Goal: Task Accomplishment & Management: Manage account settings

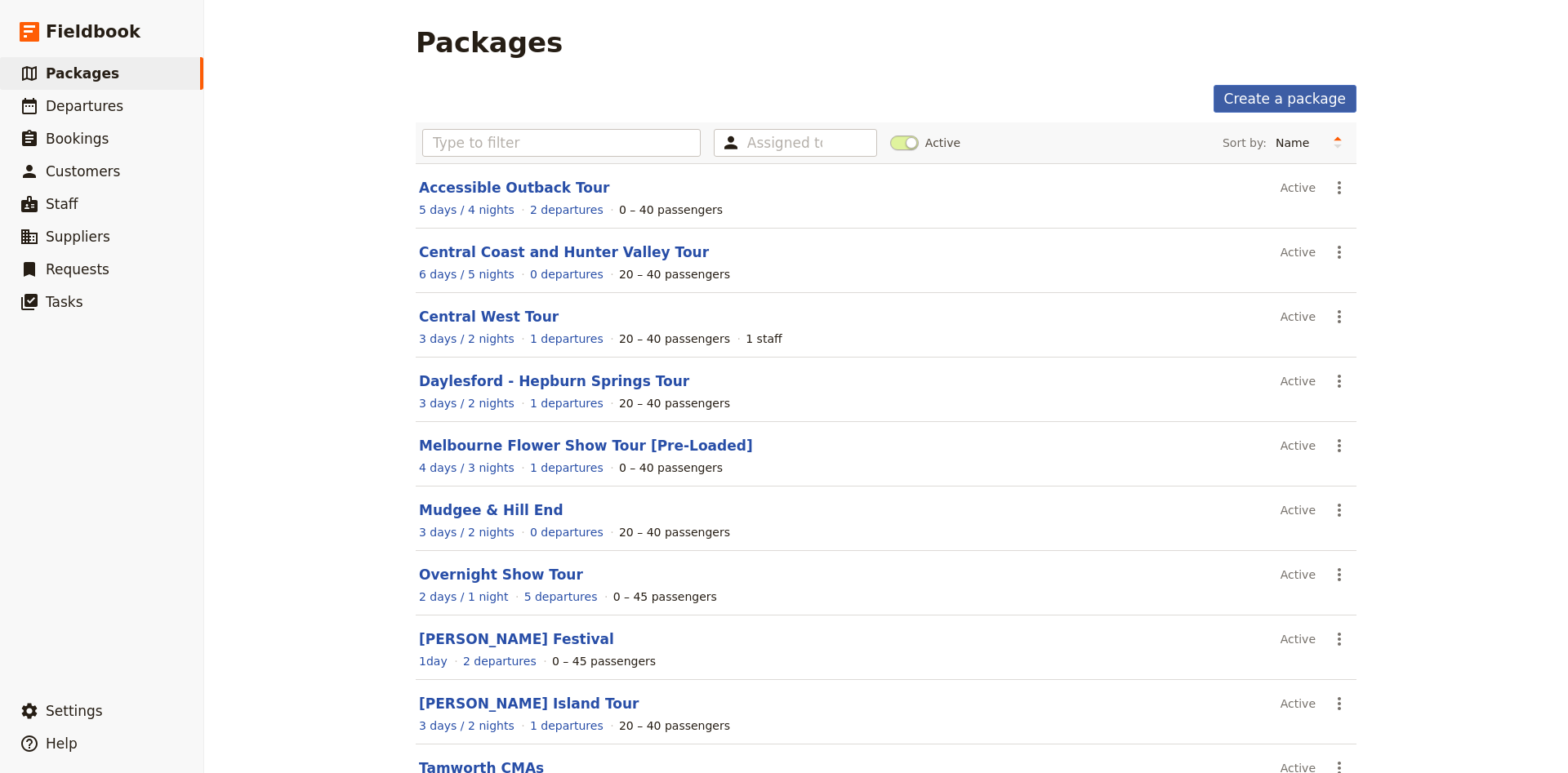
click at [1232, 101] on link "Create a package" at bounding box center [1285, 99] width 143 height 28
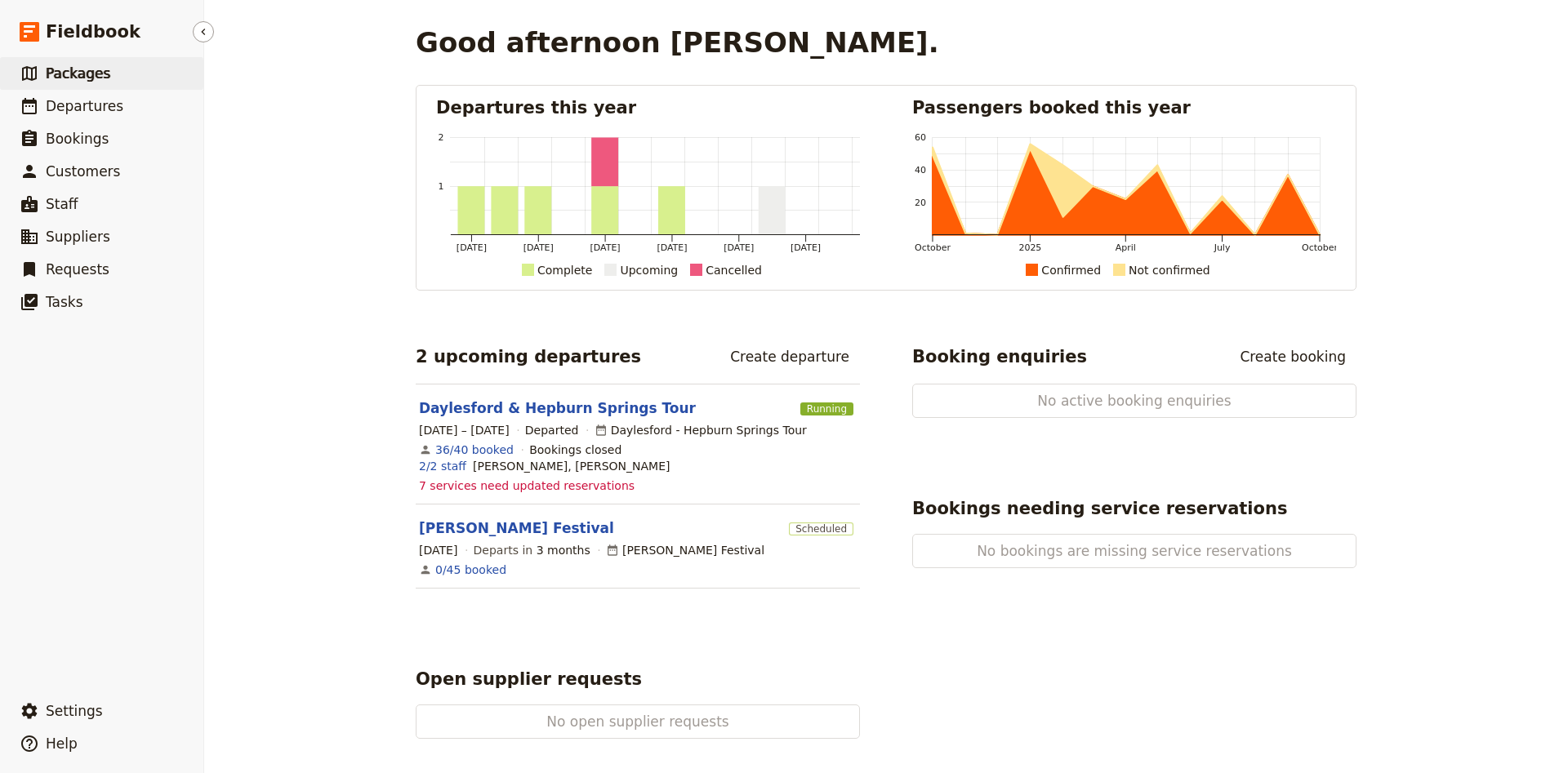
click at [132, 73] on link "​ Packages" at bounding box center [102, 74] width 203 height 33
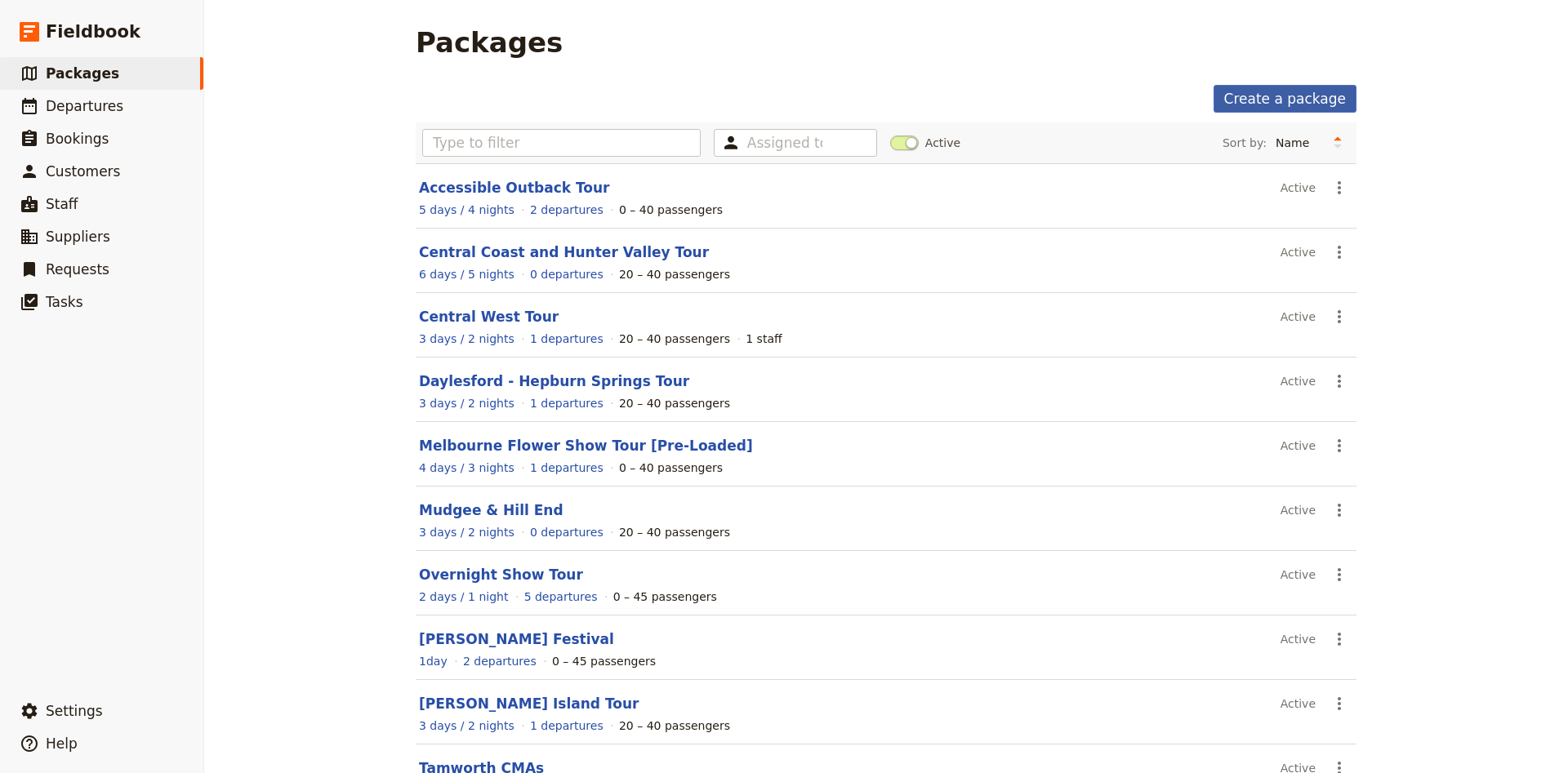
click at [1266, 87] on link "Create a package" at bounding box center [1285, 99] width 143 height 28
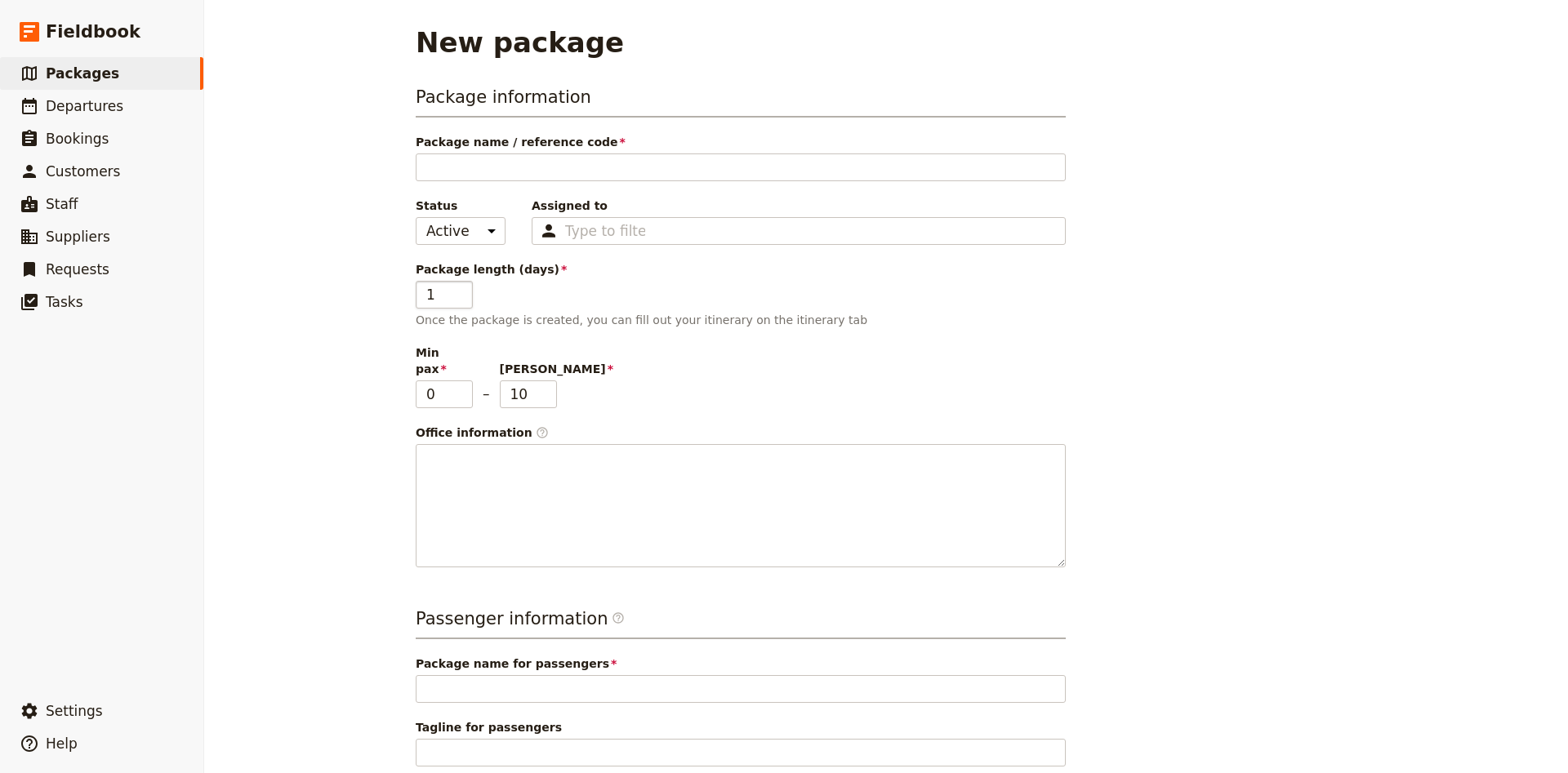
type input "W"
type input "We"
type input "Wee"
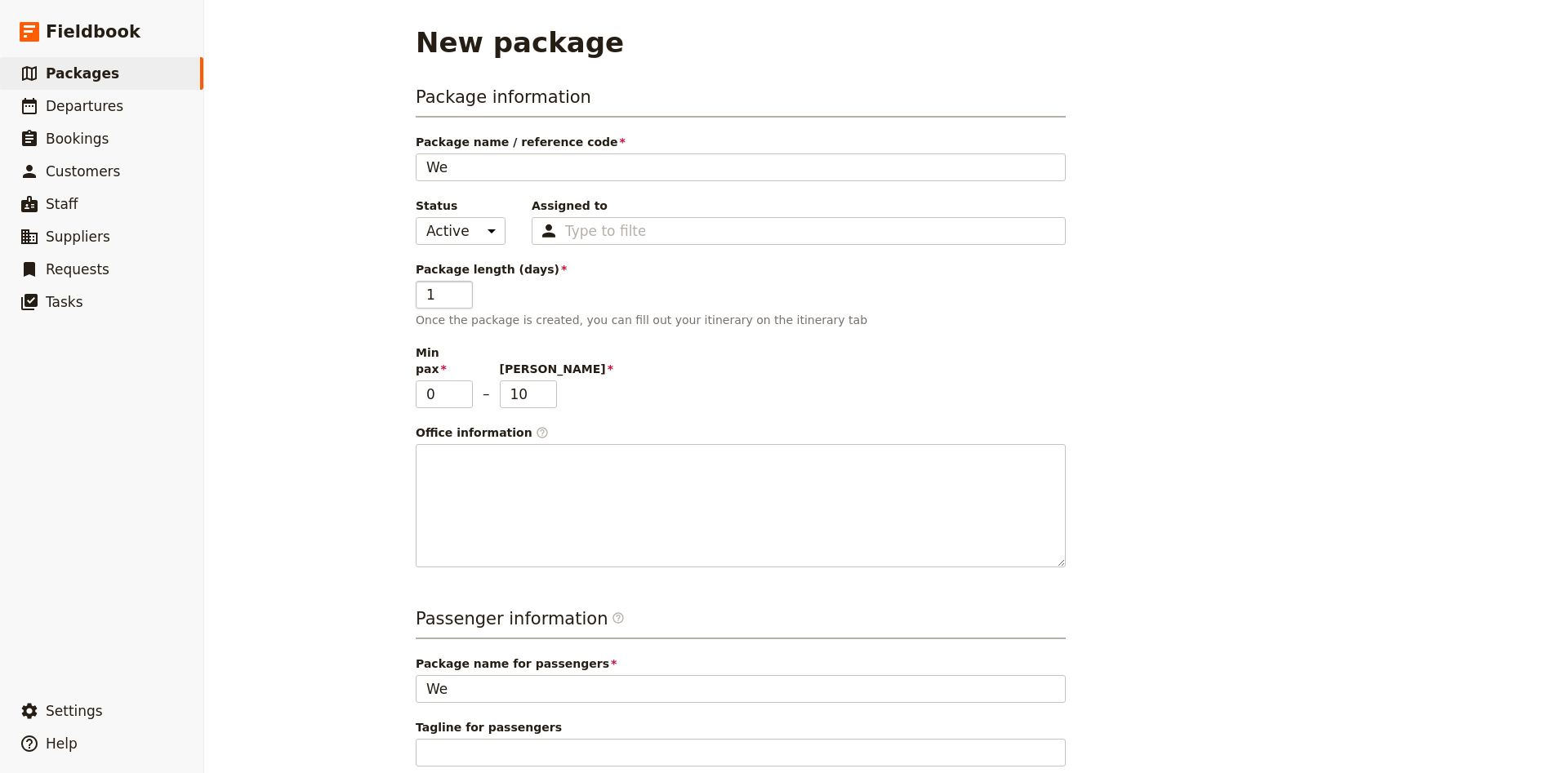
type input "Wee"
type input "Week"
type input "Weeke"
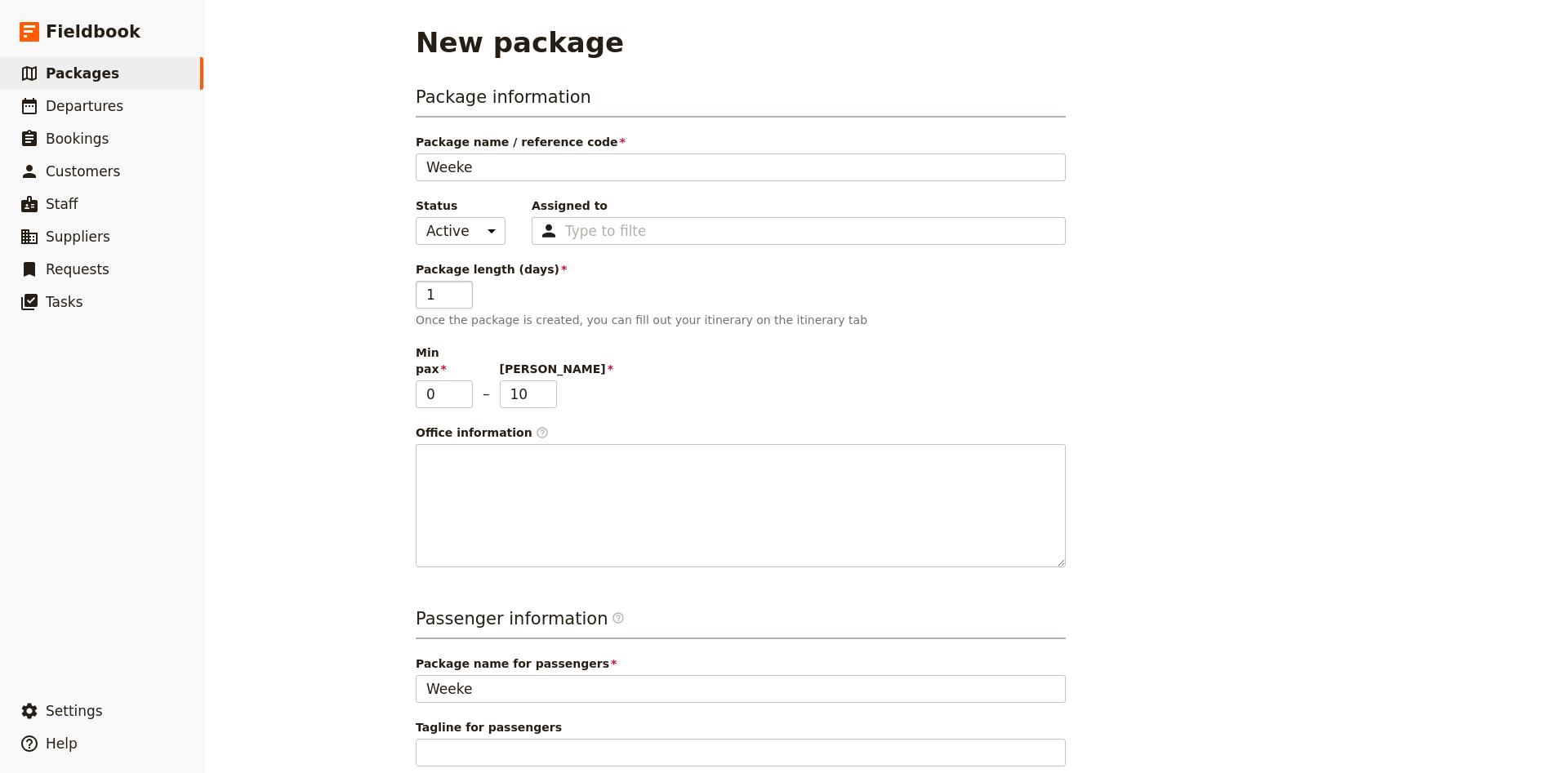
type input "Weeken"
type input "Weekend"
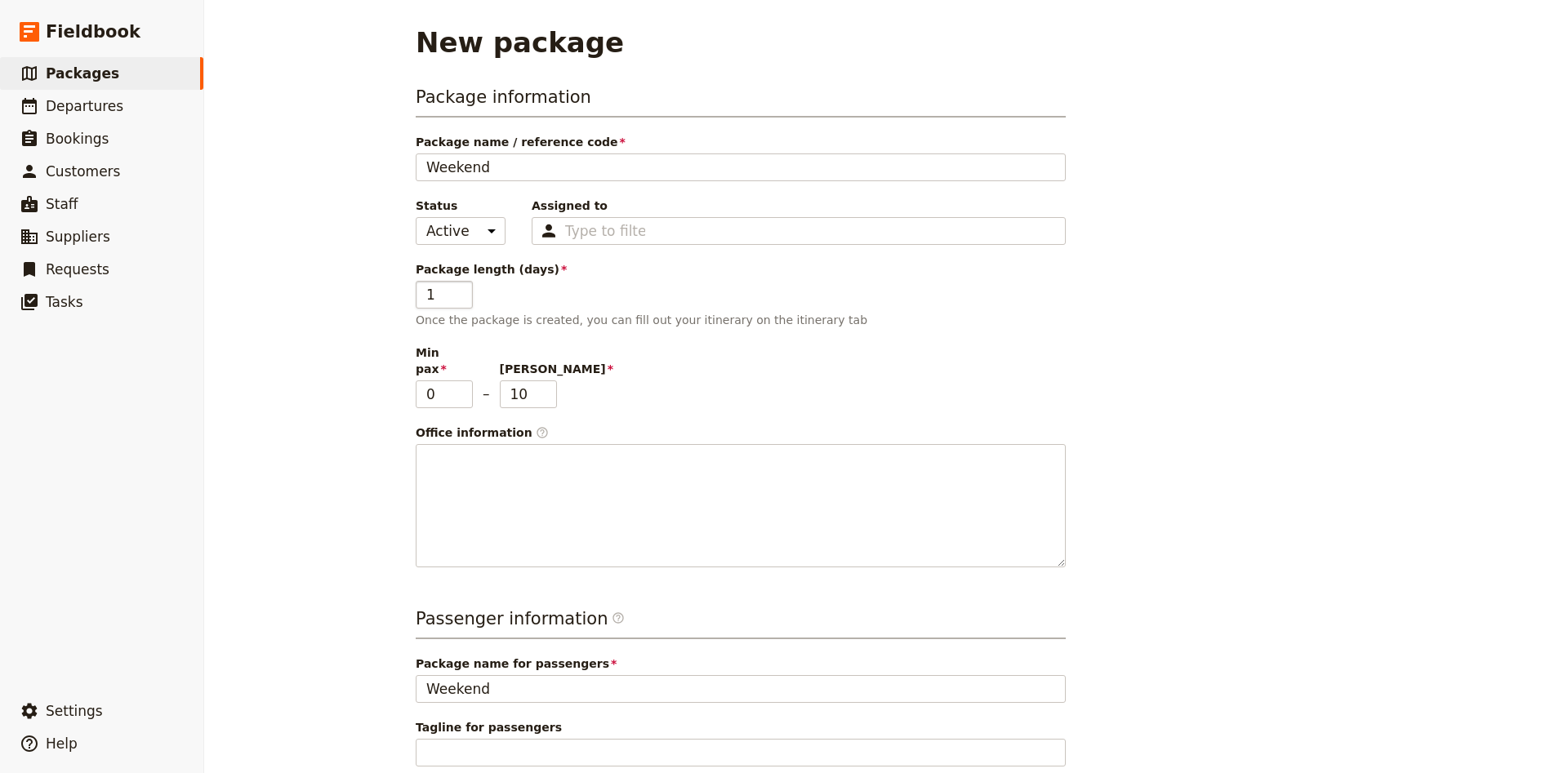
type input "Weekend"
type input "Weekend A"
type input "Weekend Am"
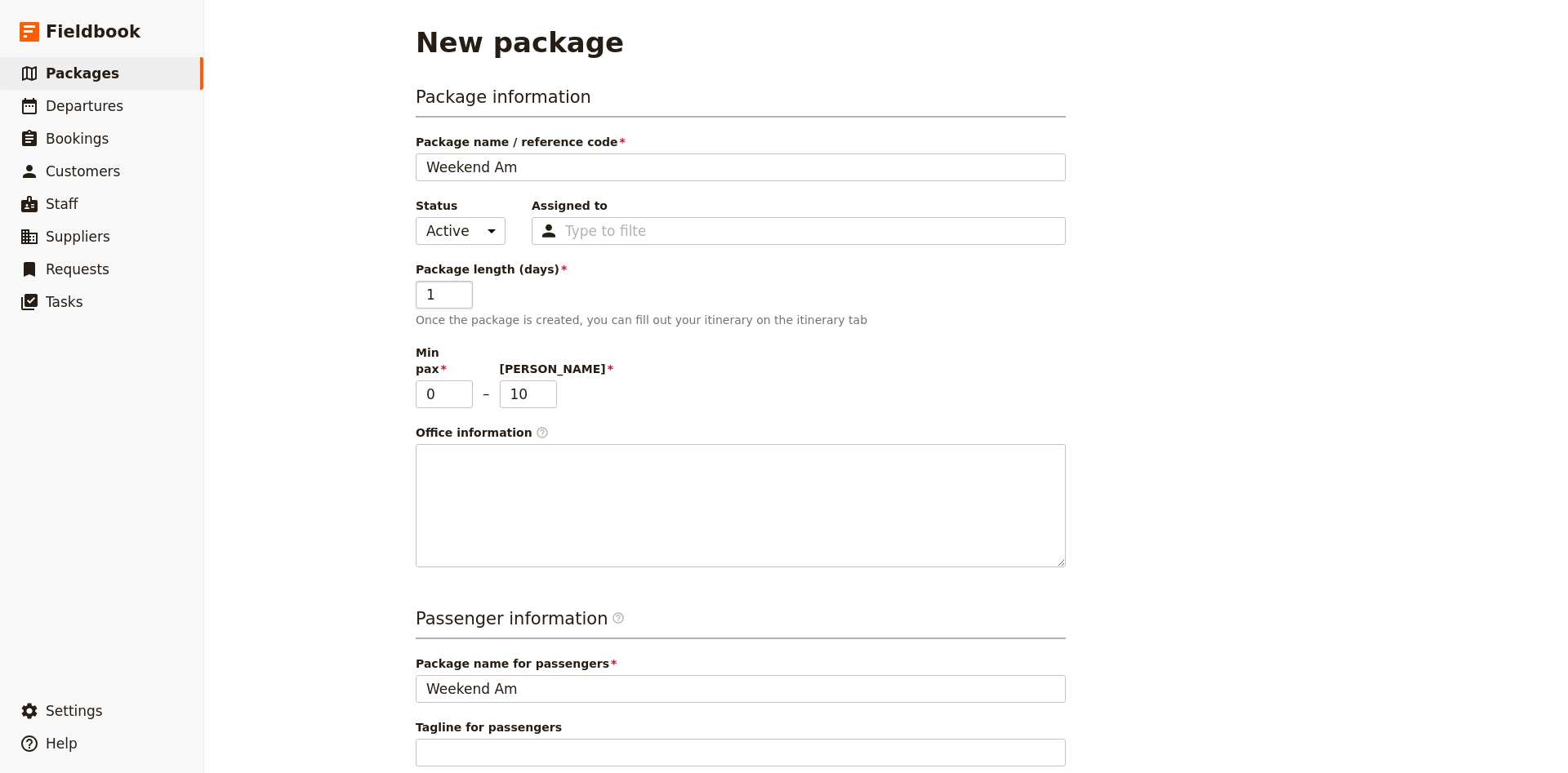
type input "Weekend Amo"
type input "Weekend [PERSON_NAME]"
type input "Weekend Among"
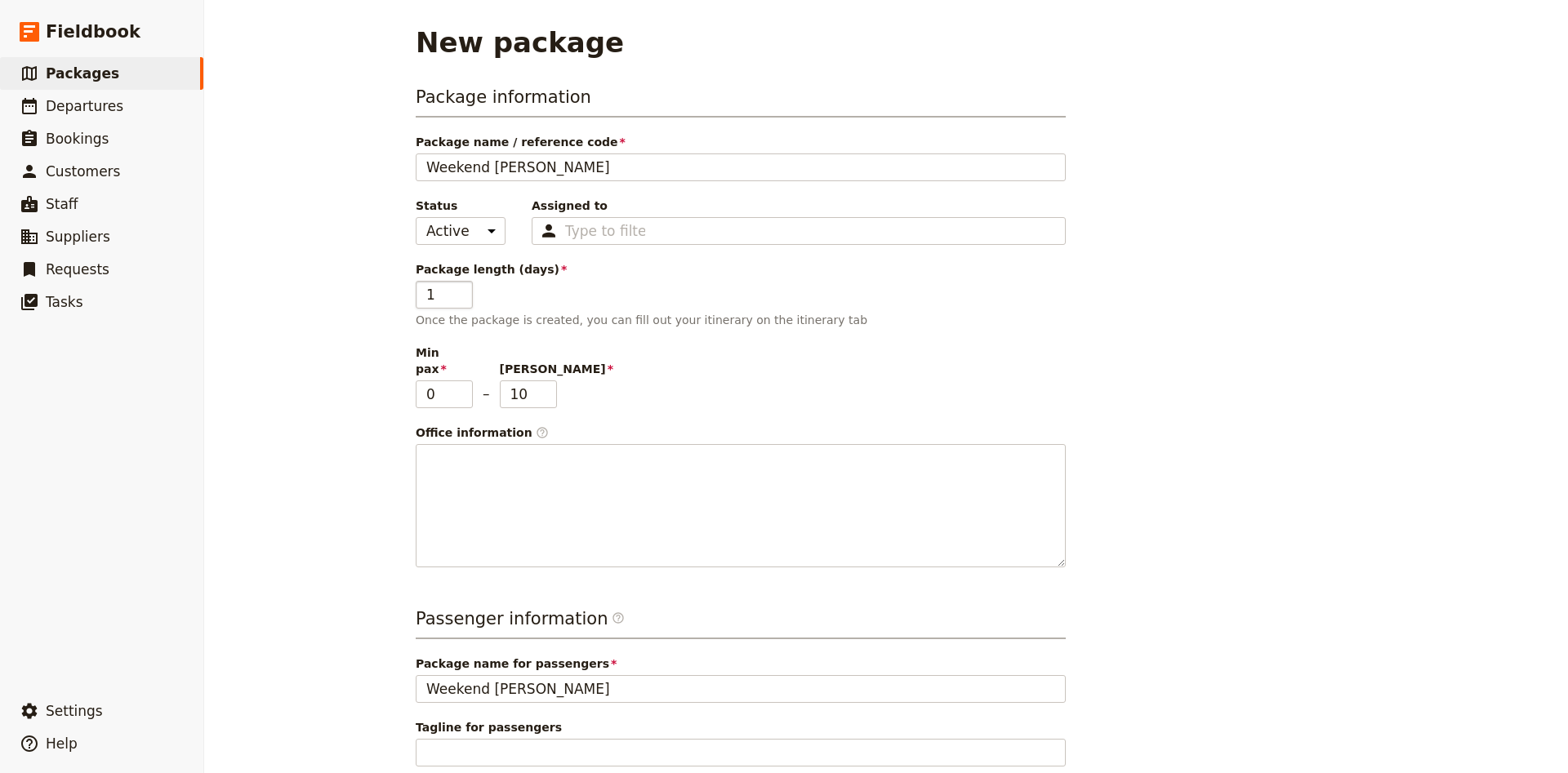
type input "Weekend Among"
type input "Weekend Amongt"
type input "Weekend Amongth"
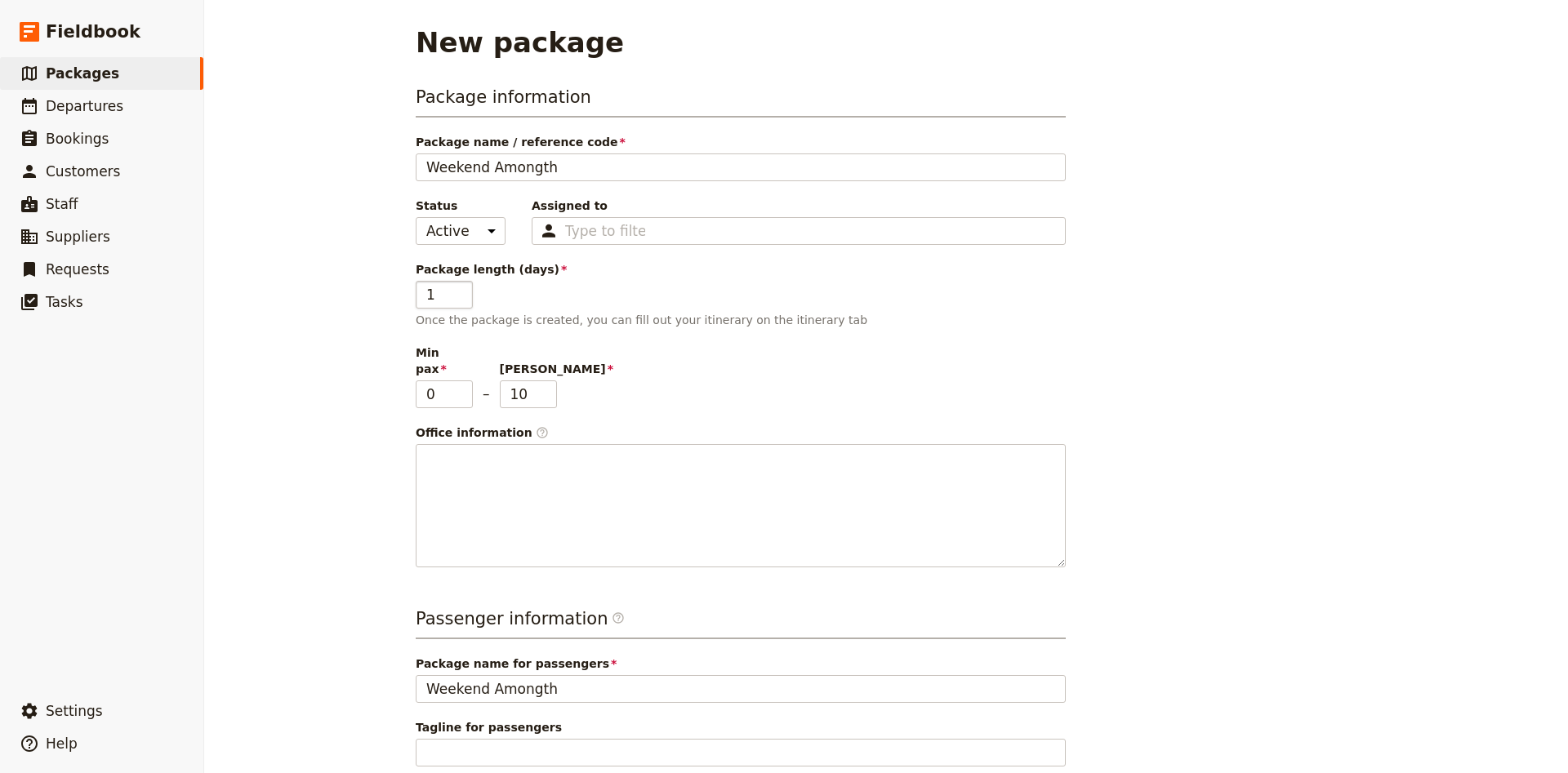
type input "Weekend Amongt"
type input "Weekend Among"
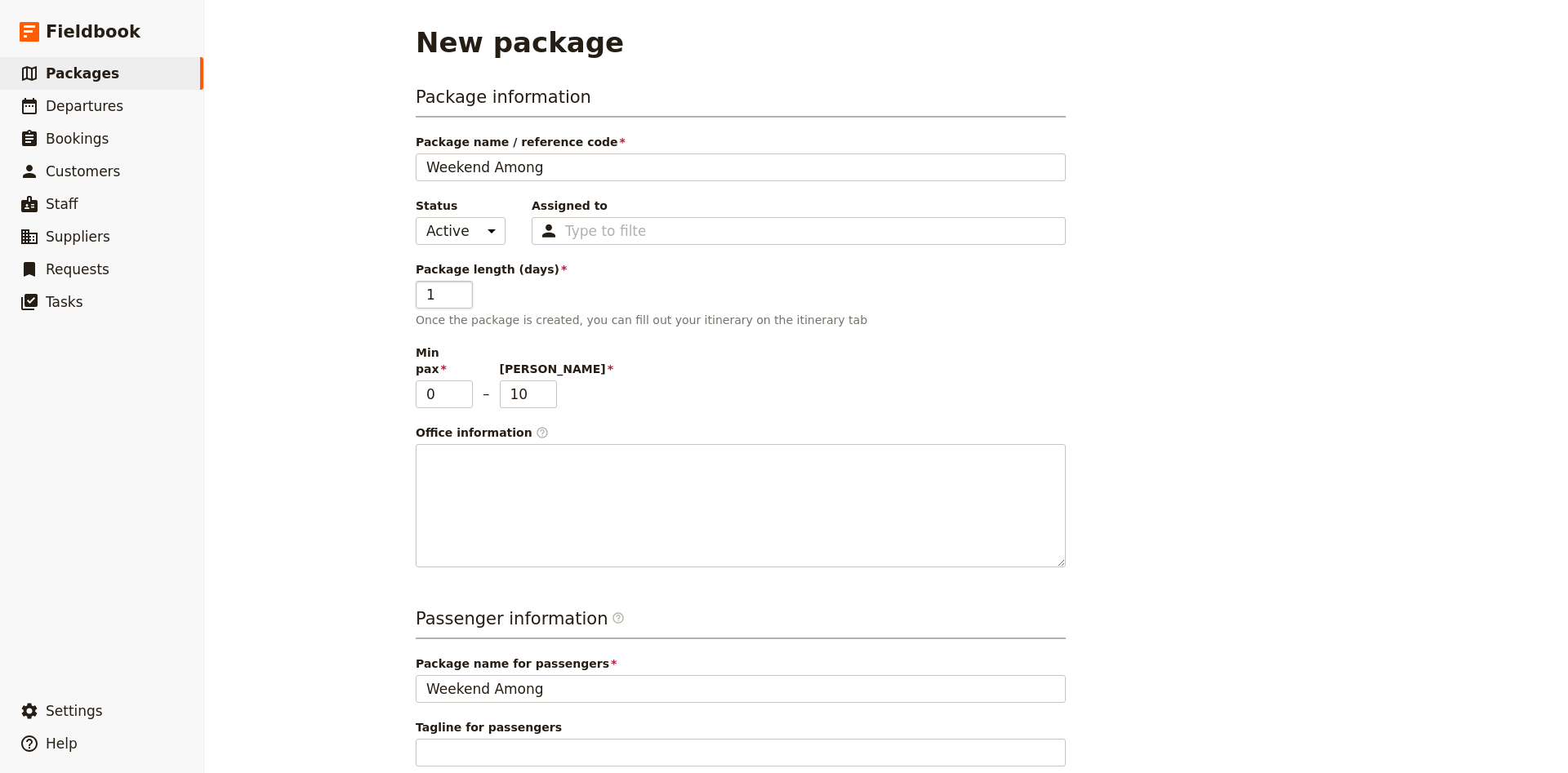
type input "Weekend Among"
type input "Weekend Among t"
type input "Weekend Among"
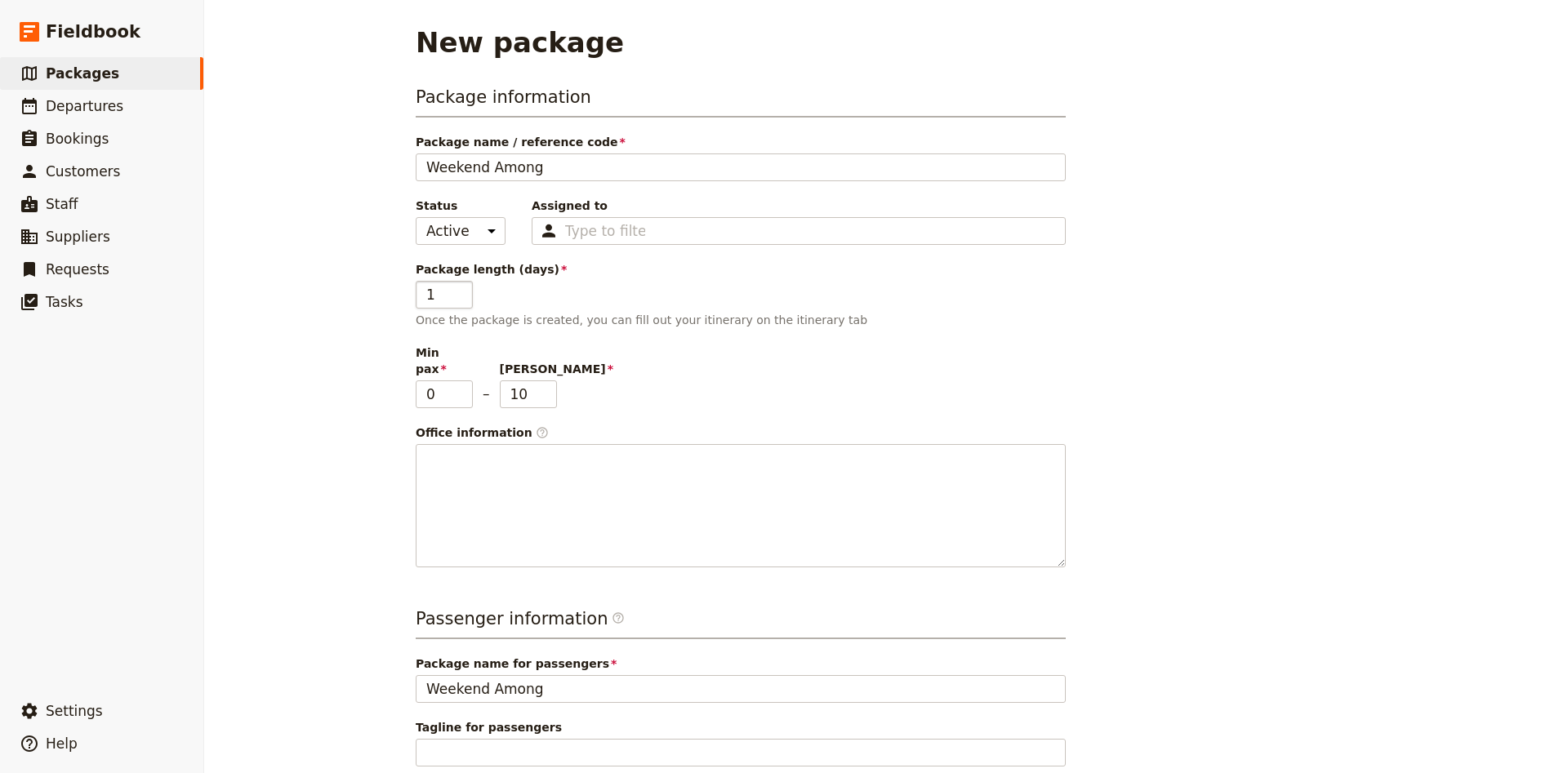
type input "Weekend Among t"
type input "Weekend Among th"
type input "Weekend Among the"
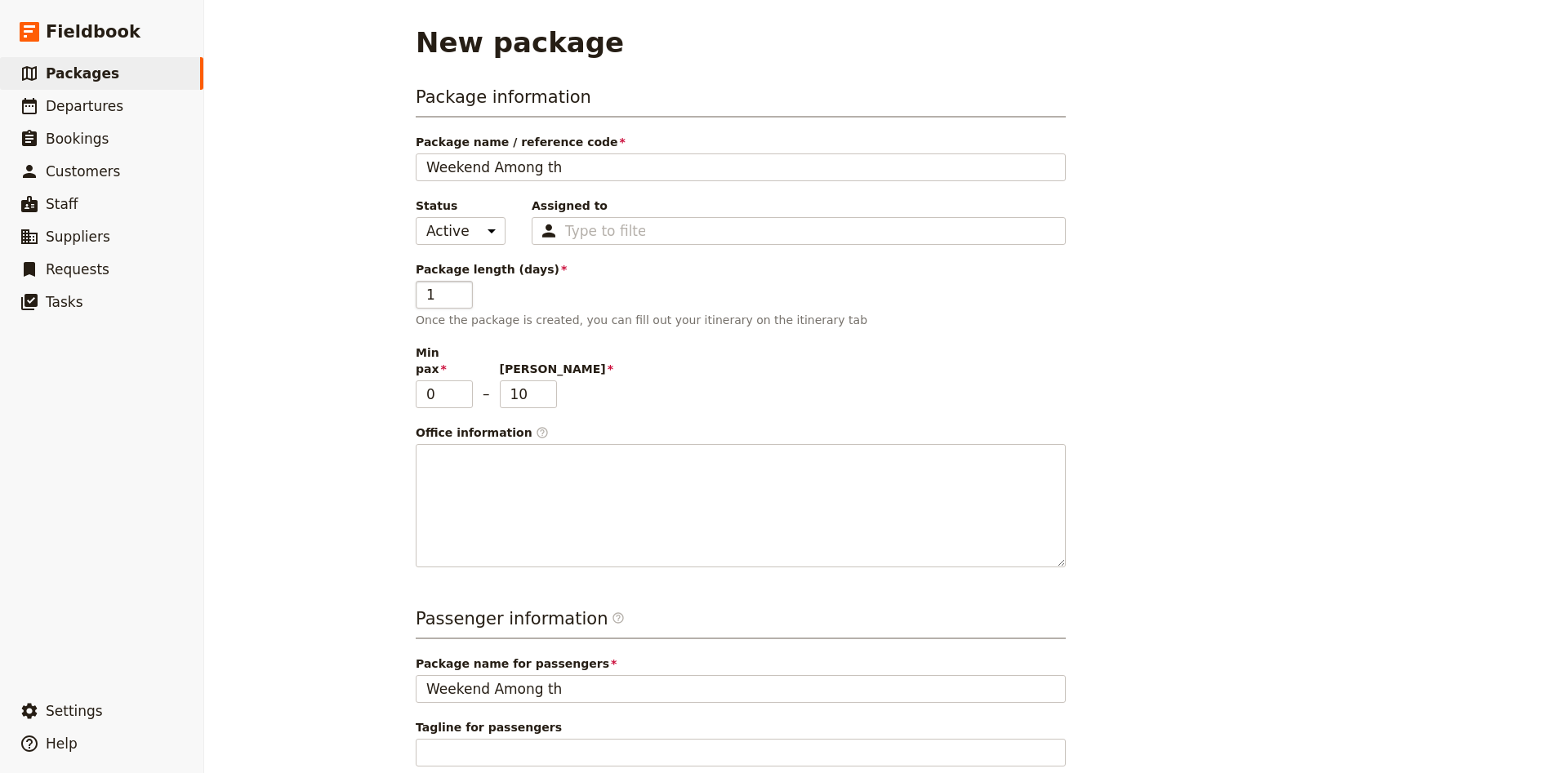
type input "Weekend Among the"
type input "Weekend Among the B"
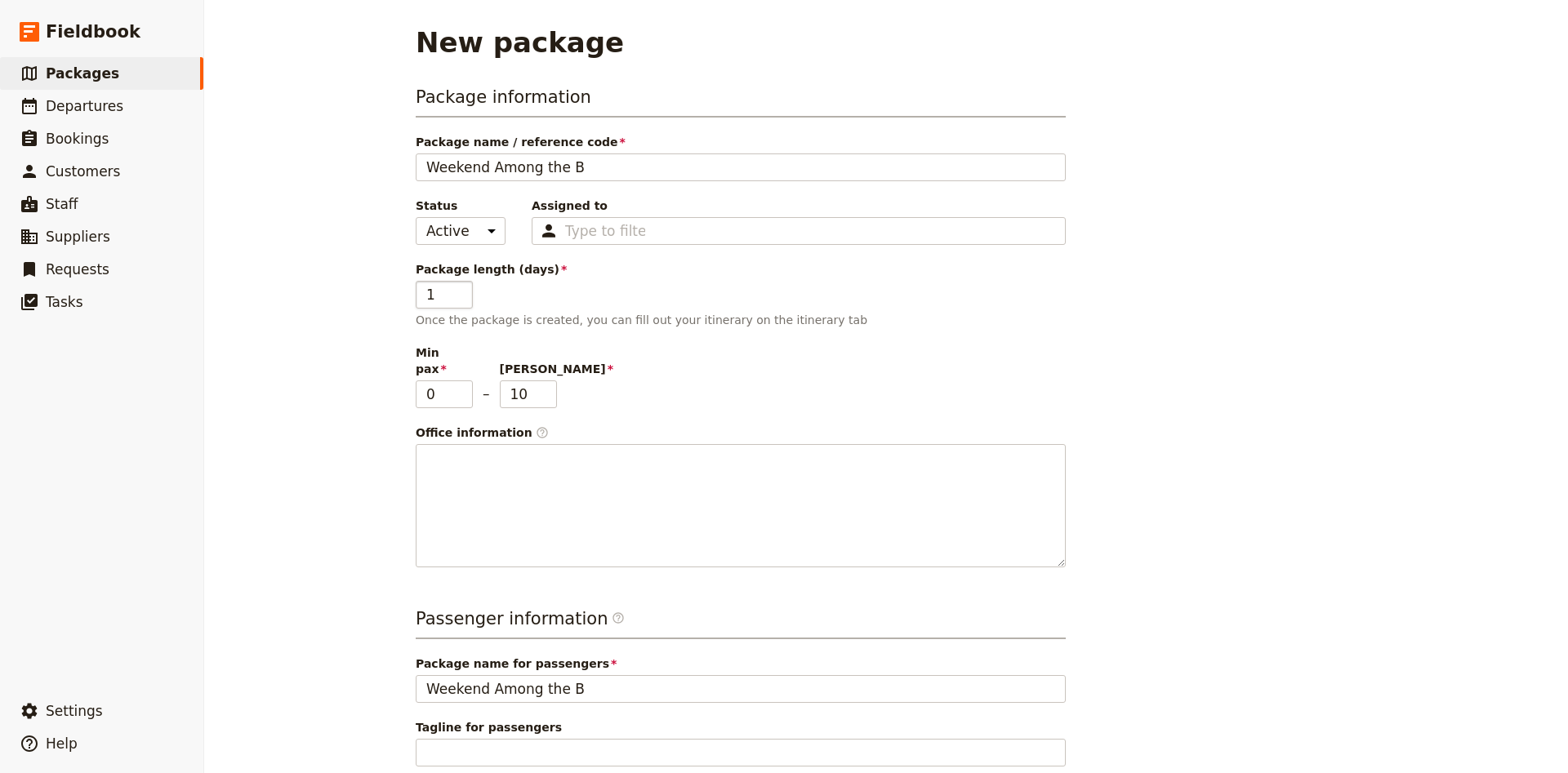
type input "Weekend Among the Bl"
type input "Weekend Among the Blo"
type input "Weekend Among the Bloo"
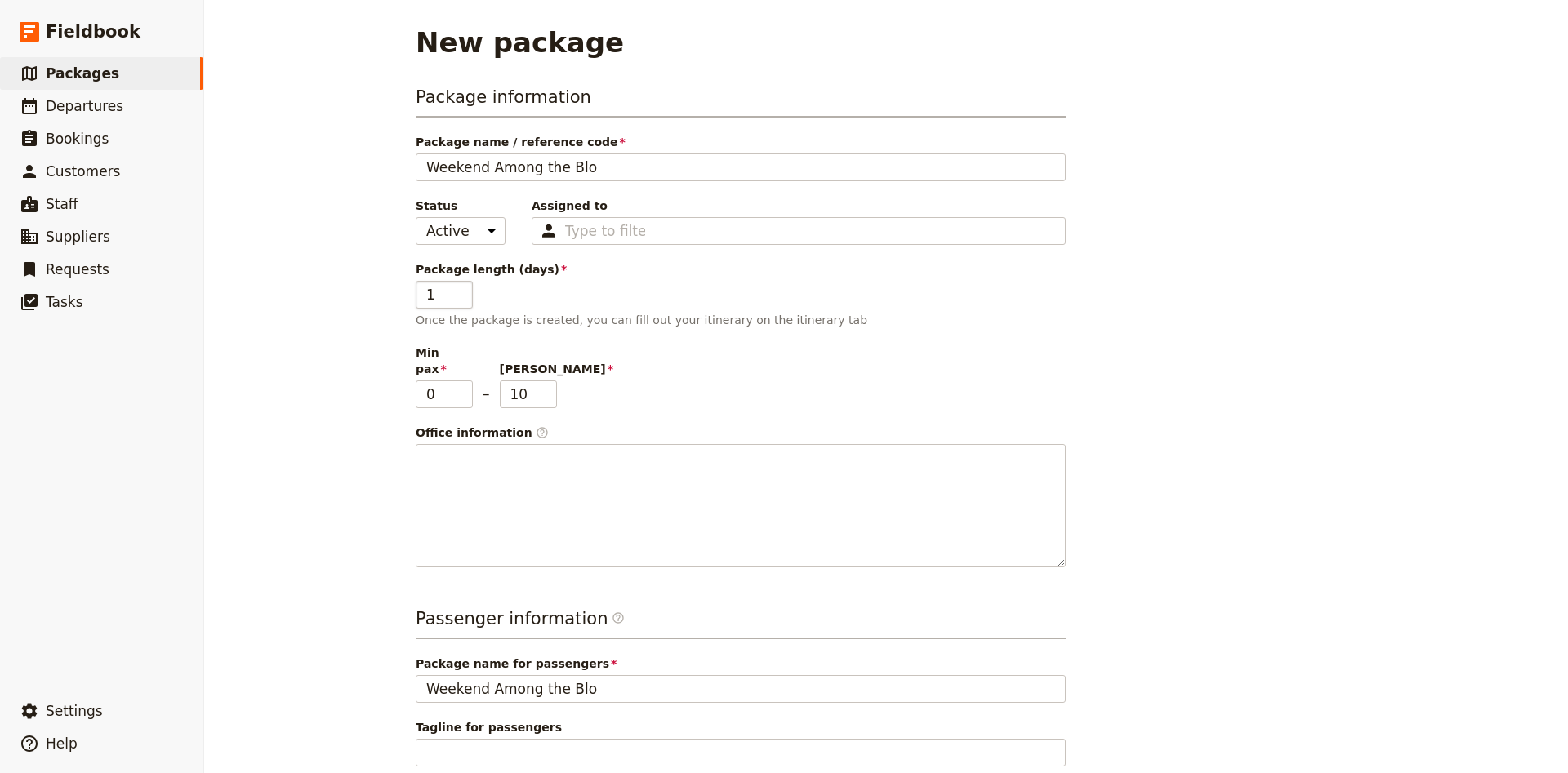
type input "Weekend Among the Bloo"
type input "Weekend Among the Bloom"
type input "Weekend Among the Blooms"
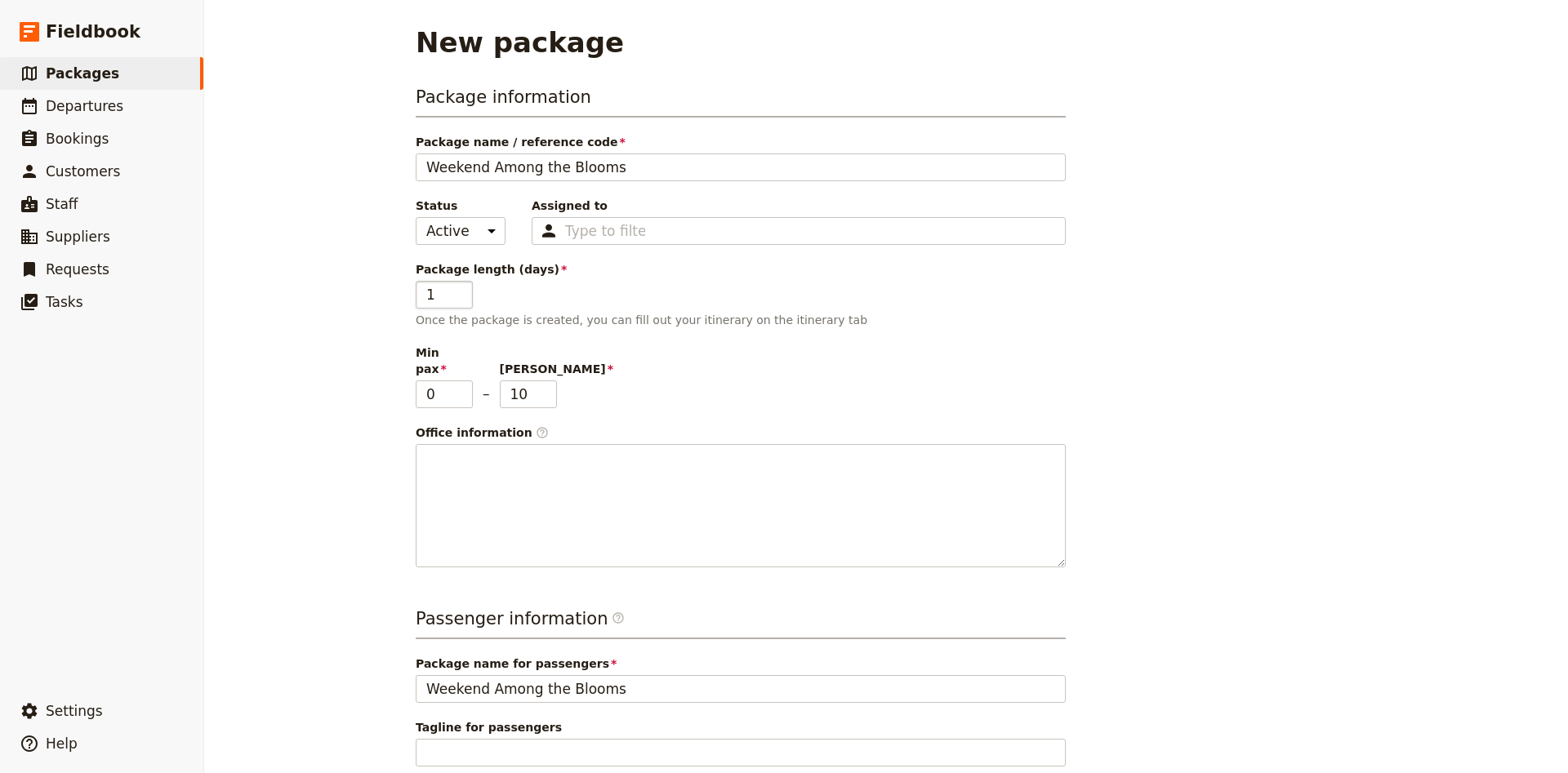
type input "Weekend Among the Blooms"
type input "2"
click at [461, 289] on input "2" at bounding box center [444, 295] width 57 height 28
click at [519, 380] on input "10" at bounding box center [528, 394] width 57 height 28
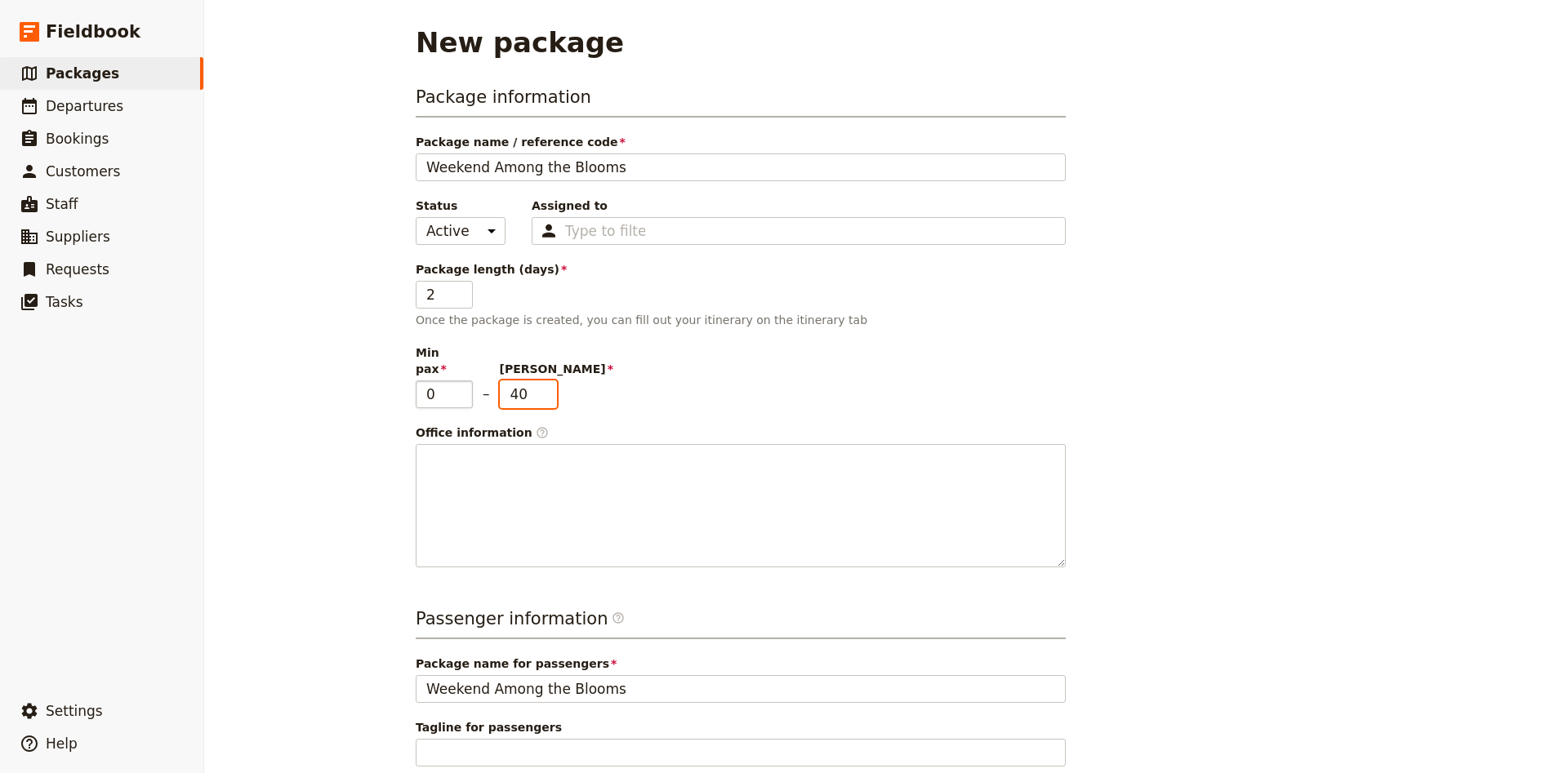
type input "40"
click at [449, 387] on input "0" at bounding box center [444, 394] width 57 height 28
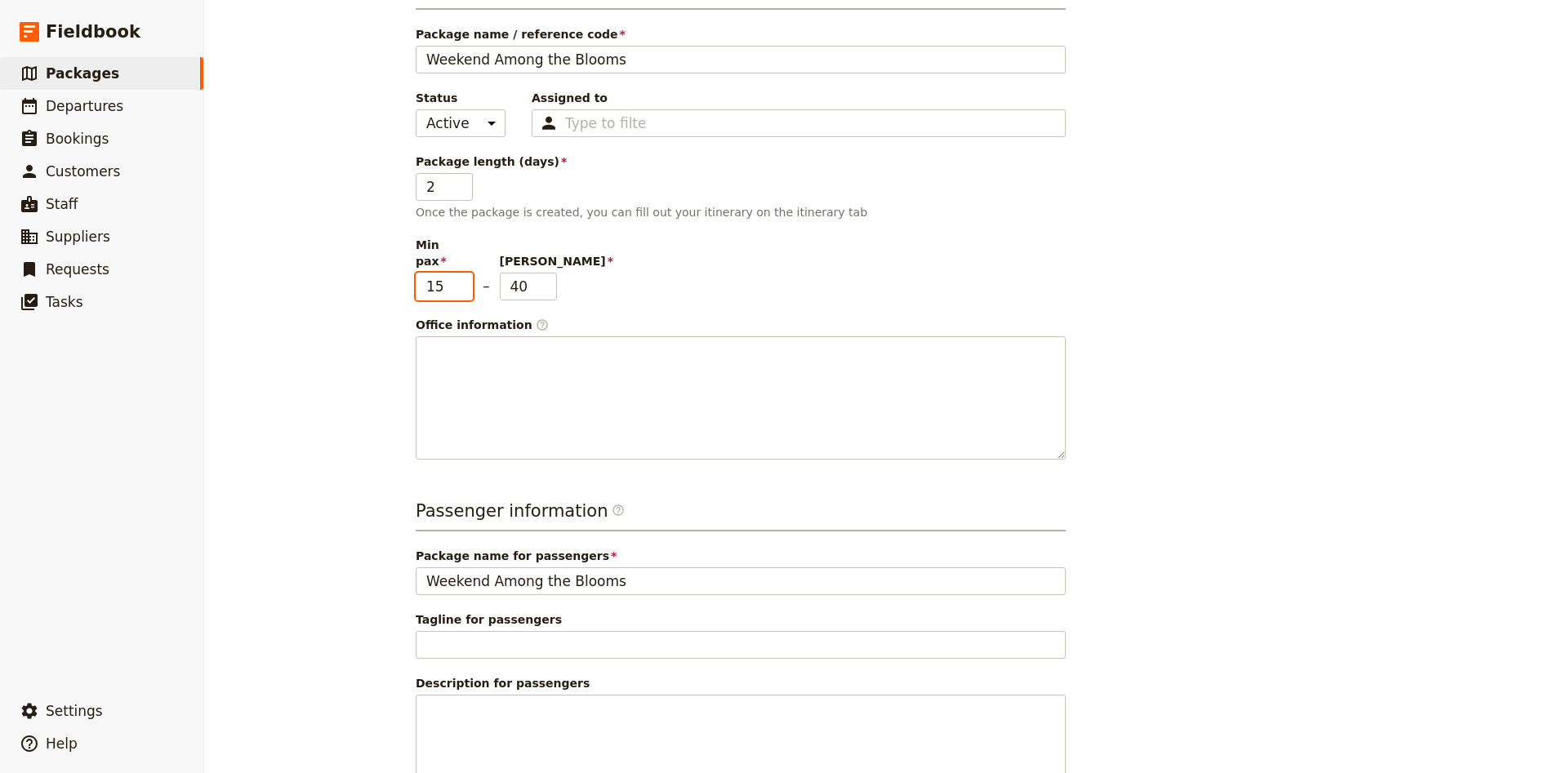
scroll to position [234, 0]
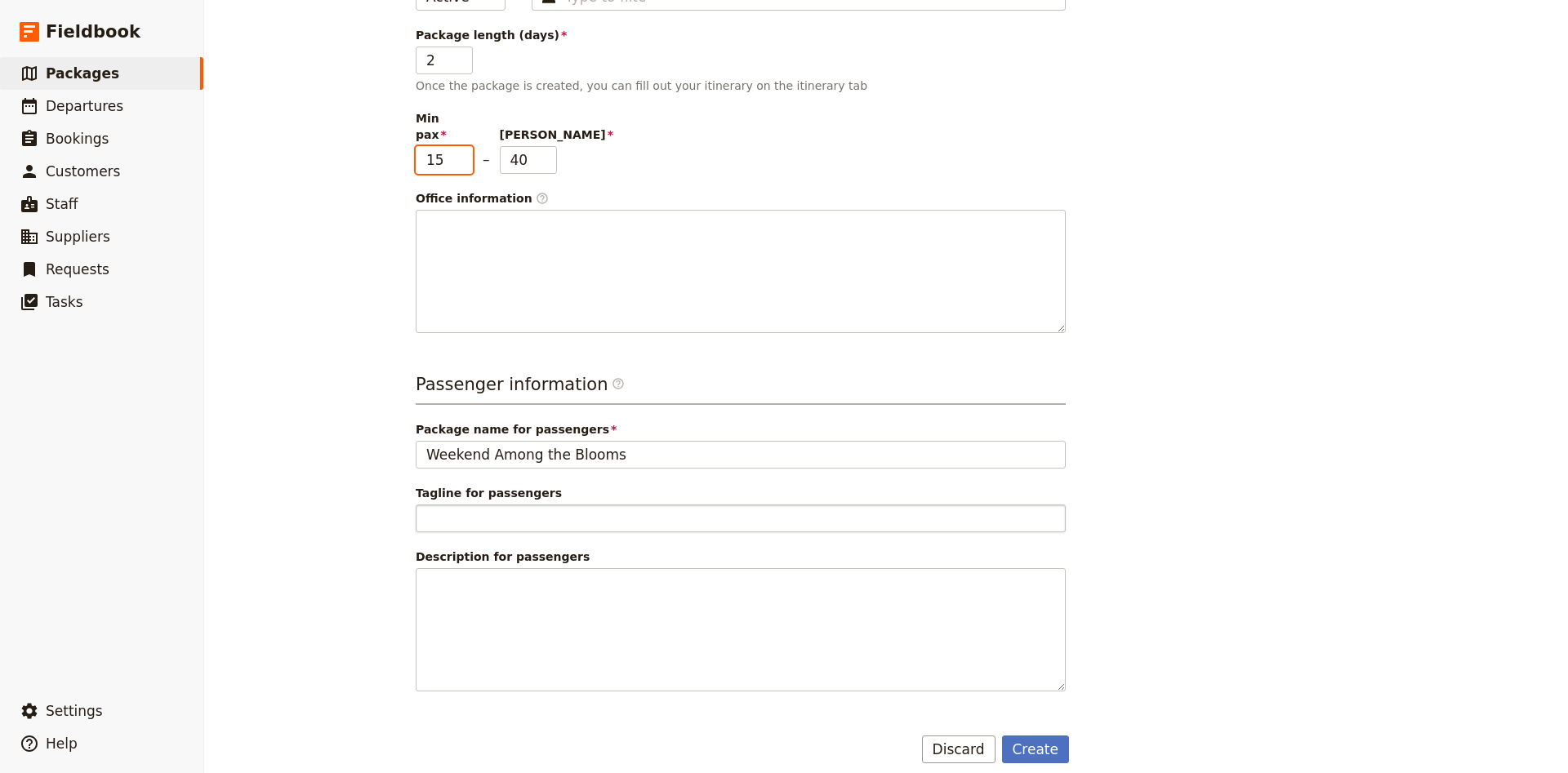
type input "15"
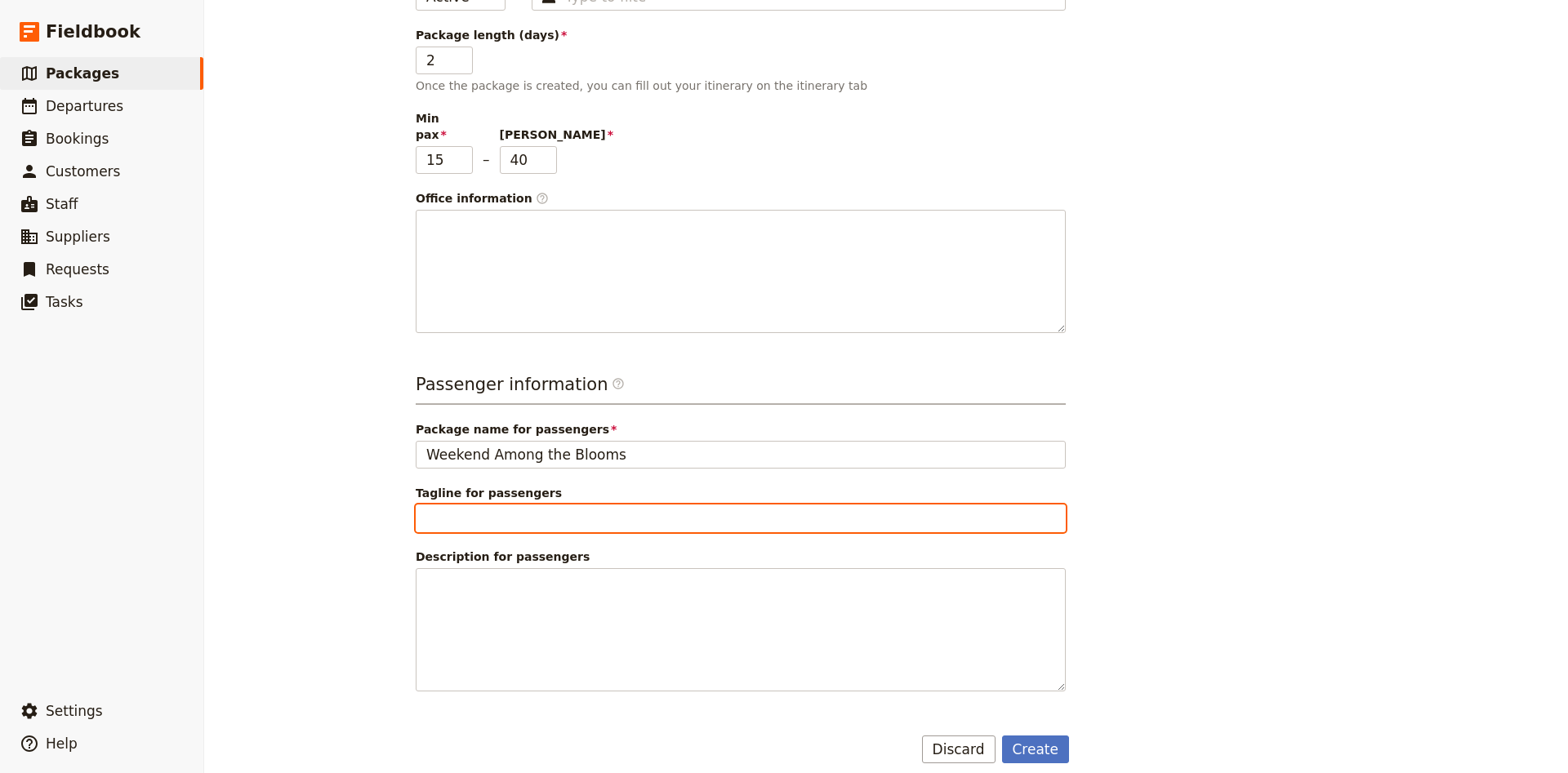
click at [541, 504] on input "Tagline for passengers" at bounding box center [740, 518] width 650 height 28
type input "Visiting Tulip Top Gardens & Floriade"
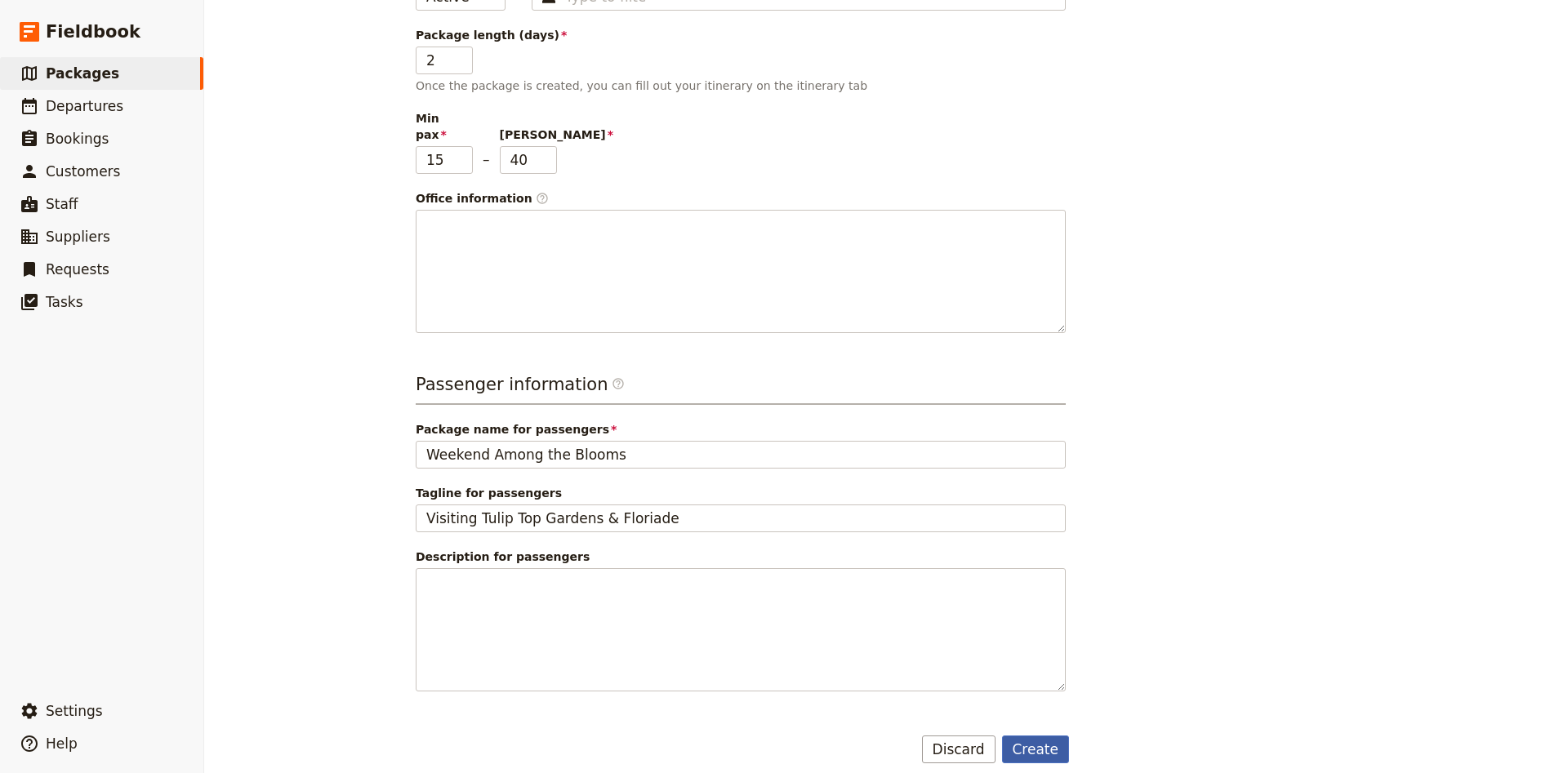
click at [1058, 735] on button "Create" at bounding box center [1036, 749] width 68 height 28
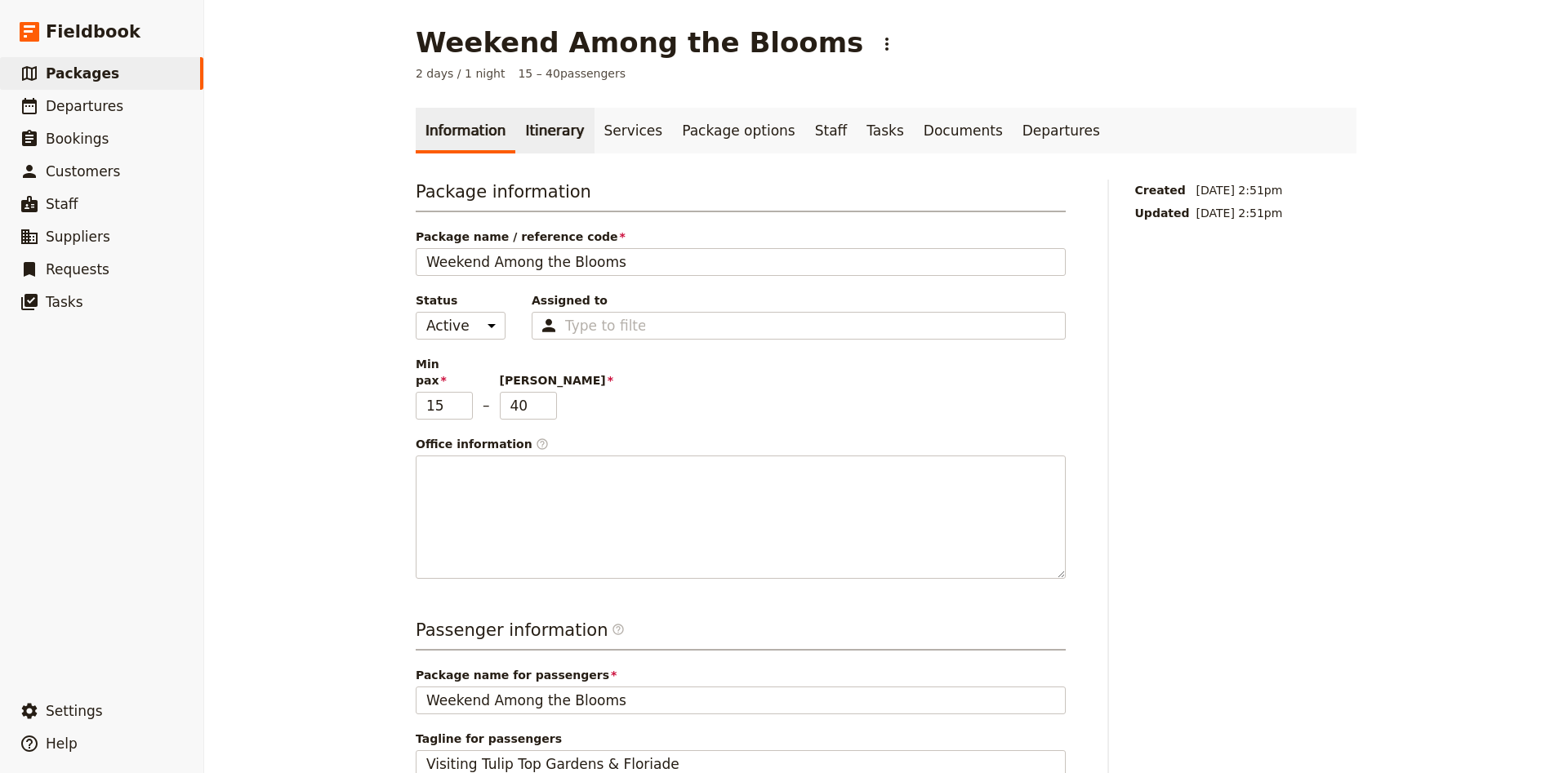
click at [573, 147] on link "Itinerary" at bounding box center [555, 131] width 79 height 46
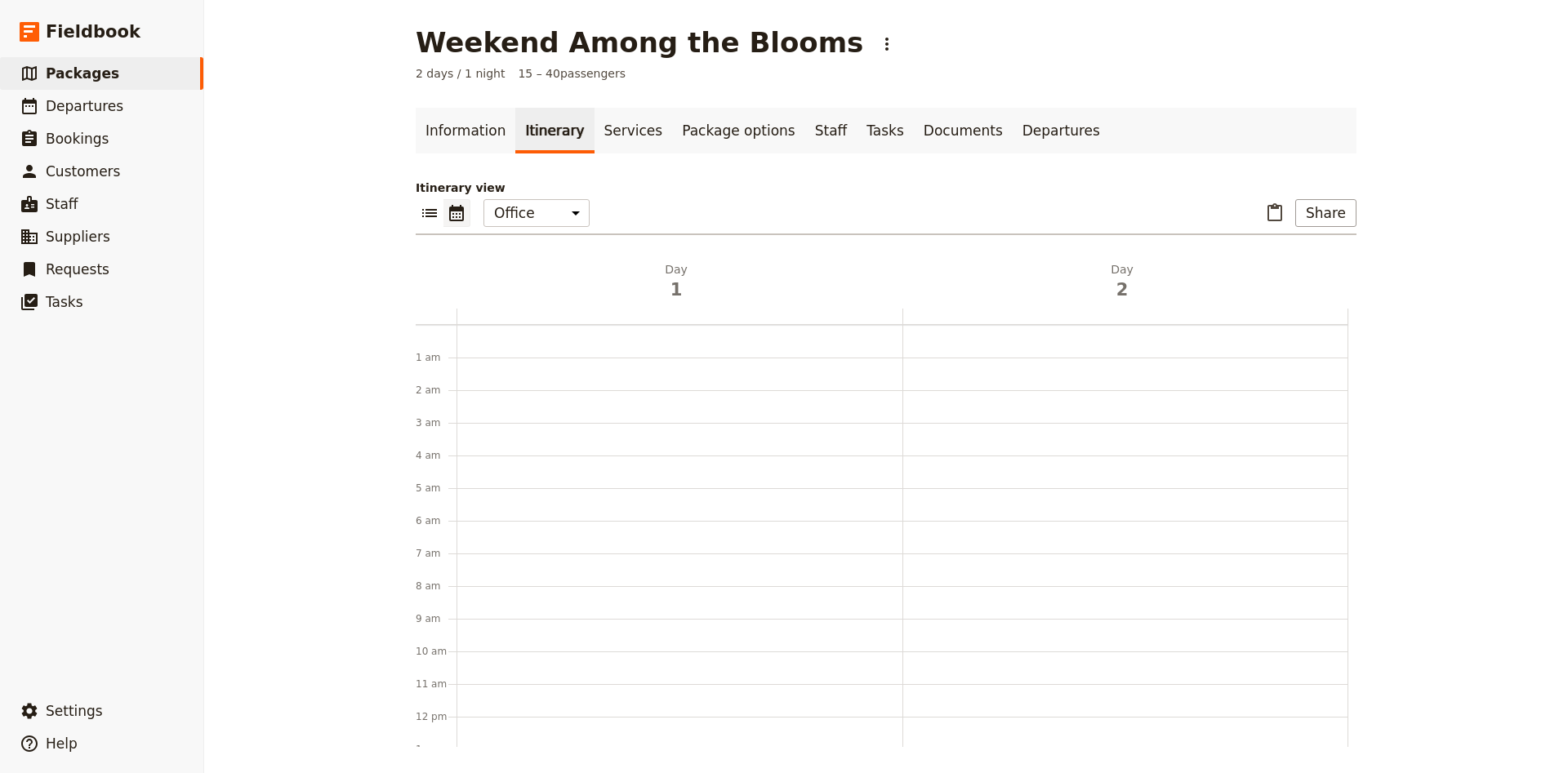
scroll to position [212, 0]
click at [465, 382] on div at bounding box center [679, 504] width 446 height 784
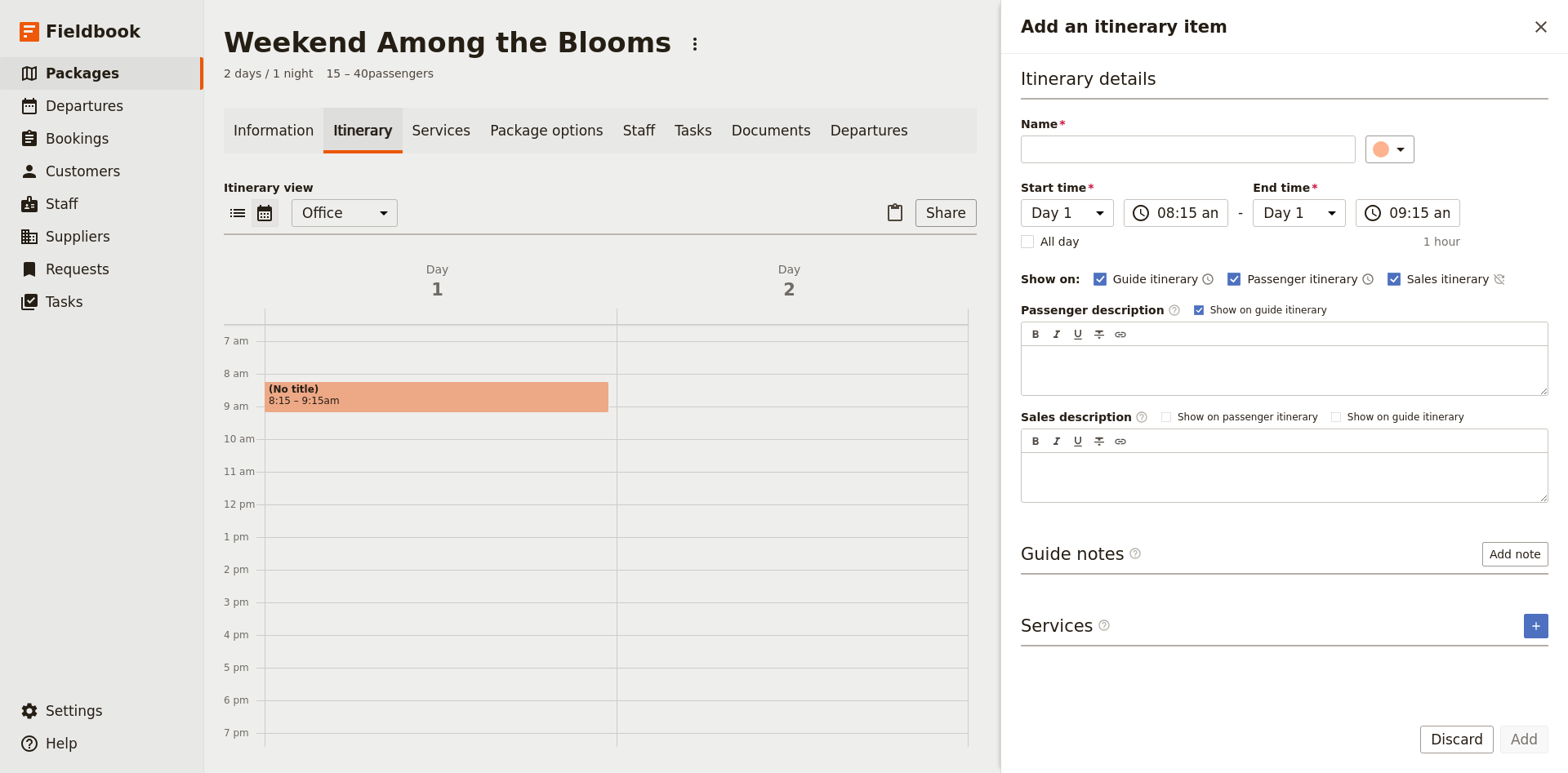
click at [1230, 199] on div "Start time Day 1 Day 2 08:15 ​ 08:15 am - End time Day 1 Day 2 09:15 ​ 09:15 am" at bounding box center [1240, 203] width 439 height 47
click at [1218, 209] on label "​ 08:15 am" at bounding box center [1176, 213] width 105 height 28
click at [1217, 209] on input "08:15 am" at bounding box center [1187, 213] width 61 height 20
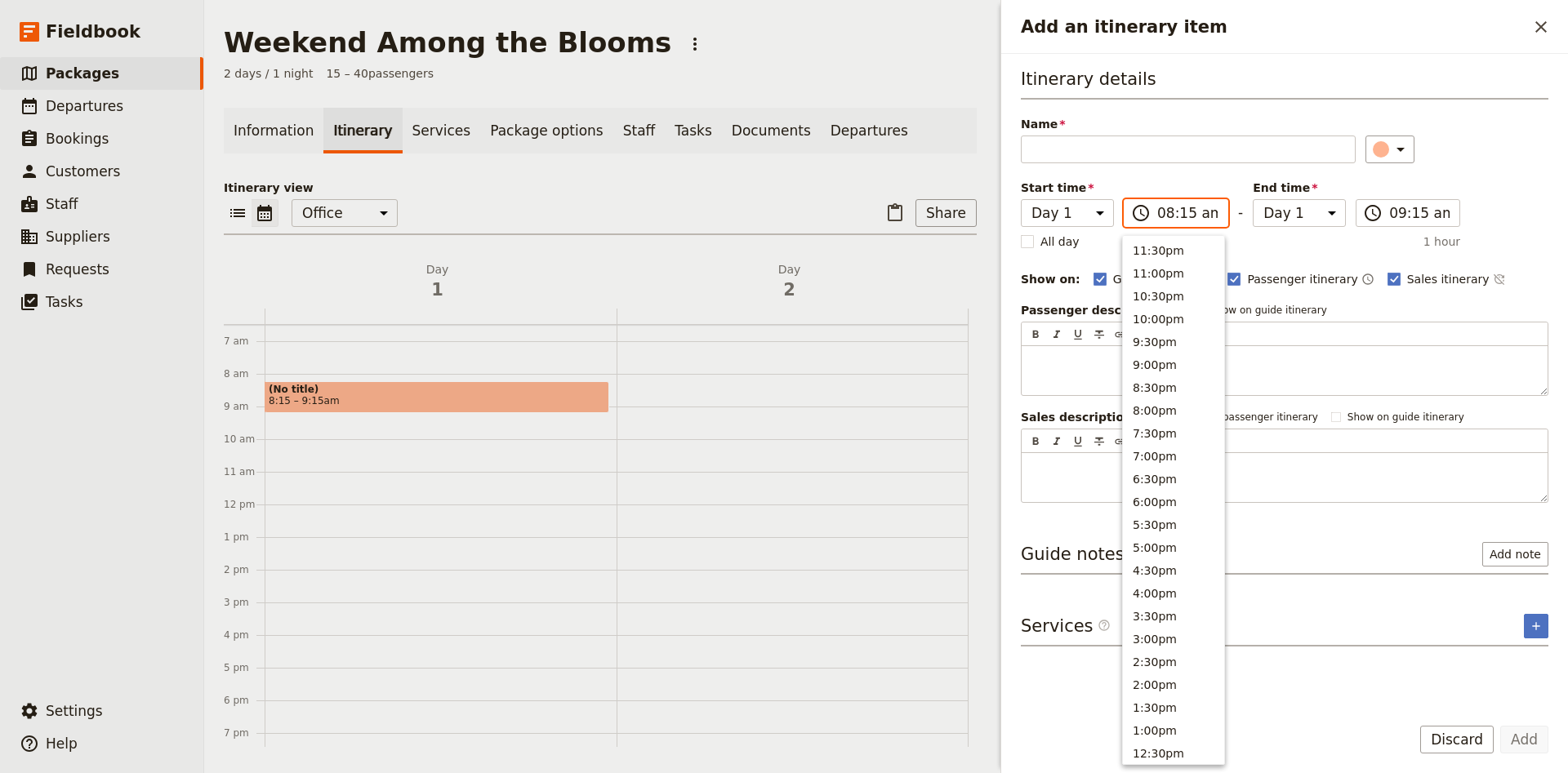
scroll to position [576, 0]
click at [1180, 375] on button "8:00am" at bounding box center [1174, 384] width 102 height 23
type input "08:00 am"
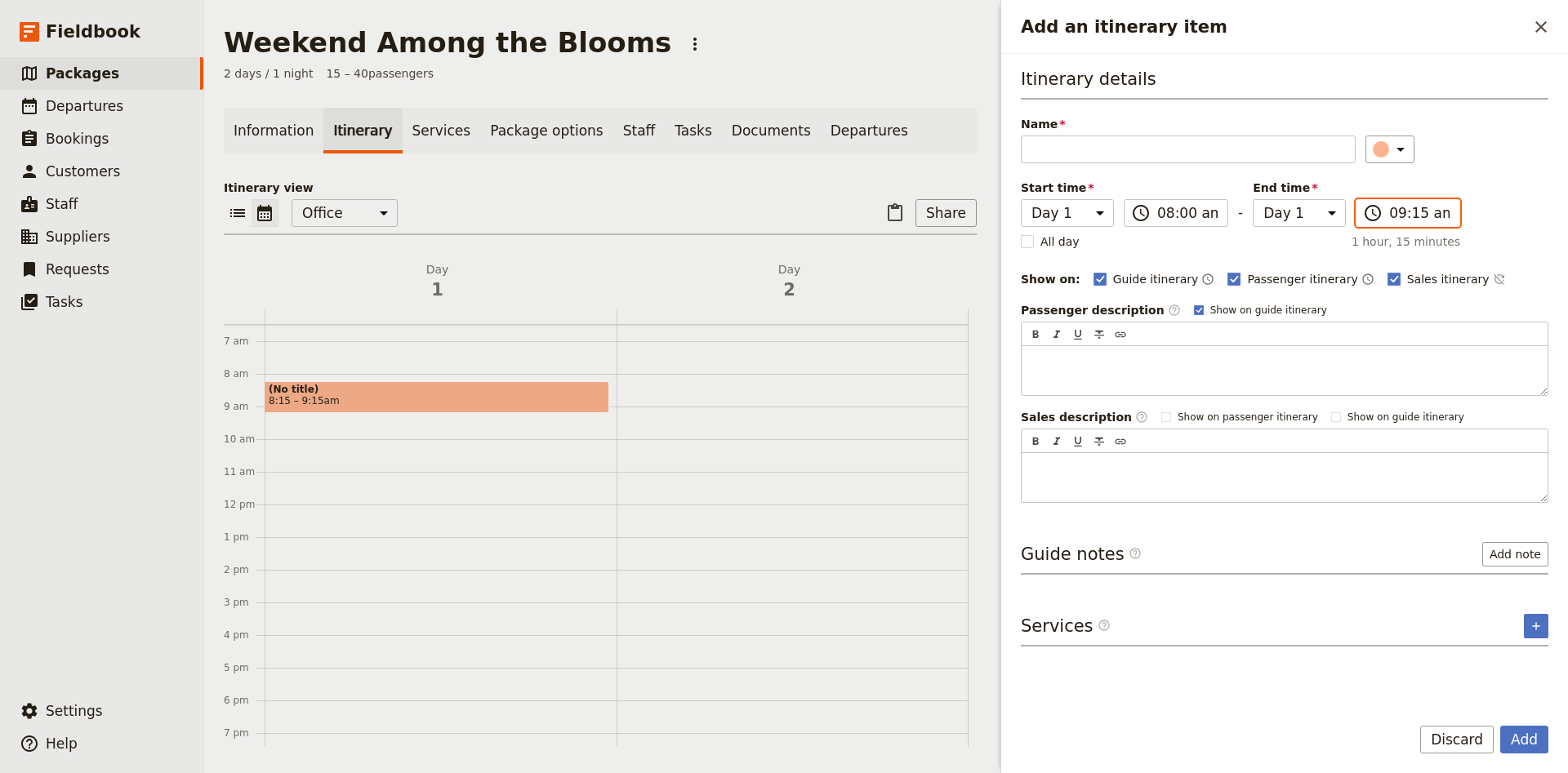
click at [1404, 211] on input "09:15 am" at bounding box center [1419, 213] width 61 height 20
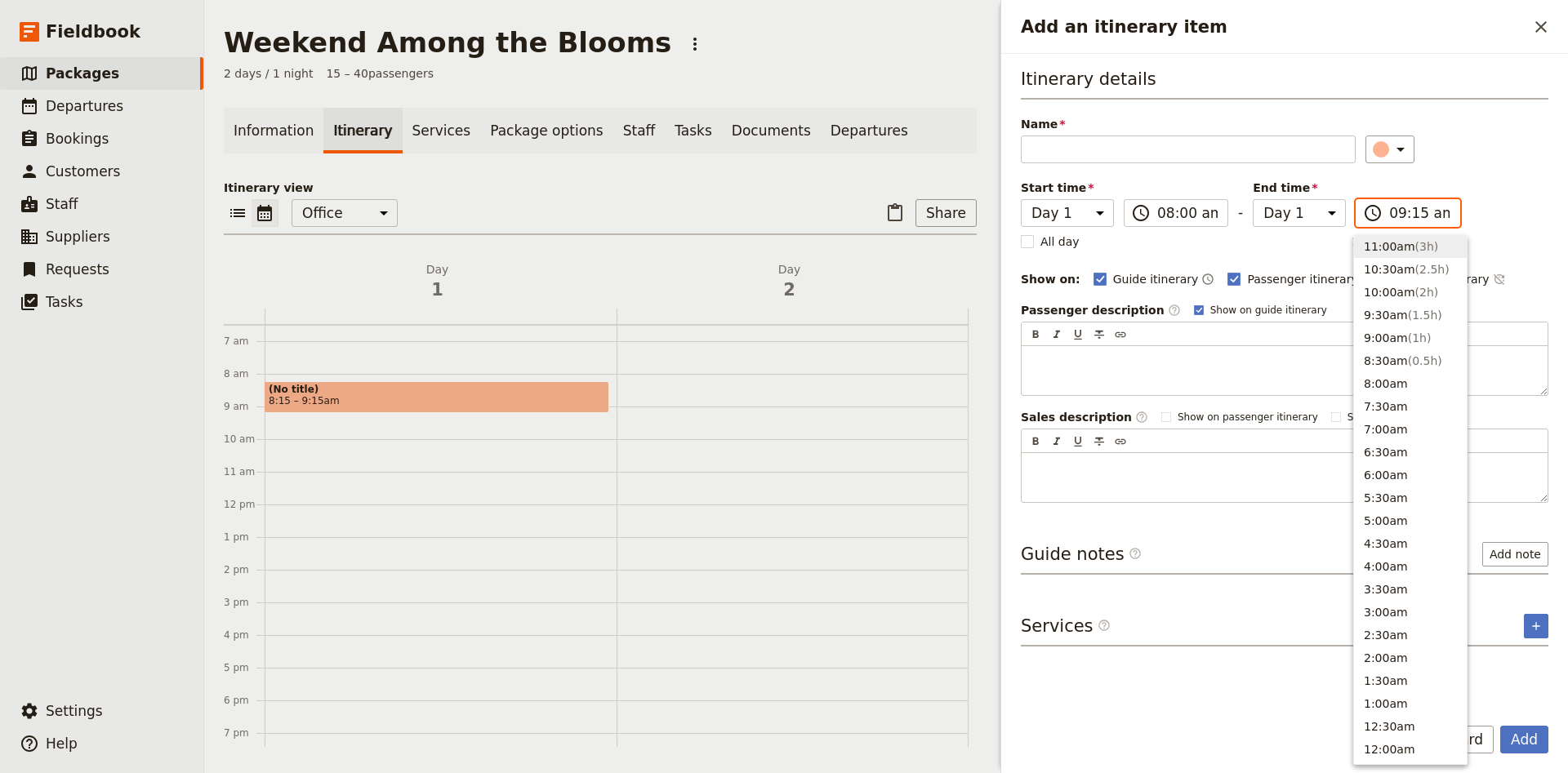
click at [1396, 252] on button "11:00am ( 3h )" at bounding box center [1411, 246] width 113 height 23
type input "11:00 am"
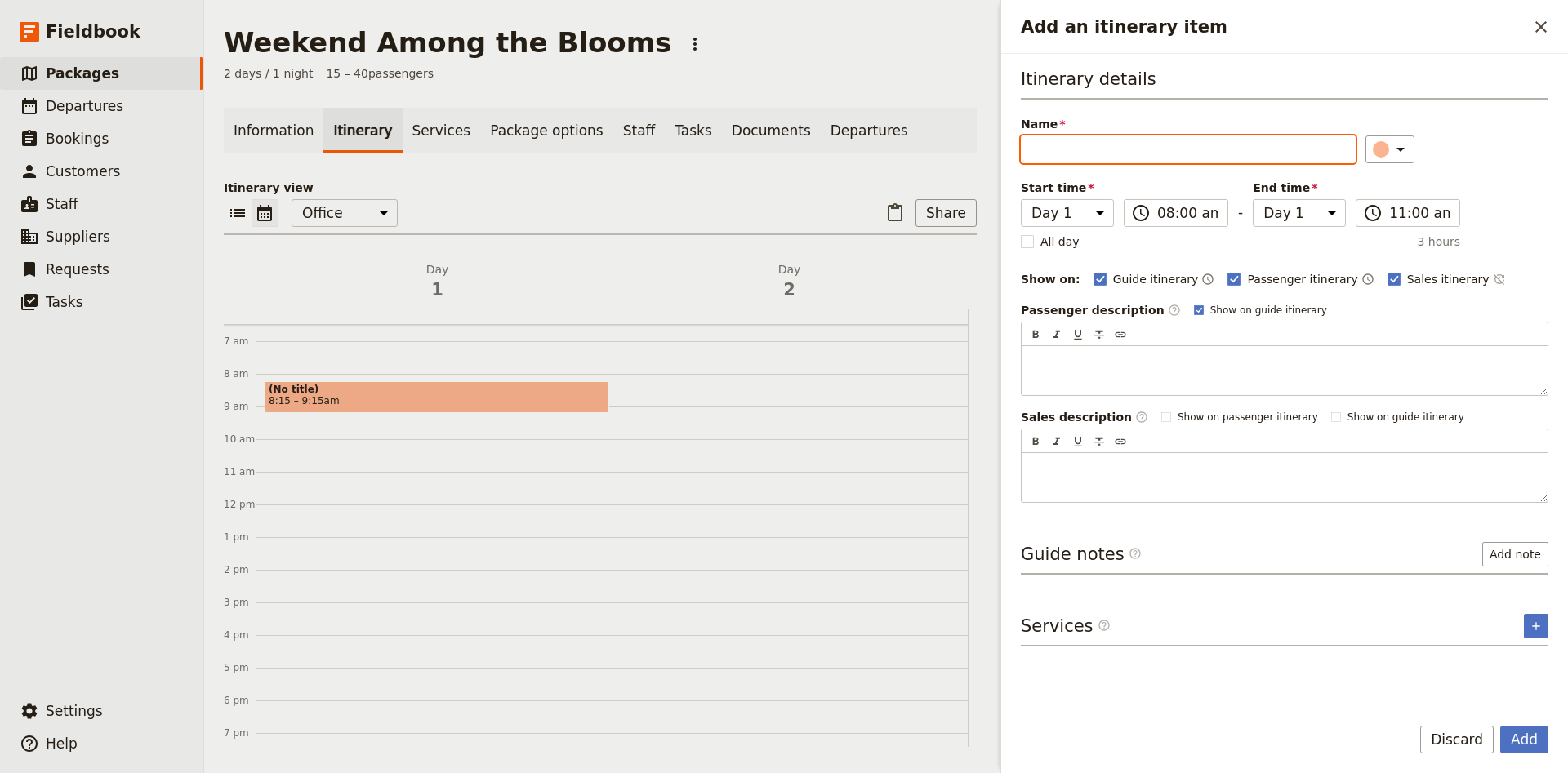
click at [1258, 159] on input "Name" at bounding box center [1188, 149] width 335 height 28
type input "Wagga Wagga to Tulip Top Garden"
click at [1531, 741] on button "Add" at bounding box center [1524, 739] width 48 height 28
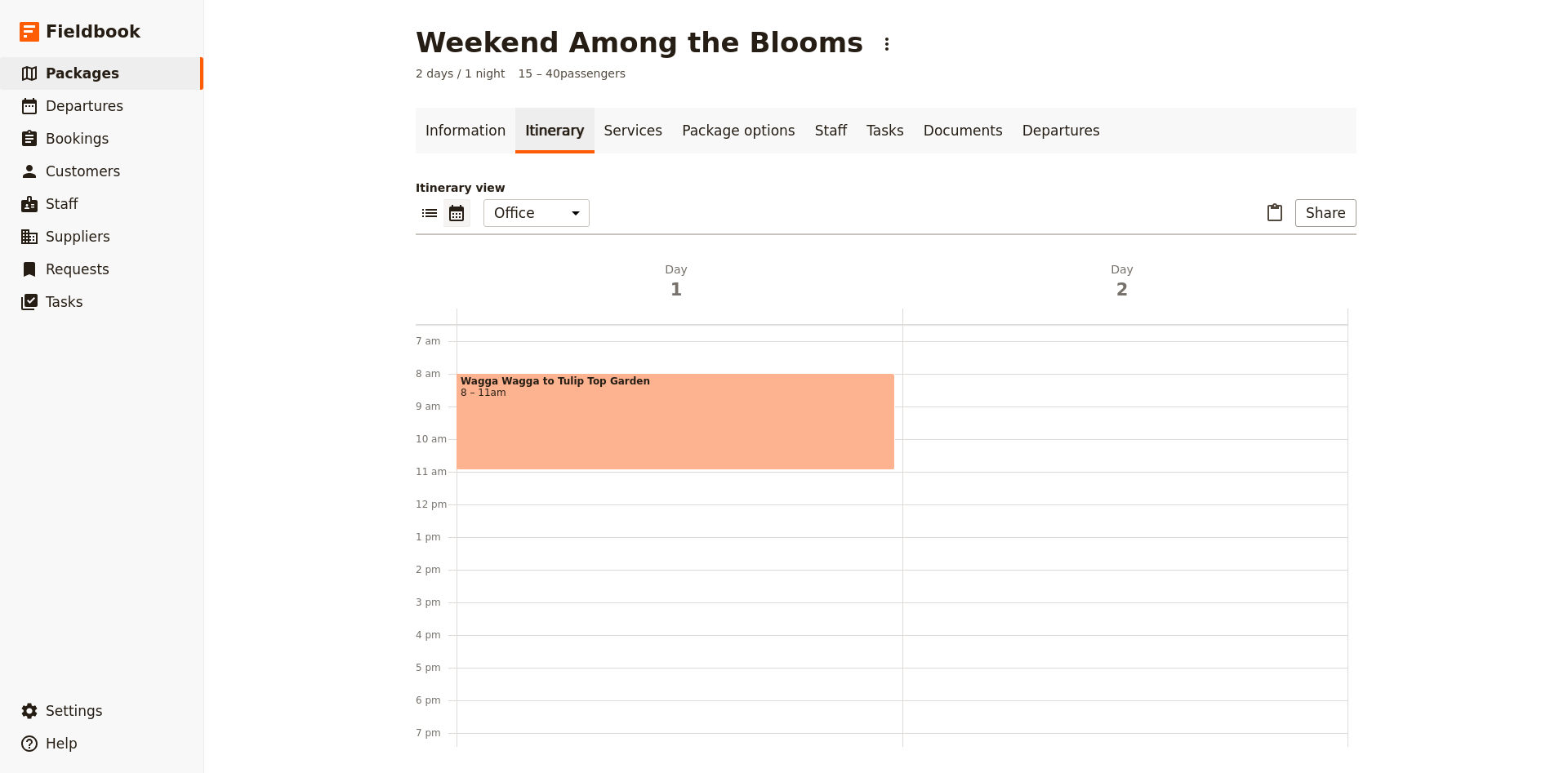
click at [460, 476] on div "Wagga Wagga to Tulip Top Garden 8 – 11am" at bounding box center [679, 504] width 446 height 784
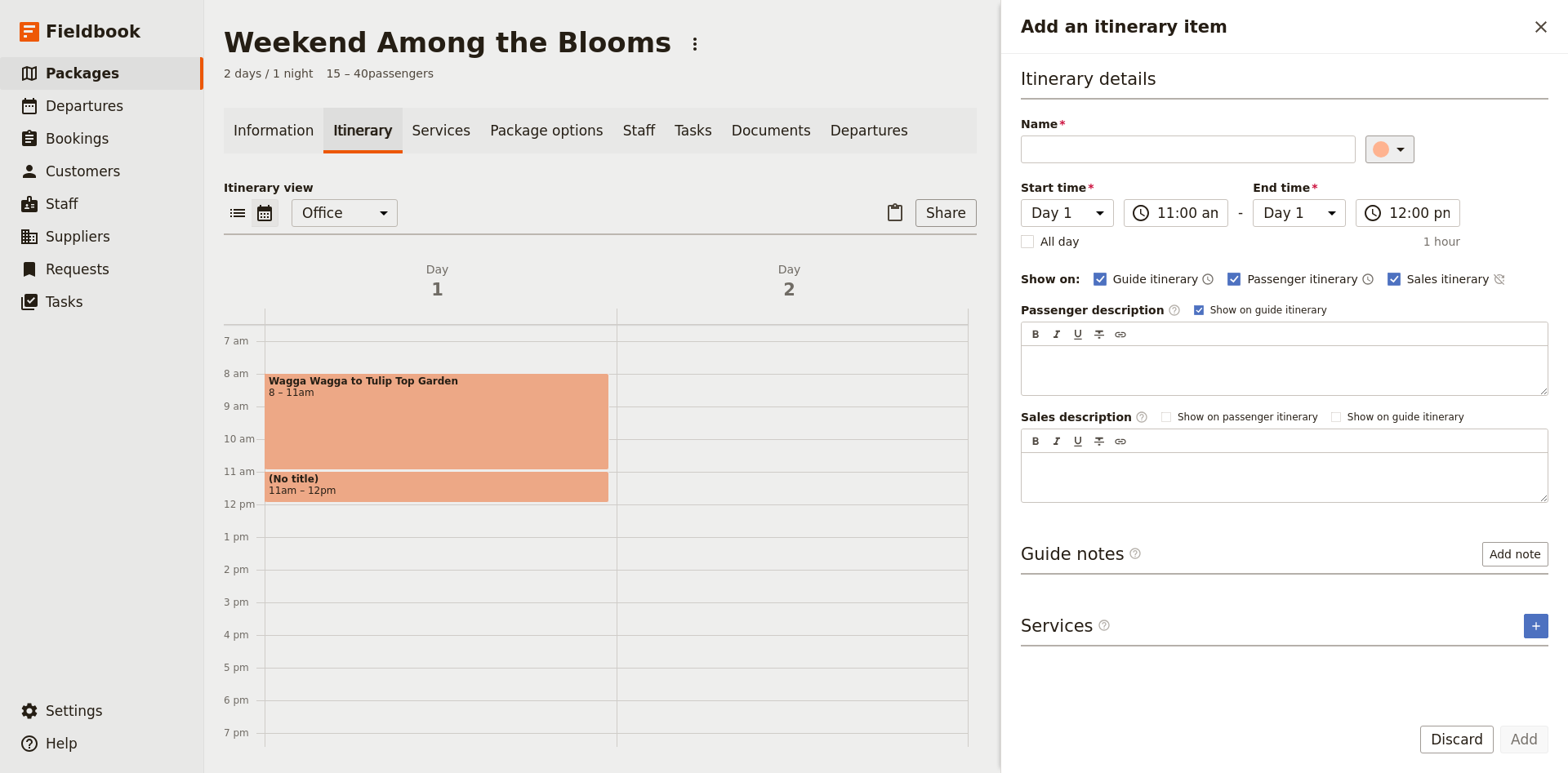
click at [1378, 147] on div "Add an itinerary item" at bounding box center [1381, 149] width 16 height 16
click at [1391, 210] on div "button" at bounding box center [1390, 203] width 16 height 16
click at [1235, 159] on input "Name" at bounding box center [1188, 149] width 335 height 28
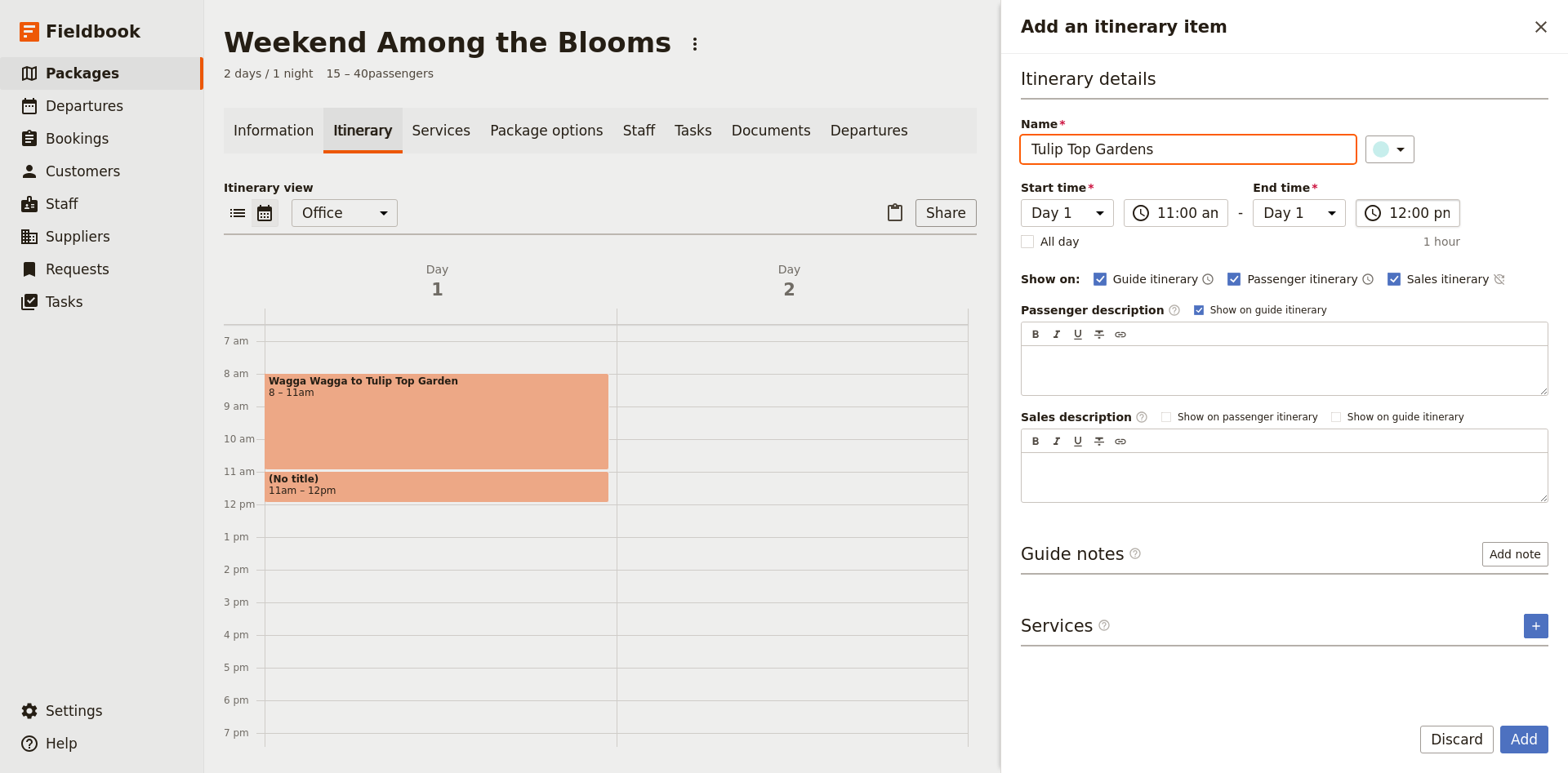
type input "Tulip Top Gardens"
click at [1408, 220] on input "12:00 pm" at bounding box center [1419, 213] width 61 height 20
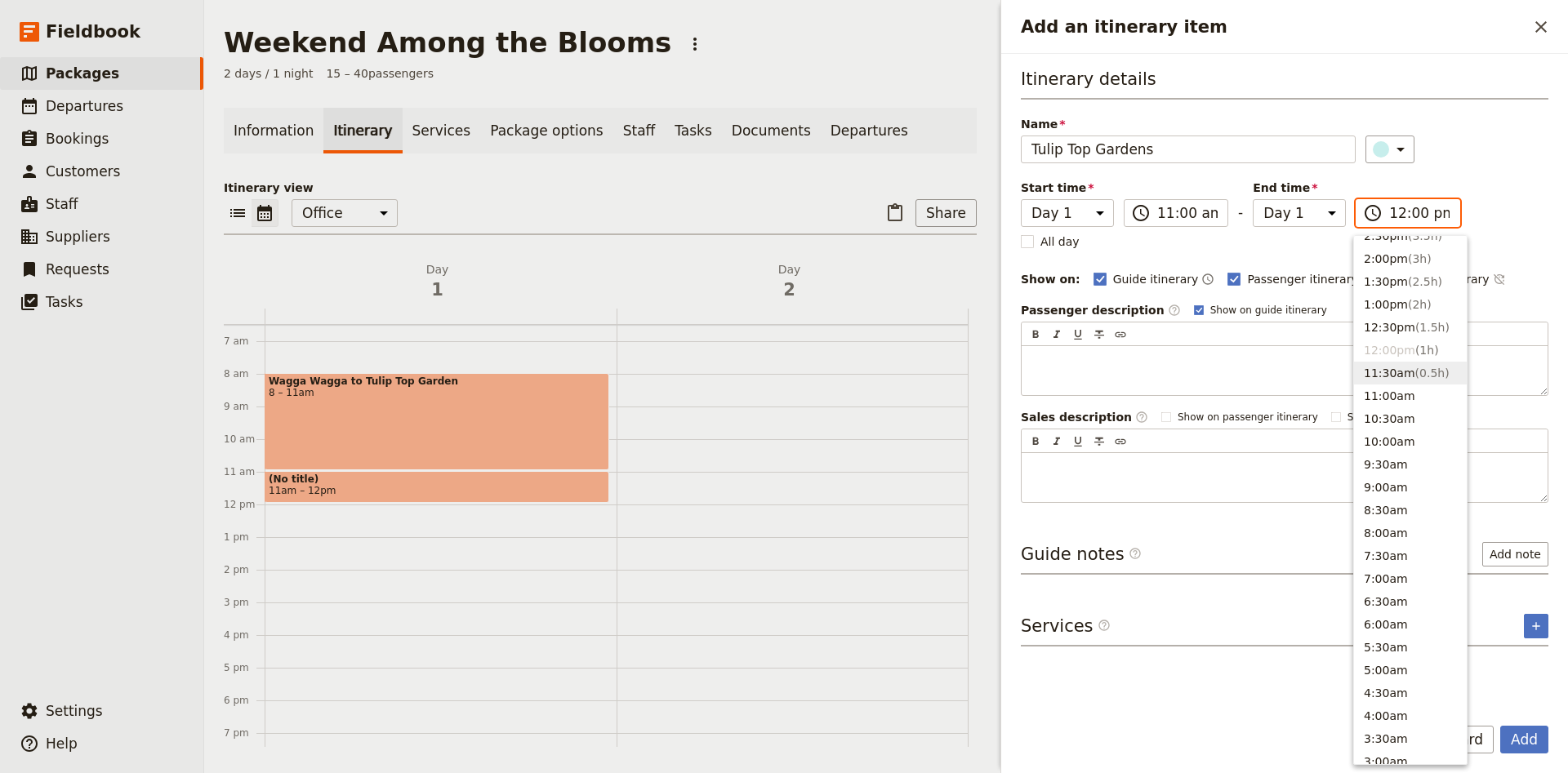
scroll to position [314, 0]
click at [1420, 412] on span "( 2h )" at bounding box center [1419, 417] width 24 height 13
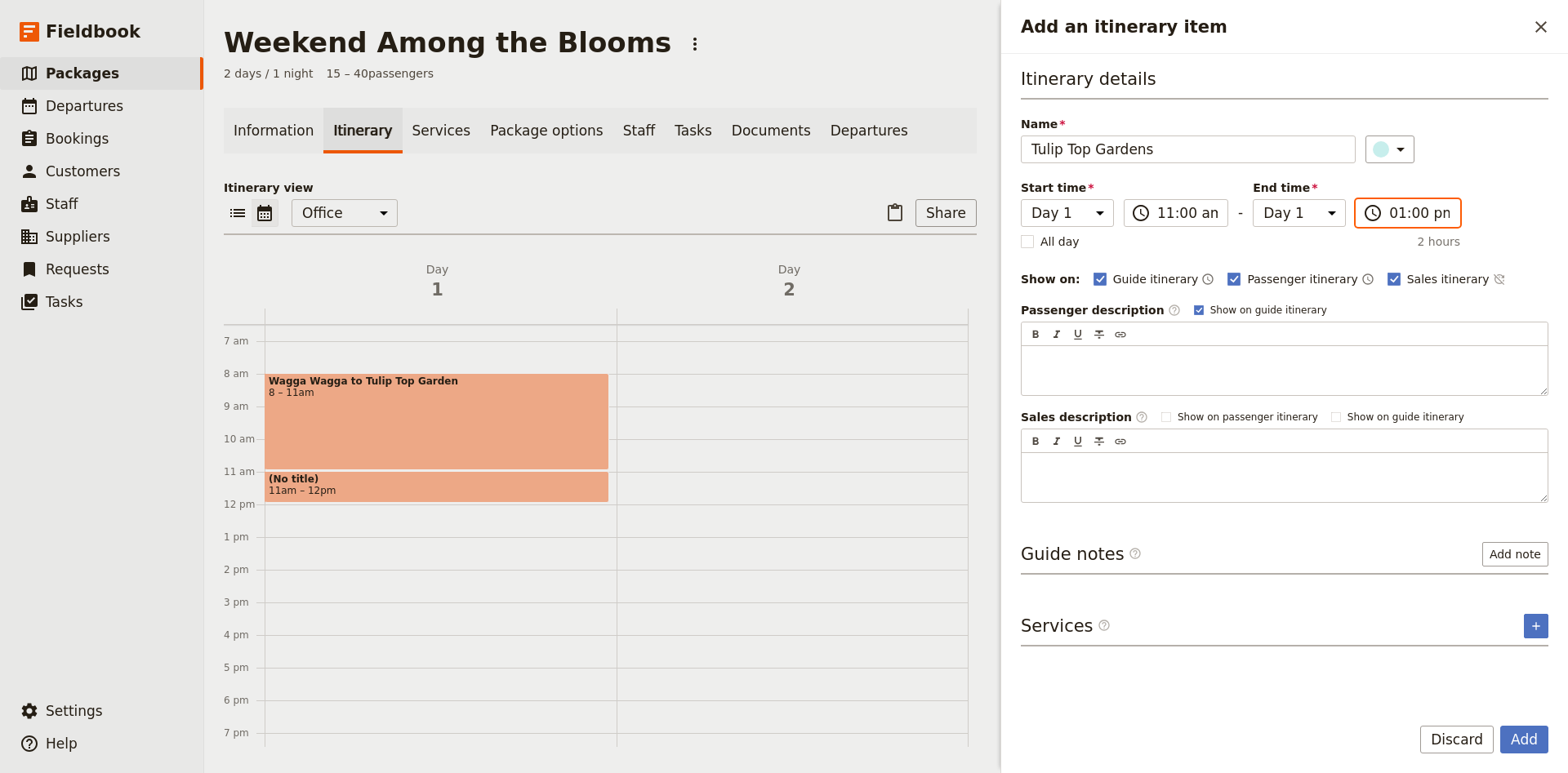
click at [1433, 214] on input "01:00 pm" at bounding box center [1419, 213] width 61 height 20
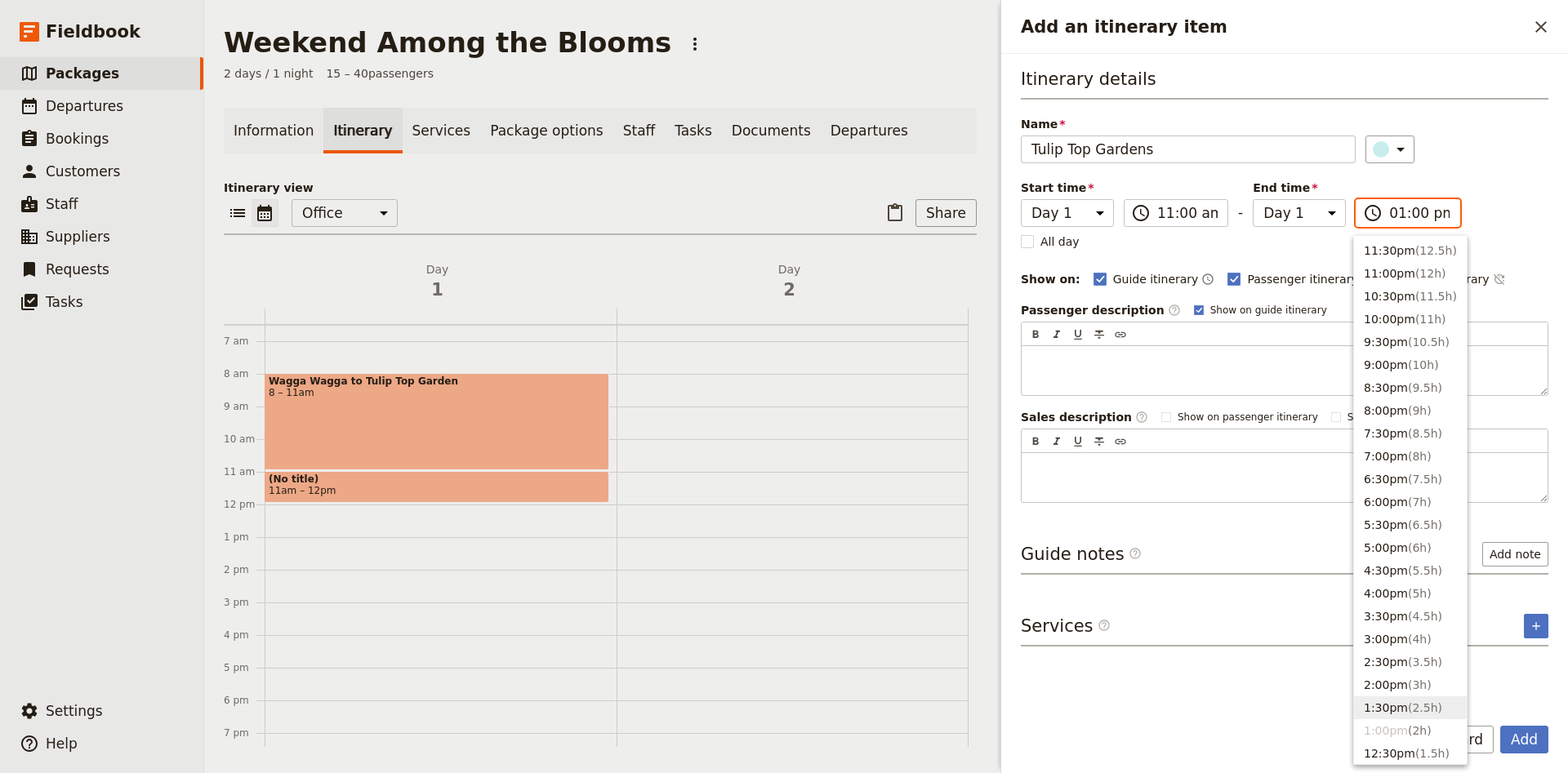
click at [1419, 705] on span "( 2.5h )" at bounding box center [1425, 707] width 34 height 13
type input "01:30 pm"
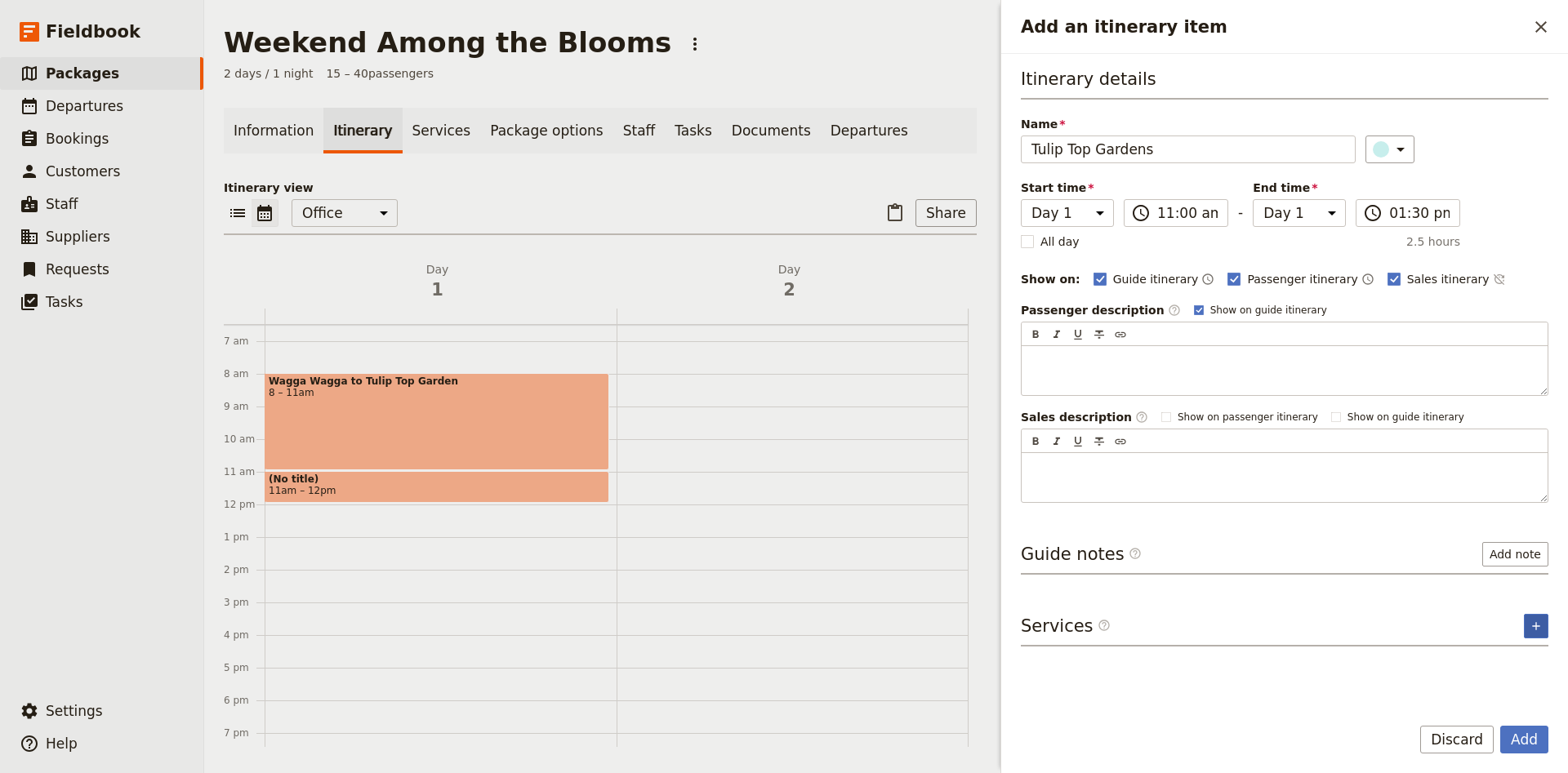
click at [1535, 624] on icon "Add service inclusion" at bounding box center [1536, 626] width 13 height 13
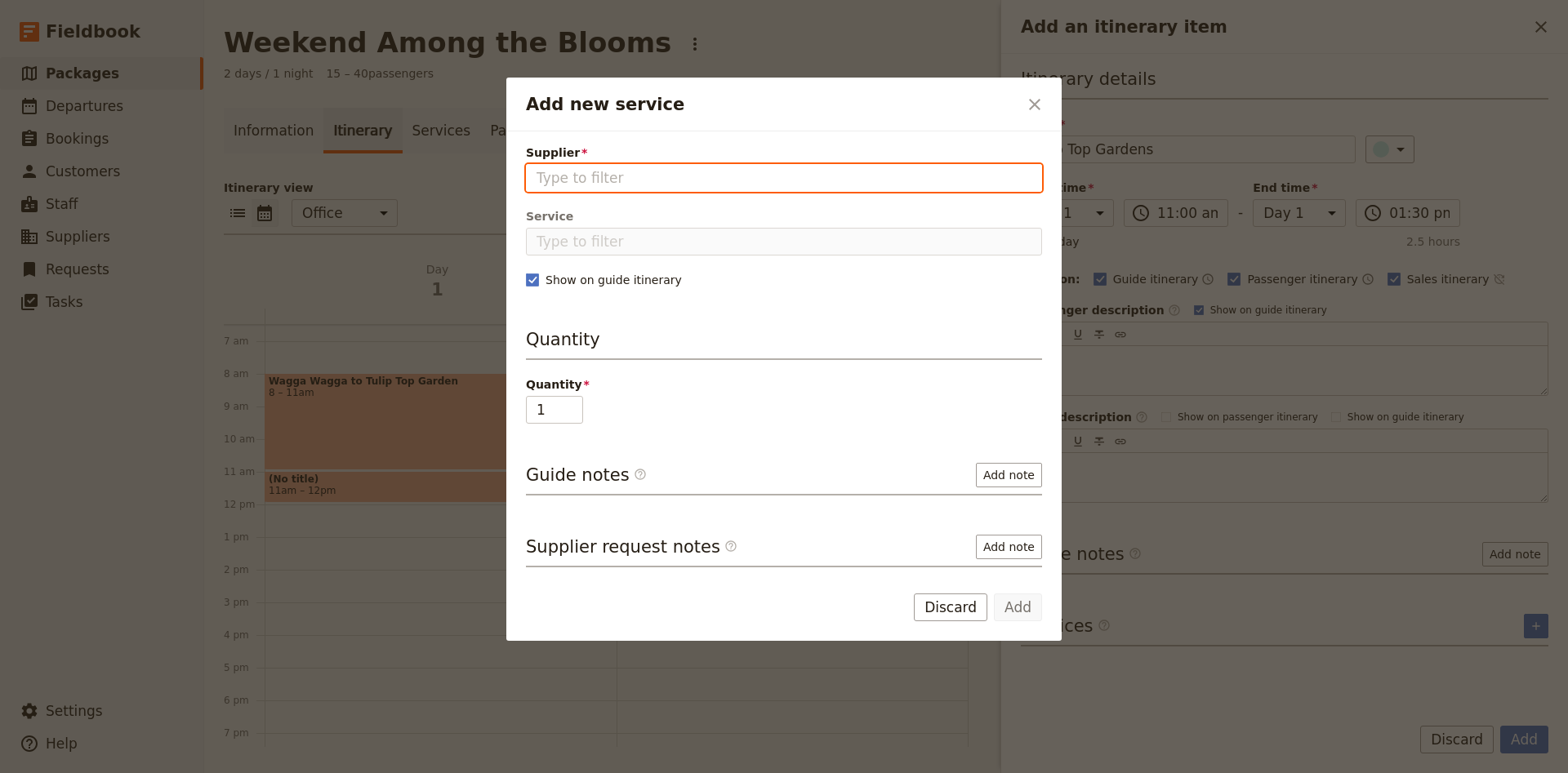
click at [604, 182] on input "Supplier" at bounding box center [784, 178] width 495 height 20
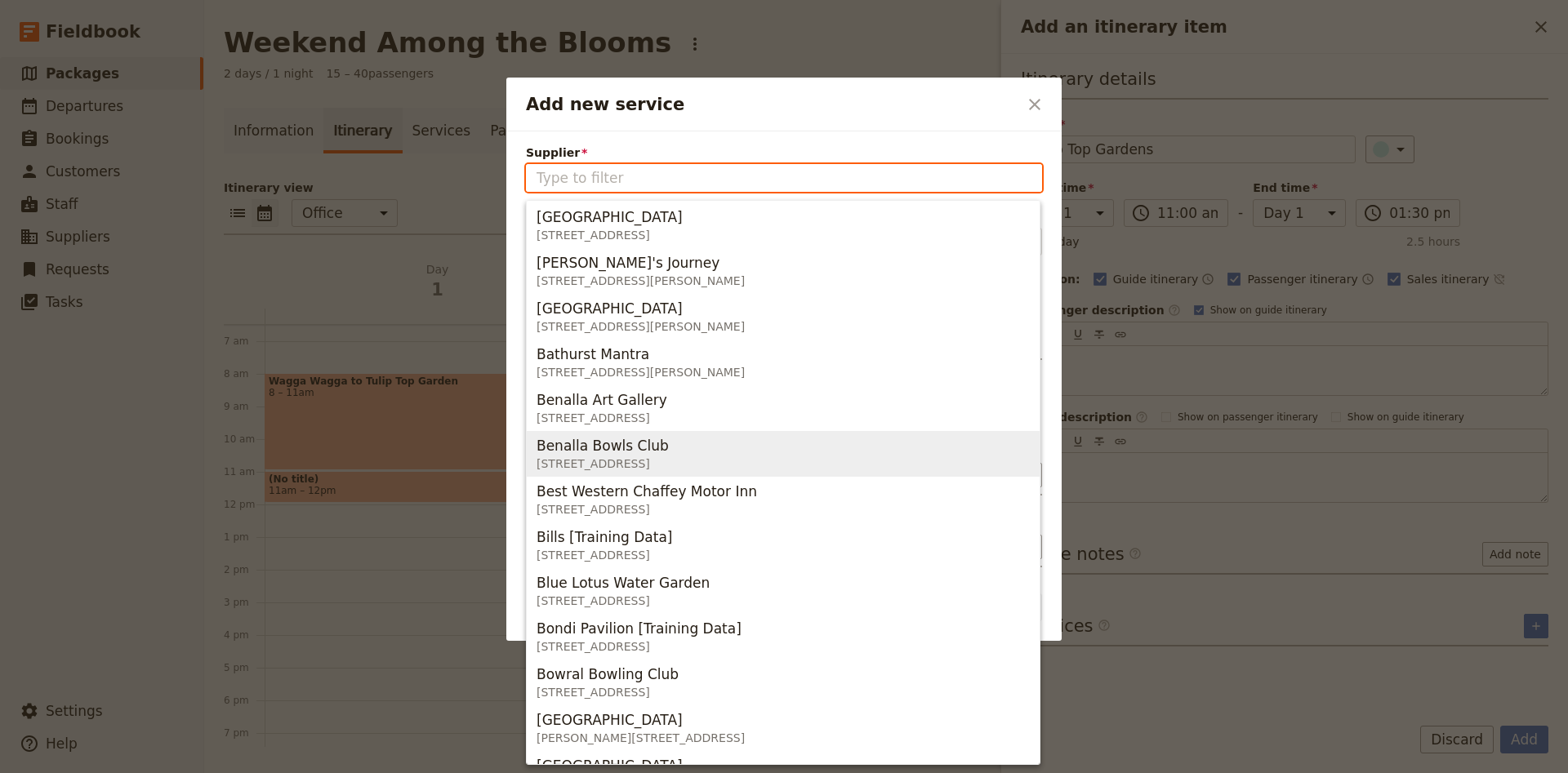
scroll to position [0, 0]
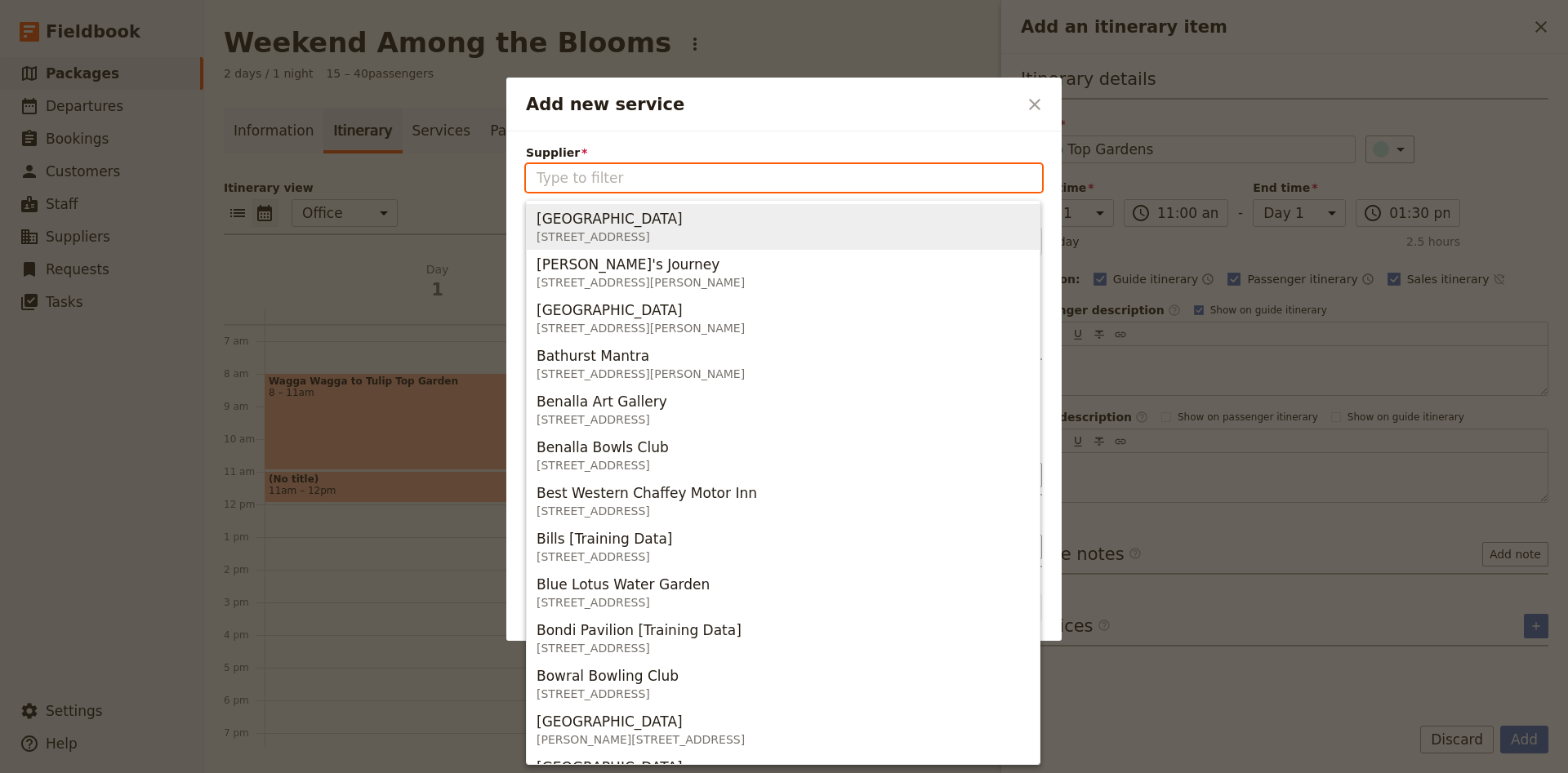
click at [904, 170] on input "Supplier" at bounding box center [784, 178] width 495 height 20
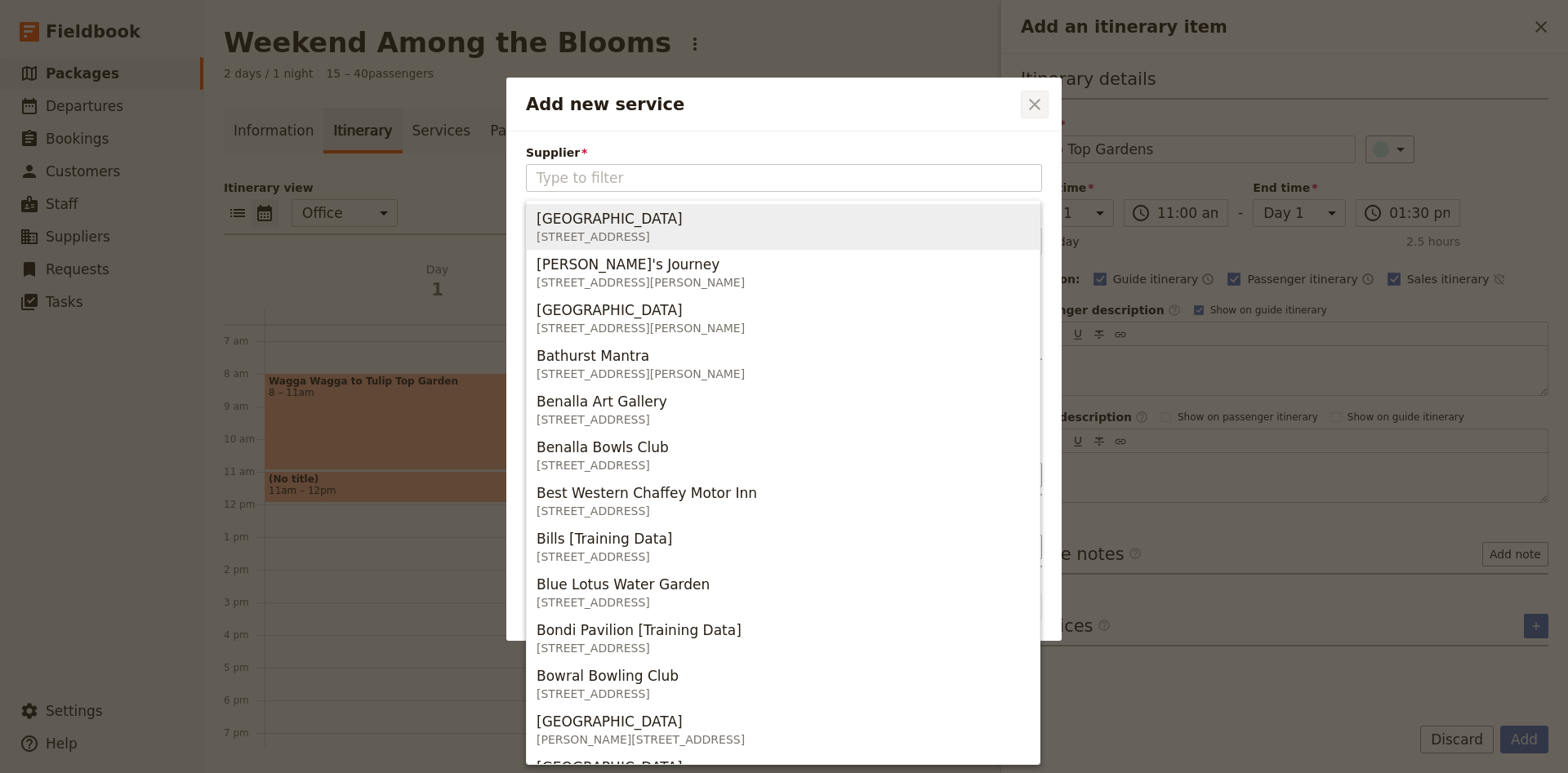
click at [1040, 107] on icon "Close dialog" at bounding box center [1035, 105] width 20 height 20
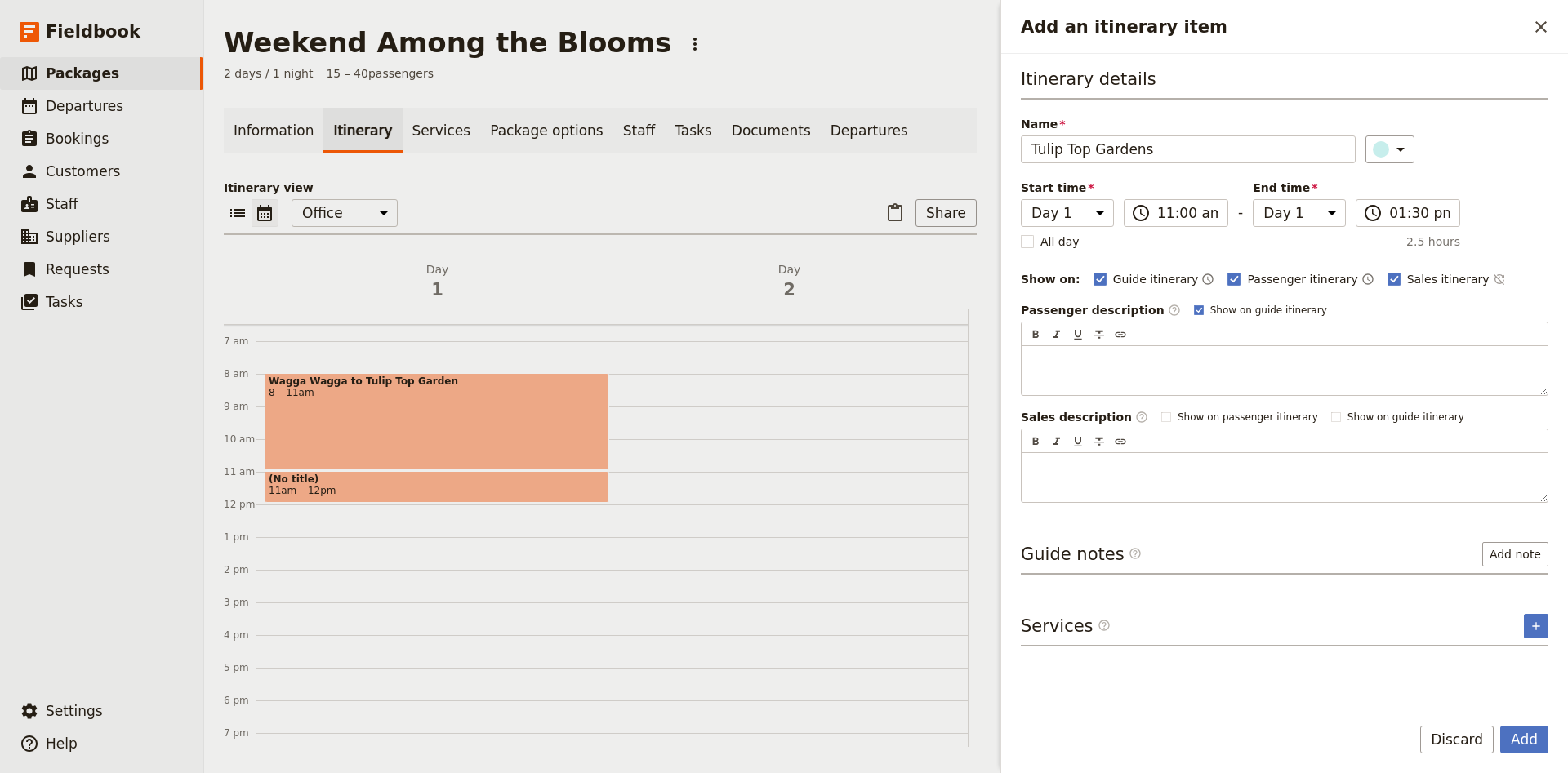
drag, startPoint x: 953, startPoint y: 626, endPoint x: 976, endPoint y: 598, distance: 36.2
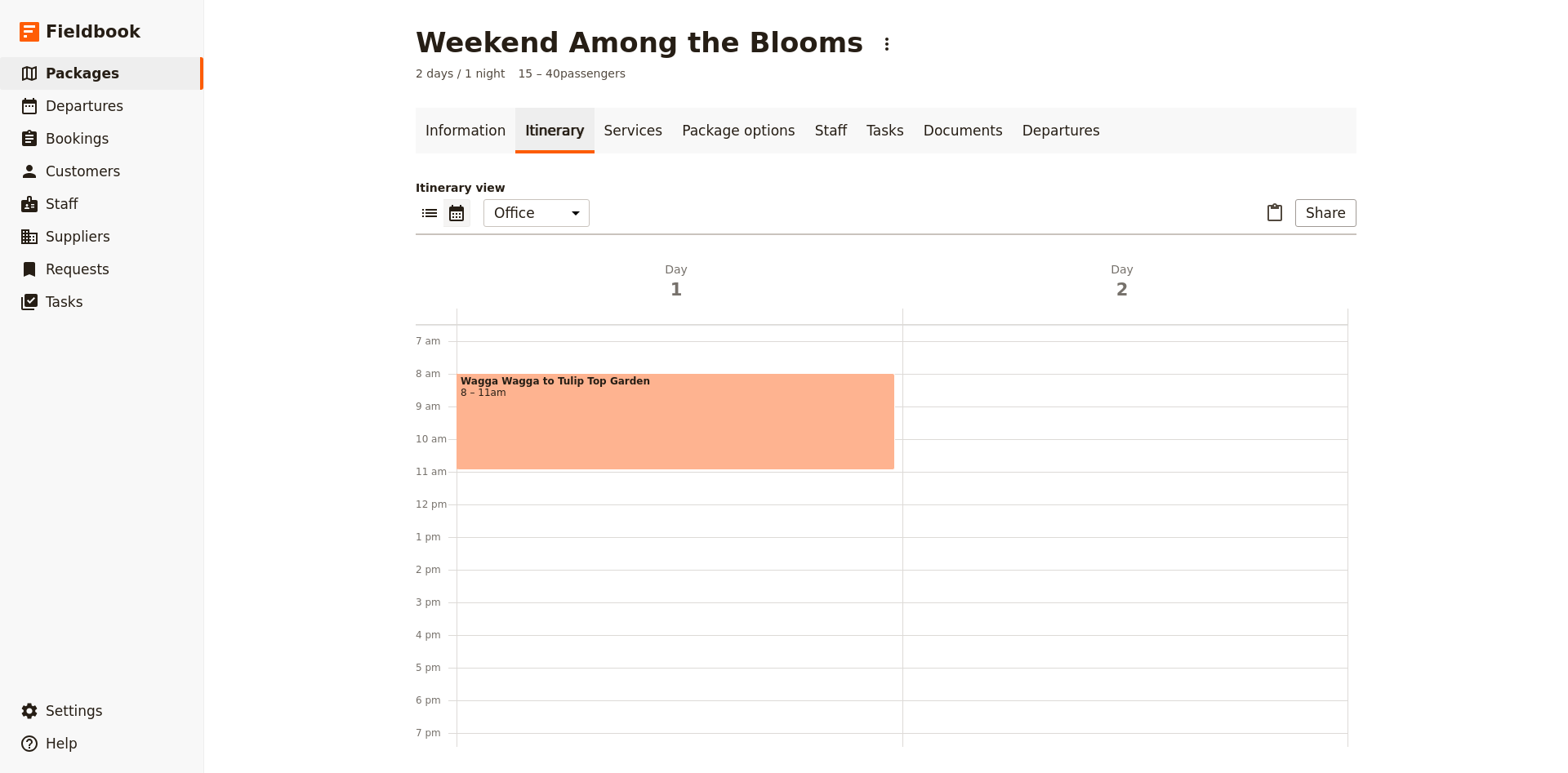
click at [625, 492] on div "Wagga Wagga to Tulip Top Garden 8 – 11am" at bounding box center [679, 504] width 446 height 784
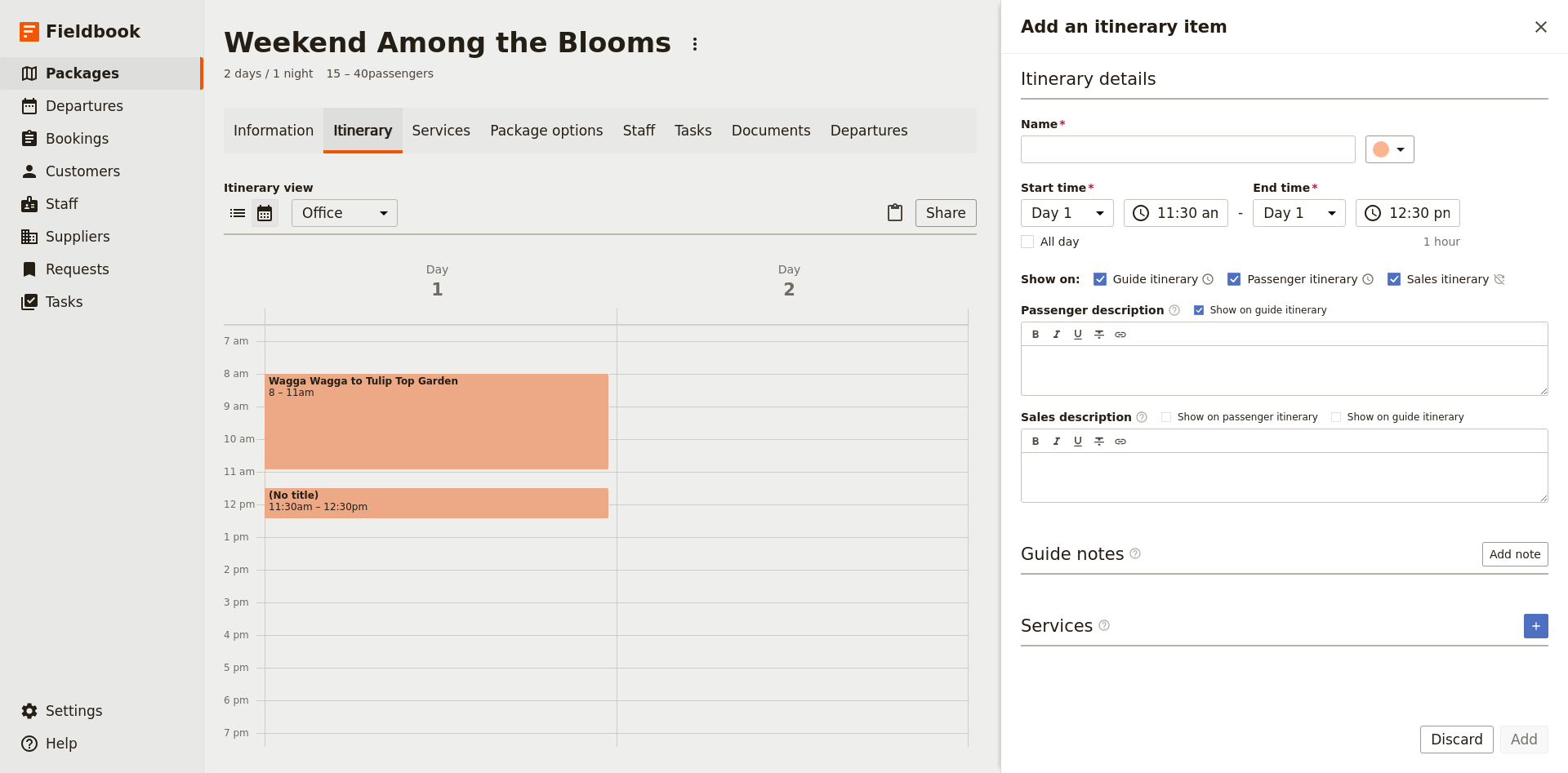
drag, startPoint x: 356, startPoint y: 500, endPoint x: 325, endPoint y: 477, distance: 38.6
click at [325, 477] on div "Wagga Wagga to Tulip Top Garden 8 – 11am (No title) 11:30am – 12:30pm" at bounding box center [441, 504] width 352 height 784
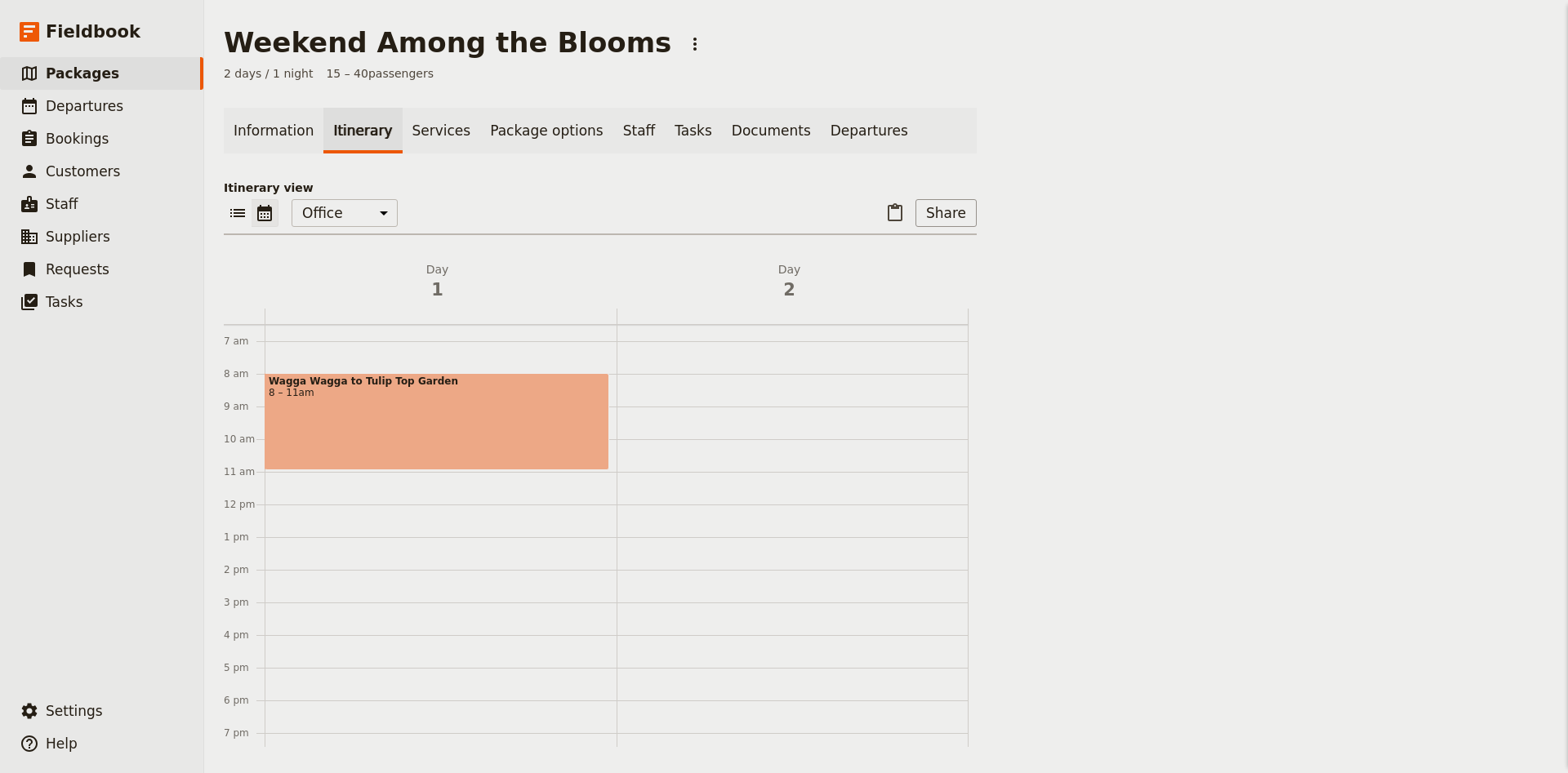
click at [325, 477] on div "Wagga Wagga to Tulip Top Garden 8 – 11am" at bounding box center [441, 504] width 352 height 784
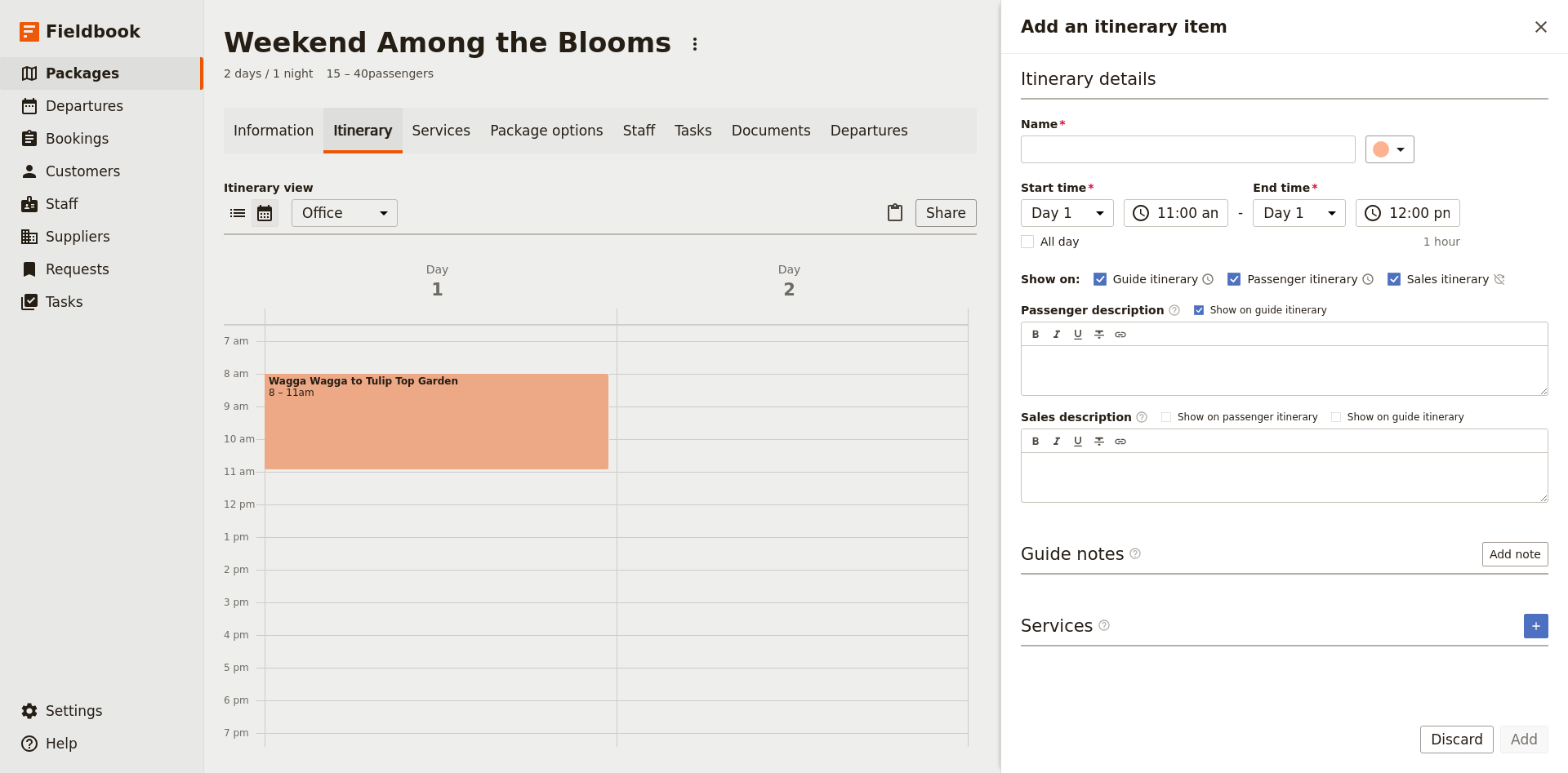
click at [309, 482] on div "Wagga Wagga to Tulip Top Garden 8 – 11am" at bounding box center [441, 504] width 352 height 784
click at [1202, 219] on input "11:15 am" at bounding box center [1187, 213] width 61 height 20
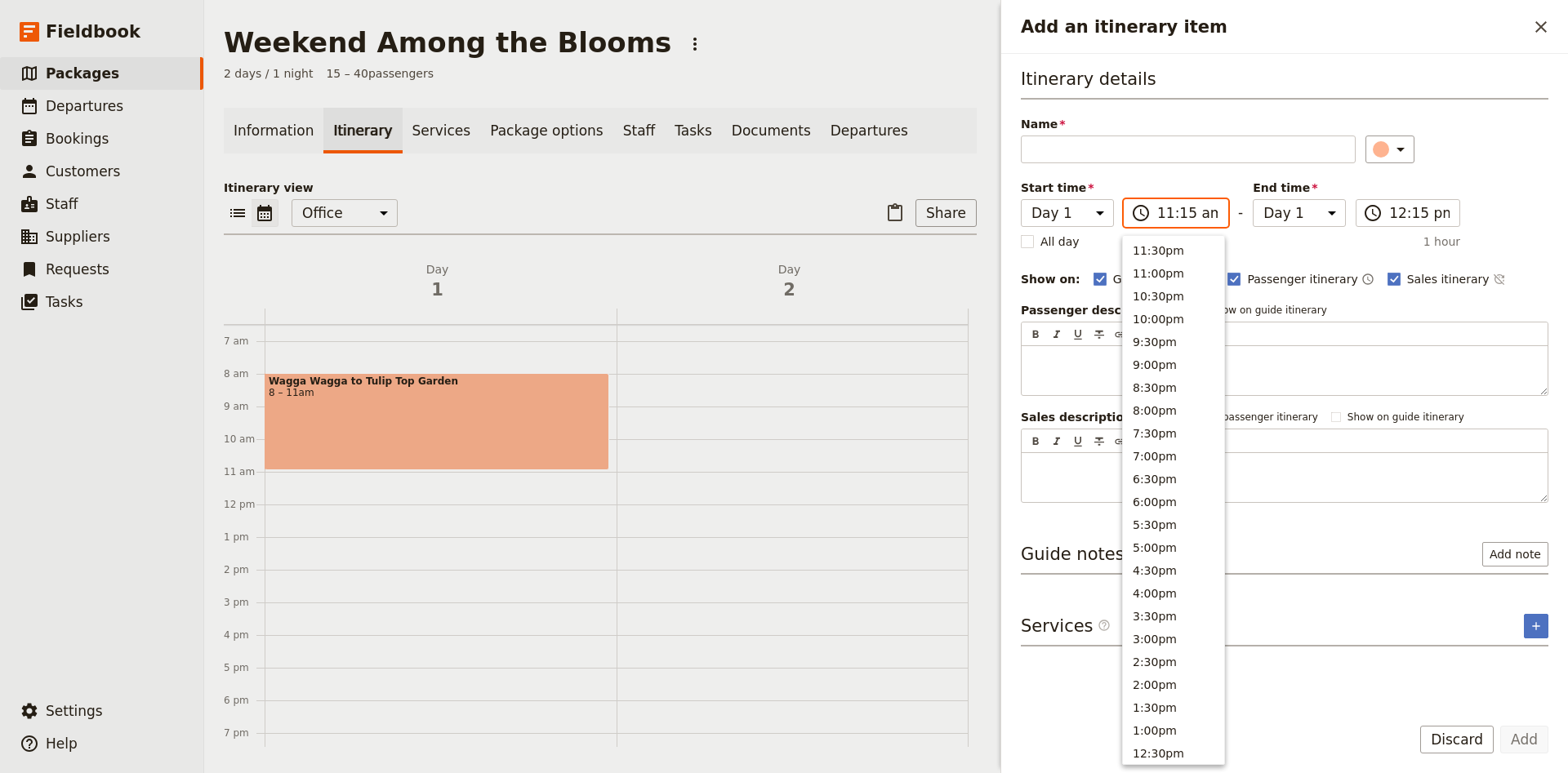
scroll to position [575, 0]
click at [1189, 255] on button "11:00am" at bounding box center [1174, 247] width 102 height 23
type input "11:00 am"
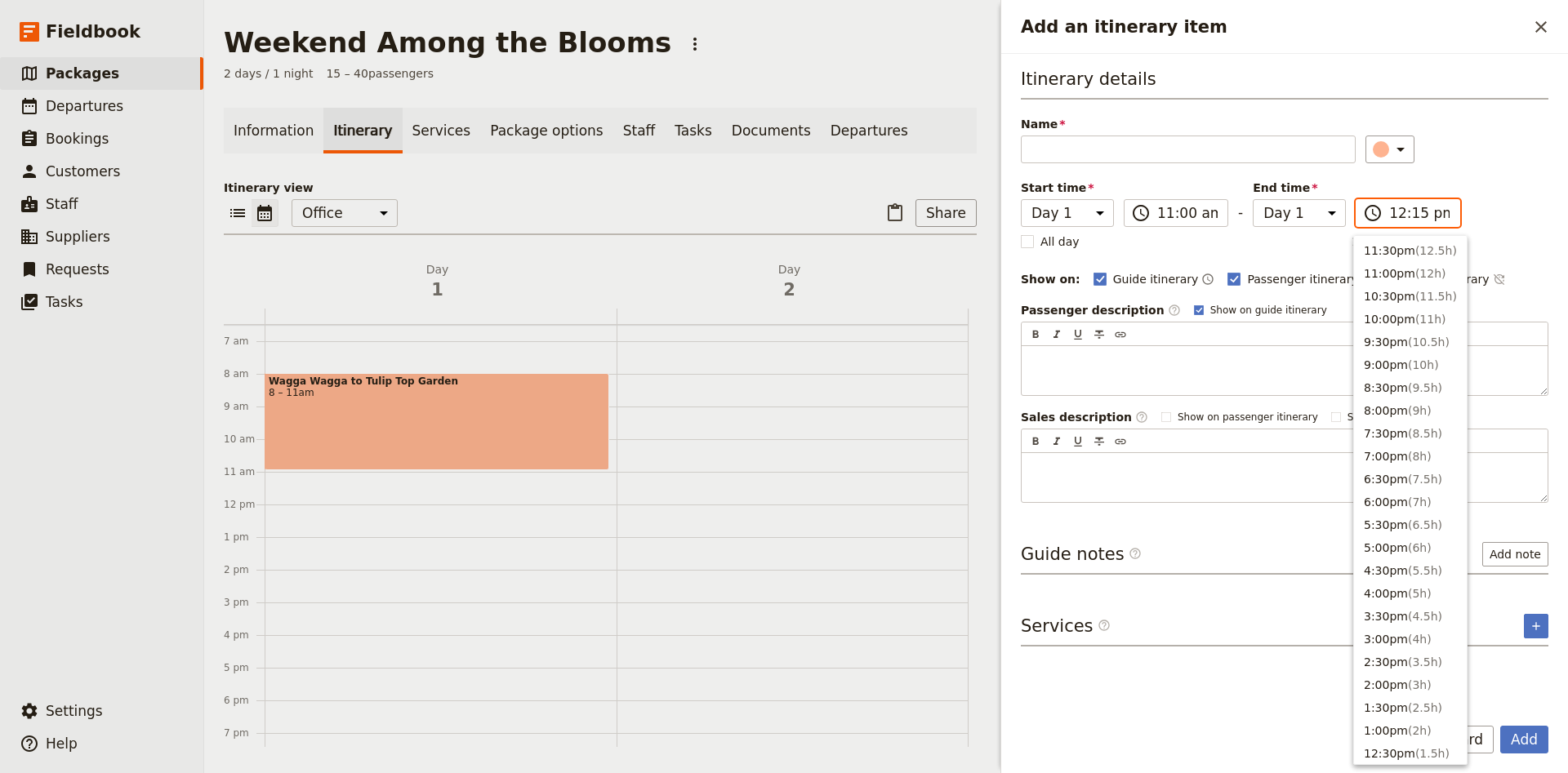
click at [1432, 218] on input "12:15 pm" at bounding box center [1419, 213] width 61 height 20
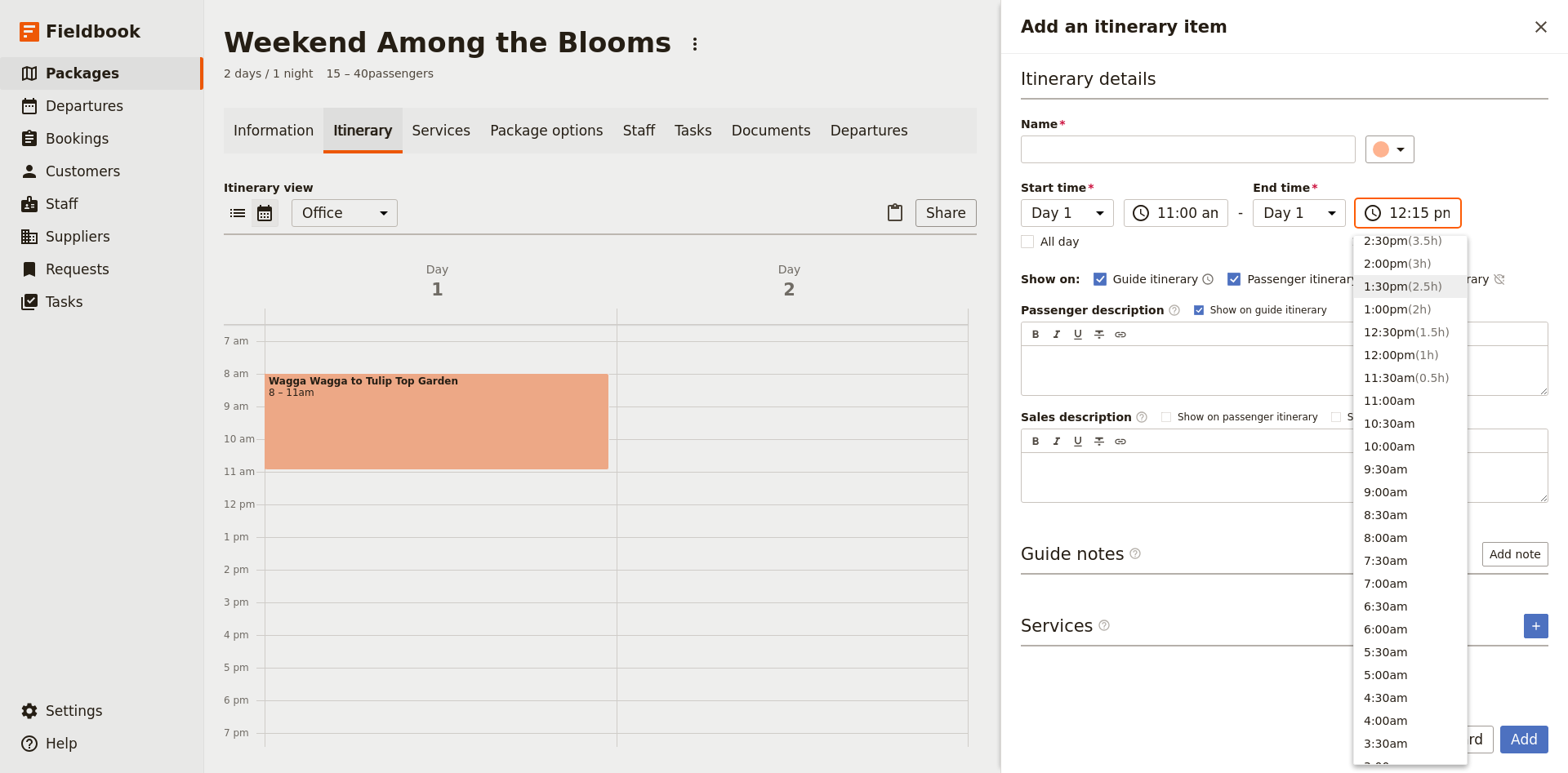
click at [1408, 292] on span "( 2.5h )" at bounding box center [1425, 287] width 34 height 13
type input "01:30 pm"
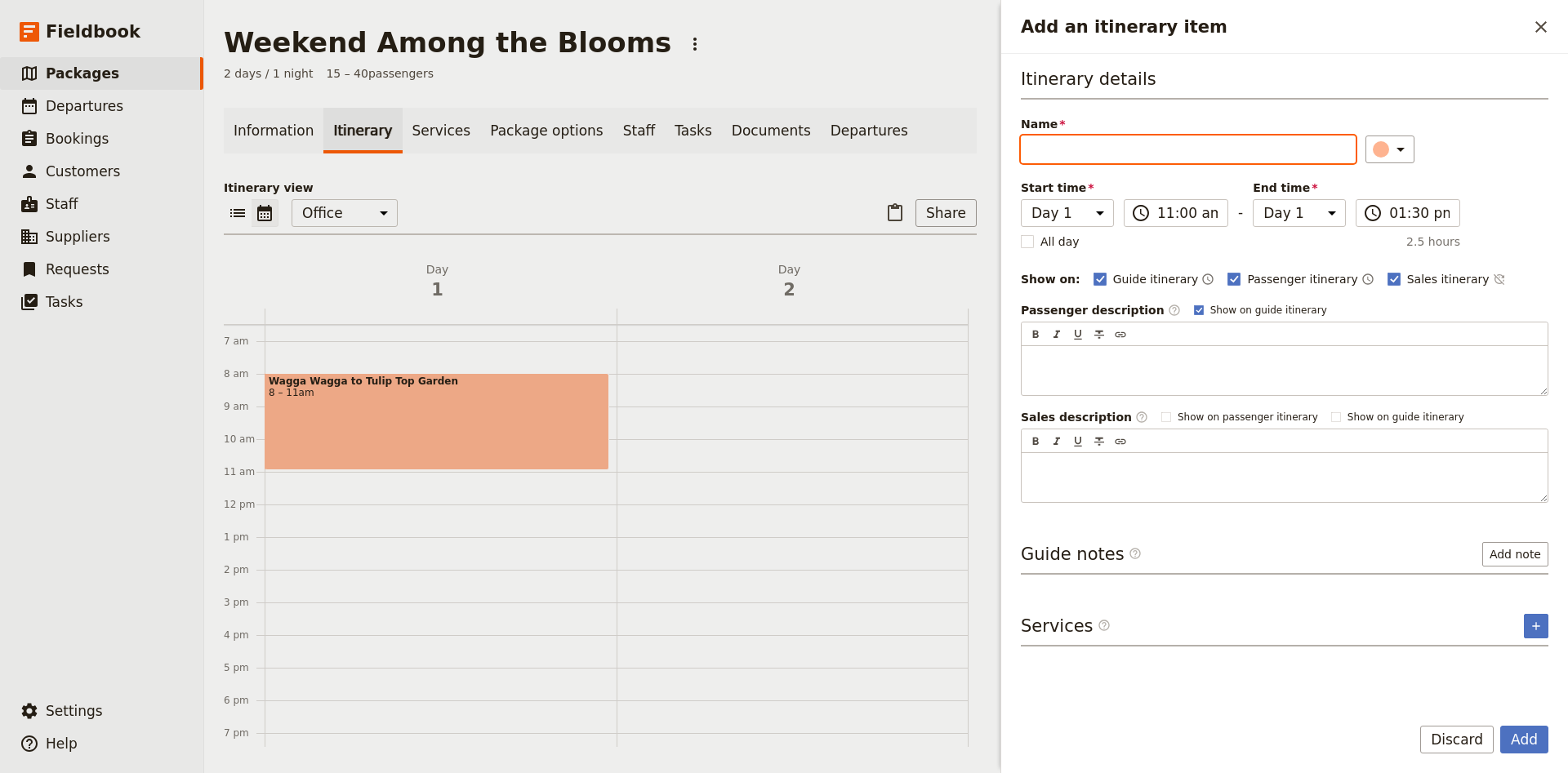
click at [1072, 156] on input "Name" at bounding box center [1188, 149] width 335 height 28
click at [1403, 151] on button "​" at bounding box center [1390, 149] width 49 height 28
click at [1384, 206] on div "button" at bounding box center [1390, 203] width 16 height 16
click at [1189, 148] on input "Name" at bounding box center [1188, 149] width 335 height 28
type input "Tulip Top Gardens"
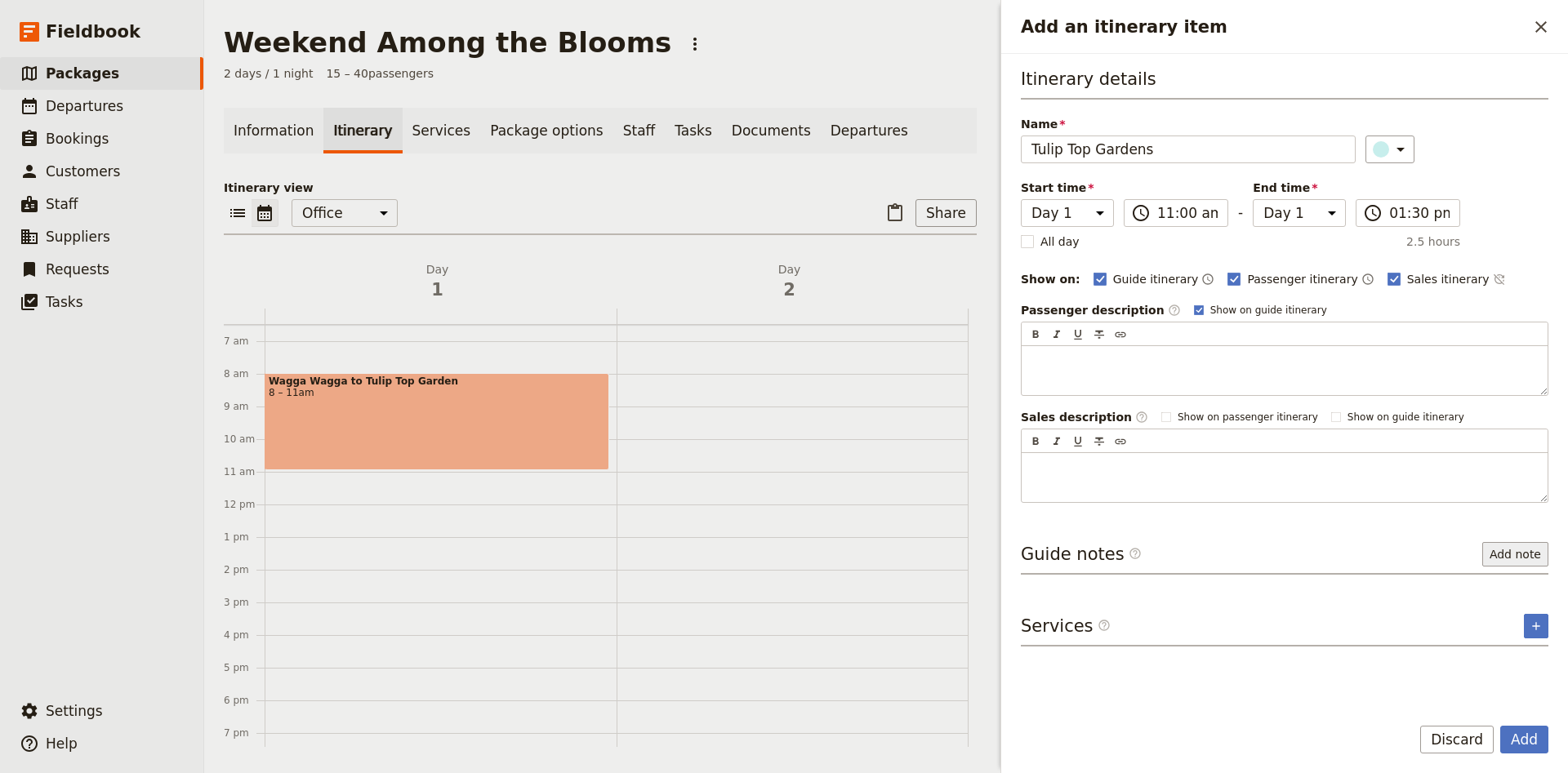
click at [1503, 549] on button "Add note" at bounding box center [1515, 554] width 66 height 25
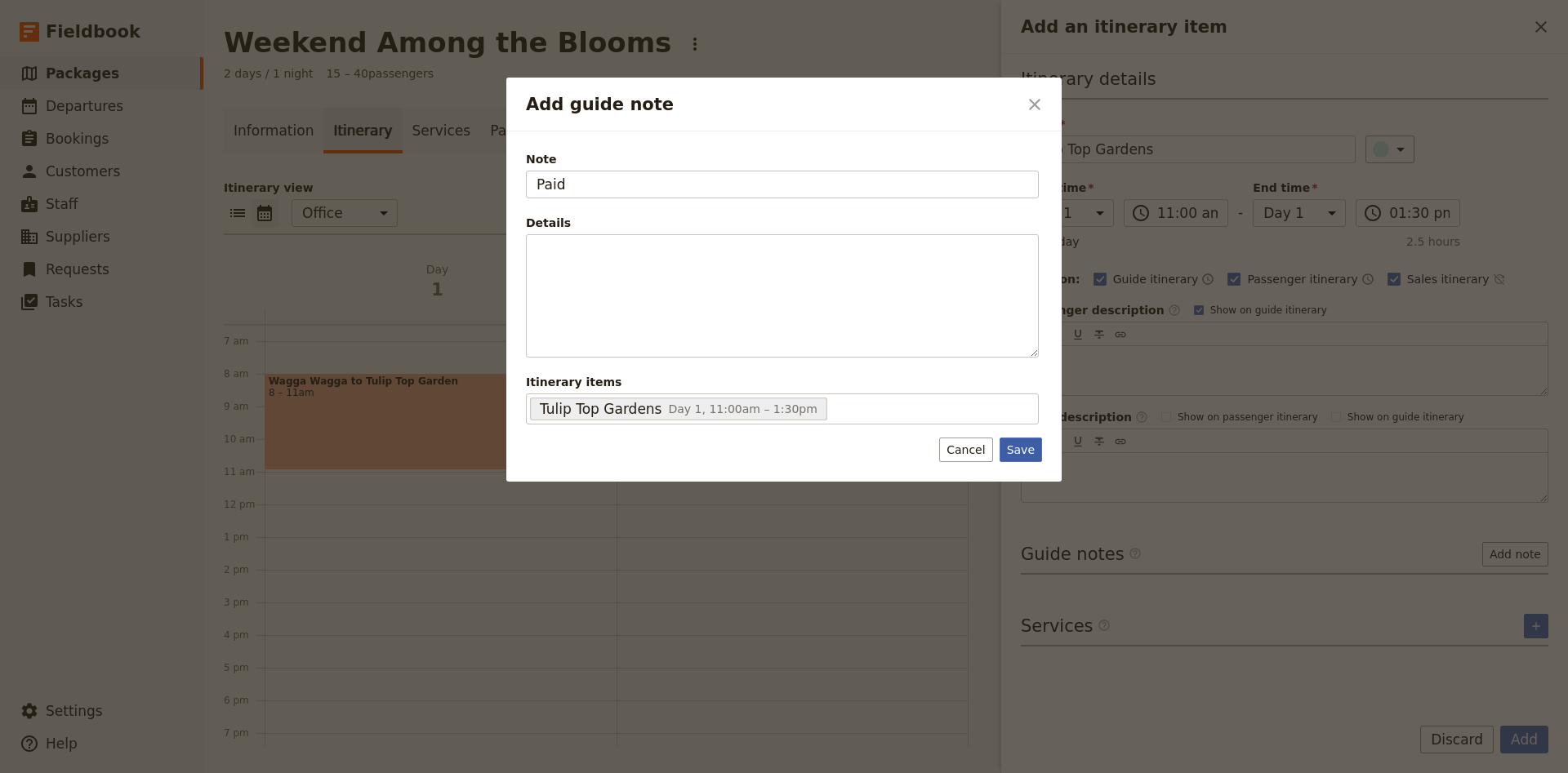
type input "Paid"
click at [1016, 450] on button "Save" at bounding box center [1021, 450] width 43 height 25
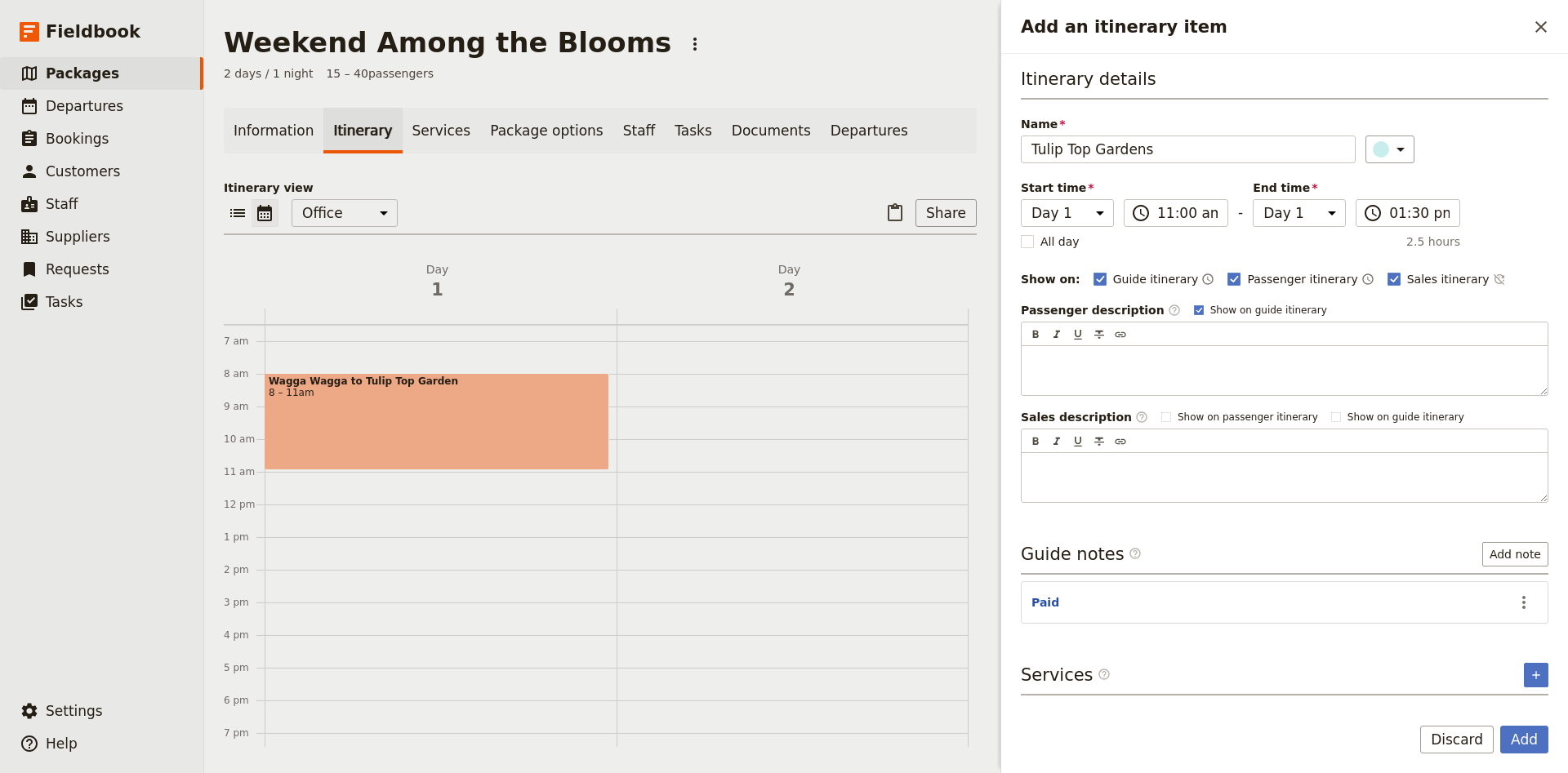
click at [1558, 674] on div "Itinerary details Name Tulip Top Gardens ​ Start time Day 1 Day 2 11:00 ​ 11:00…" at bounding box center [1285, 377] width 567 height 647
click at [1537, 677] on icon "Add service inclusion" at bounding box center [1536, 675] width 13 height 13
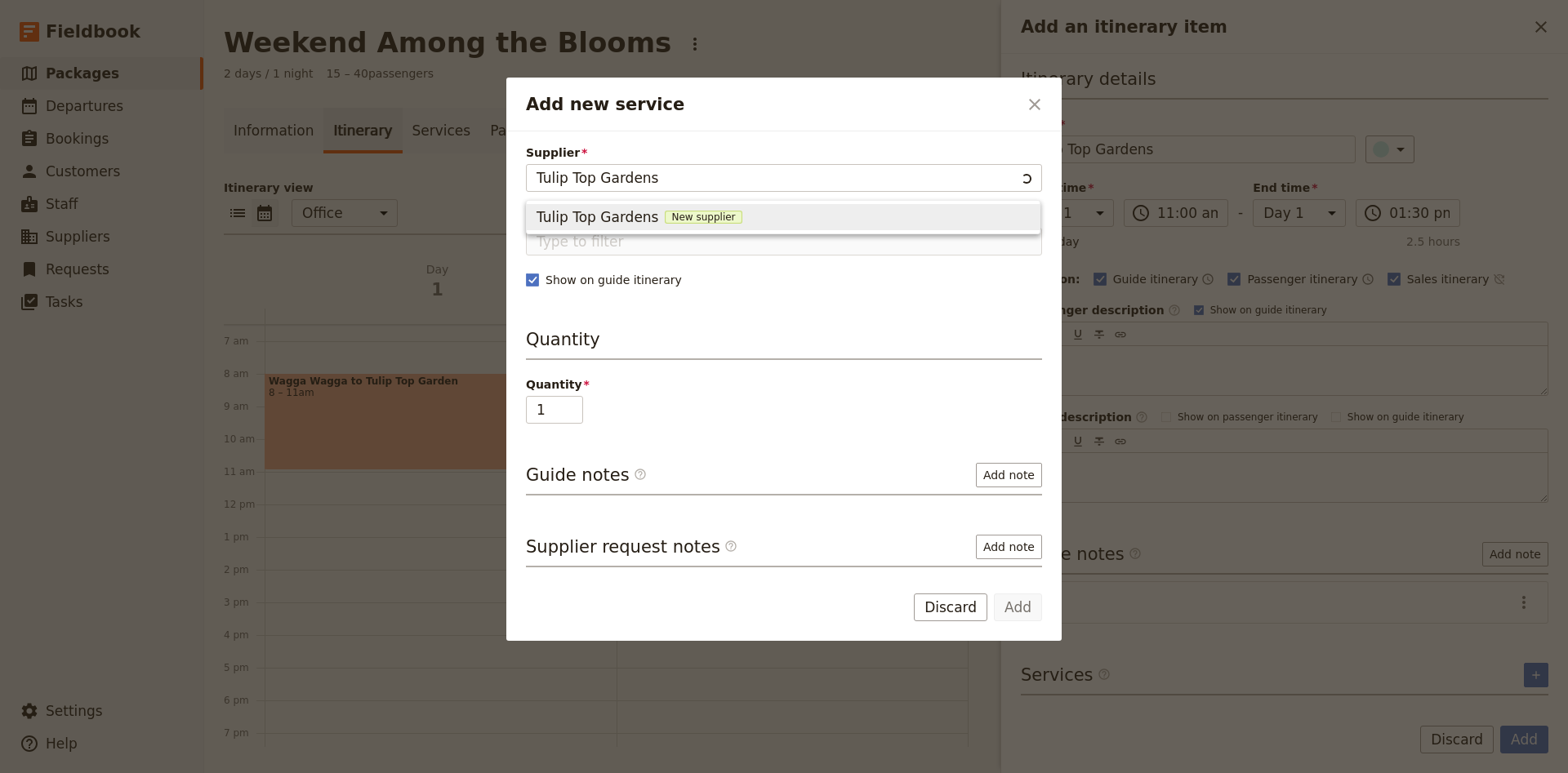
type input "Tulip Top Gardens"
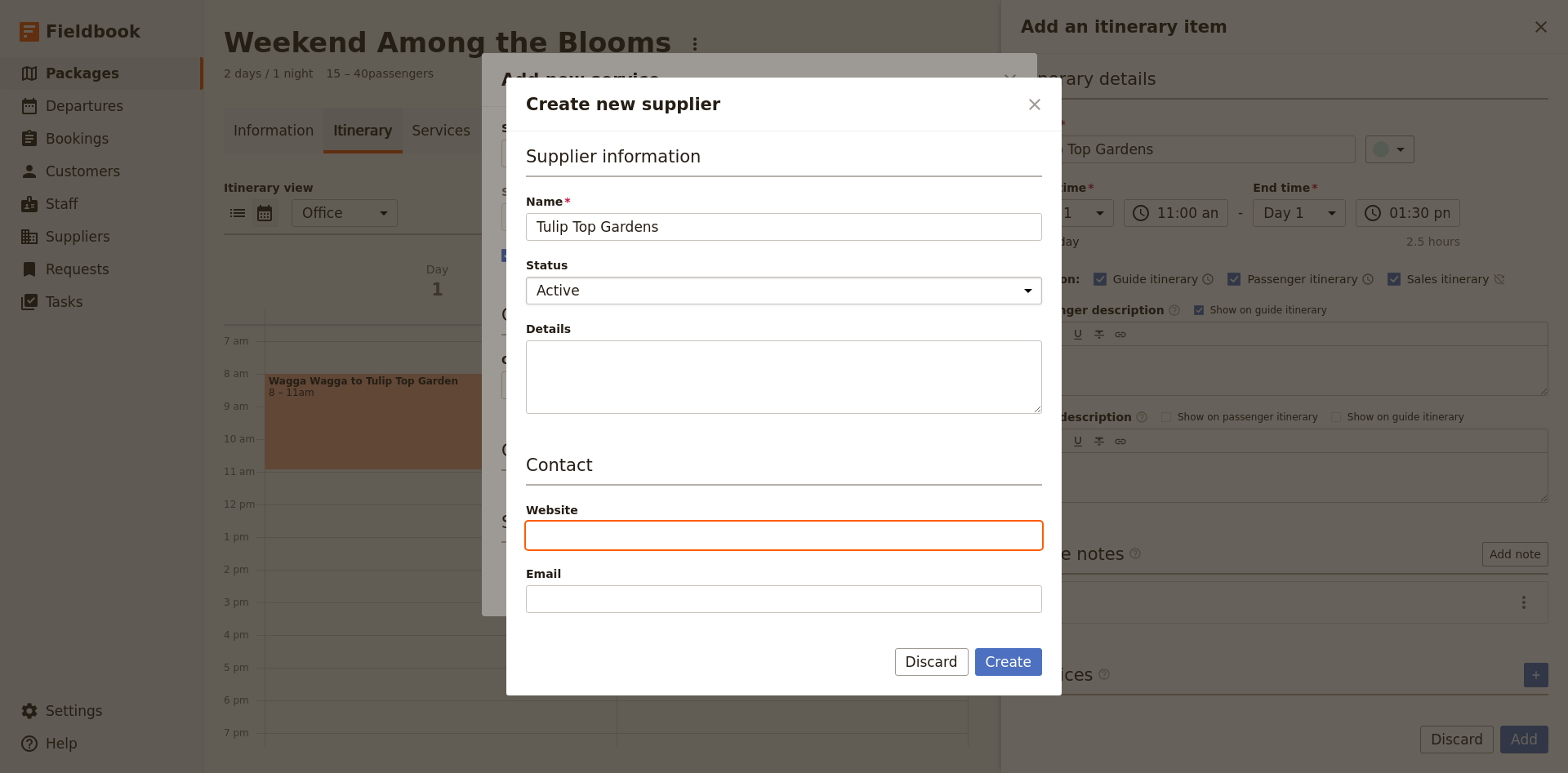
paste input "[URL][DOMAIN_NAME]"
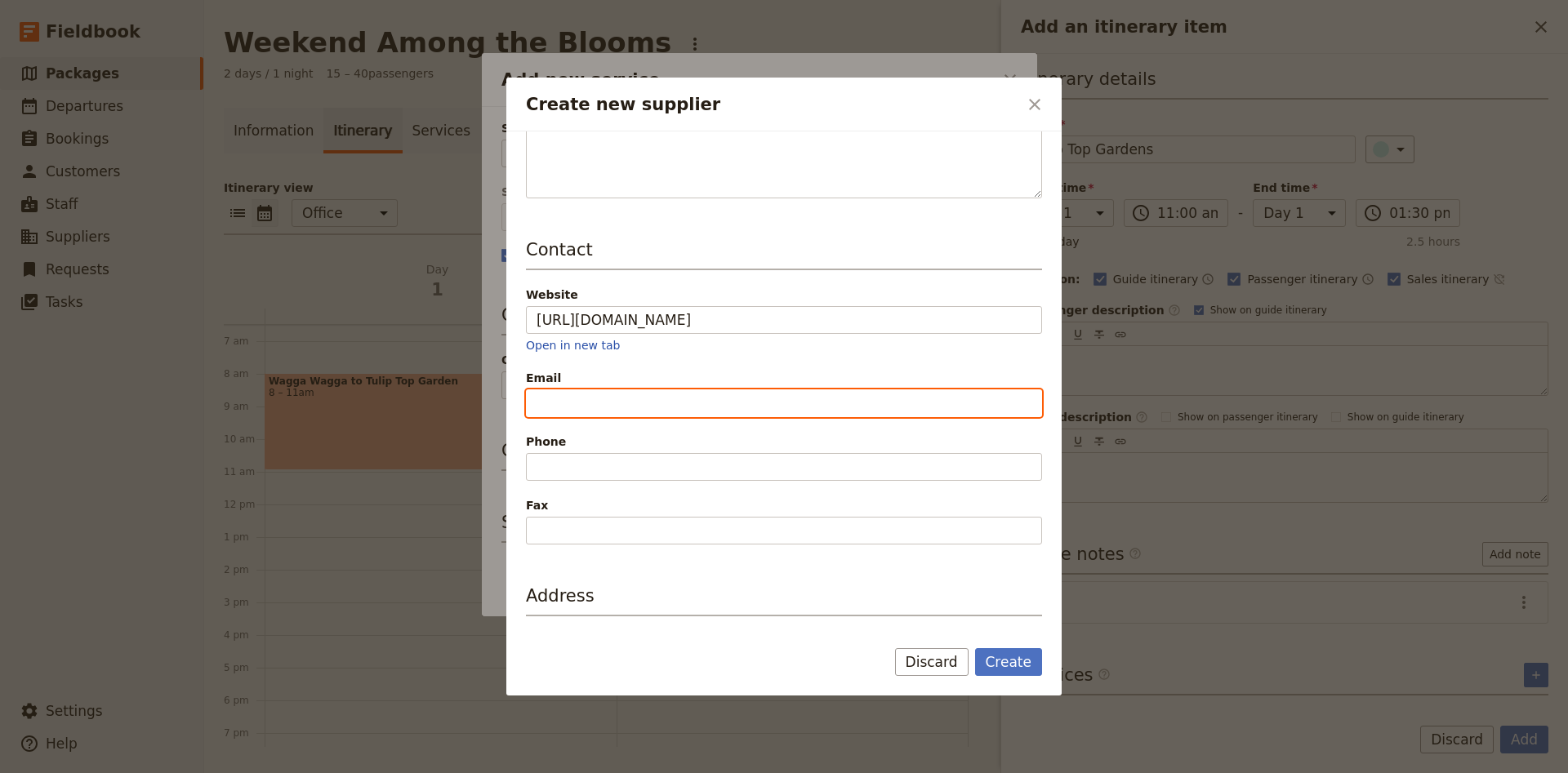
type input "[URL][DOMAIN_NAME]"
click at [641, 405] on input "Email" at bounding box center [784, 403] width 516 height 28
paste input "[EMAIL_ADDRESS][DOMAIN_NAME]"
type input "[EMAIL_ADDRESS][DOMAIN_NAME]"
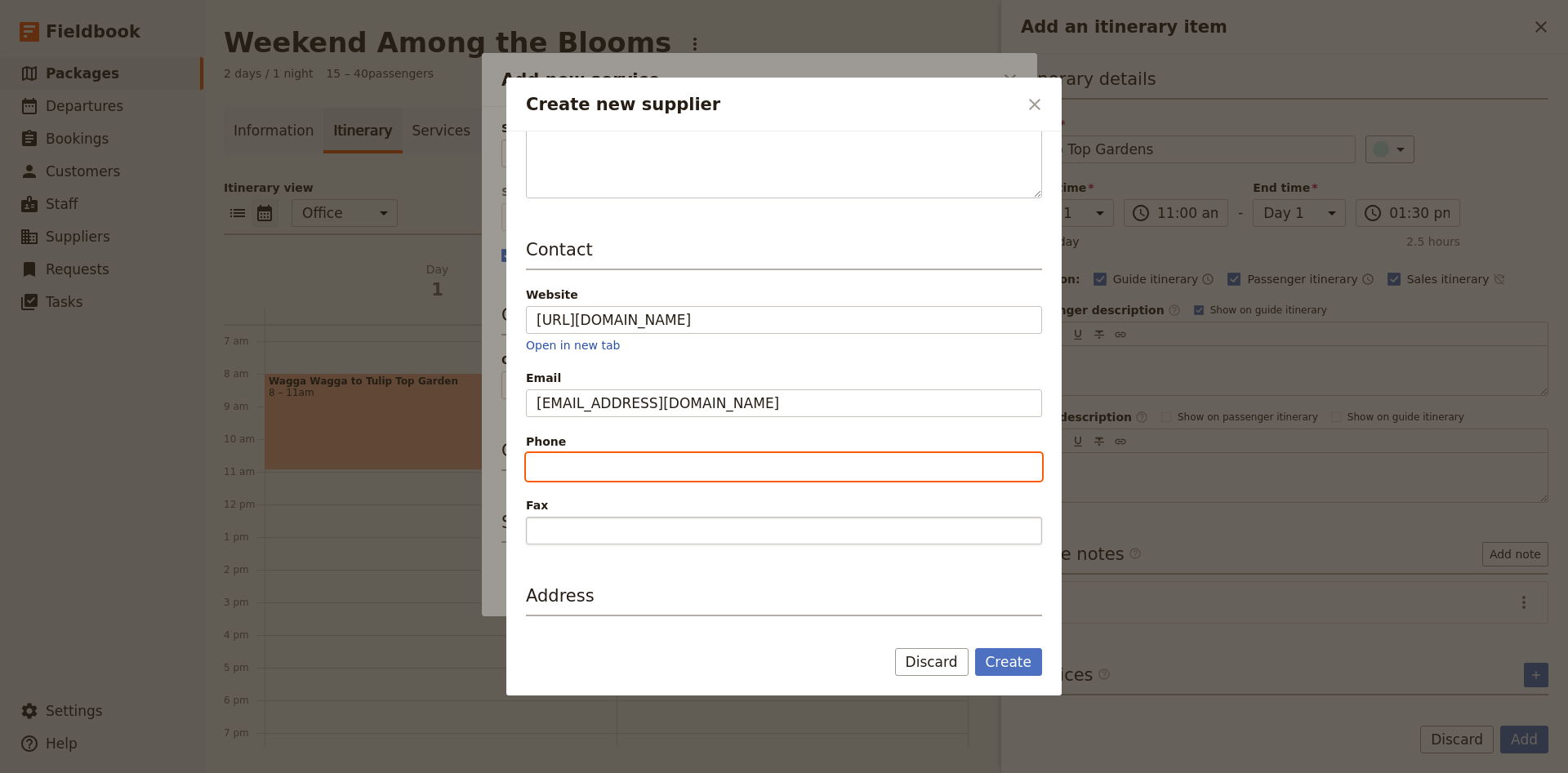
scroll to position [354, 0]
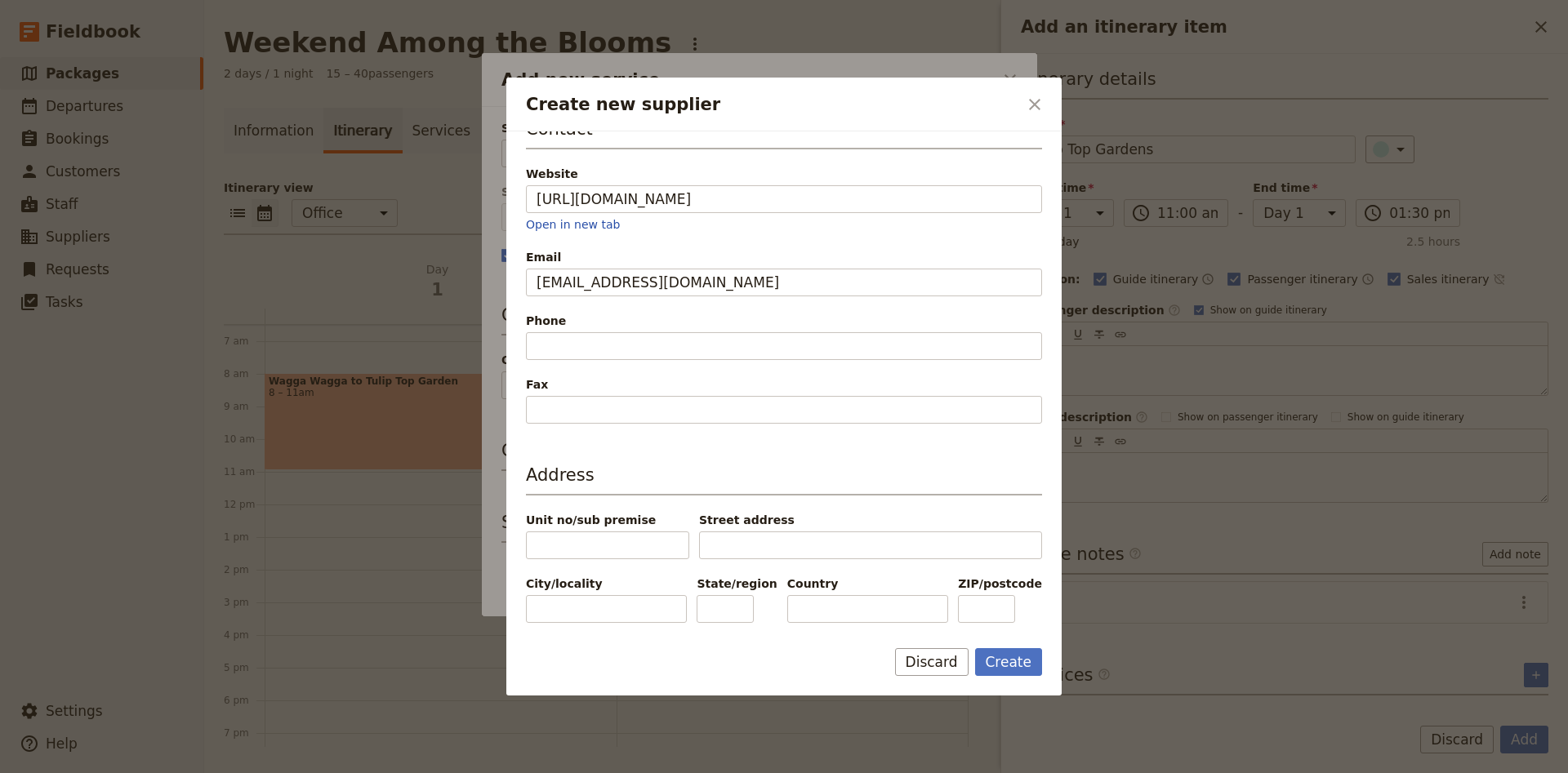
click at [795, 513] on div "Street address" at bounding box center [870, 536] width 343 height 47
click at [793, 534] on input "Street address" at bounding box center [870, 545] width 343 height 28
type input "[STREET_ADDRESS]"
type input "[PERSON_NAME]"
type input "[GEOGRAPHIC_DATA]"
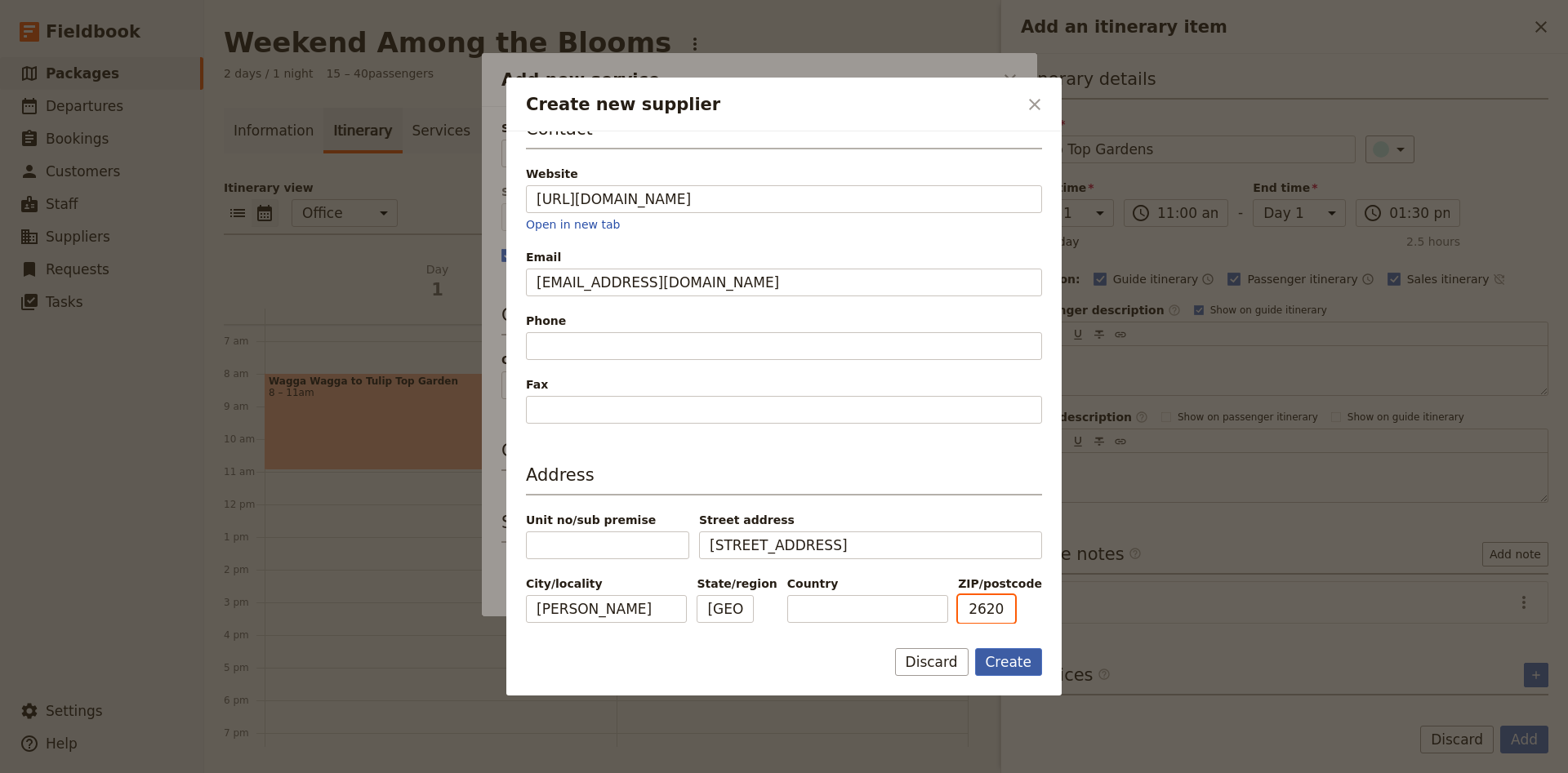
type input "2620"
click at [987, 653] on button "Create" at bounding box center [1008, 662] width 68 height 28
type input "Tulip Top Gardens"
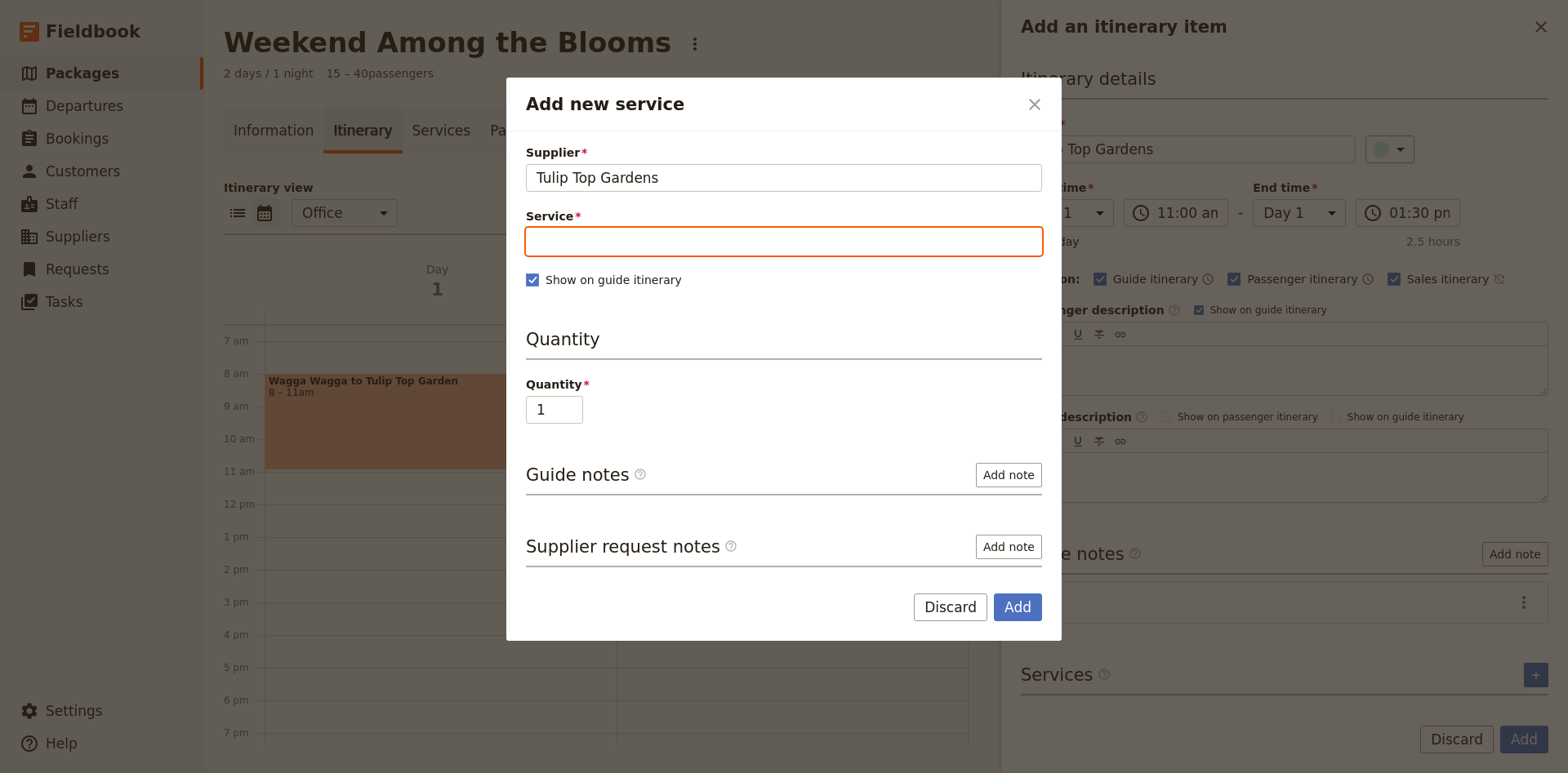
click at [755, 233] on input "Service" at bounding box center [784, 242] width 516 height 28
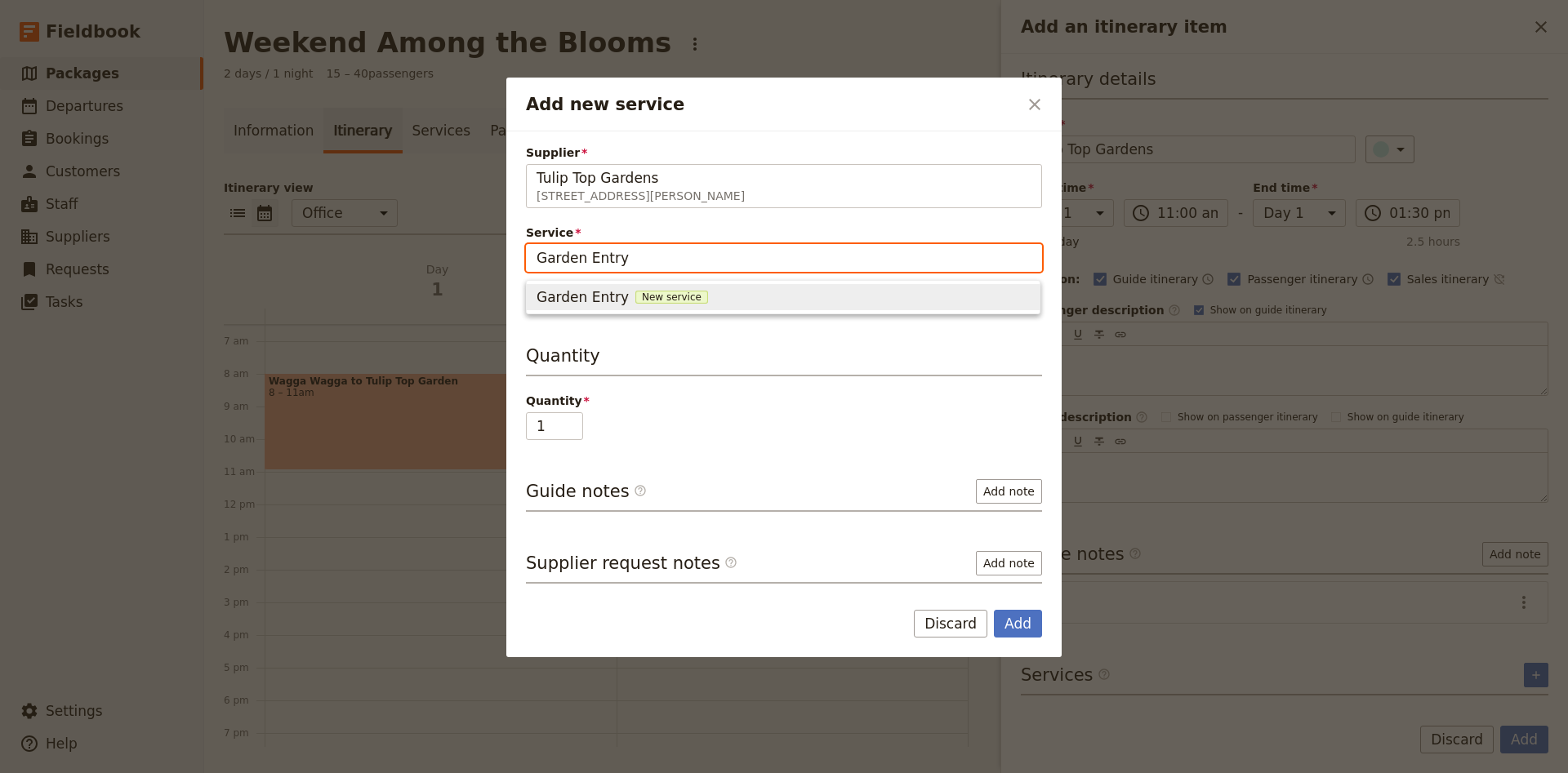
type input "Garden Entry"
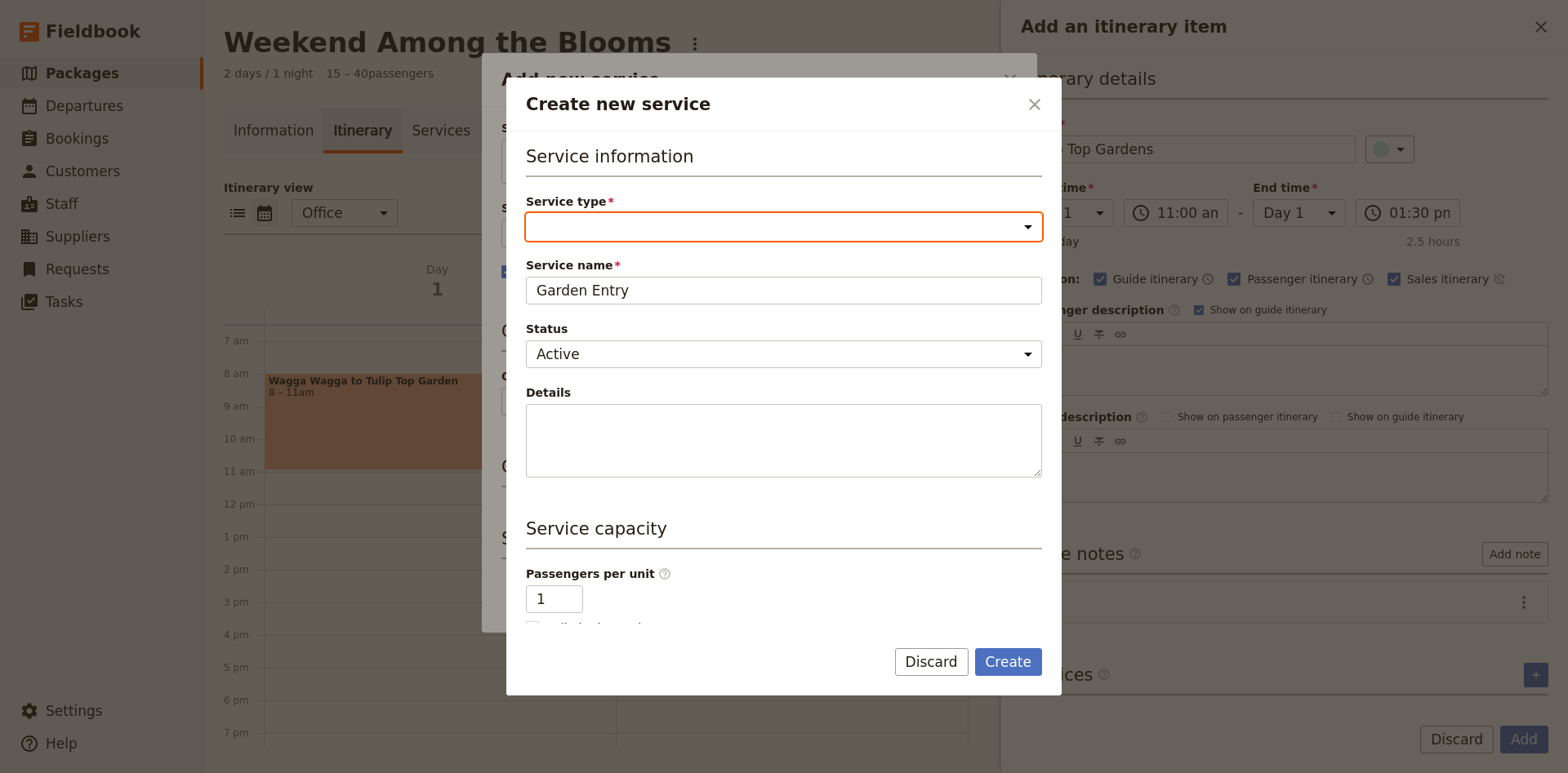
click at [526, 213] on select "Accommodation Activity Transport Flight Food and beverage Other" at bounding box center [784, 227] width 516 height 28
select select "ActivityService"
click option "Activity" at bounding box center [0, 0] width 0 height 0
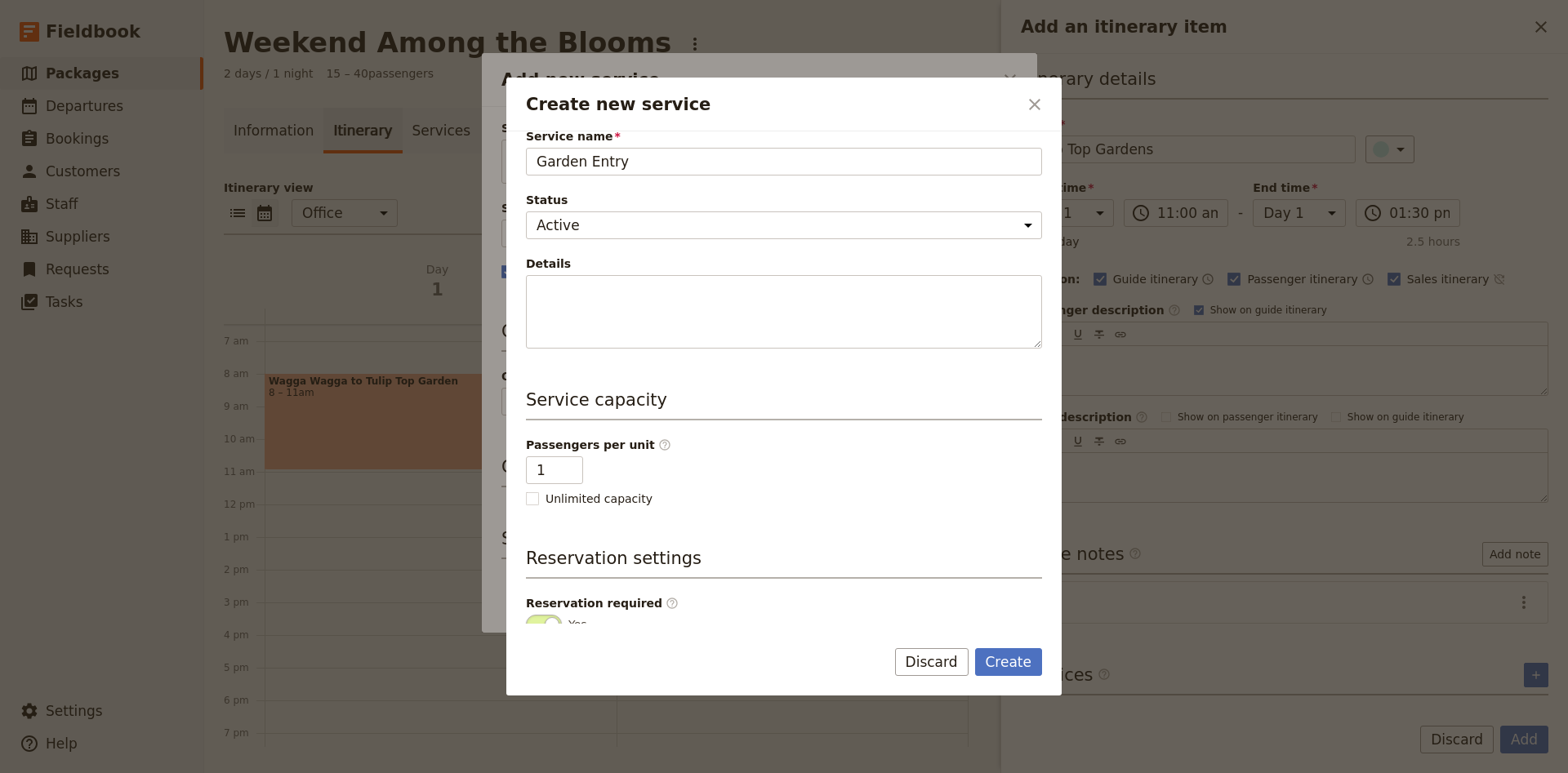
scroll to position [213, 0]
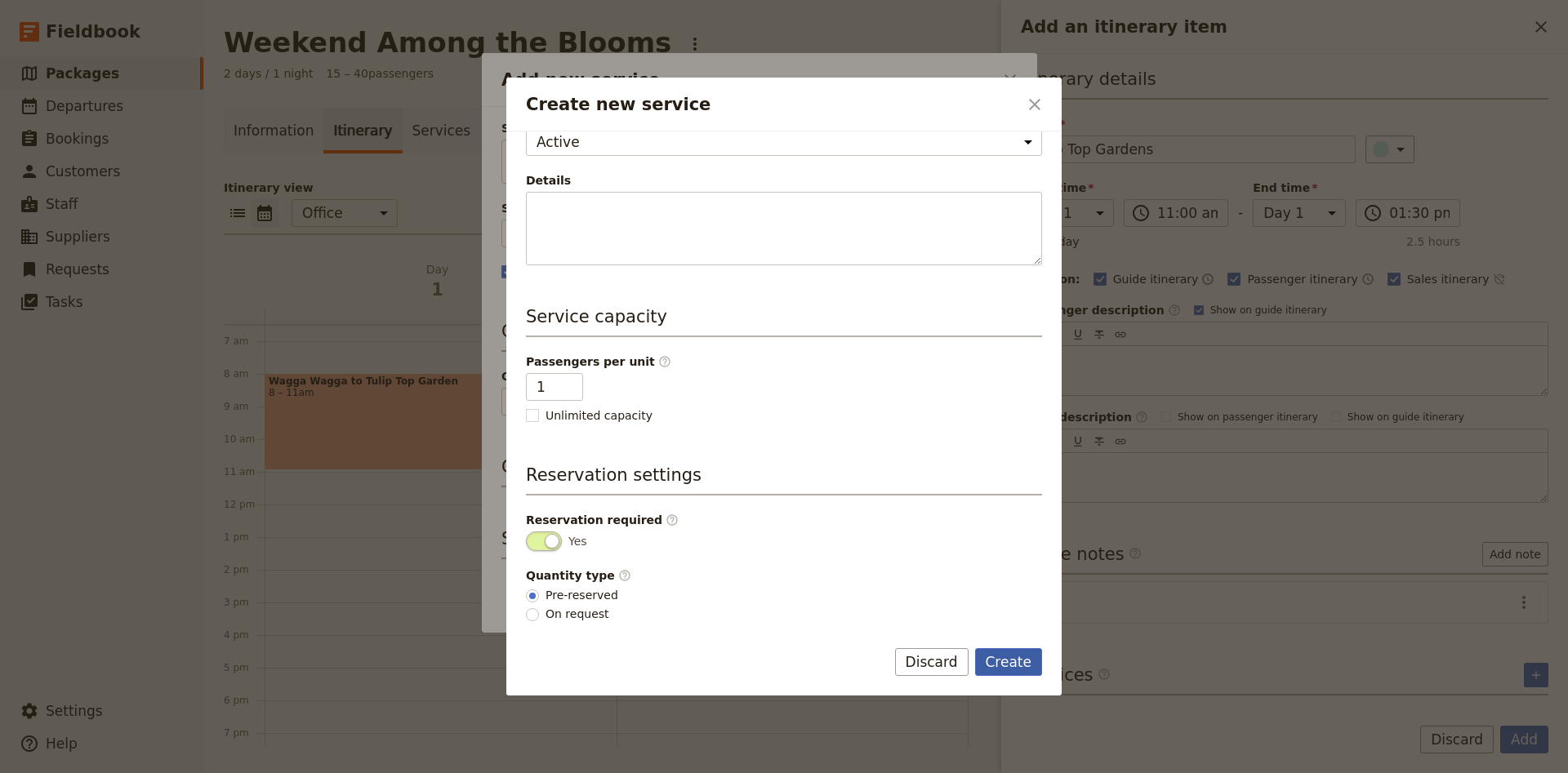
click at [998, 655] on button "Create" at bounding box center [1008, 662] width 68 height 28
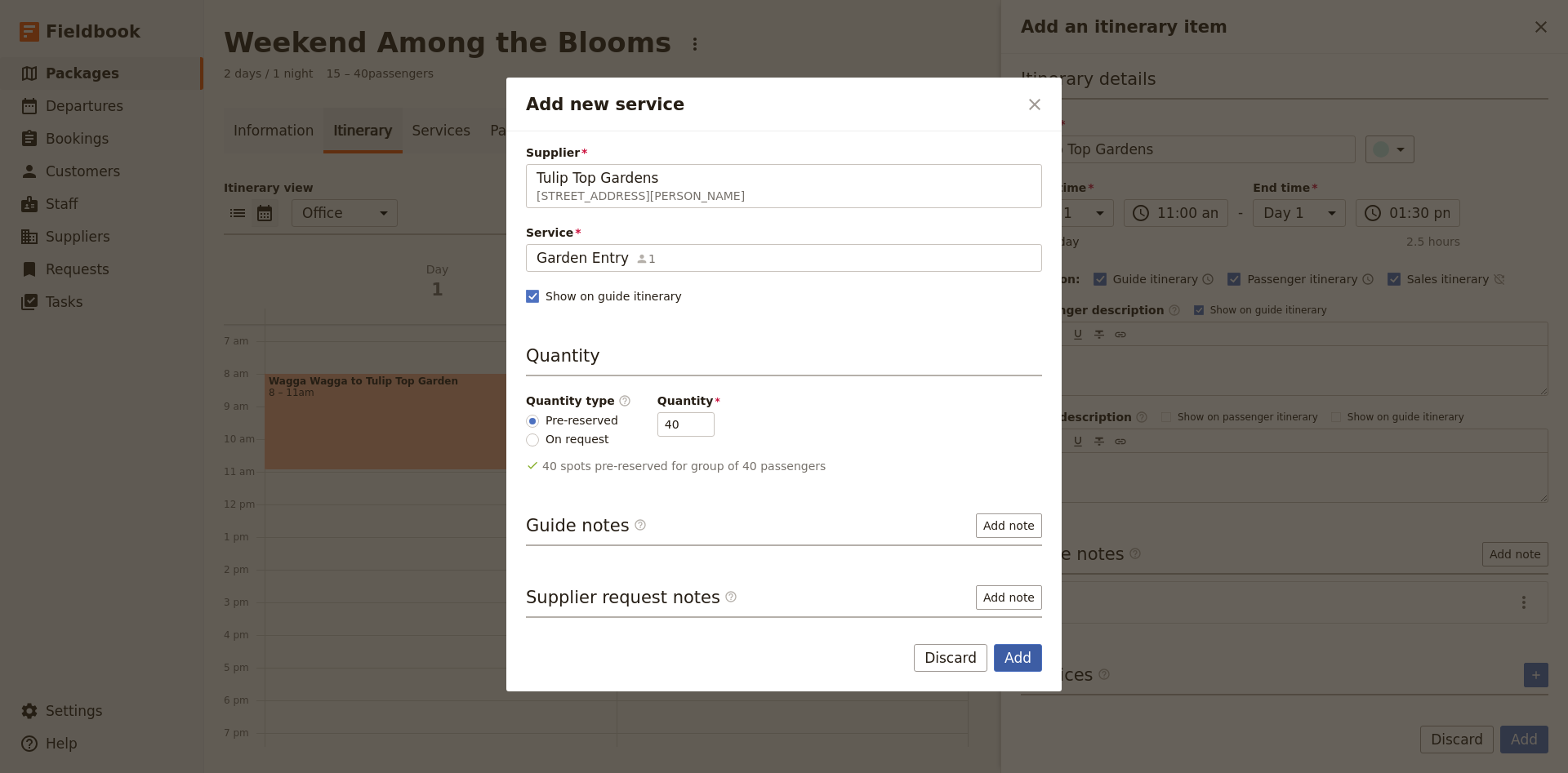
click at [996, 658] on button "Add" at bounding box center [1017, 658] width 48 height 28
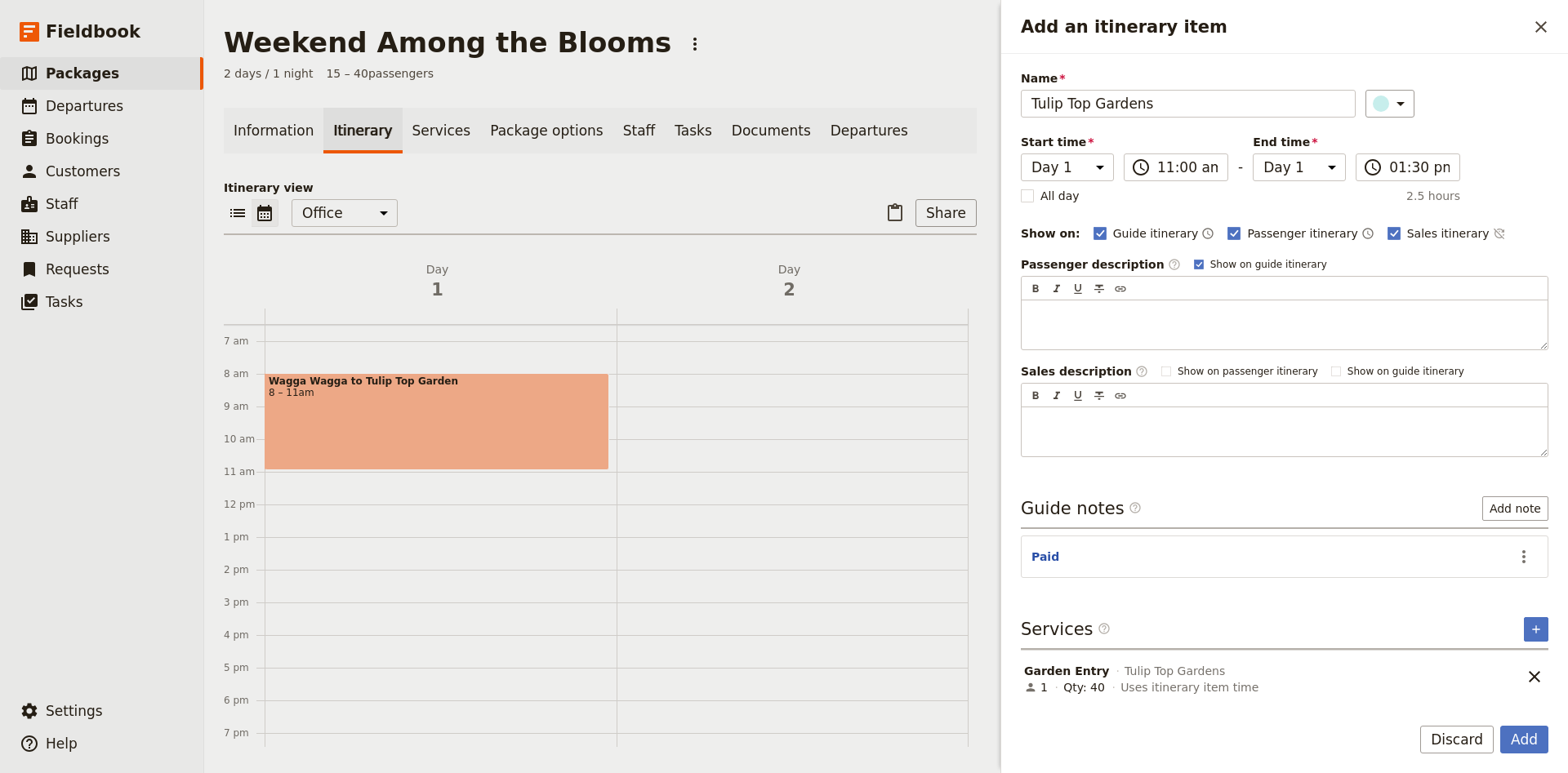
scroll to position [0, 0]
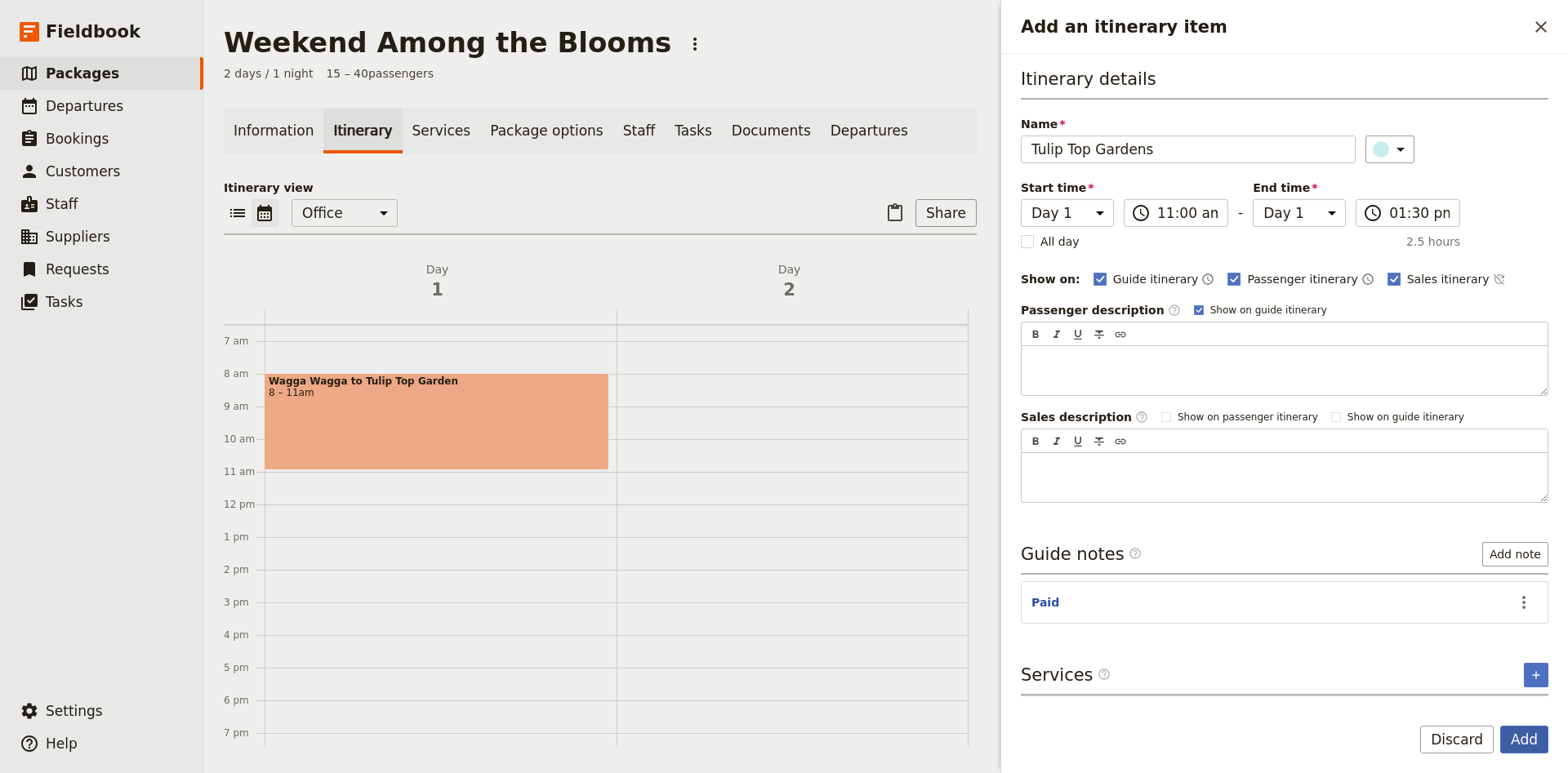
click at [1520, 743] on button "Add" at bounding box center [1524, 739] width 48 height 28
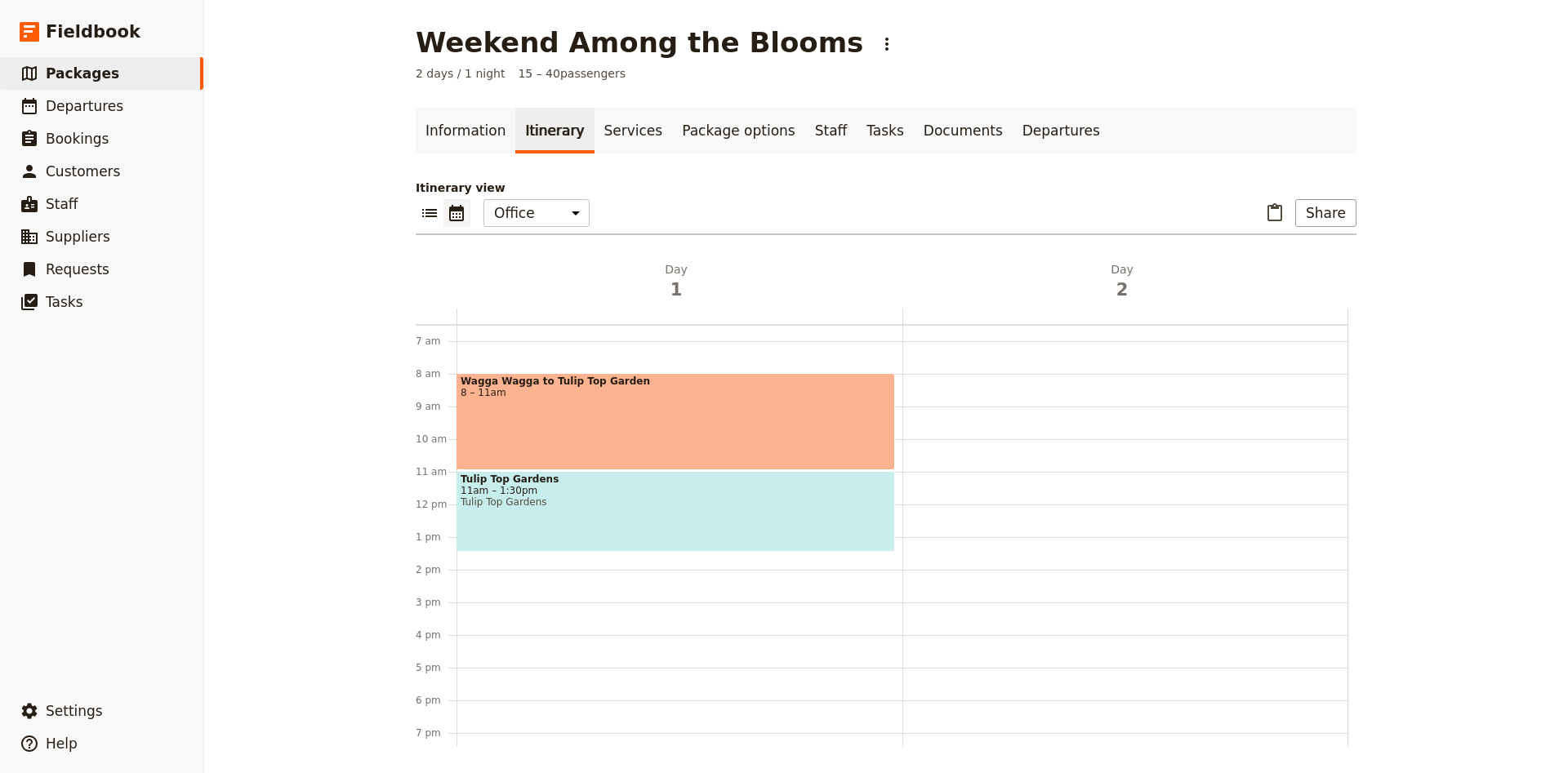
click at [472, 558] on div "Wagga Wagga to [GEOGRAPHIC_DATA] 8 – 11am [GEOGRAPHIC_DATA] 11am – 1:30pm [GEOG…" at bounding box center [679, 504] width 446 height 784
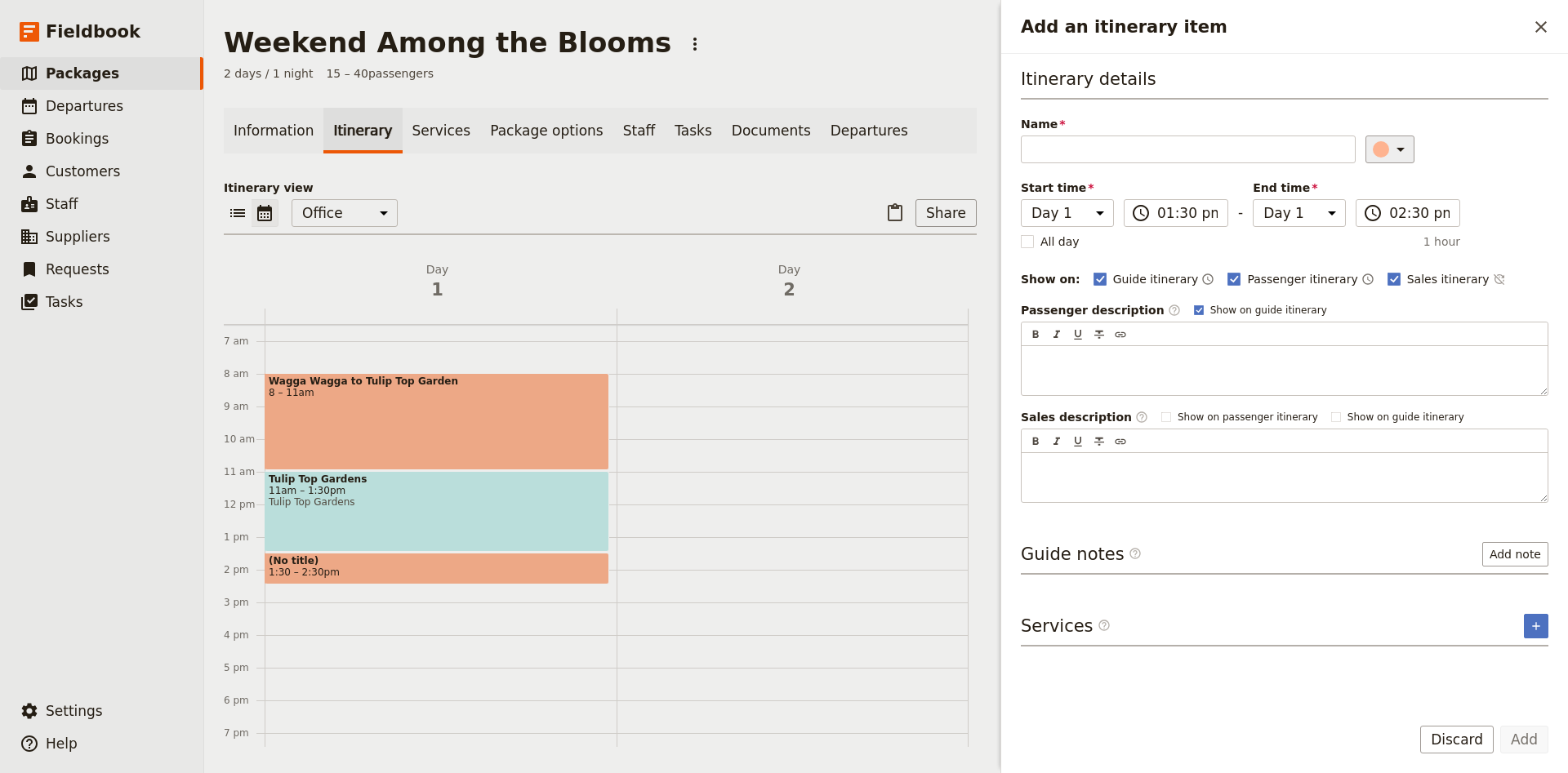
click at [1394, 156] on icon "Add an itinerary item" at bounding box center [1400, 149] width 20 height 20
click at [1370, 192] on button "button" at bounding box center [1371, 183] width 20 height 20
click at [1112, 161] on input "Name" at bounding box center [1188, 149] width 335 height 28
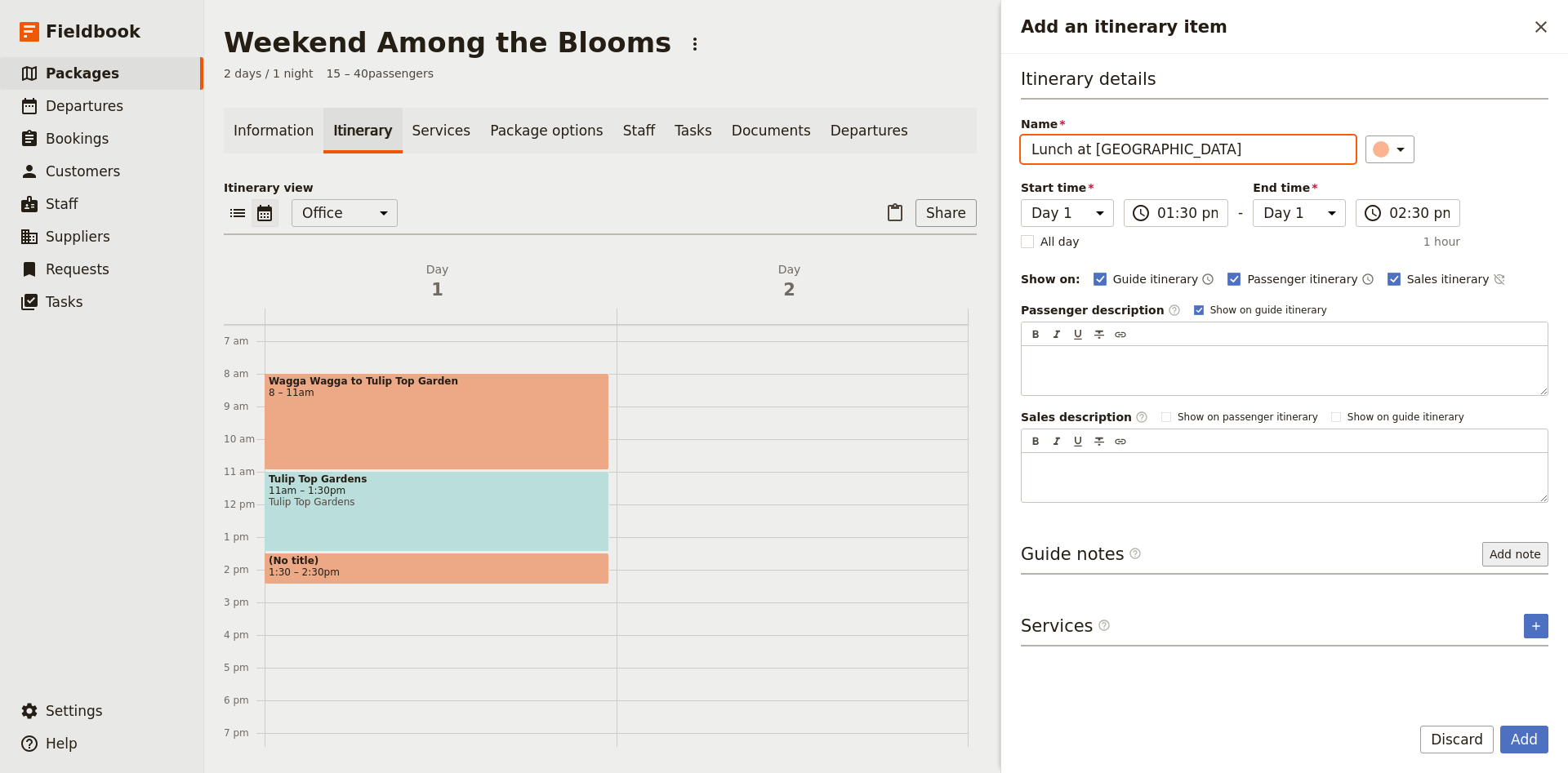
type input "Lunch at [GEOGRAPHIC_DATA]"
click at [1495, 562] on button "Add note" at bounding box center [1515, 554] width 66 height 25
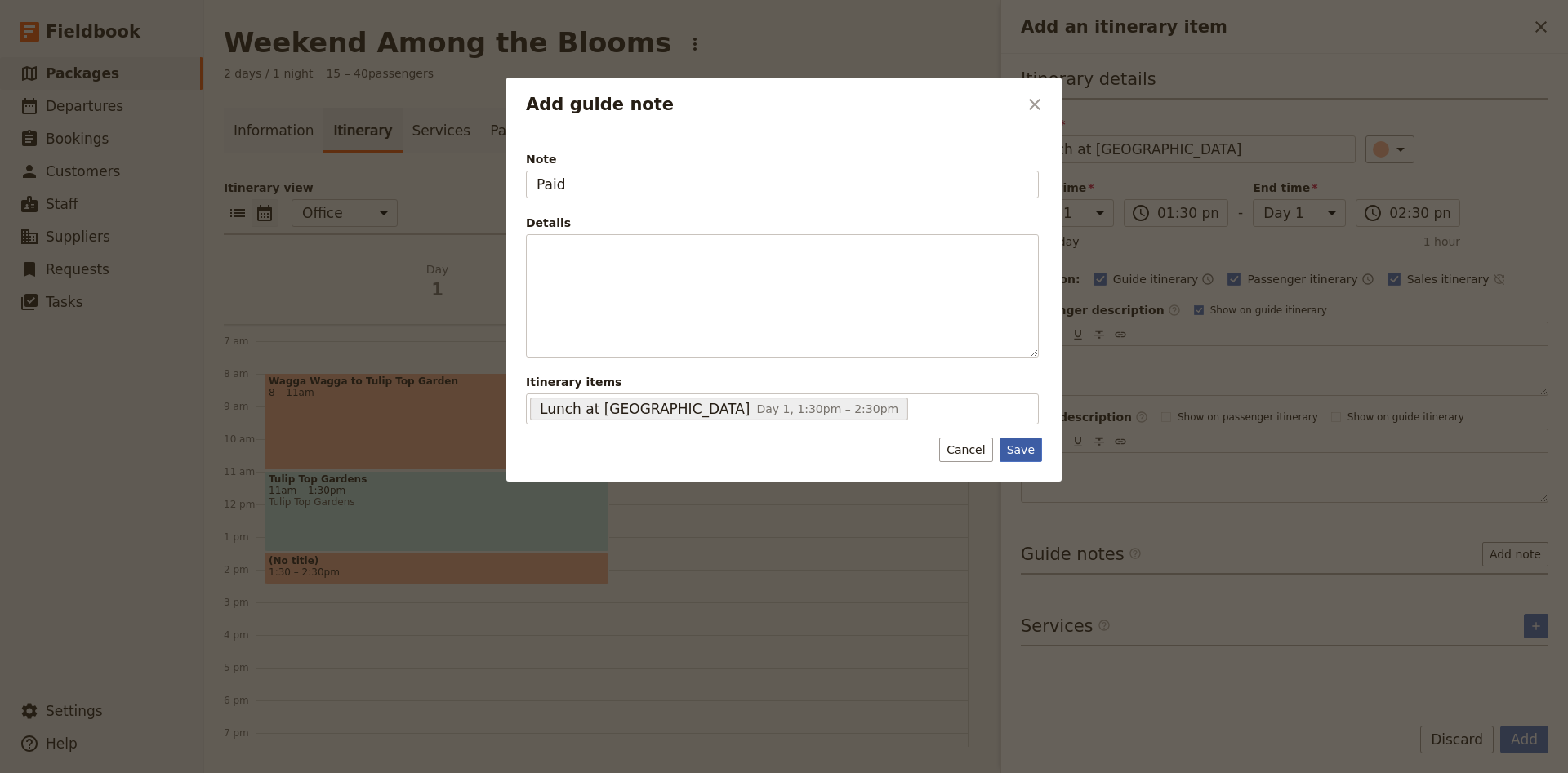
type input "Paid"
click at [1028, 451] on button "Save" at bounding box center [1021, 450] width 43 height 25
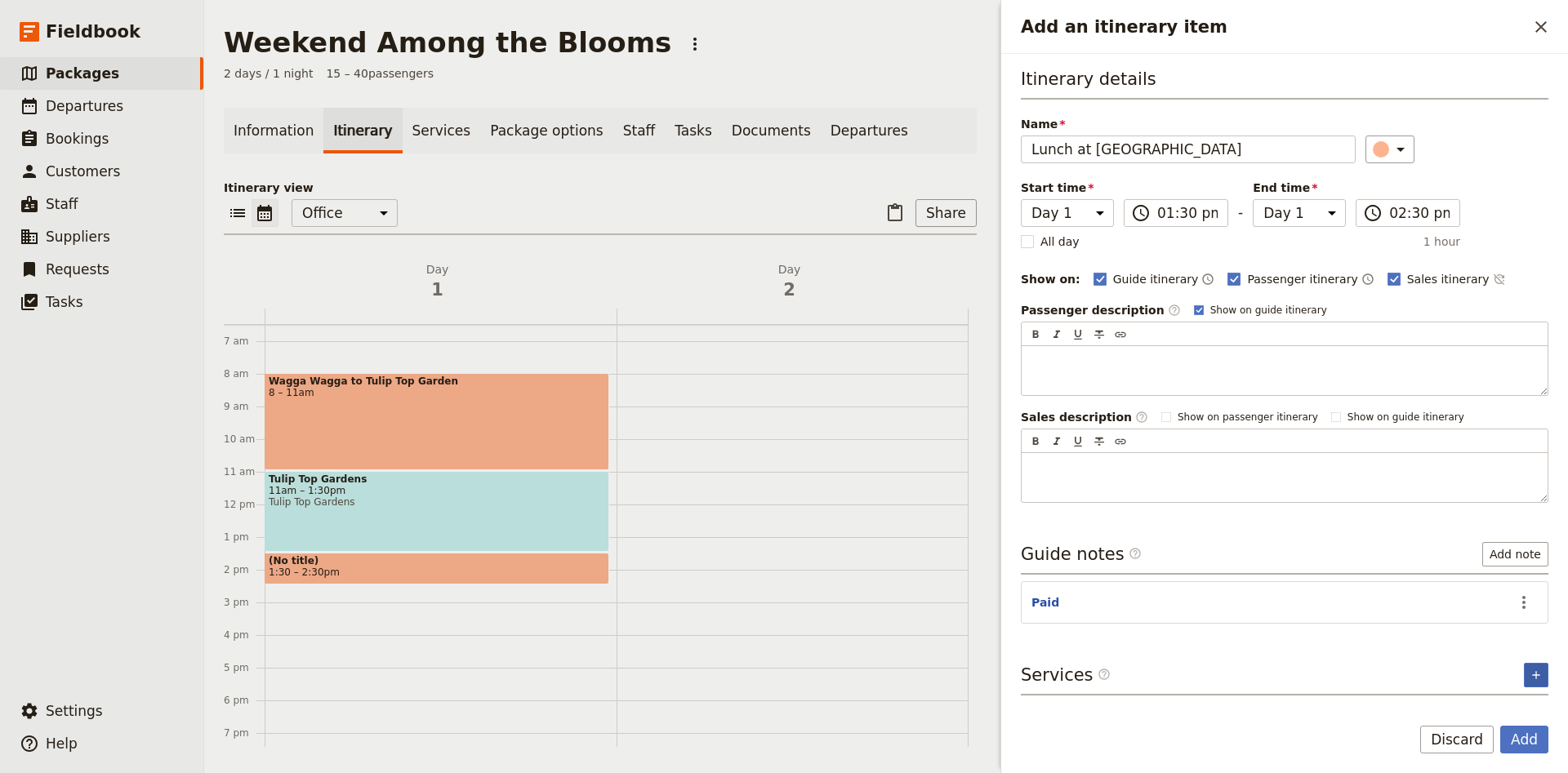
click at [1530, 669] on icon "Add service inclusion" at bounding box center [1536, 675] width 13 height 13
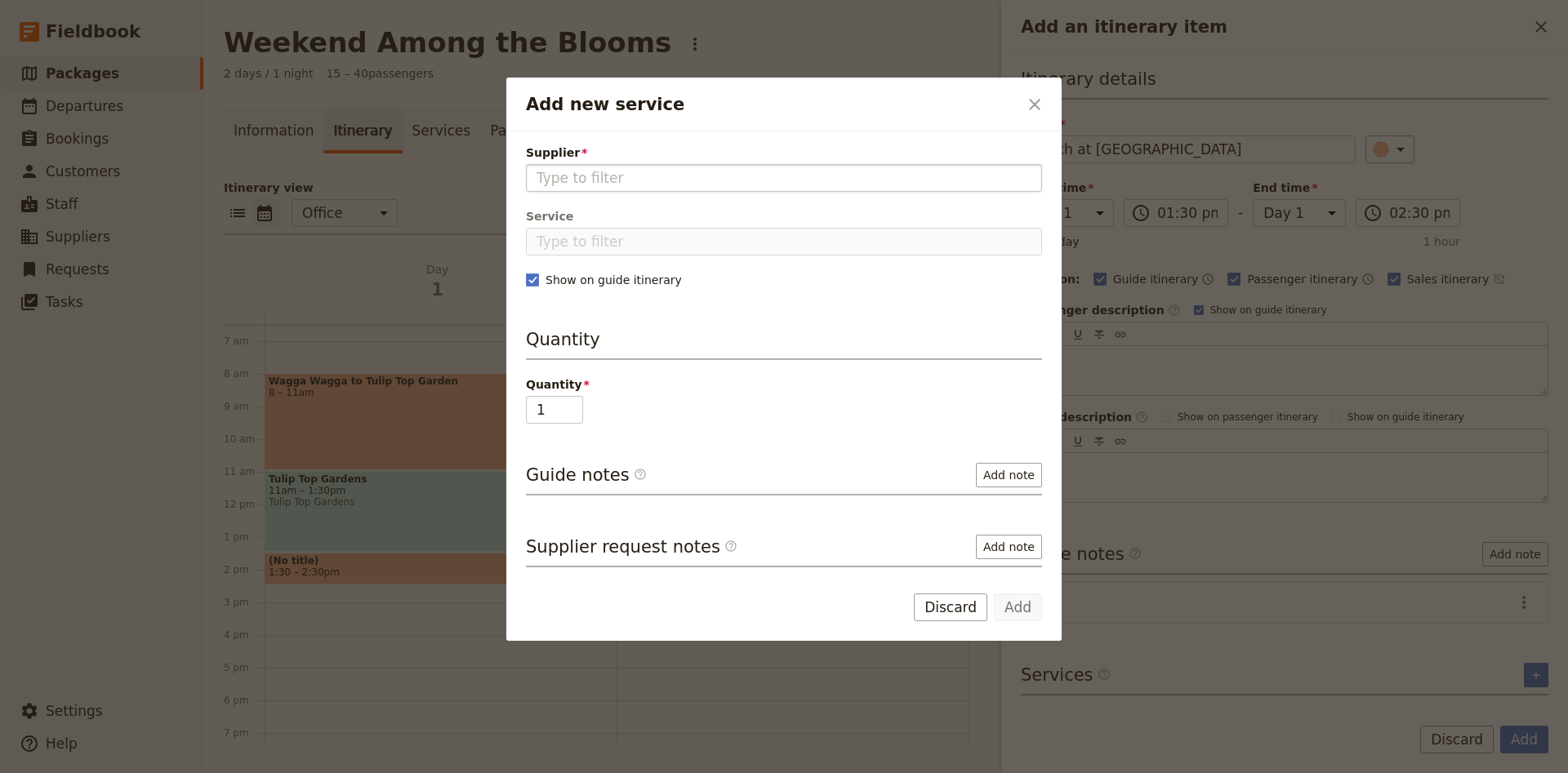
click at [592, 183] on input "Supplier" at bounding box center [784, 178] width 495 height 20
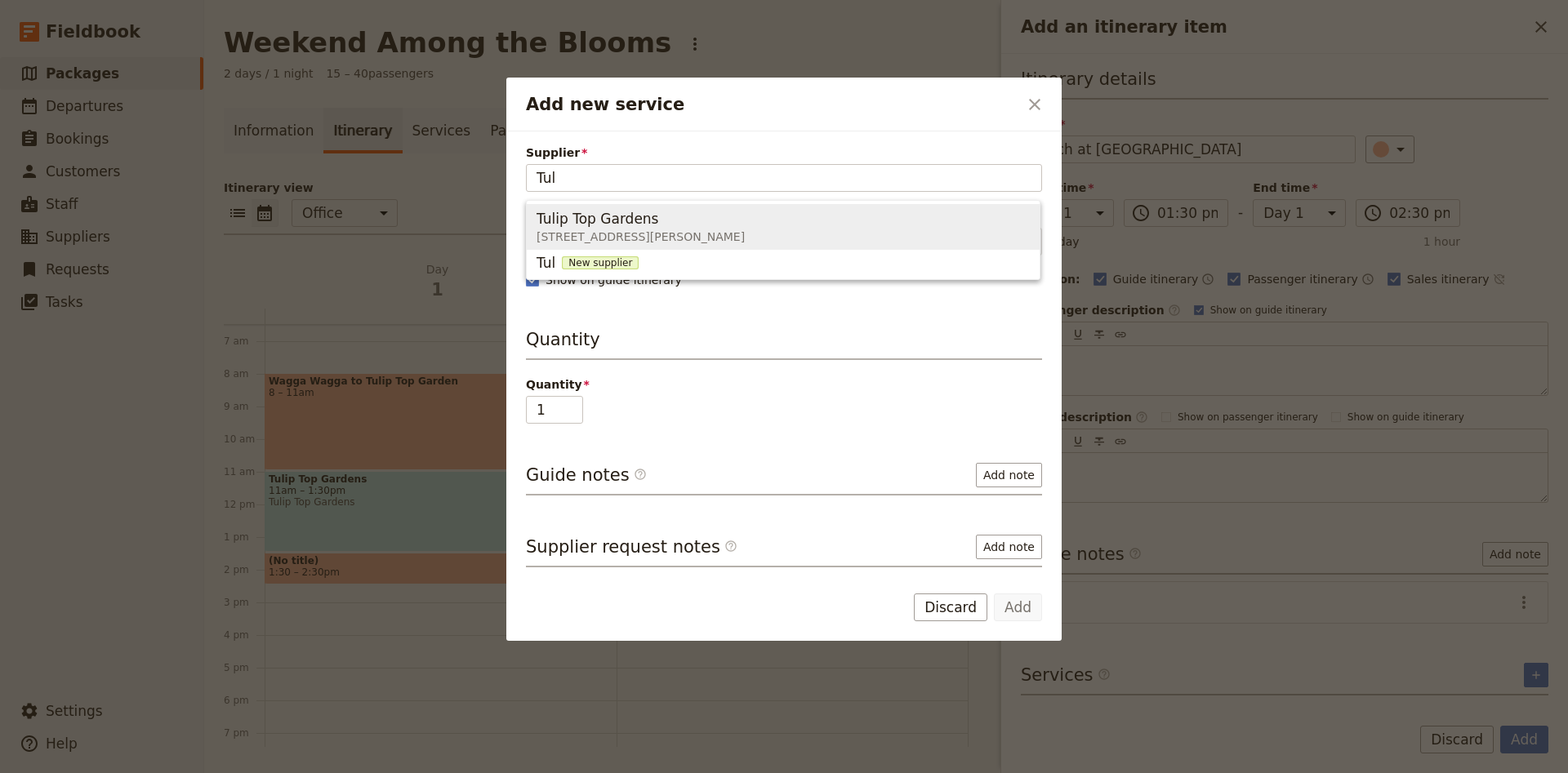
click at [598, 235] on span "[STREET_ADDRESS][PERSON_NAME]" at bounding box center [641, 237] width 208 height 16
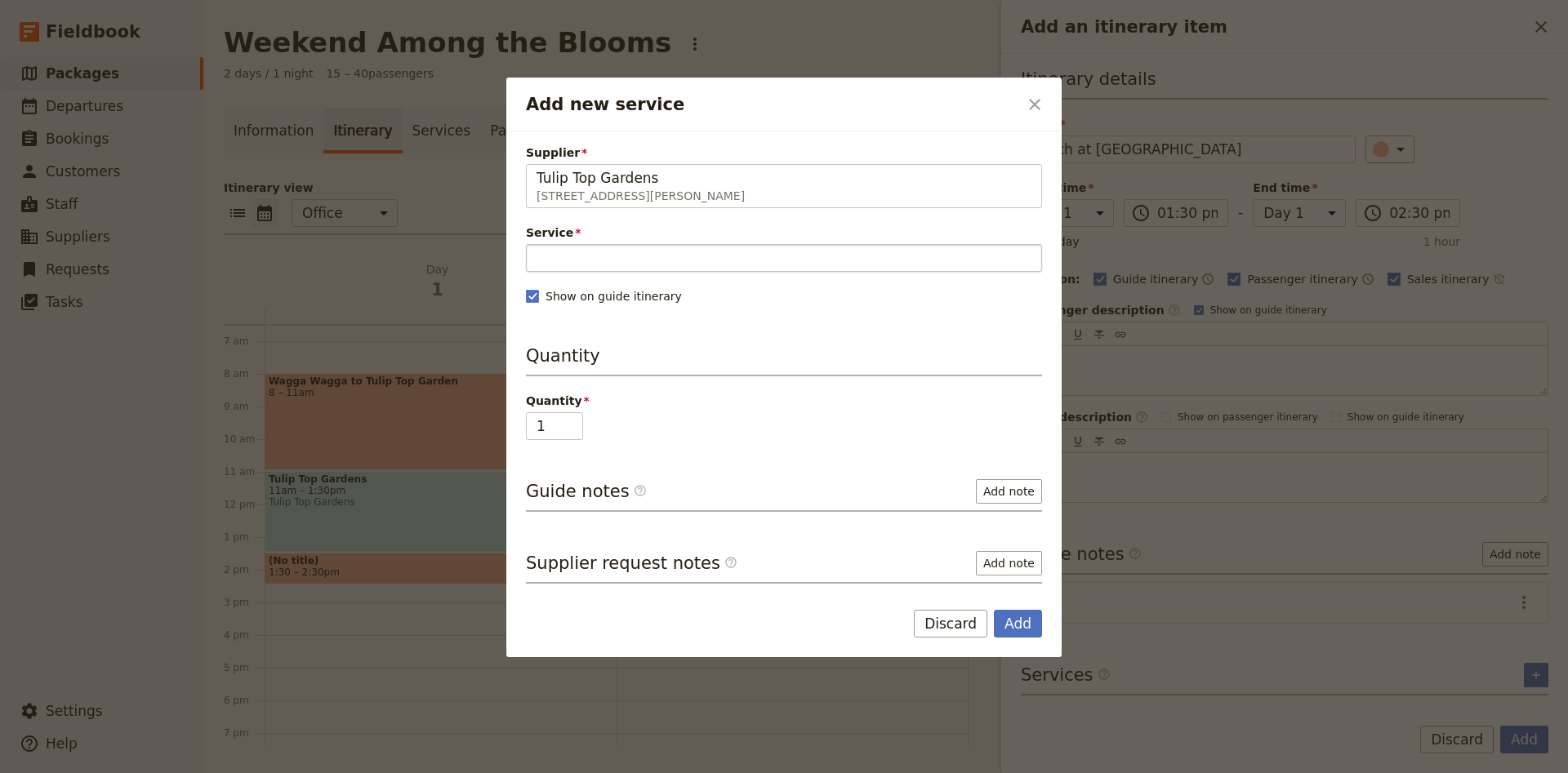
type input "Tulip Top Gardens"
click at [583, 264] on input "Service" at bounding box center [784, 258] width 516 height 28
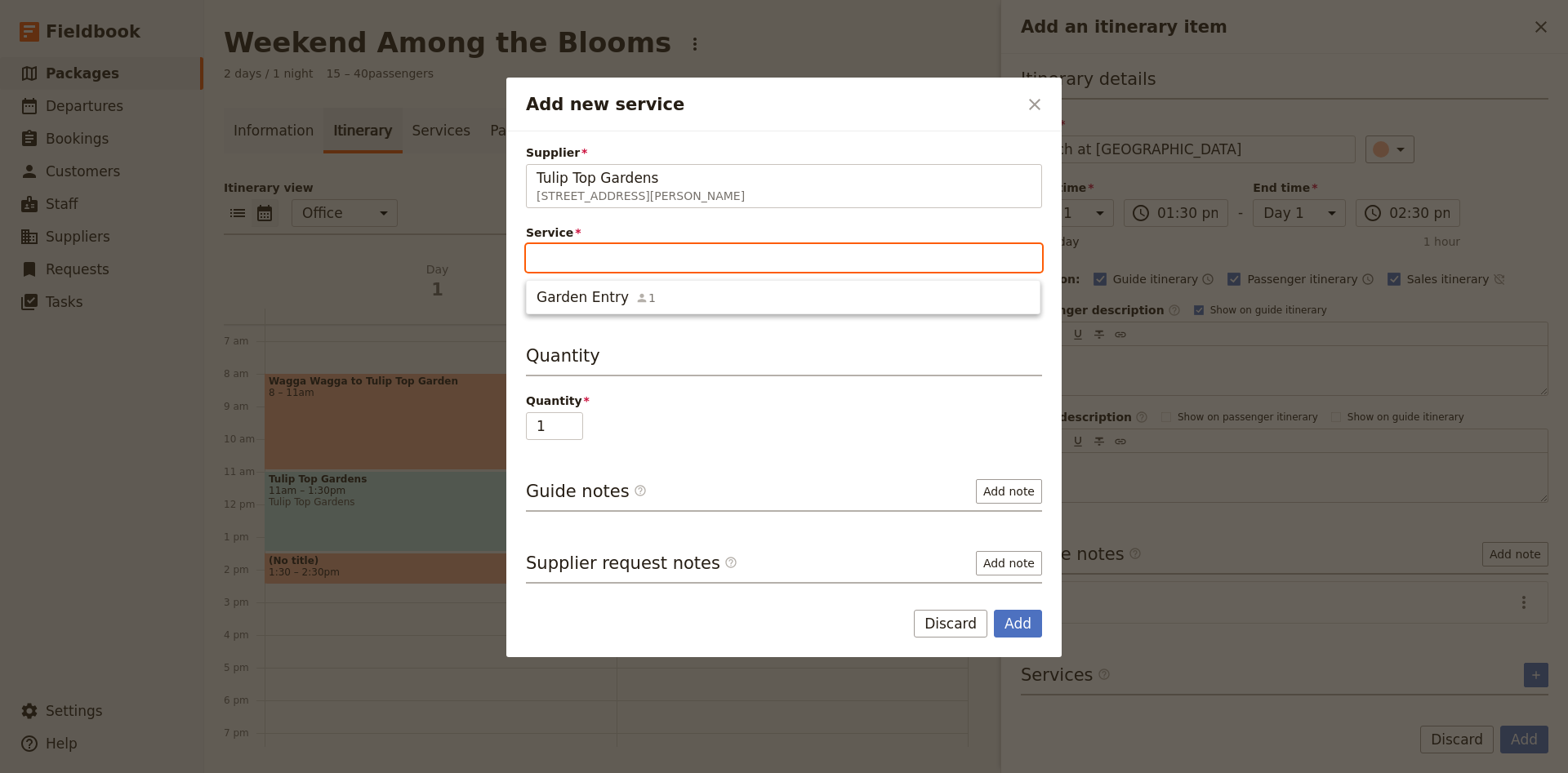
type input "U"
click at [553, 296] on span "Lunch" at bounding box center [557, 297] width 42 height 20
type input "Lunch"
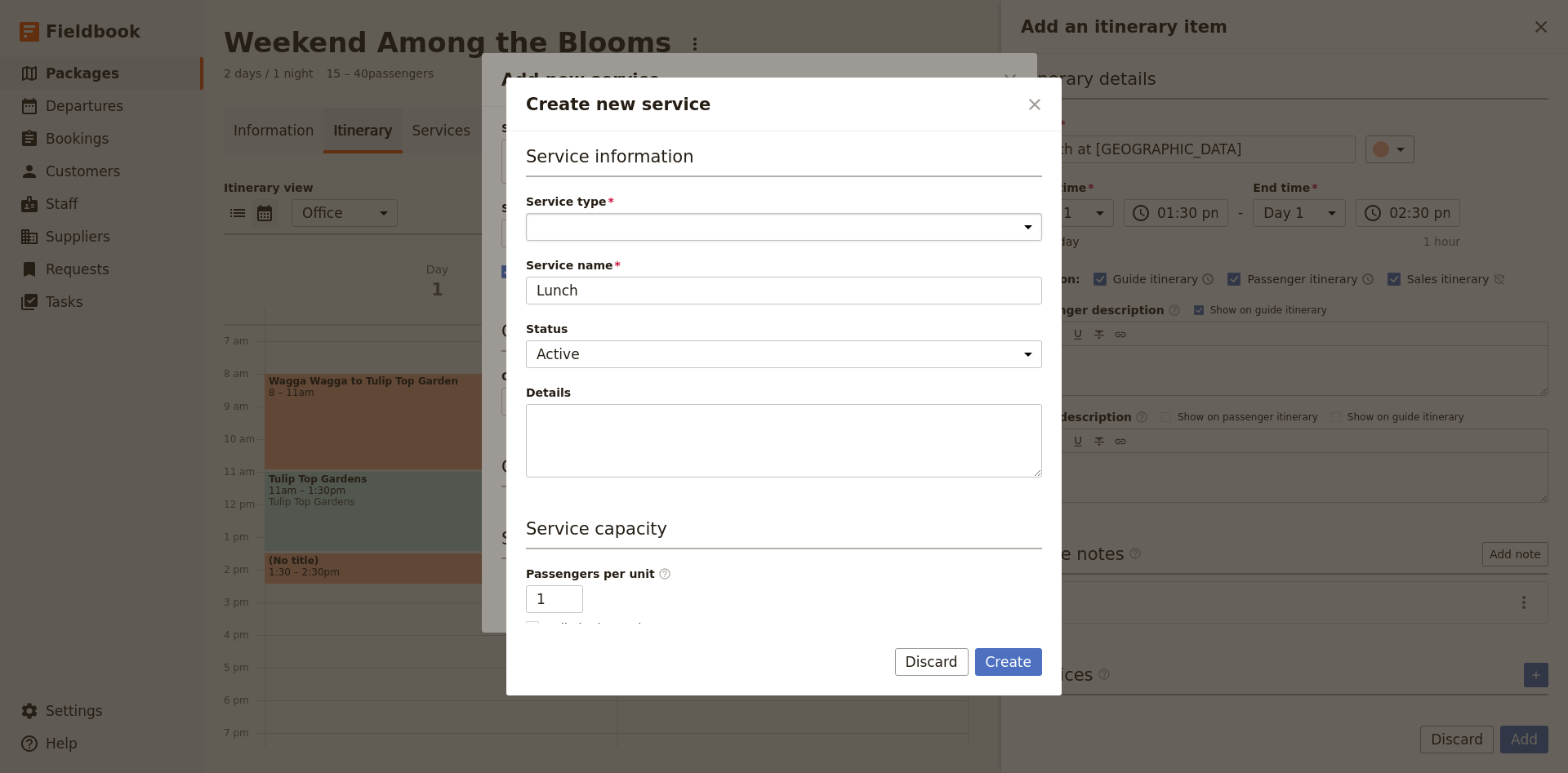
click at [526, 213] on select "Accommodation Activity Transport Flight Food and beverage Other" at bounding box center [784, 227] width 516 height 28
select select "FoodAndBeverageService"
click option "Food and beverage" at bounding box center [0, 0] width 0 height 0
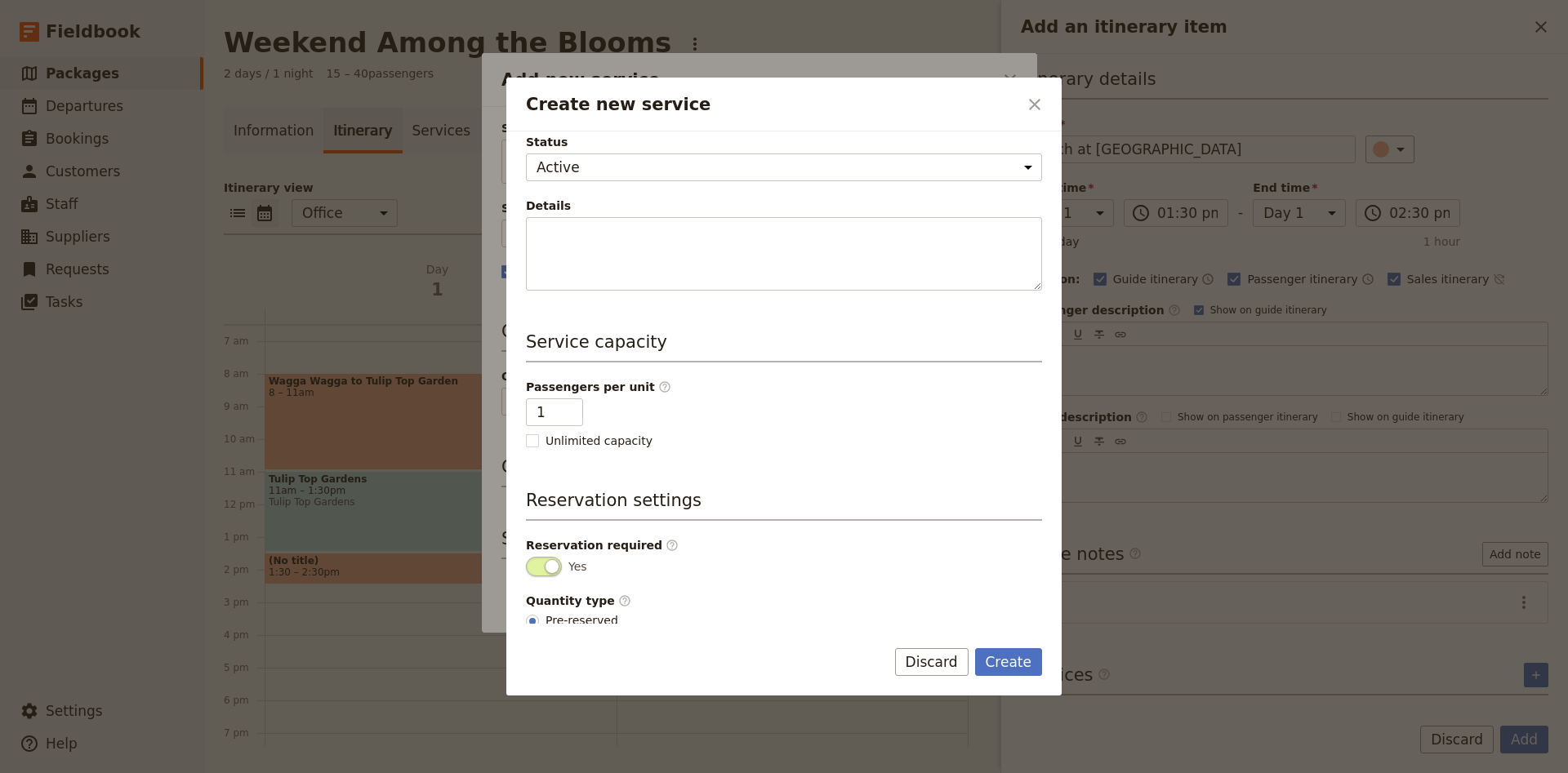
scroll to position [213, 0]
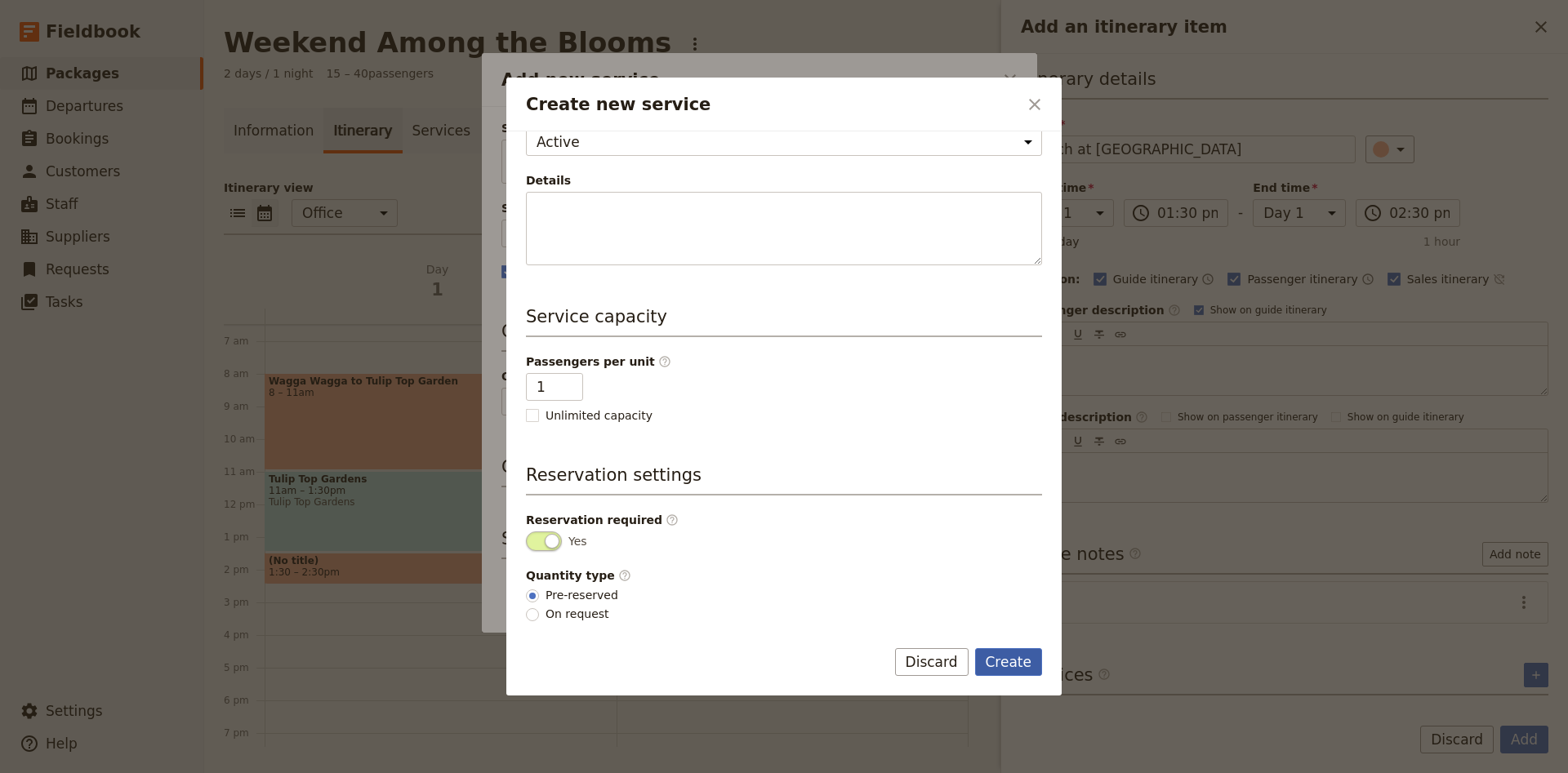
click at [1015, 676] on button "Create" at bounding box center [1008, 662] width 68 height 28
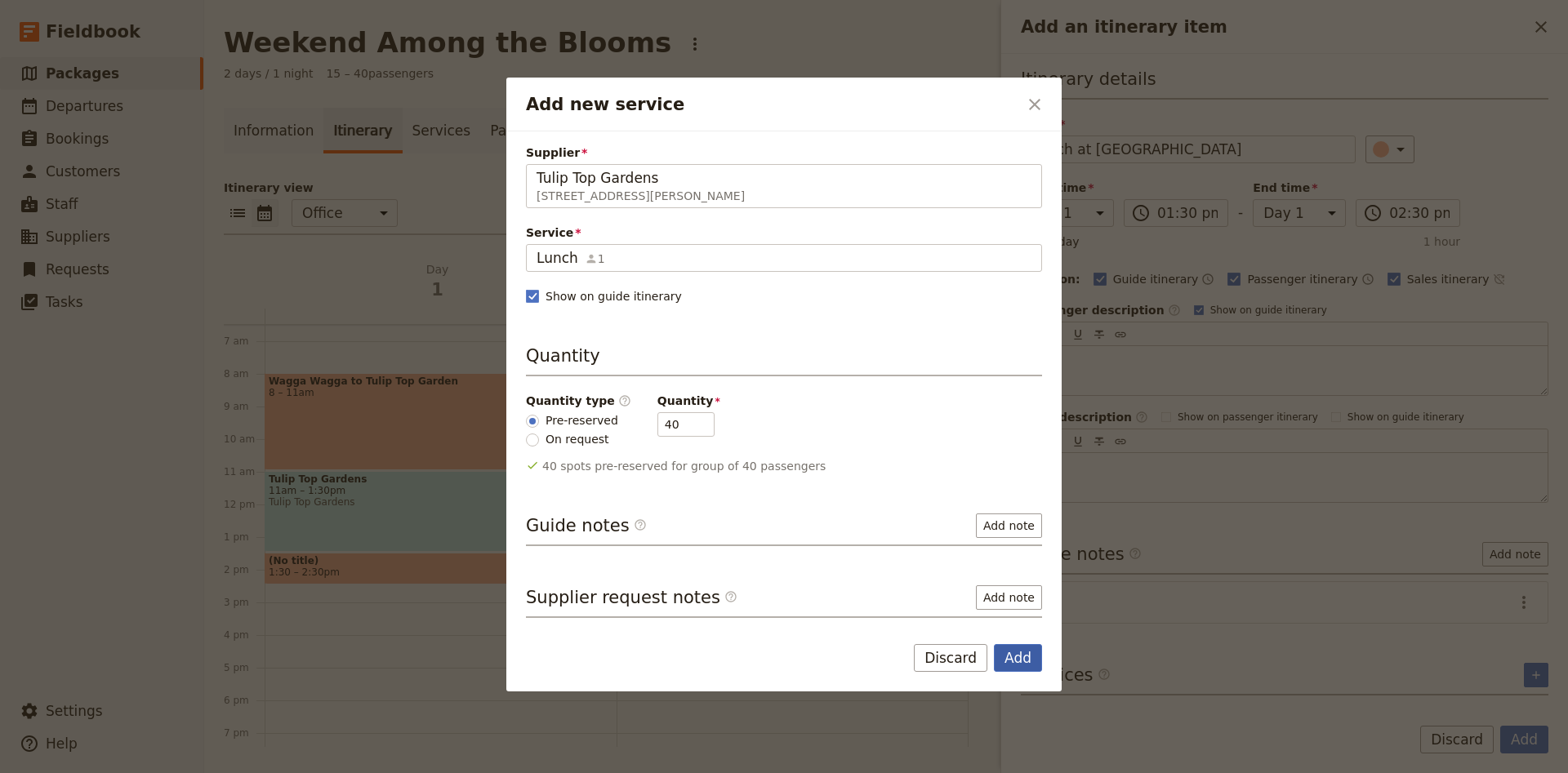
click at [1020, 661] on button "Add" at bounding box center [1017, 658] width 48 height 28
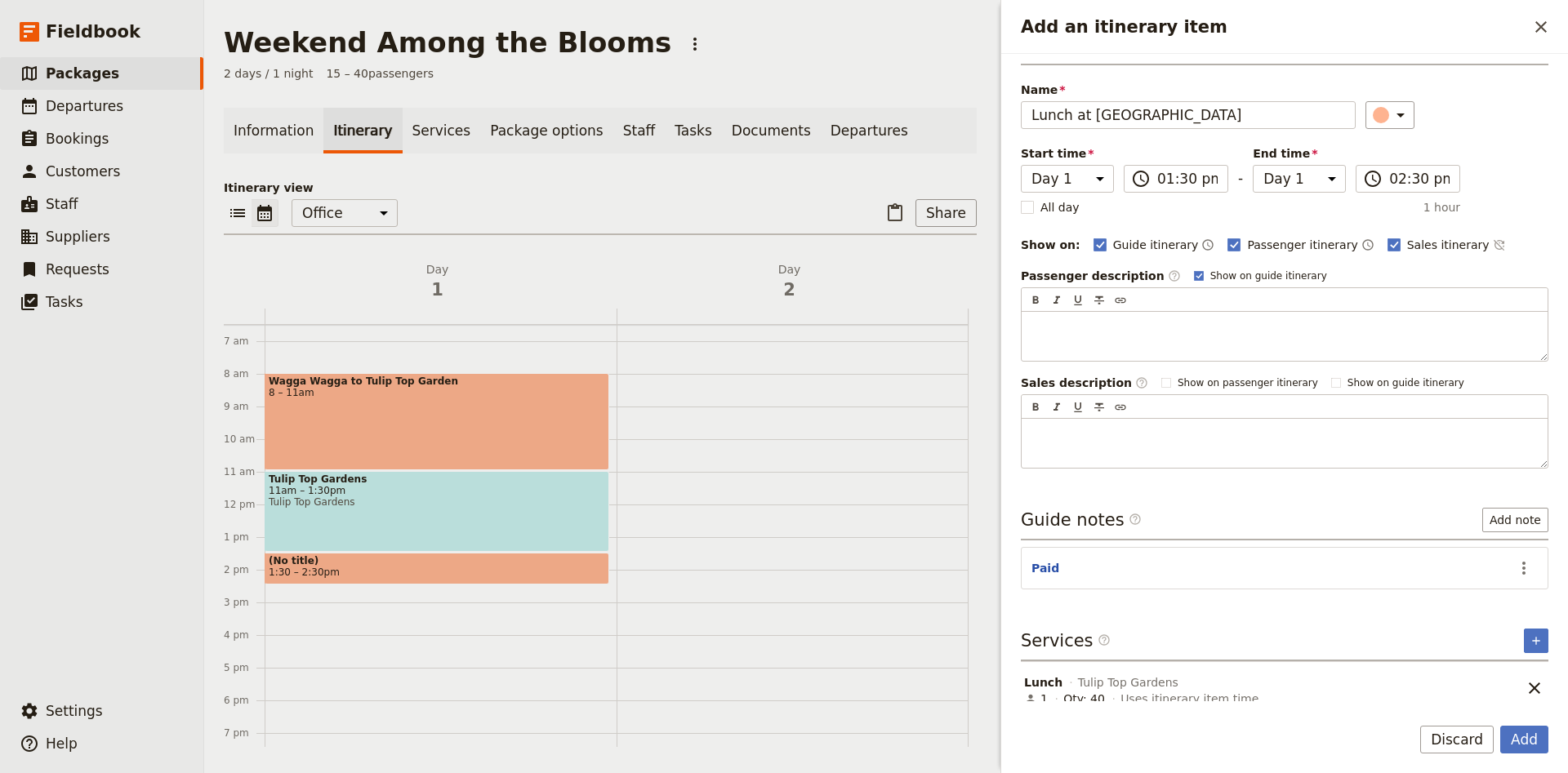
scroll to position [46, 0]
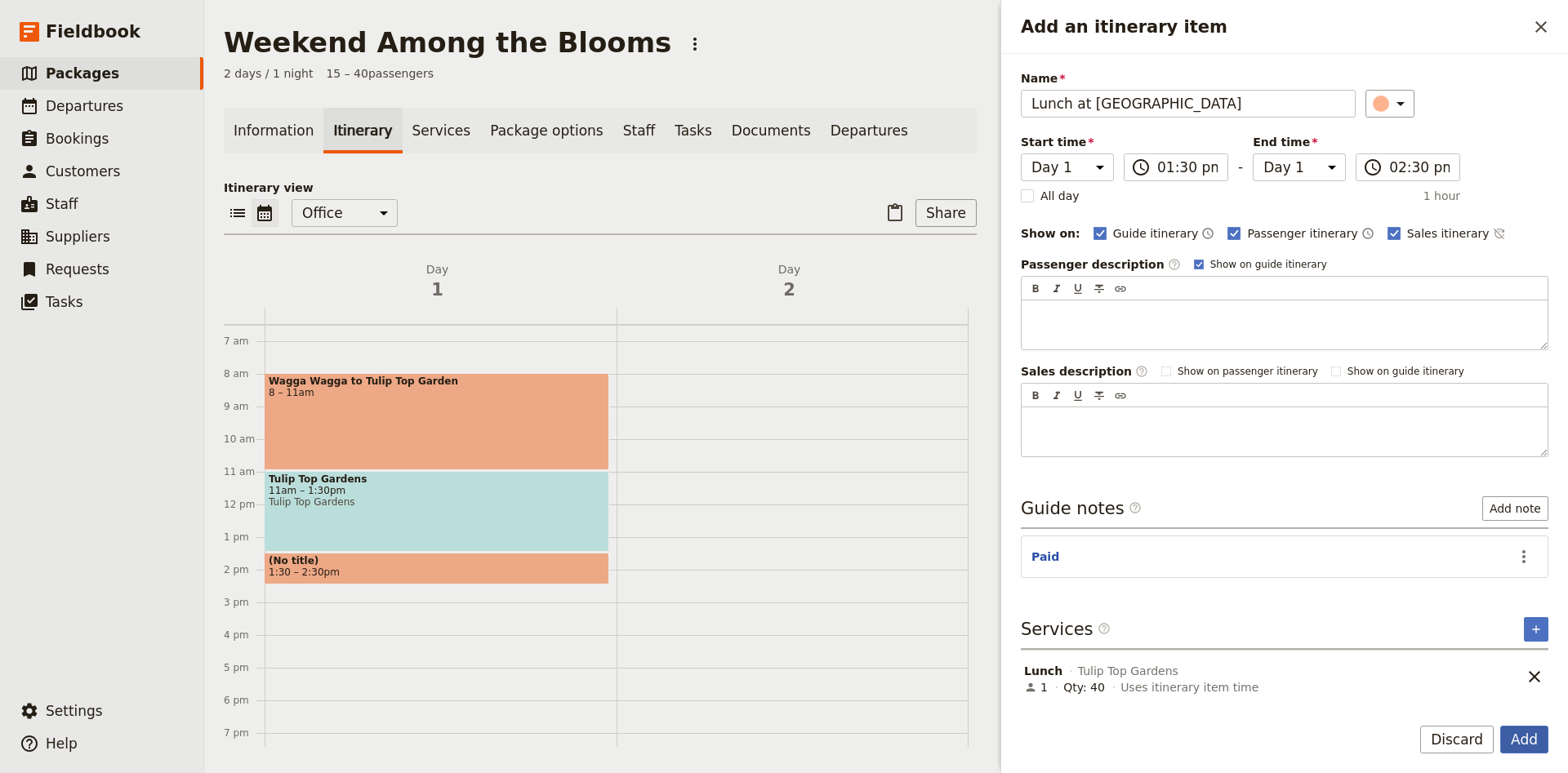
click at [1519, 738] on button "Add" at bounding box center [1524, 739] width 48 height 28
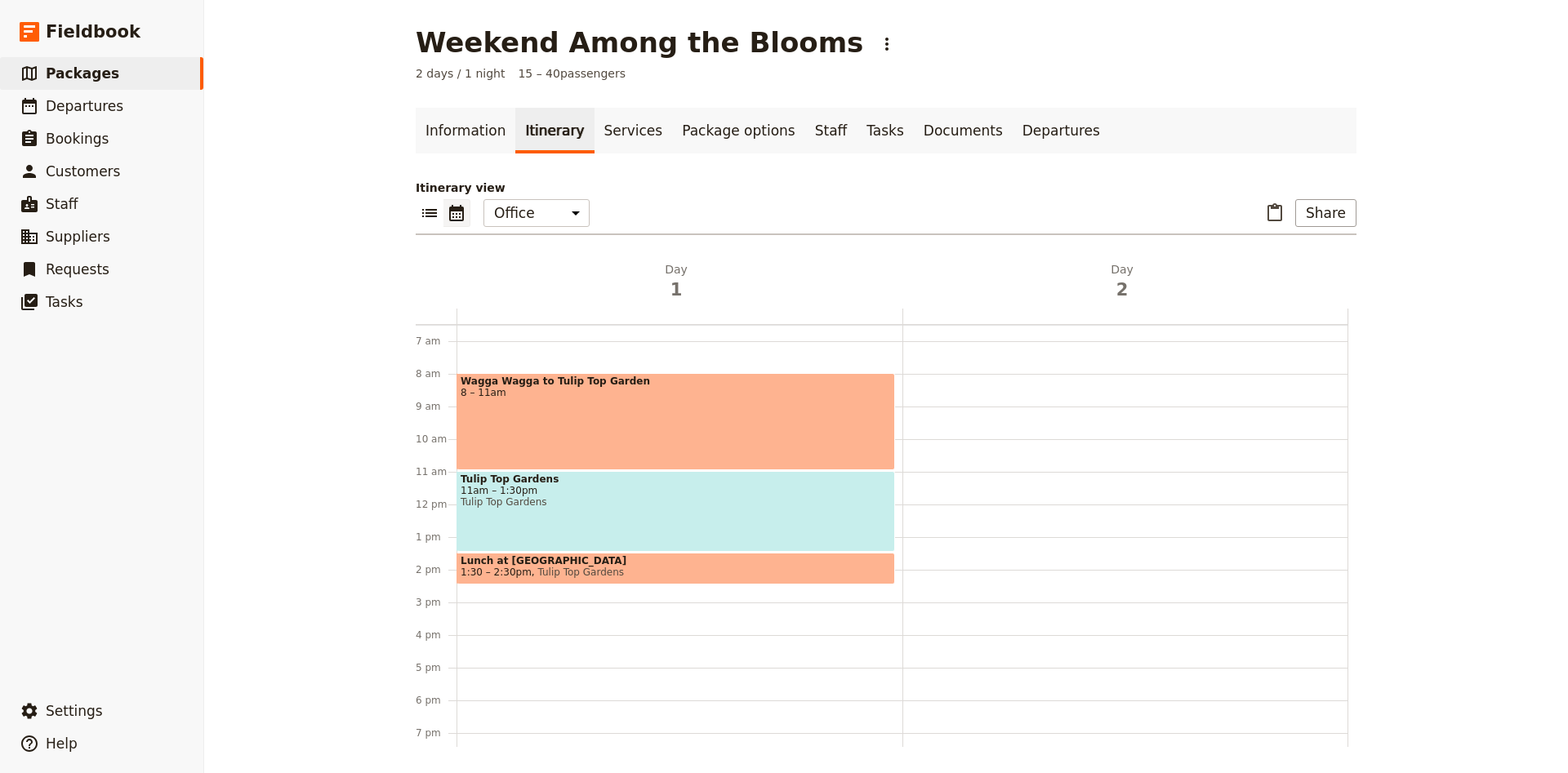
click at [658, 563] on span "Lunch at [GEOGRAPHIC_DATA]" at bounding box center [675, 561] width 430 height 11
click at [902, 563] on div at bounding box center [1125, 504] width 446 height 784
click at [604, 574] on span "Tulip Top Gardens" at bounding box center [578, 572] width 93 height 11
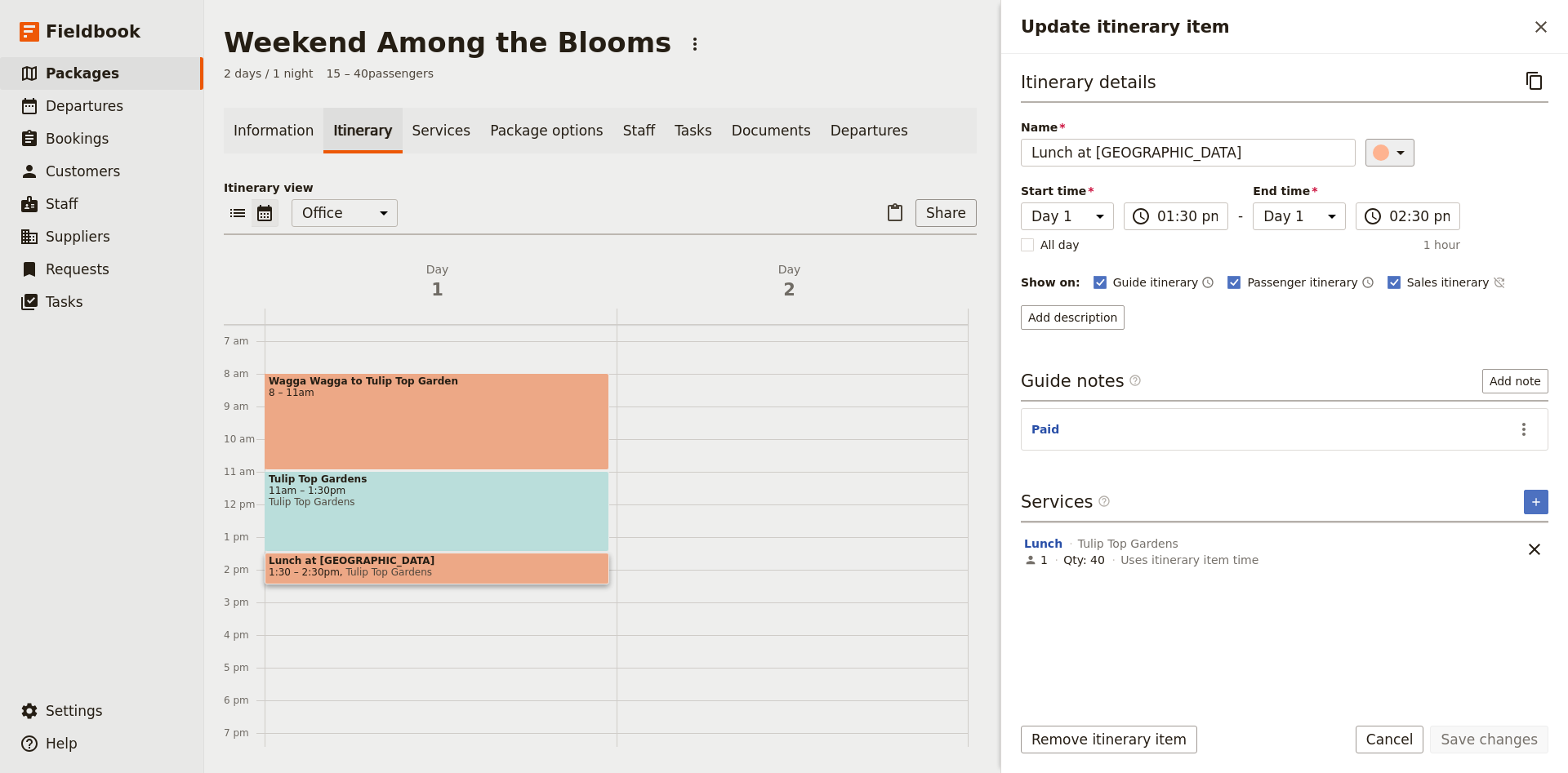
click at [1377, 150] on div "Update itinerary item" at bounding box center [1381, 152] width 16 height 16
click at [1375, 206] on div "button" at bounding box center [1371, 206] width 16 height 16
click at [1489, 743] on button "Save changes" at bounding box center [1489, 739] width 119 height 28
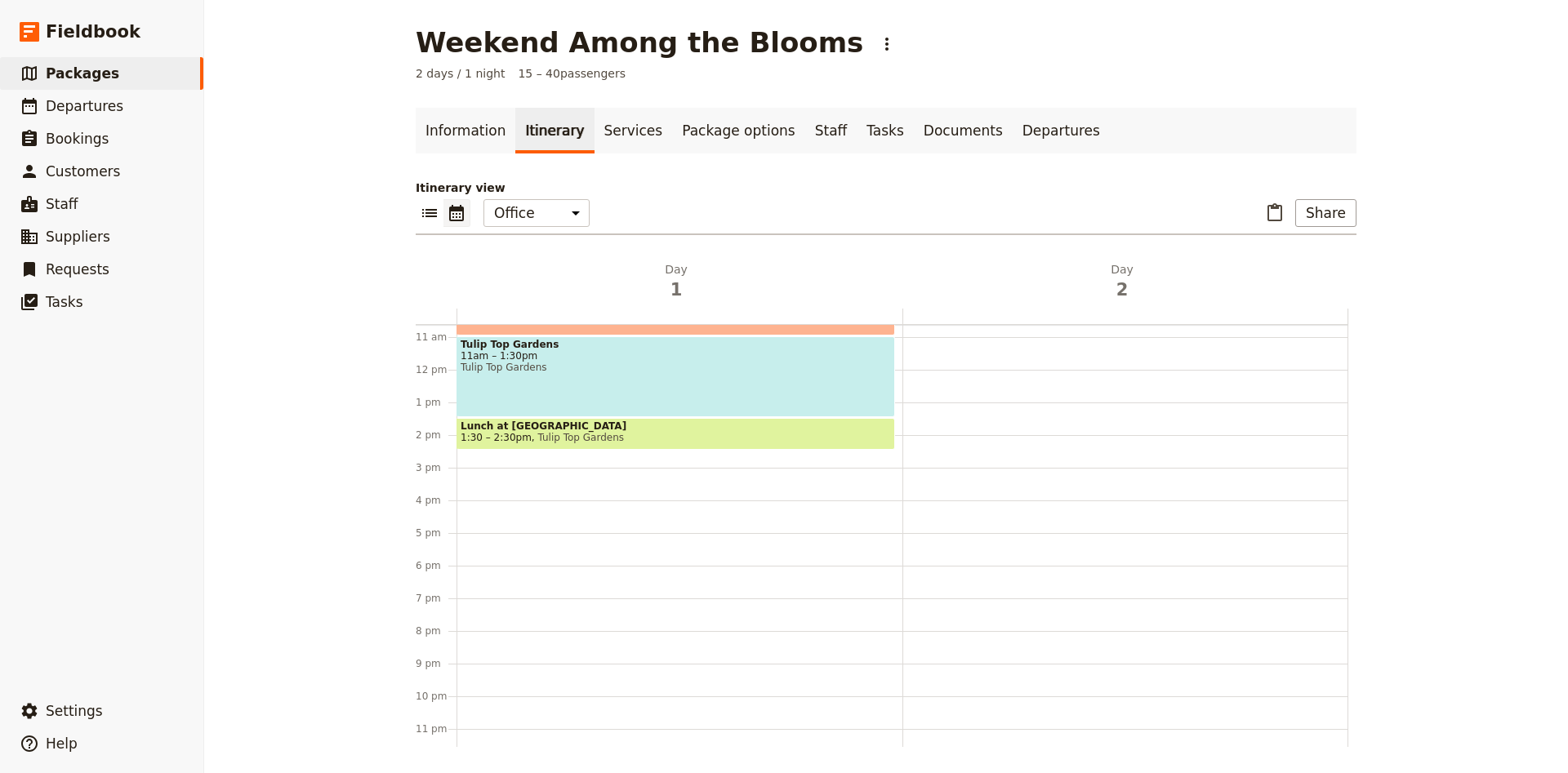
scroll to position [362, 0]
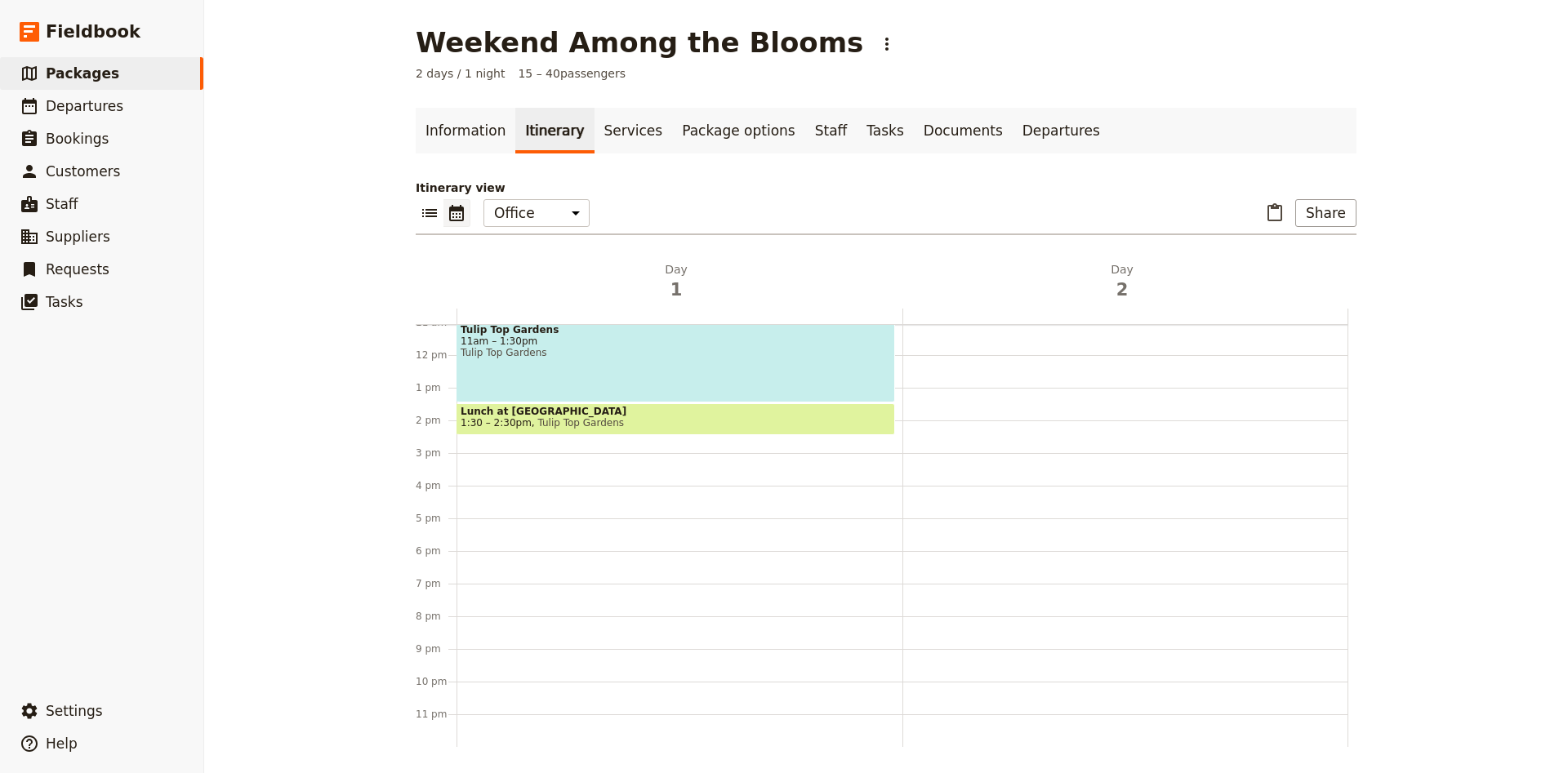
click at [460, 441] on div "Wagga Wagga to [GEOGRAPHIC_DATA] 8 – 11am [GEOGRAPHIC_DATA] 11am – 1:30pm [GEOG…" at bounding box center [679, 355] width 446 height 784
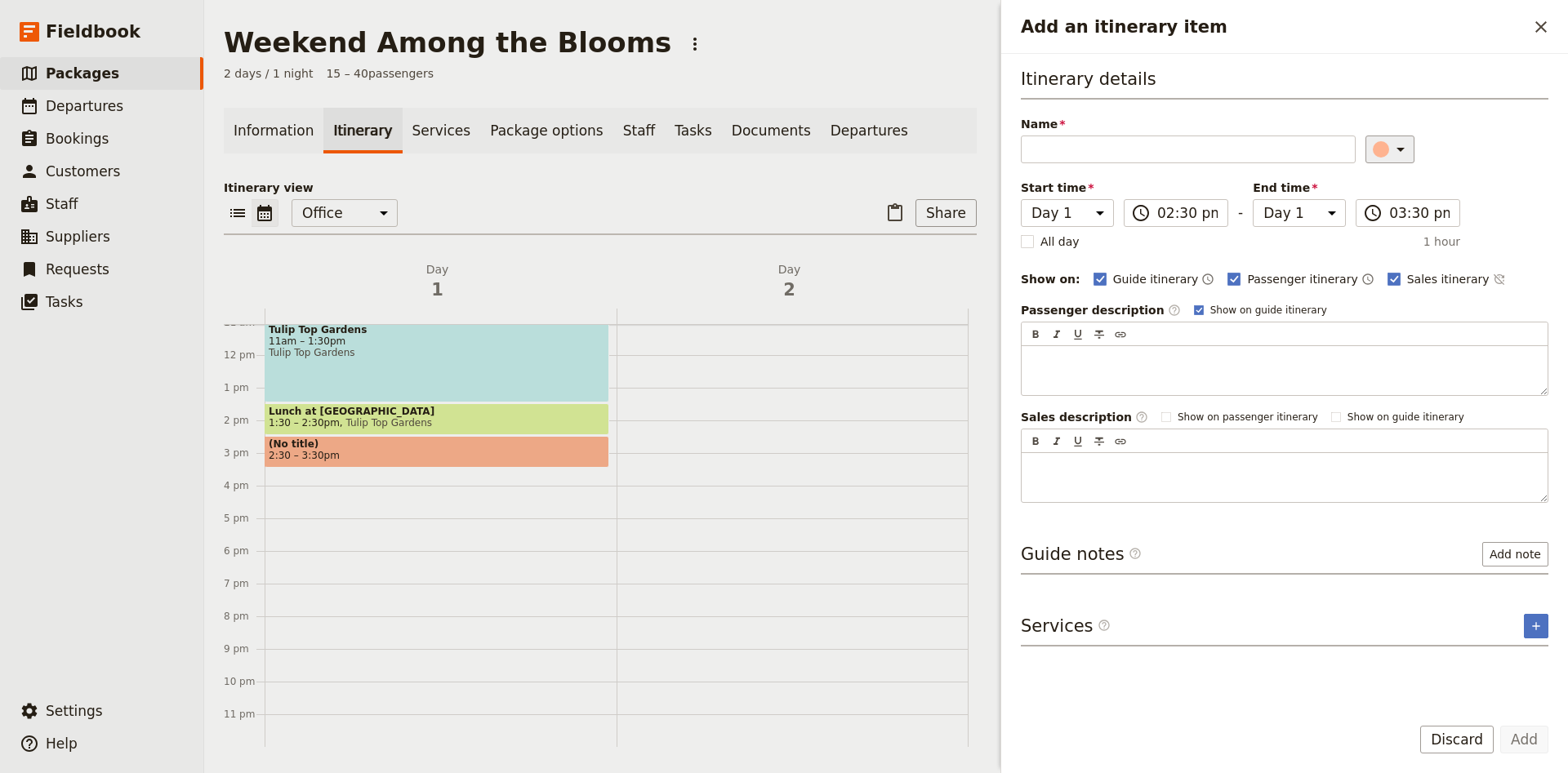
click at [1399, 158] on icon "Add an itinerary item" at bounding box center [1400, 149] width 20 height 20
click at [1373, 188] on div "button" at bounding box center [1371, 183] width 16 height 16
click at [1417, 212] on input "03:30 pm" at bounding box center [1419, 213] width 61 height 20
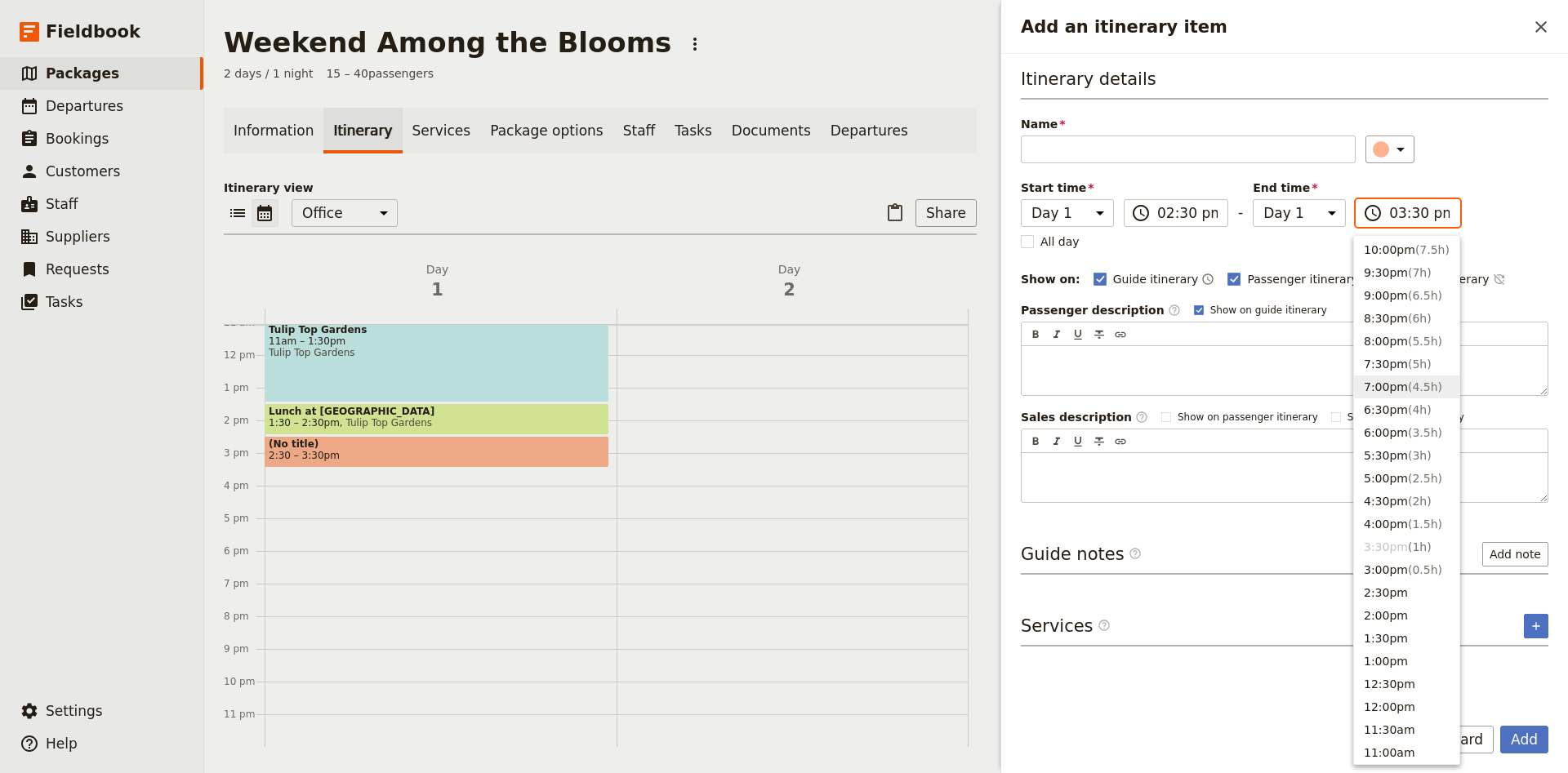
scroll to position [108, 0]
click at [1413, 531] on span "( 0.5h )" at bounding box center [1425, 531] width 34 height 13
type input "03:00 pm"
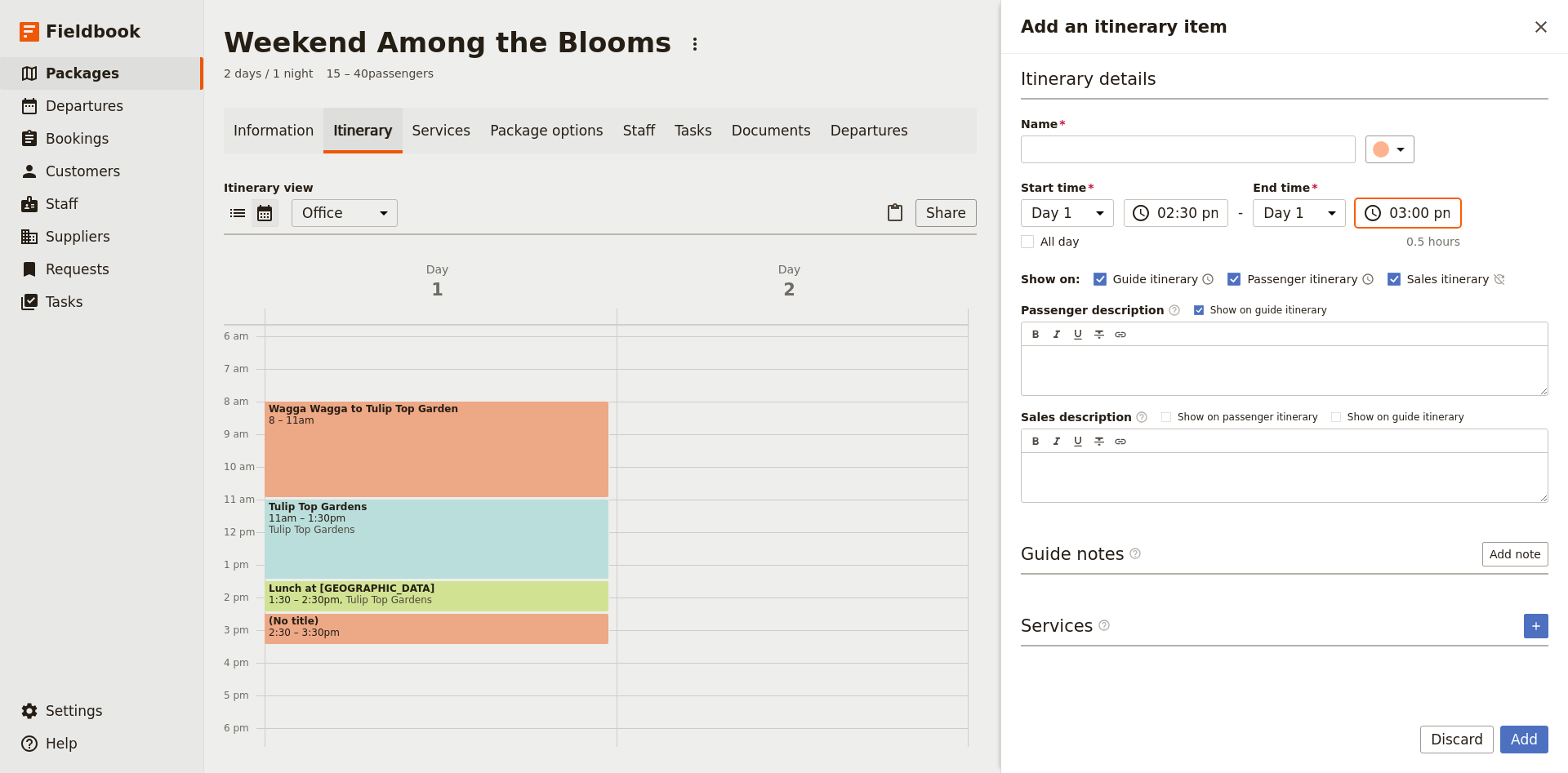
scroll to position [146, 0]
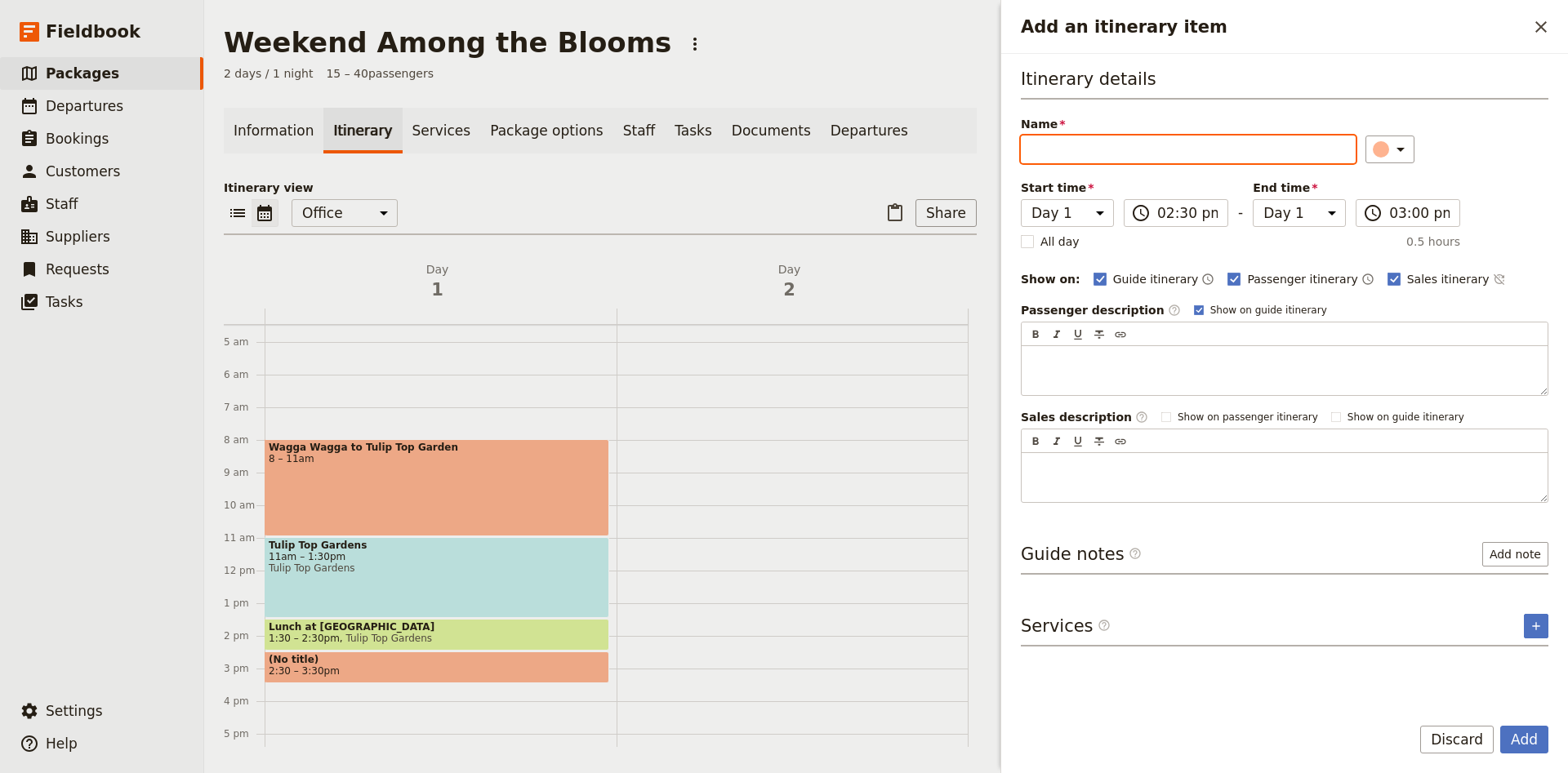
click at [1099, 155] on input "Name" at bounding box center [1188, 149] width 335 height 28
type input "Tulip Top Garden to [GEOGRAPHIC_DATA]"
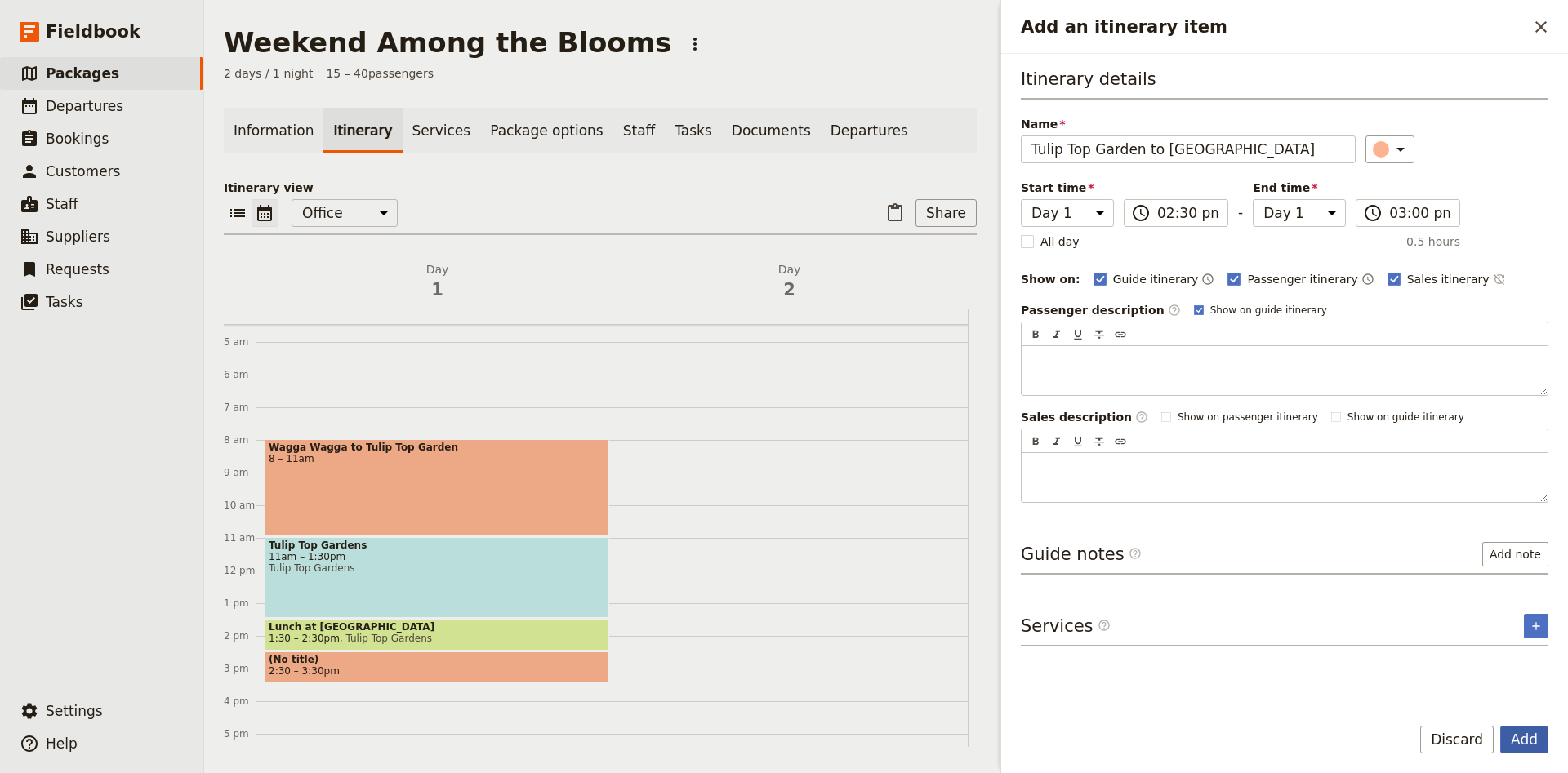
click at [1522, 738] on button "Add" at bounding box center [1524, 739] width 48 height 28
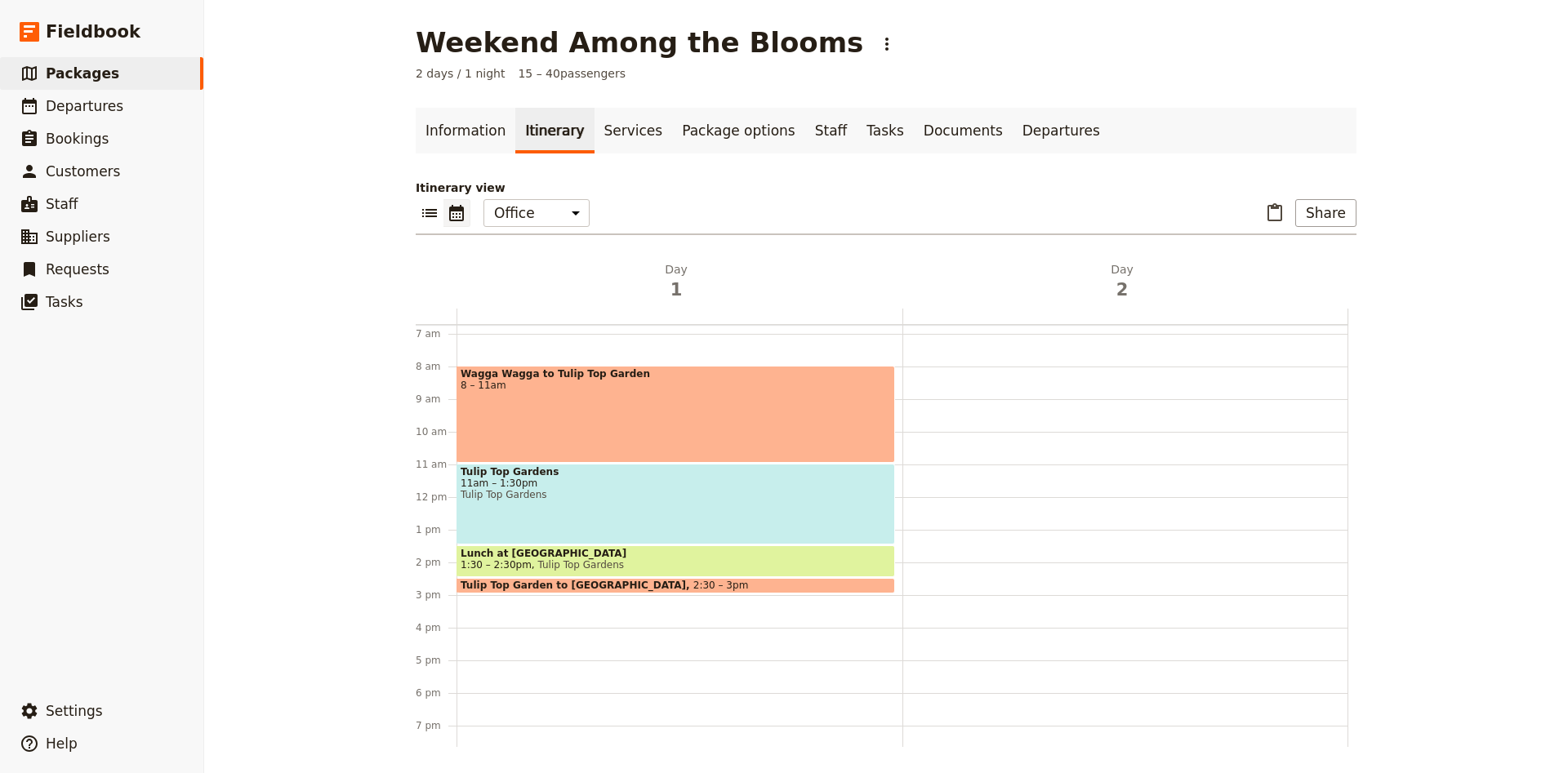
scroll to position [254, 0]
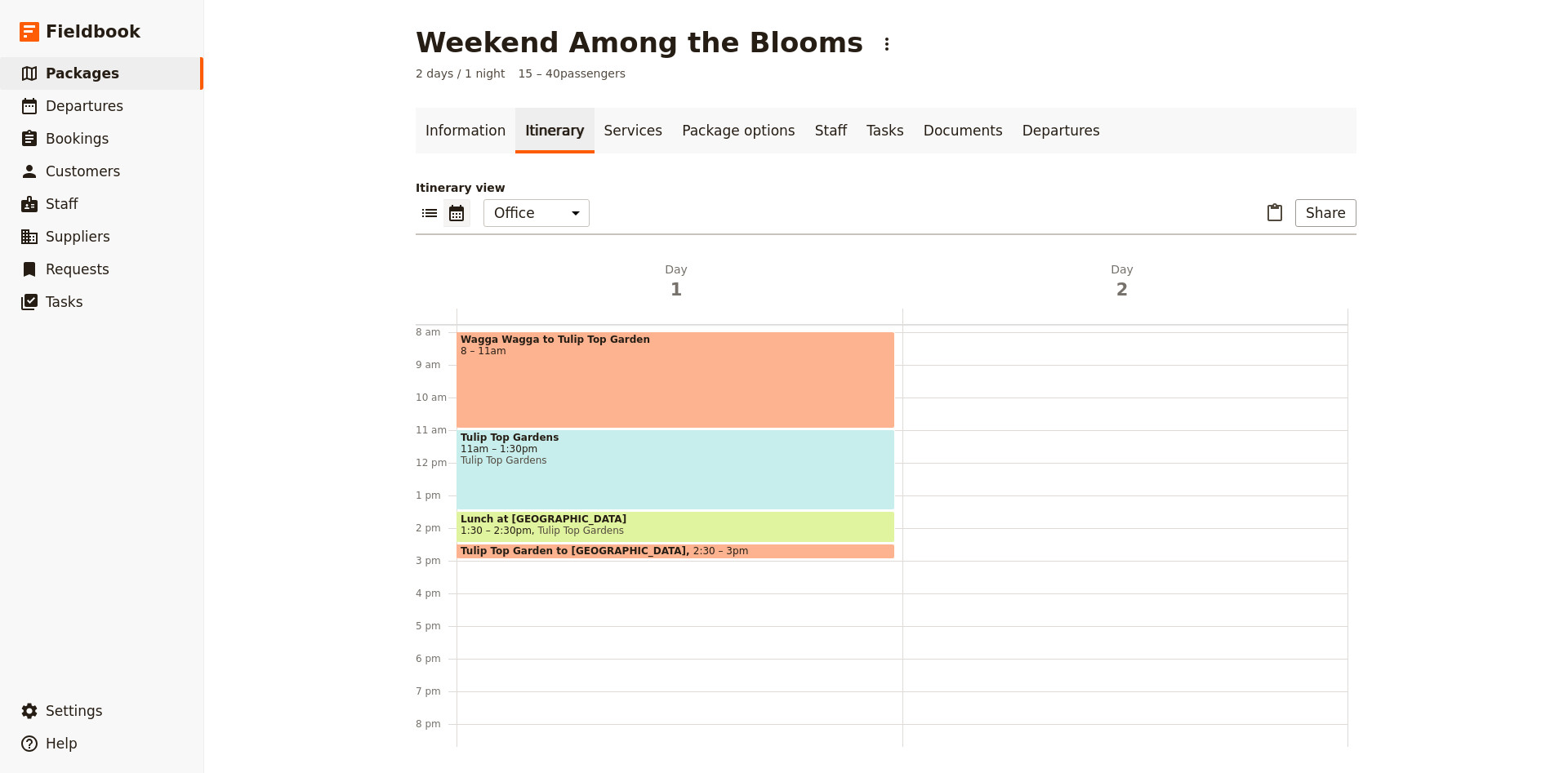
click at [467, 581] on div "Wagga Wagga to [GEOGRAPHIC_DATA] 8 – 11am [GEOGRAPHIC_DATA] 11am – 1:30pm [GEOG…" at bounding box center [679, 463] width 446 height 784
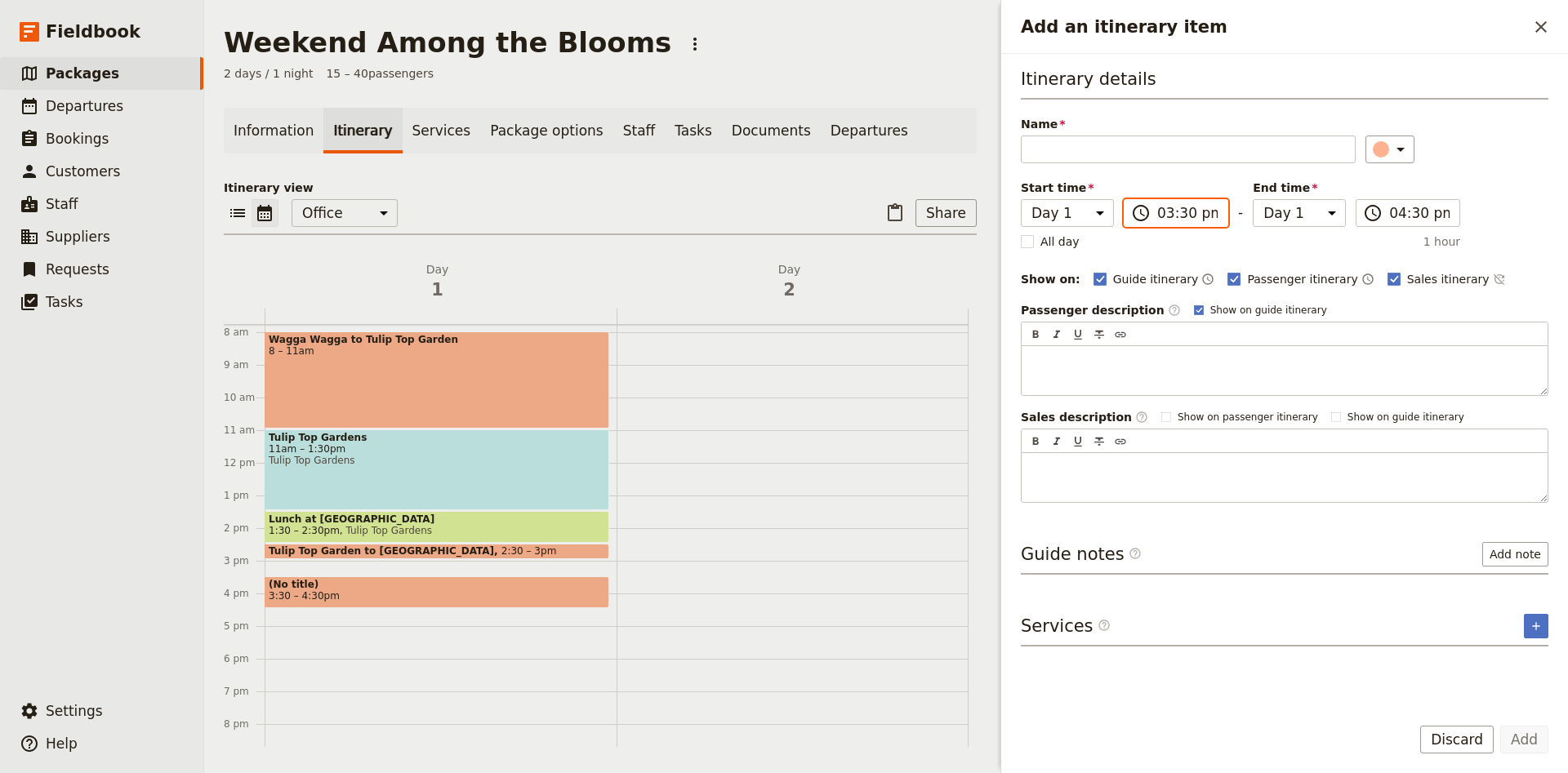
click at [1181, 204] on input "03:30 pm" at bounding box center [1187, 213] width 61 height 20
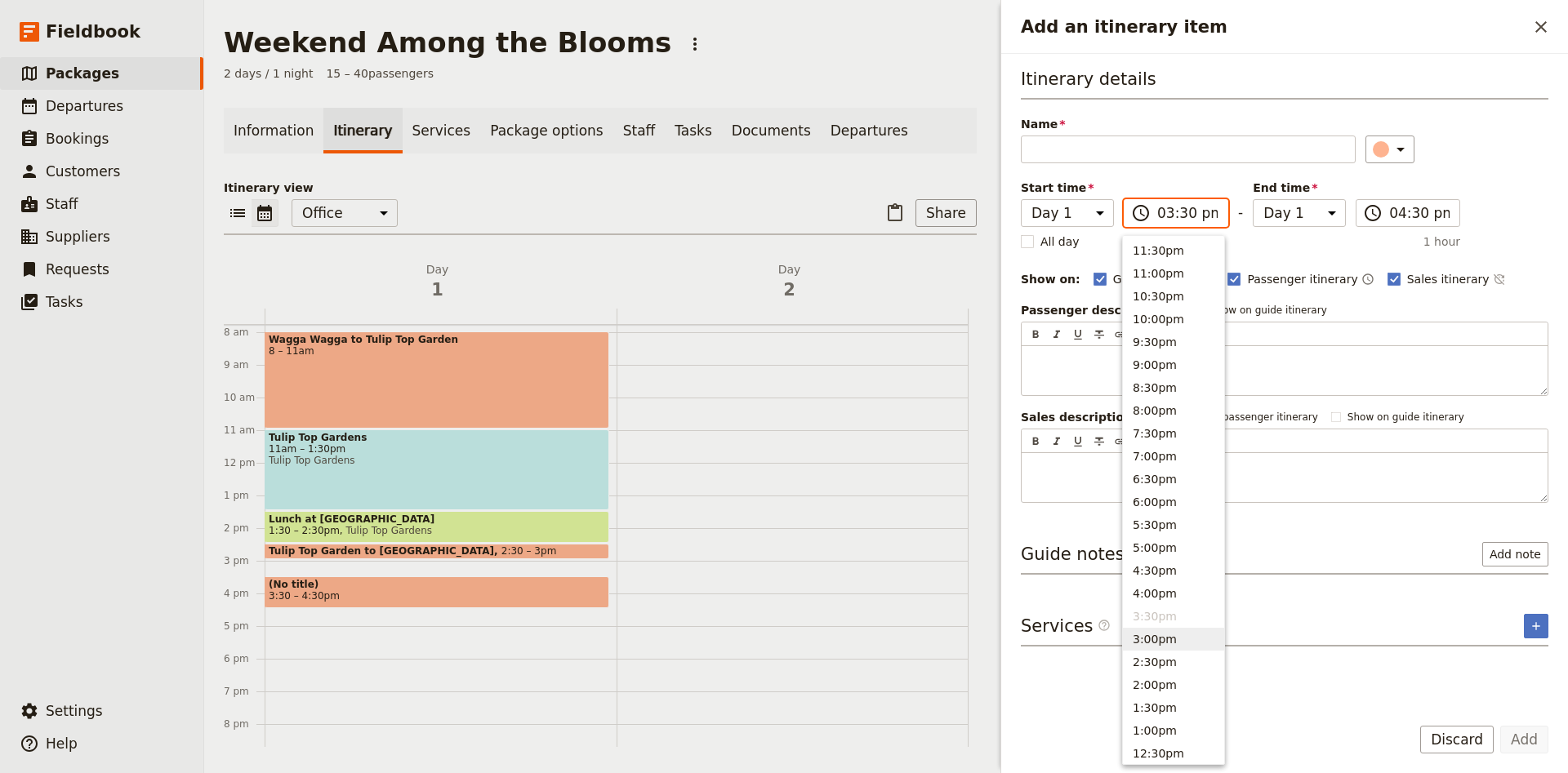
click at [1167, 631] on button "3:00pm" at bounding box center [1174, 639] width 102 height 23
type input "03:00 pm"
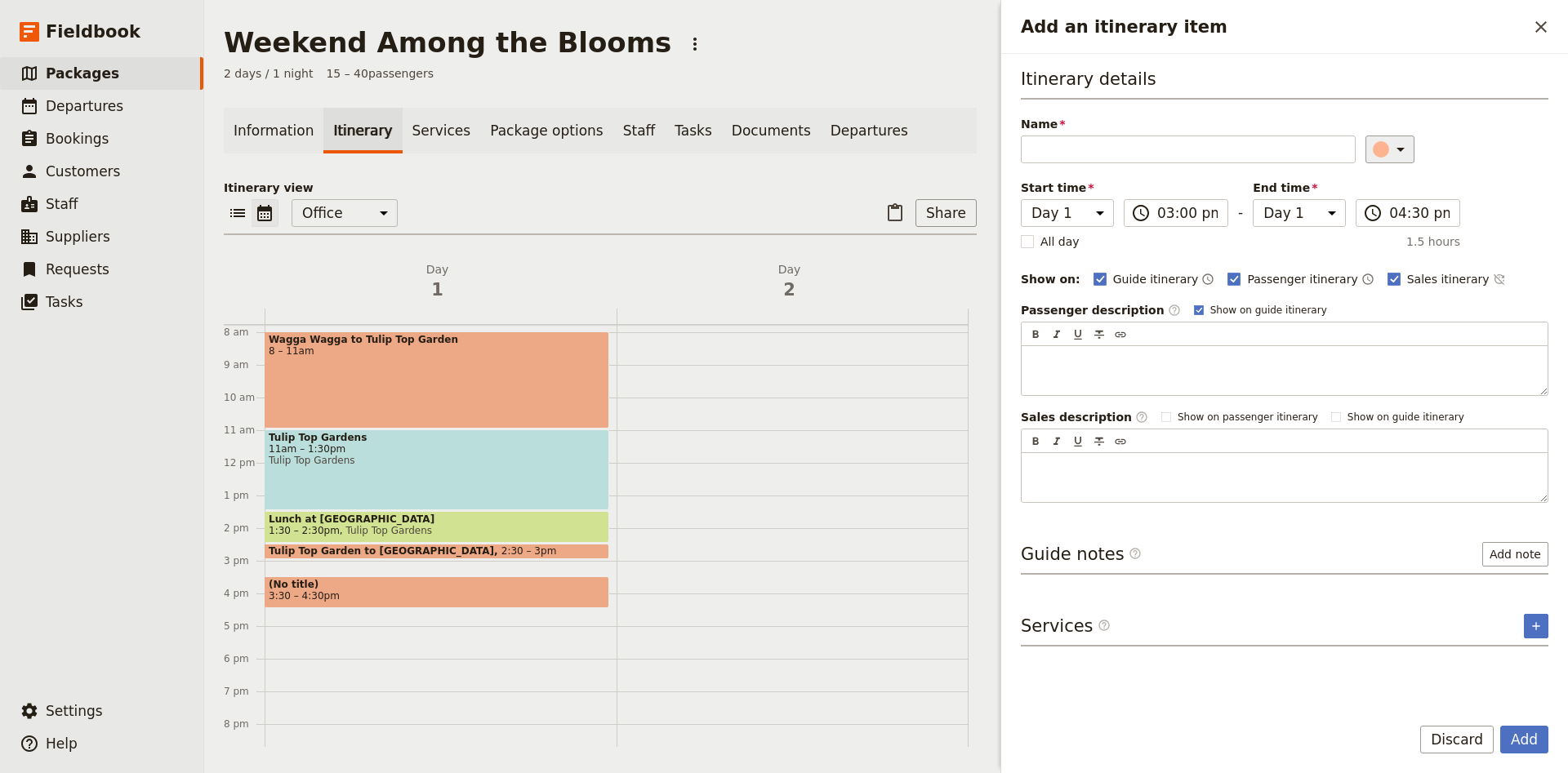
click at [1401, 150] on button "​" at bounding box center [1390, 149] width 49 height 28
click at [1396, 199] on div "button" at bounding box center [1390, 203] width 16 height 16
click at [1126, 154] on input "Name" at bounding box center [1188, 149] width 335 height 28
type input "Time in [GEOGRAPHIC_DATA]"
click at [1489, 558] on button "Add note" at bounding box center [1515, 554] width 66 height 25
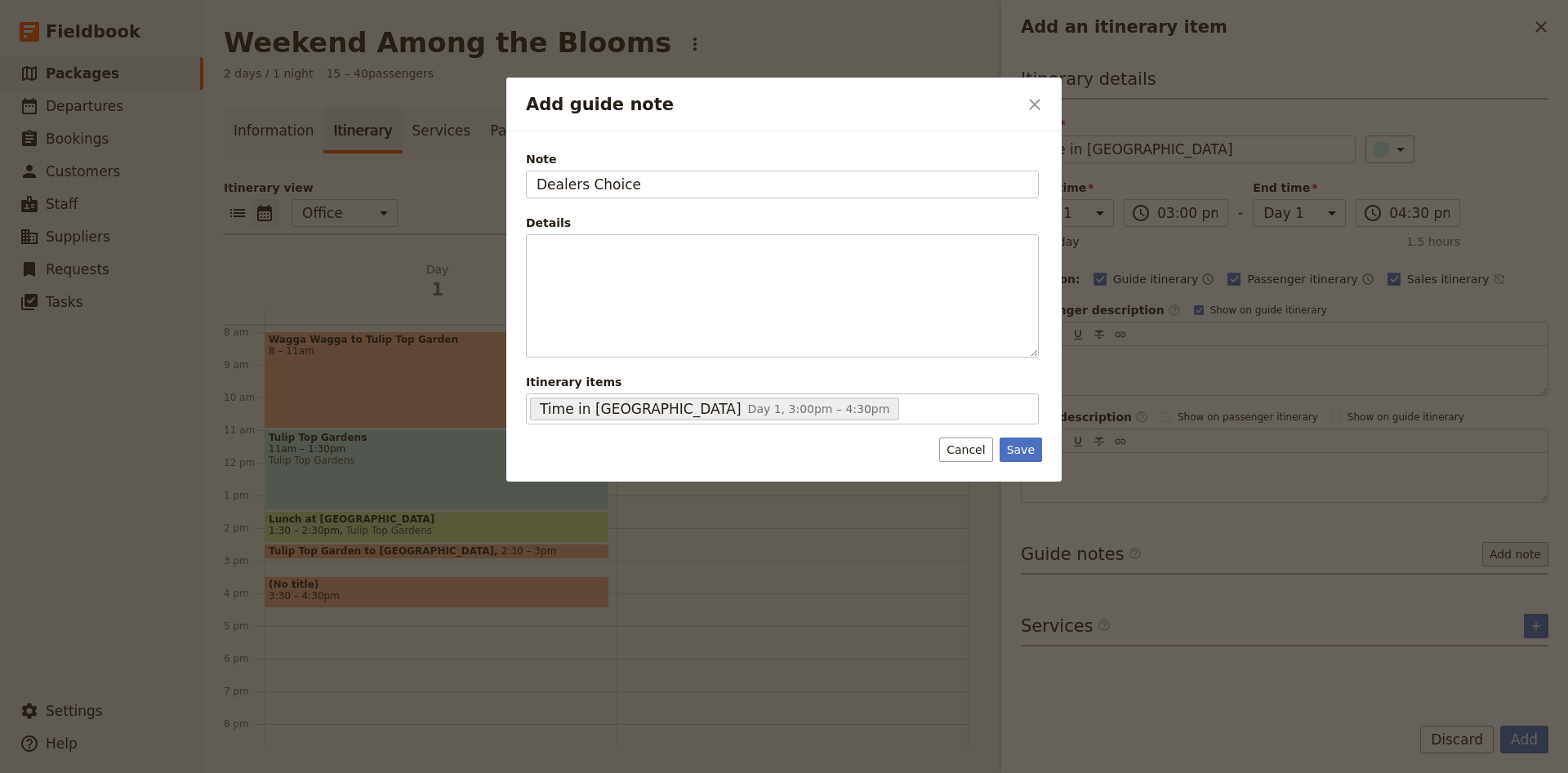
type input "Dealers Choice"
click at [1029, 454] on button "Save" at bounding box center [1021, 450] width 43 height 25
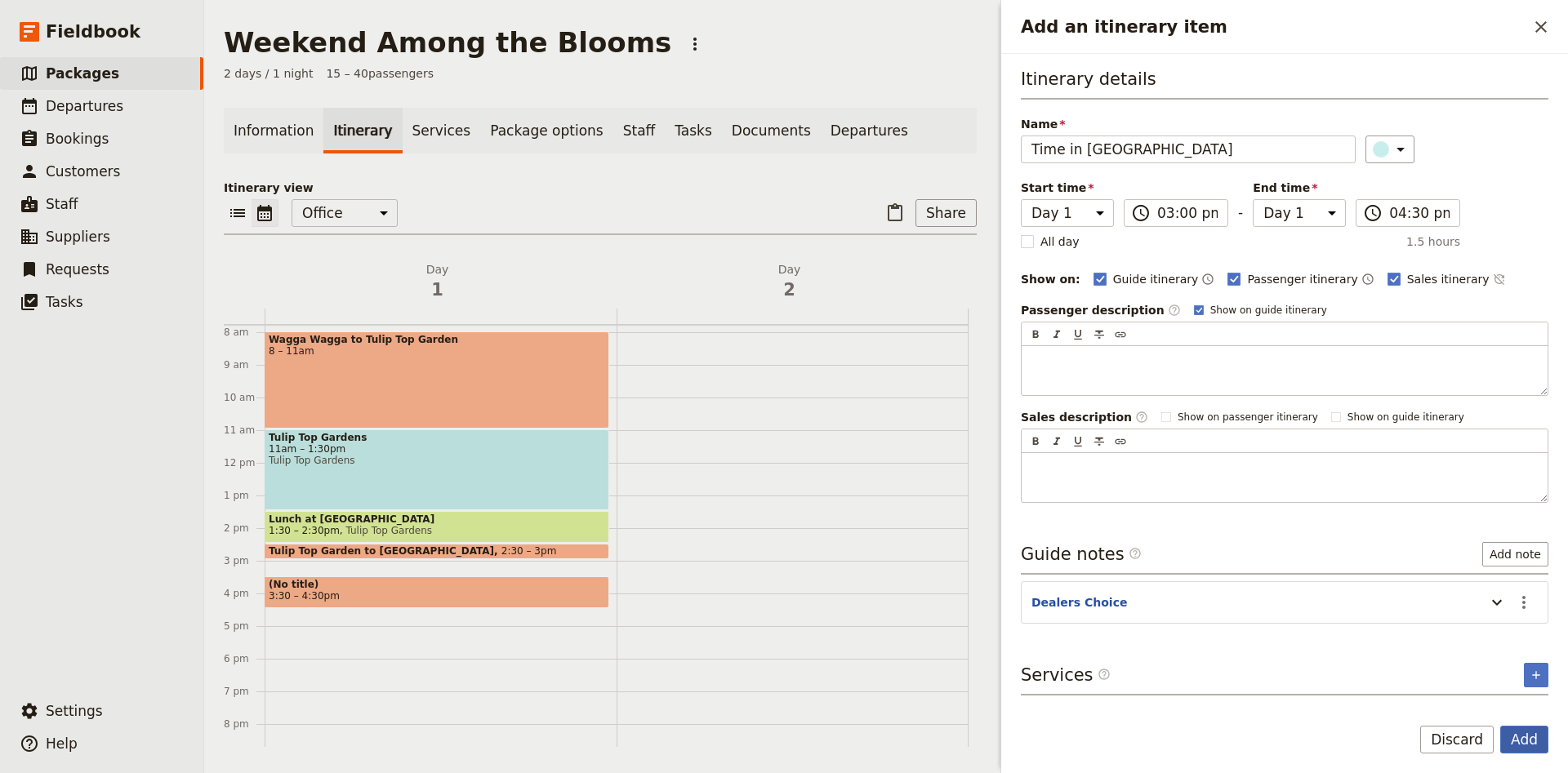
click at [1530, 746] on button "Add" at bounding box center [1524, 739] width 48 height 28
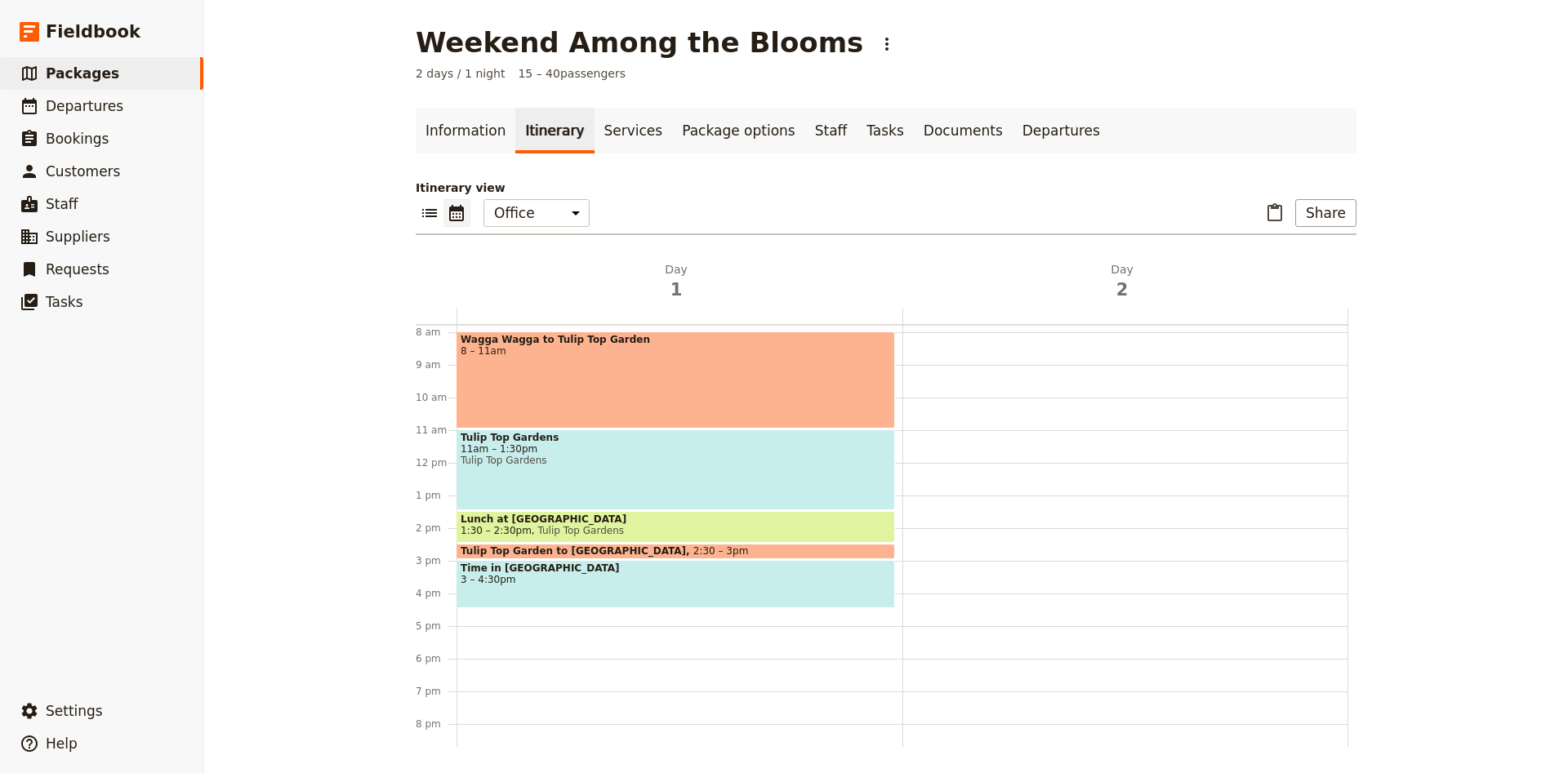
click at [465, 619] on div "Wagga Wagga to [GEOGRAPHIC_DATA] 8 – 11am [GEOGRAPHIC_DATA] 11am – 1:30pm [GEOG…" at bounding box center [679, 463] width 446 height 784
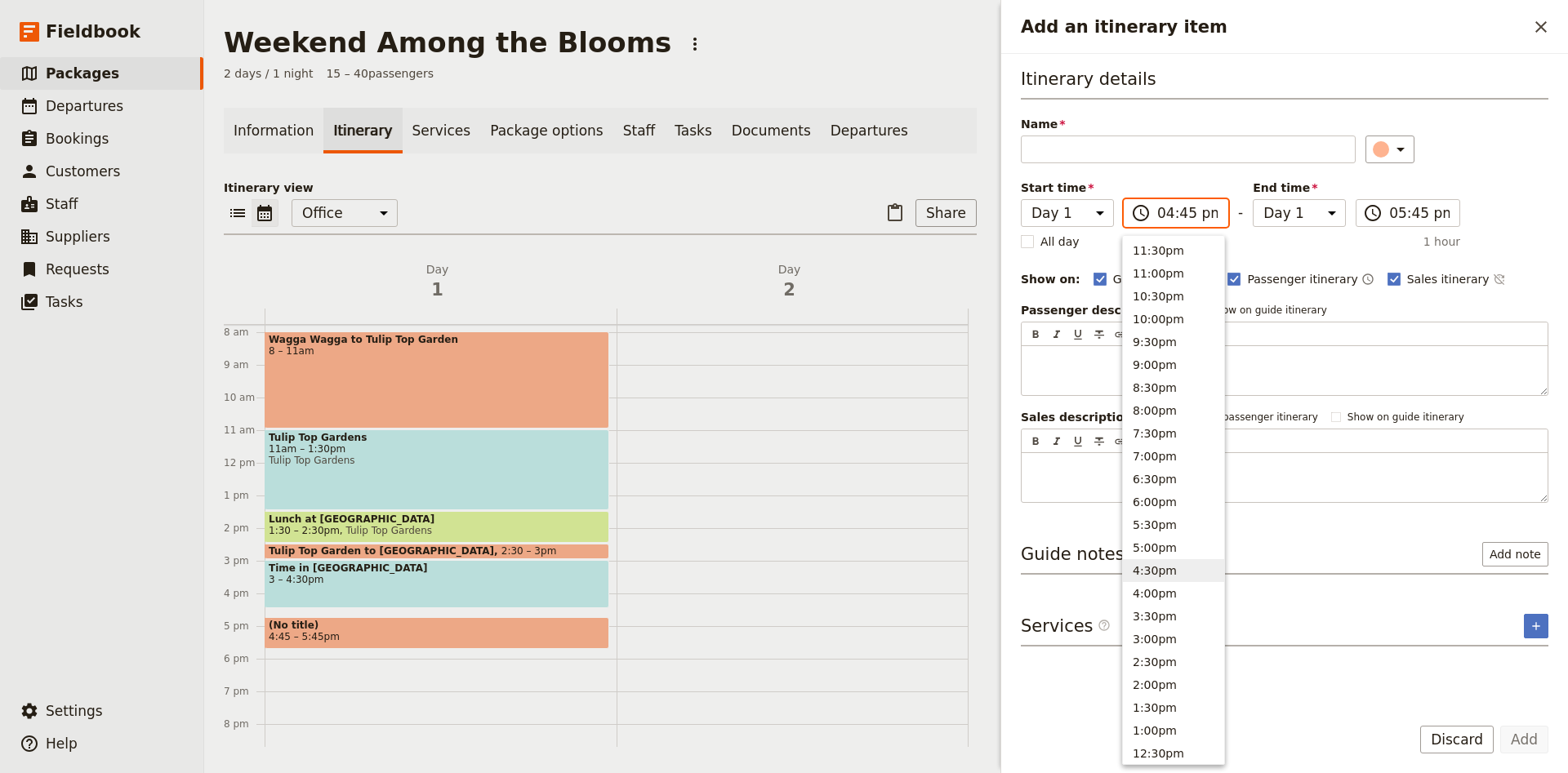
click at [1183, 218] on input "04:45 pm" at bounding box center [1187, 213] width 61 height 20
click at [1163, 568] on button "4:30pm" at bounding box center [1174, 571] width 102 height 23
type input "04:30 pm"
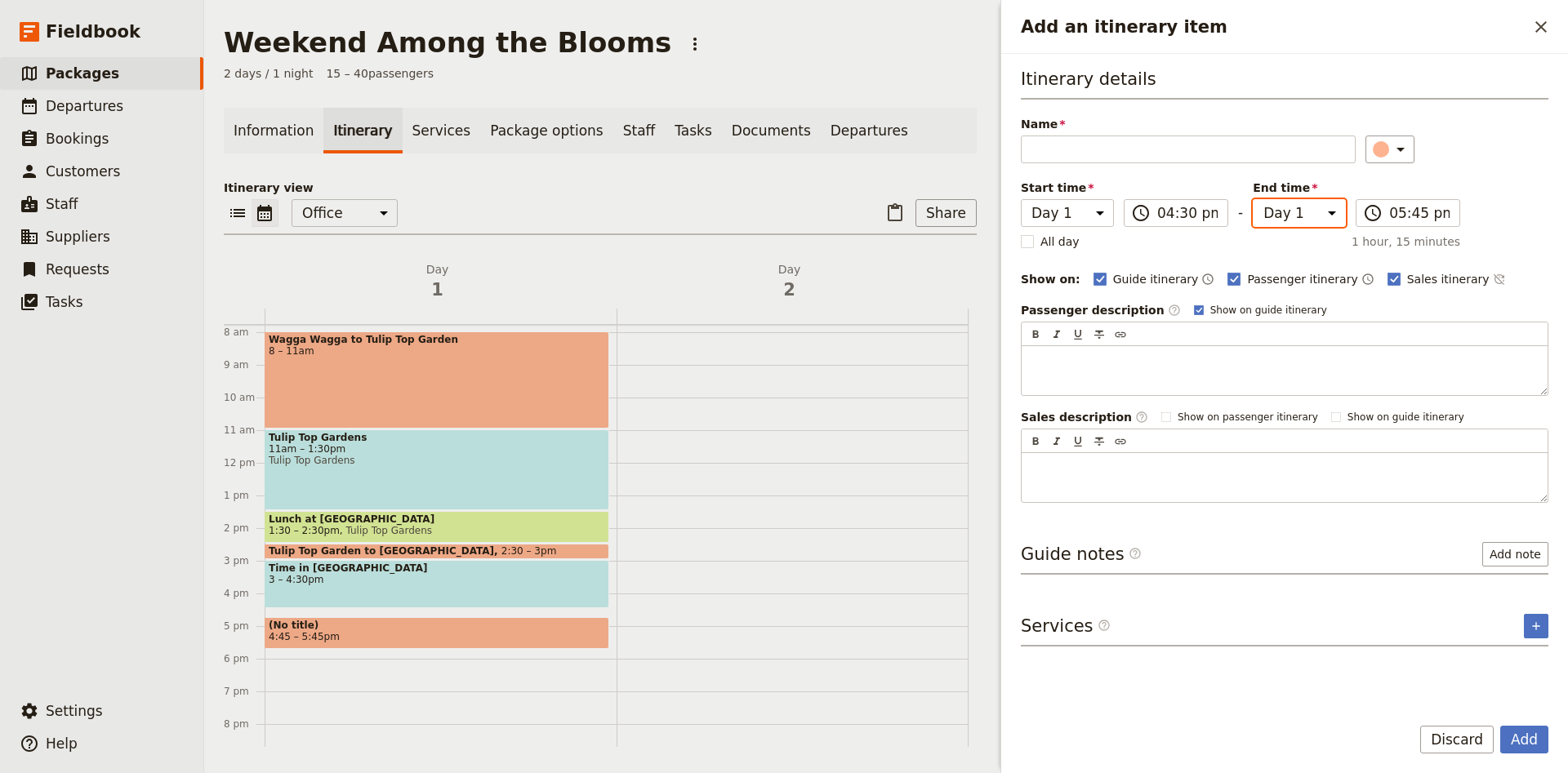
click at [1253, 199] on select "Day 1 Day 2" at bounding box center [1299, 213] width 93 height 28
select select "2"
click option "Day 2" at bounding box center [0, 0] width 0 height 0
click at [1400, 224] on label "​ 05:45 pm" at bounding box center [1408, 213] width 105 height 28
click at [1400, 223] on input "05:45 pm" at bounding box center [1419, 213] width 61 height 20
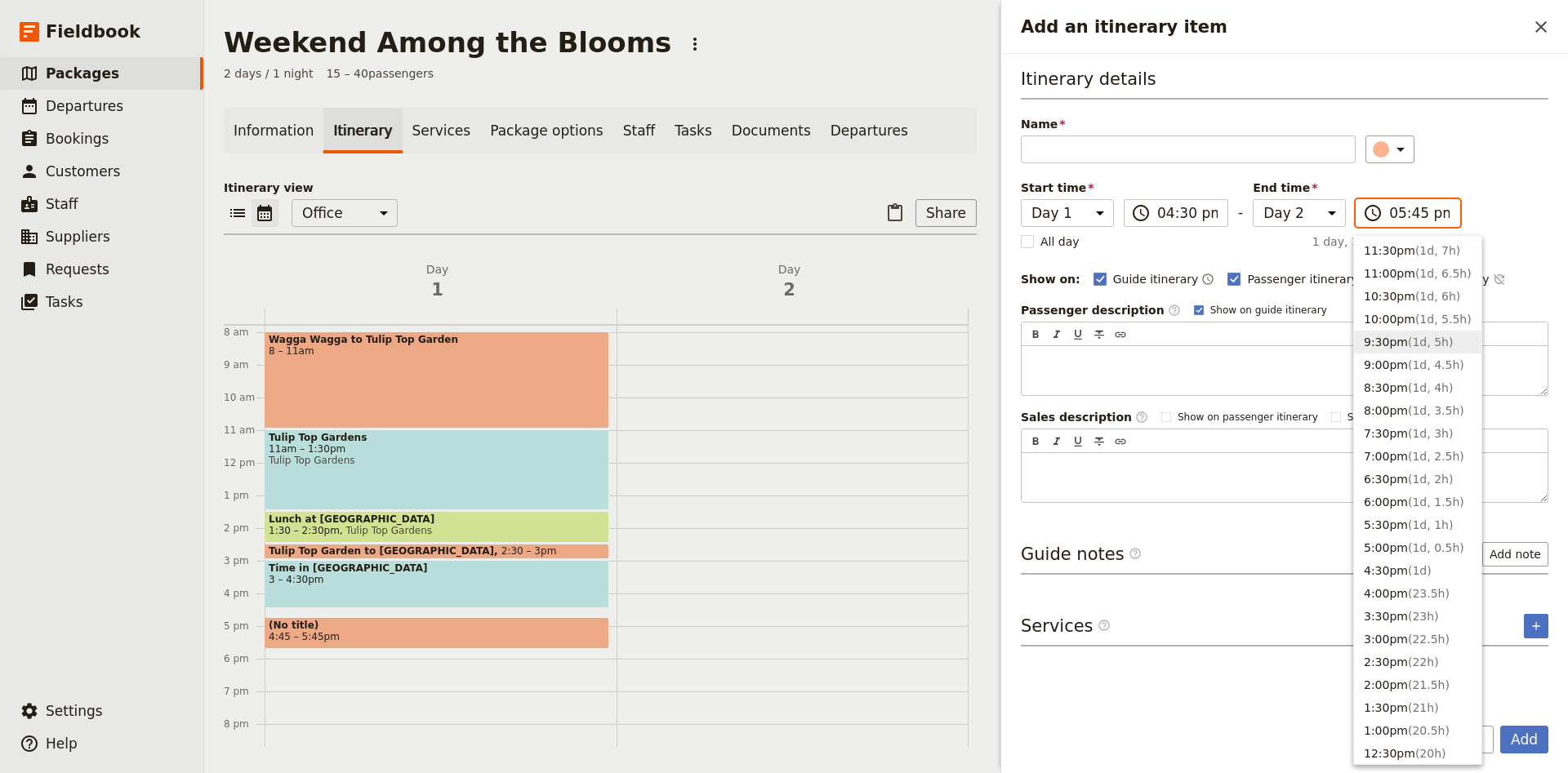
click at [1420, 348] on span "( 1d, 5h )" at bounding box center [1430, 342] width 45 height 13
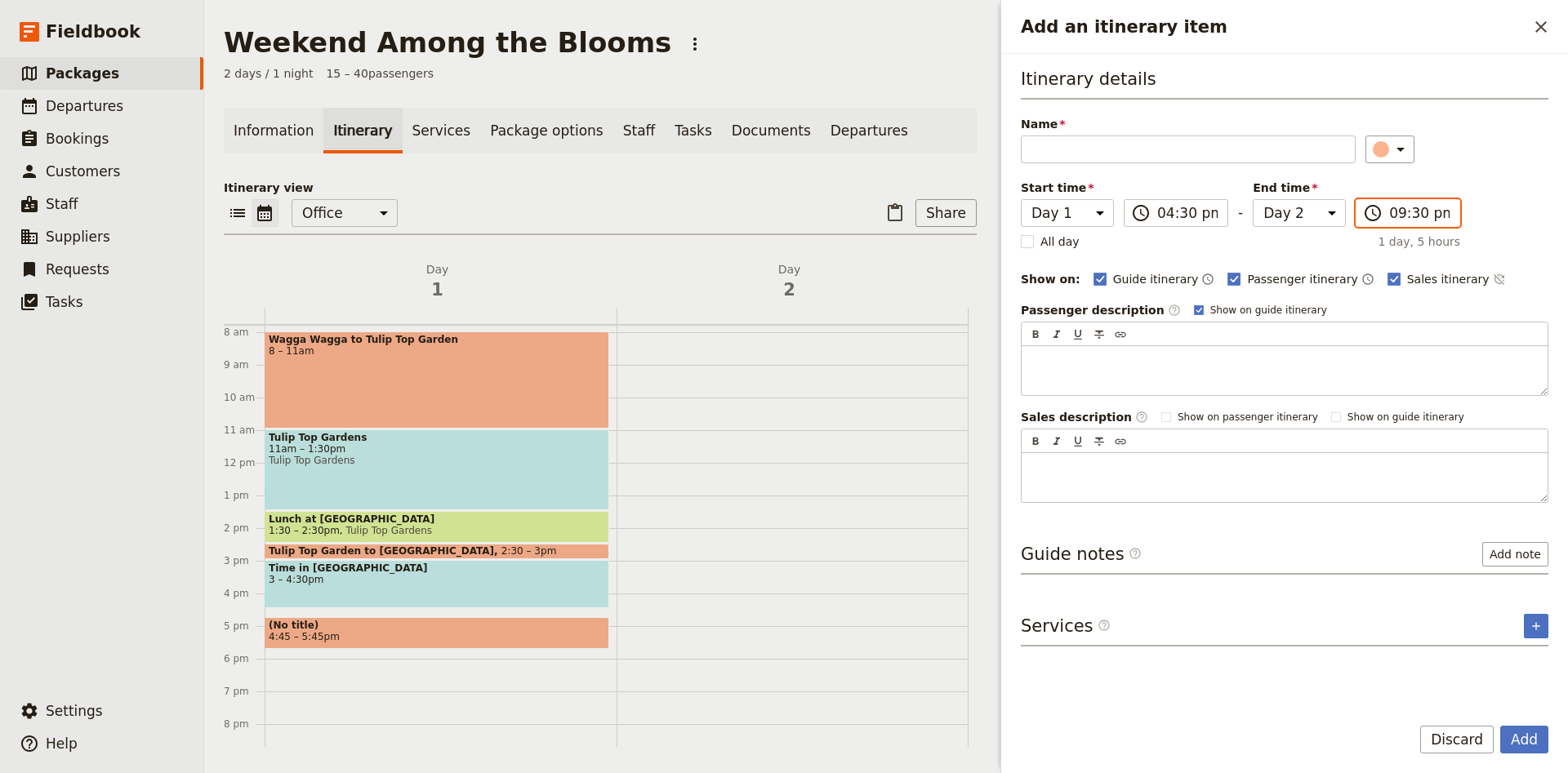
click at [1438, 219] on input "09:30 pm" at bounding box center [1419, 213] width 61 height 20
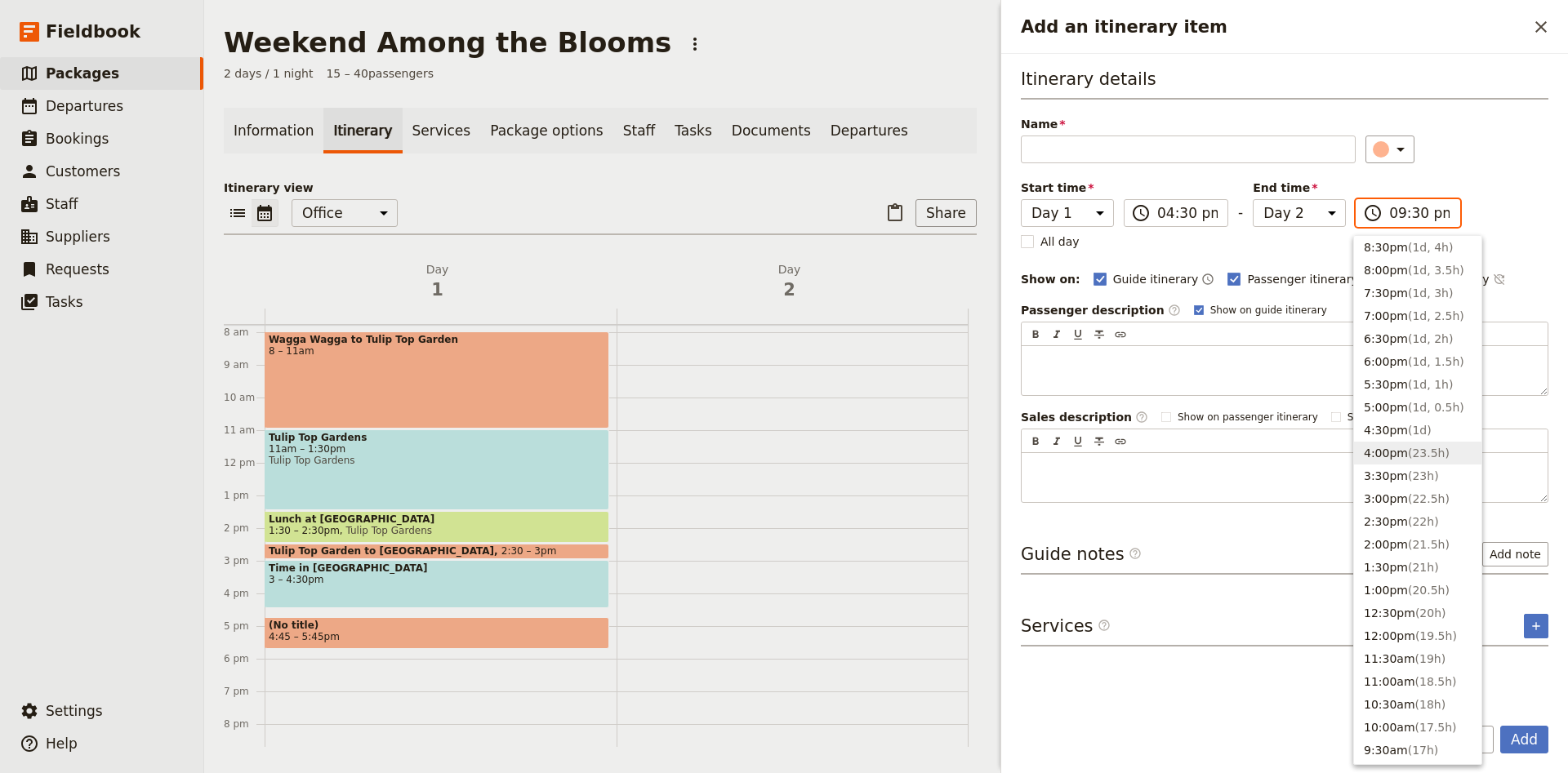
scroll to position [576, 0]
click at [1424, 326] on button "9:30am ( 17h )" at bounding box center [1417, 315] width 127 height 23
type input "09:30 am"
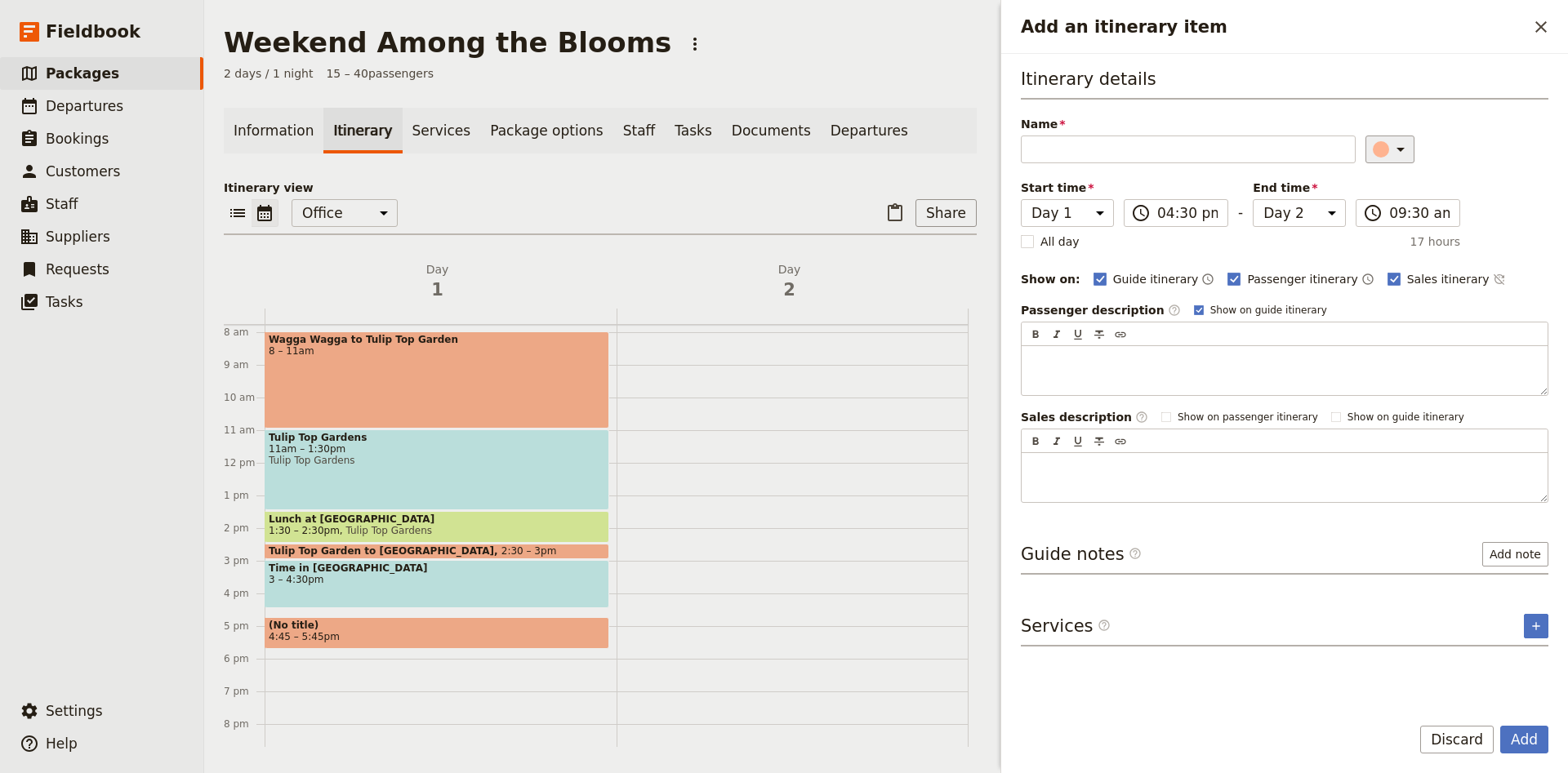
click at [1392, 147] on icon "Add an itinerary item" at bounding box center [1400, 149] width 20 height 20
click at [1384, 185] on div "button" at bounding box center [1390, 183] width 16 height 16
click at [1310, 156] on input "Name" at bounding box center [1188, 149] width 335 height 28
type input "Novotel [GEOGRAPHIC_DATA]"
click at [1538, 728] on button "Add" at bounding box center [1524, 739] width 48 height 28
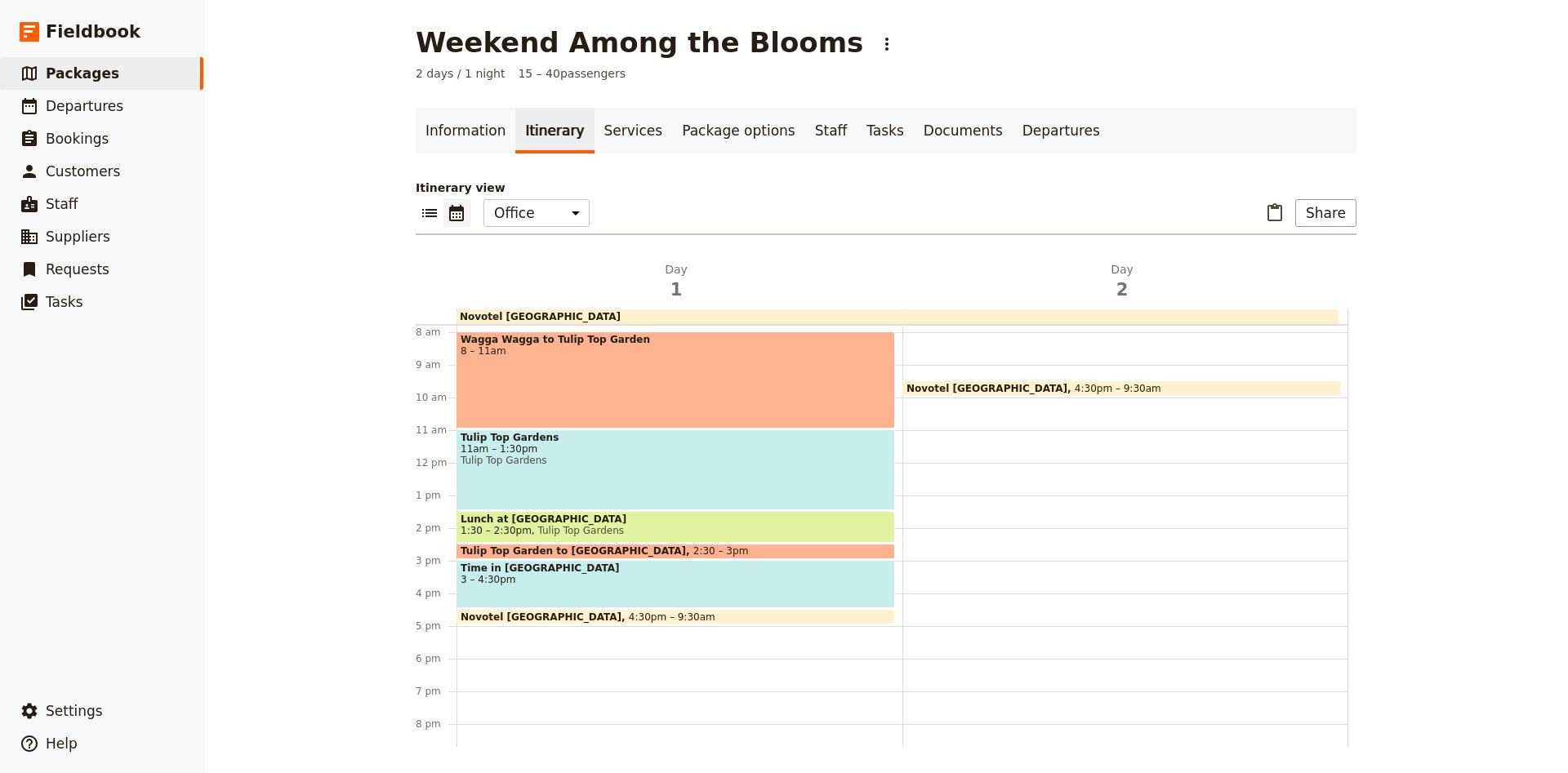
click at [471, 648] on div "Wagga Wagga to [GEOGRAPHIC_DATA] 8 – 11am [GEOGRAPHIC_DATA] 11am – 1:30pm [GEOG…" at bounding box center [679, 463] width 446 height 784
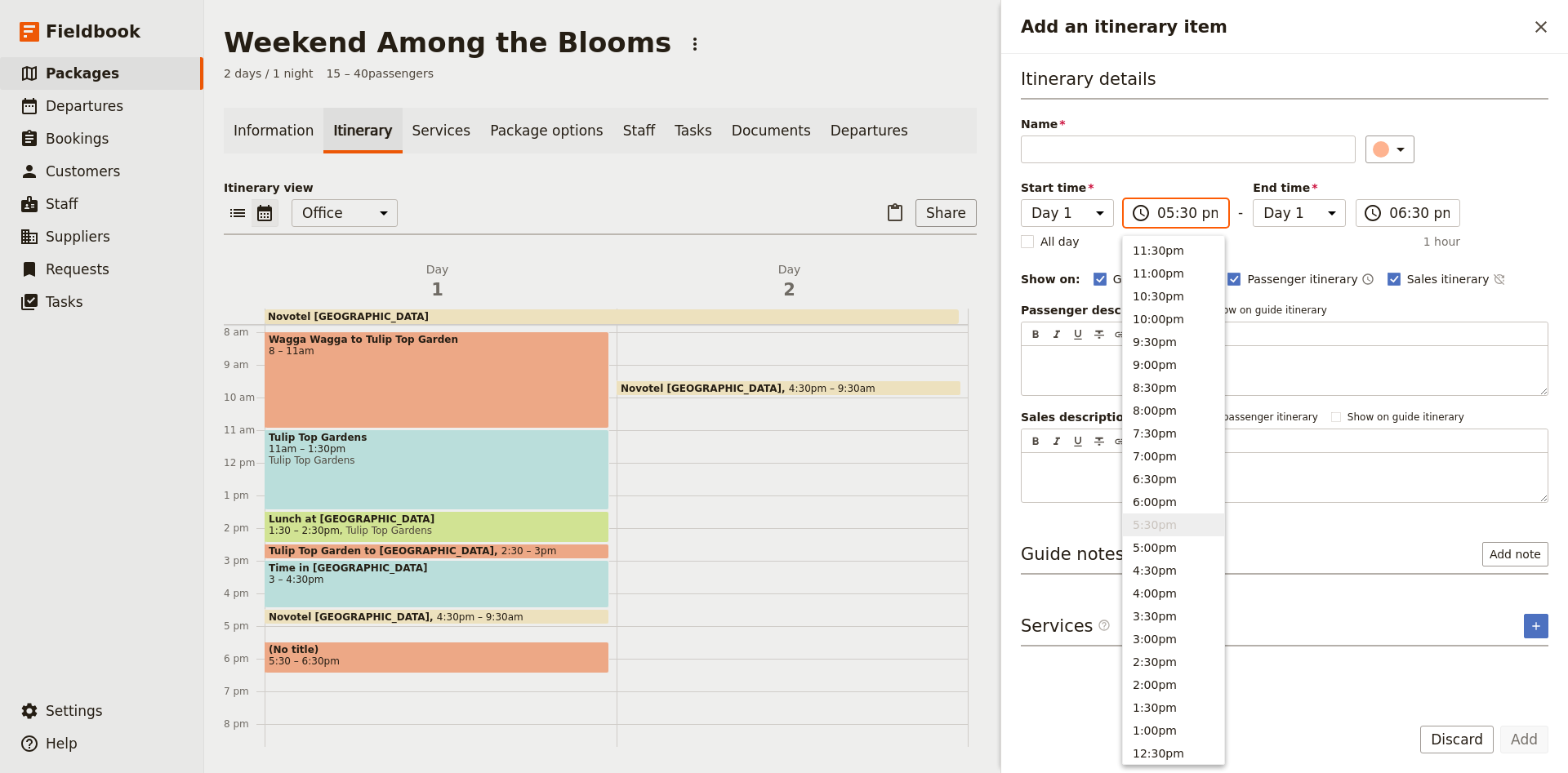
click at [1179, 219] on input "05:30 pm" at bounding box center [1187, 213] width 61 height 20
type input "05:45 pm"
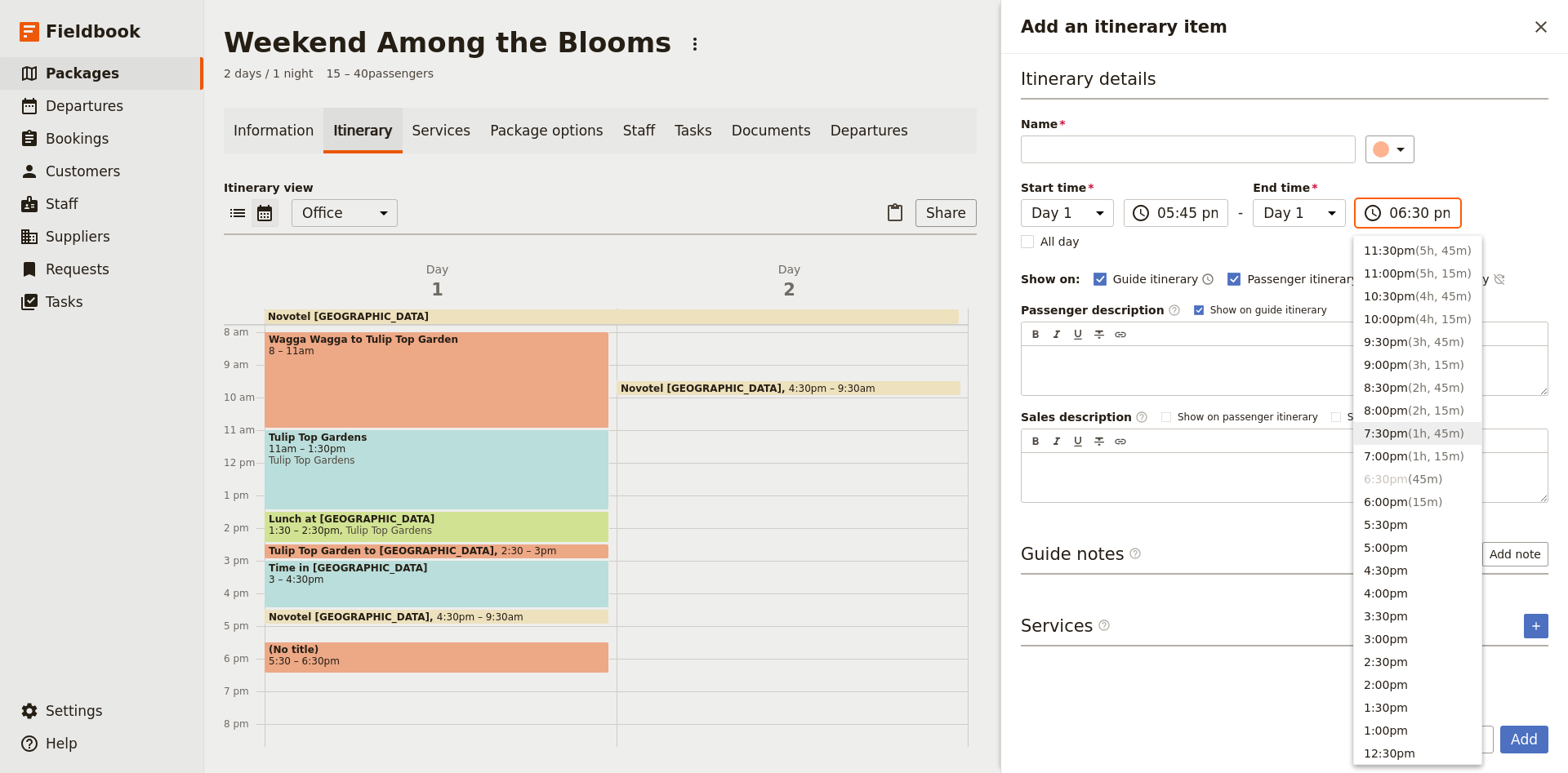
click at [1420, 423] on button "7:30pm ( 1h, 45m )" at bounding box center [1417, 433] width 127 height 23
type input "07:30 pm"
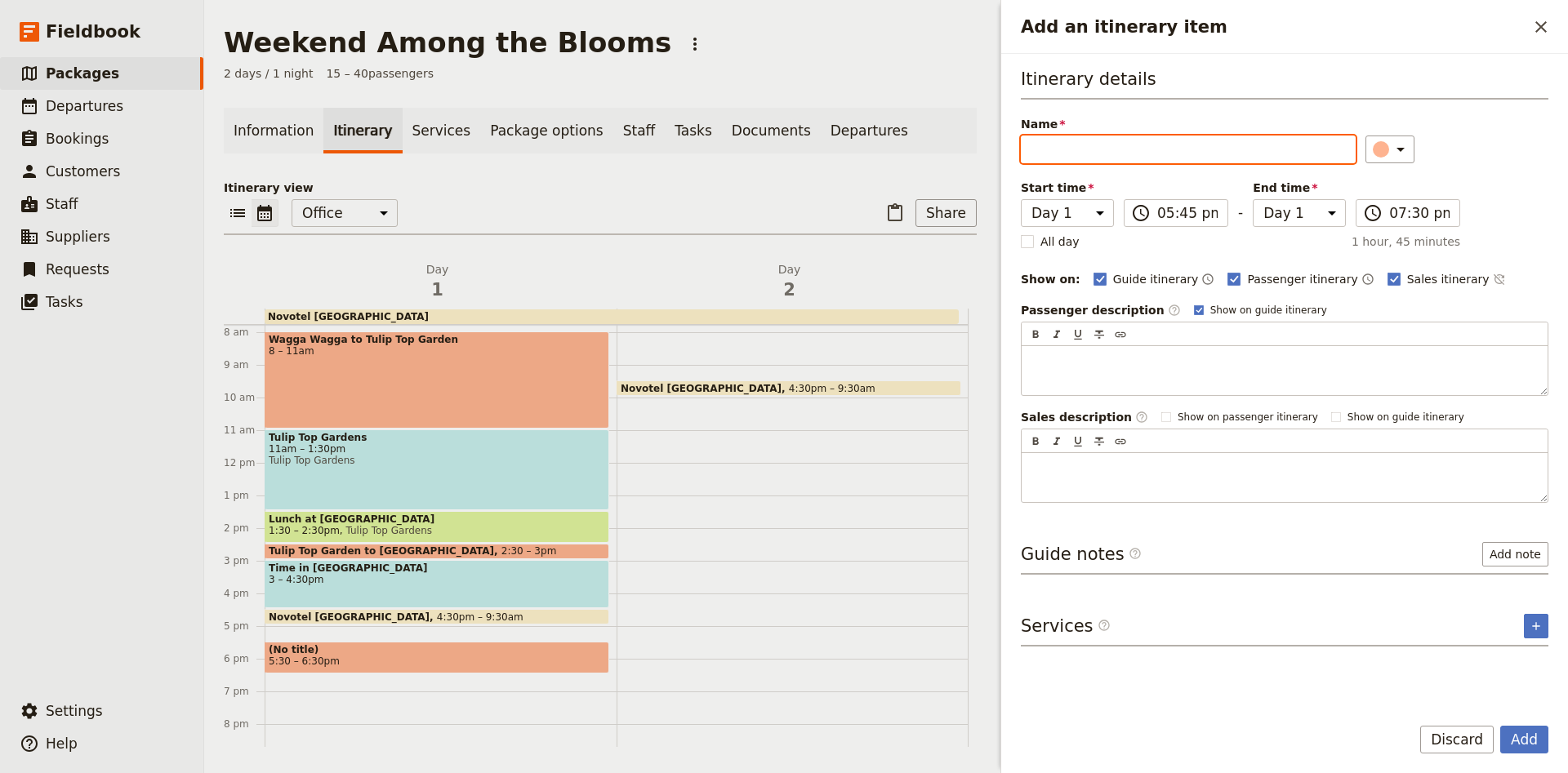
click at [1175, 151] on input "Name" at bounding box center [1188, 149] width 335 height 28
type input "Buffet at the [GEOGRAPHIC_DATA]"
click at [1532, 555] on button "Add note" at bounding box center [1515, 554] width 66 height 25
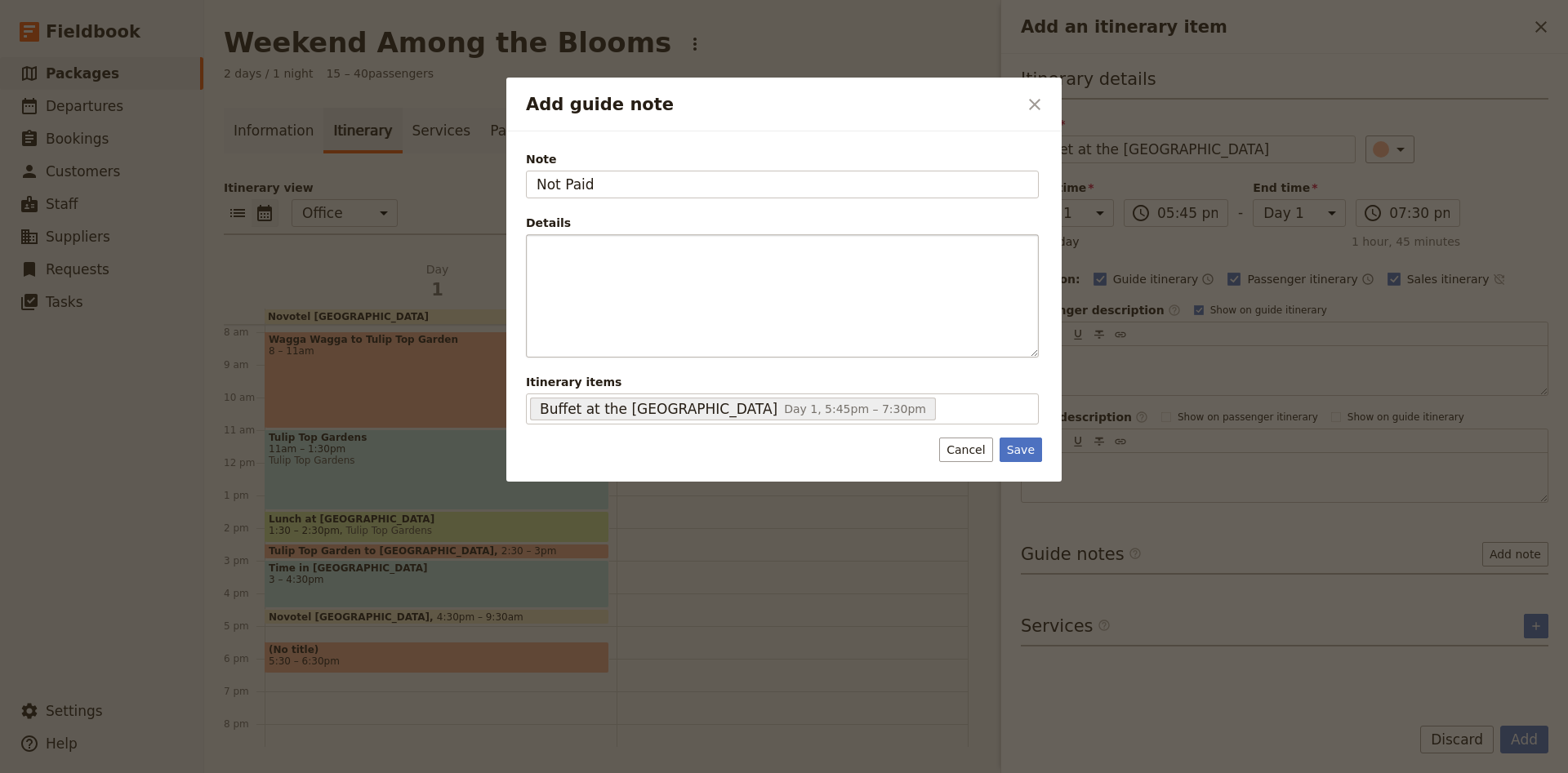
type input "Not Paid"
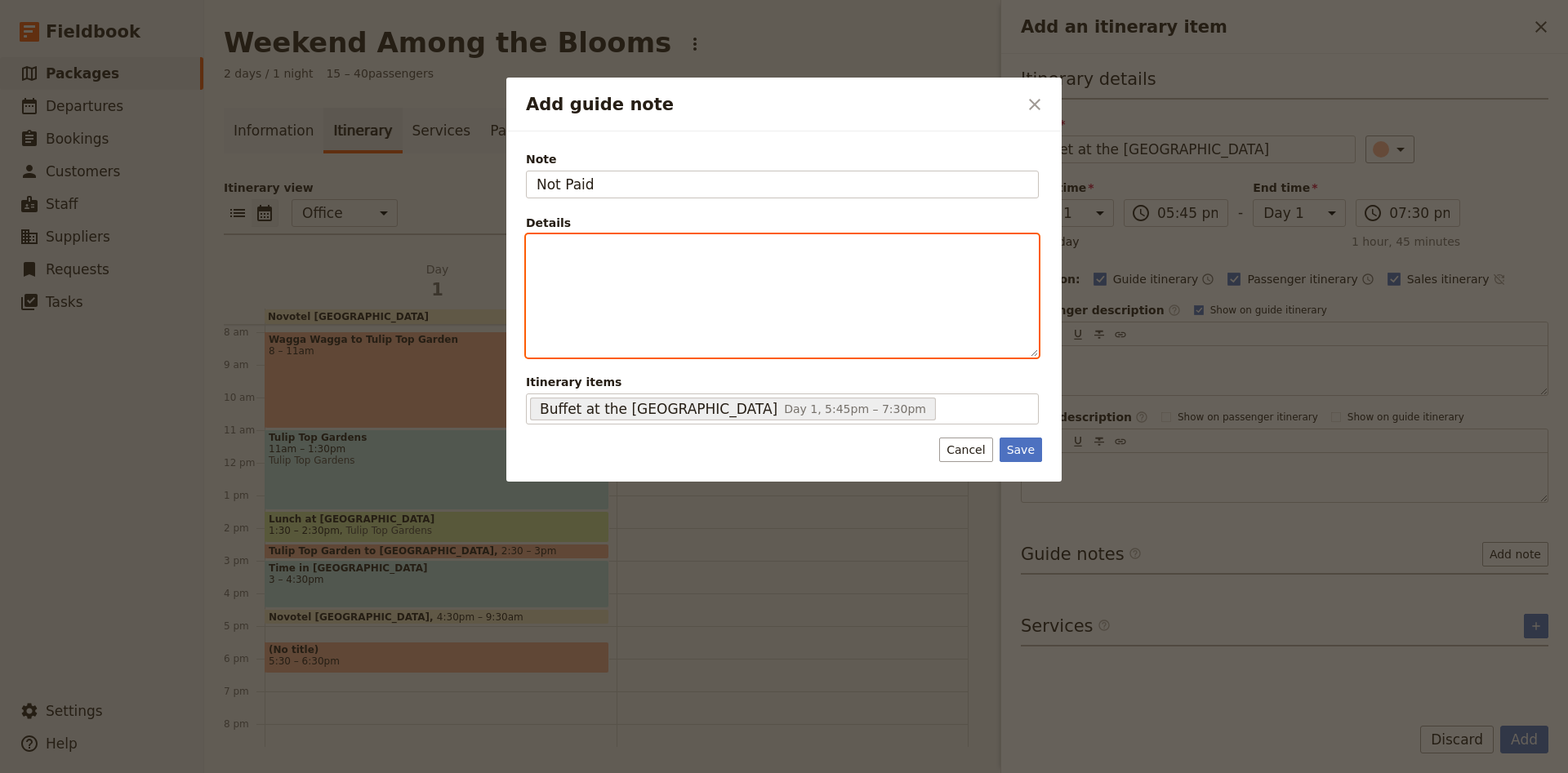
click at [734, 269] on div "Add guide note" at bounding box center [782, 296] width 511 height 122
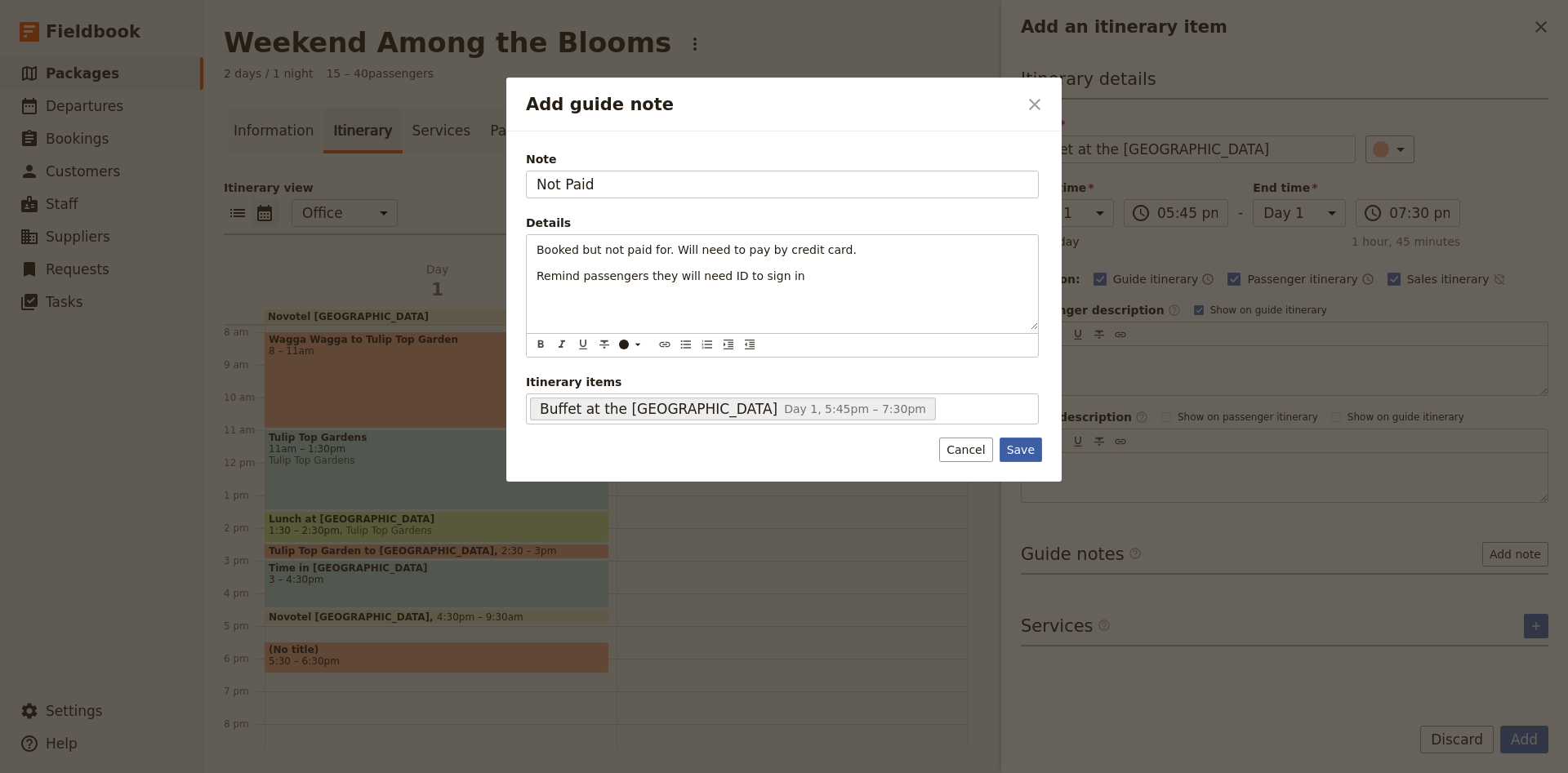
click at [1015, 447] on button "Save" at bounding box center [1021, 450] width 43 height 25
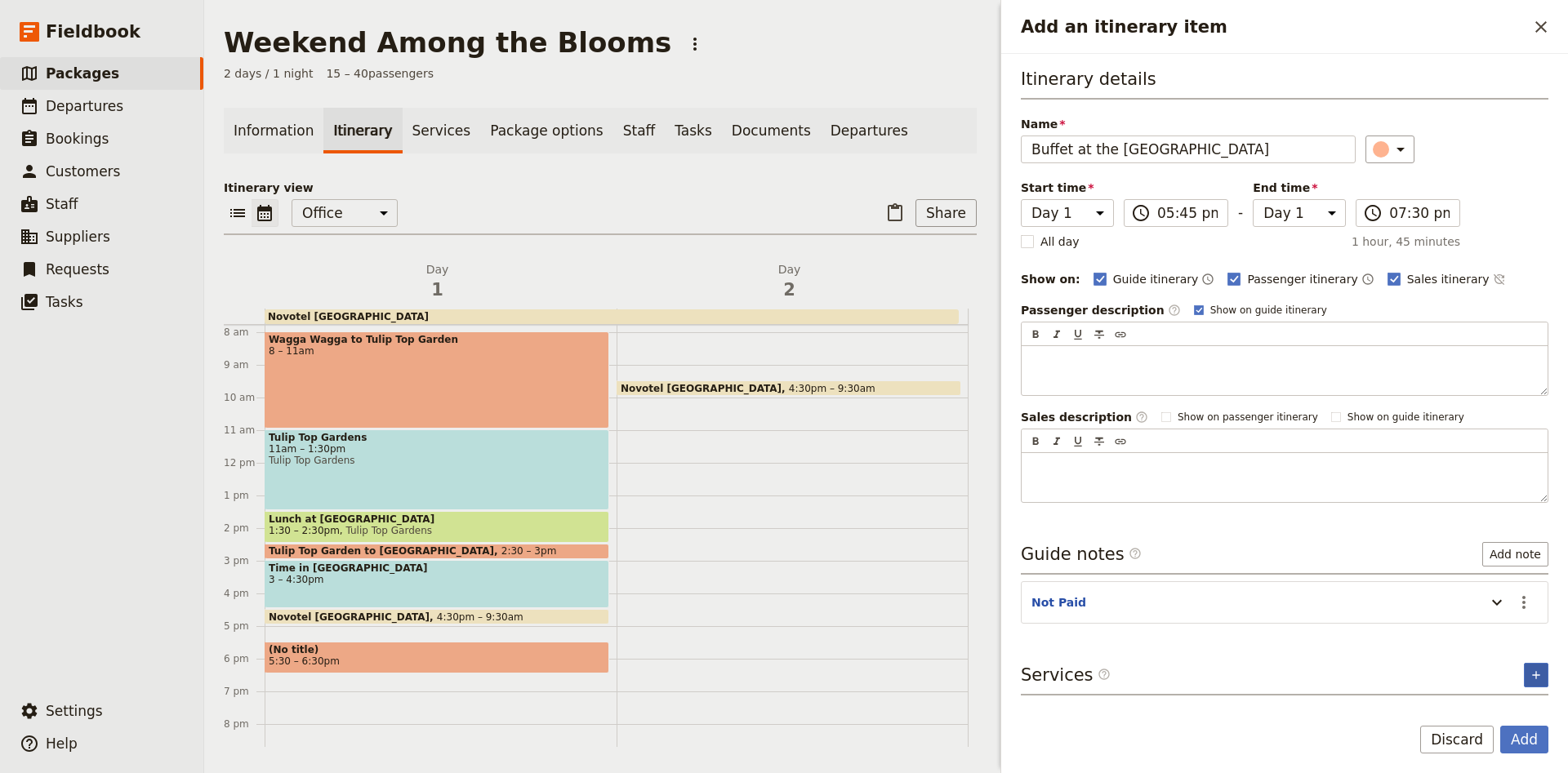
click at [1541, 685] on button "​" at bounding box center [1536, 675] width 25 height 25
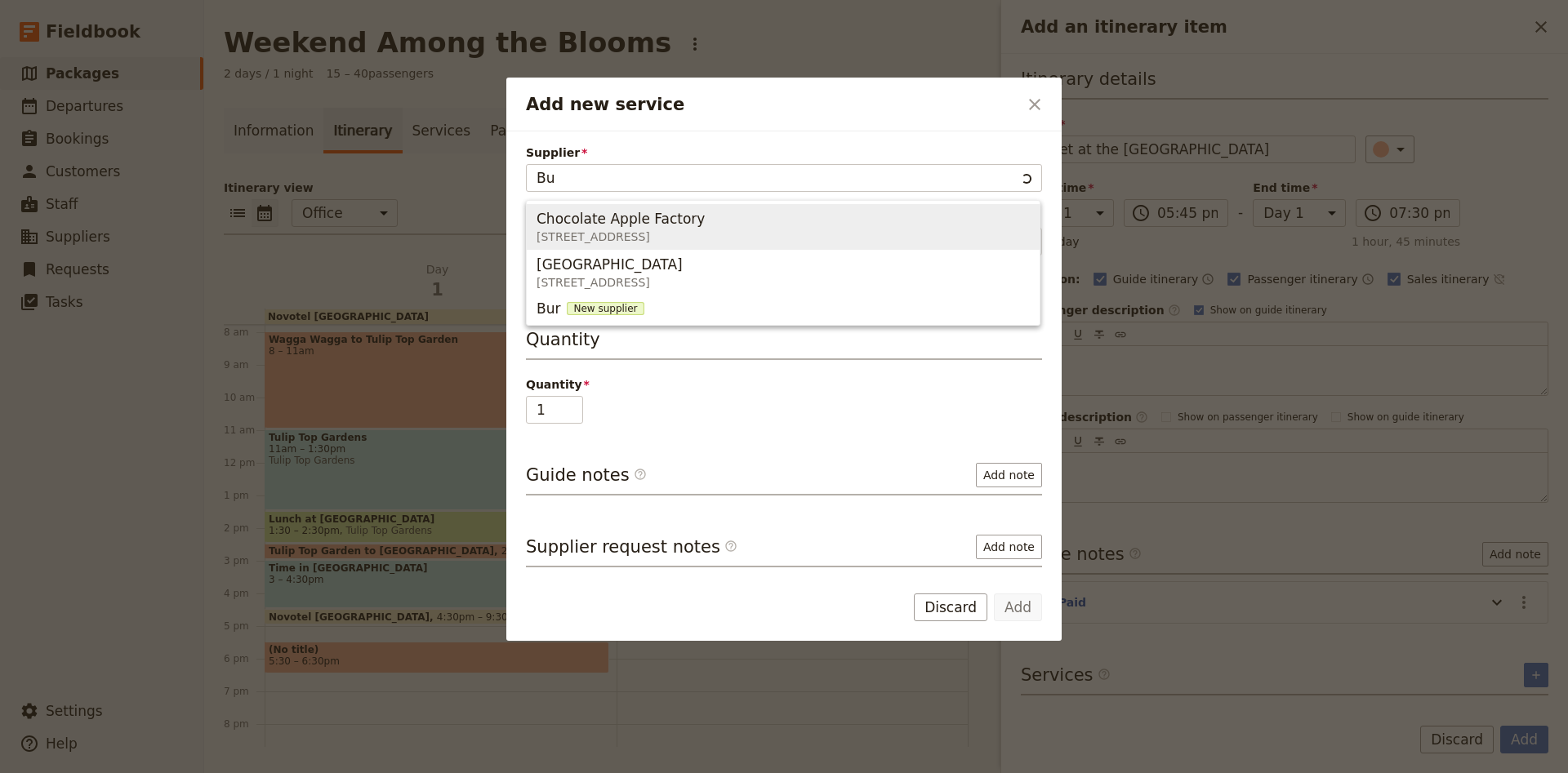
type input "B"
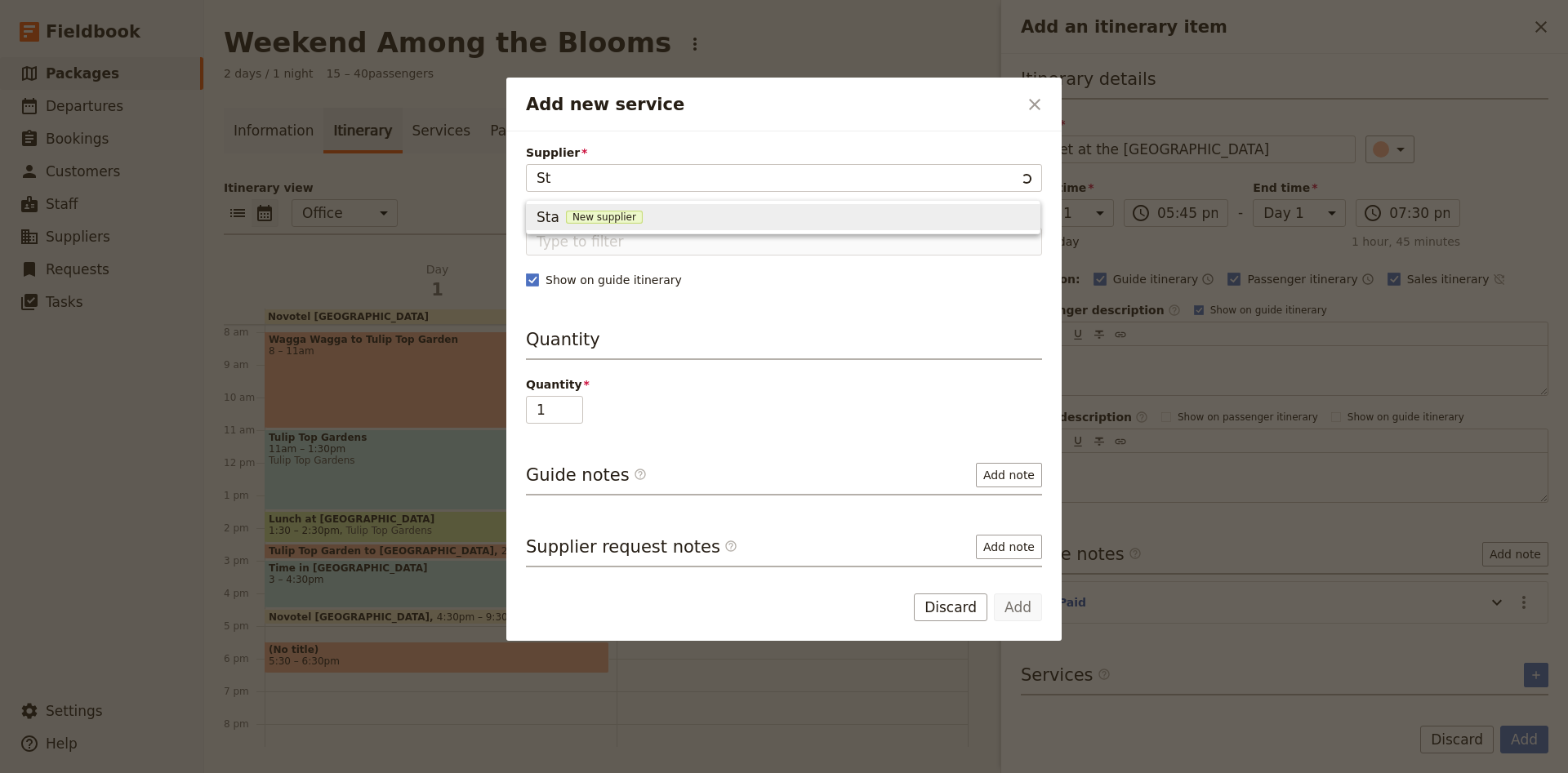
type input "S"
type input "Burns Club [GEOGRAPHIC_DATA]"
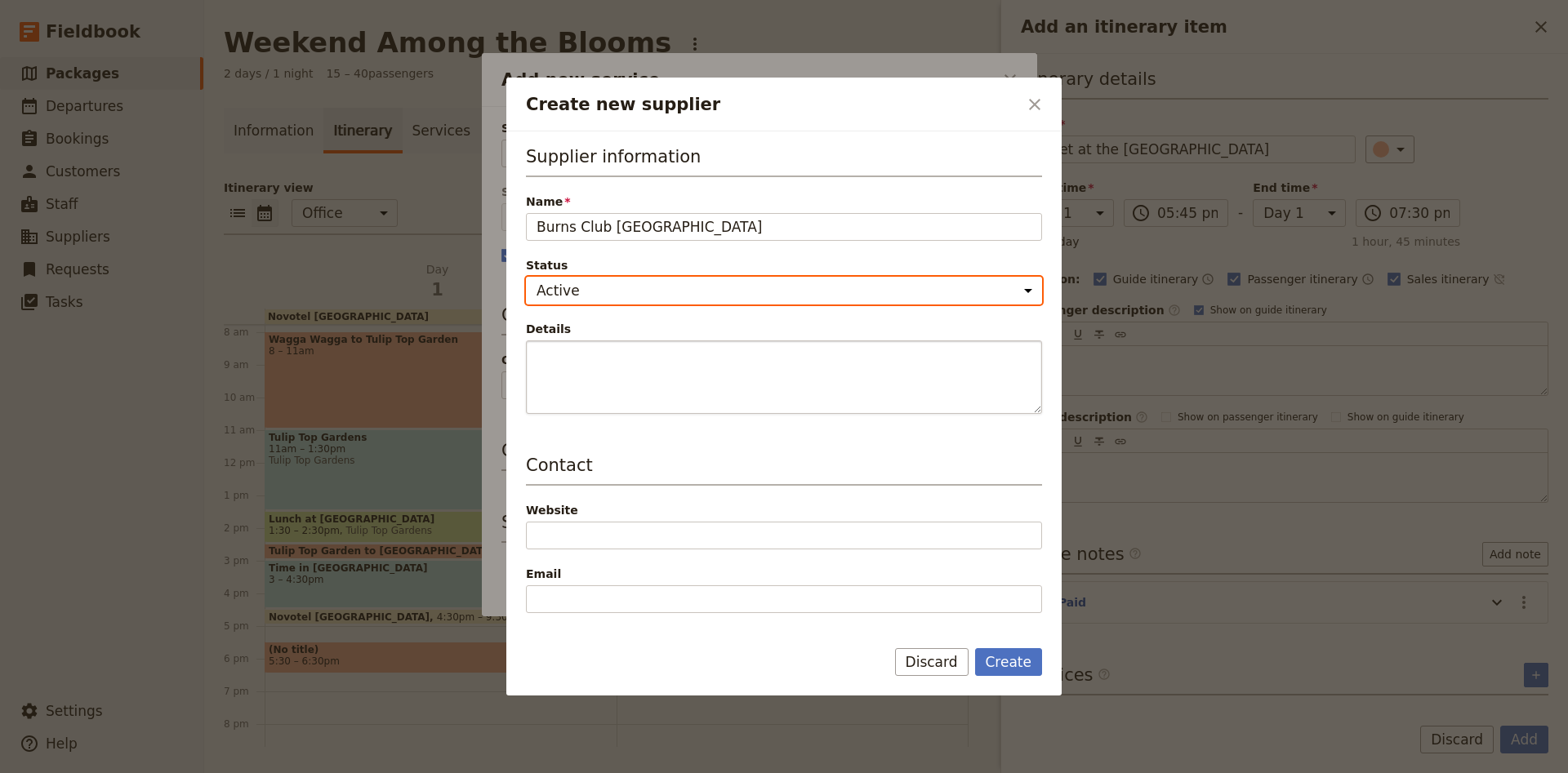
scroll to position [108, 0]
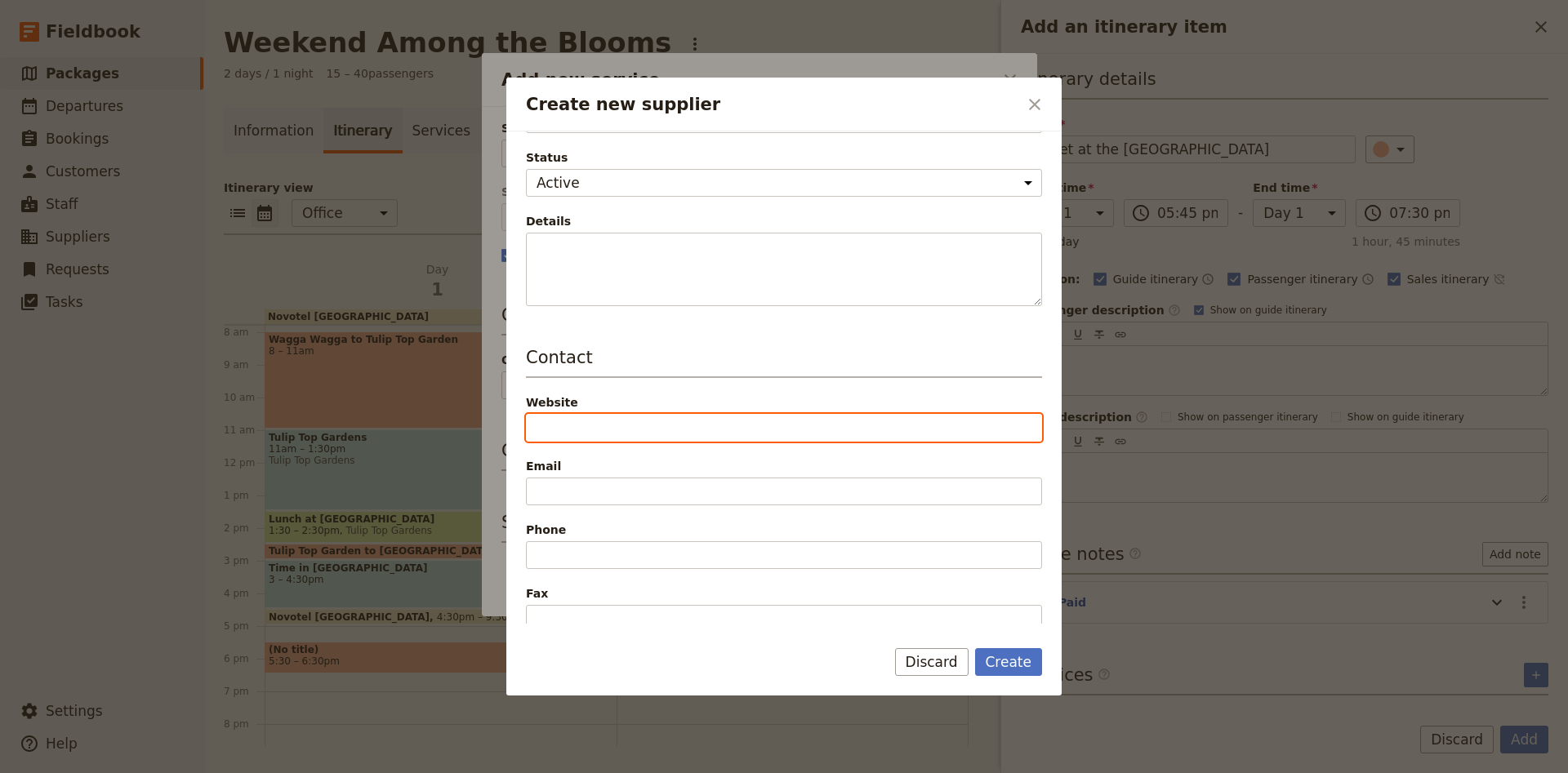
click at [594, 420] on input "Website" at bounding box center [784, 427] width 516 height 28
paste input "[DOMAIN_NAME]"
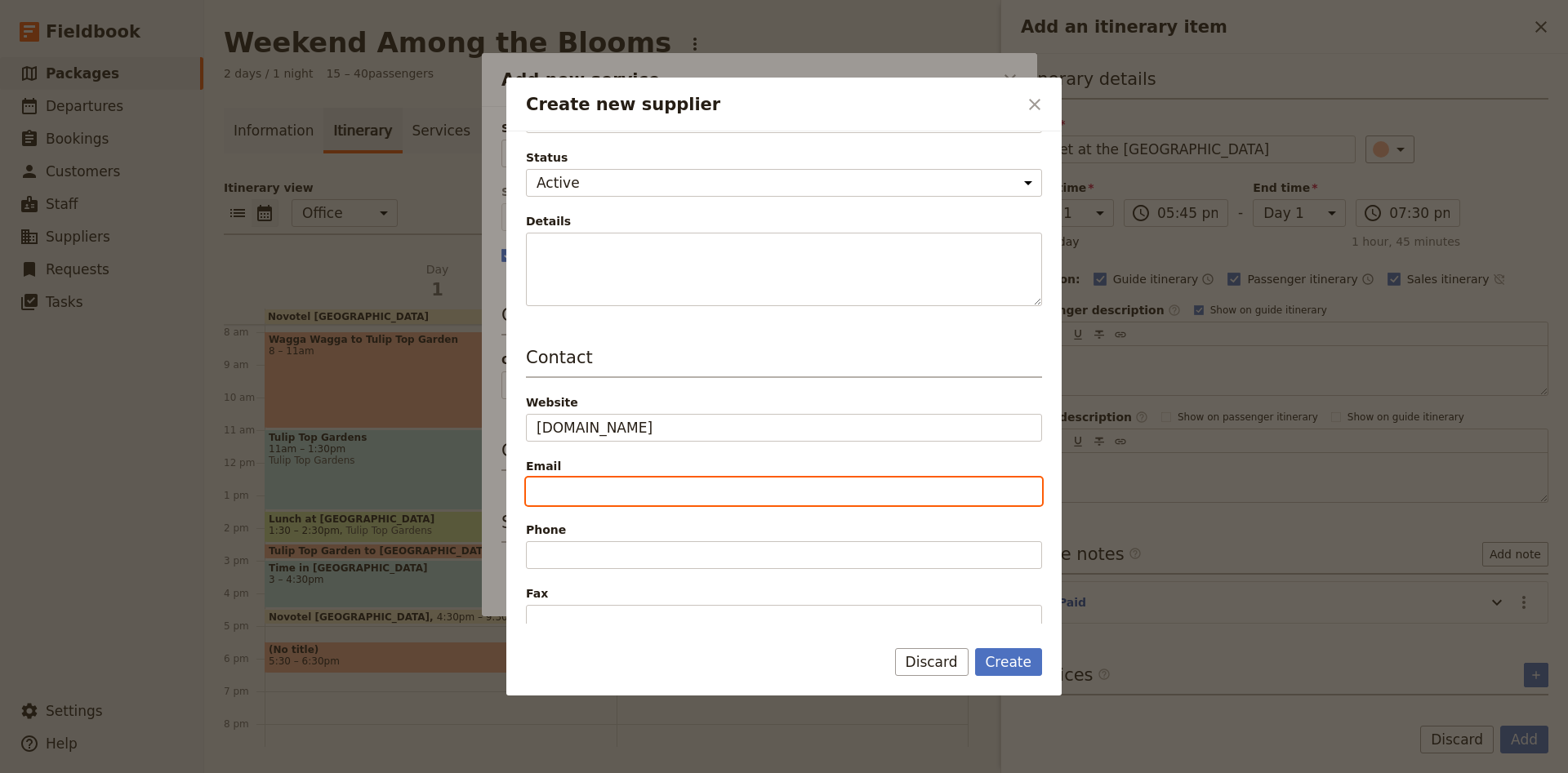
type input "[URL][DOMAIN_NAME]"
click at [549, 498] on input "Email" at bounding box center [784, 491] width 516 height 28
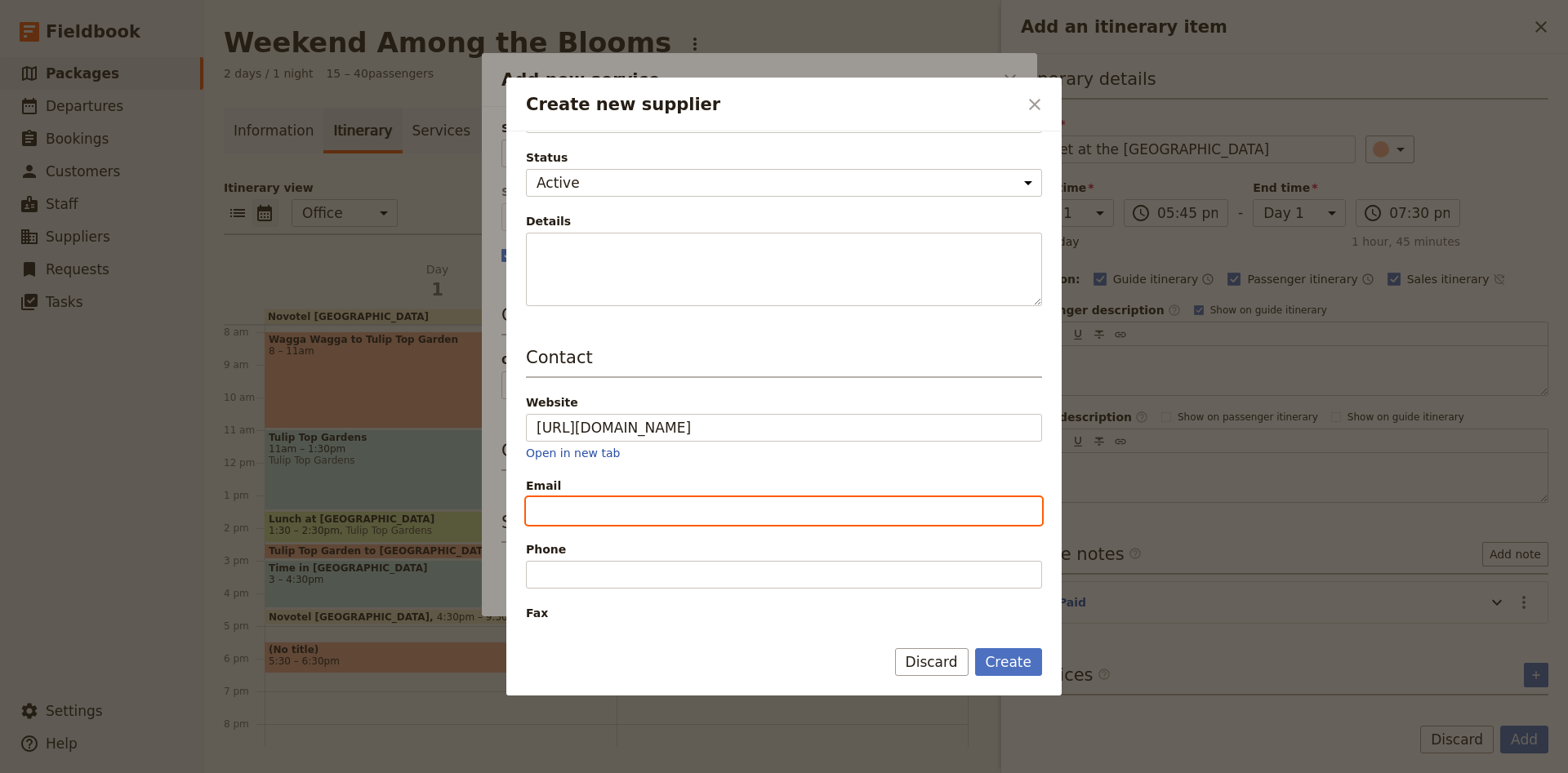
paste input "[EMAIL_ADDRESS][DOMAIN_NAME]"
type input "[EMAIL_ADDRESS][DOMAIN_NAME]"
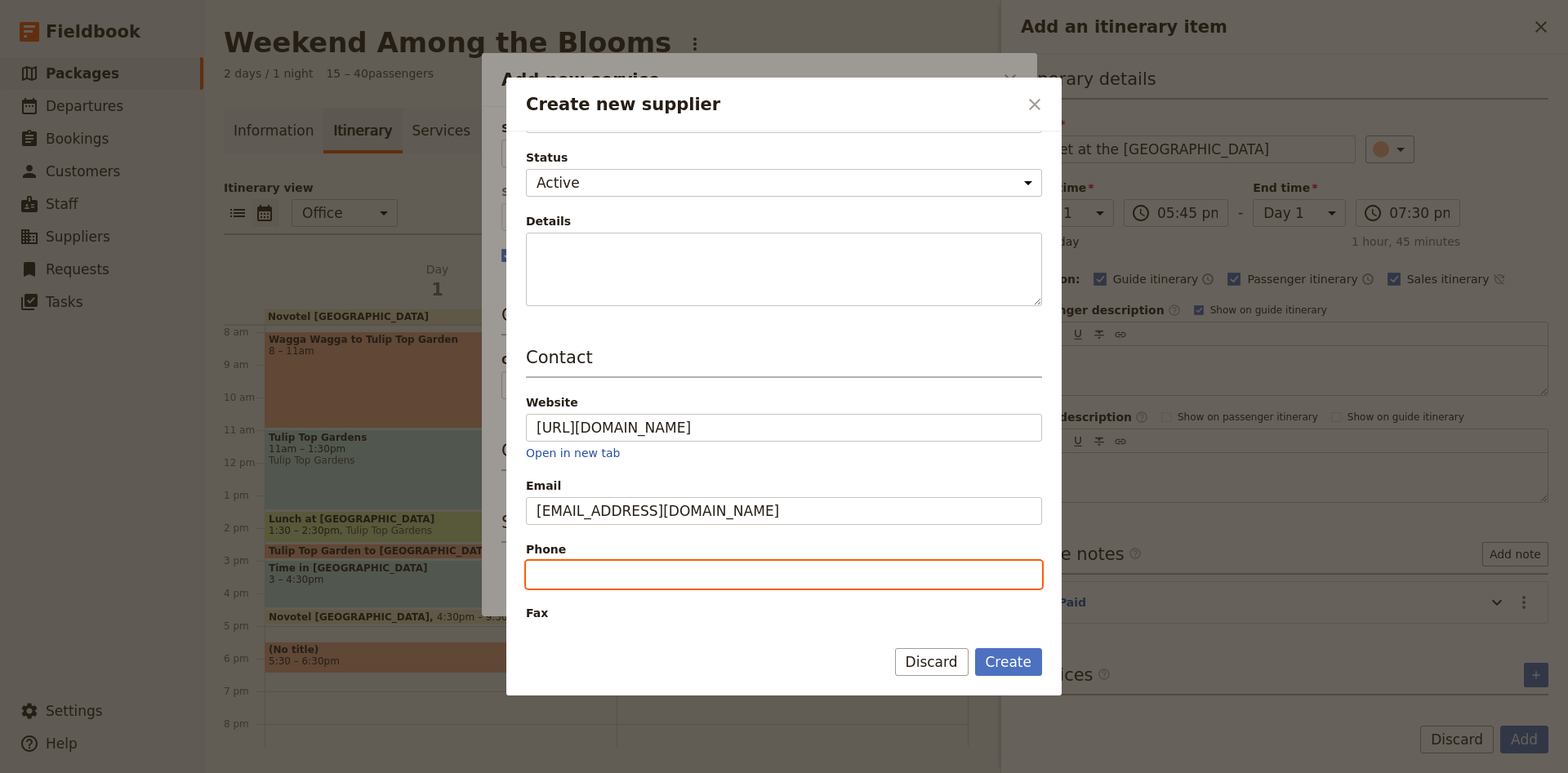
paste input "[PHONE_NUMBER]"
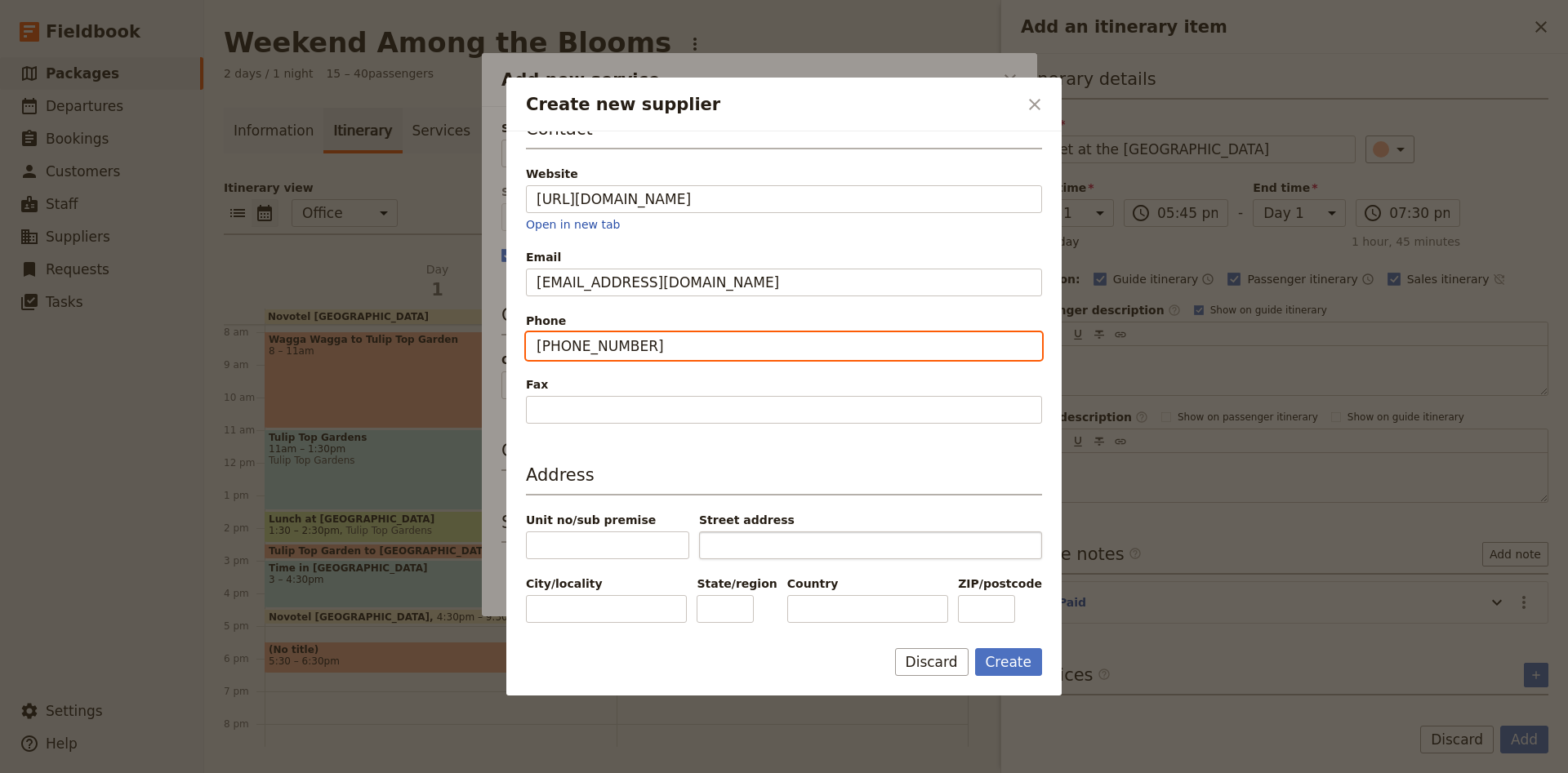
type input "[PHONE_NUMBER]"
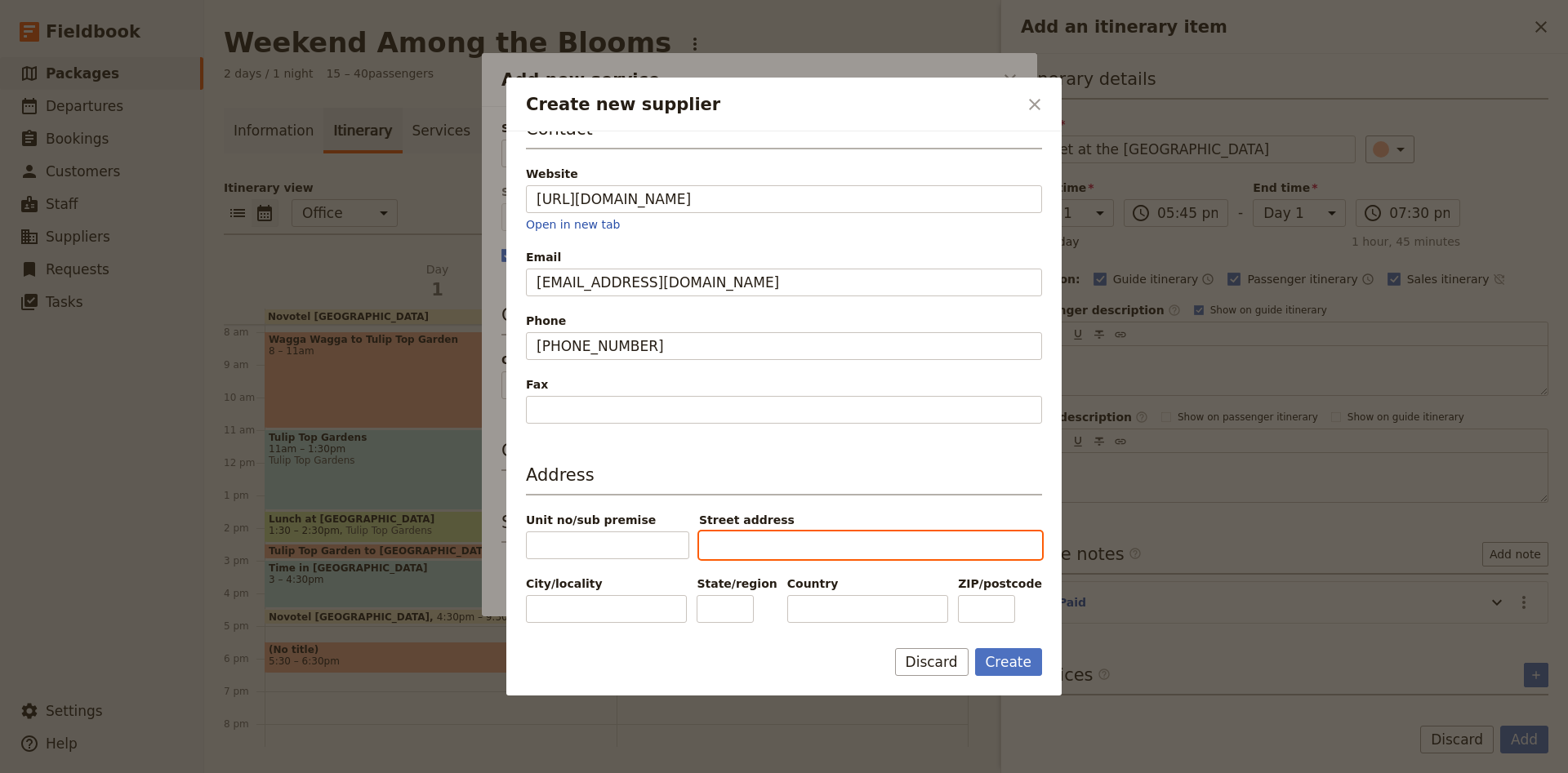
click at [726, 531] on input "Street address" at bounding box center [870, 545] width 343 height 28
type input "[STREET_ADDRESS][PERSON_NAME]"
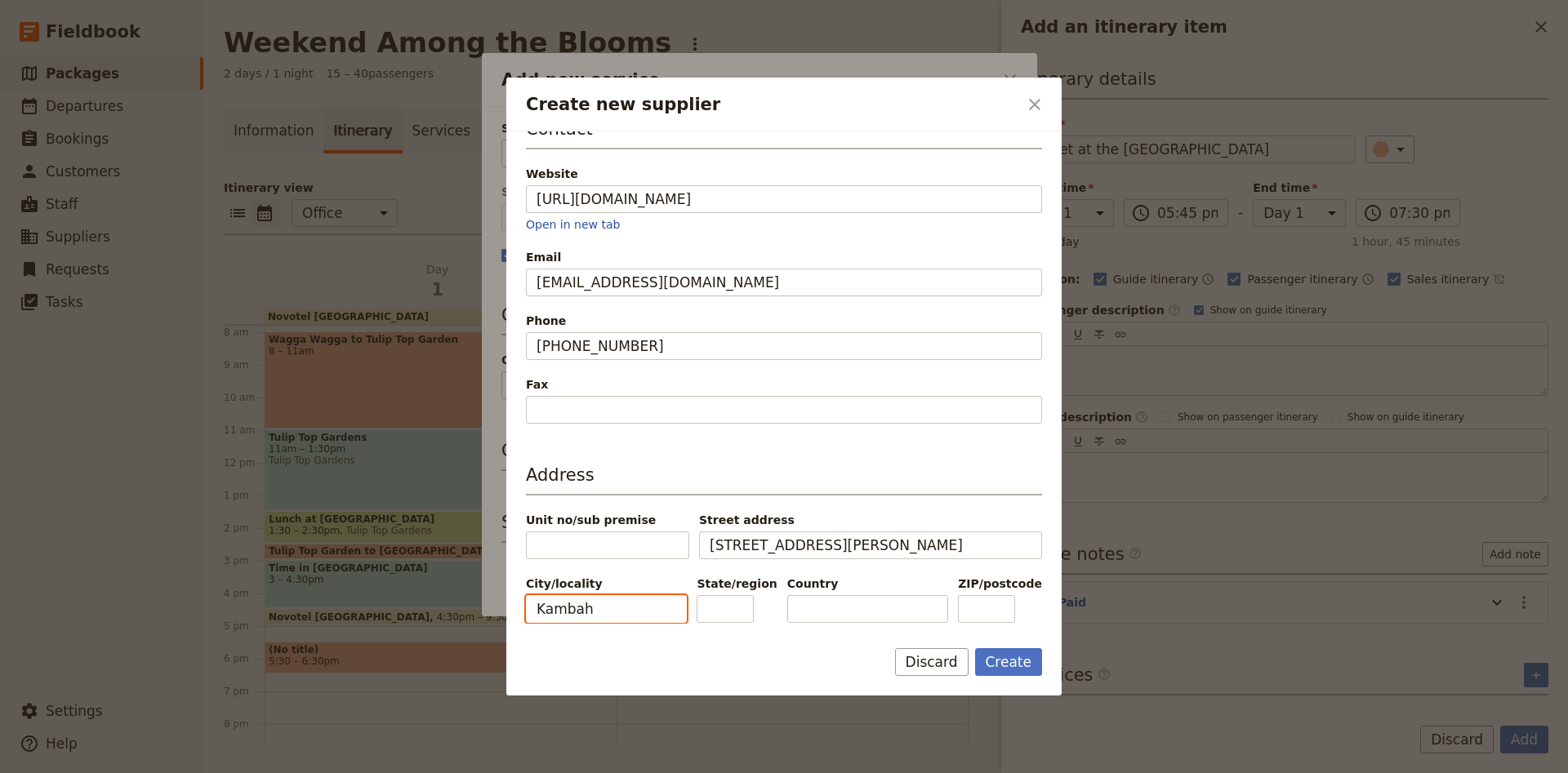
type input "Kambah"
type input "ACT"
type input "2902"
click at [1040, 676] on button "Create" at bounding box center [1008, 662] width 68 height 28
type input "Burns Club [GEOGRAPHIC_DATA]"
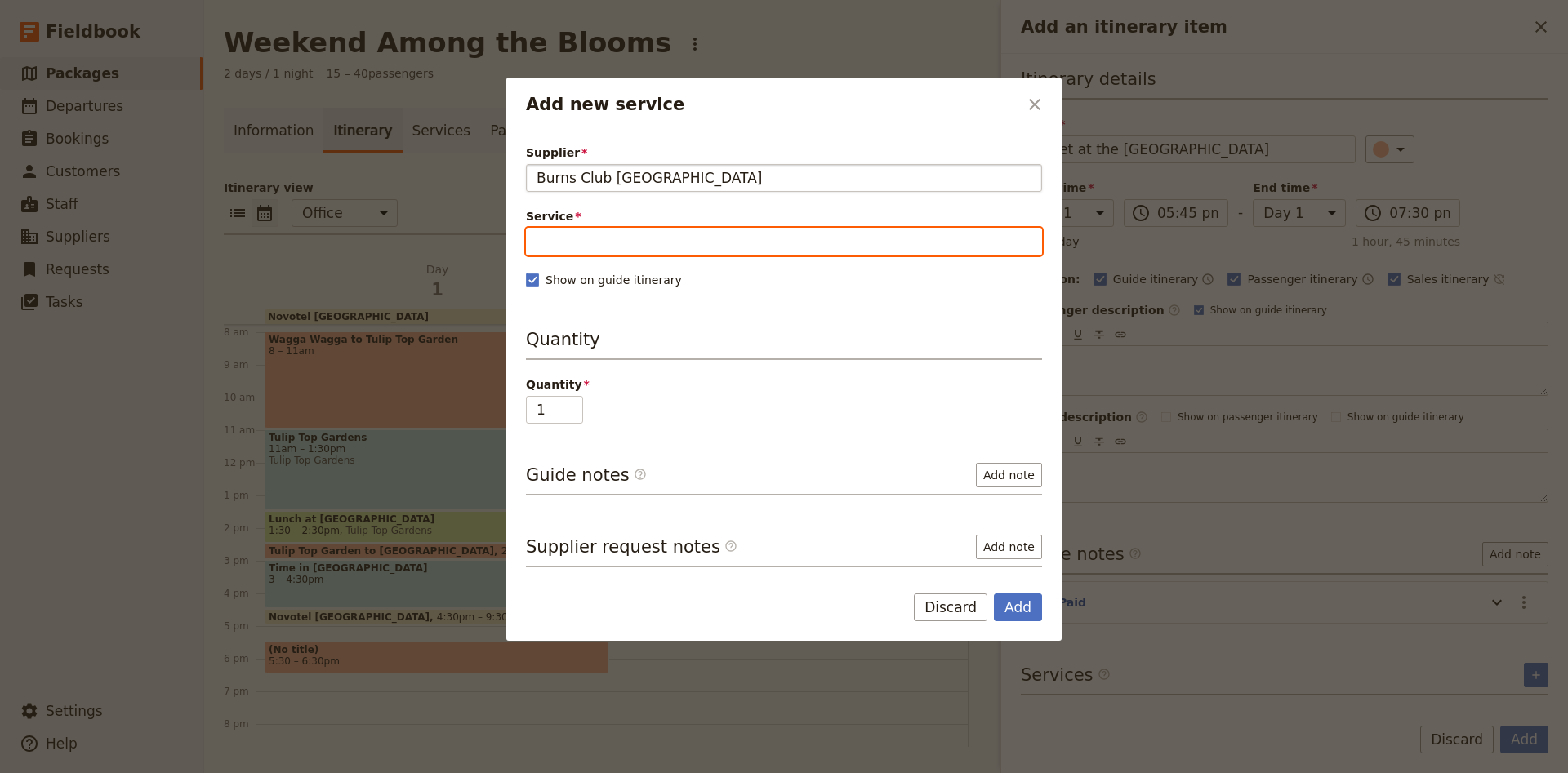
click at [573, 237] on input "Service" at bounding box center [784, 242] width 516 height 28
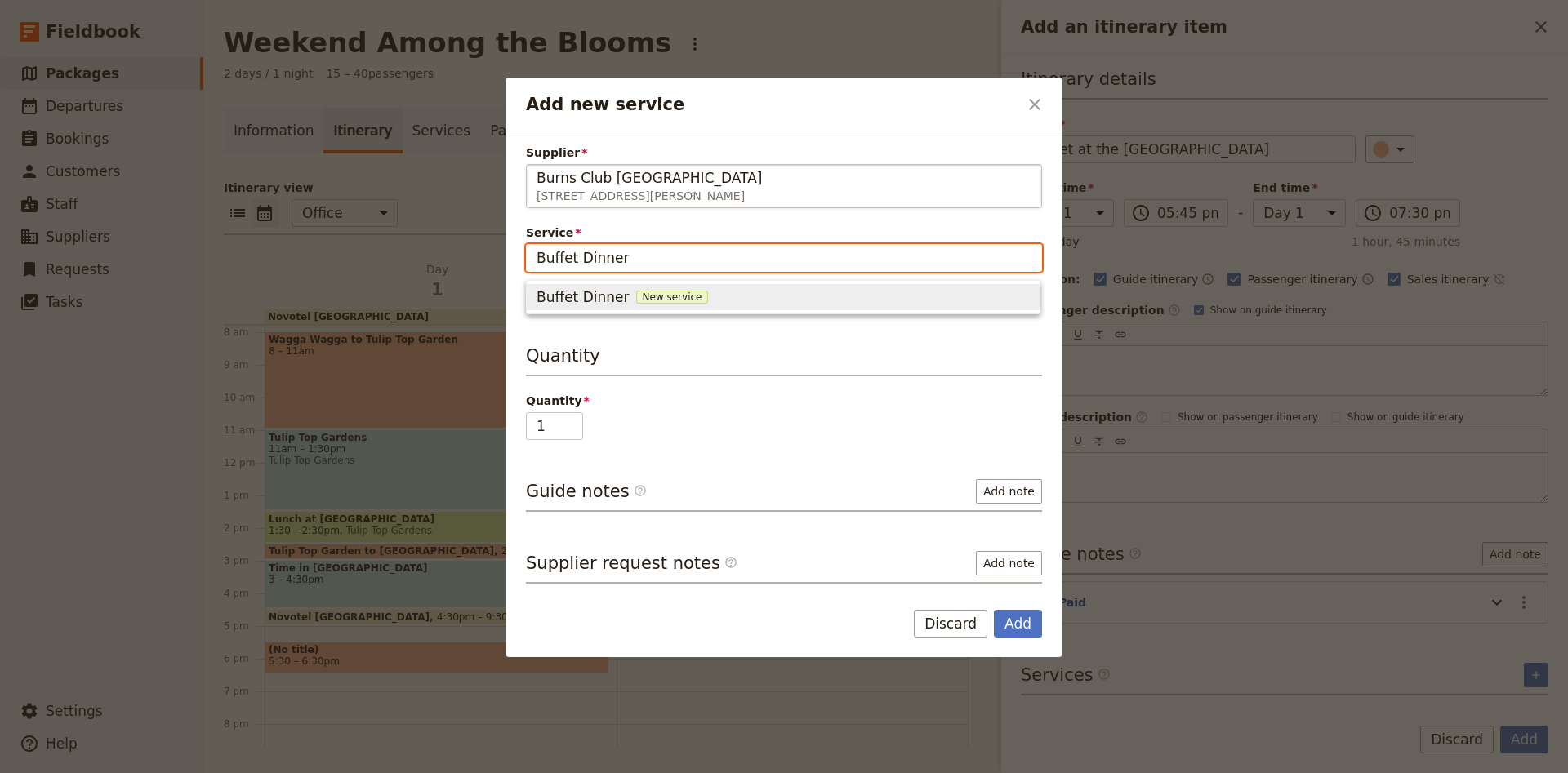
type input "Buffet Dinner"
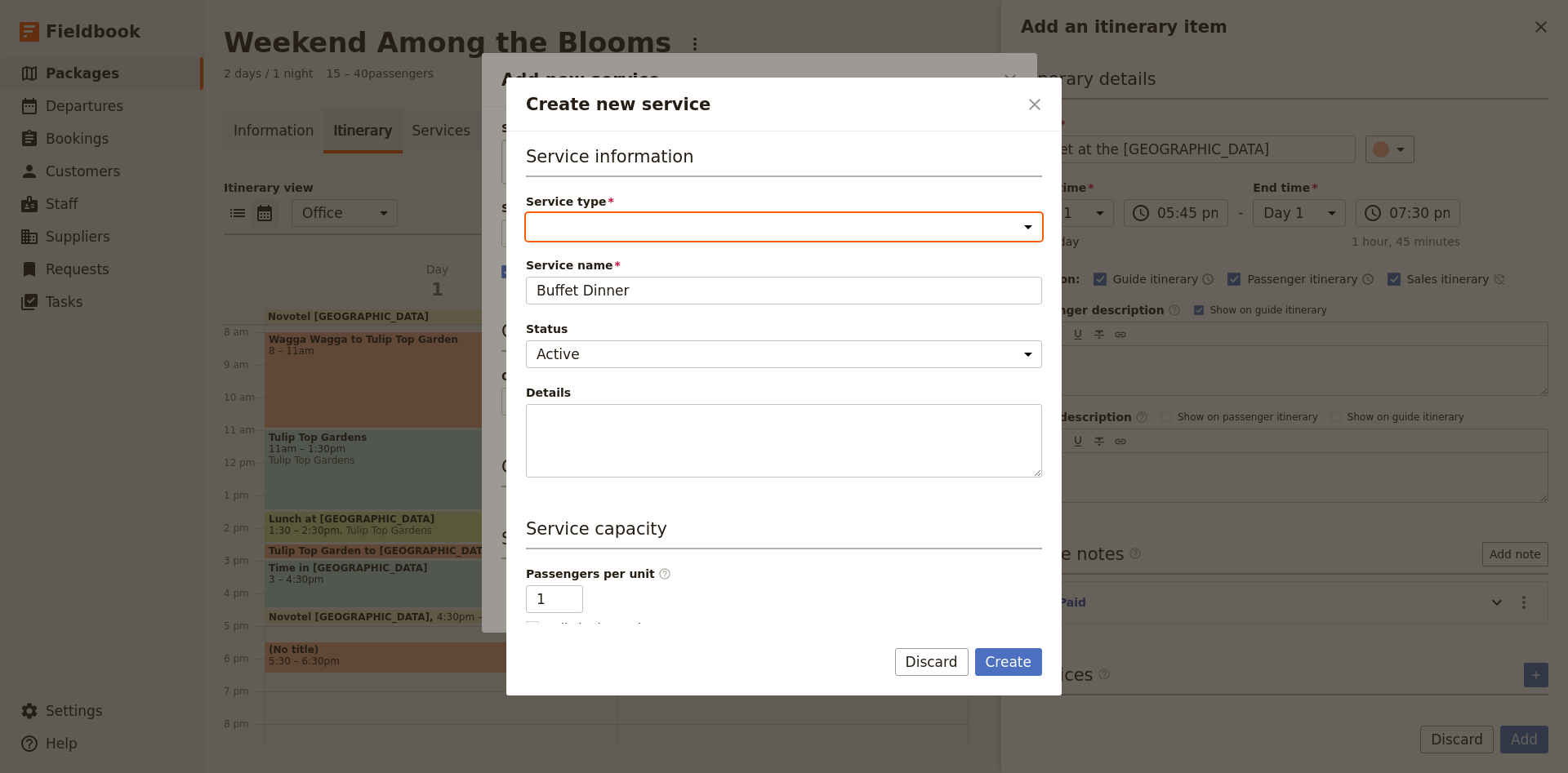
click at [526, 213] on select "Accommodation Activity Transport Flight Food and beverage Other" at bounding box center [784, 227] width 516 height 28
select select "FoodAndBeverageService"
click option "Food and beverage" at bounding box center [0, 0] width 0 height 0
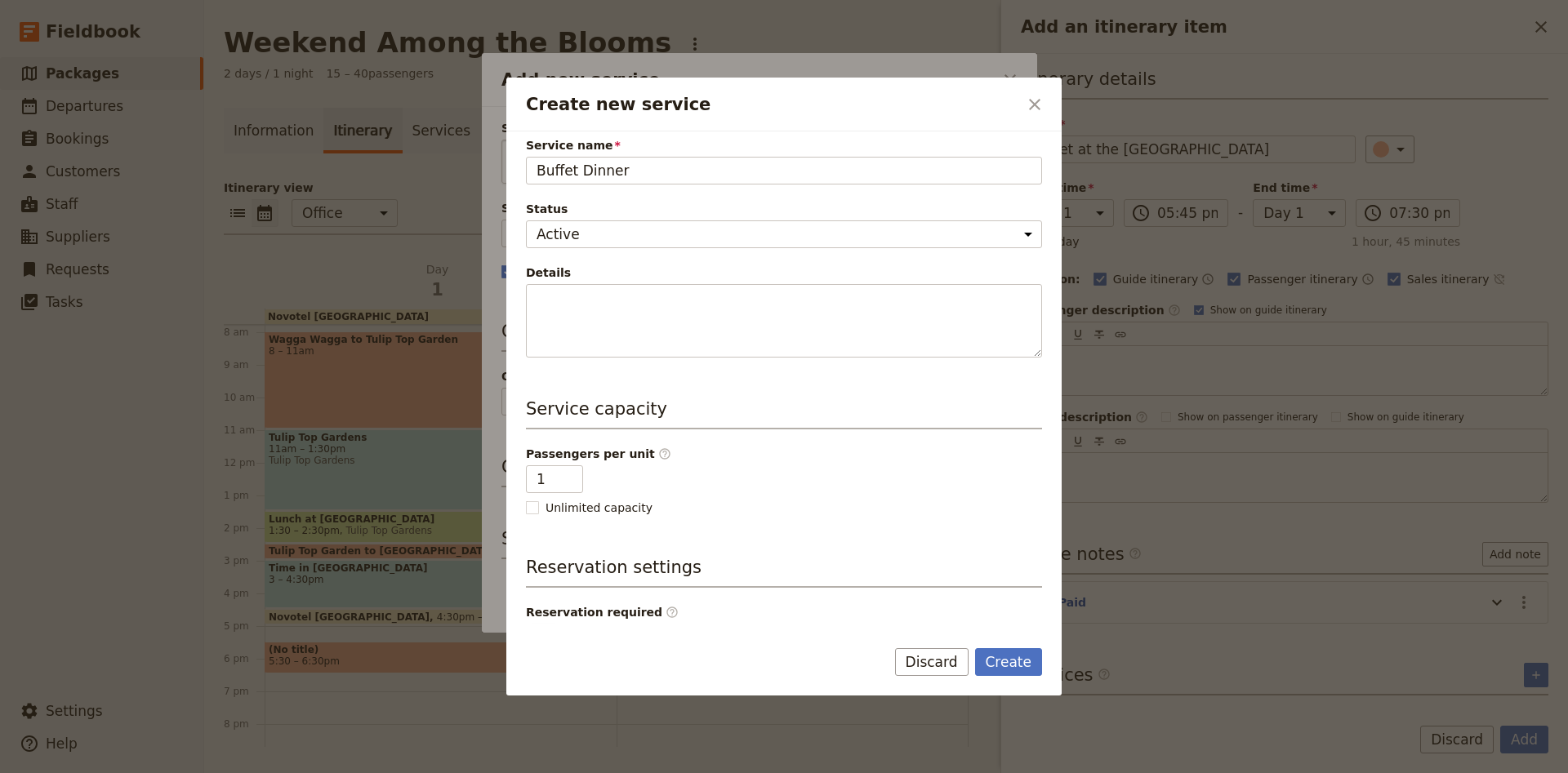
scroll to position [213, 0]
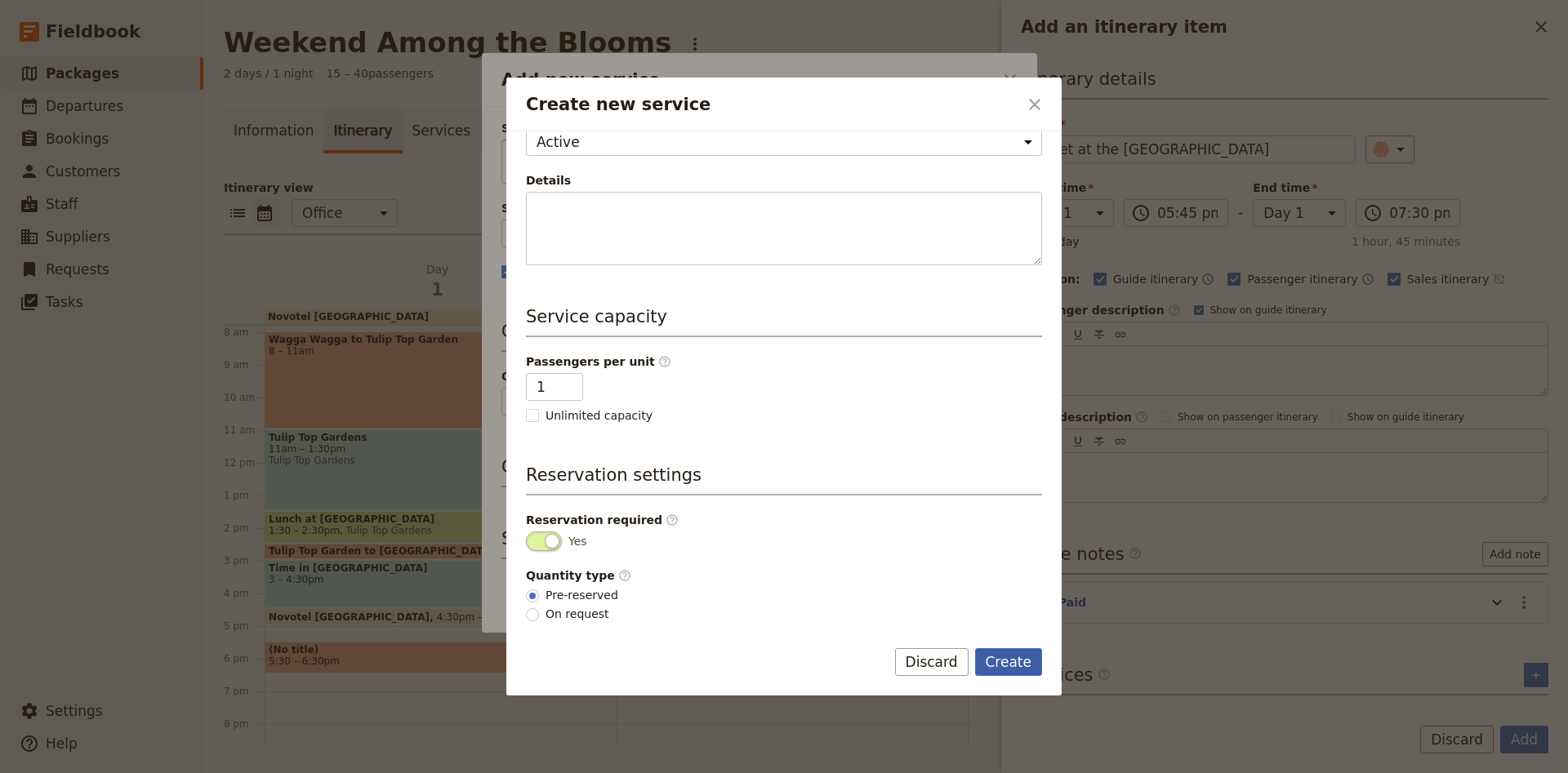
click at [1030, 671] on button "Create" at bounding box center [1008, 662] width 68 height 28
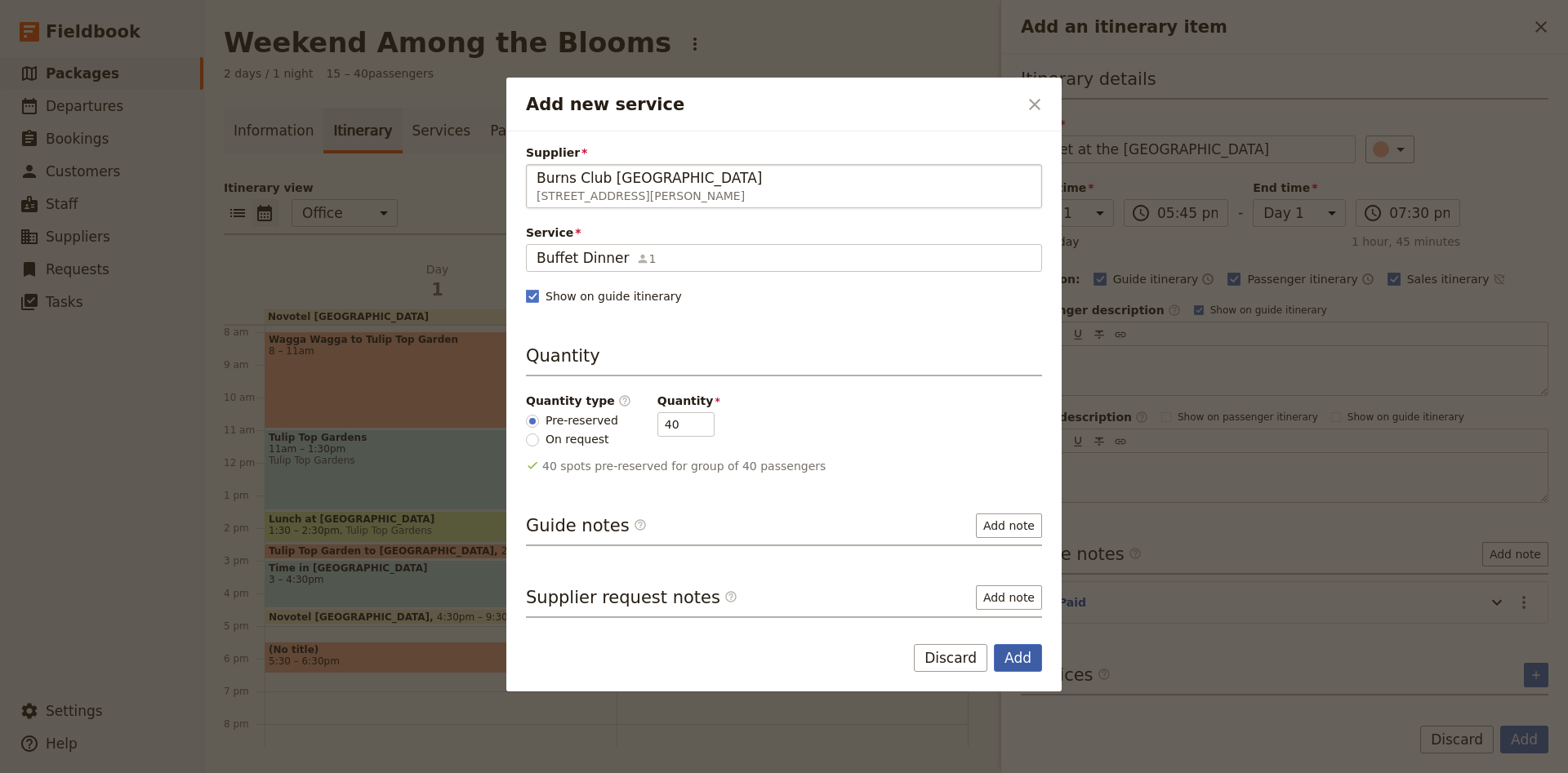
click at [1017, 658] on button "Add" at bounding box center [1017, 658] width 48 height 28
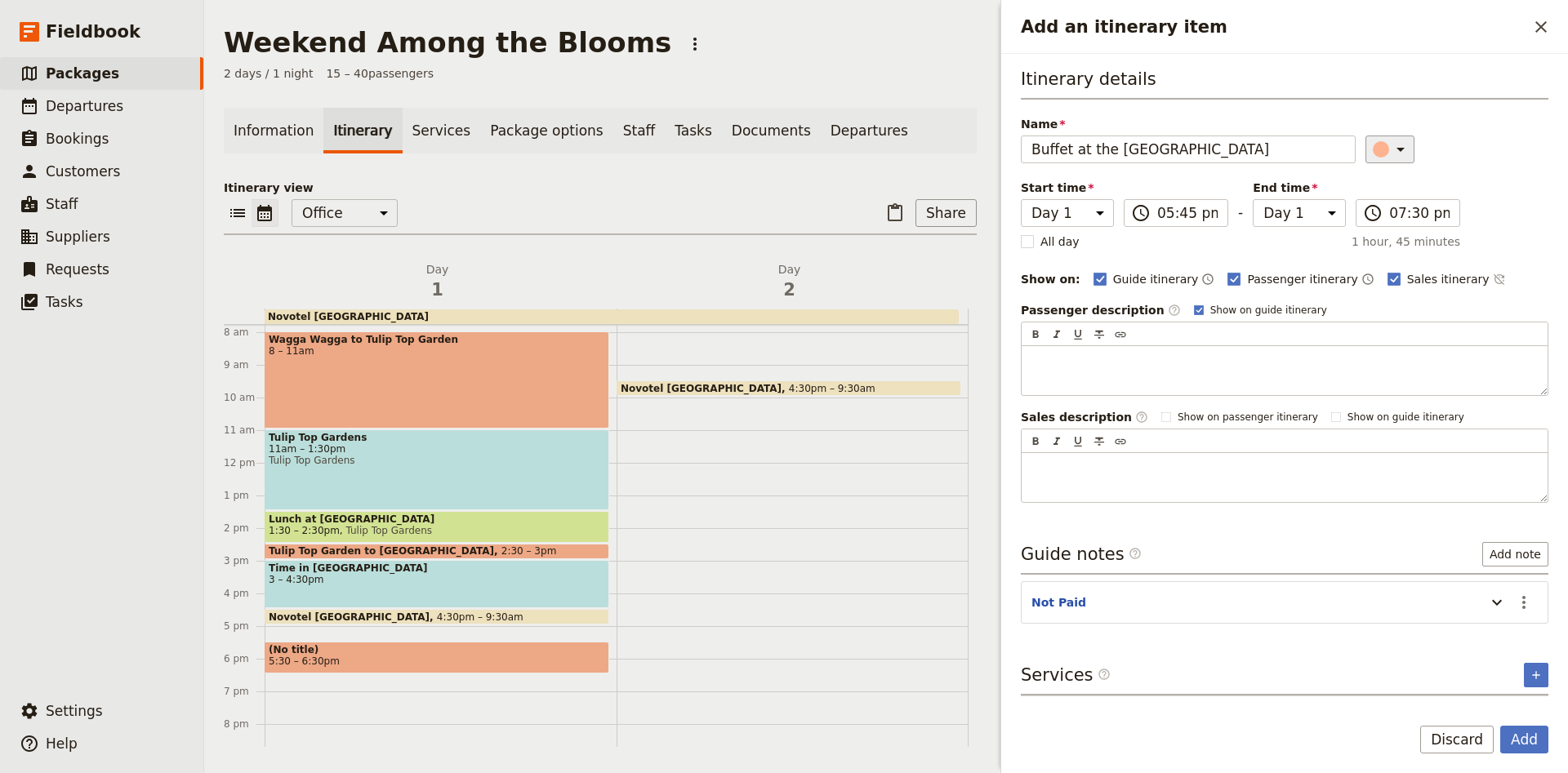
click at [1399, 155] on icon "Add an itinerary item" at bounding box center [1400, 149] width 20 height 20
click at [1371, 210] on div "button" at bounding box center [1371, 203] width 16 height 16
click at [1532, 744] on button "Add" at bounding box center [1524, 739] width 48 height 28
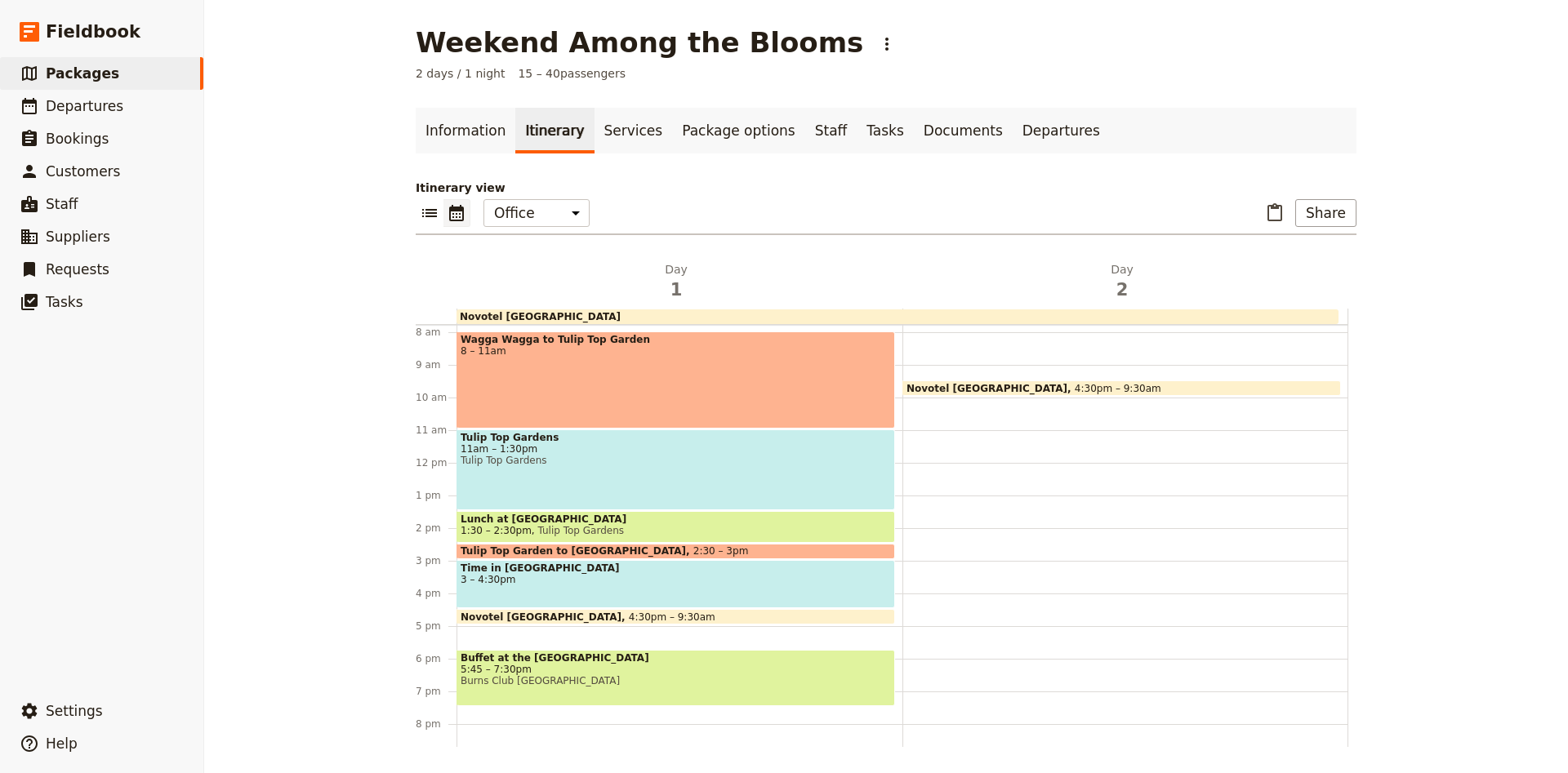
scroll to position [146, 0]
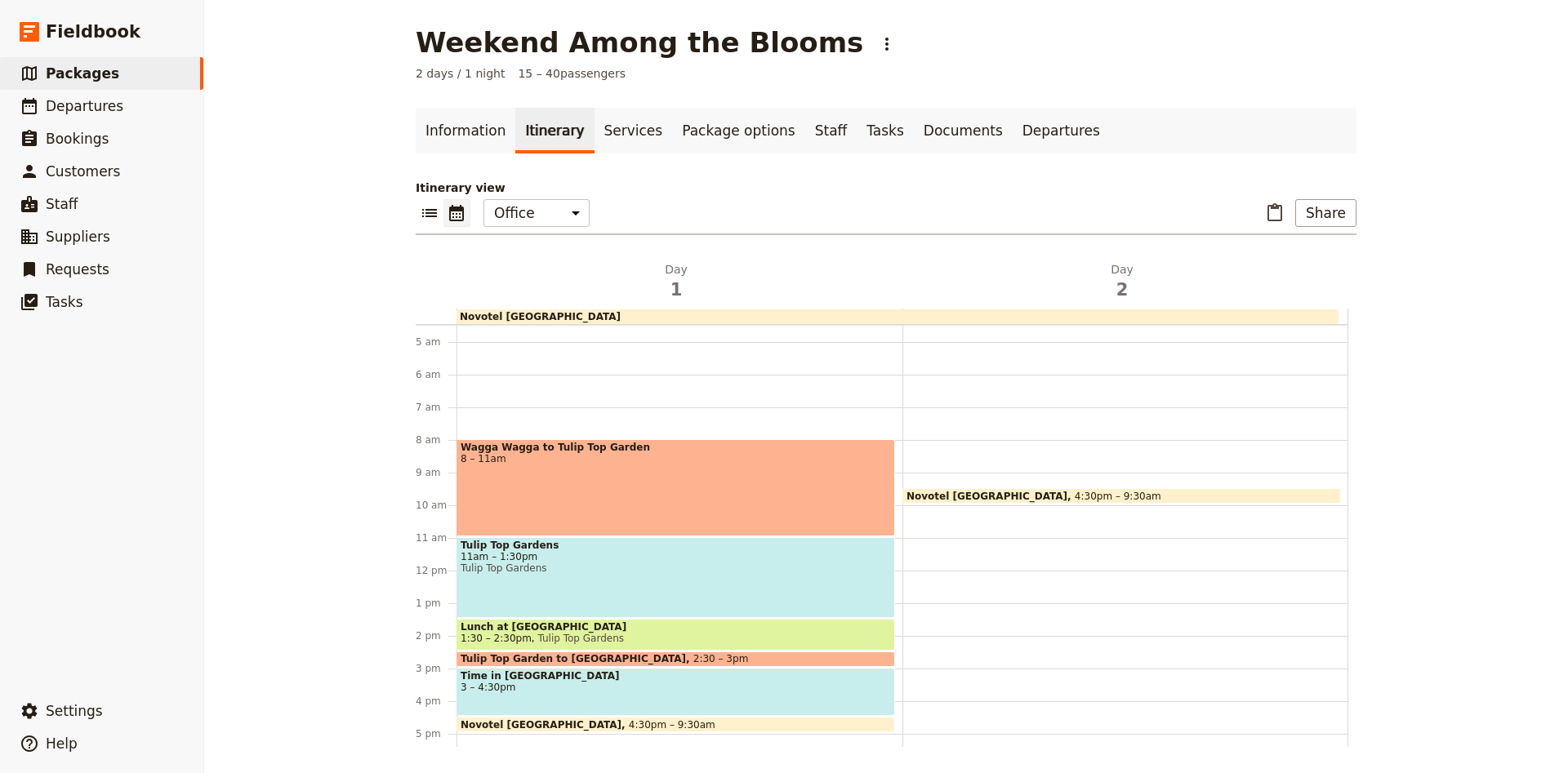
click at [918, 452] on div "Novotel [GEOGRAPHIC_DATA] 4:30pm – 9:30am" at bounding box center [1125, 570] width 446 height 784
select select "2"
click at [911, 446] on div "Novotel [GEOGRAPHIC_DATA] 4:30pm – 9:30am" at bounding box center [1125, 570] width 446 height 784
select select "2"
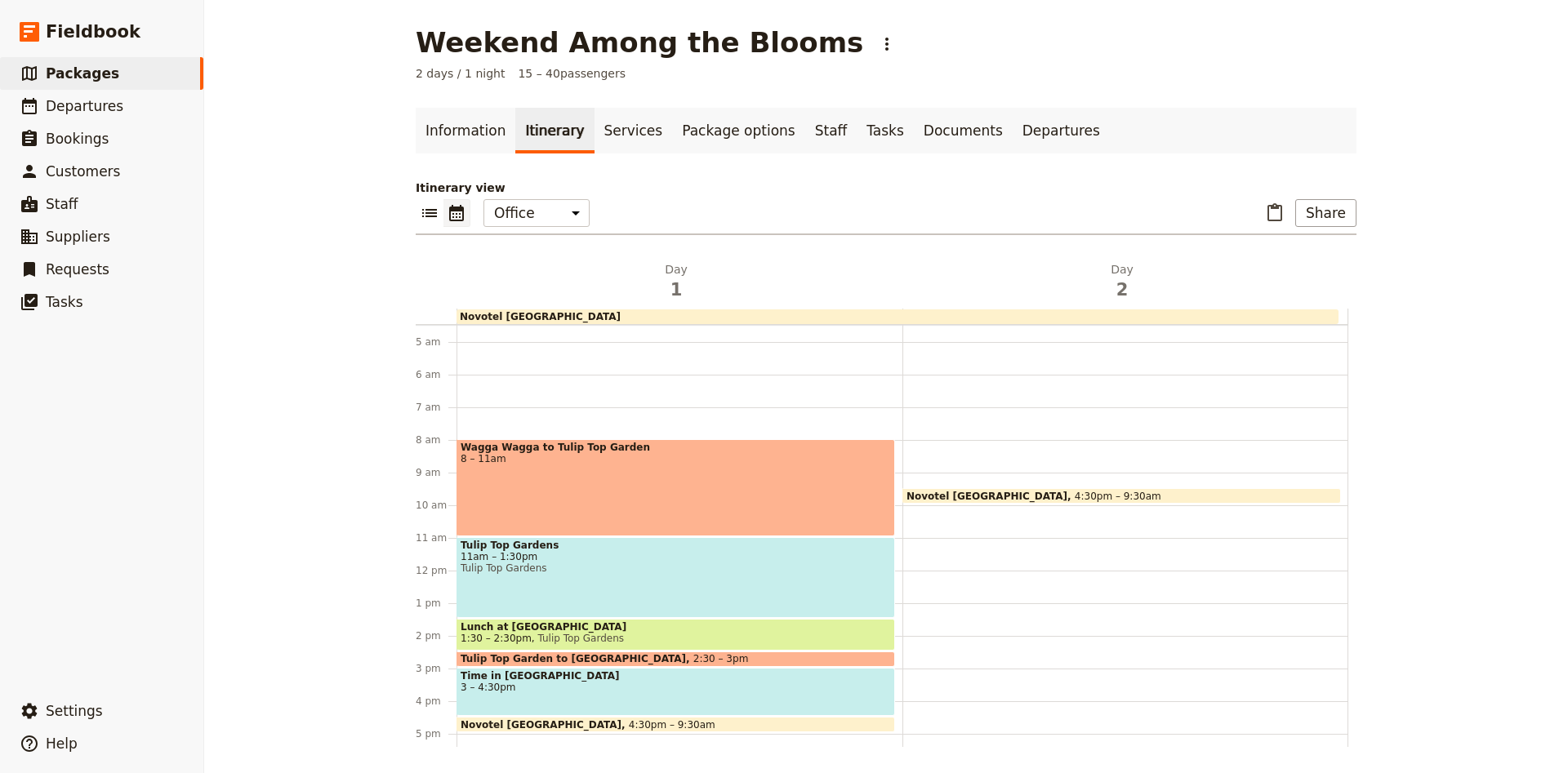
select select "2"
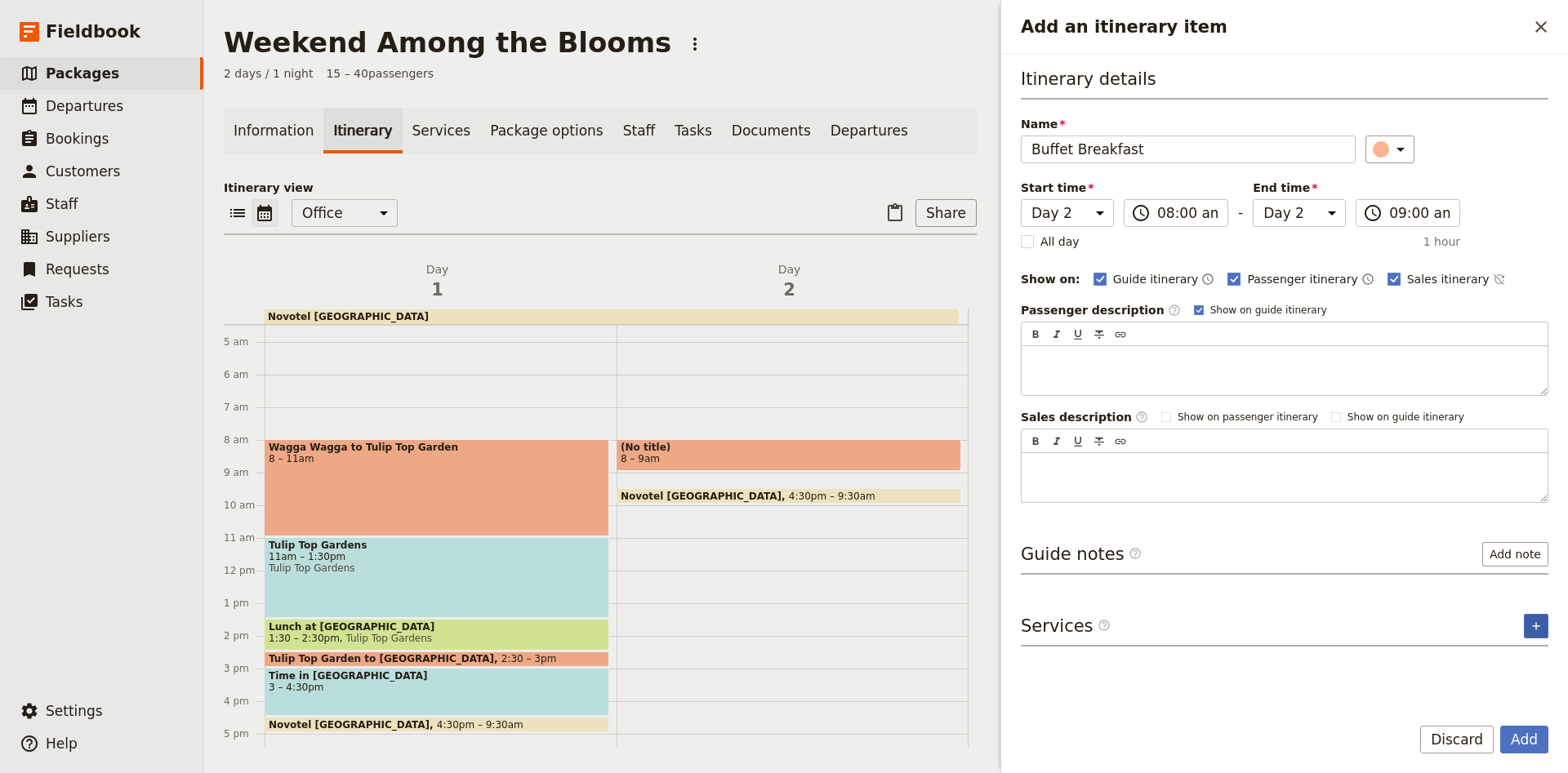
type input "Buffet Breakfast"
click at [1545, 622] on button "​" at bounding box center [1536, 626] width 25 height 25
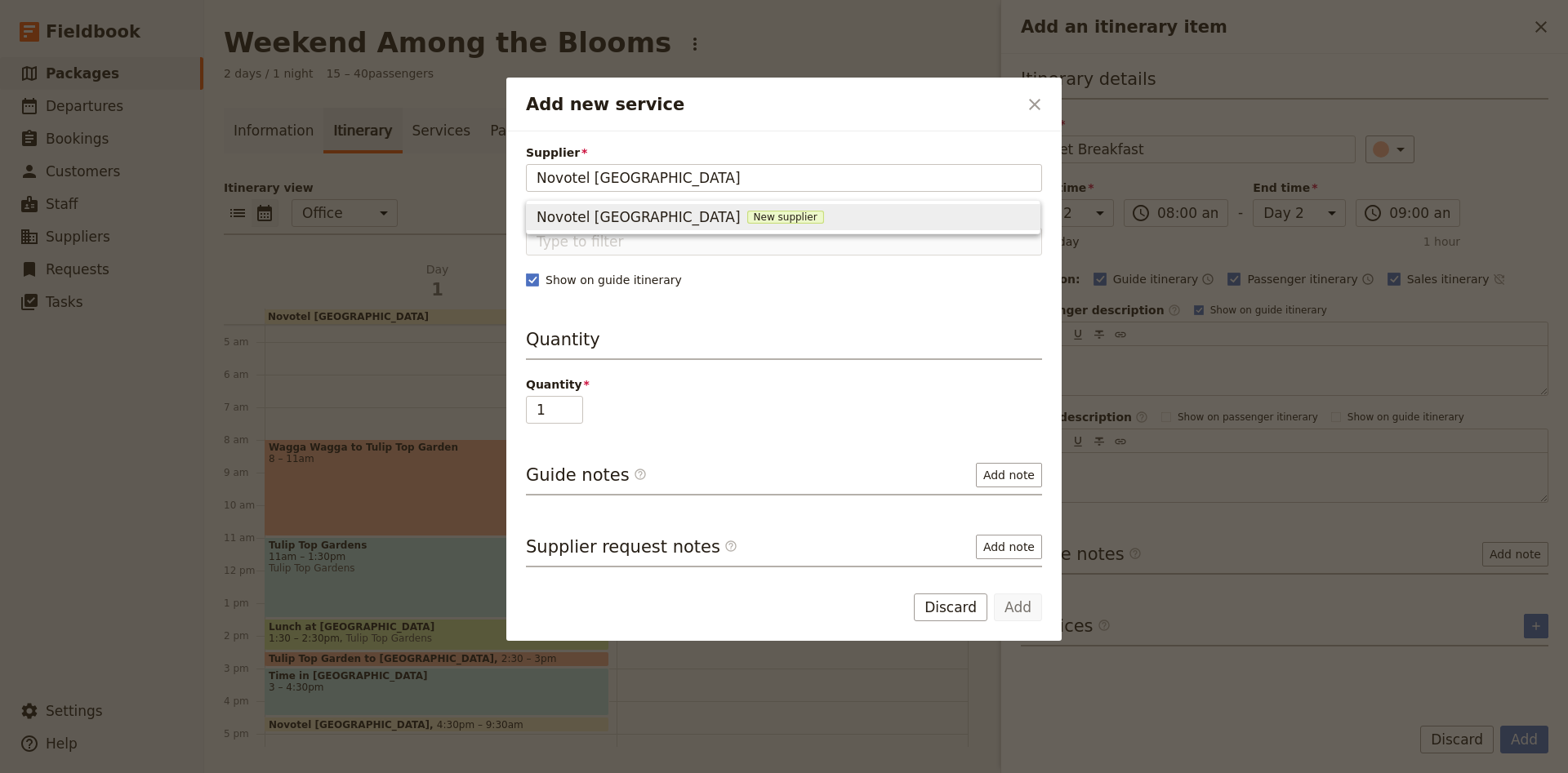
type input "Novotel [GEOGRAPHIC_DATA]"
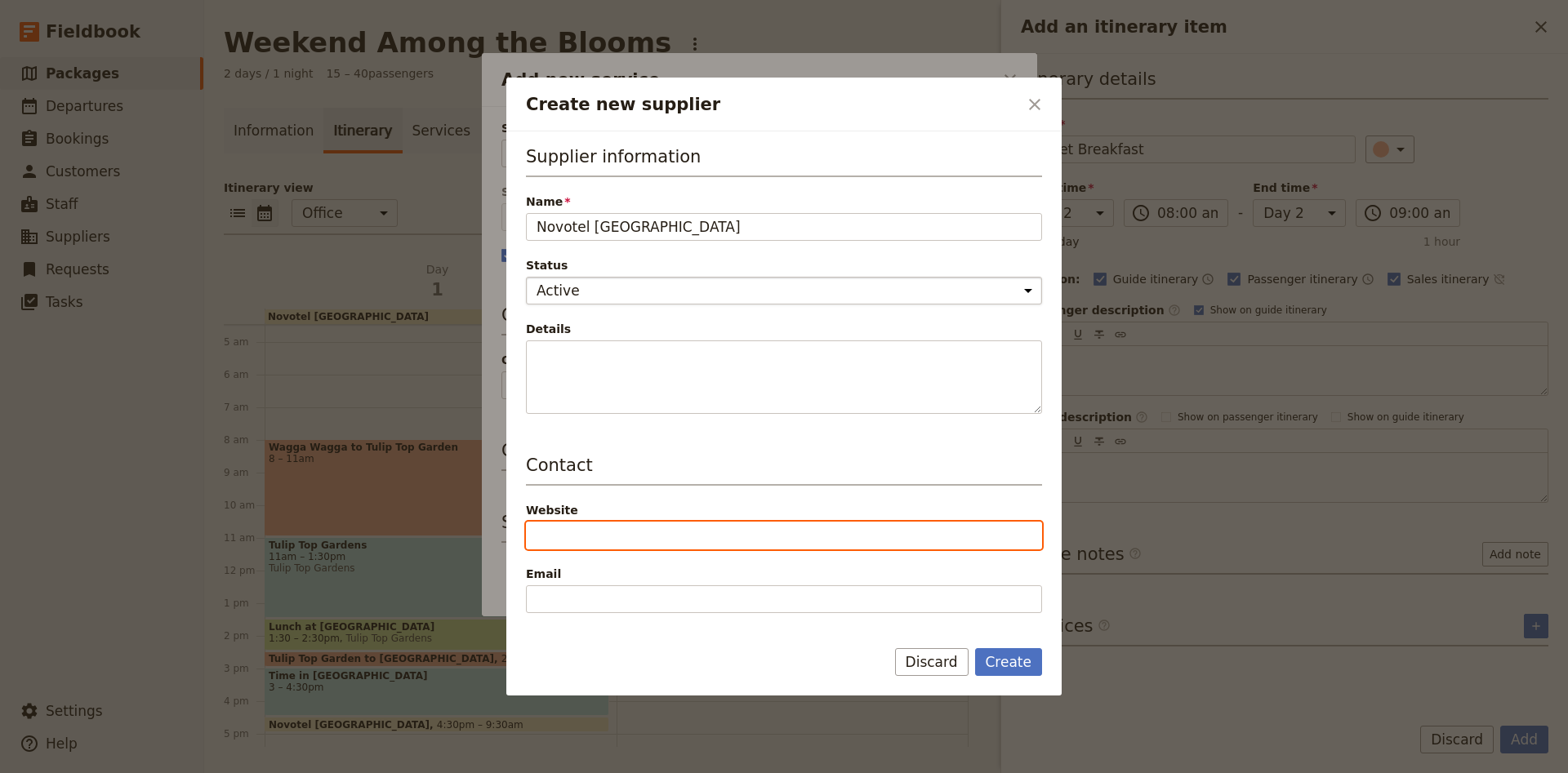
paste input "[URL][DOMAIN_NAME]"
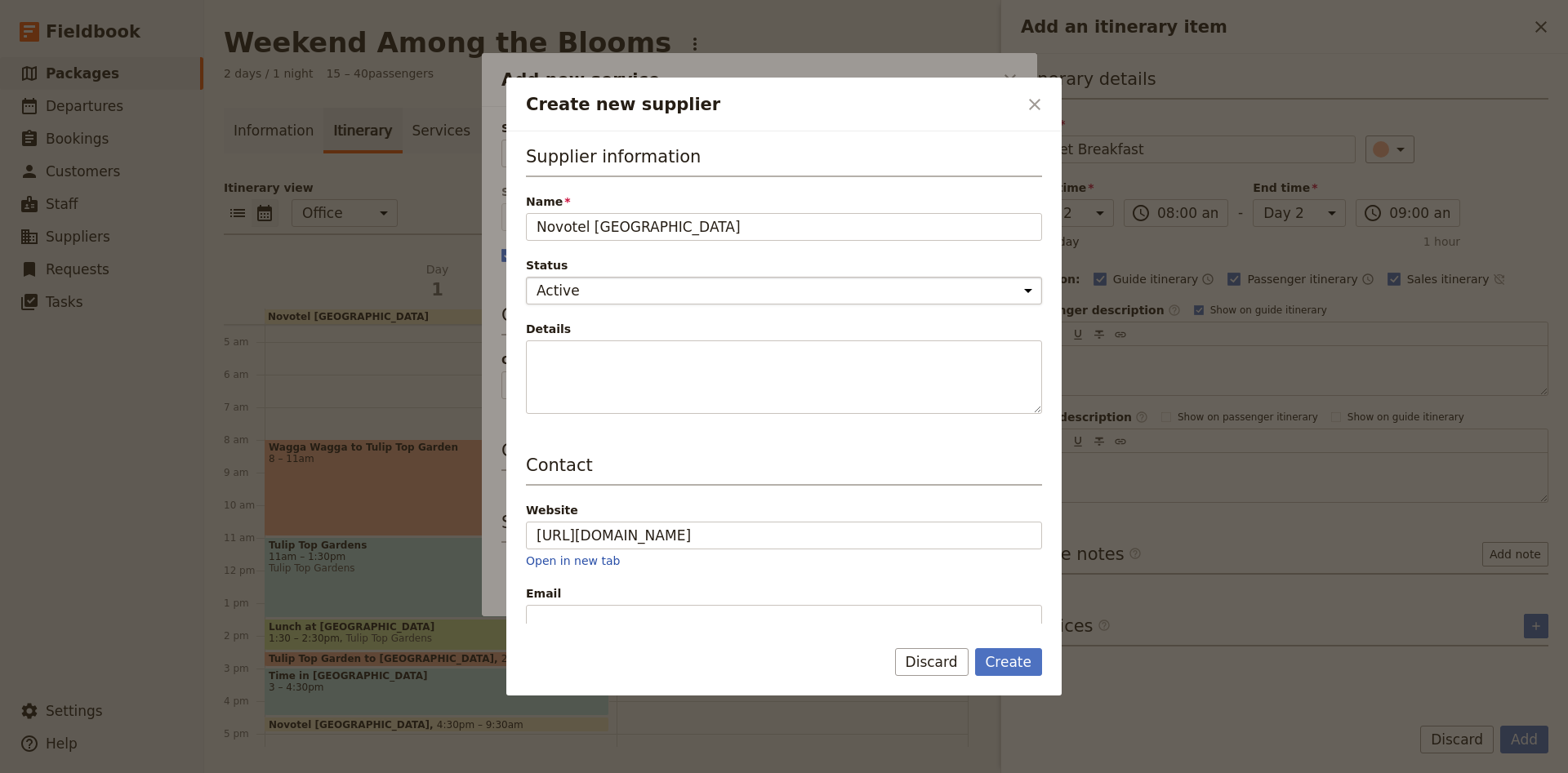
type input "[URL][DOMAIN_NAME]"
paste input "[EMAIL_ADDRESS][DOMAIN_NAME]"
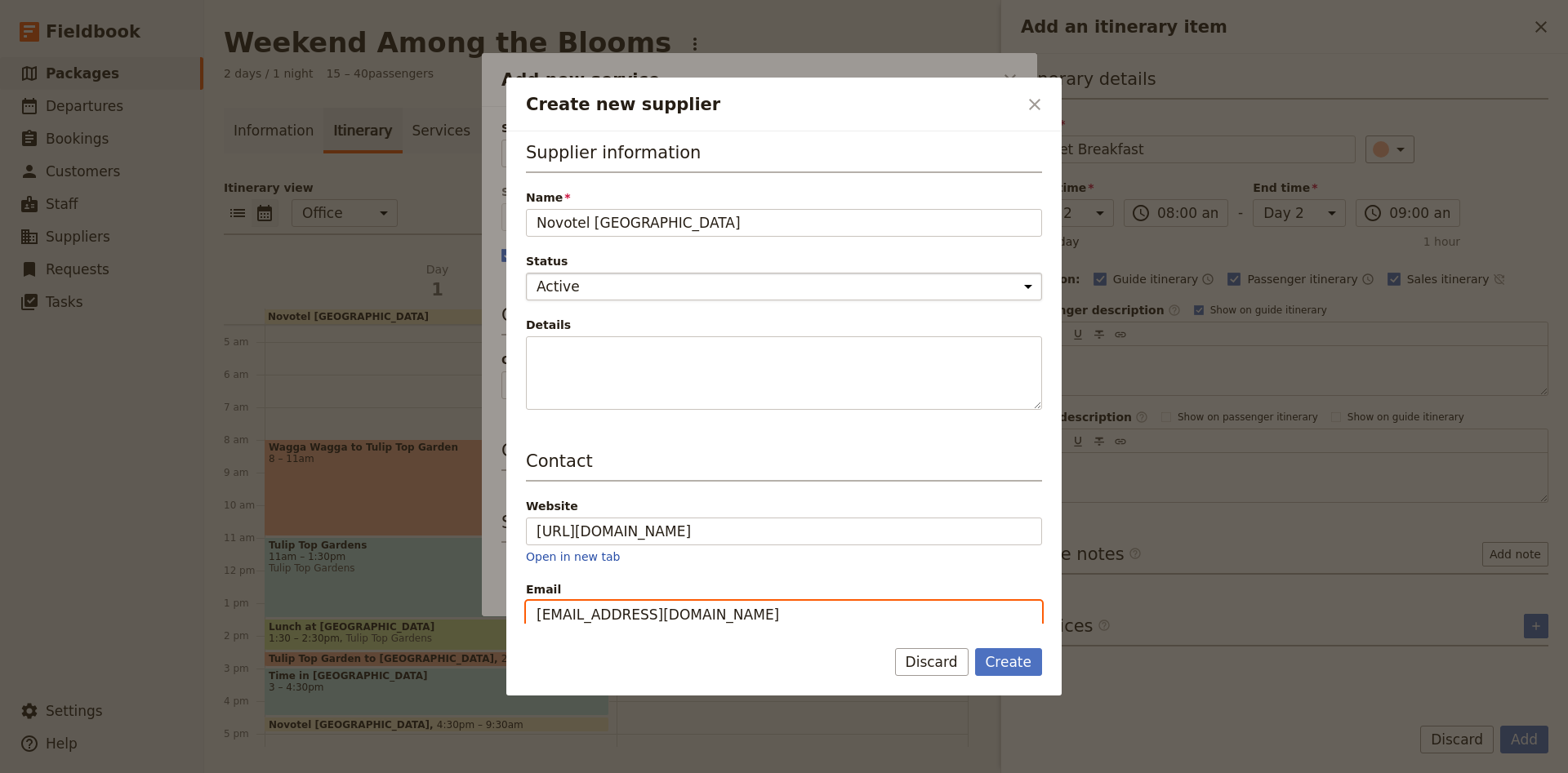
type input "[EMAIL_ADDRESS][DOMAIN_NAME]"
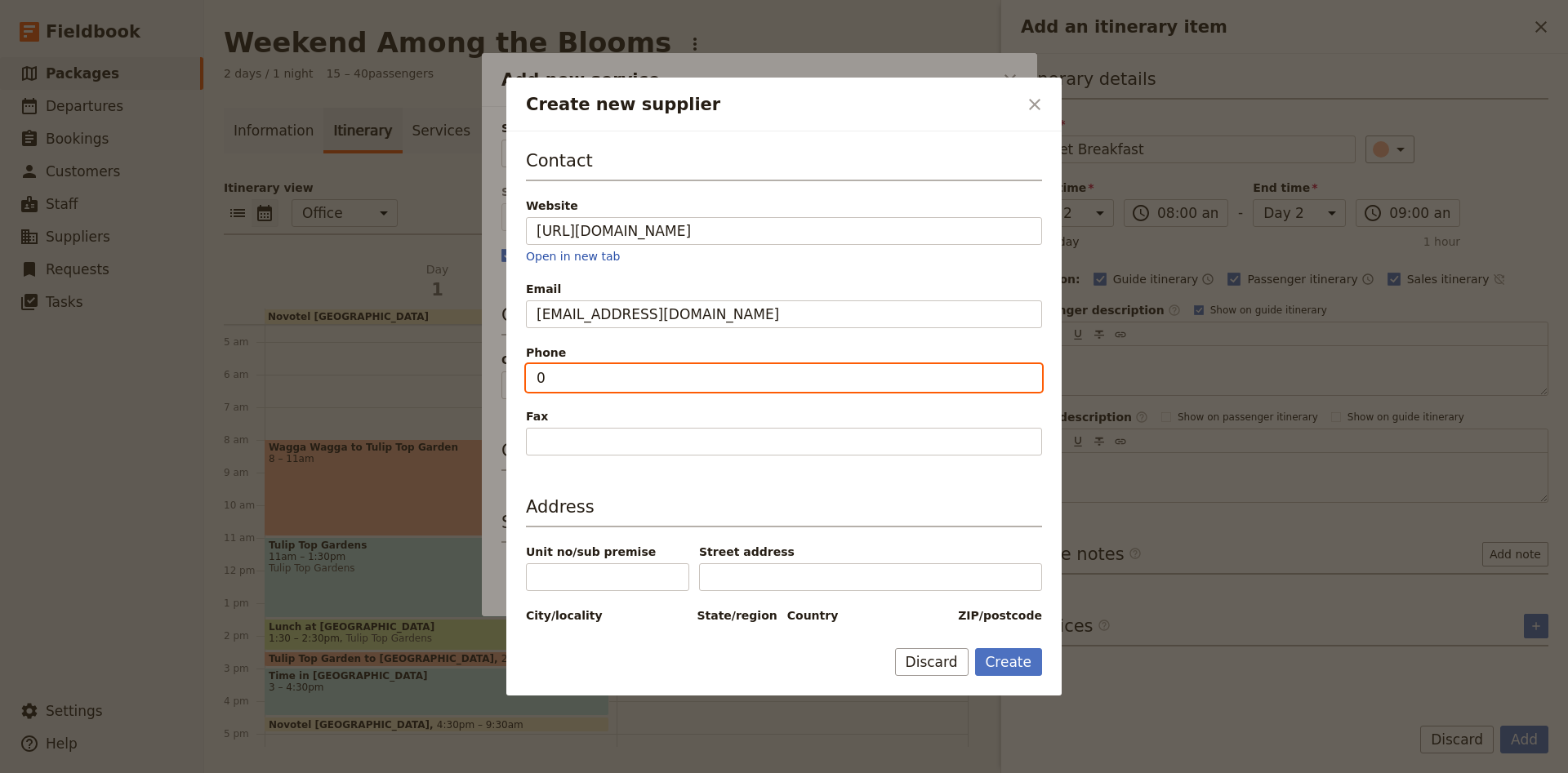
paste input "2 6245 5000"
type input "02 6245 5000"
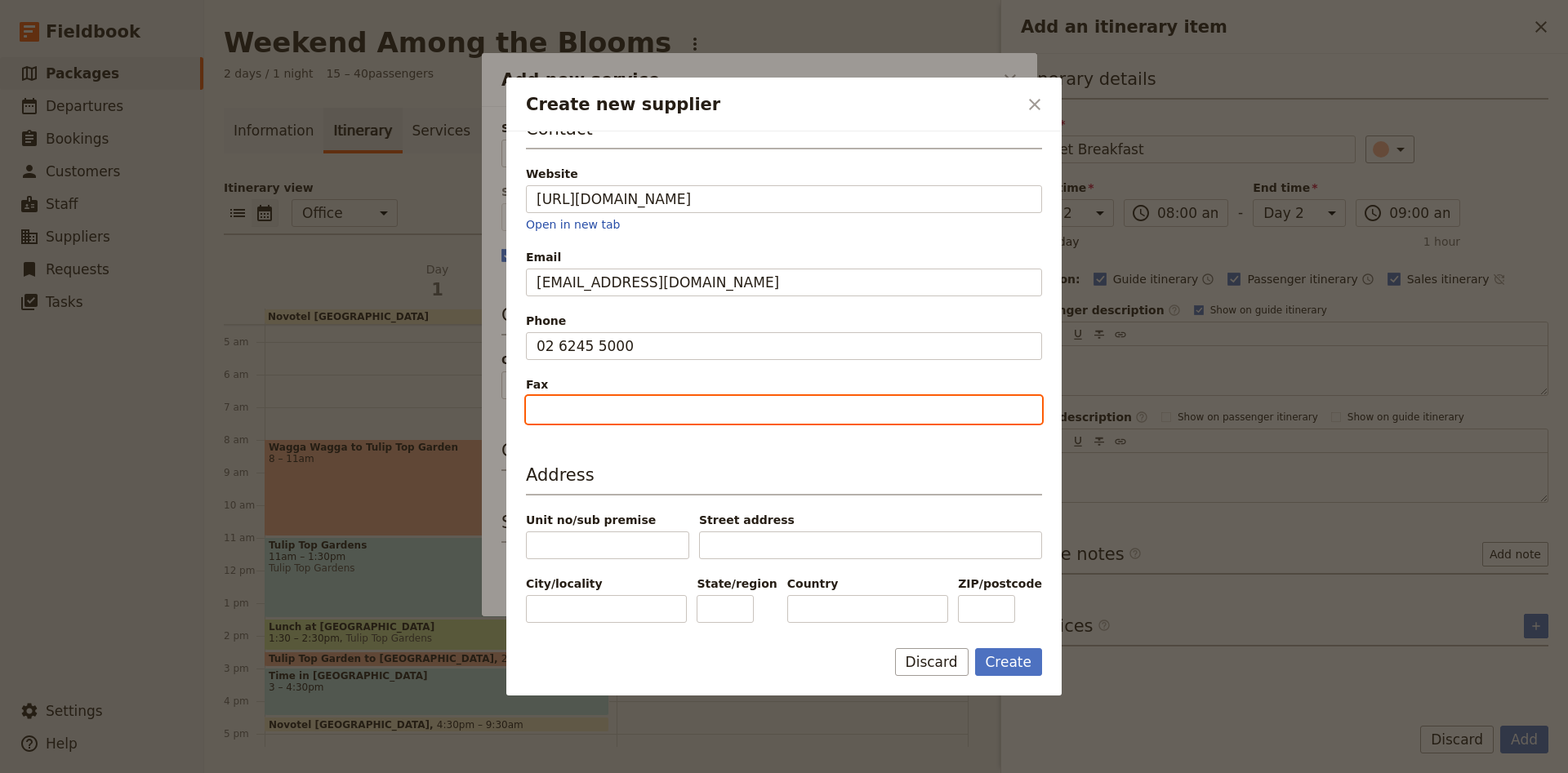
scroll to position [354, 0]
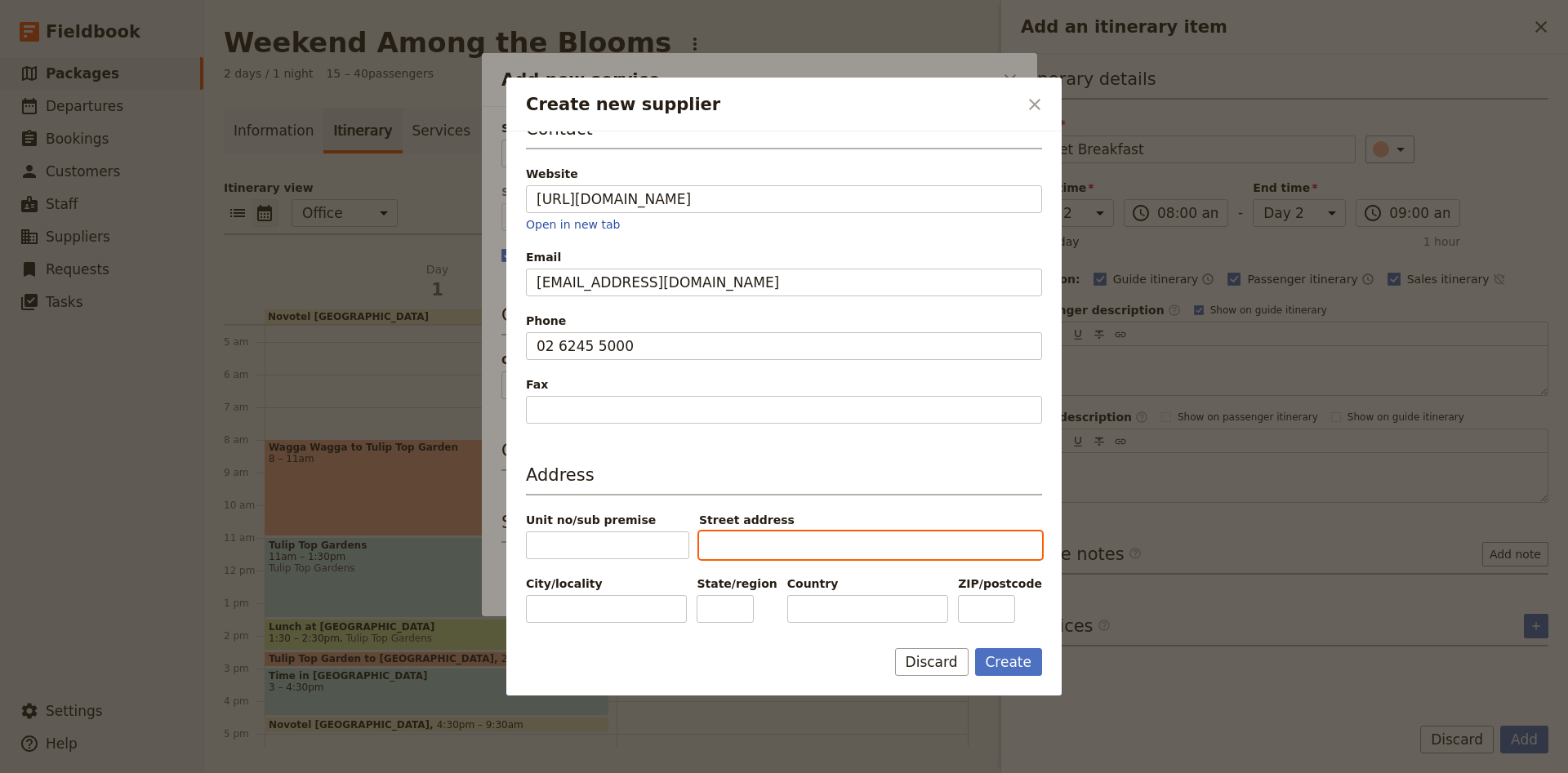
click at [745, 538] on input "Street address" at bounding box center [870, 545] width 343 height 28
type input "[STREET_ADDRESS]"
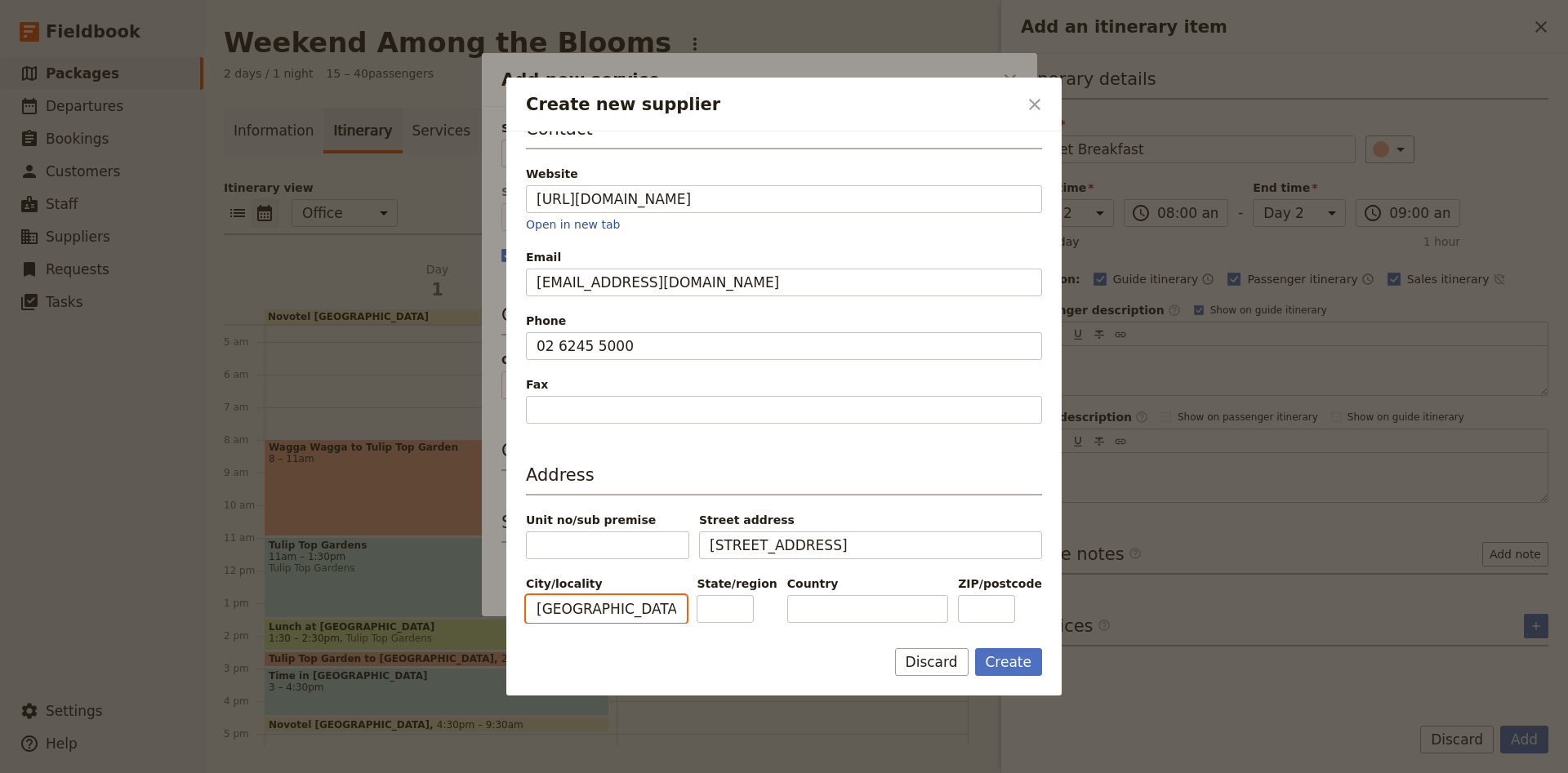
type input "[GEOGRAPHIC_DATA]"
type input "ACT"
type input "2601"
click at [1040, 679] on div "Create Discard" at bounding box center [784, 671] width 555 height 47
click at [1035, 661] on button "Create" at bounding box center [1008, 662] width 68 height 28
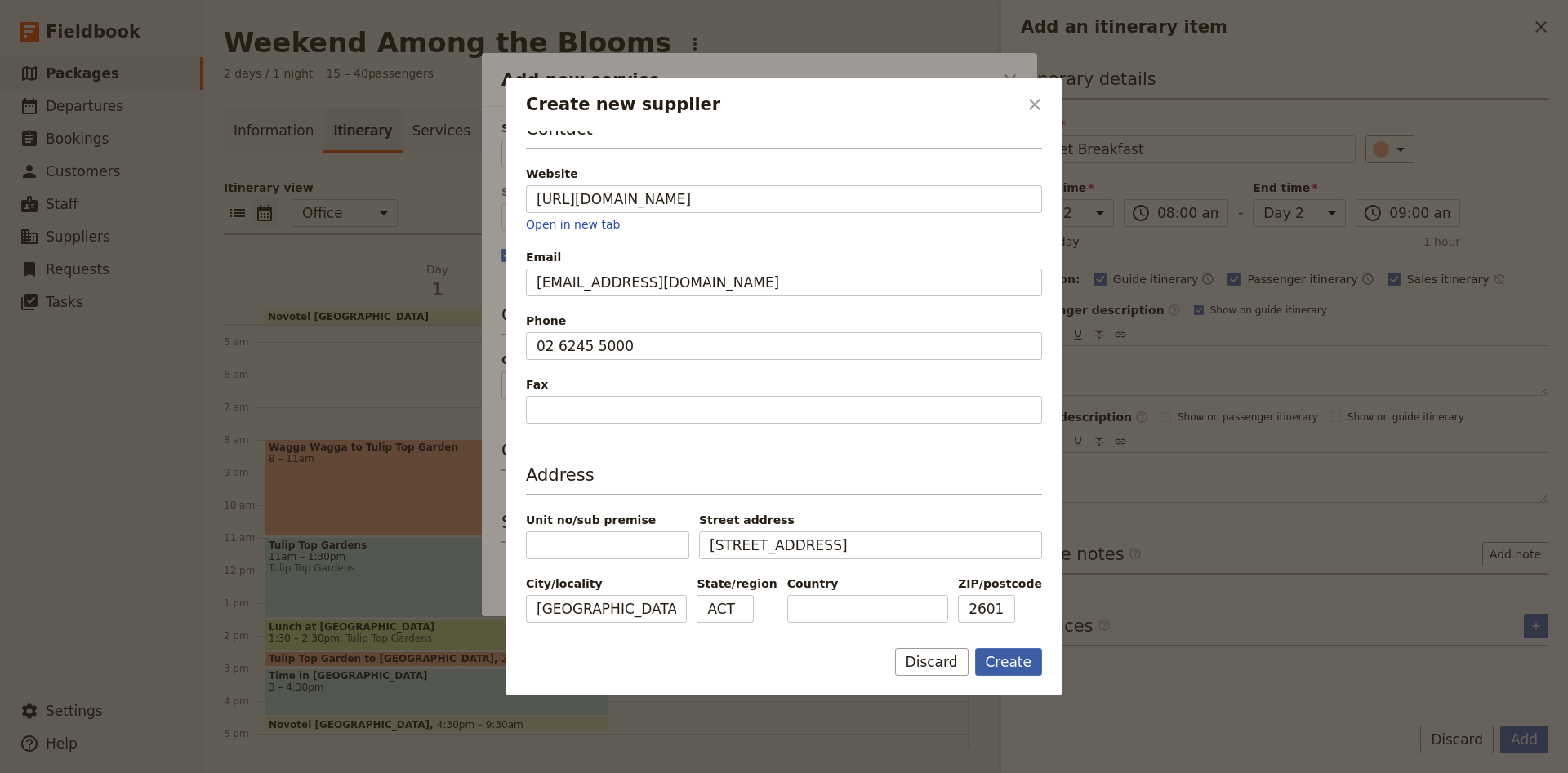
type input "Novotel [GEOGRAPHIC_DATA]"
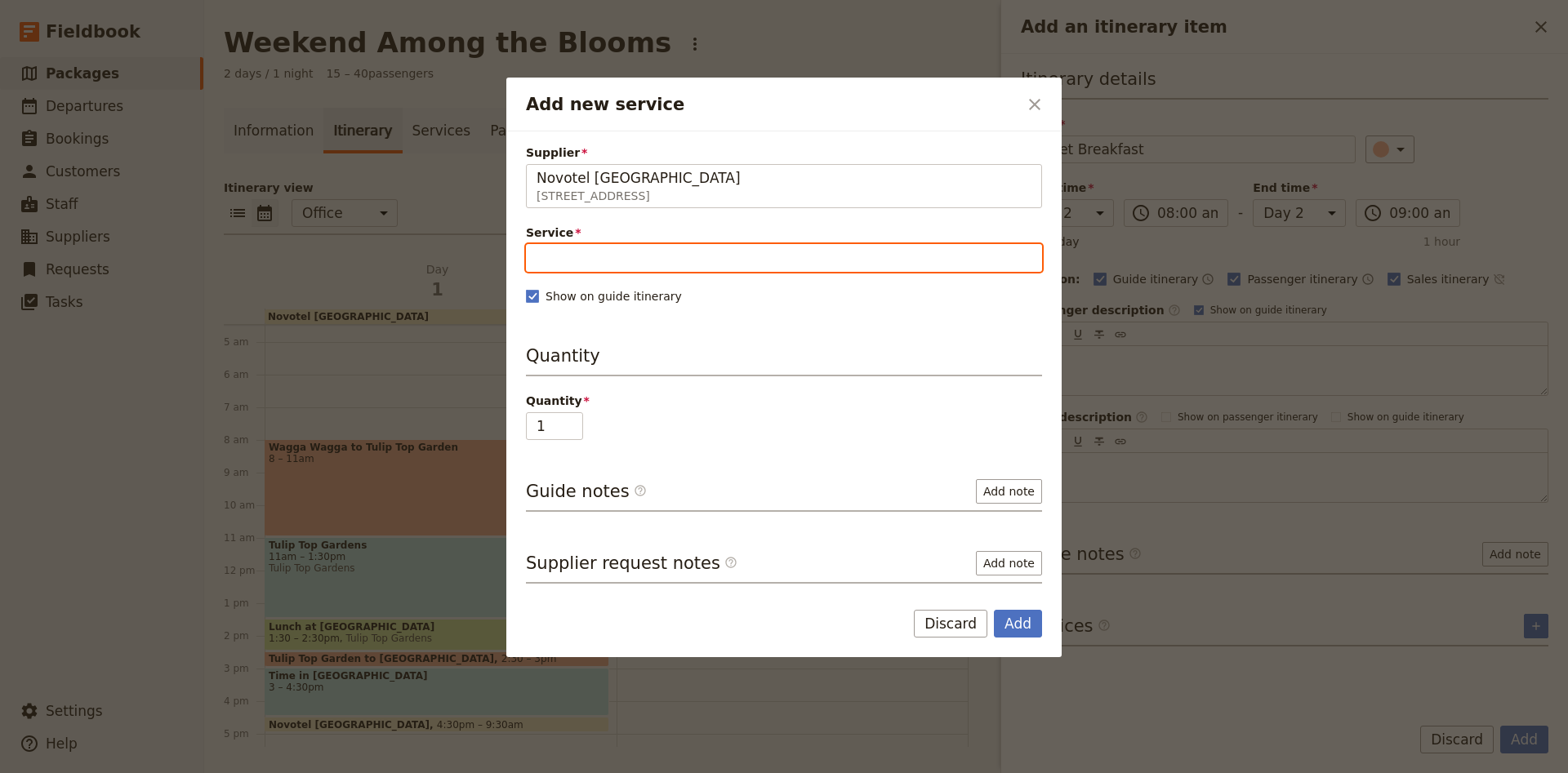
click at [593, 244] on input "Service" at bounding box center [784, 258] width 516 height 28
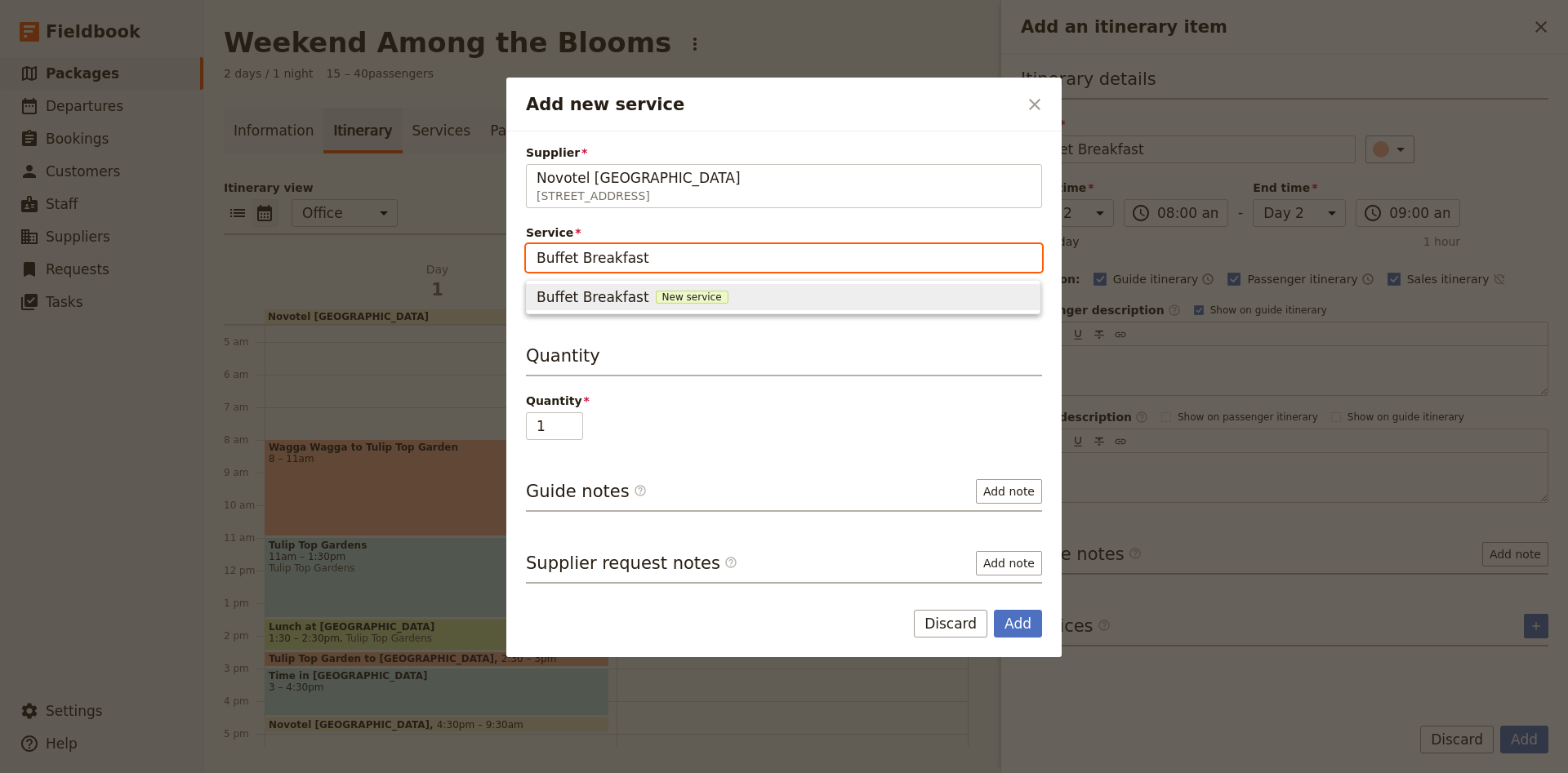
type input "Buffet Breakfast"
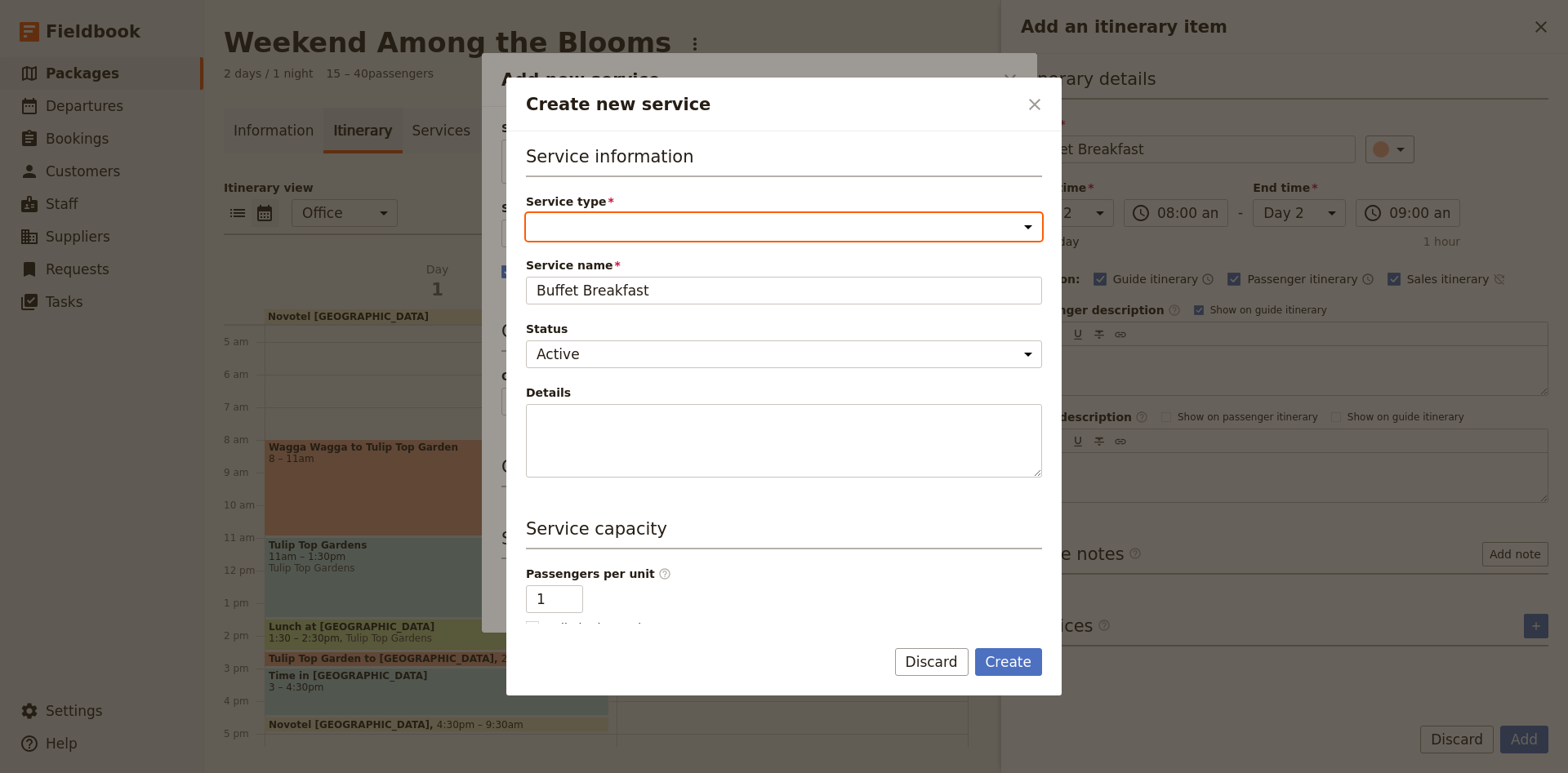
click at [526, 213] on select "Accommodation Activity Transport Flight Food and beverage Other" at bounding box center [784, 227] width 516 height 28
select select "FoodAndBeverageService"
click option "Food and beverage" at bounding box center [0, 0] width 0 height 0
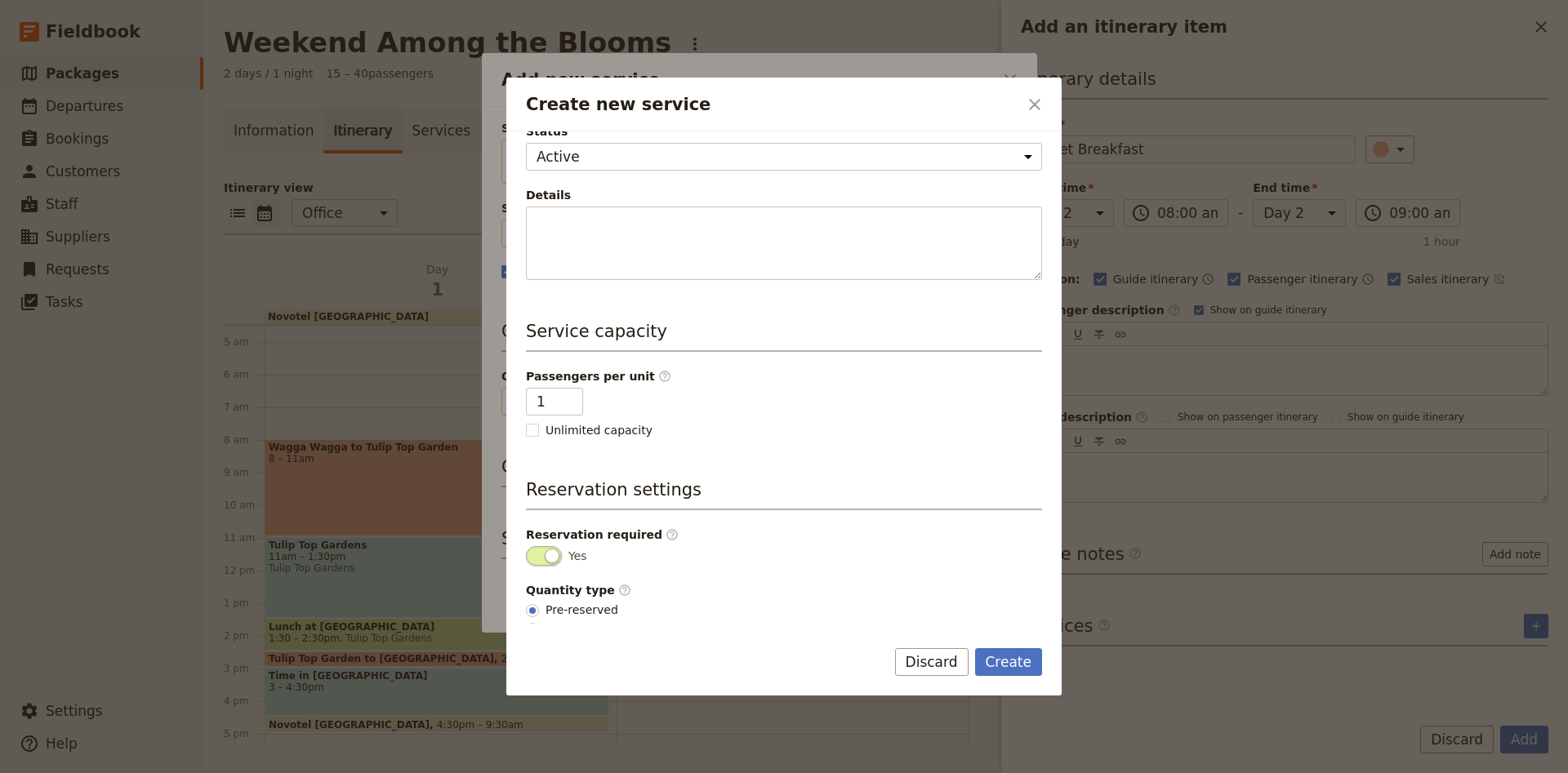
scroll to position [213, 0]
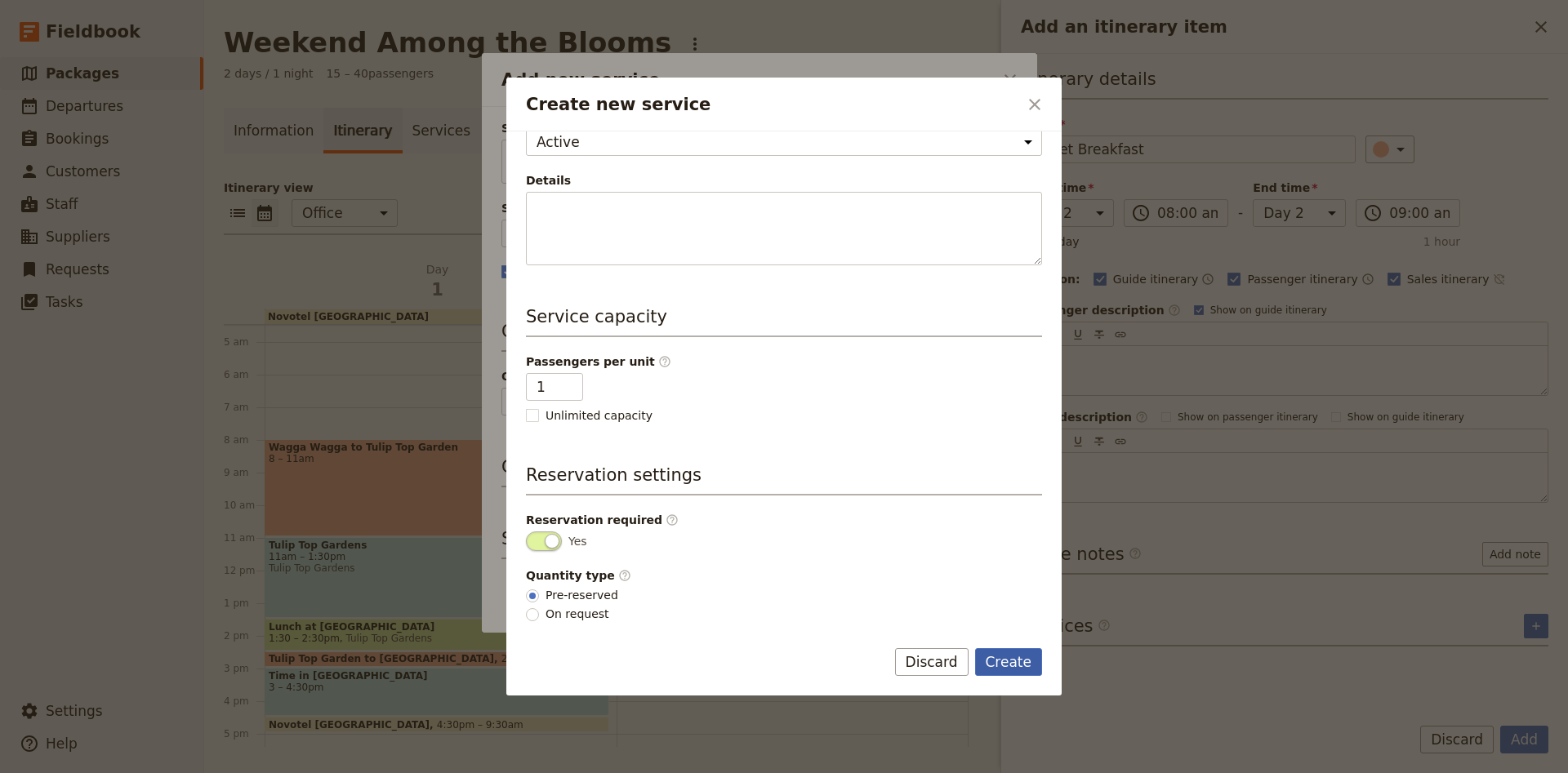
click at [1036, 667] on button "Create" at bounding box center [1008, 662] width 68 height 28
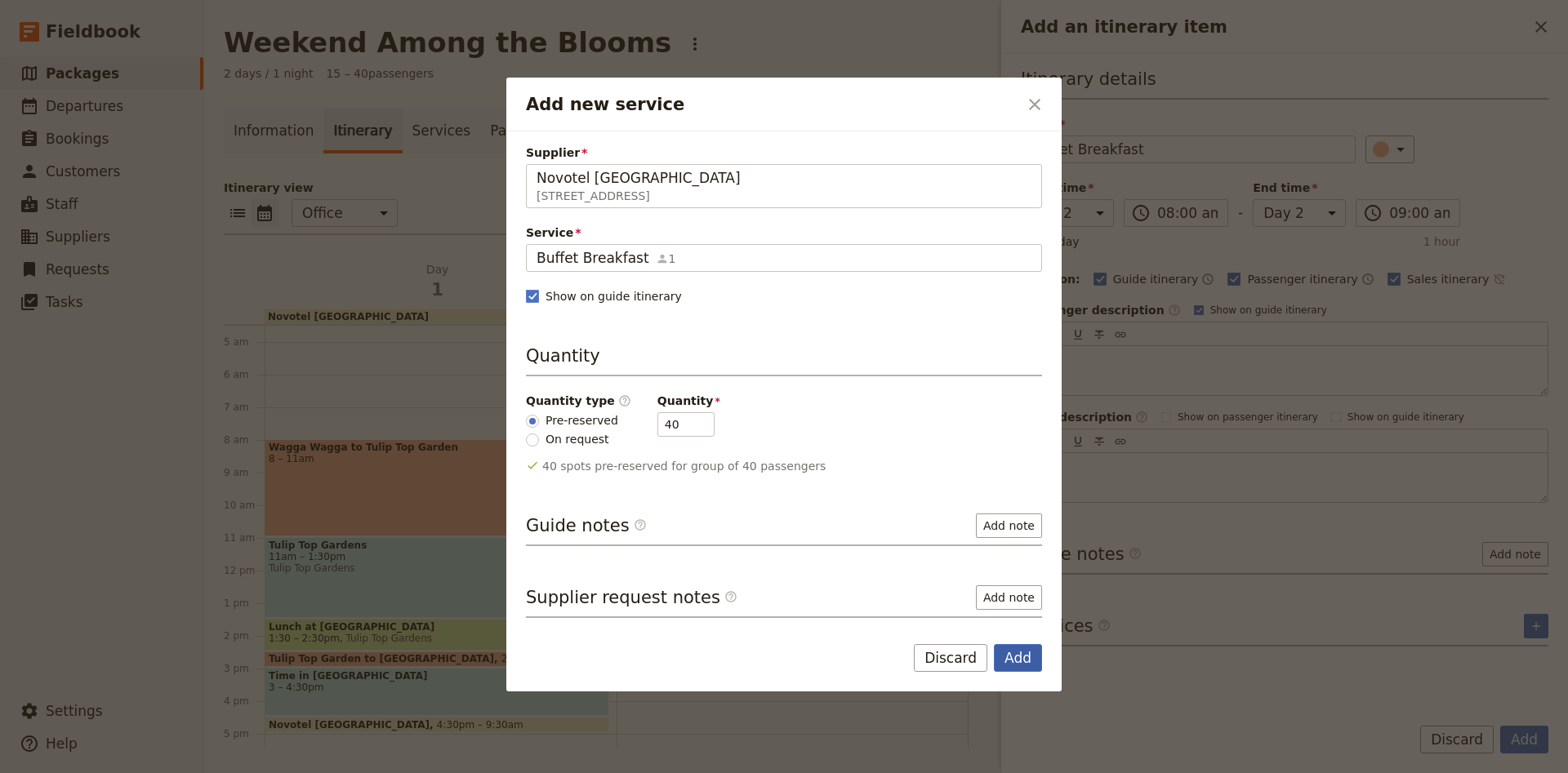
click at [1032, 666] on button "Add" at bounding box center [1017, 658] width 48 height 28
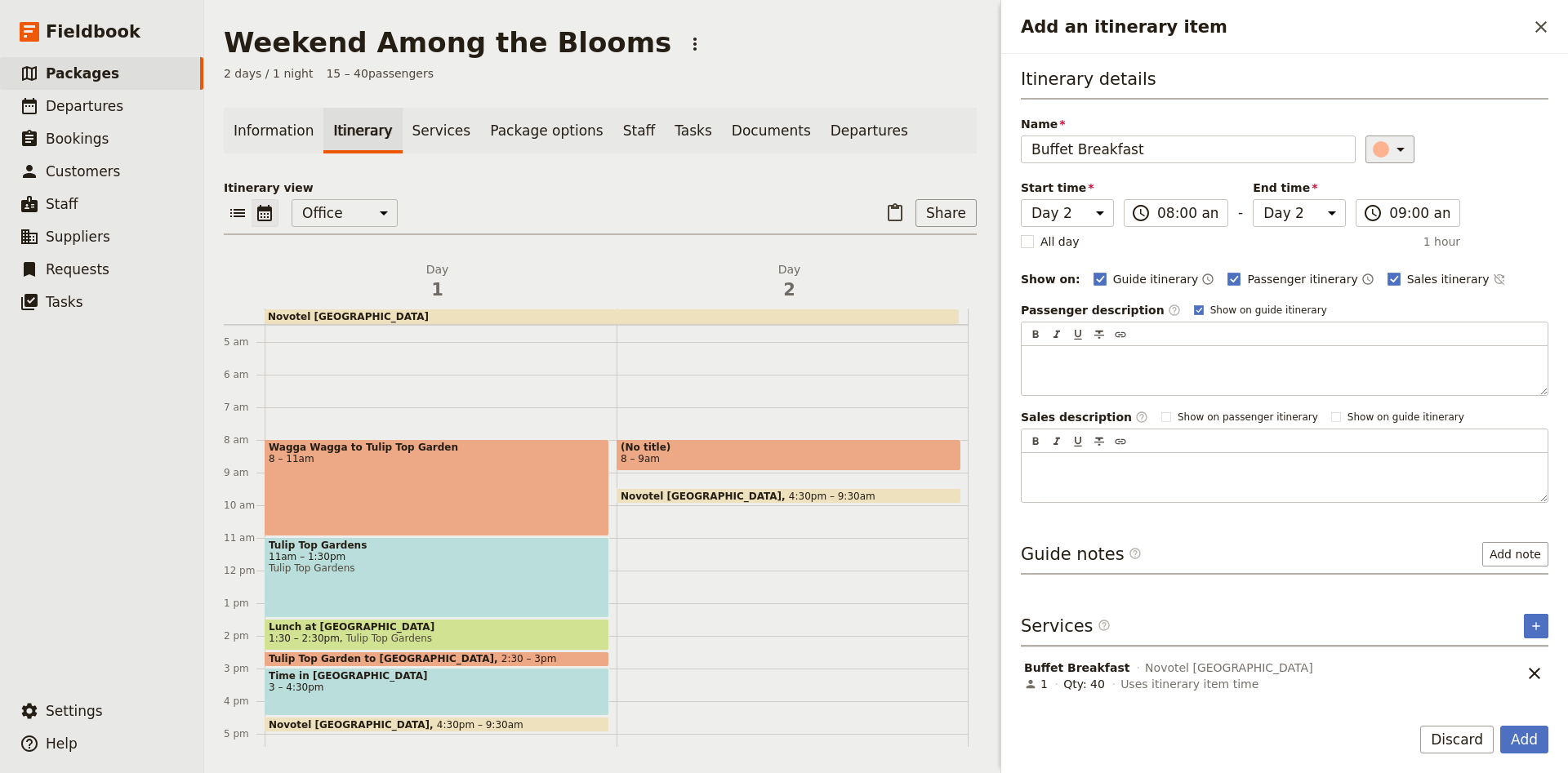
click at [1400, 153] on icon "Add an itinerary item" at bounding box center [1400, 149] width 20 height 20
click at [1371, 201] on div "button" at bounding box center [1371, 203] width 16 height 16
click at [1525, 734] on button "Add" at bounding box center [1524, 739] width 48 height 28
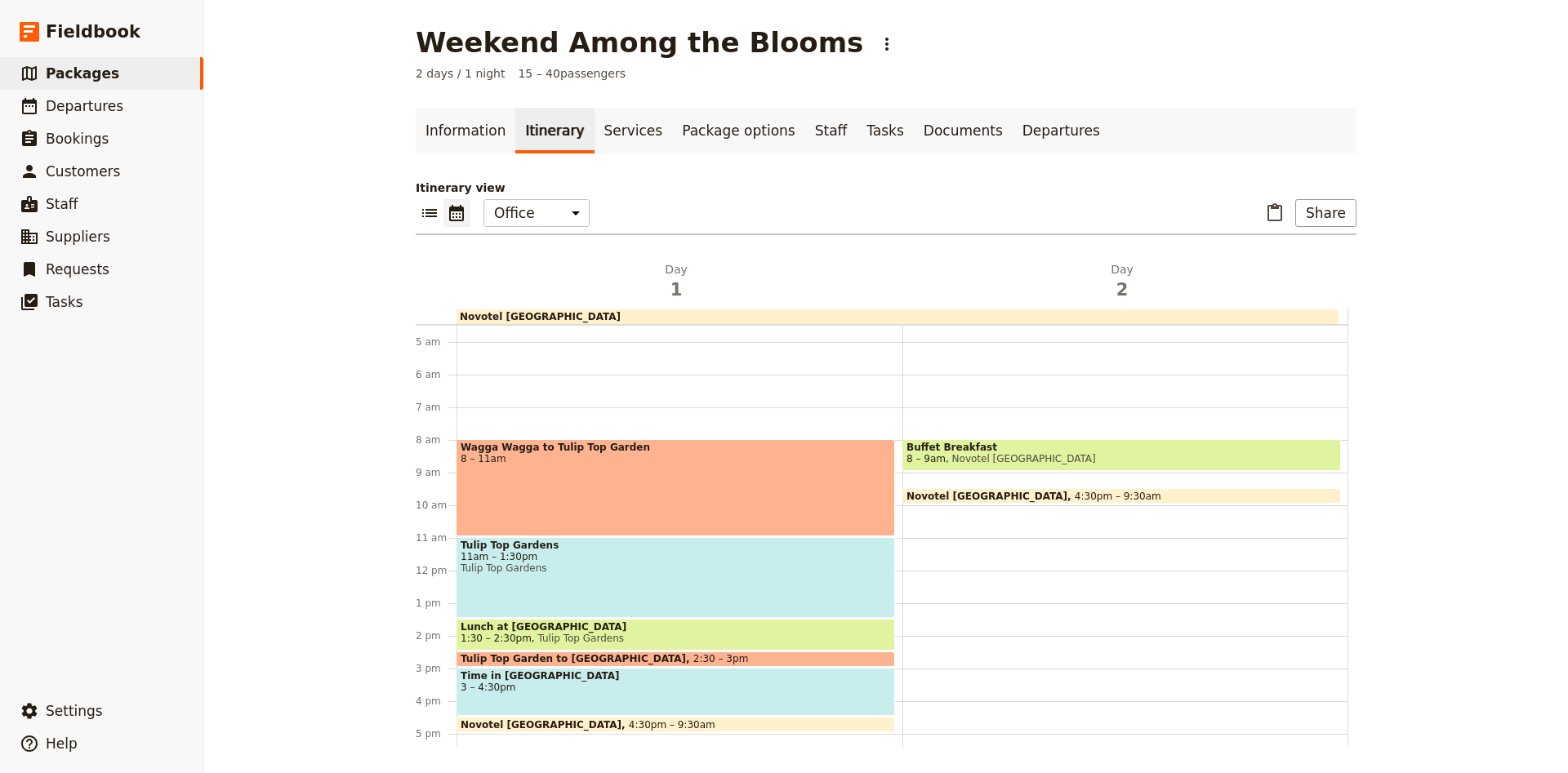
click at [921, 518] on div "Buffet Breakfast 8 – 9am Novotel [GEOGRAPHIC_DATA] [GEOGRAPHIC_DATA] [GEOGRAPHI…" at bounding box center [1125, 570] width 446 height 784
select select "2"
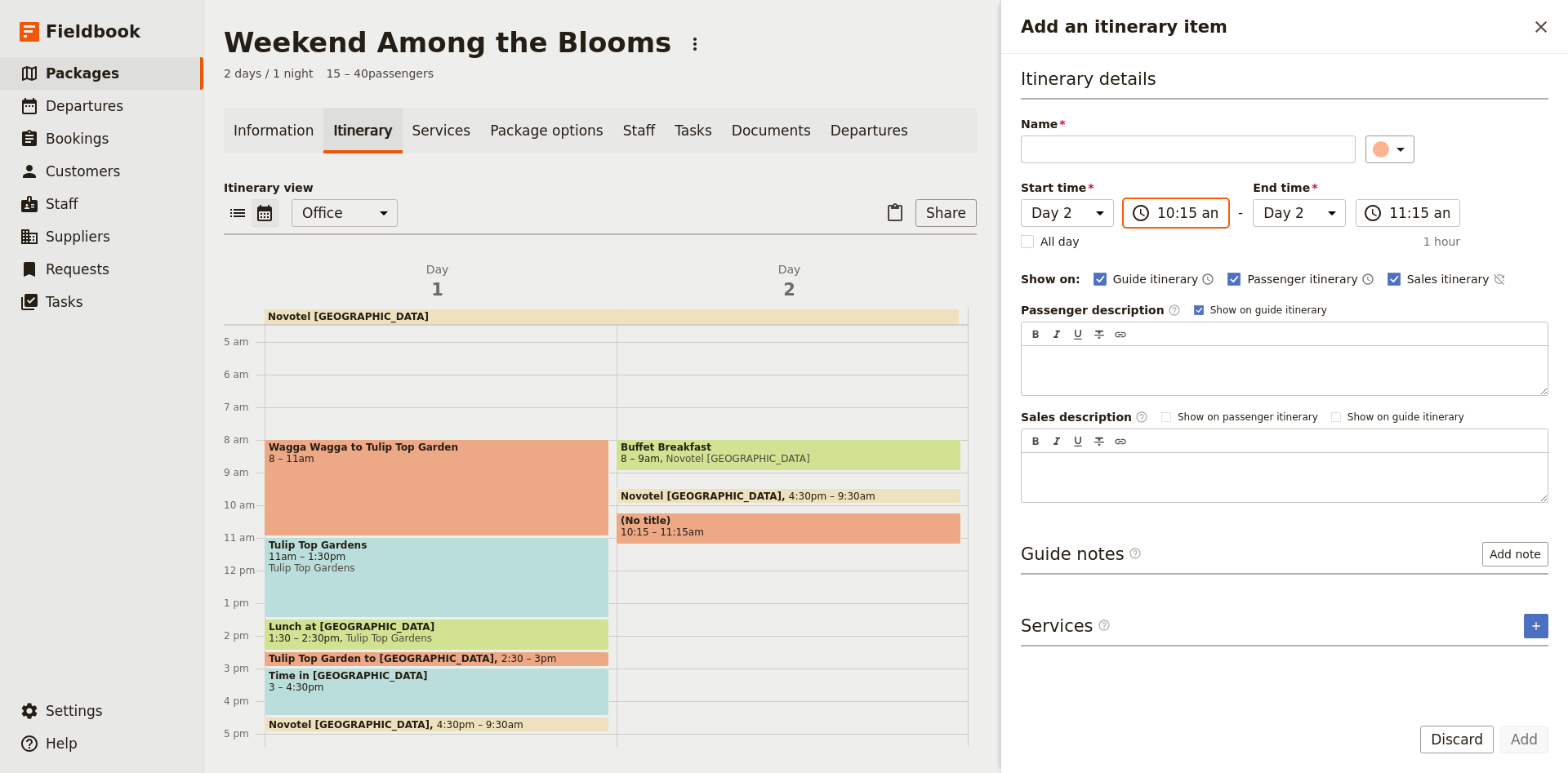
click at [1200, 218] on input "10:15 am" at bounding box center [1187, 213] width 61 height 20
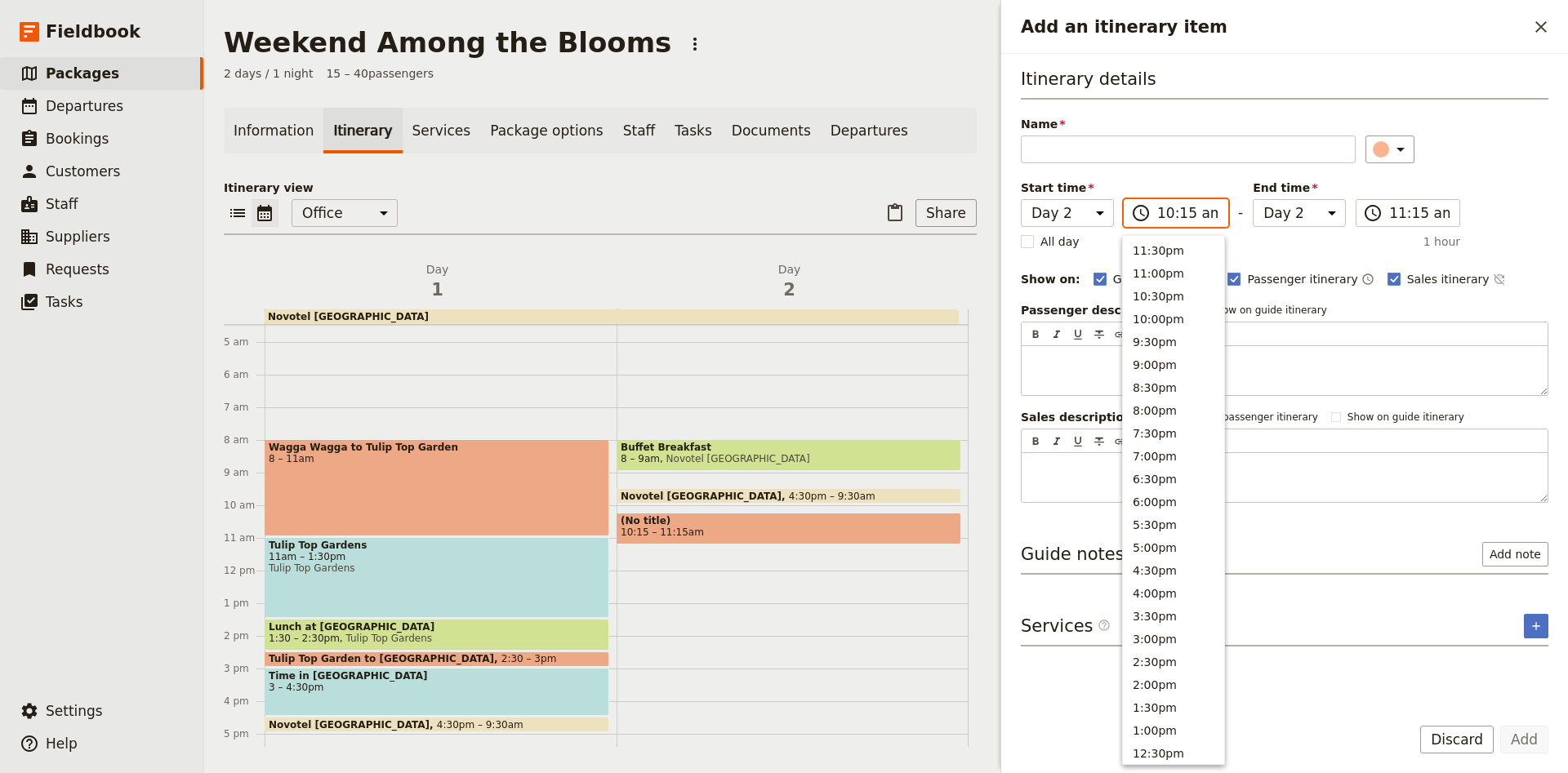
scroll to position [576, 0]
click at [1158, 292] on button "10:00am" at bounding box center [1174, 292] width 102 height 23
type input "10:00 am"
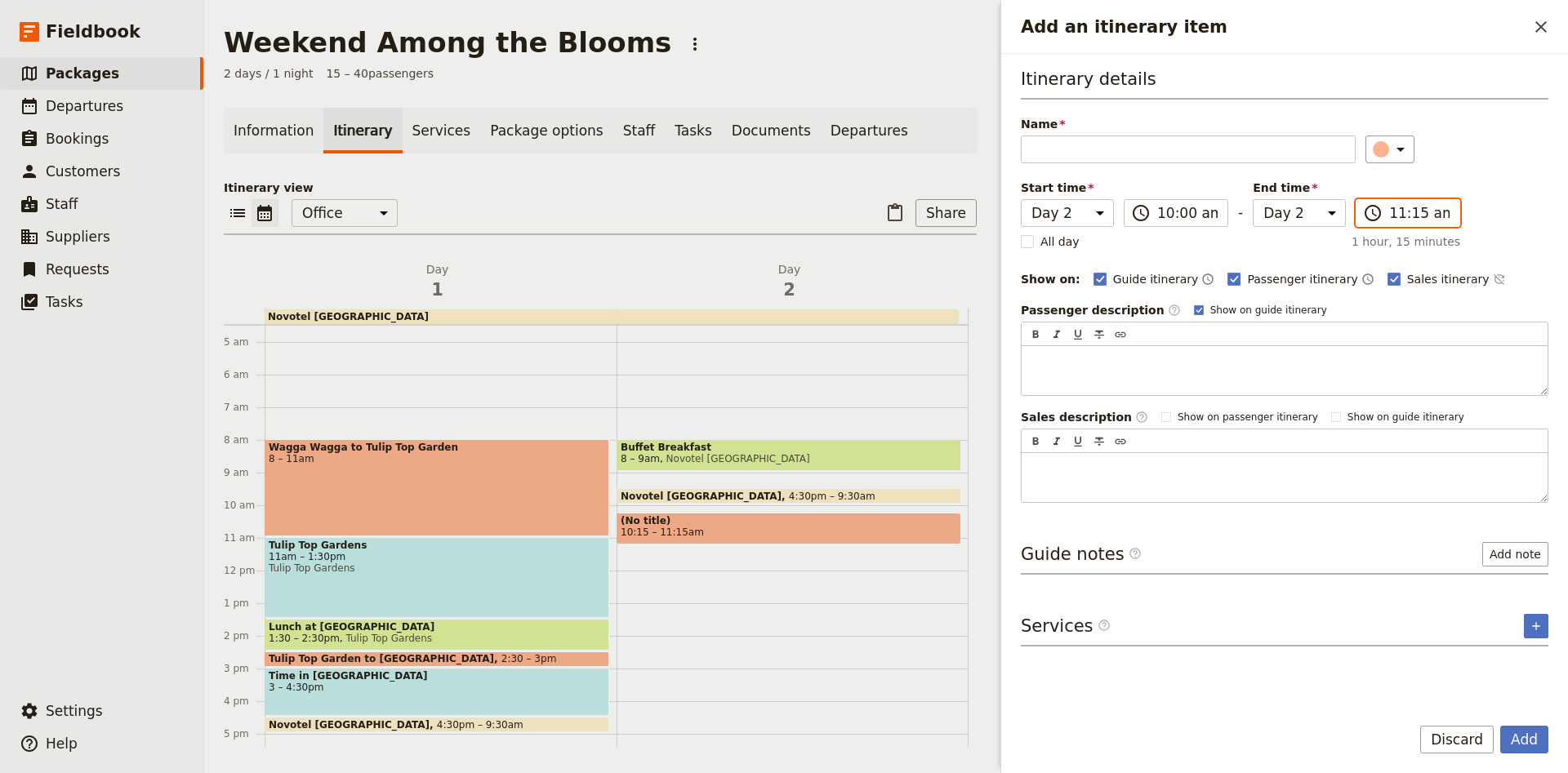
click at [1400, 218] on input "11:15 am" at bounding box center [1419, 213] width 61 height 20
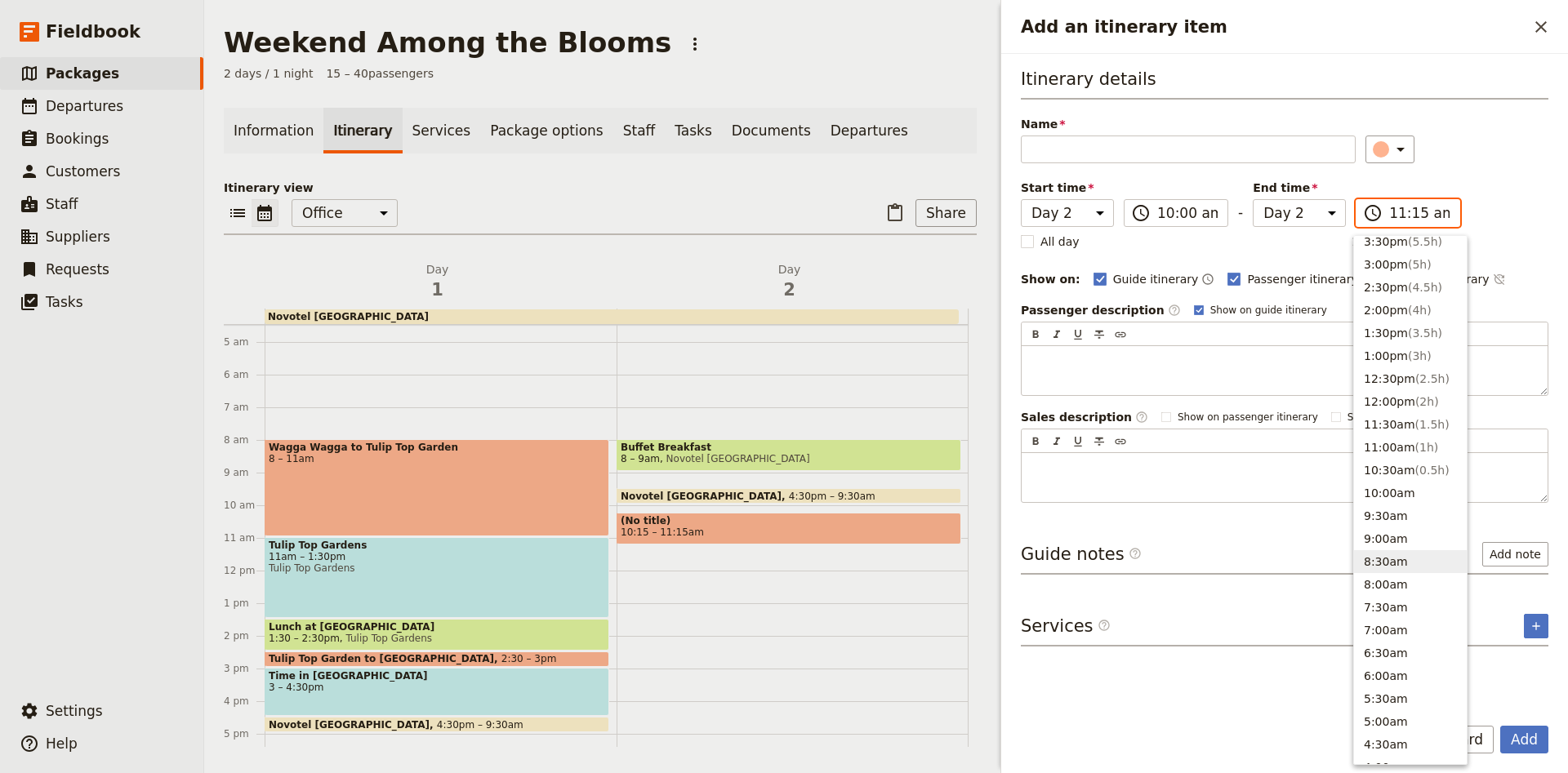
scroll to position [359, 0]
click at [1407, 319] on span "( 4h )" at bounding box center [1419, 326] width 24 height 13
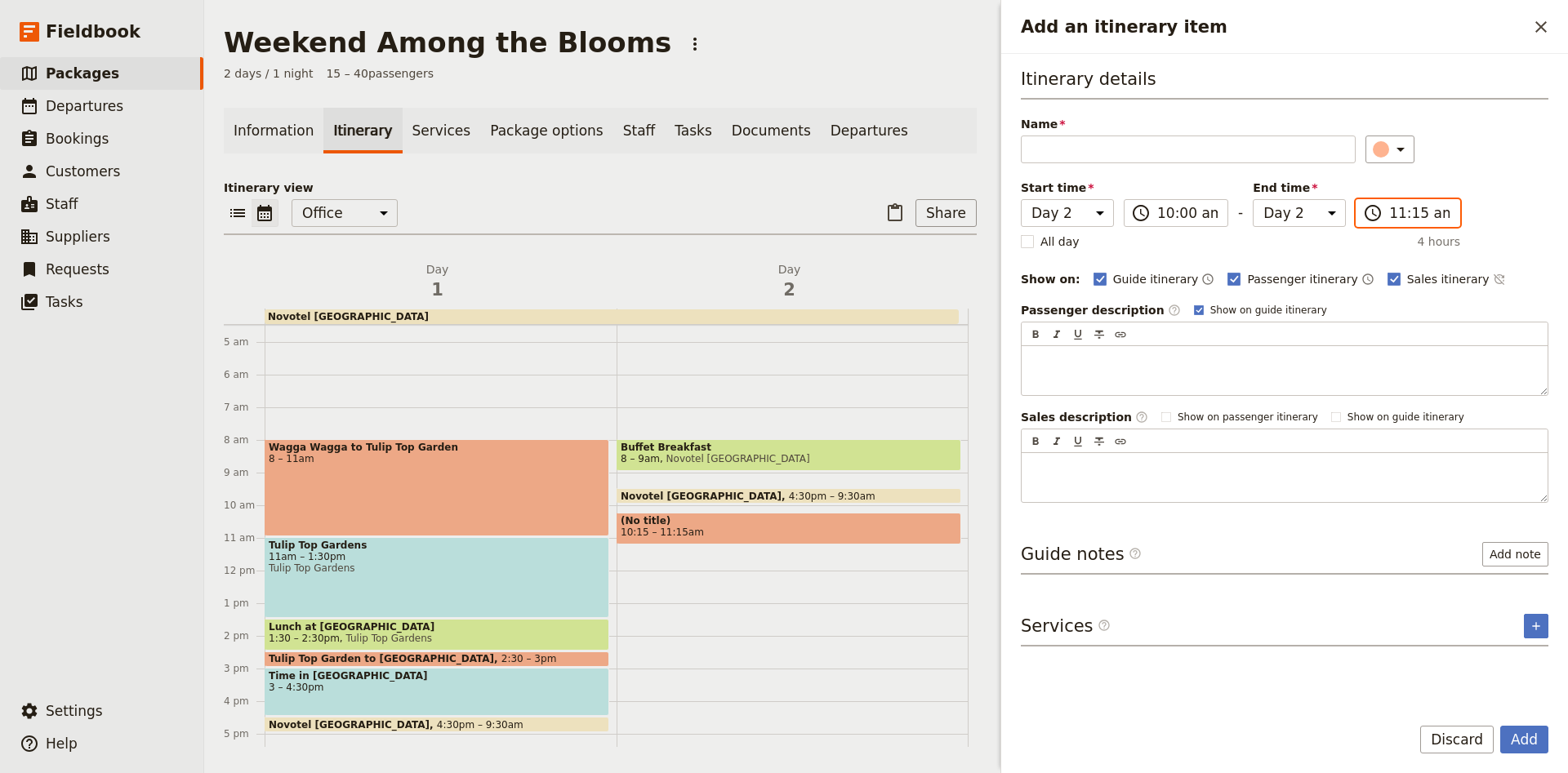
type input "02:00 pm"
click at [1380, 149] on div "​" at bounding box center [1393, 149] width 36 height 20
click at [1387, 197] on div "button" at bounding box center [1390, 203] width 16 height 16
click at [1181, 149] on input "Name" at bounding box center [1188, 149] width 335 height 28
type input "Floriade"
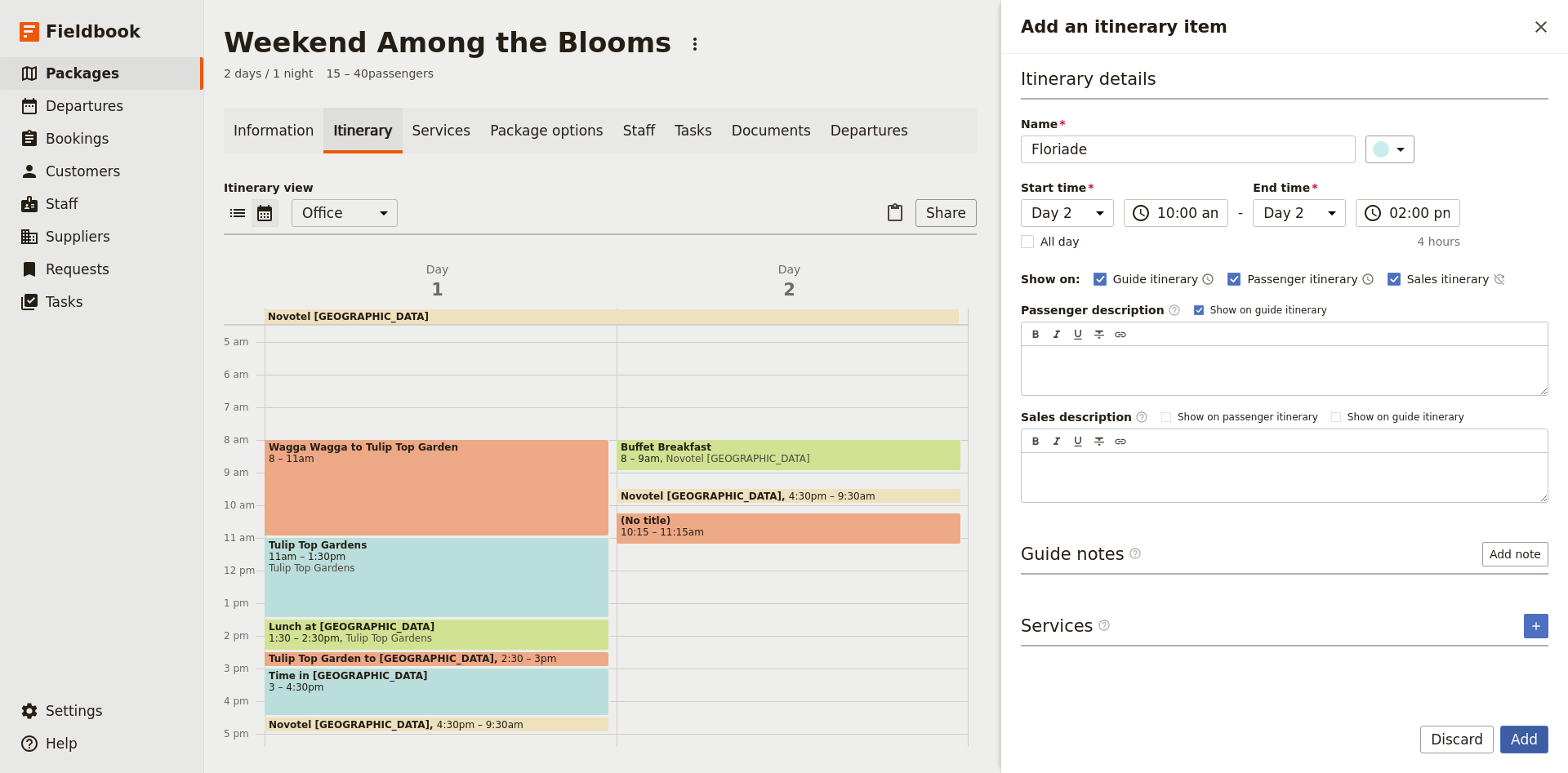
click at [1540, 737] on button "Add" at bounding box center [1524, 739] width 48 height 28
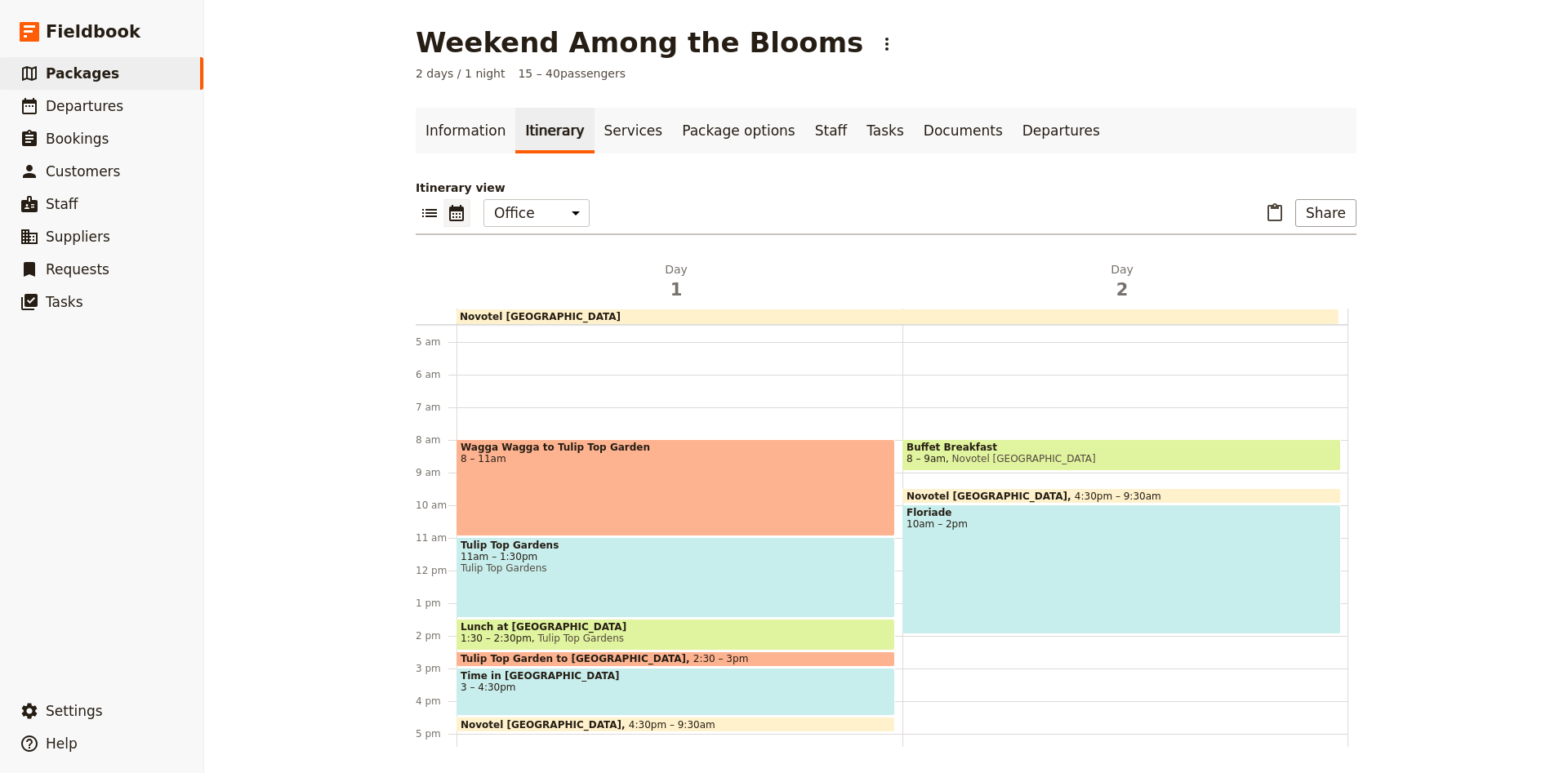
scroll to position [254, 0]
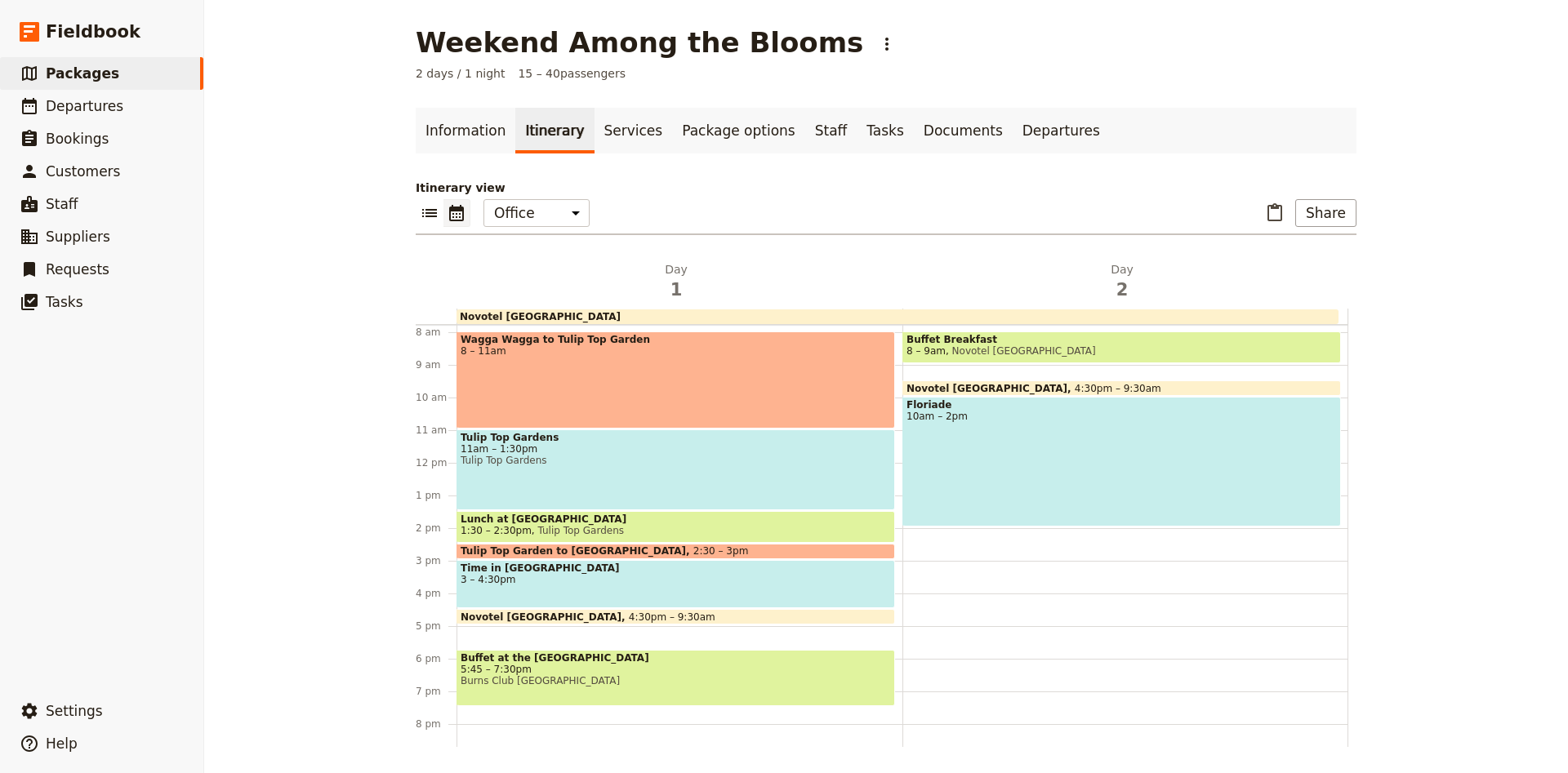
click at [928, 539] on div "Buffet Breakfast 8 – 9am Novotel [GEOGRAPHIC_DATA] [GEOGRAPHIC_DATA] [GEOGRAPHI…" at bounding box center [1125, 463] width 446 height 784
select select "2"
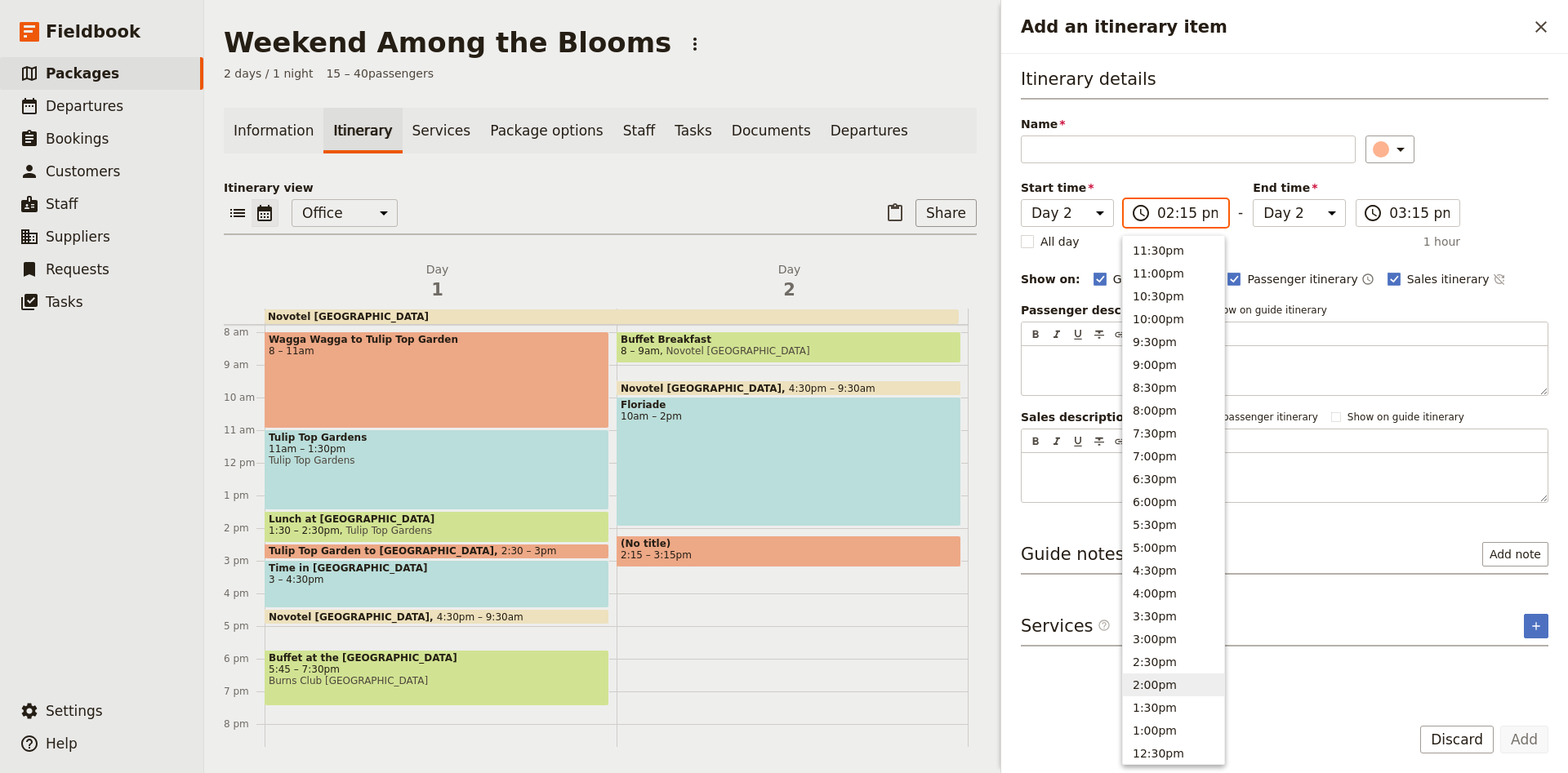
click at [1189, 210] on input "02:15 pm" at bounding box center [1187, 213] width 61 height 20
click at [1165, 690] on button "2:00pm" at bounding box center [1174, 685] width 102 height 23
type input "02:00 pm"
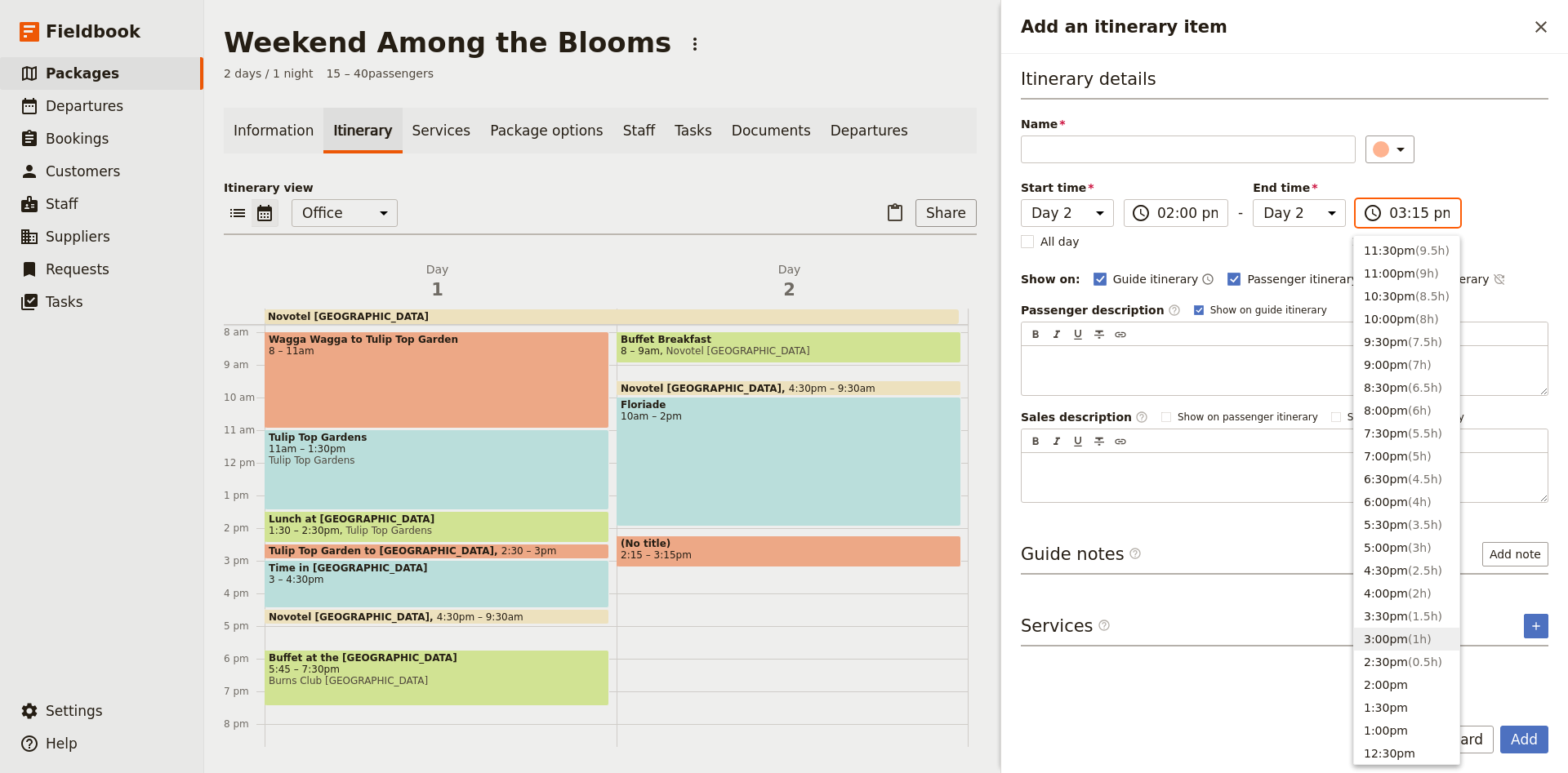
click at [1439, 219] on input "03:15 pm" at bounding box center [1419, 213] width 61 height 20
click at [1407, 554] on span "( 3h )" at bounding box center [1419, 548] width 24 height 13
type input "05:00 pm"
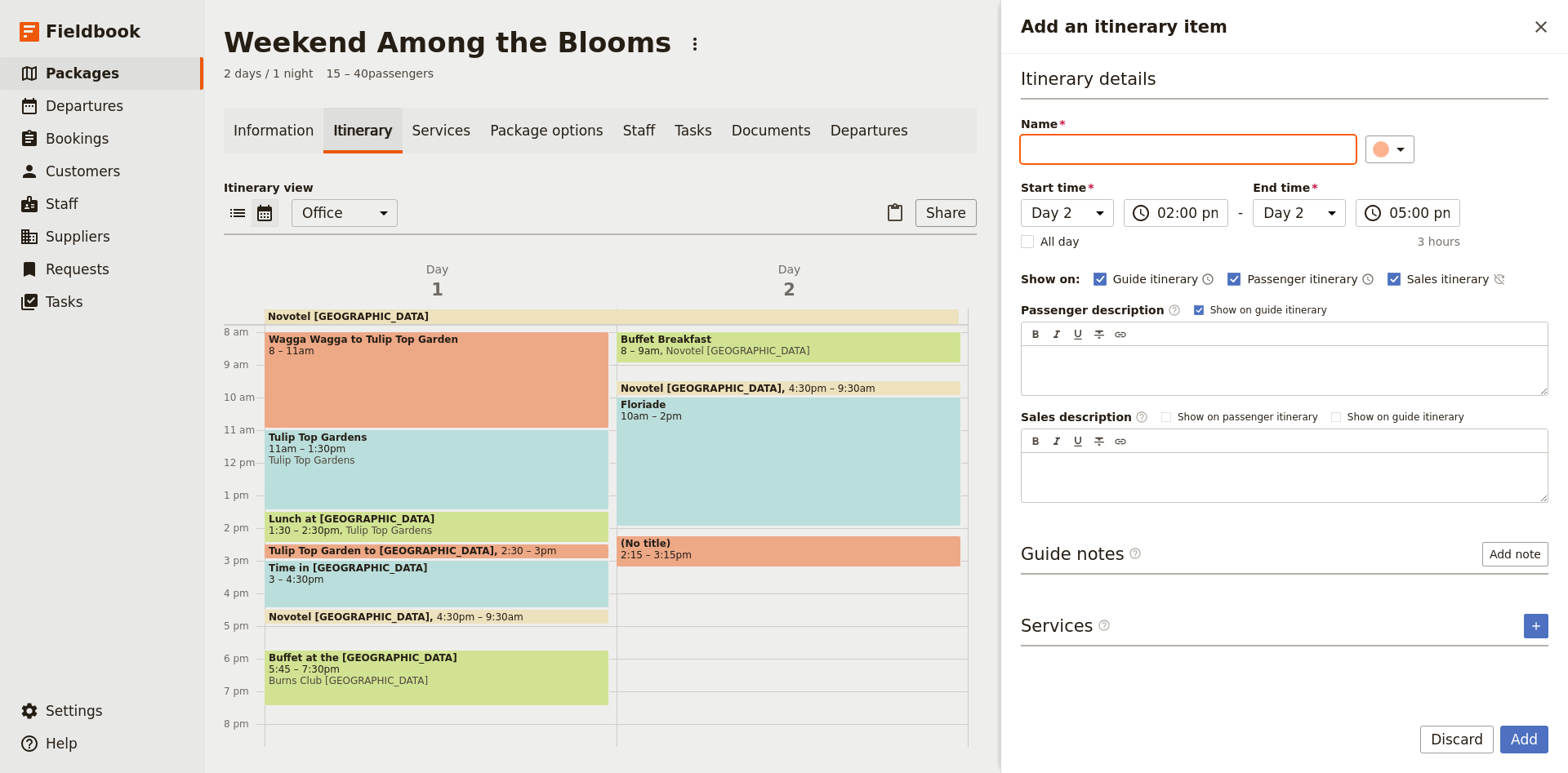
click at [1178, 149] on input "Name" at bounding box center [1188, 149] width 335 height 28
type input "[GEOGRAPHIC_DATA] to [GEOGRAPHIC_DATA]"
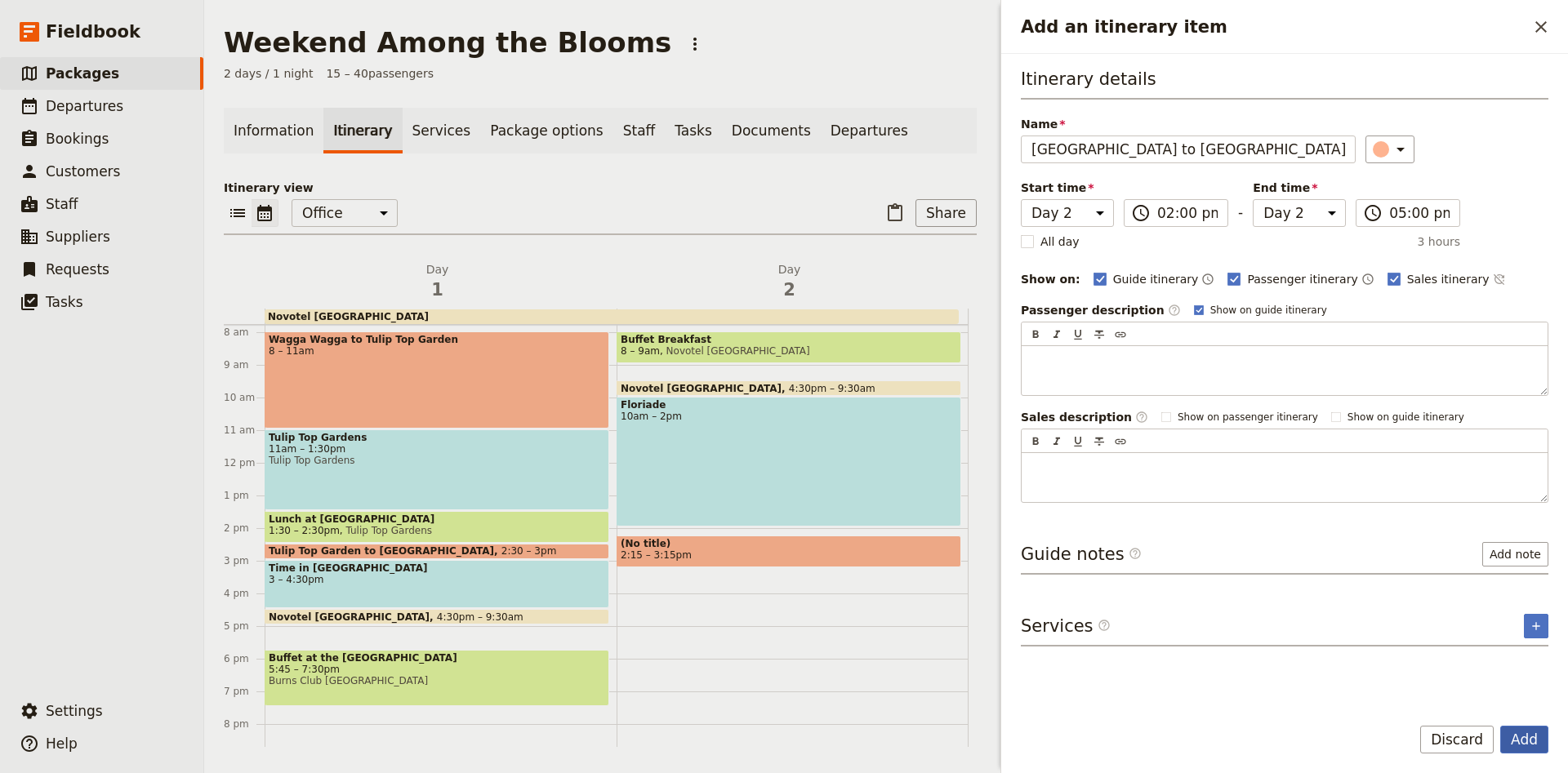
click at [1529, 735] on button "Add" at bounding box center [1524, 739] width 48 height 28
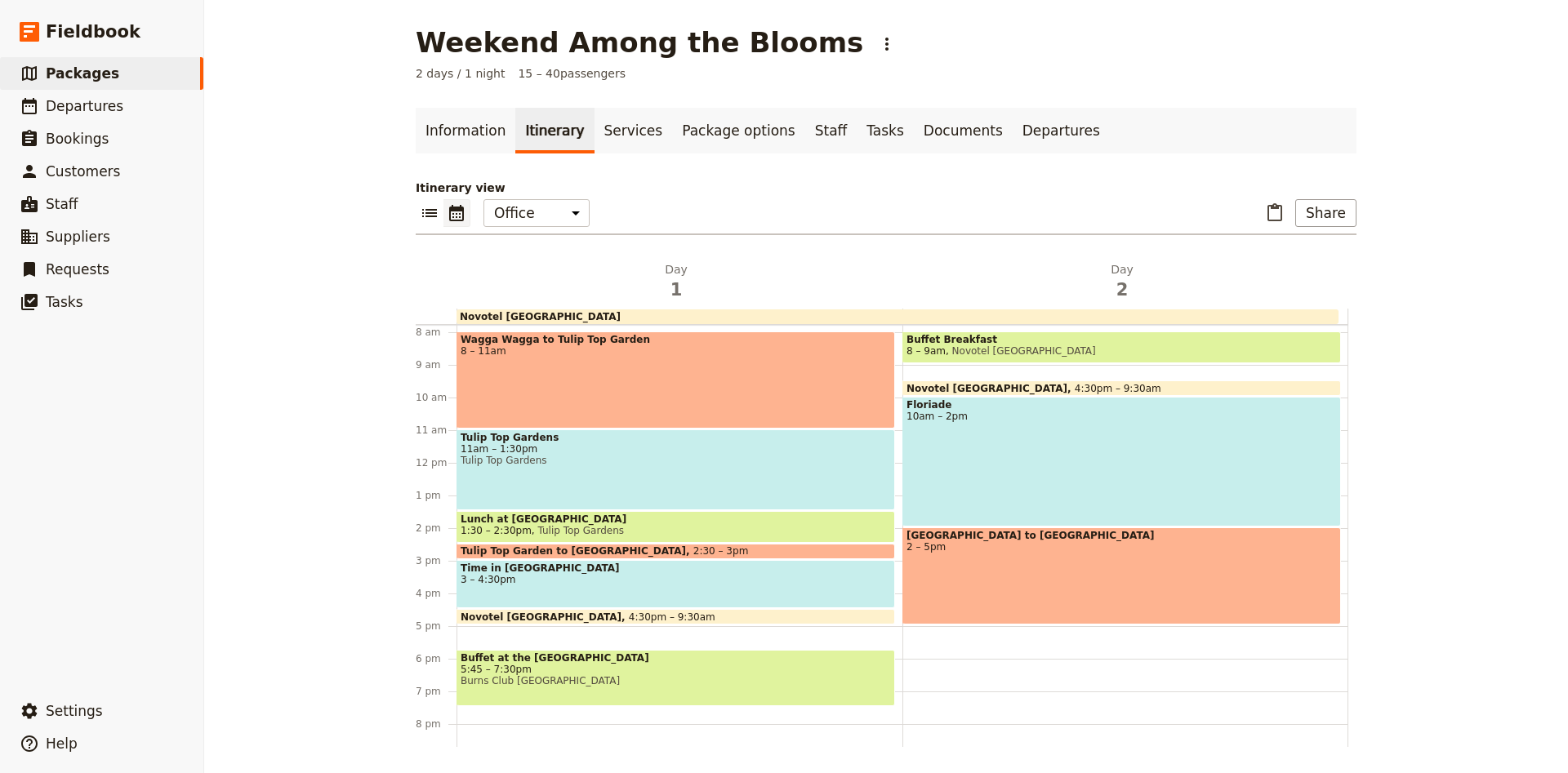
click at [620, 619] on div "Novotel [GEOGRAPHIC_DATA] 4:30pm – 9:30am" at bounding box center [675, 617] width 438 height 16
select select "2"
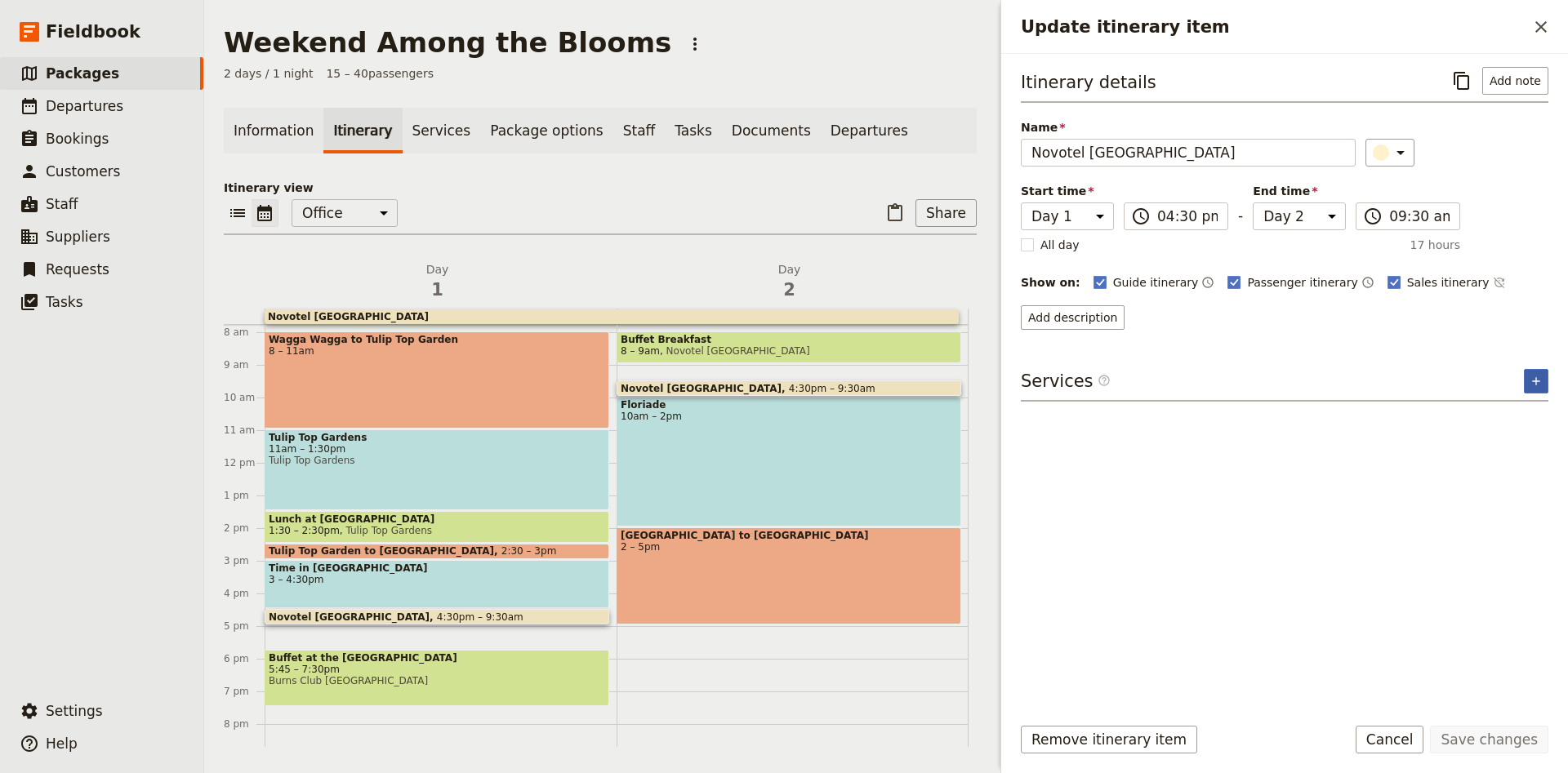
click at [1544, 371] on button "​" at bounding box center [1536, 382] width 25 height 25
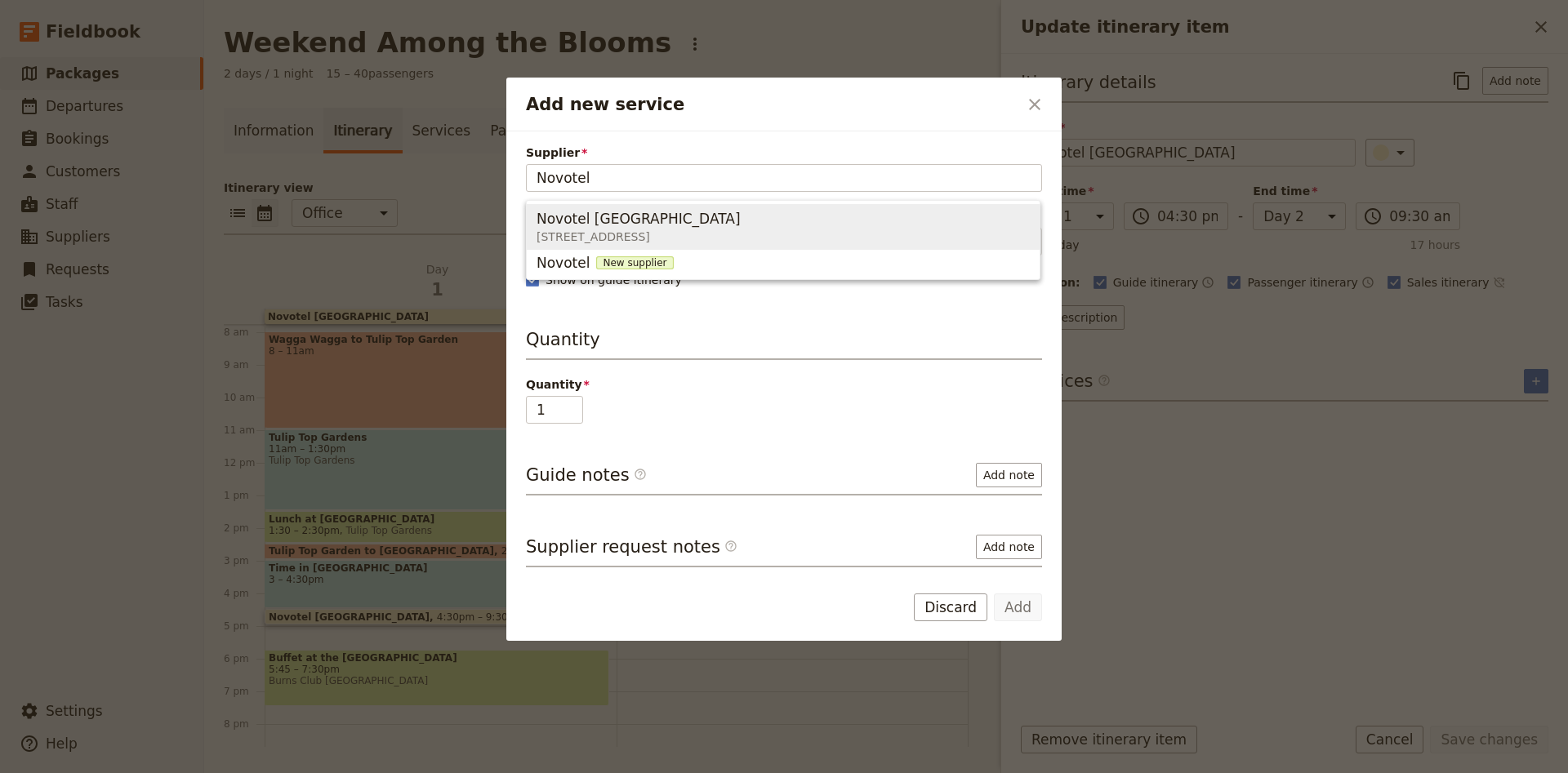
type input "Novotel"
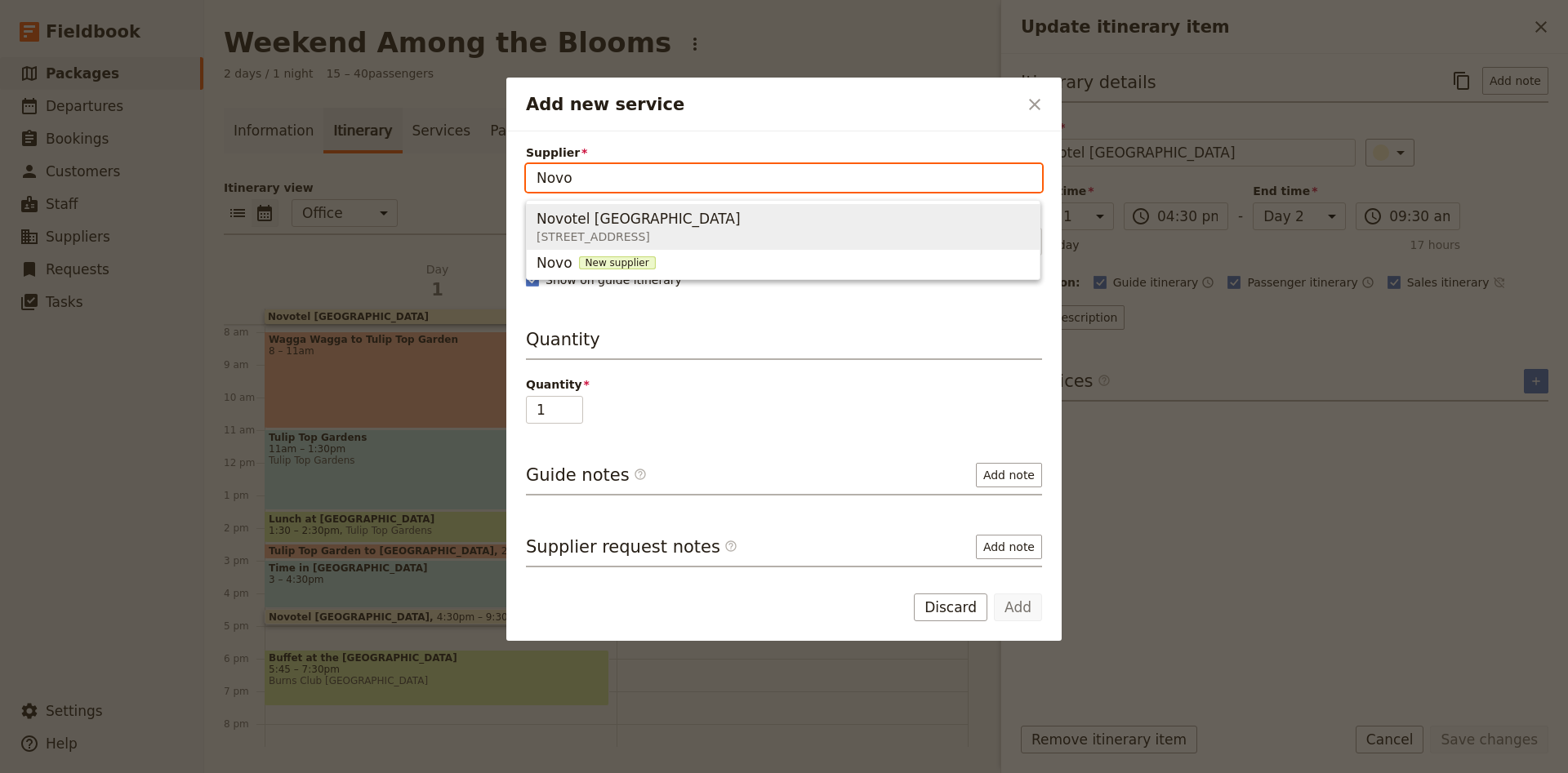
click at [679, 229] on span "[STREET_ADDRESS]" at bounding box center [641, 237] width 211 height 16
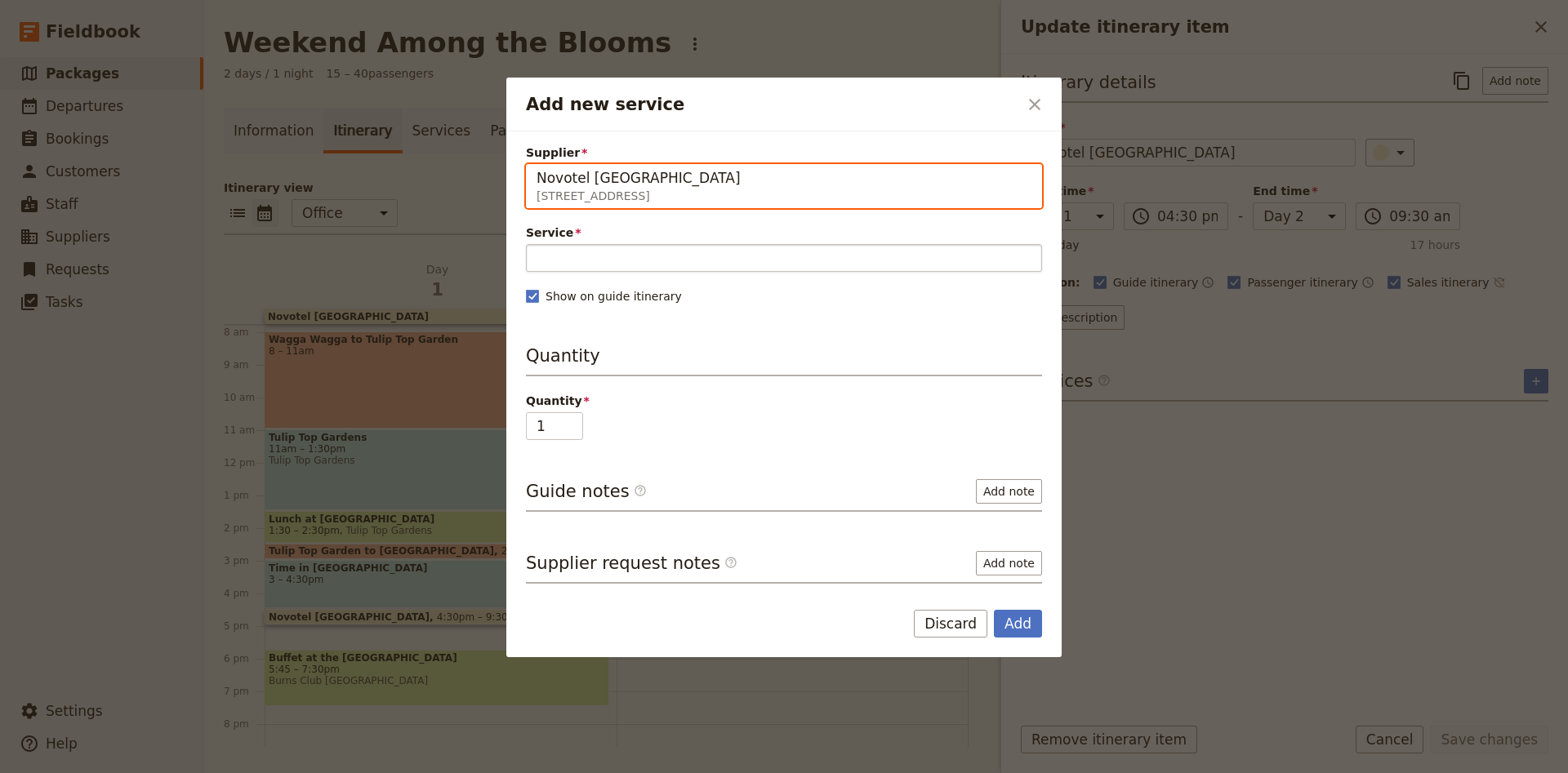
type input "Novotel [GEOGRAPHIC_DATA]"
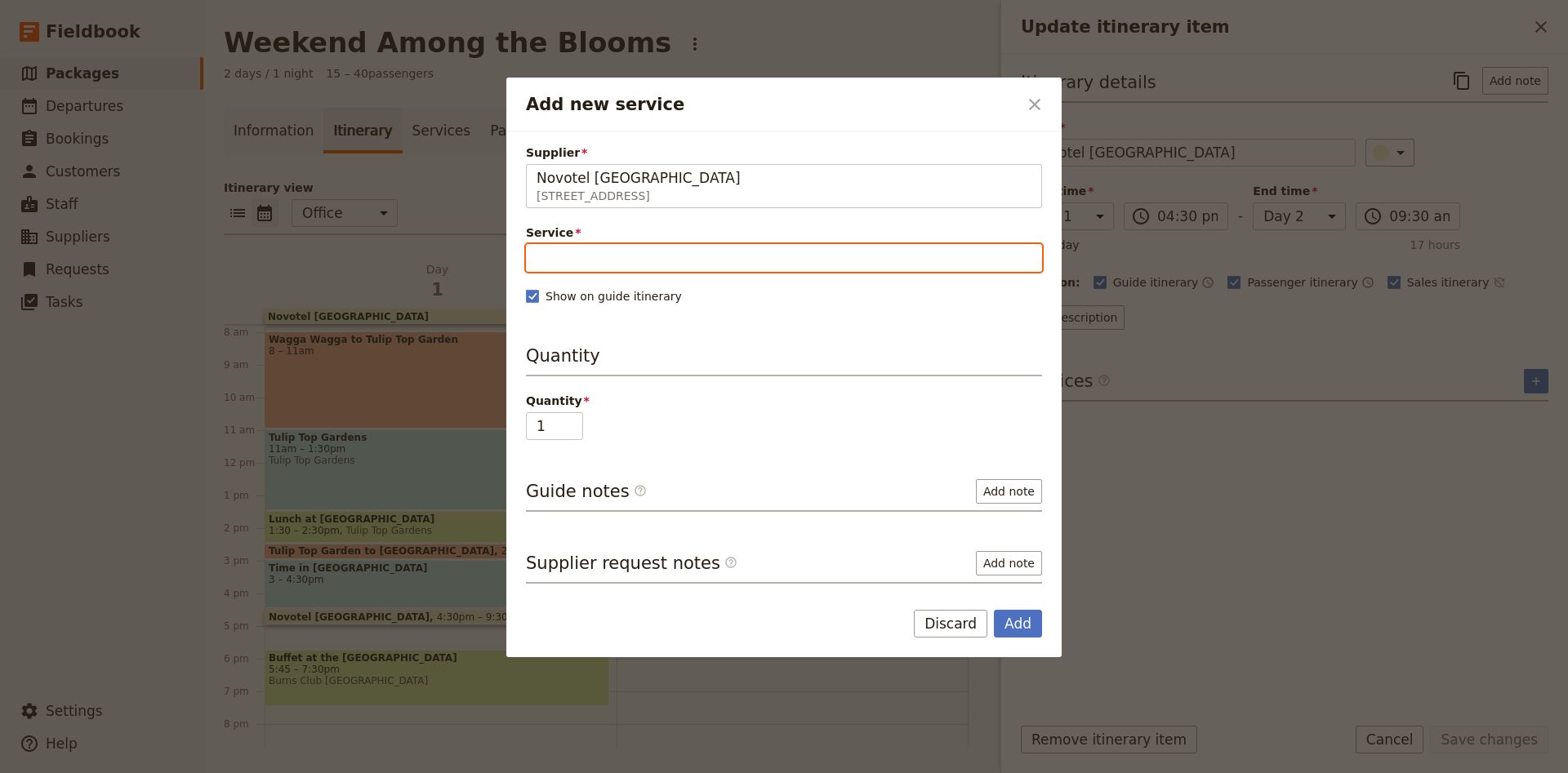
click at [650, 257] on input "Service" at bounding box center [784, 258] width 516 height 28
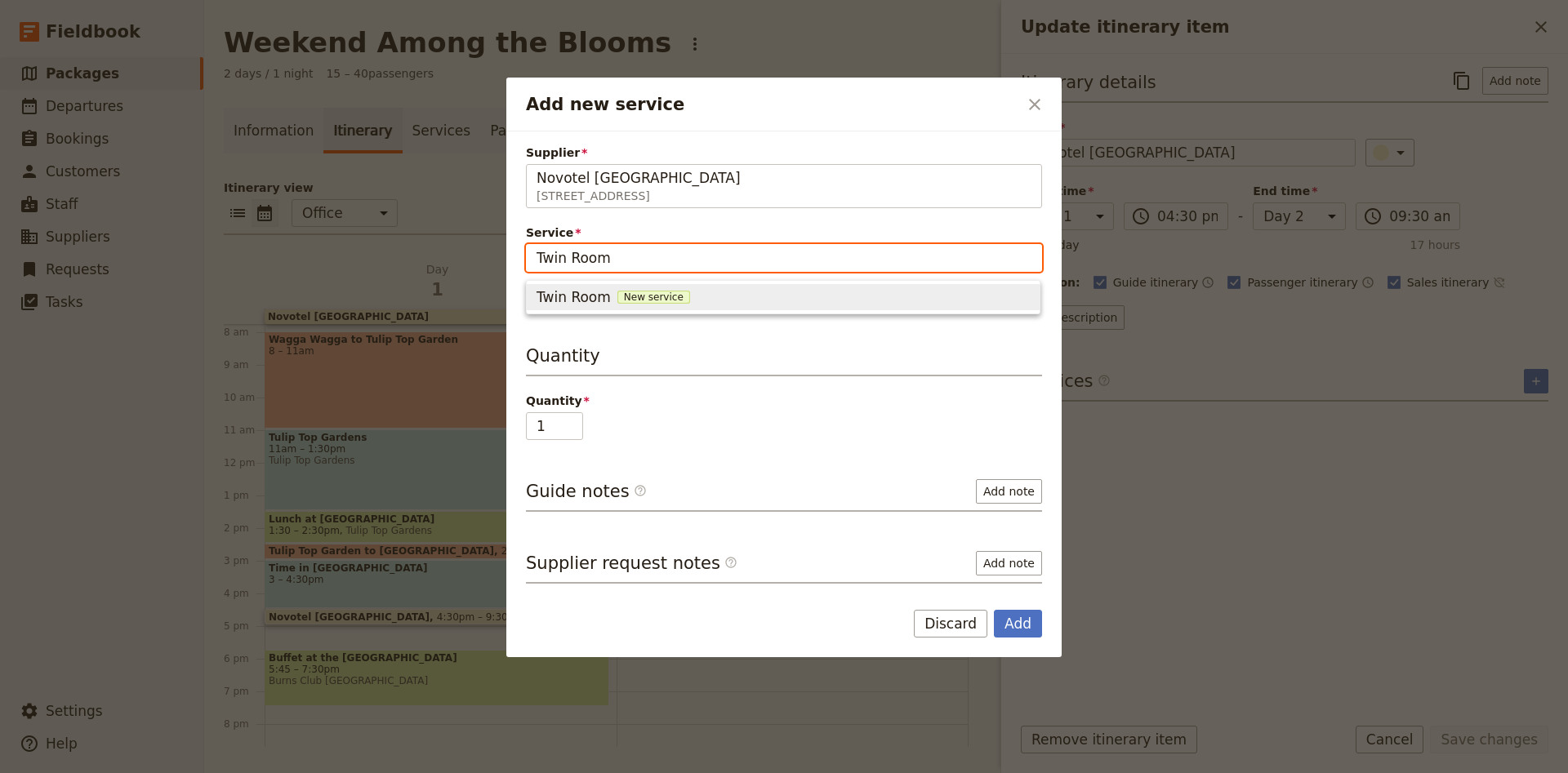
type input "Twin Room"
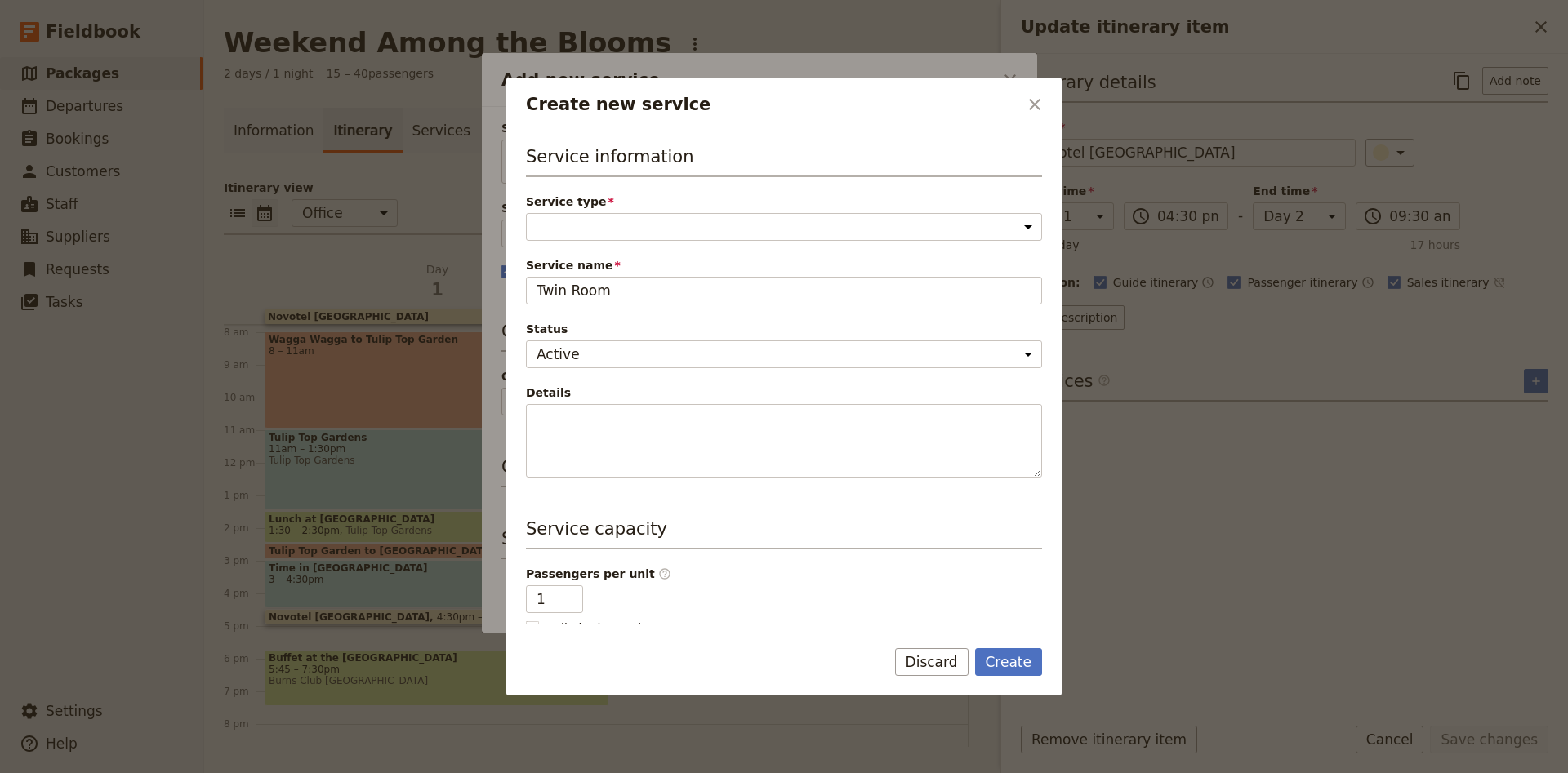
click at [550, 209] on span "Service type" at bounding box center [784, 201] width 516 height 16
click at [550, 213] on select "Accommodation Activity Transport Flight Food and beverage Other" at bounding box center [784, 227] width 516 height 28
click at [526, 213] on select "Accommodation Activity Transport Flight Food and beverage Other" at bounding box center [784, 227] width 516 height 28
select select "AccommodationService"
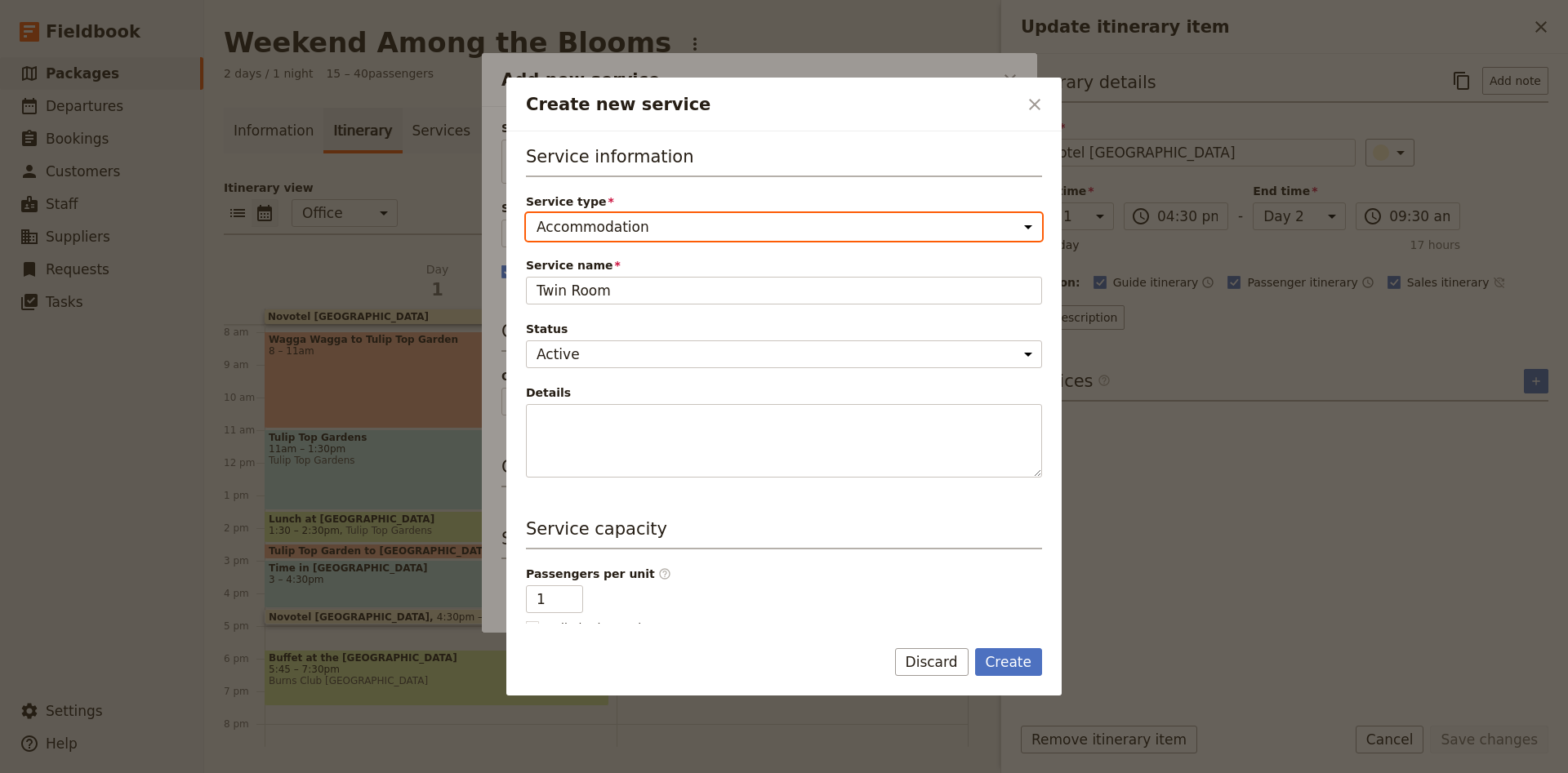
click option "Accommodation" at bounding box center [0, 0] width 0 height 0
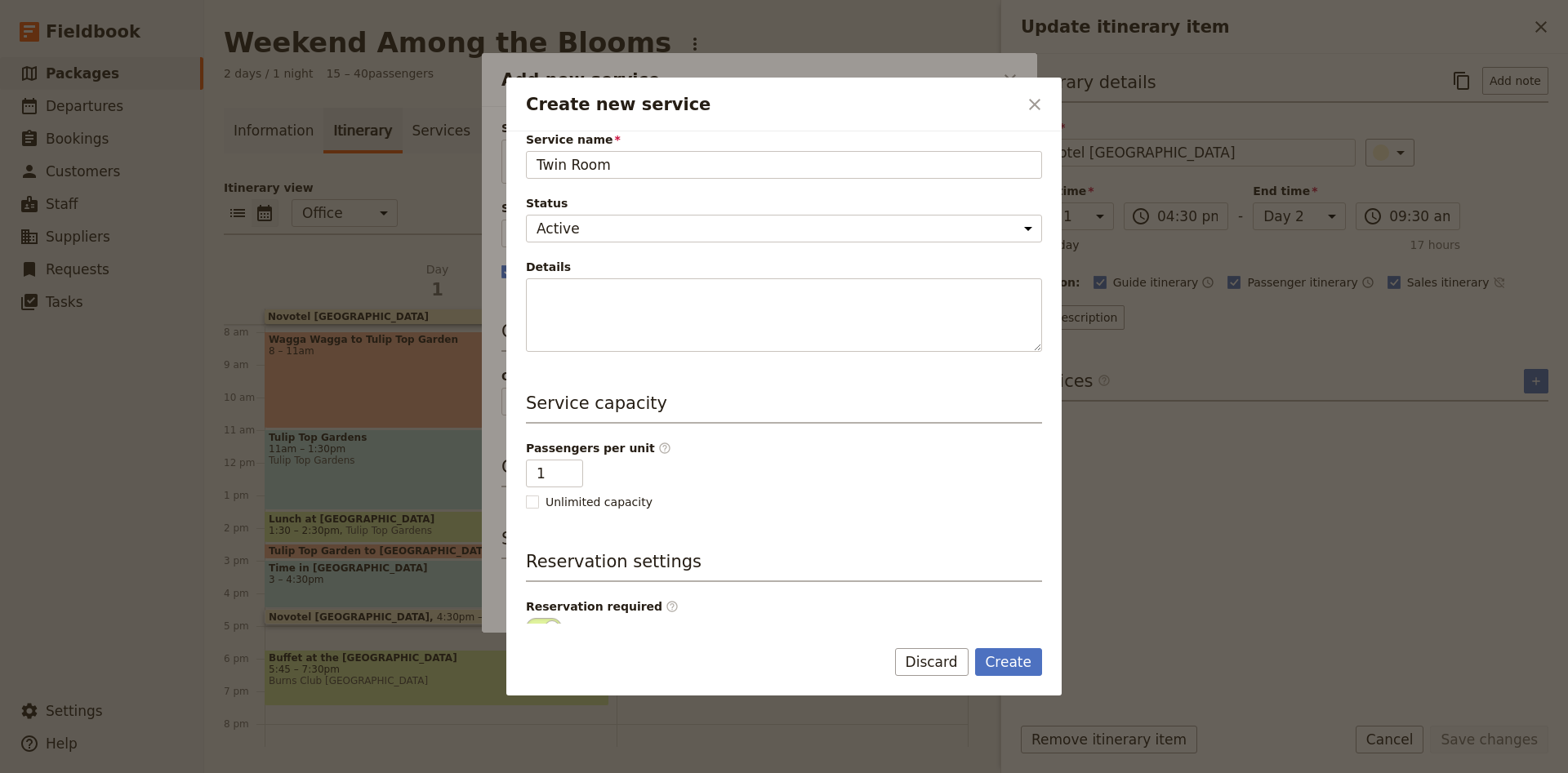
scroll to position [213, 0]
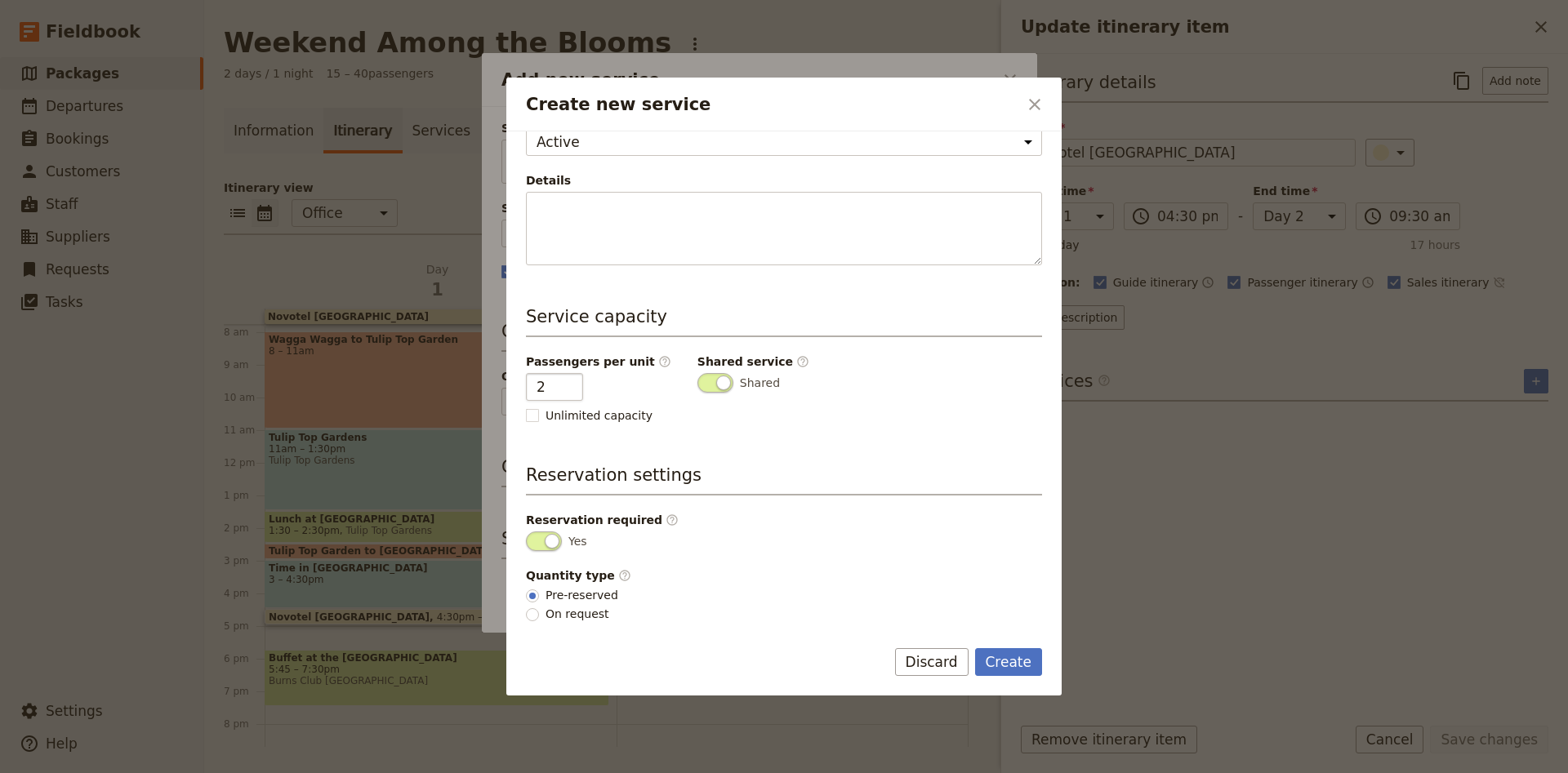
type input "2"
click at [568, 378] on input "2" at bounding box center [555, 387] width 57 height 28
click at [1014, 658] on button "Create" at bounding box center [1008, 662] width 68 height 28
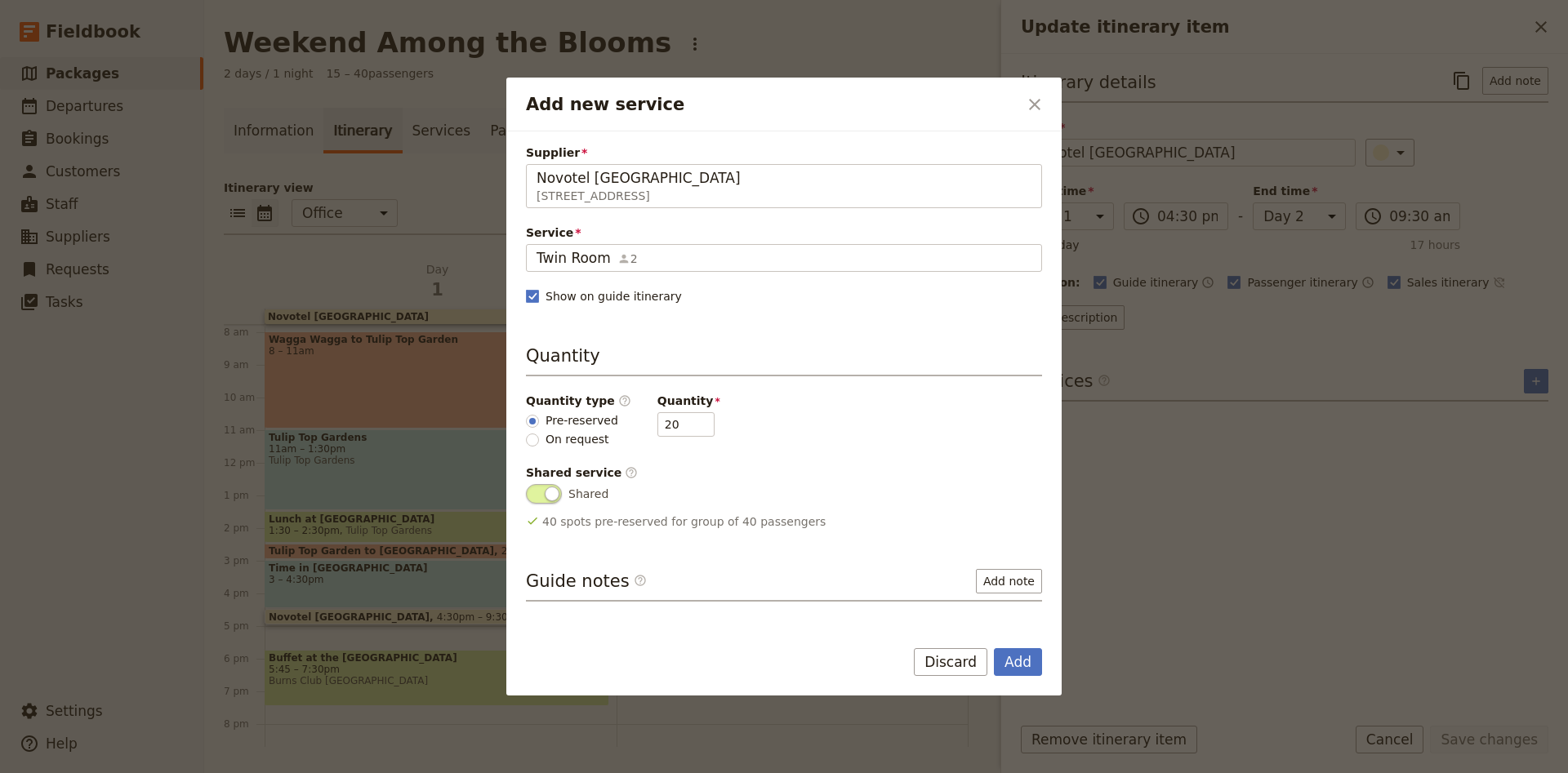
scroll to position [52, 0]
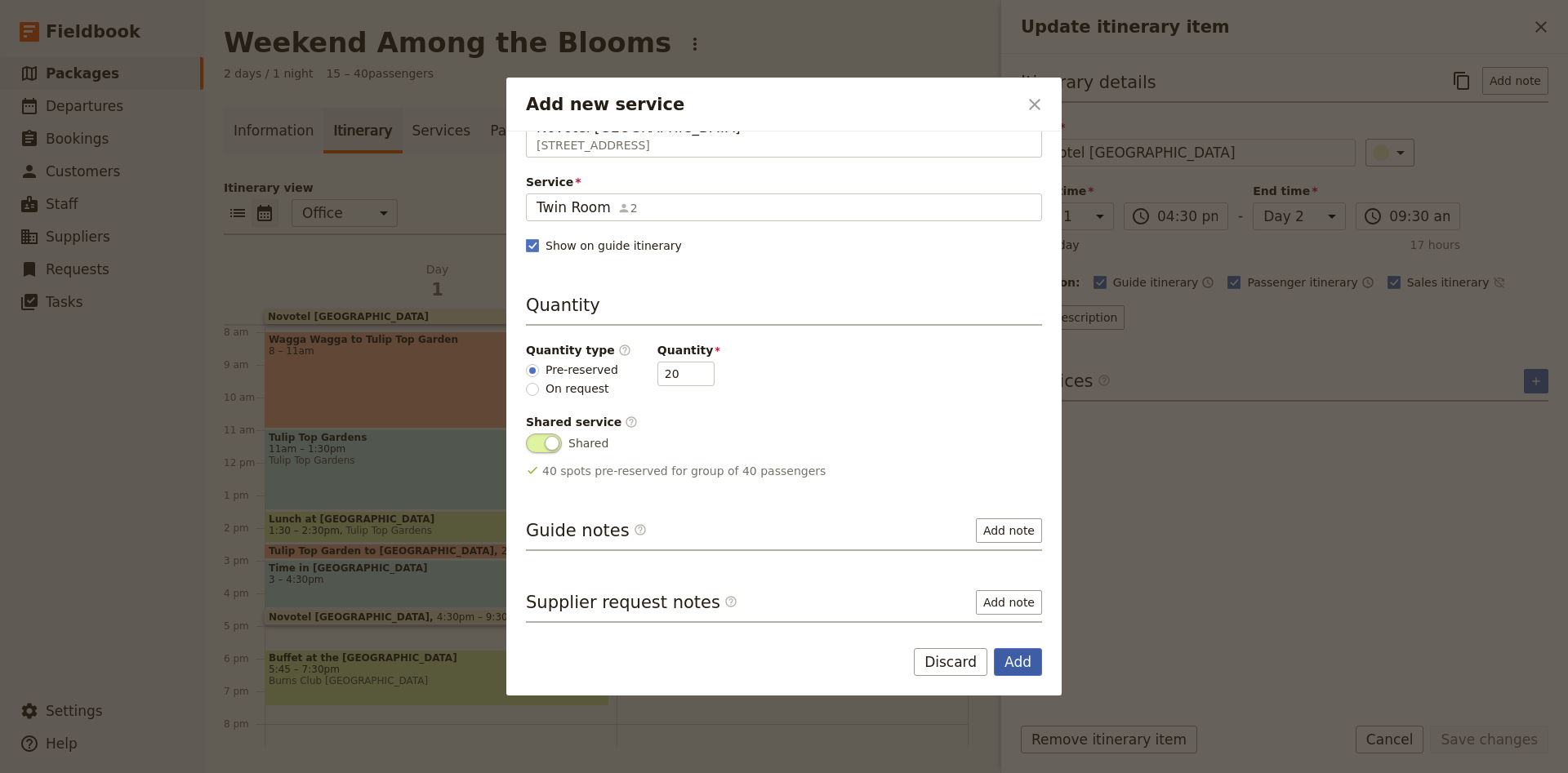
click at [1026, 663] on button "Add" at bounding box center [1017, 662] width 48 height 28
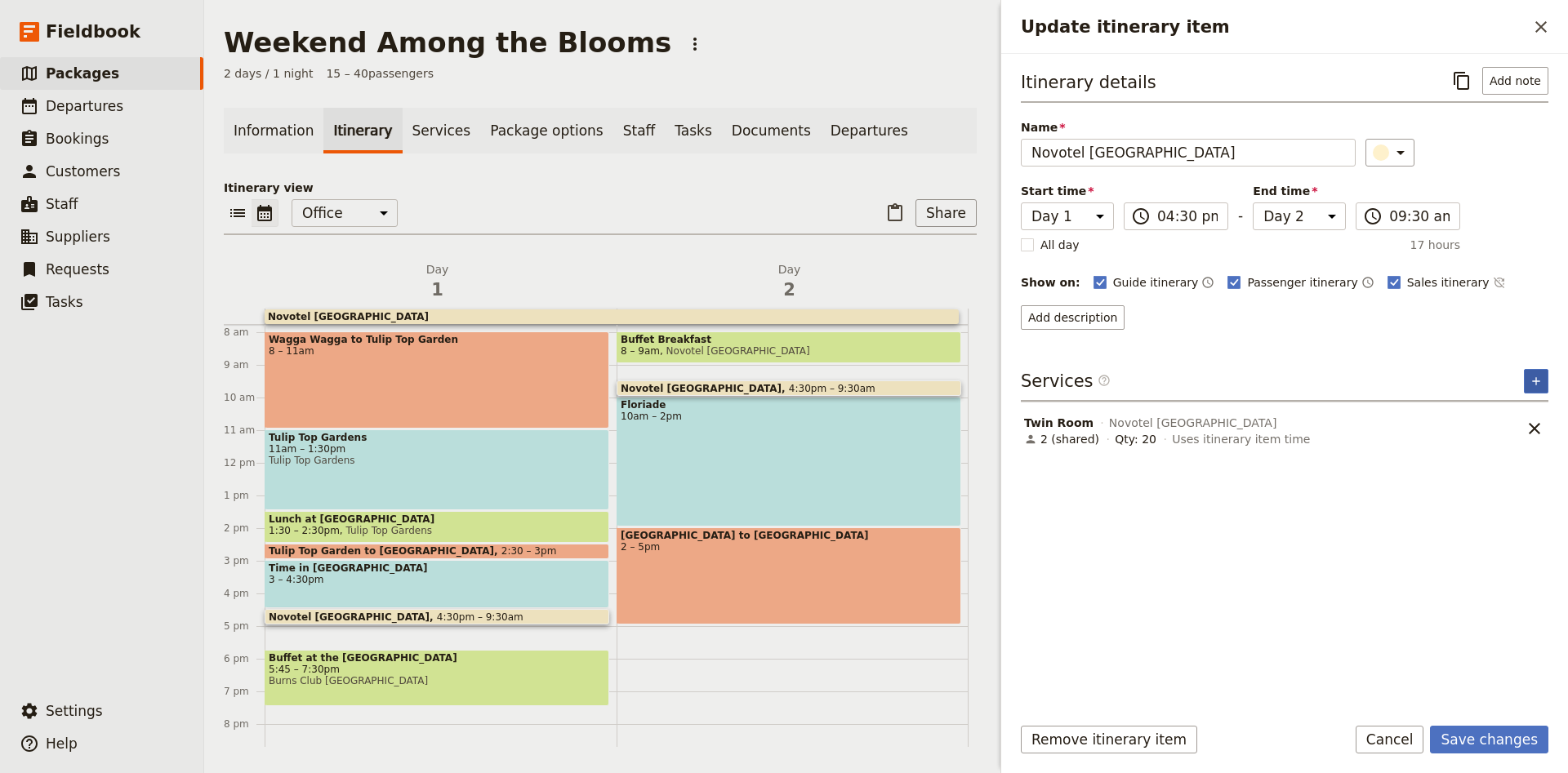
click at [1545, 385] on button "​" at bounding box center [1536, 382] width 25 height 25
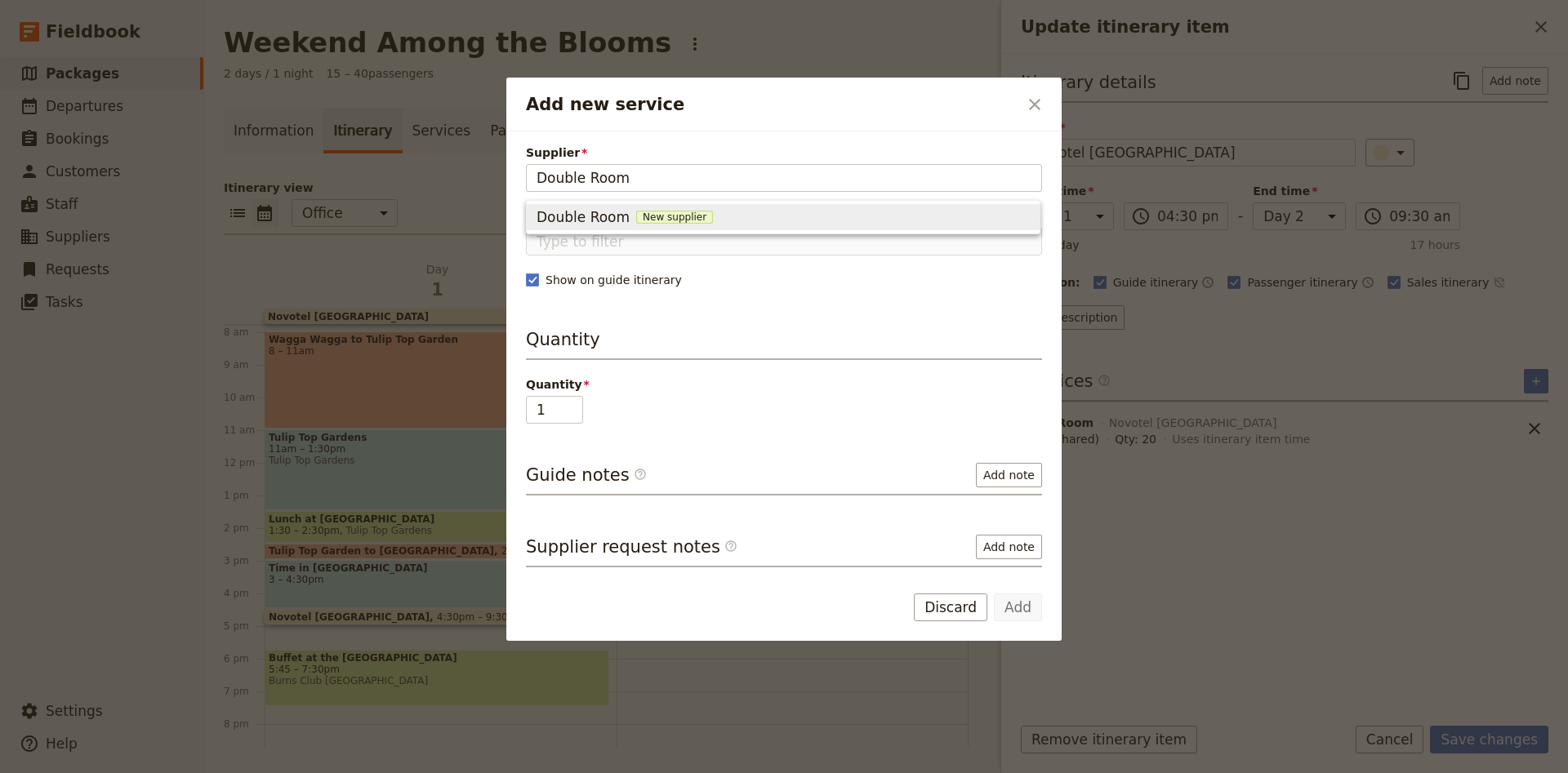
type input "Double Room"
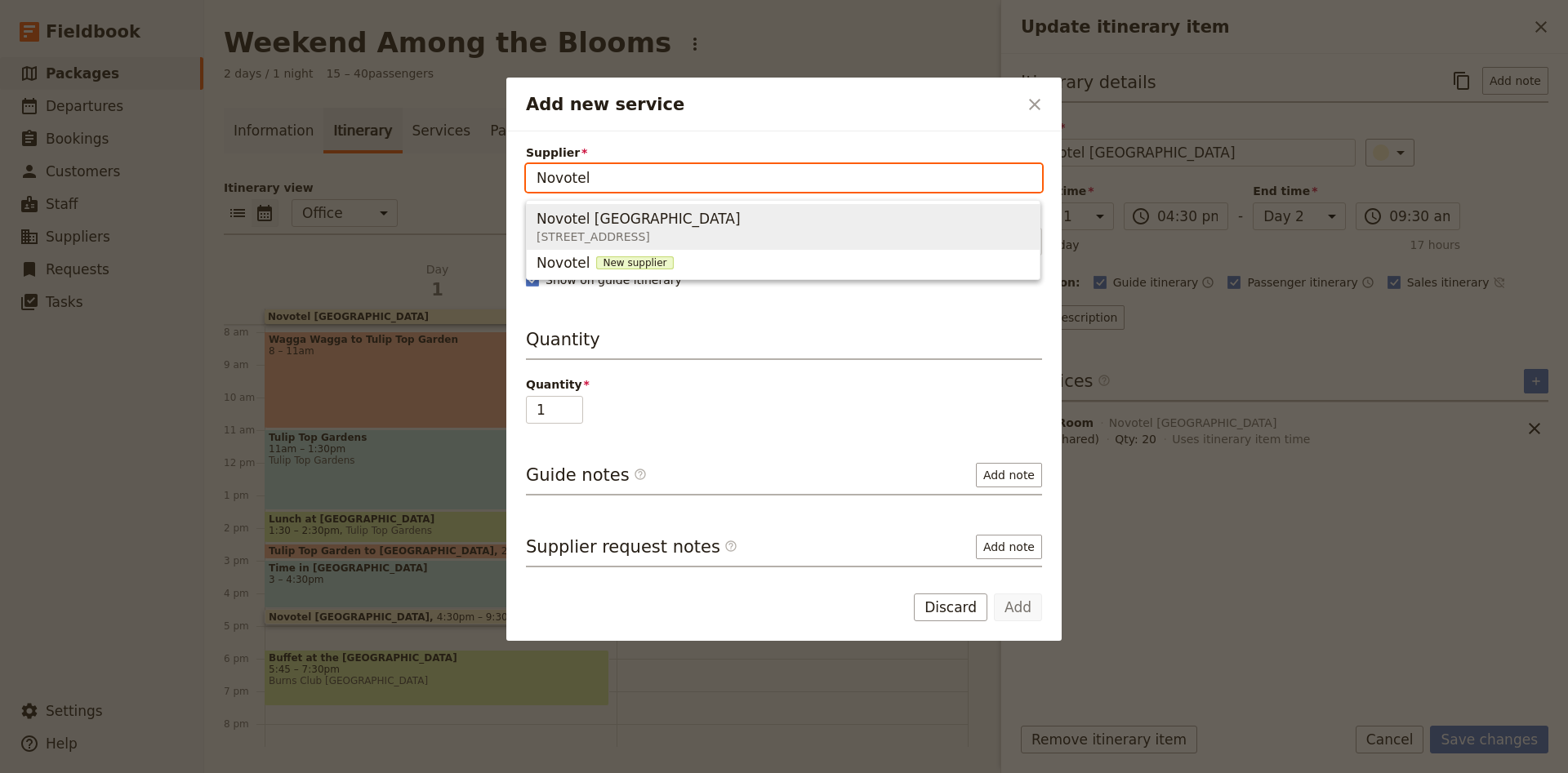
click at [664, 223] on div "Novotel [GEOGRAPHIC_DATA]" at bounding box center [641, 219] width 211 height 20
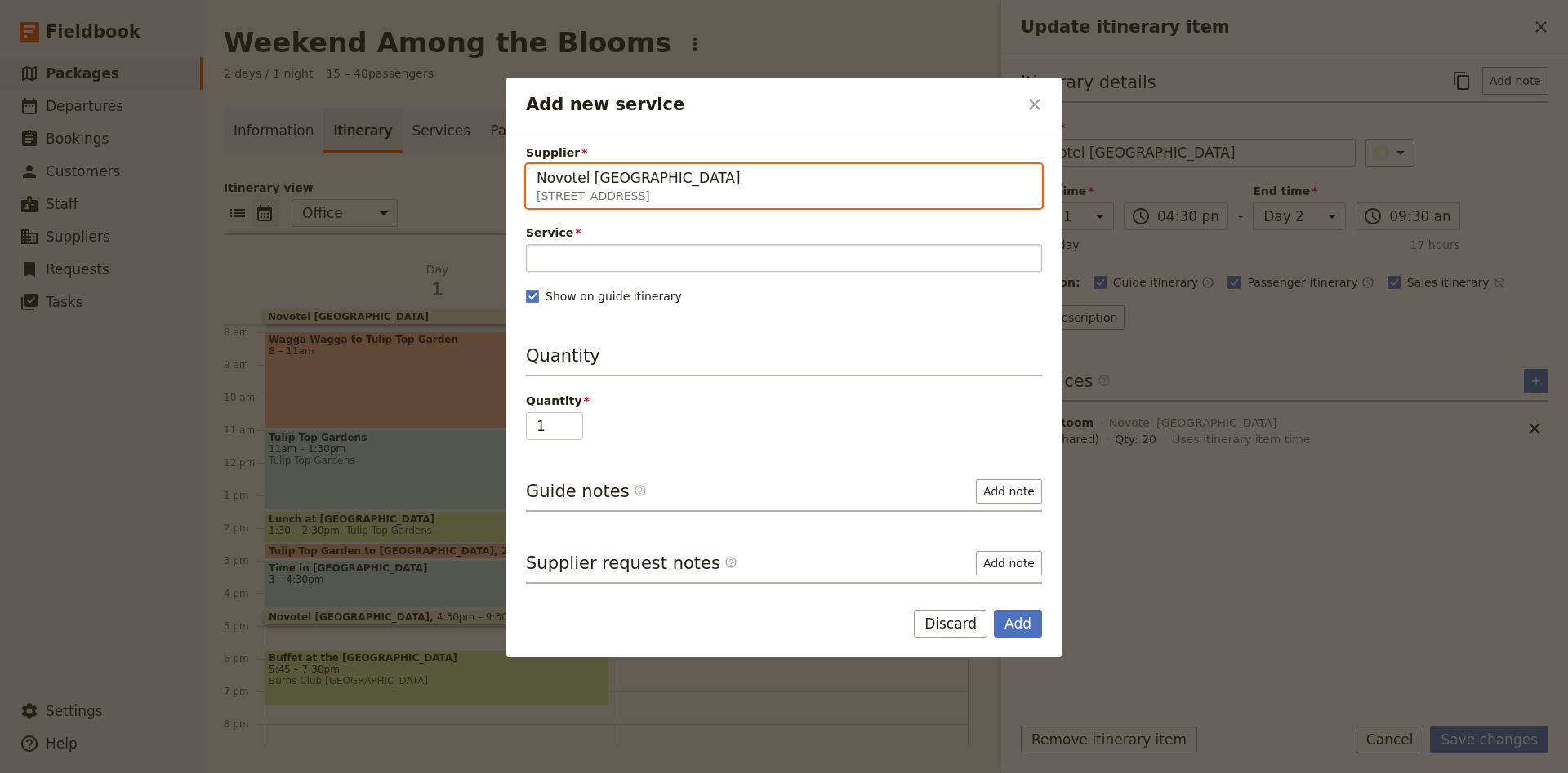
type input "Novotel [GEOGRAPHIC_DATA]"
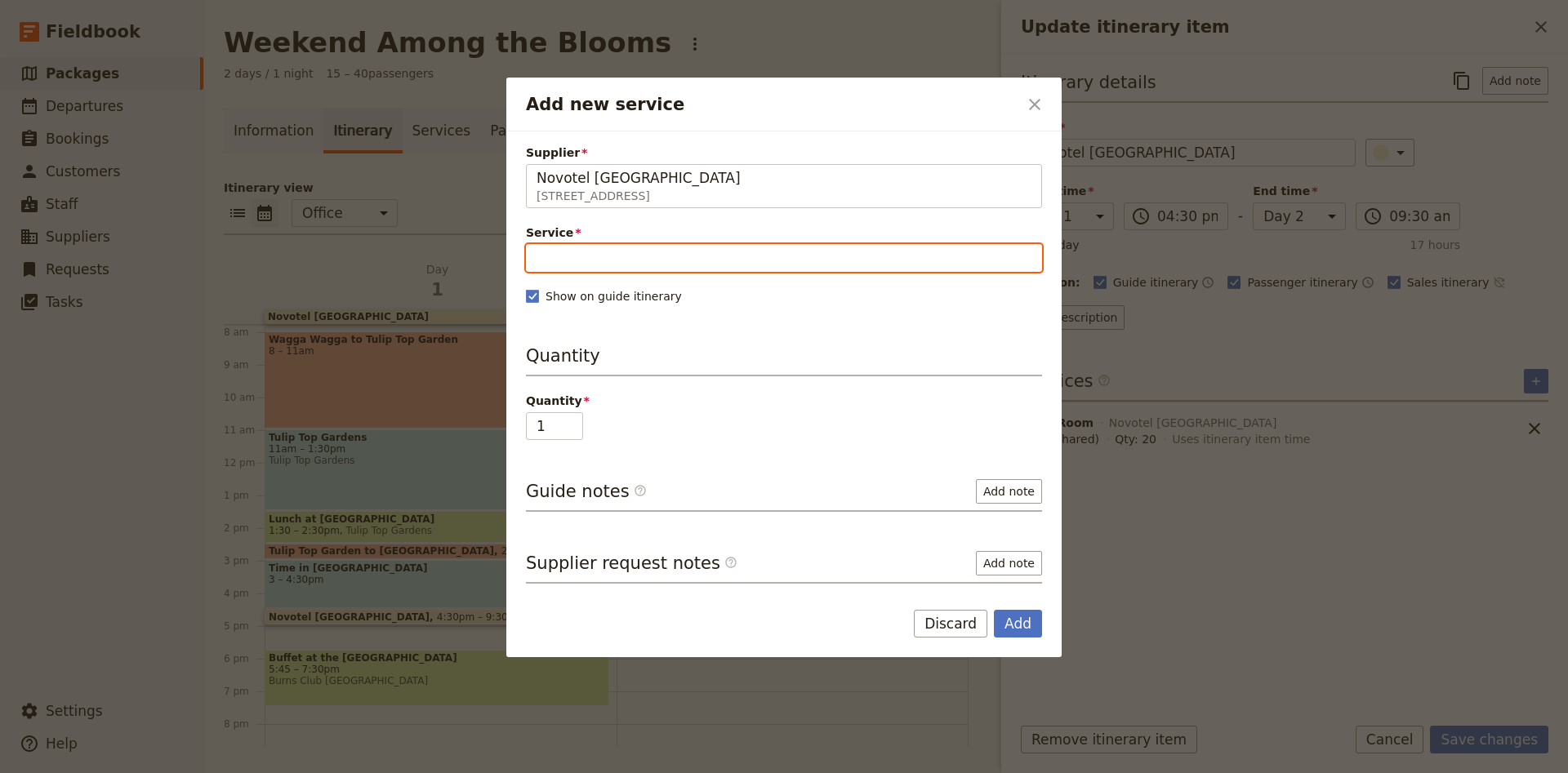
click at [653, 260] on input "Service" at bounding box center [784, 258] width 516 height 28
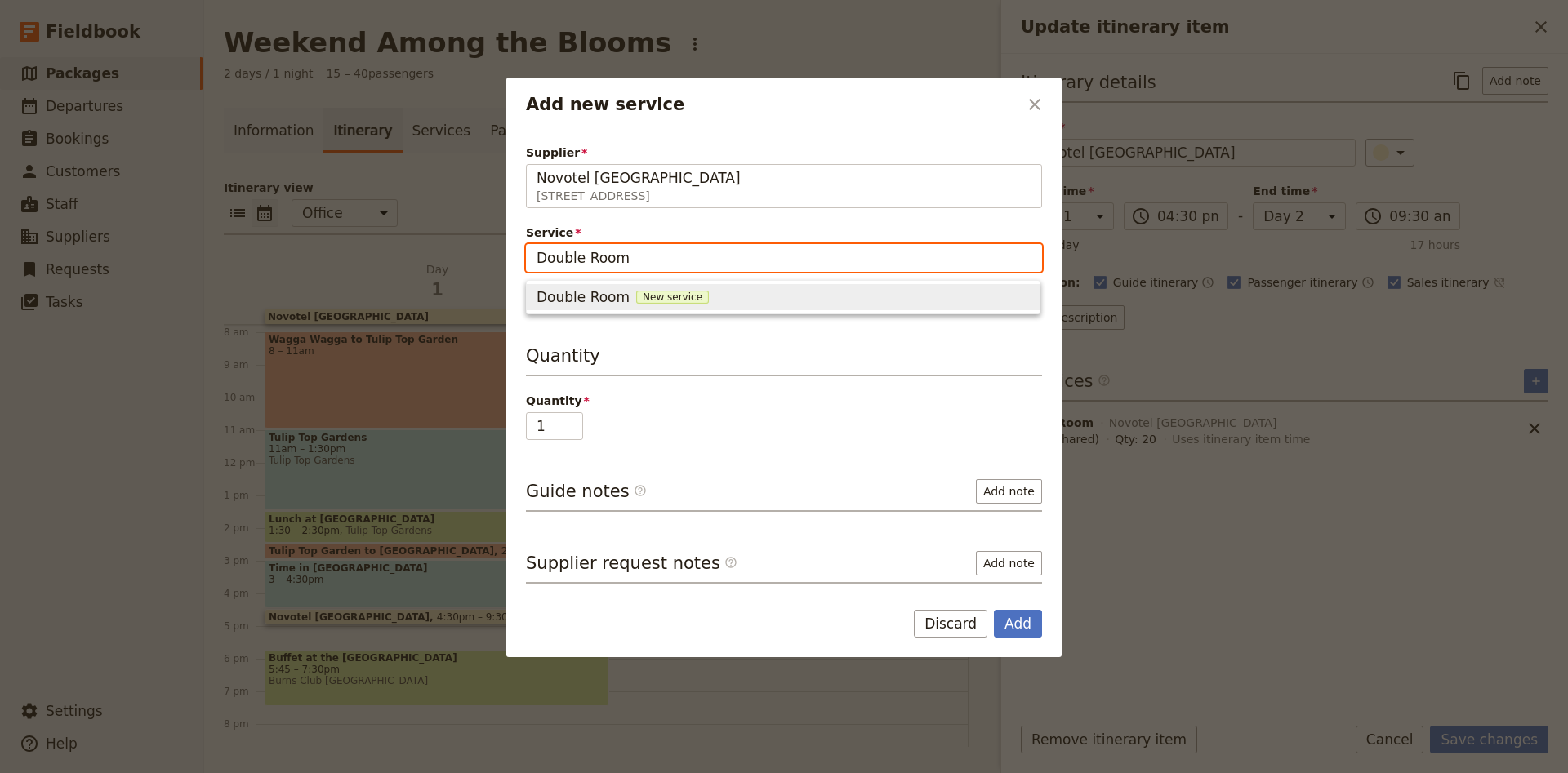
type input "Double Room"
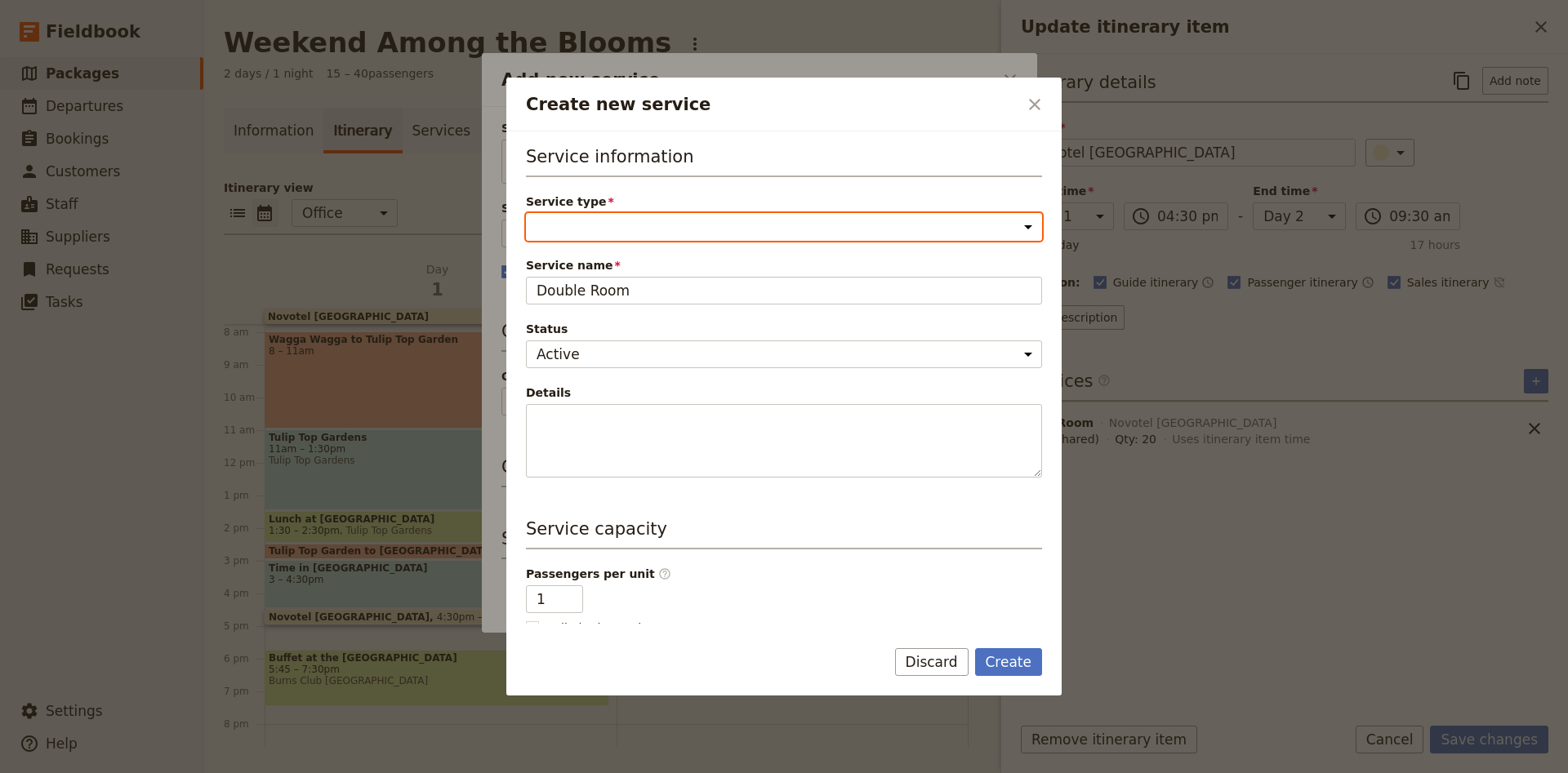
click at [526, 213] on select "Accommodation Activity Transport Flight Food and beverage Other" at bounding box center [784, 227] width 516 height 28
select select "AccommodationService"
click option "Accommodation" at bounding box center [0, 0] width 0 height 0
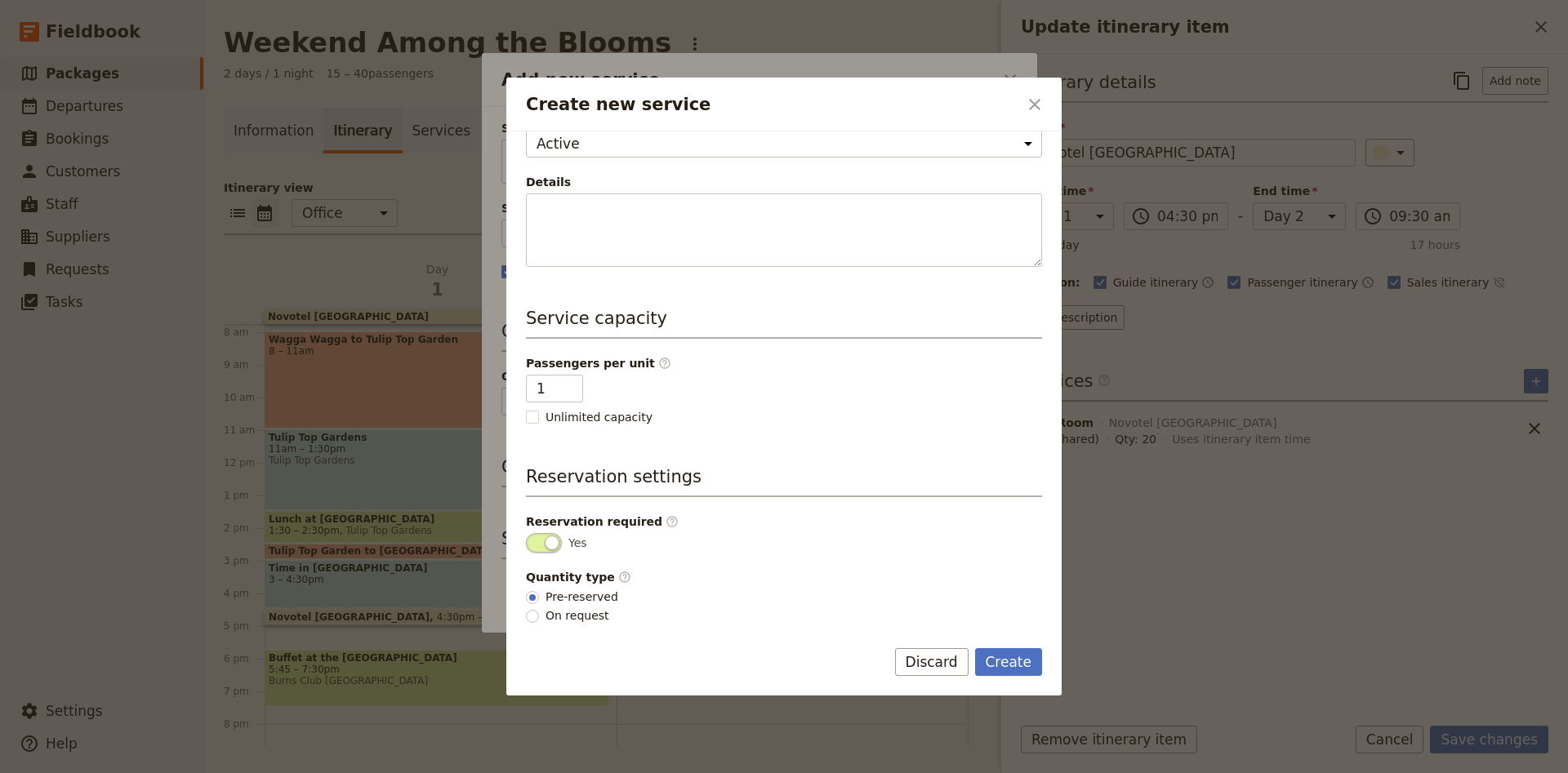
scroll to position [213, 0]
type input "2"
click at [571, 382] on input "2" at bounding box center [555, 387] width 57 height 28
click at [1009, 656] on button "Create" at bounding box center [1008, 662] width 68 height 28
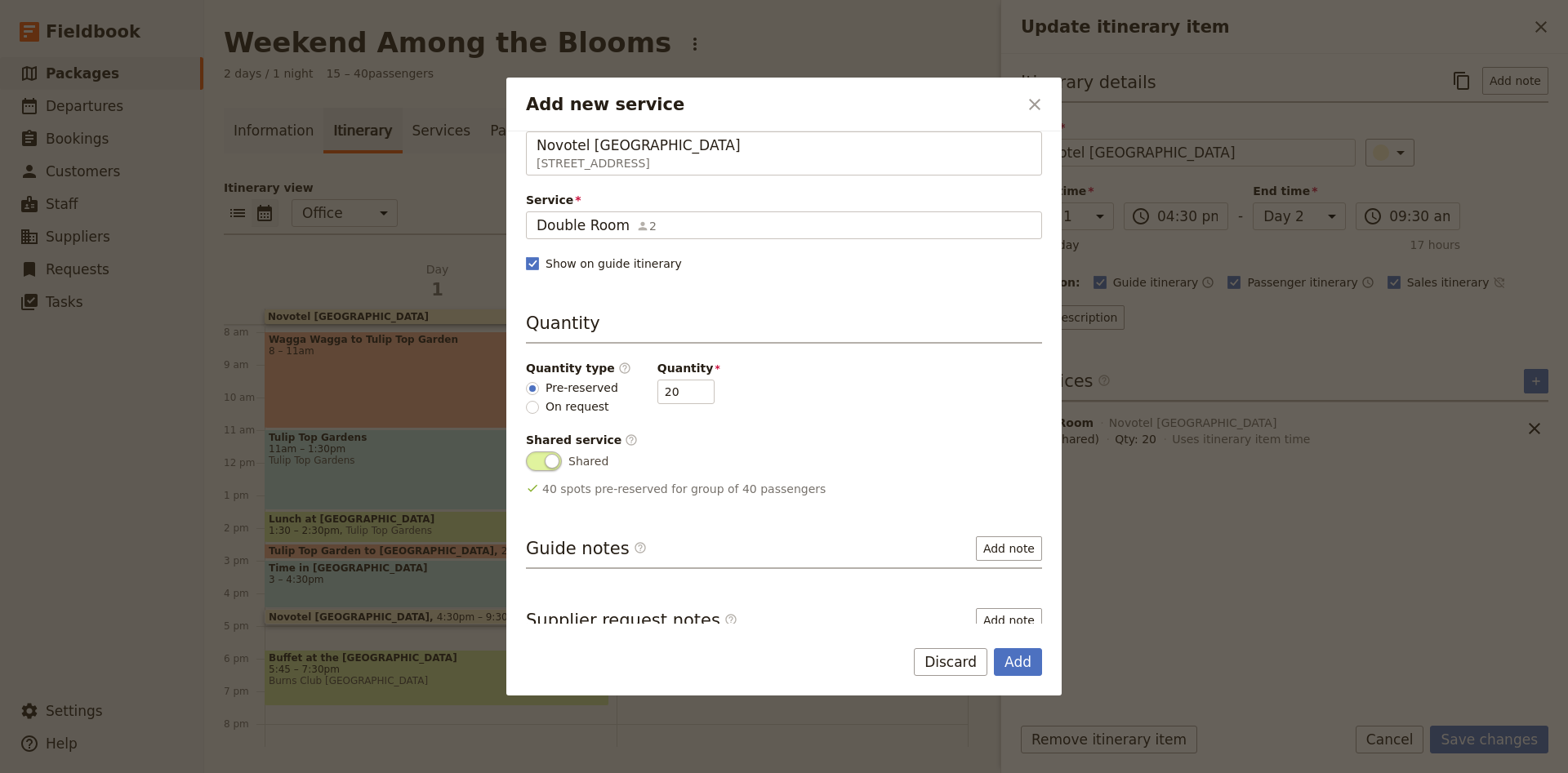
scroll to position [52, 0]
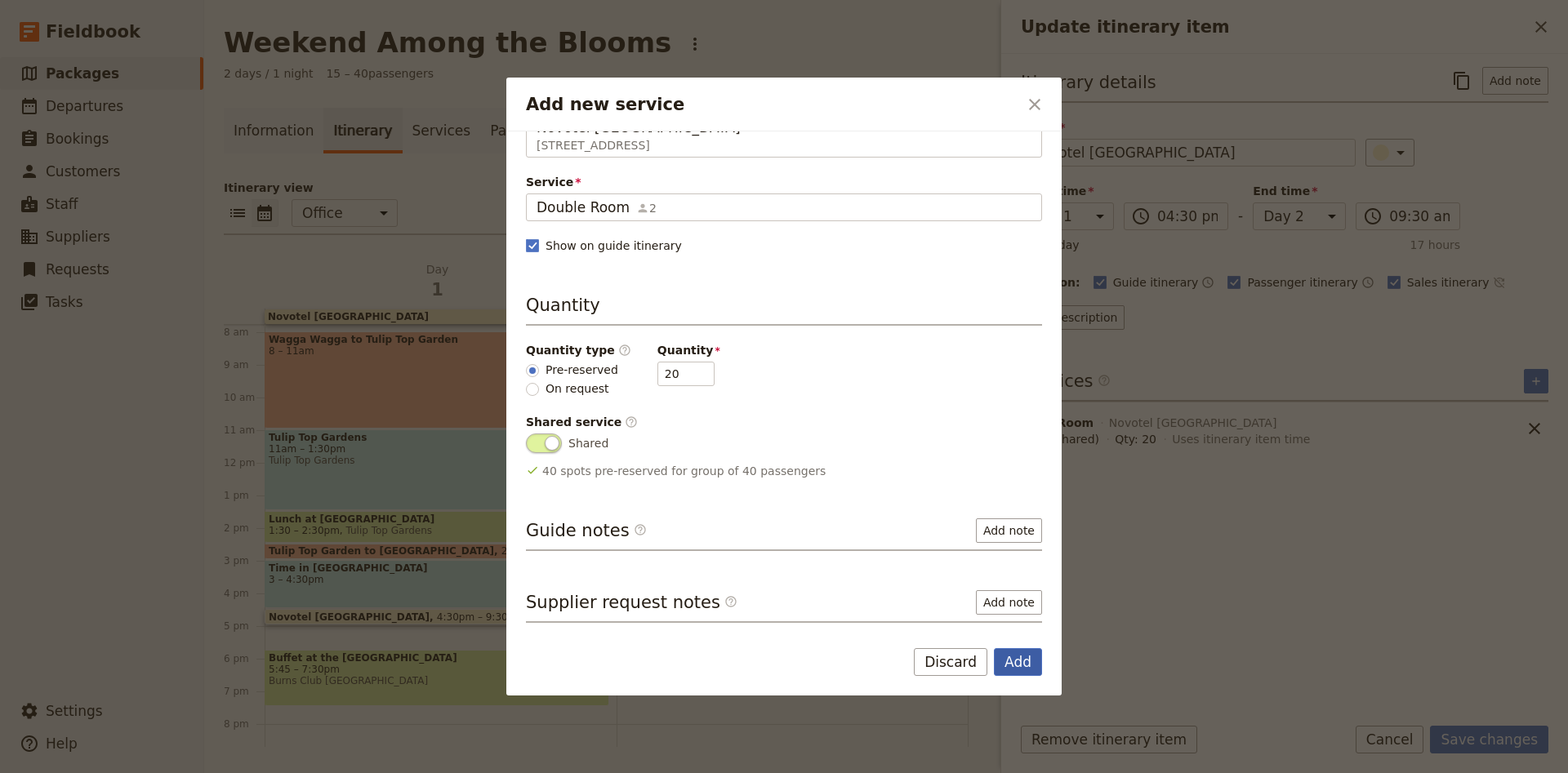
click at [1012, 657] on button "Add" at bounding box center [1017, 662] width 48 height 28
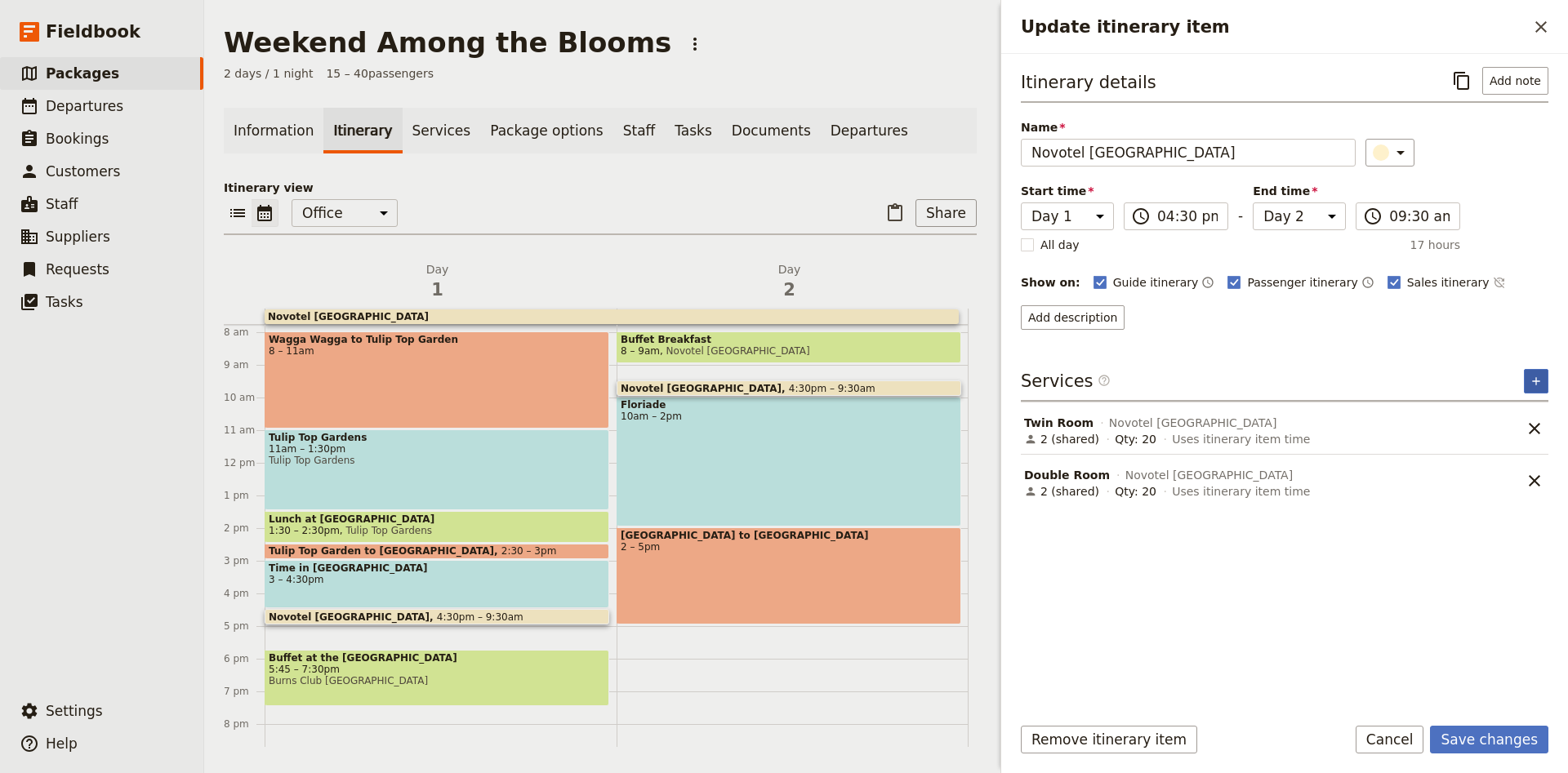
click at [1540, 373] on button "​" at bounding box center [1536, 382] width 25 height 25
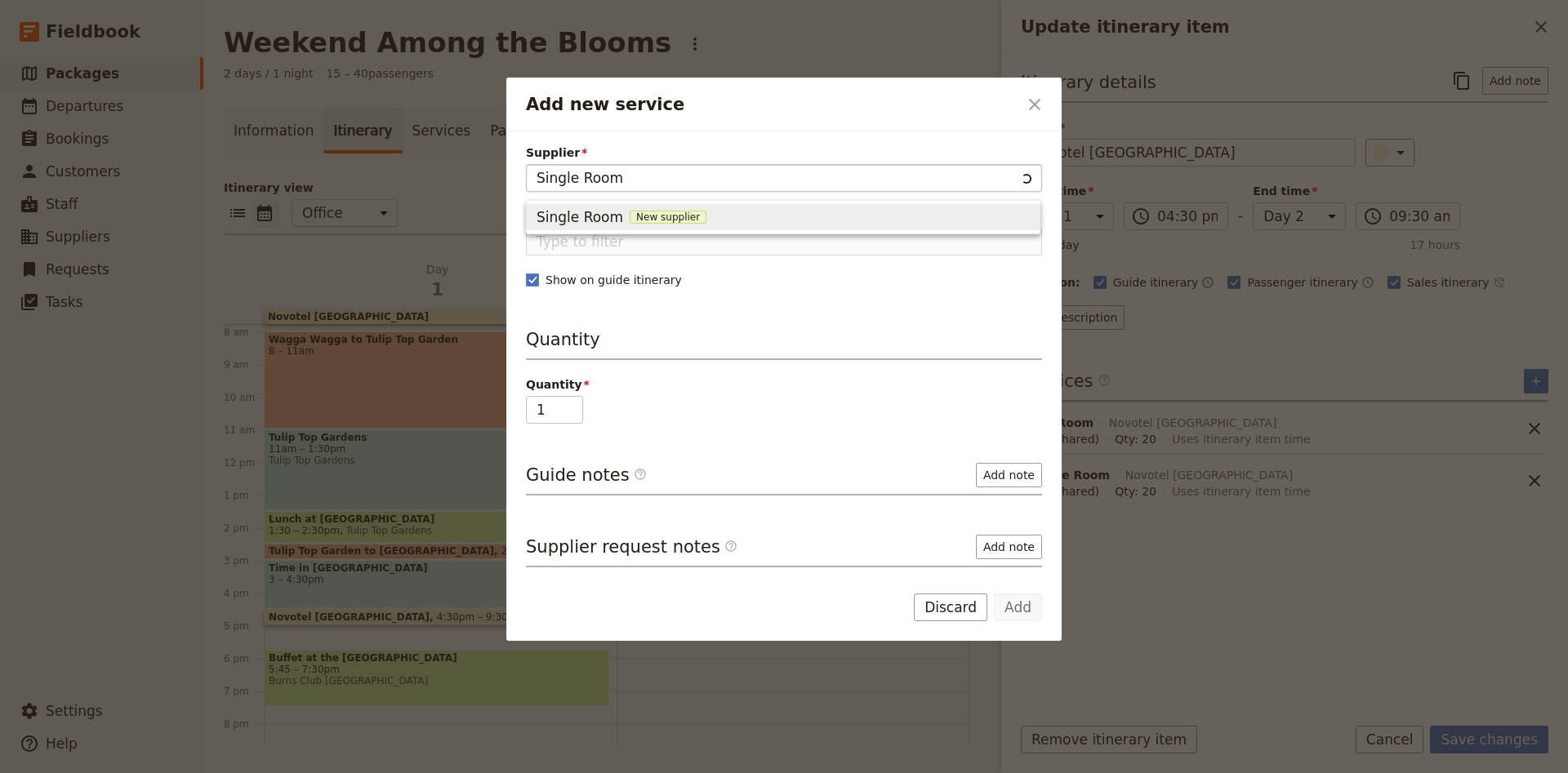
type input "Single Room"
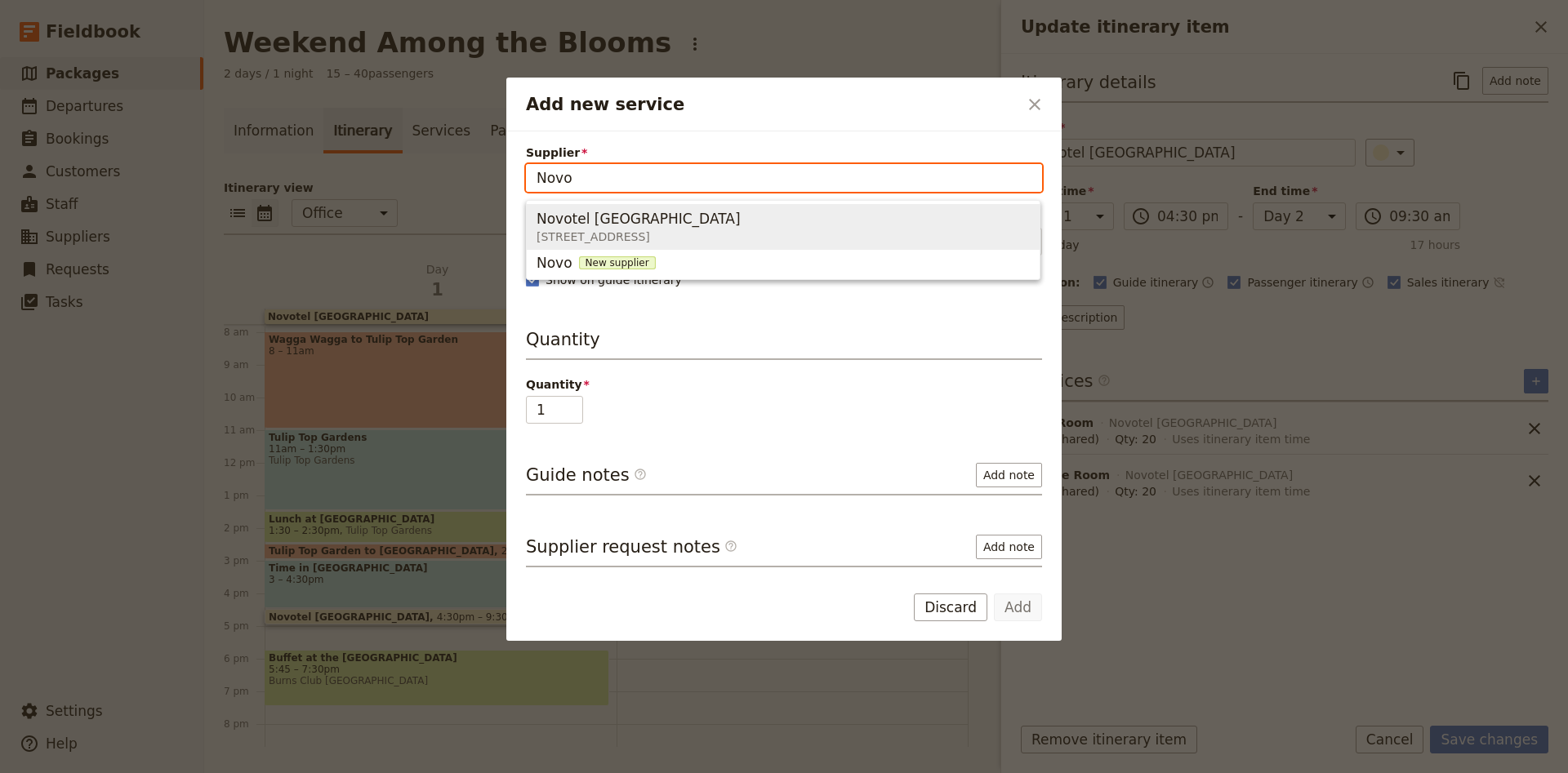
click at [605, 209] on span "Novotel [GEOGRAPHIC_DATA]" at bounding box center [638, 219] width 204 height 20
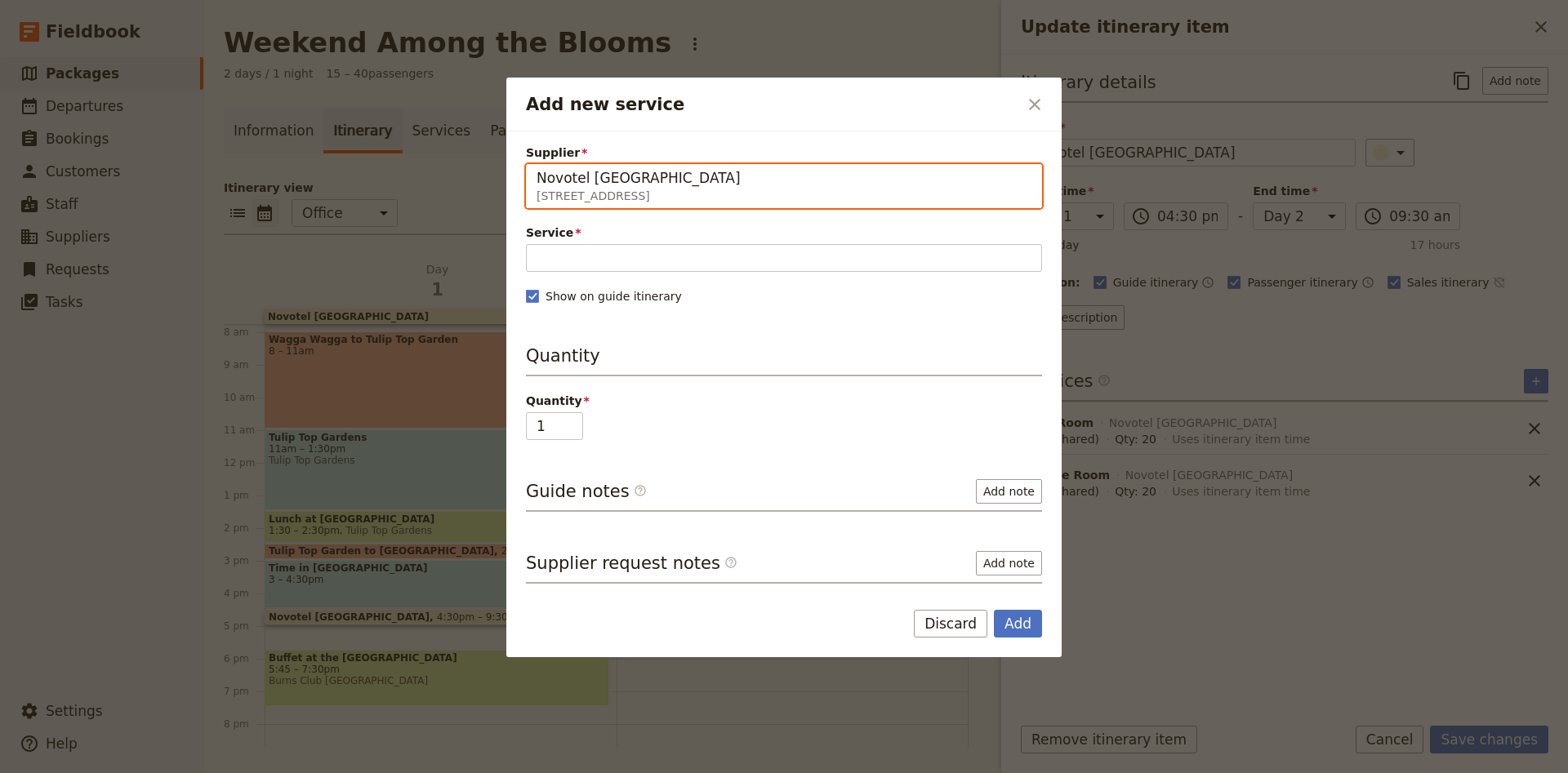
type input "Novotel [GEOGRAPHIC_DATA]"
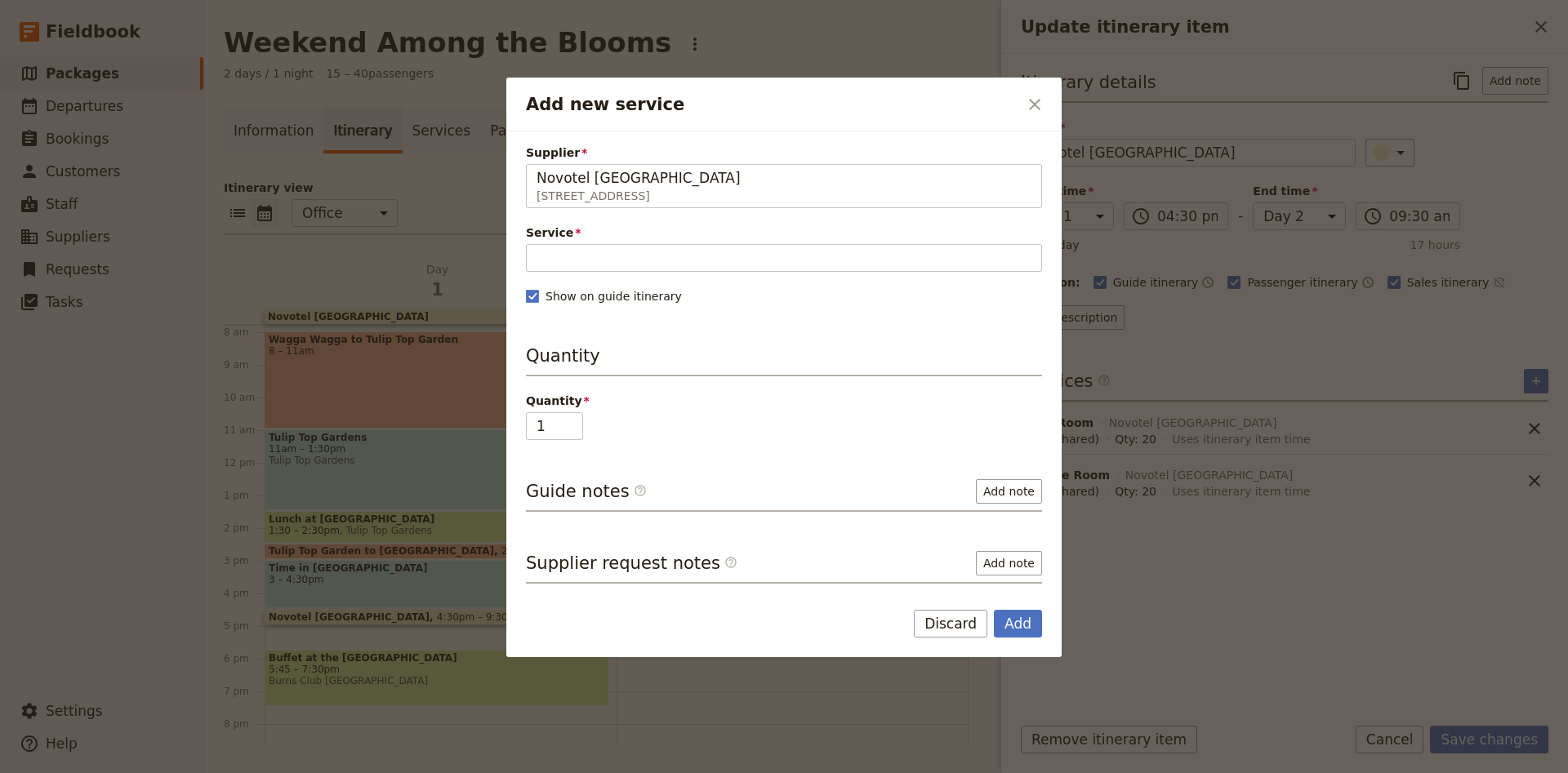
click at [575, 282] on div "Supplier [GEOGRAPHIC_DATA] [GEOGRAPHIC_DATA] [STREET_ADDRESS] Novotel [GEOGRAPH…" at bounding box center [784, 364] width 516 height 439
click at [583, 253] on input "Service" at bounding box center [784, 258] width 516 height 28
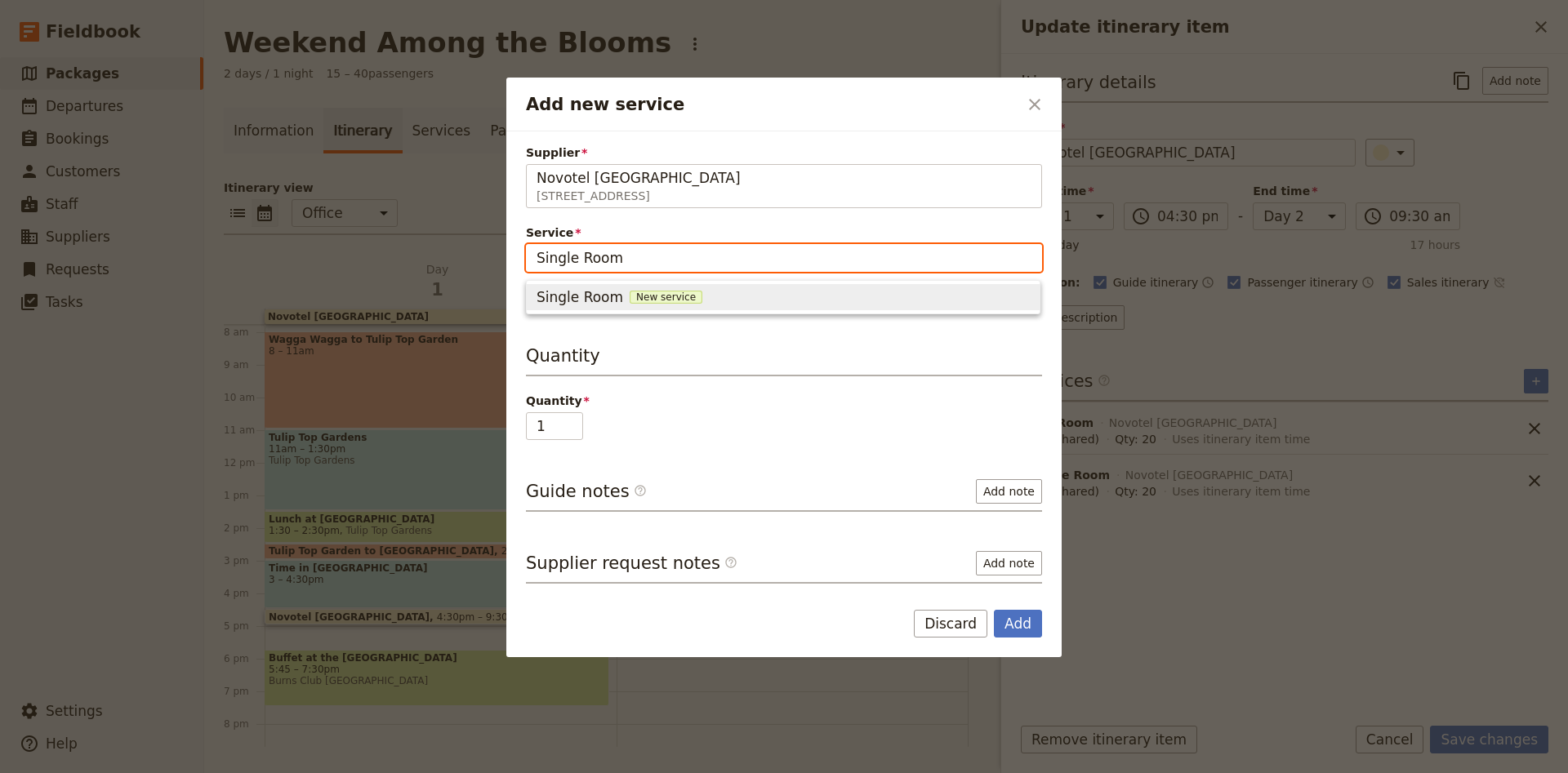
type input "Single Room"
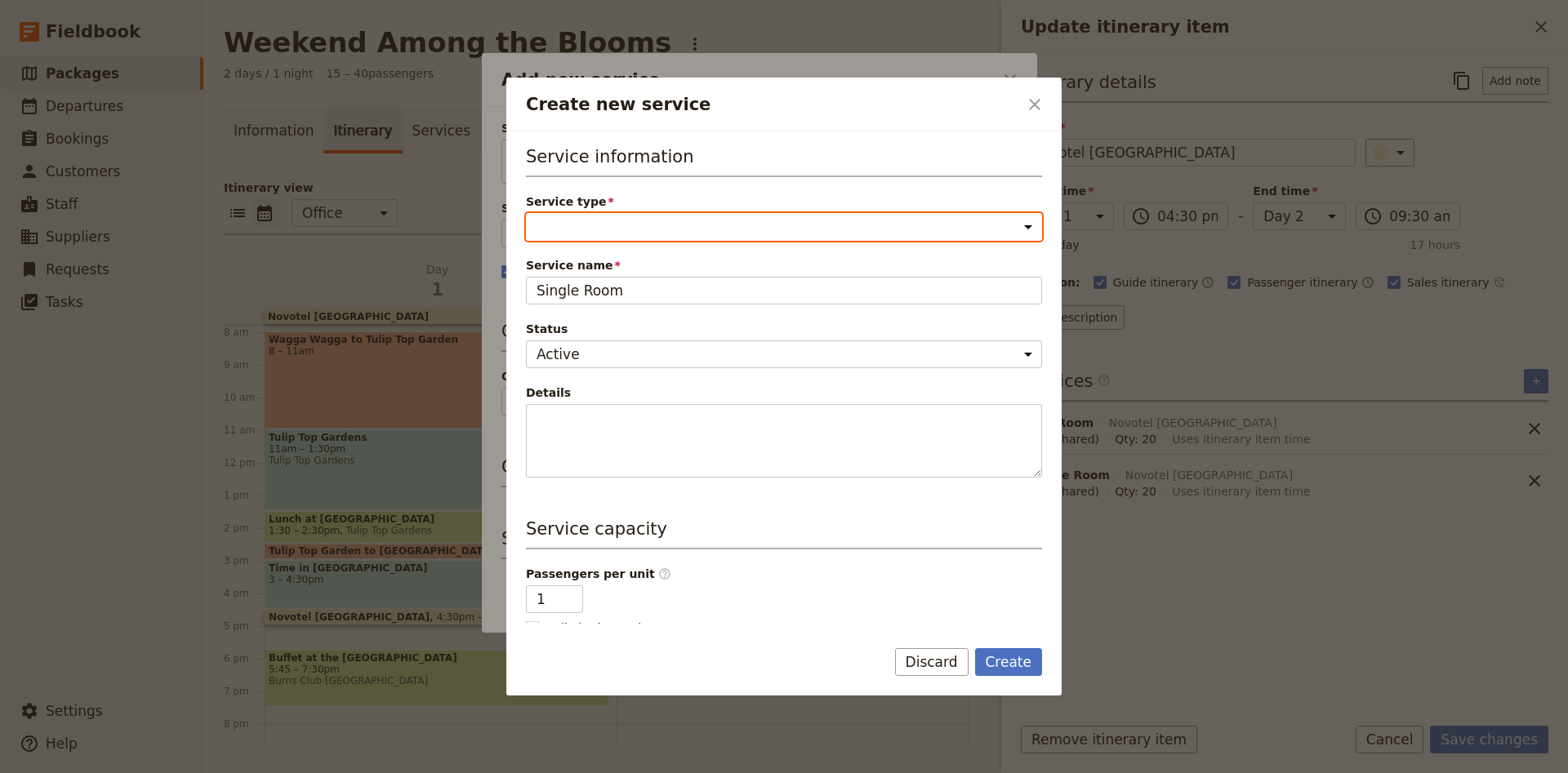
click at [526, 213] on select "Accommodation Activity Transport Flight Food and beverage Other" at bounding box center [784, 227] width 516 height 28
select select "AccommodationService"
click option "Accommodation" at bounding box center [0, 0] width 0 height 0
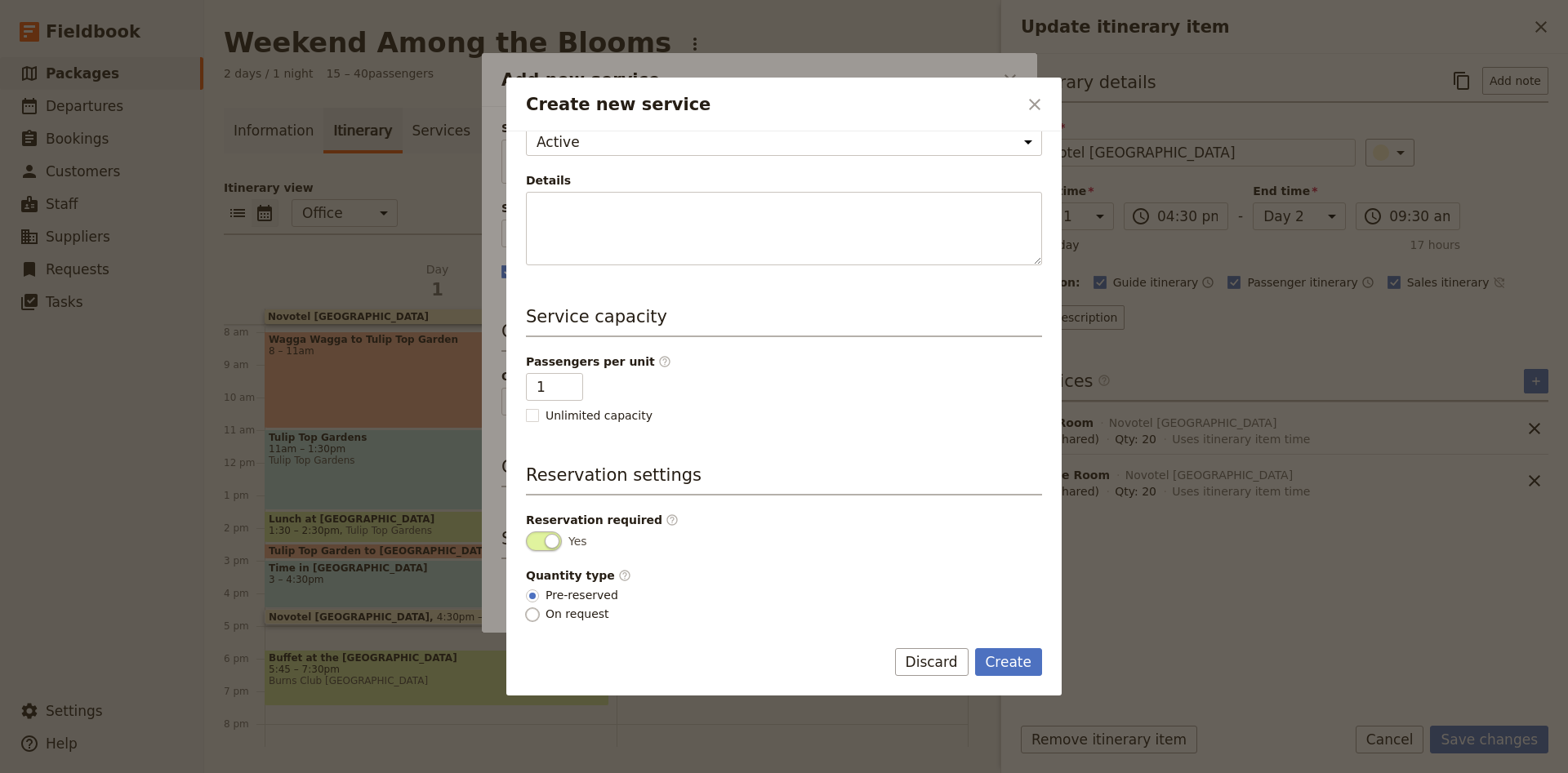
click at [538, 615] on input "On request" at bounding box center [532, 615] width 13 height 13
radio input "true"
click at [1003, 656] on button "Create" at bounding box center [1008, 662] width 68 height 28
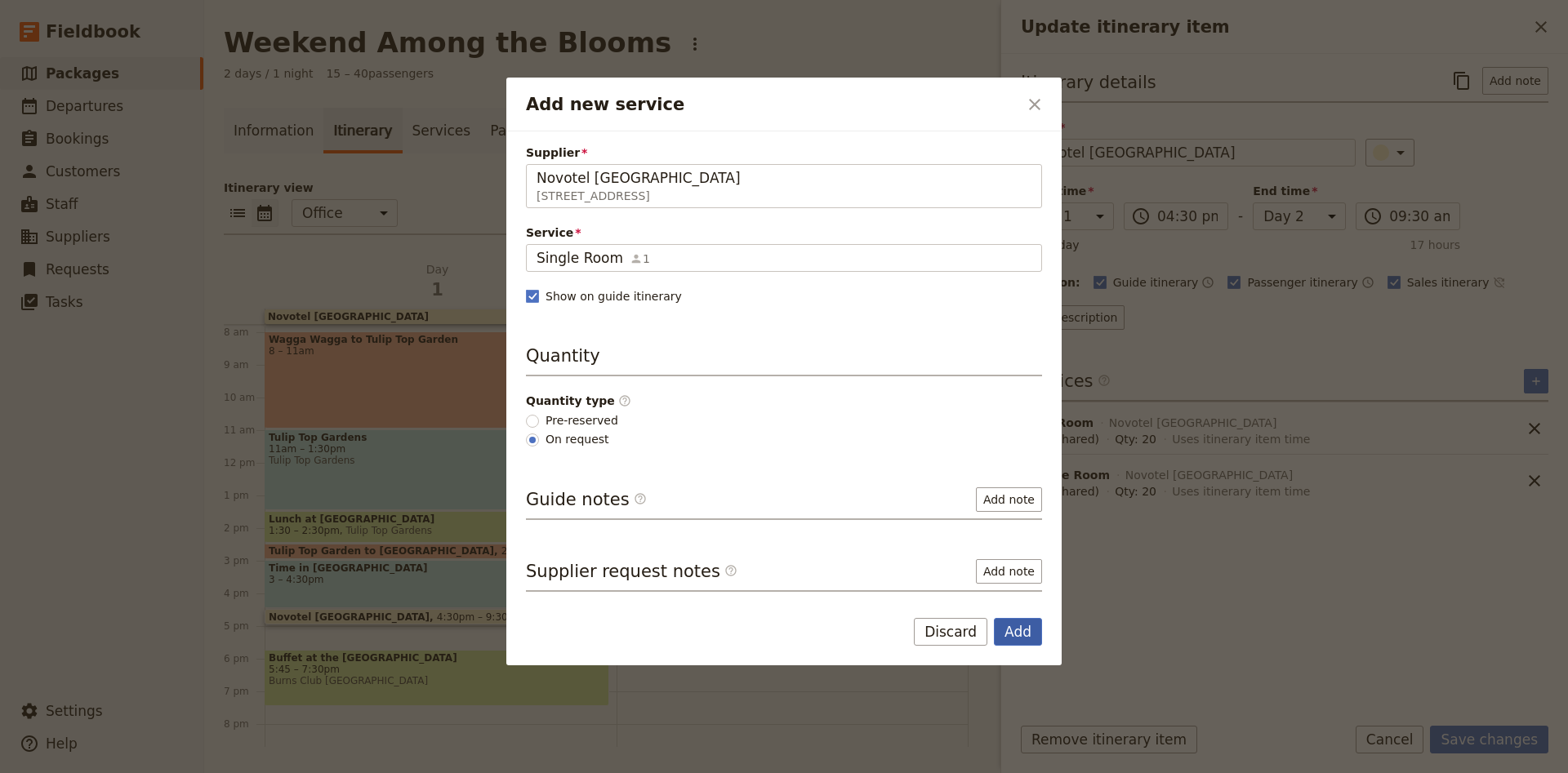
click at [1036, 631] on button "Add" at bounding box center [1017, 632] width 48 height 28
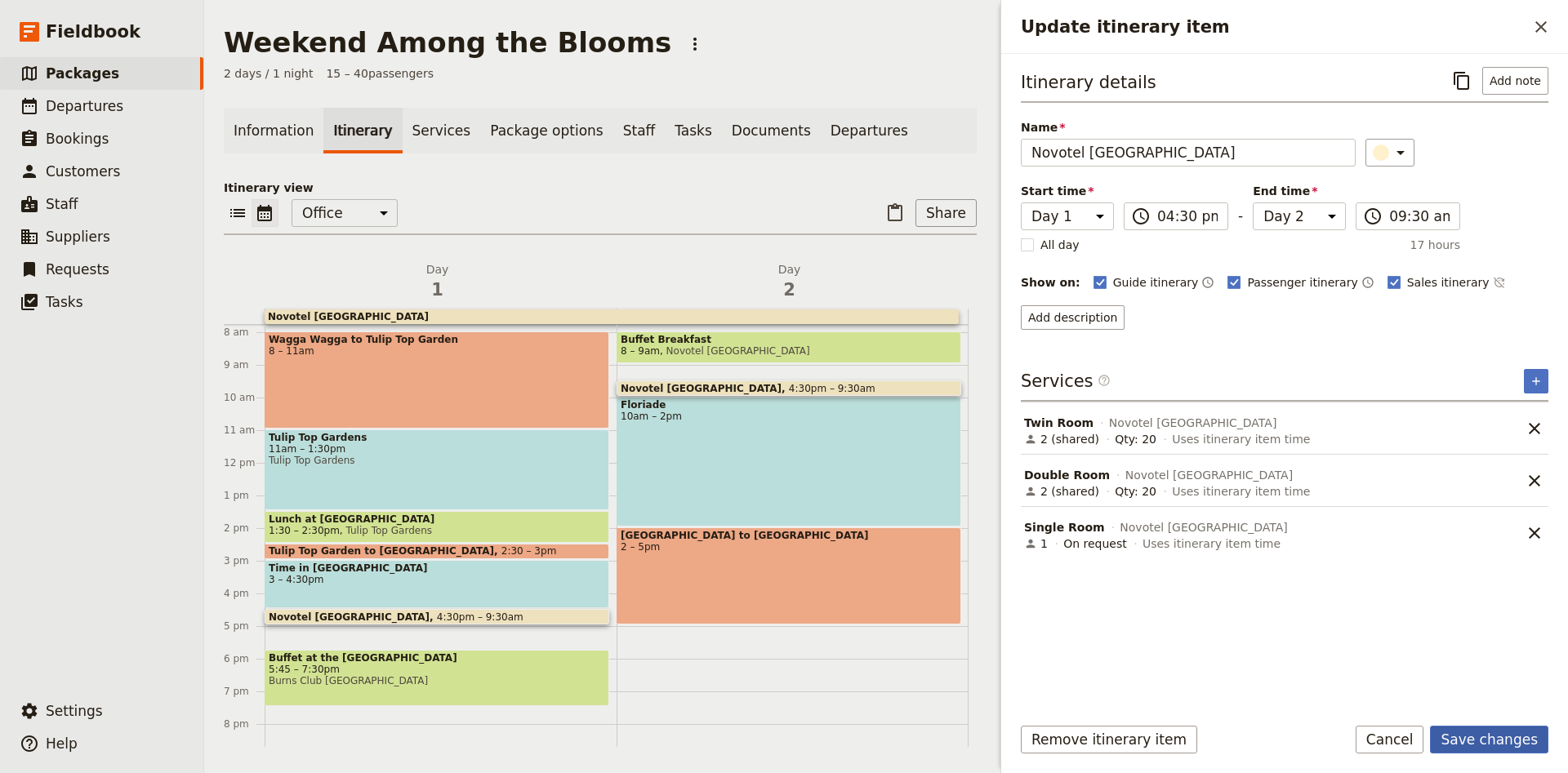
click at [1484, 732] on button "Save changes" at bounding box center [1489, 739] width 119 height 28
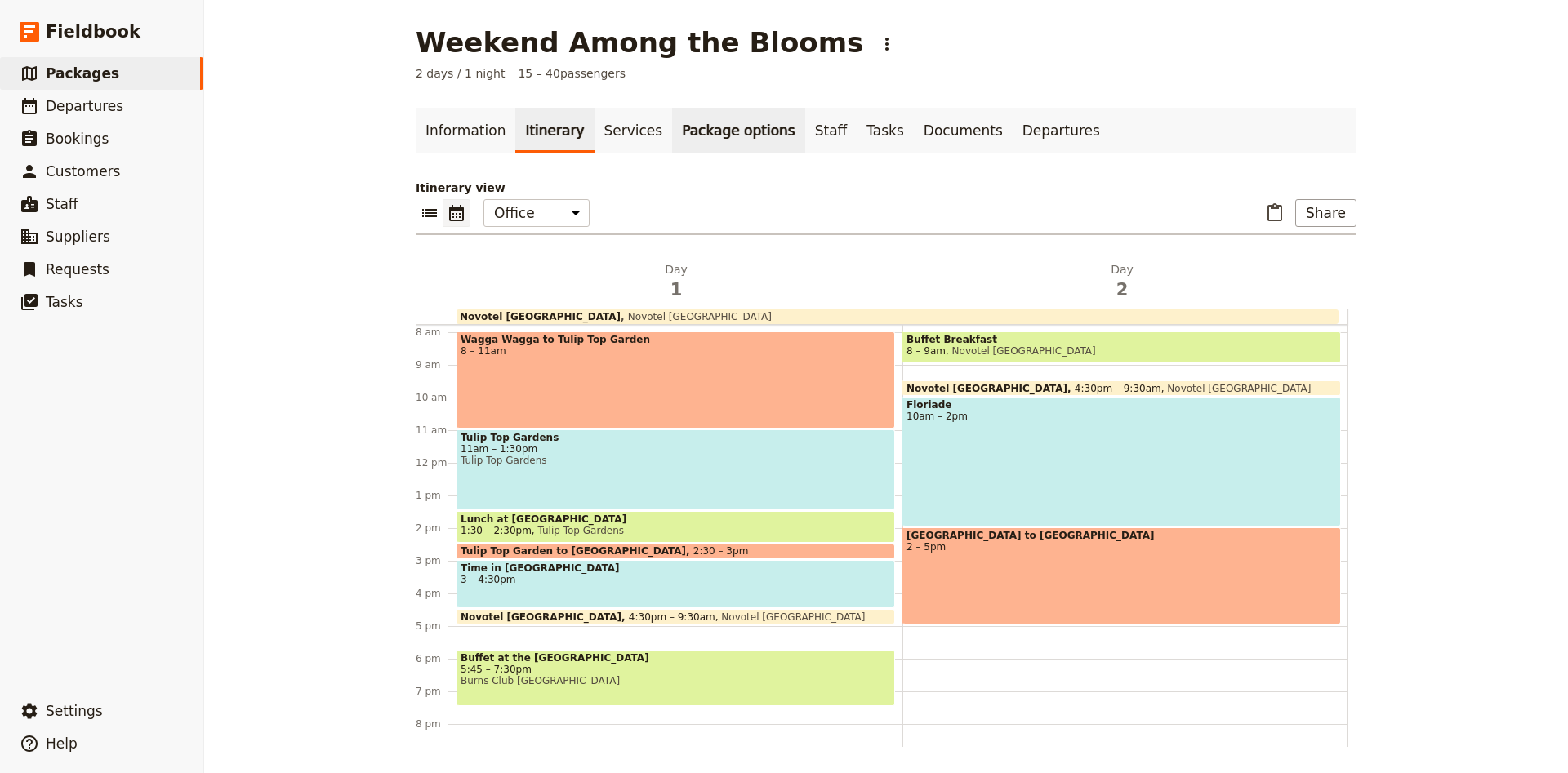
click at [721, 135] on link "Package options" at bounding box center [737, 131] width 132 height 46
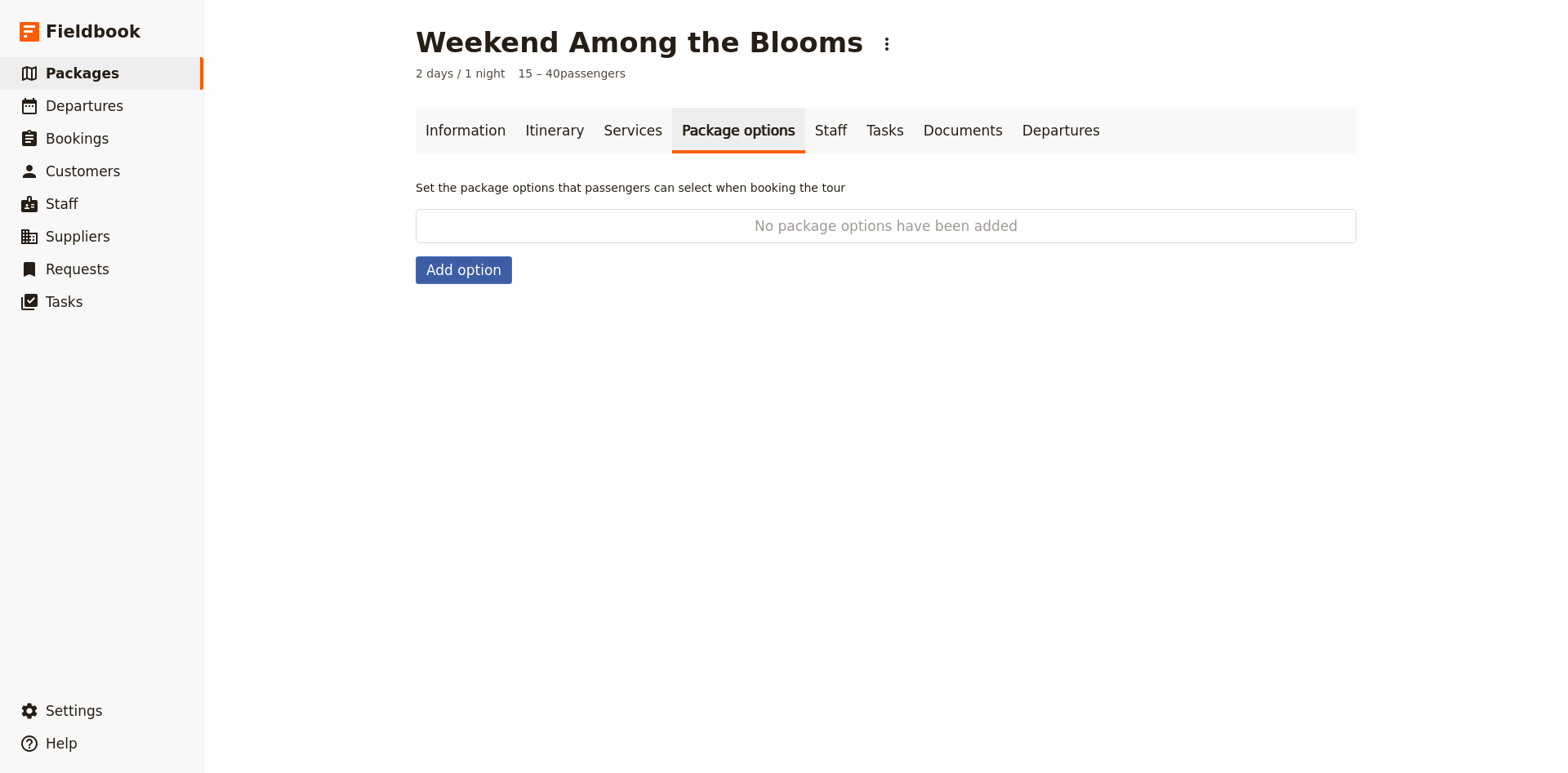
click at [479, 271] on button "Add option" at bounding box center [464, 270] width 97 height 28
select select "addOn"
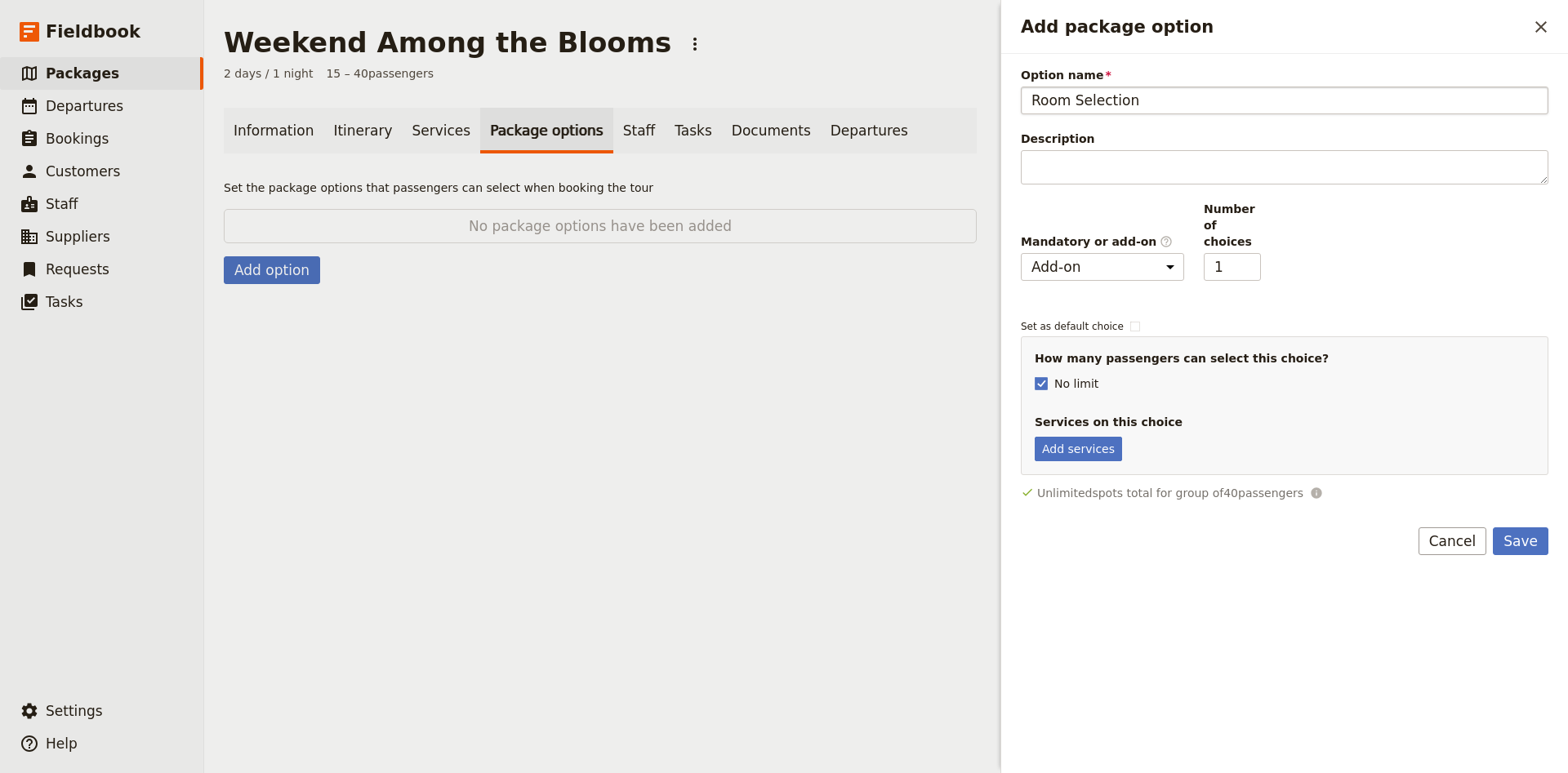
type input "Room Selection"
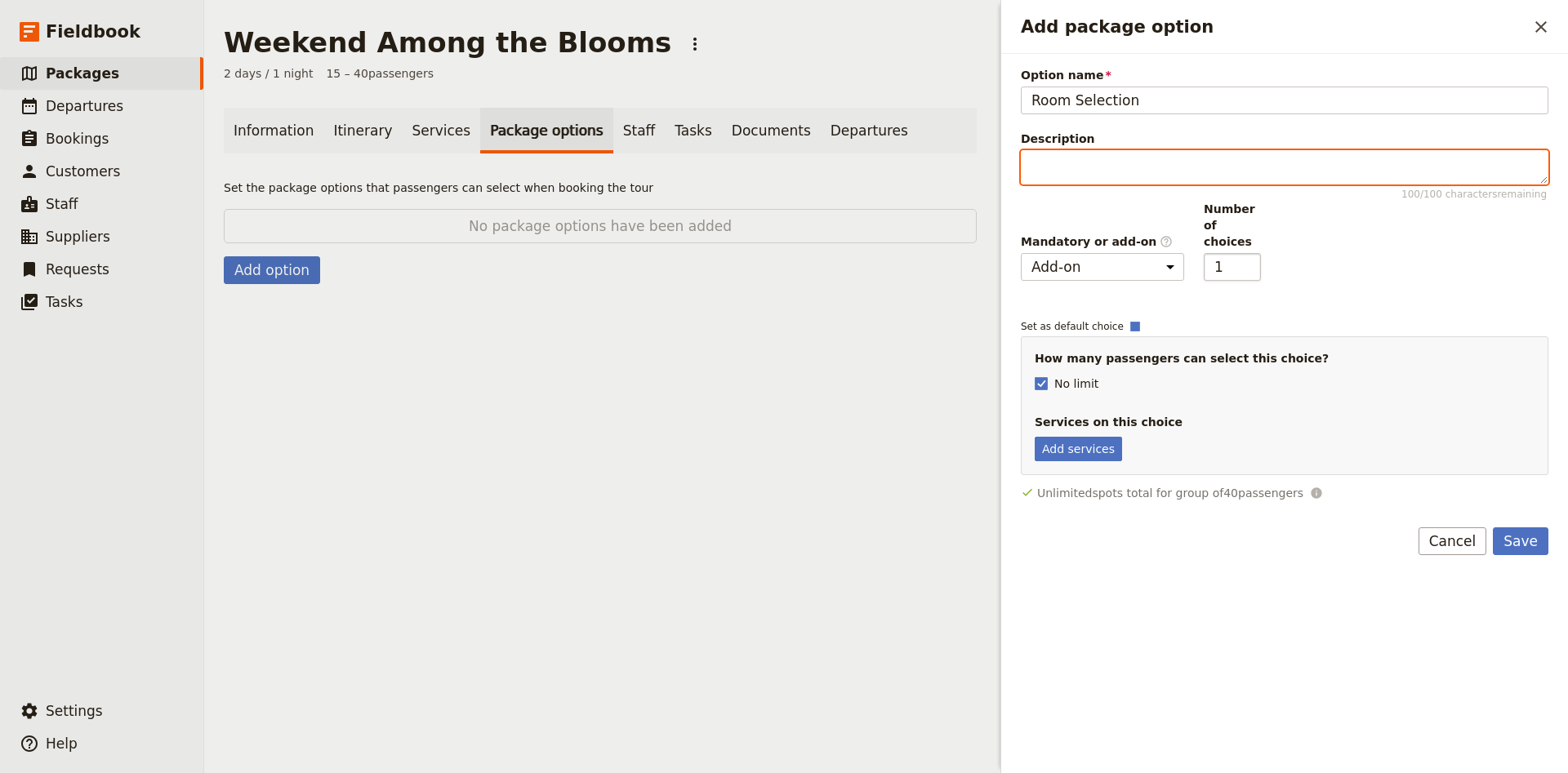
type input "2"
checkbox input "true"
click at [1250, 253] on input "2" at bounding box center [1232, 267] width 57 height 28
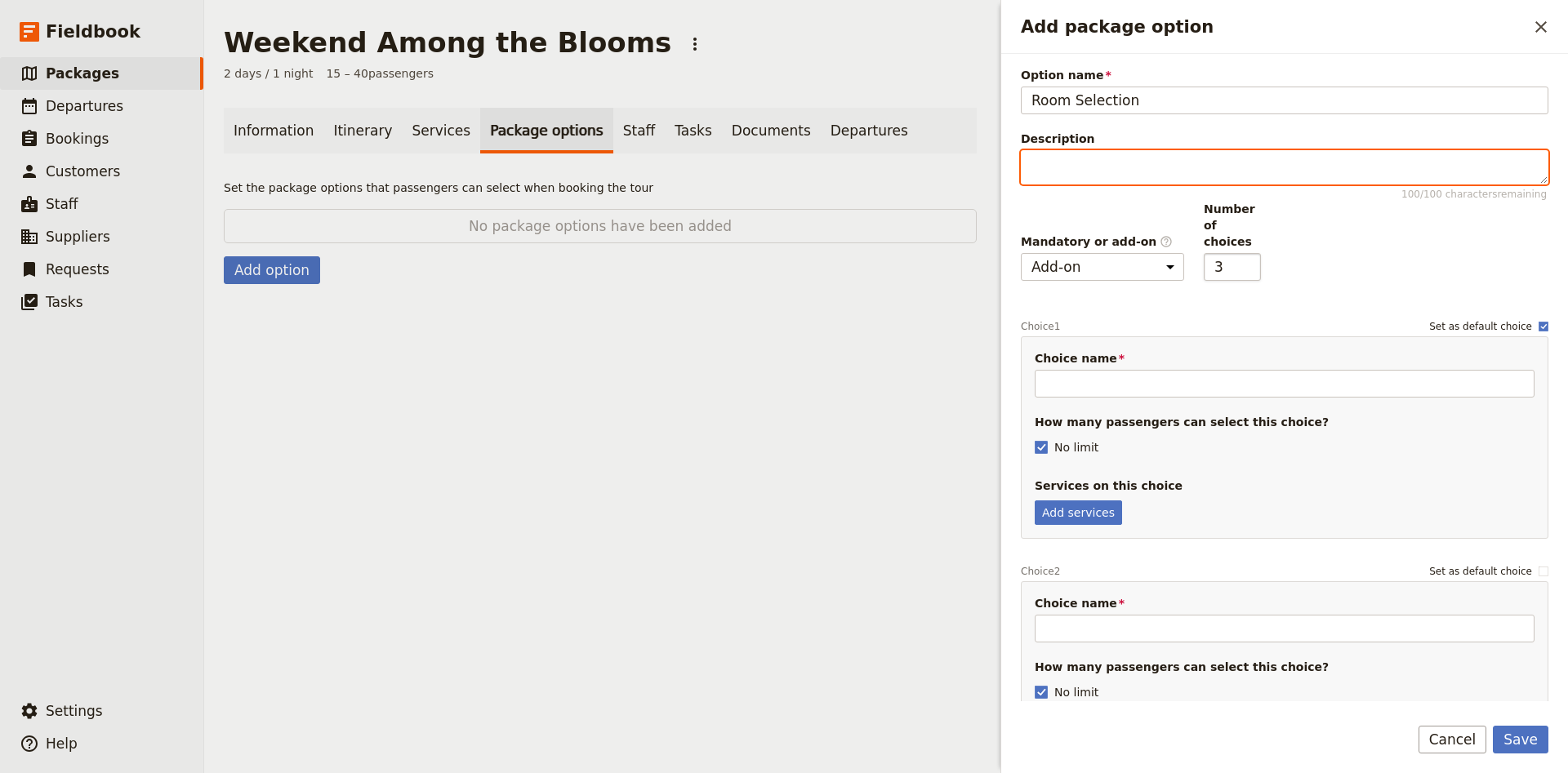
type input "3"
click at [1250, 253] on input "3" at bounding box center [1232, 267] width 57 height 28
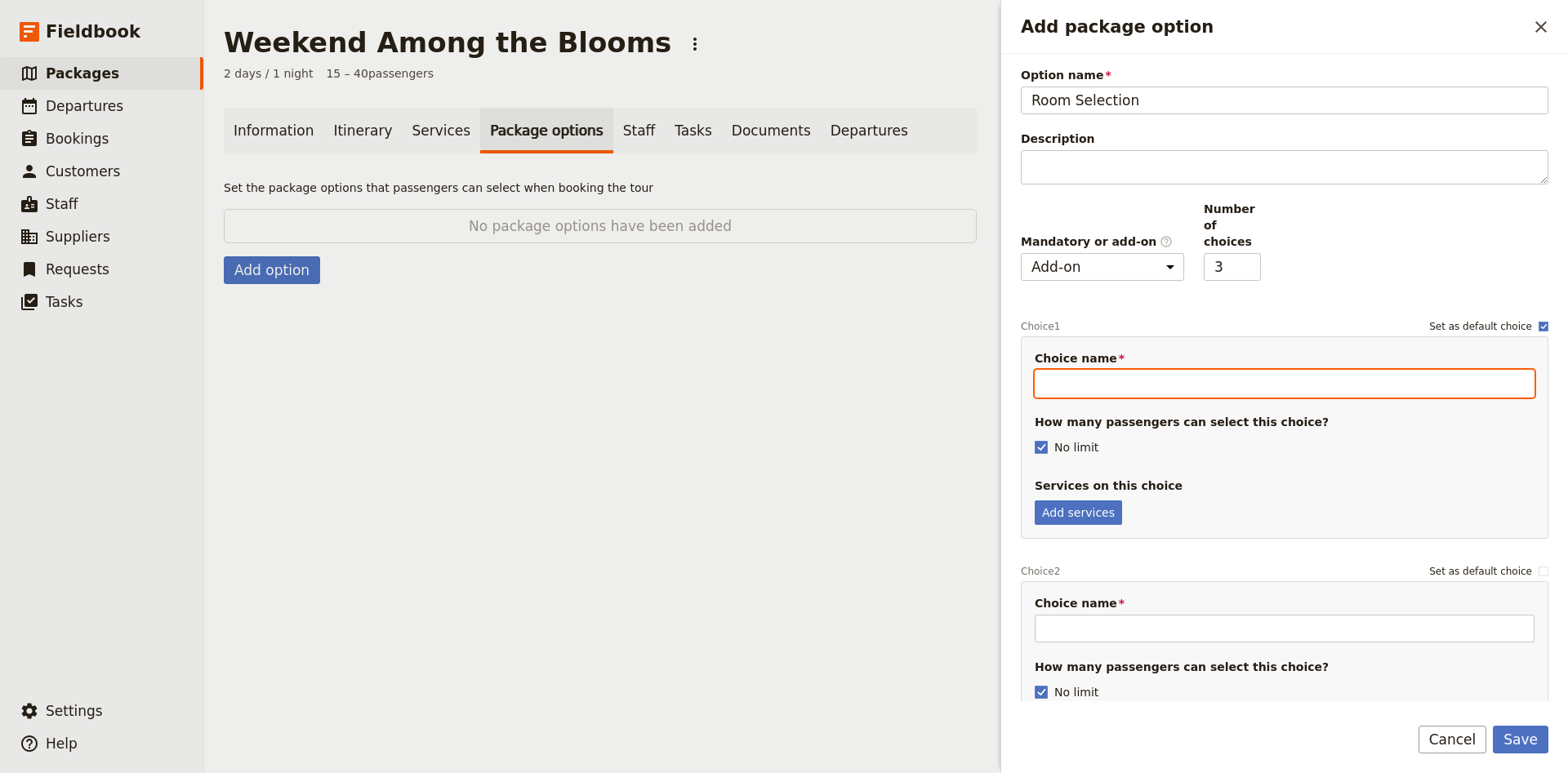
click at [1101, 370] on input "Choice name" at bounding box center [1285, 384] width 500 height 28
type input "Twin Room"
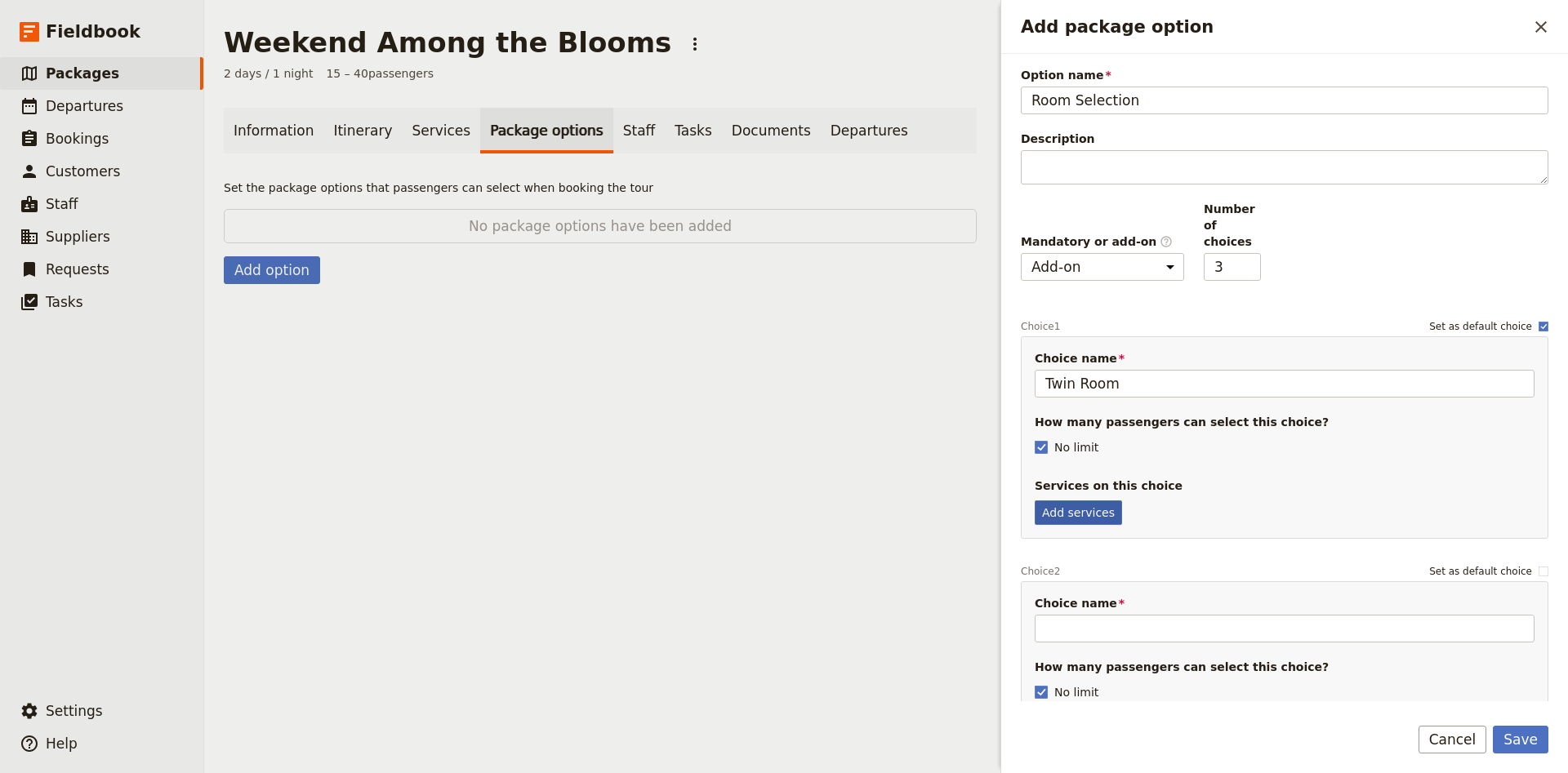
click at [1112, 508] on button "Add services" at bounding box center [1078, 513] width 88 height 25
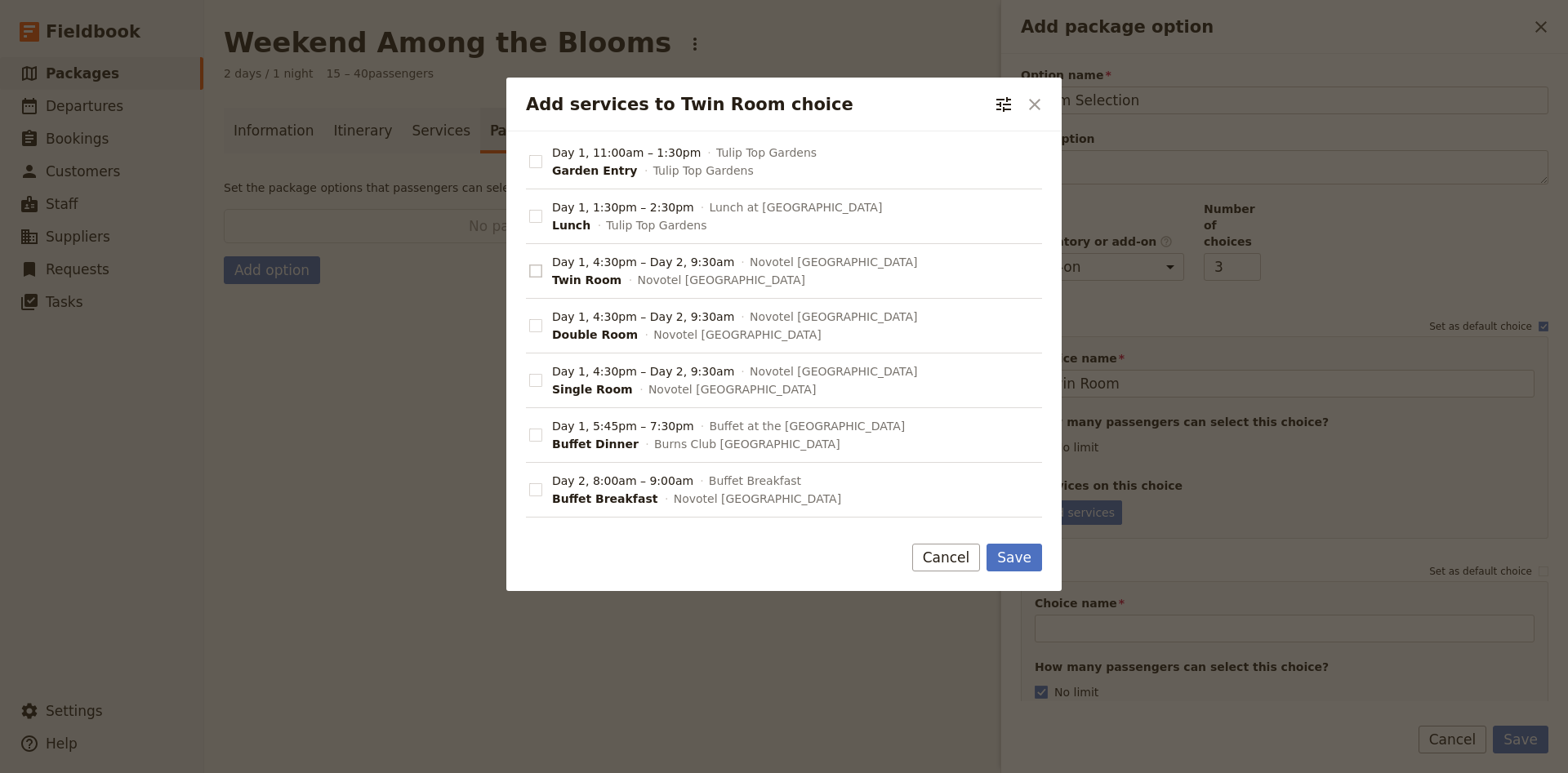
click at [542, 271] on rect "Add services to Twin Room choice" at bounding box center [535, 270] width 12 height 12
click at [529, 263] on input "Day 1, 4:30pm – Day 2, 9:30am Novotel [GEOGRAPHIC_DATA] [GEOGRAPHIC_DATA]" at bounding box center [528, 262] width 1 height 1
checkbox input "true"
click at [1022, 550] on button "Save" at bounding box center [1014, 558] width 56 height 28
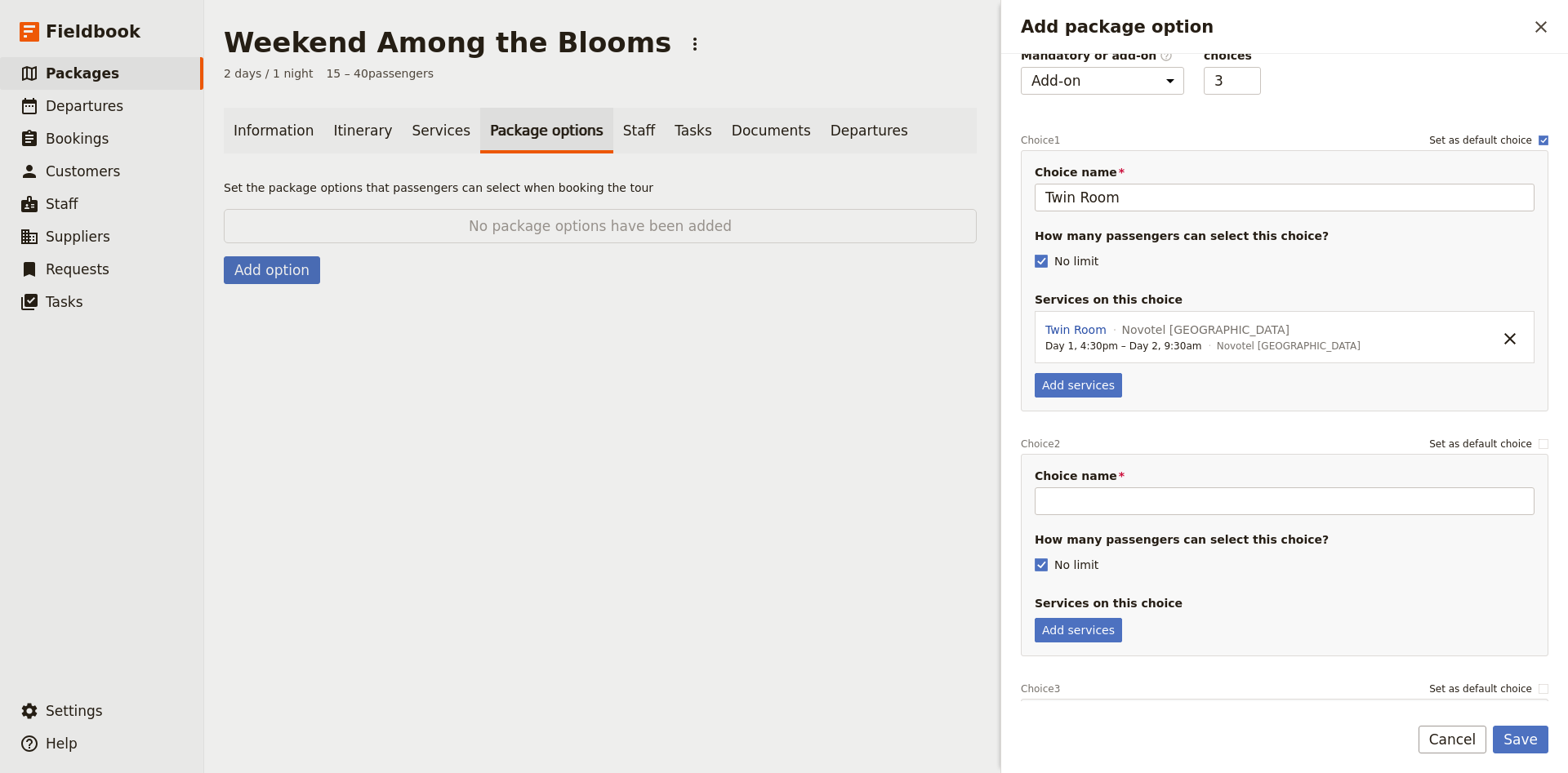
scroll to position [215, 0]
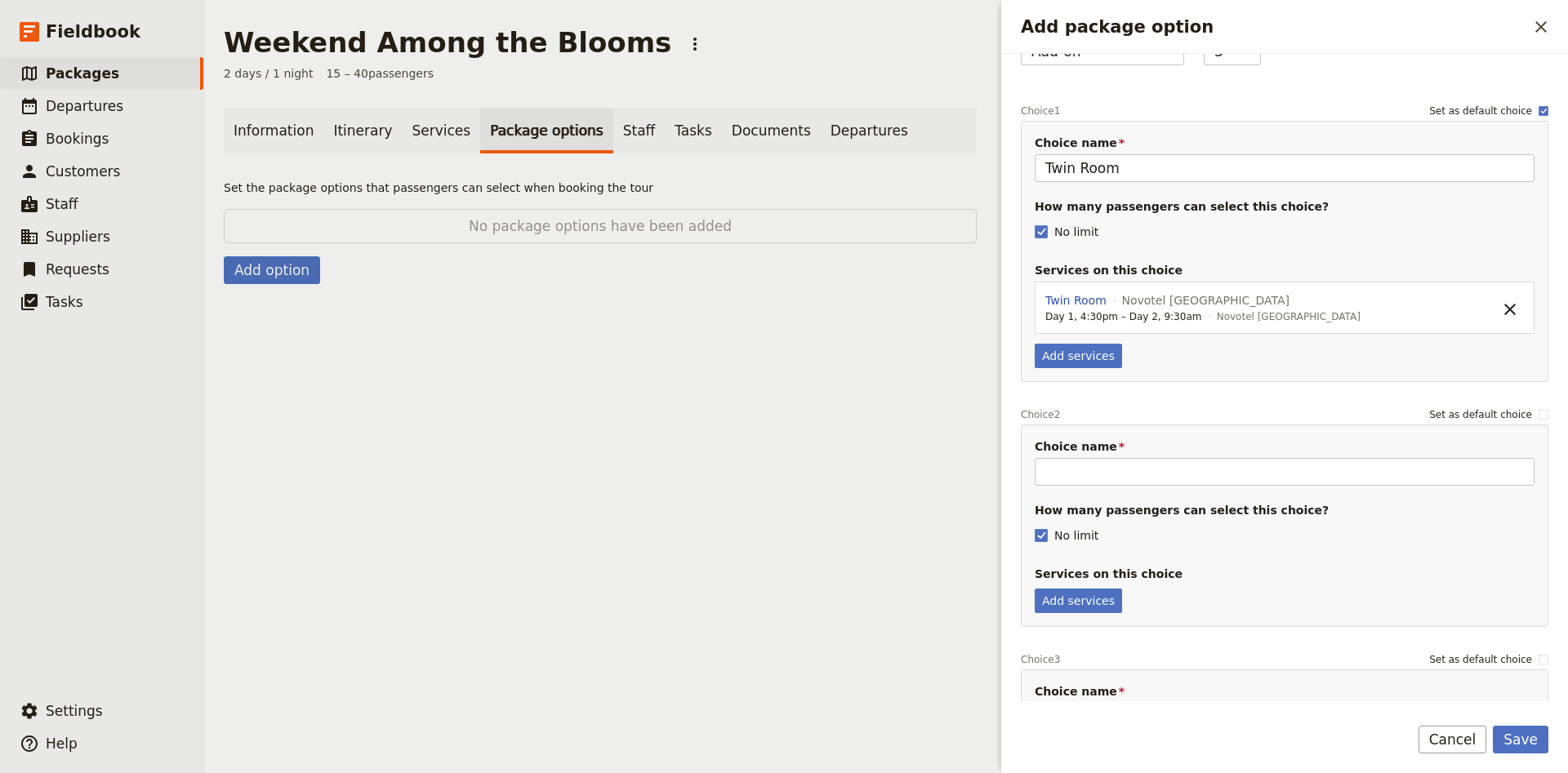
click at [1107, 472] on div "Choice name Please fill out this field. How many passengers can select this cho…" at bounding box center [1285, 525] width 528 height 202
click at [1117, 466] on input "Choice name" at bounding box center [1285, 472] width 500 height 28
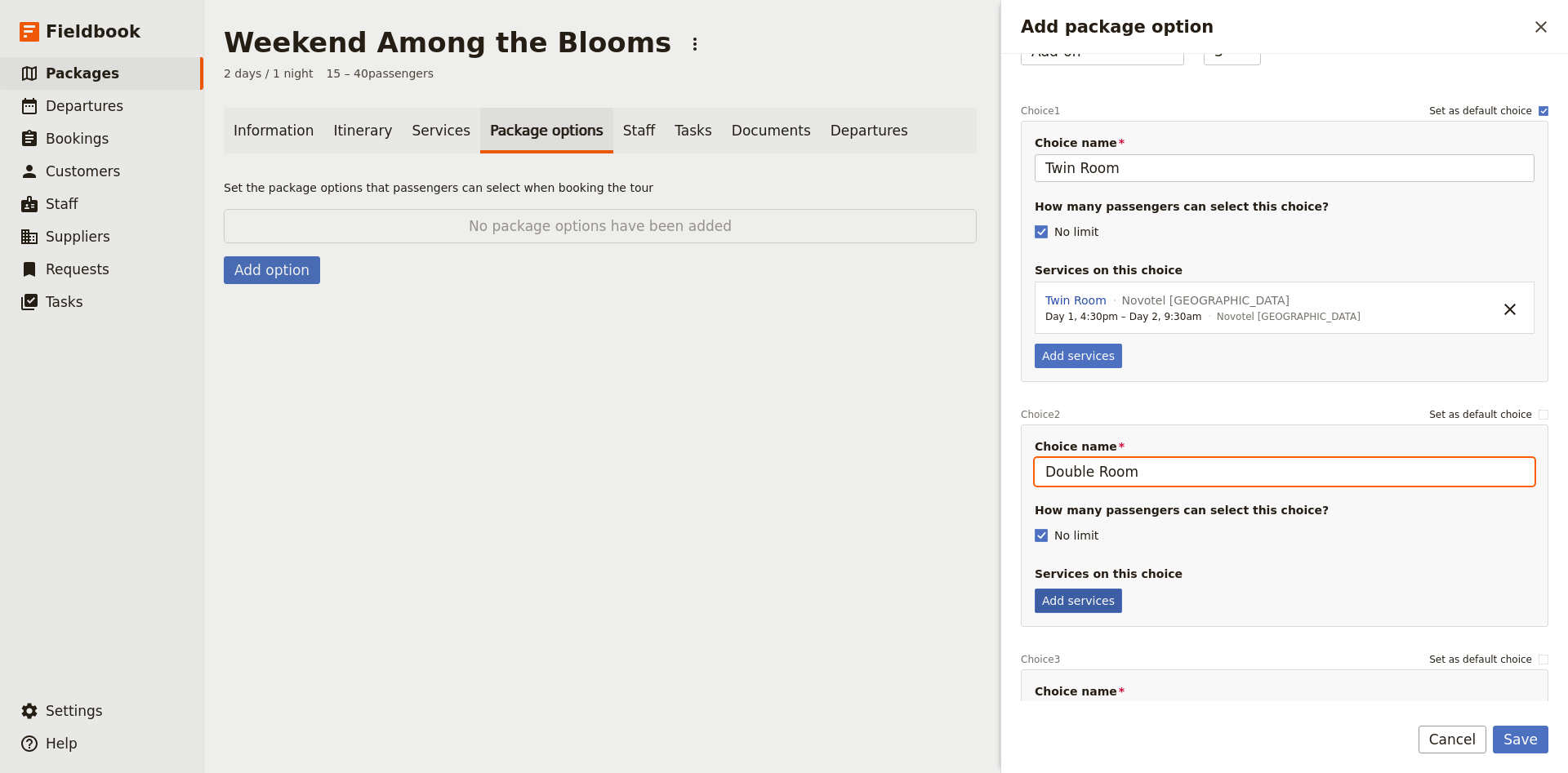
type input "Double Room"
click at [1092, 589] on button "Add services" at bounding box center [1078, 601] width 88 height 25
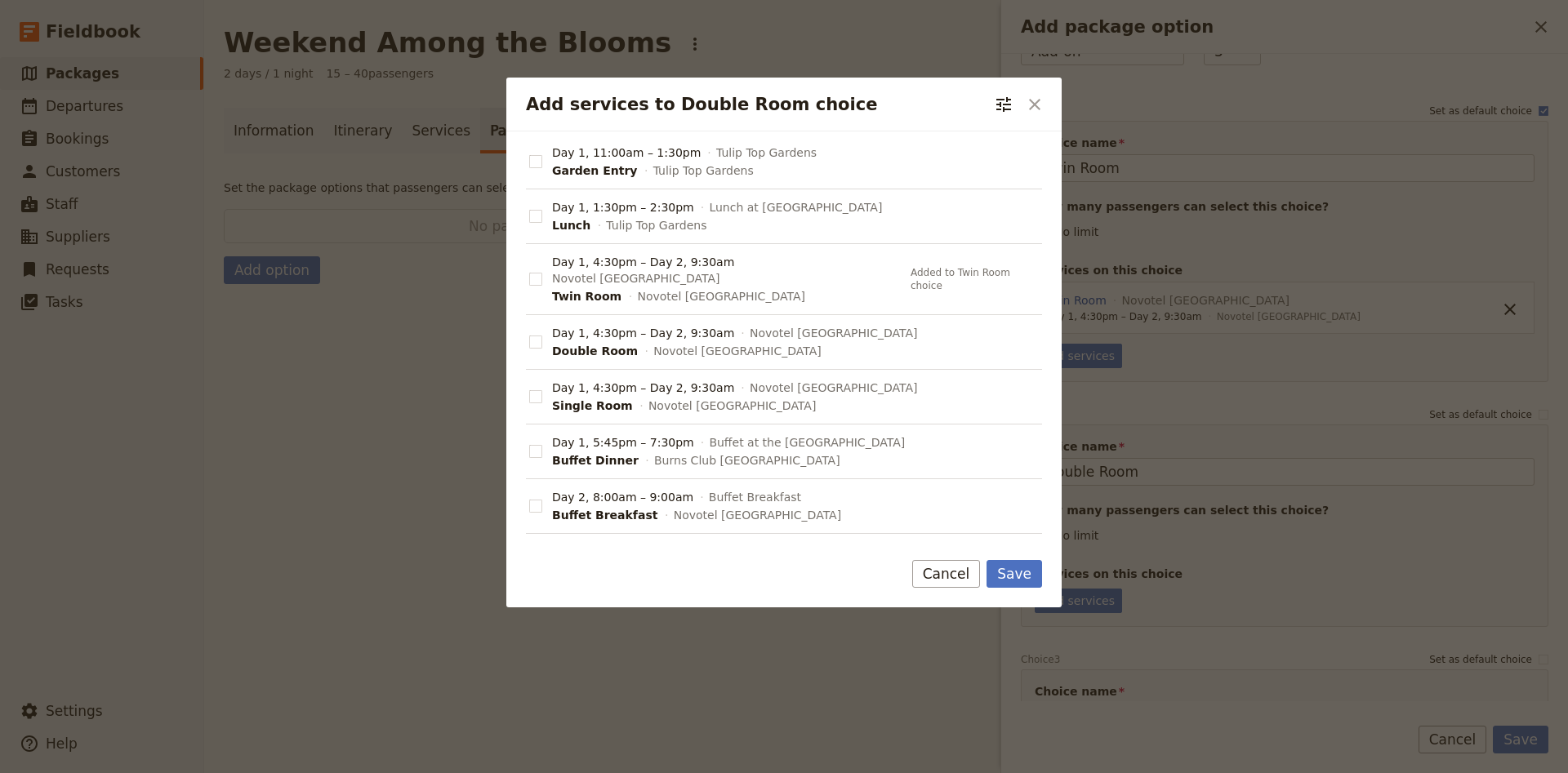
click at [537, 336] on label "Day 1, 4:30pm – Day 2, 9:30am Novotel [GEOGRAPHIC_DATA] [GEOGRAPHIC_DATA] [GEOG…" at bounding box center [784, 342] width 516 height 55
click at [529, 334] on input "Day 1, 4:30pm – Day 2, 9:30am Novotel [GEOGRAPHIC_DATA] [GEOGRAPHIC_DATA] [GEOG…" at bounding box center [528, 333] width 1 height 1
checkbox input "true"
click at [1010, 560] on button "Save" at bounding box center [1014, 574] width 56 height 28
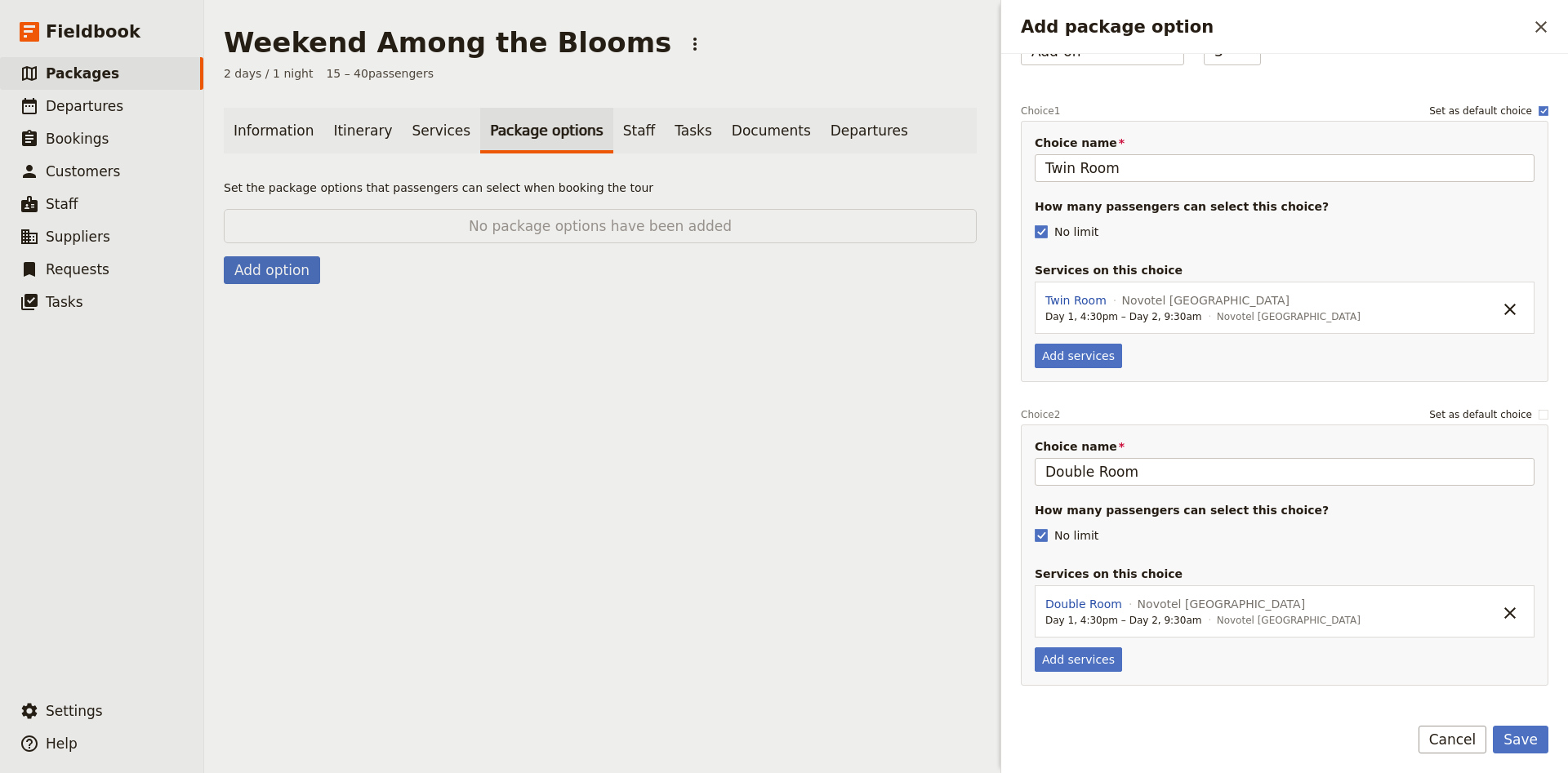
scroll to position [456, 0]
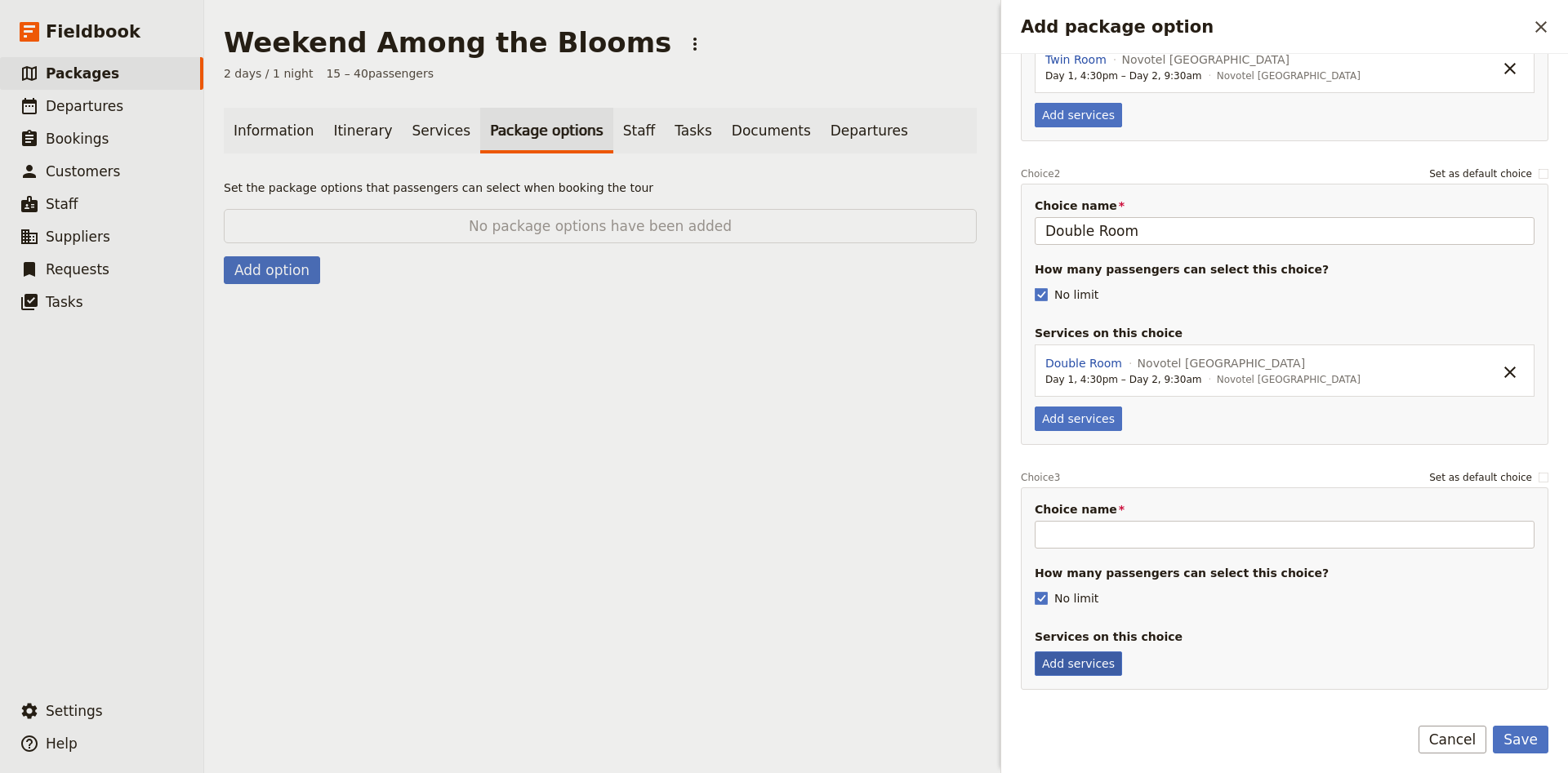
click at [1087, 651] on button "Add services" at bounding box center [1078, 663] width 88 height 25
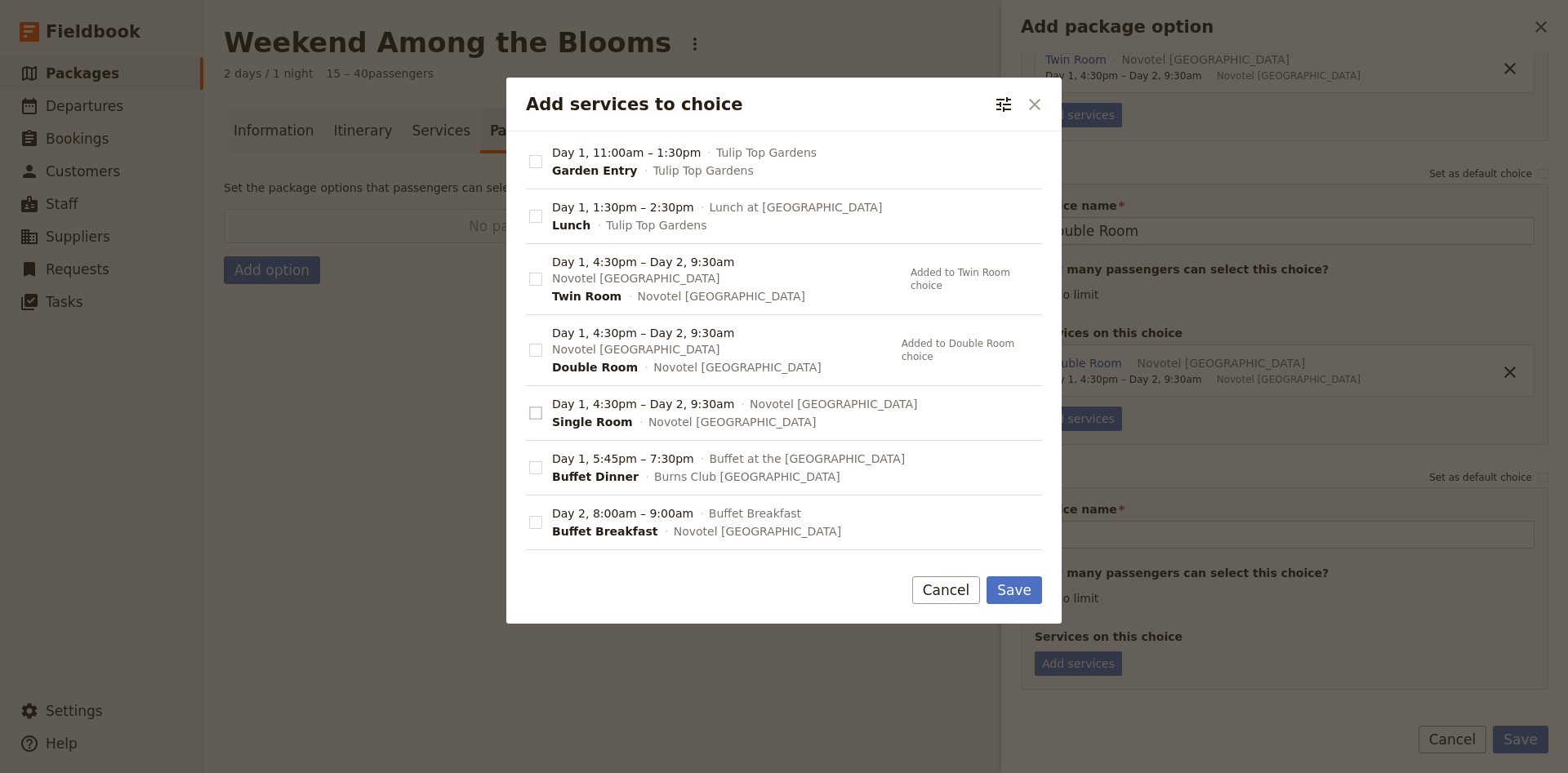
click at [532, 406] on rect "Add services to choice" at bounding box center [535, 412] width 12 height 12
click at [529, 404] on input "Day 1, 4:30pm – Day 2, 9:30am Novotel [GEOGRAPHIC_DATA] Single Room [GEOGRAPHIC…" at bounding box center [528, 404] width 1 height 1
checkbox input "true"
click at [1009, 576] on button "Save" at bounding box center [1014, 590] width 56 height 28
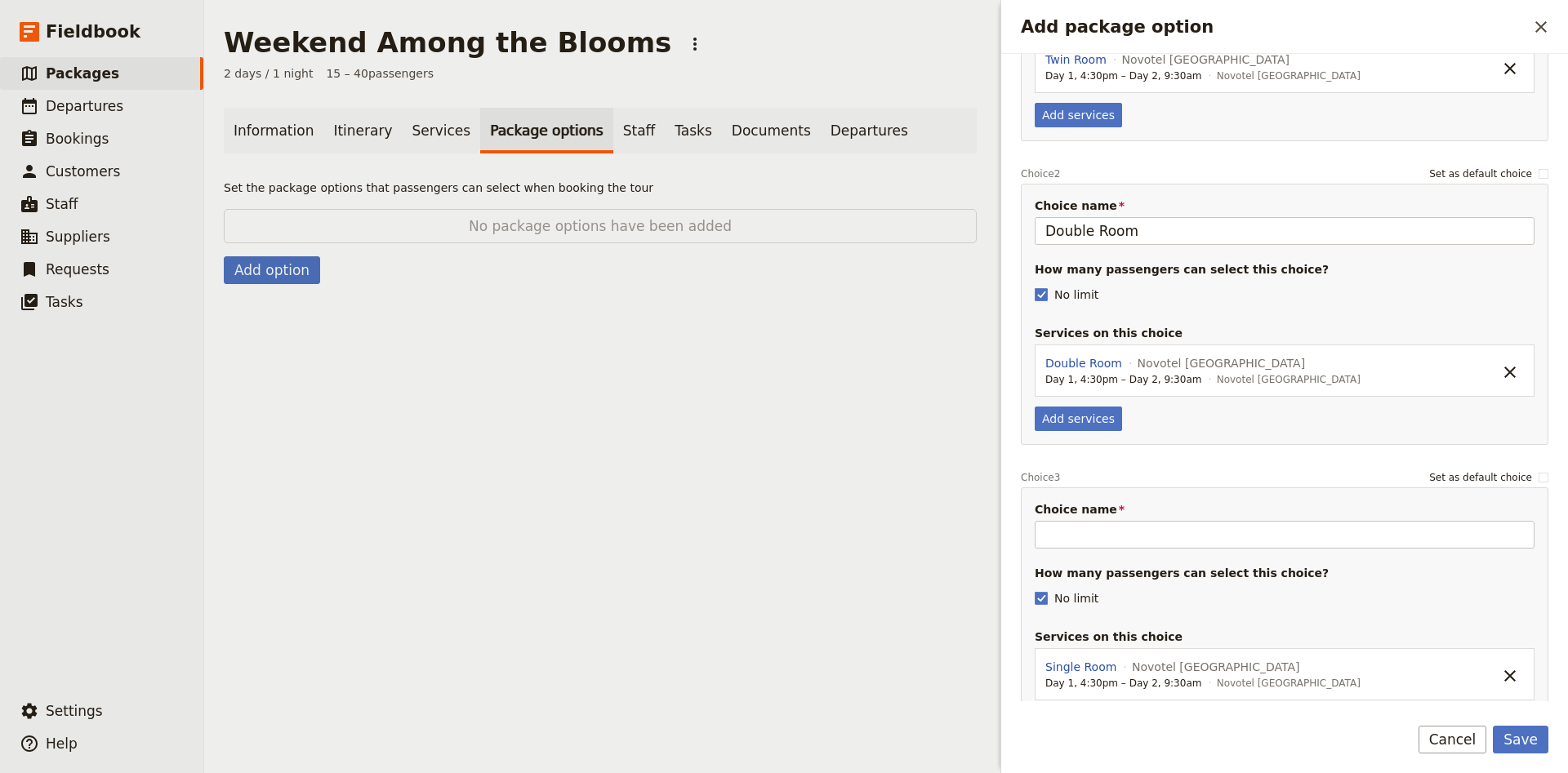
scroll to position [515, 0]
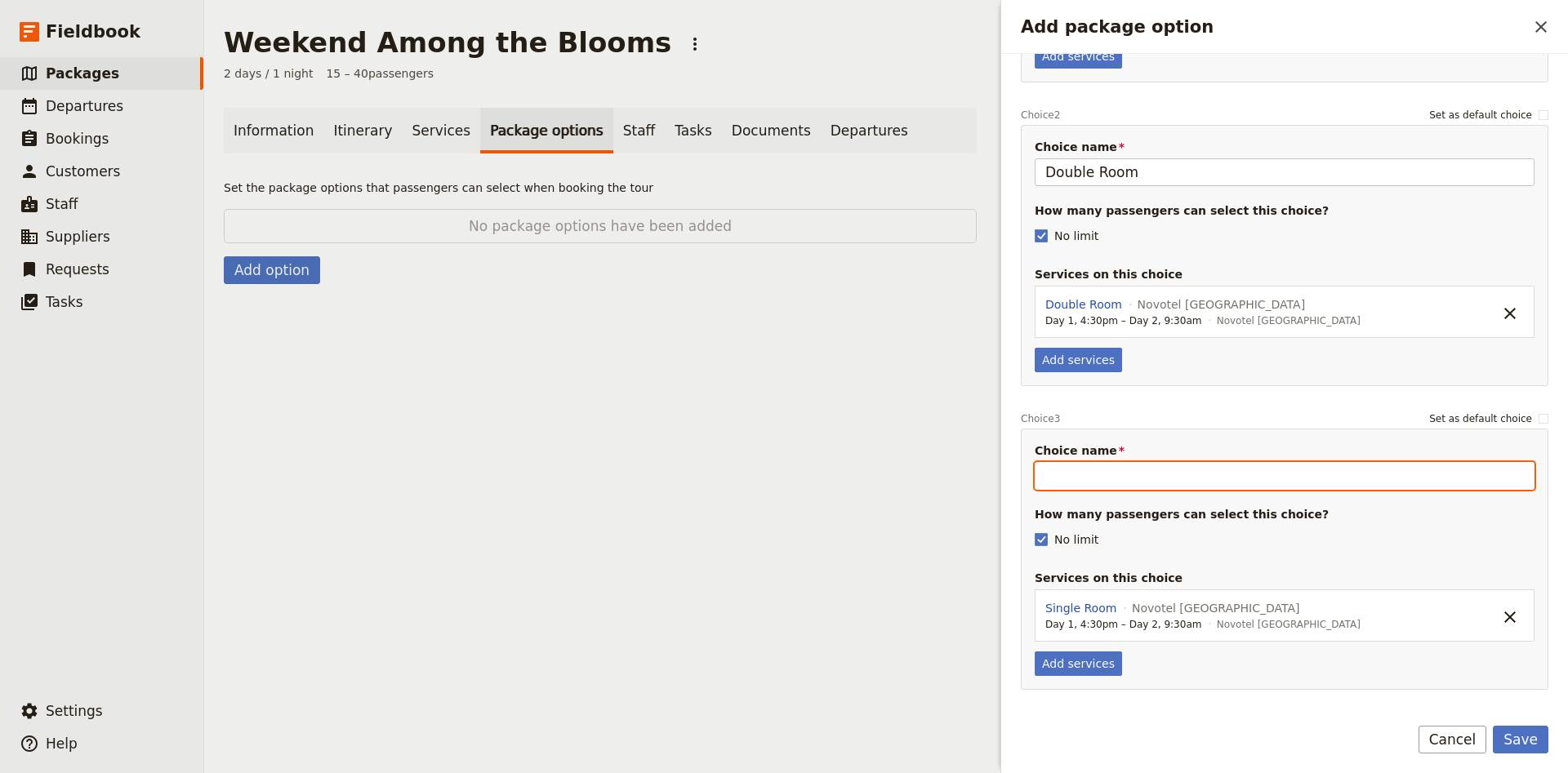
click at [1107, 469] on input "Choice name" at bounding box center [1285, 476] width 500 height 28
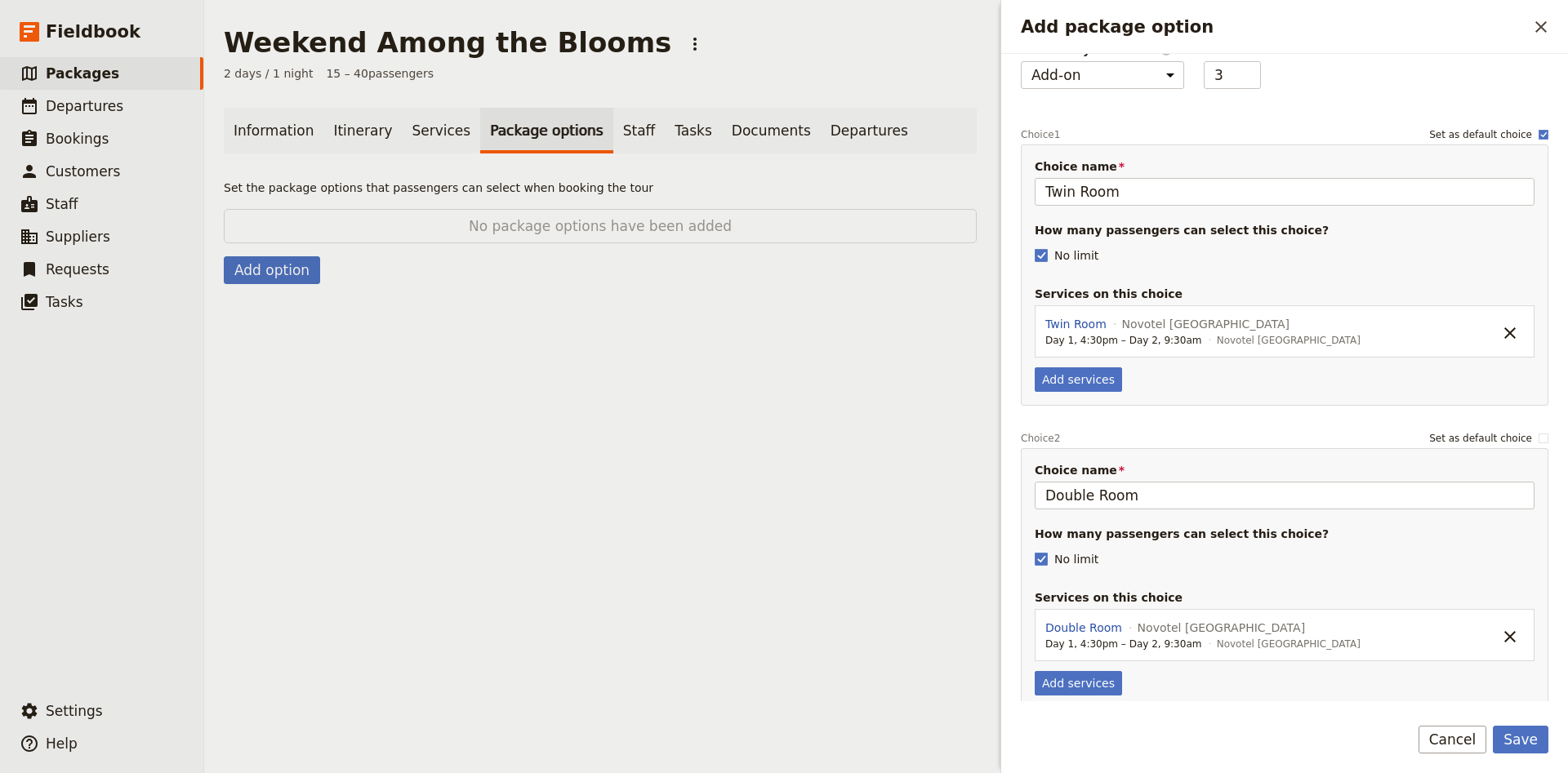
scroll to position [0, 0]
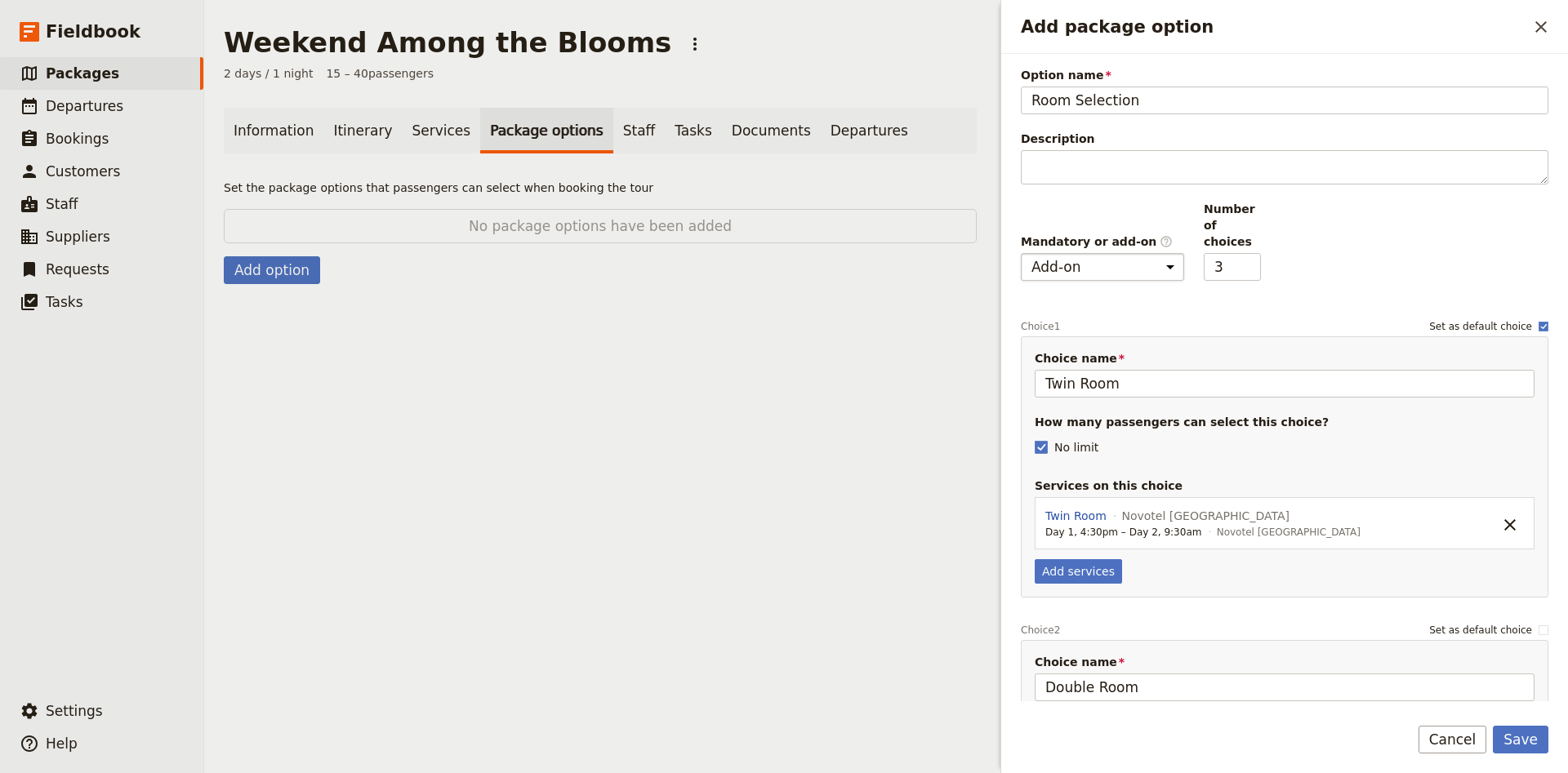
type input "Single Room"
click at [1021, 253] on select "Mandatory Add-on" at bounding box center [1102, 267] width 163 height 28
select select "mandatory"
click option "Mandatory" at bounding box center [0, 0] width 0 height 0
click at [1542, 743] on button "Save" at bounding box center [1520, 739] width 56 height 28
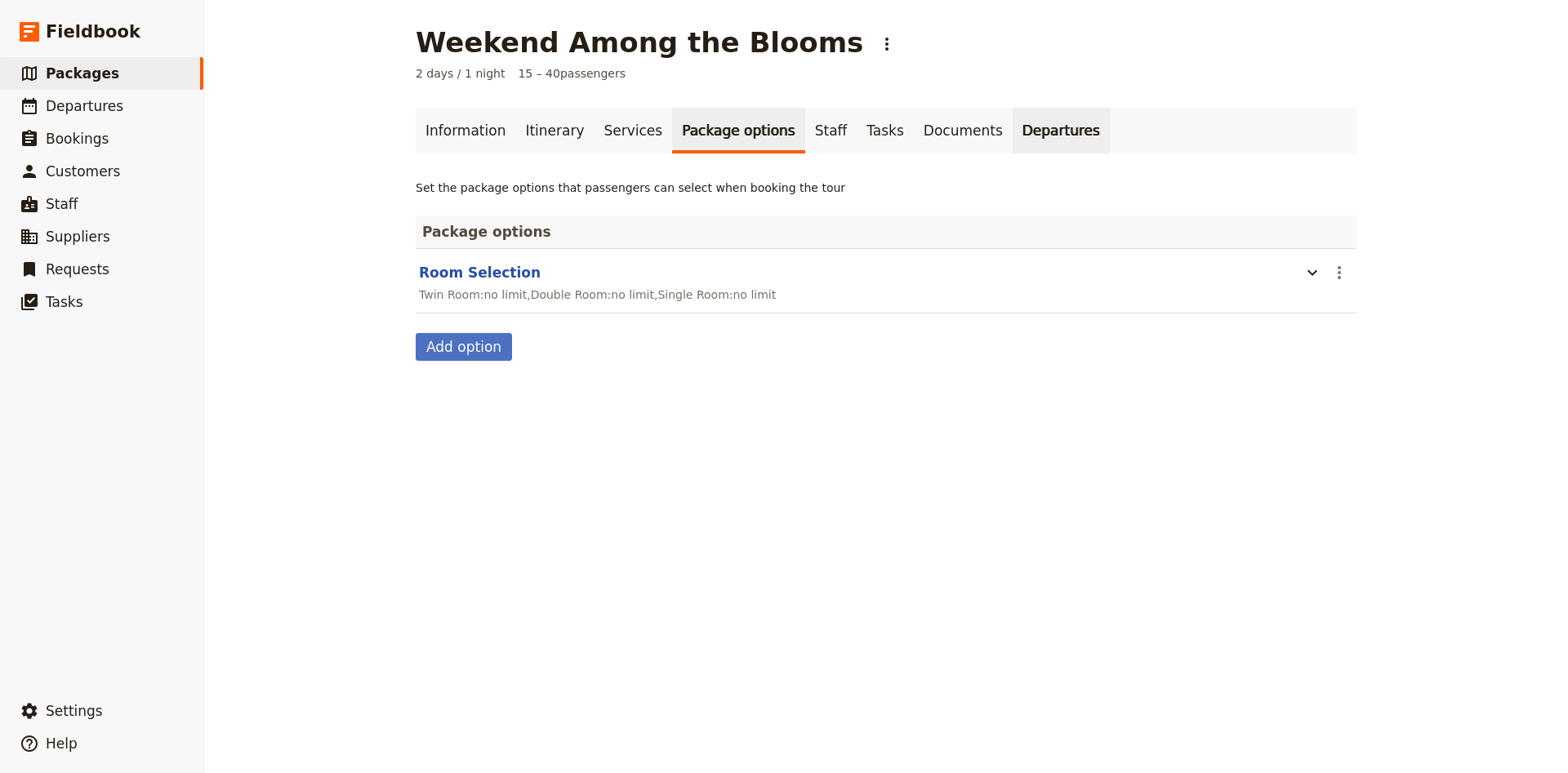
click at [1013, 145] on link "Departures" at bounding box center [1061, 131] width 97 height 46
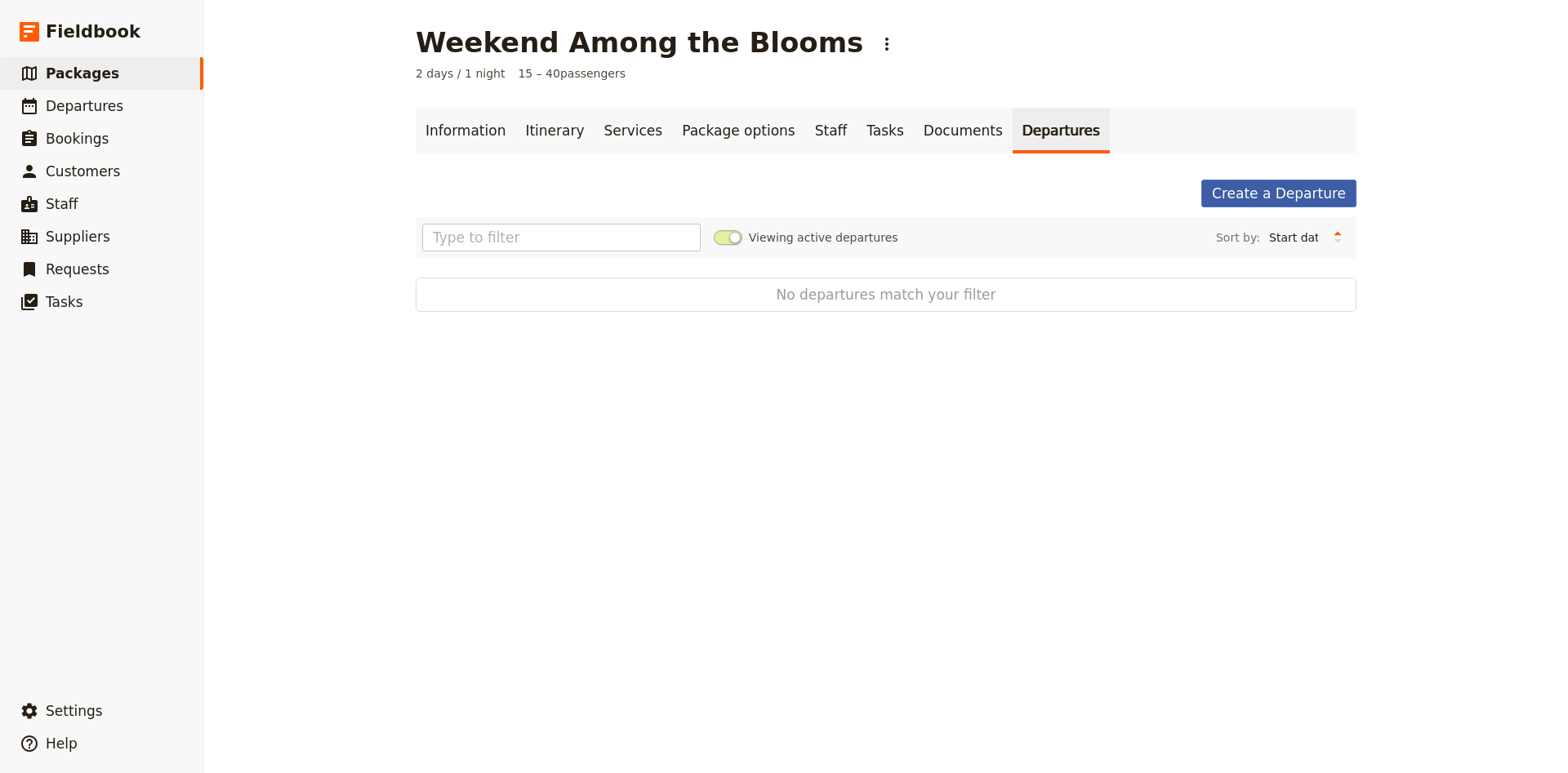
click at [1265, 187] on link "Create a Departure" at bounding box center [1278, 193] width 155 height 28
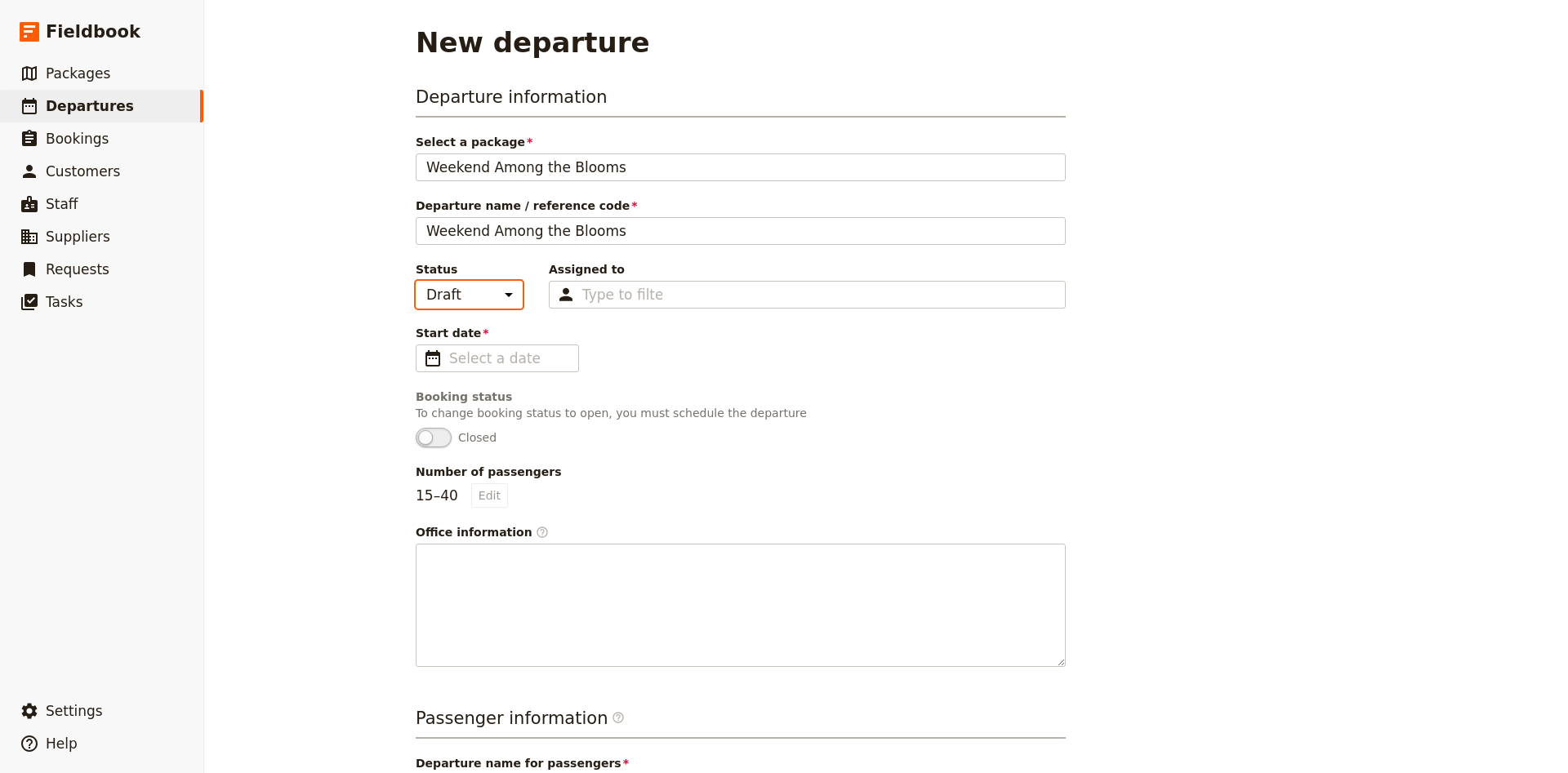
click at [415, 281] on select "Draft Scheduled Confirmed" at bounding box center [469, 295] width 107 height 28
select select "SCHEDULED"
click option "Scheduled" at bounding box center [0, 0] width 0 height 0
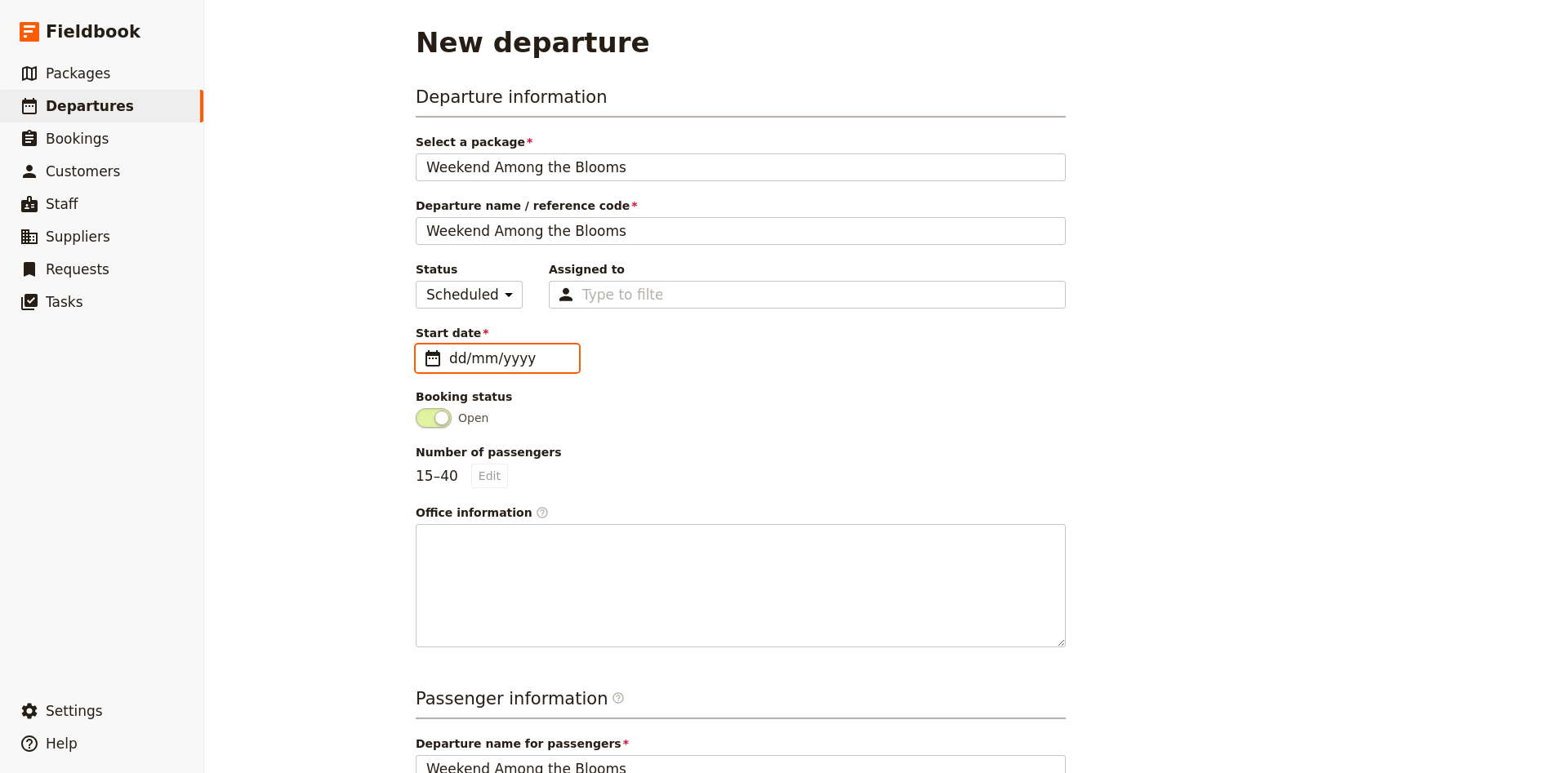
click at [480, 359] on input "dd/mm/yyyy" at bounding box center [509, 359] width 120 height 20
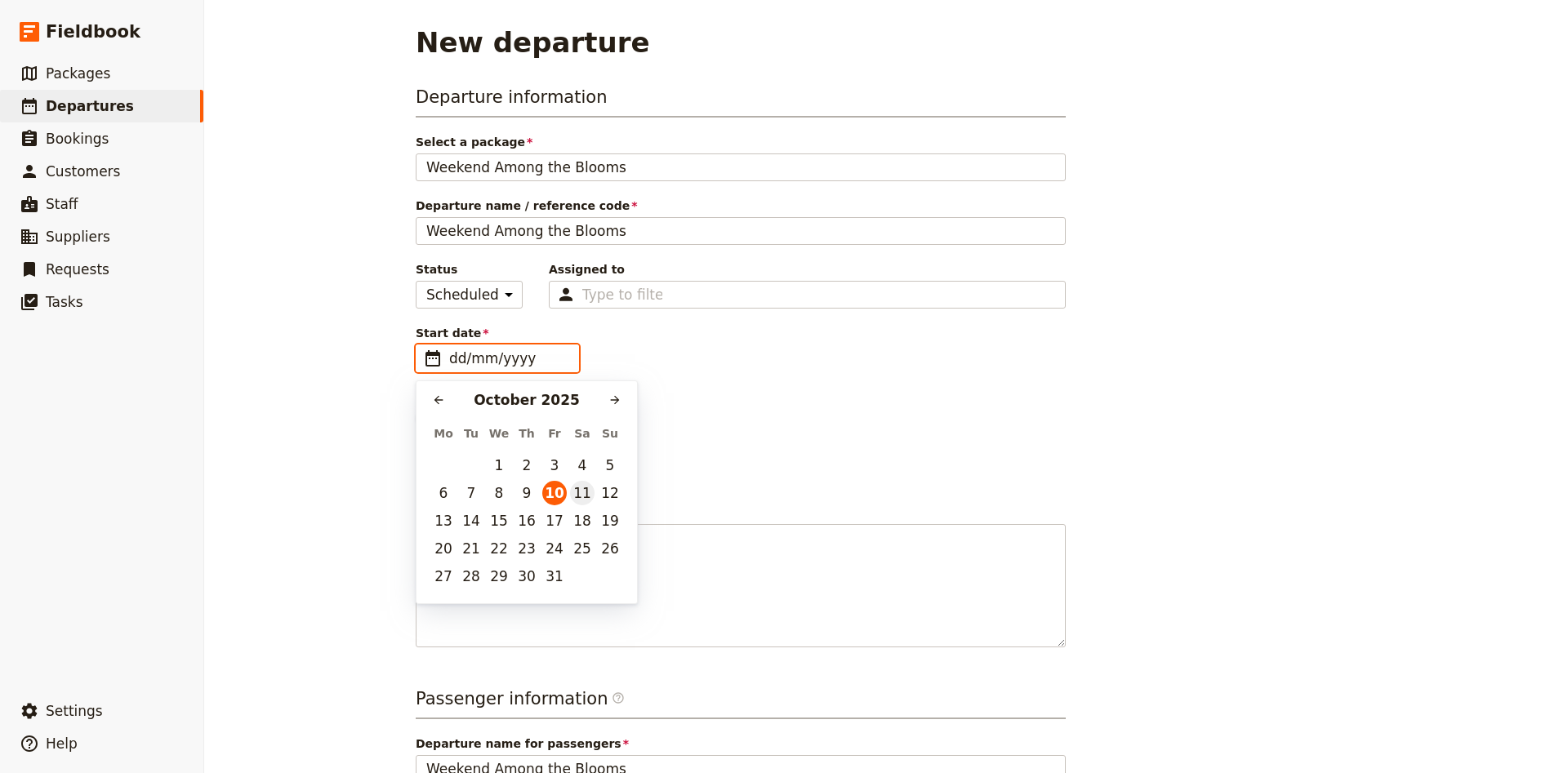
click at [573, 495] on button "11" at bounding box center [582, 493] width 25 height 25
type input "[DATE]"
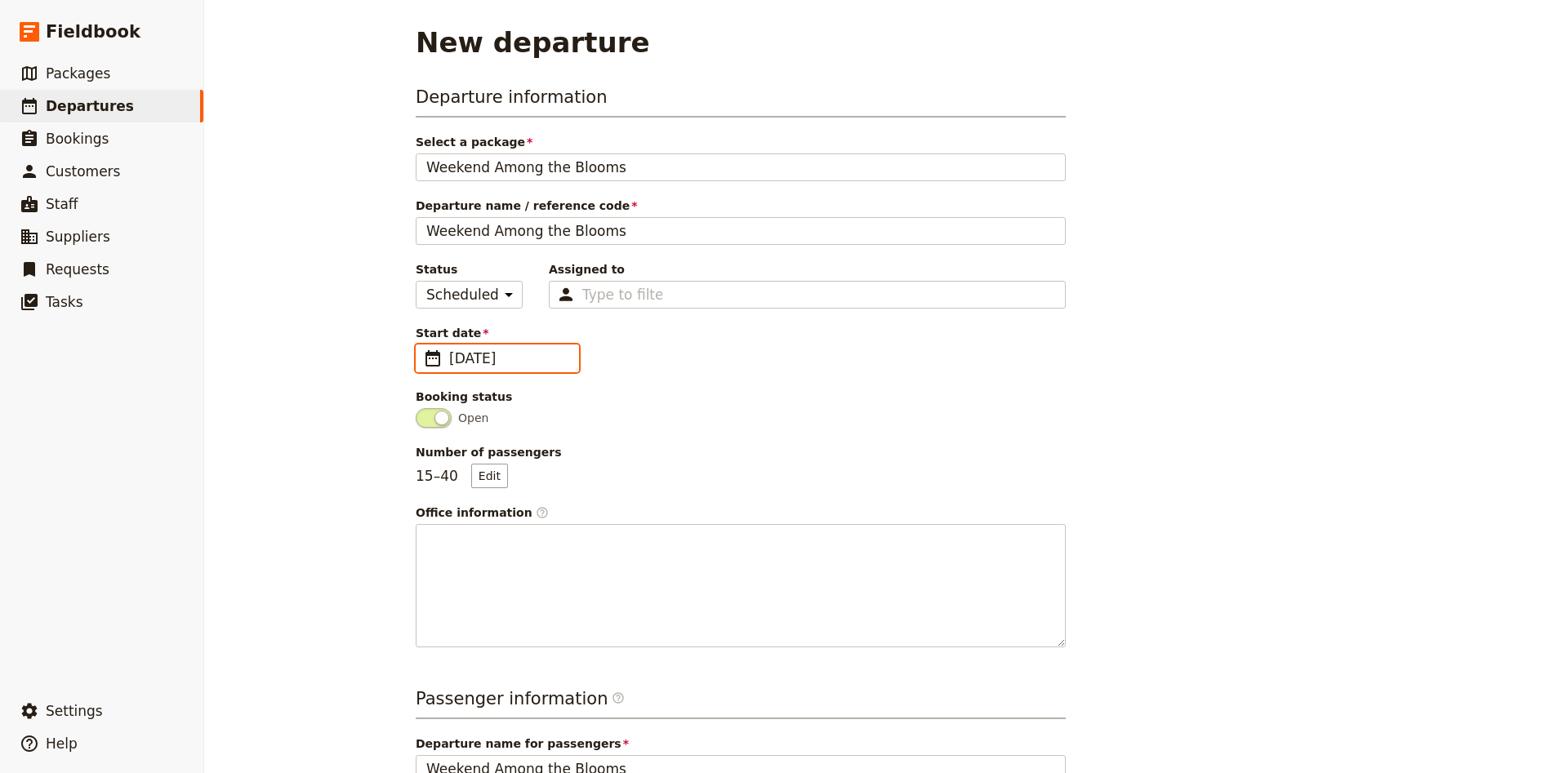
scroll to position [331, 0]
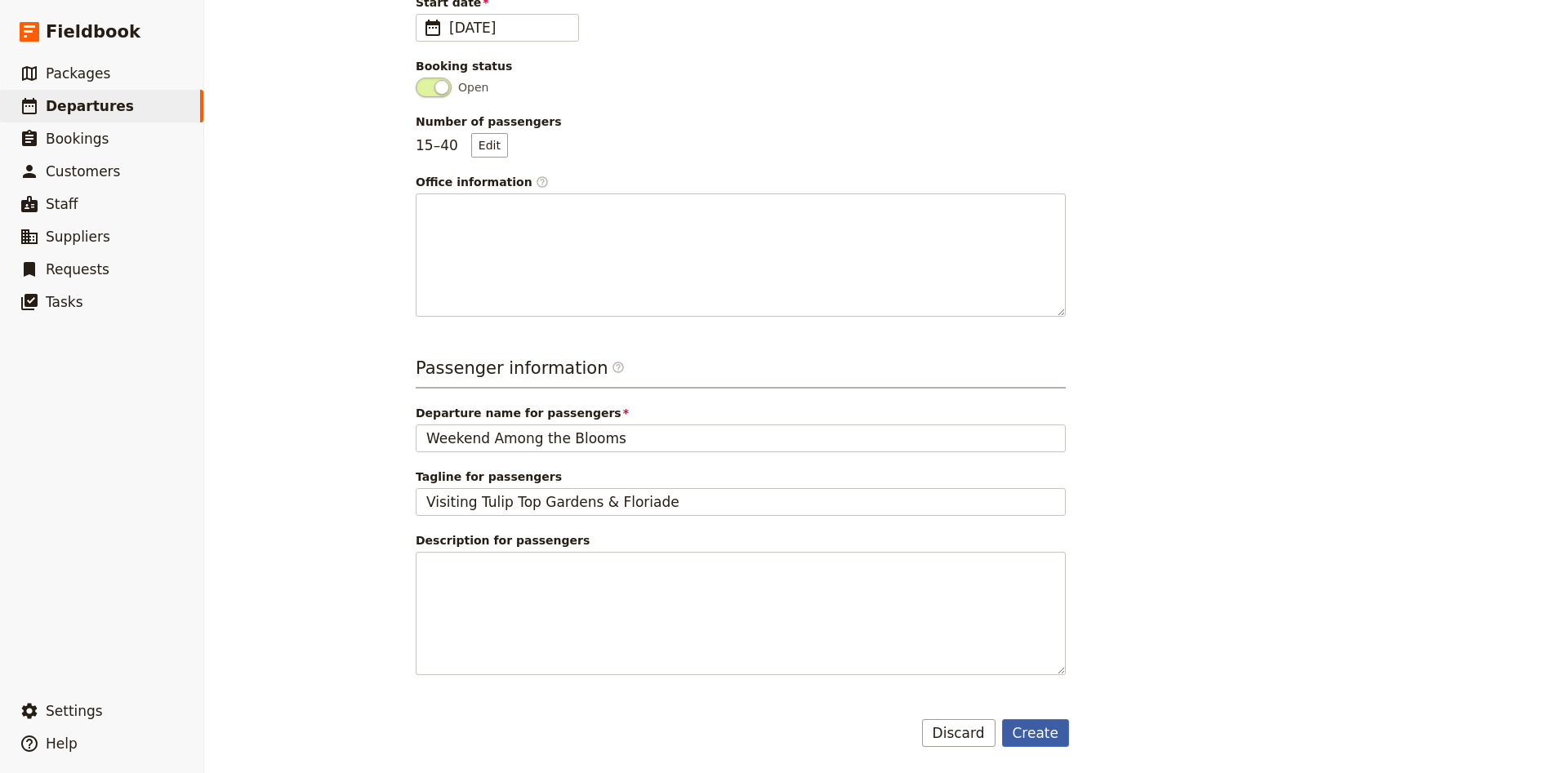
click at [1034, 723] on button "Create" at bounding box center [1036, 733] width 68 height 28
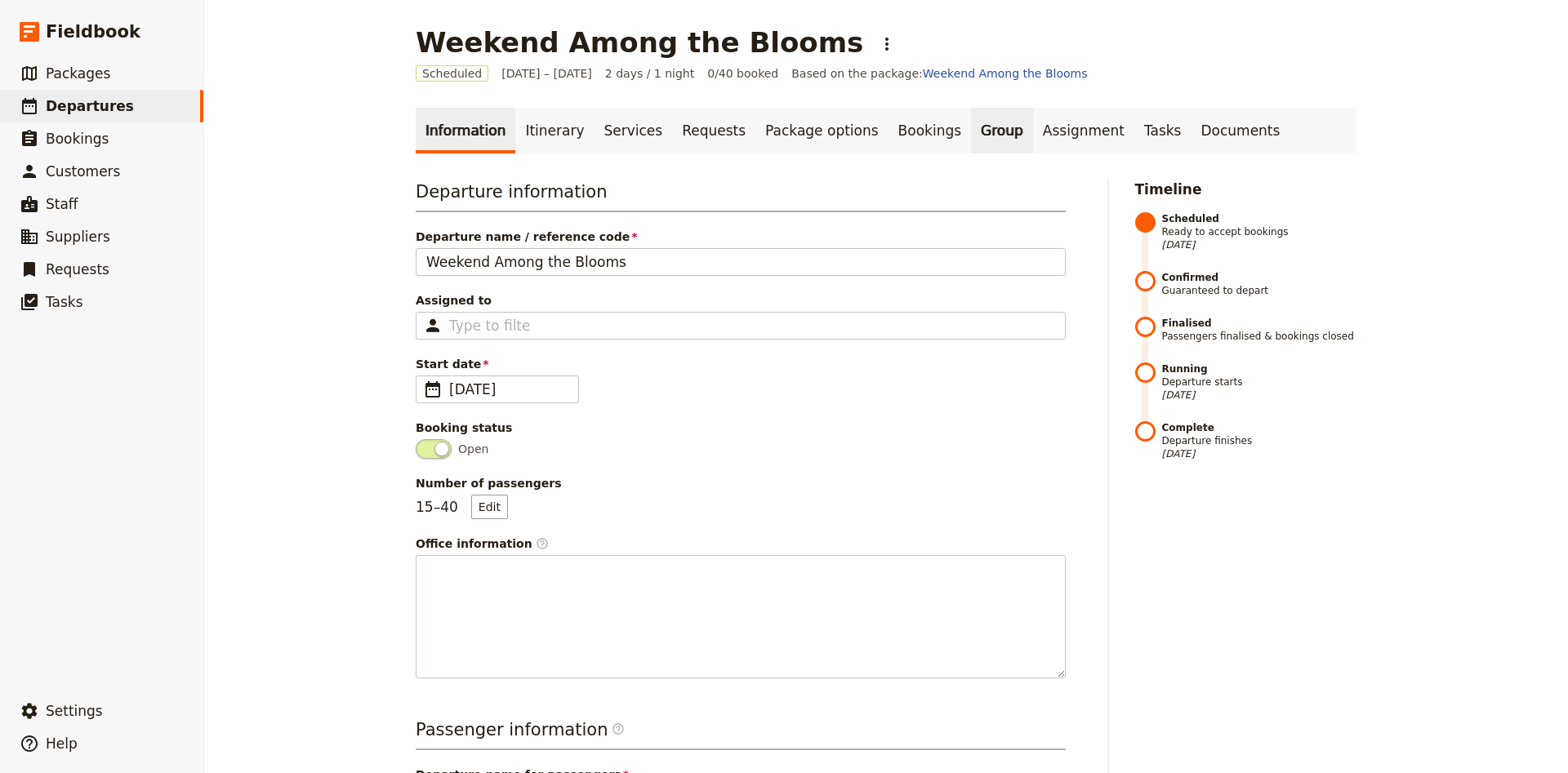
click at [971, 135] on link "Group" at bounding box center [1002, 131] width 62 height 46
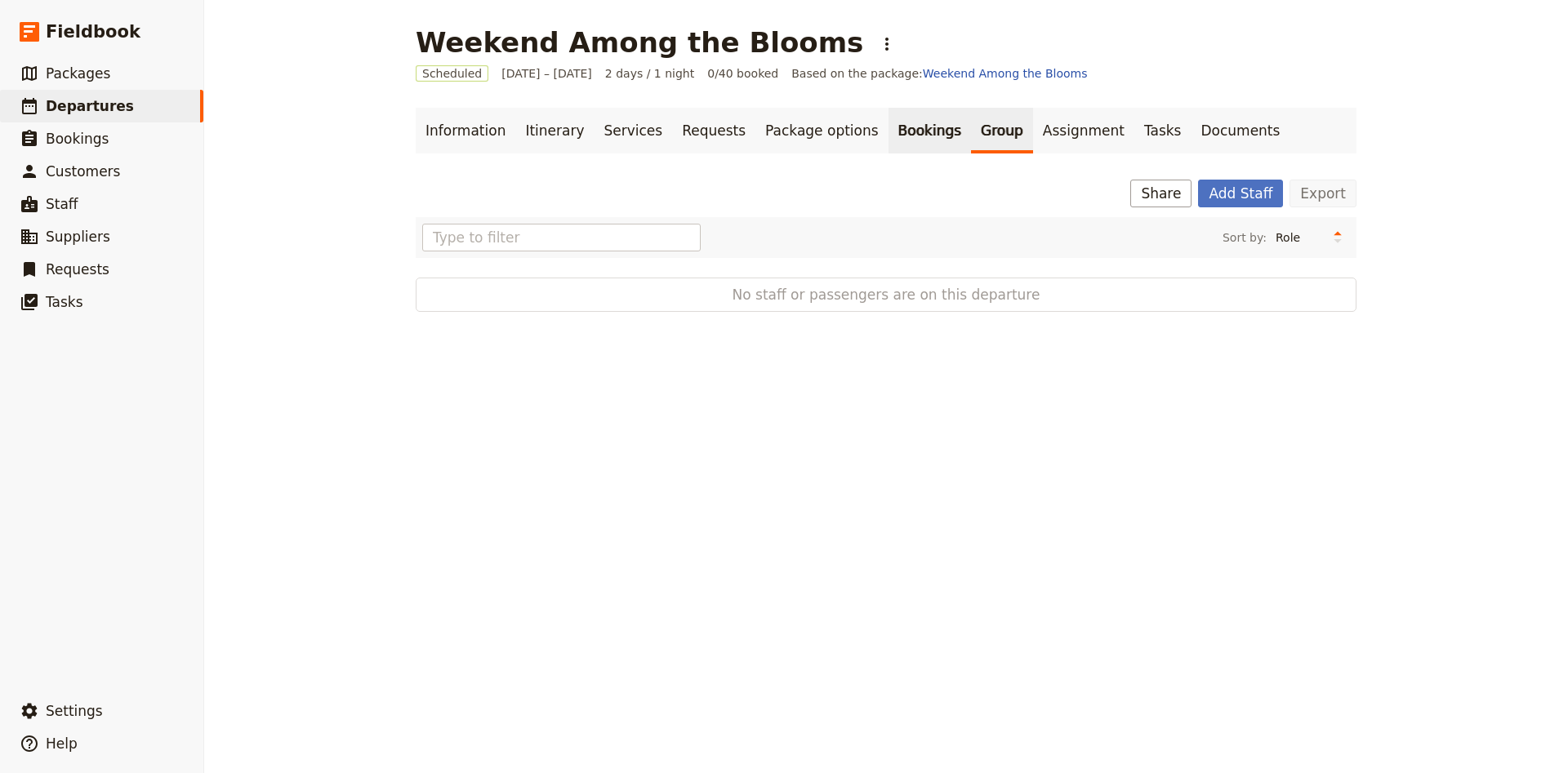
click at [888, 132] on link "Bookings" at bounding box center [929, 131] width 83 height 46
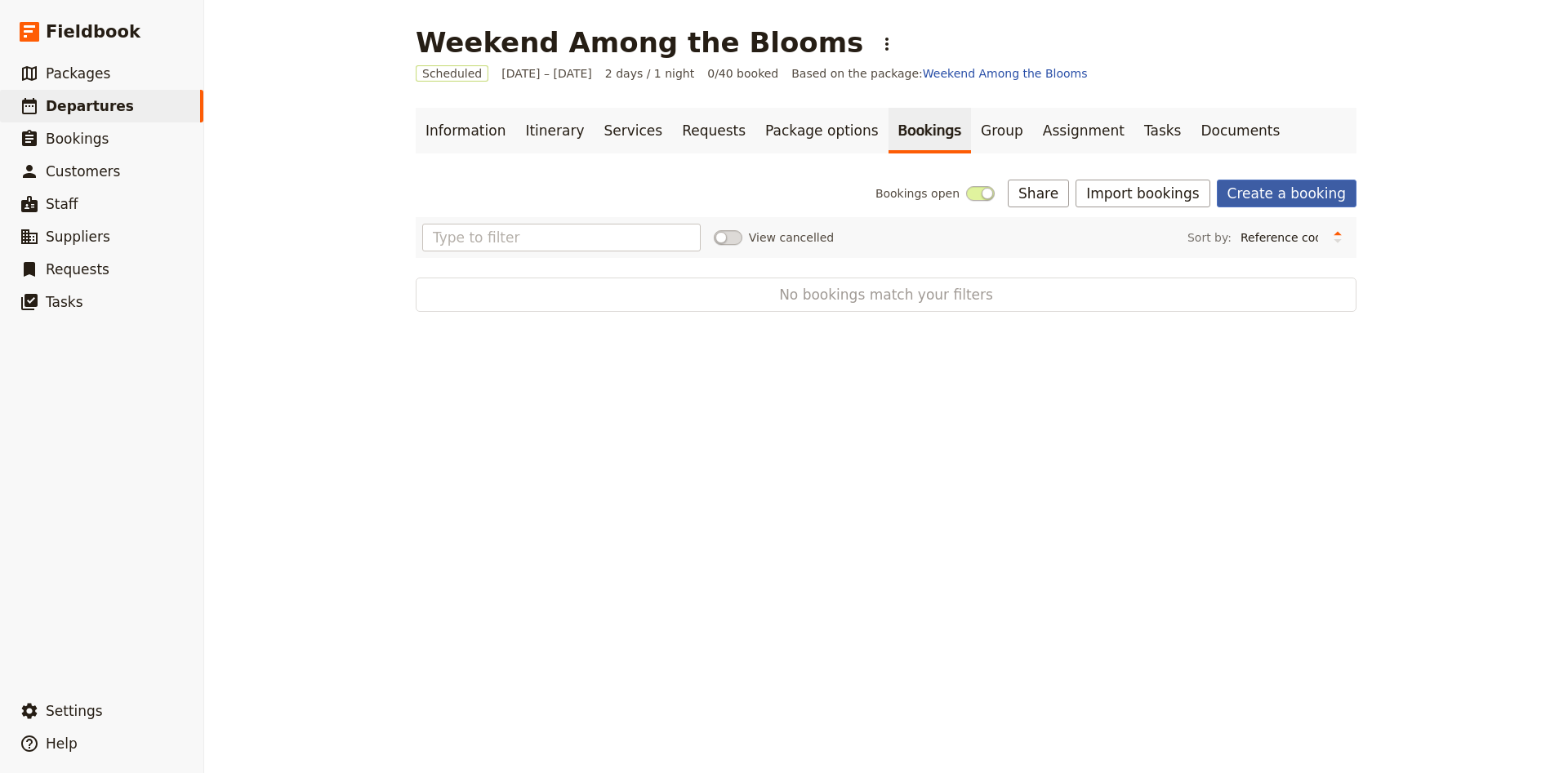
click at [1258, 198] on link "Create a booking" at bounding box center [1286, 193] width 139 height 28
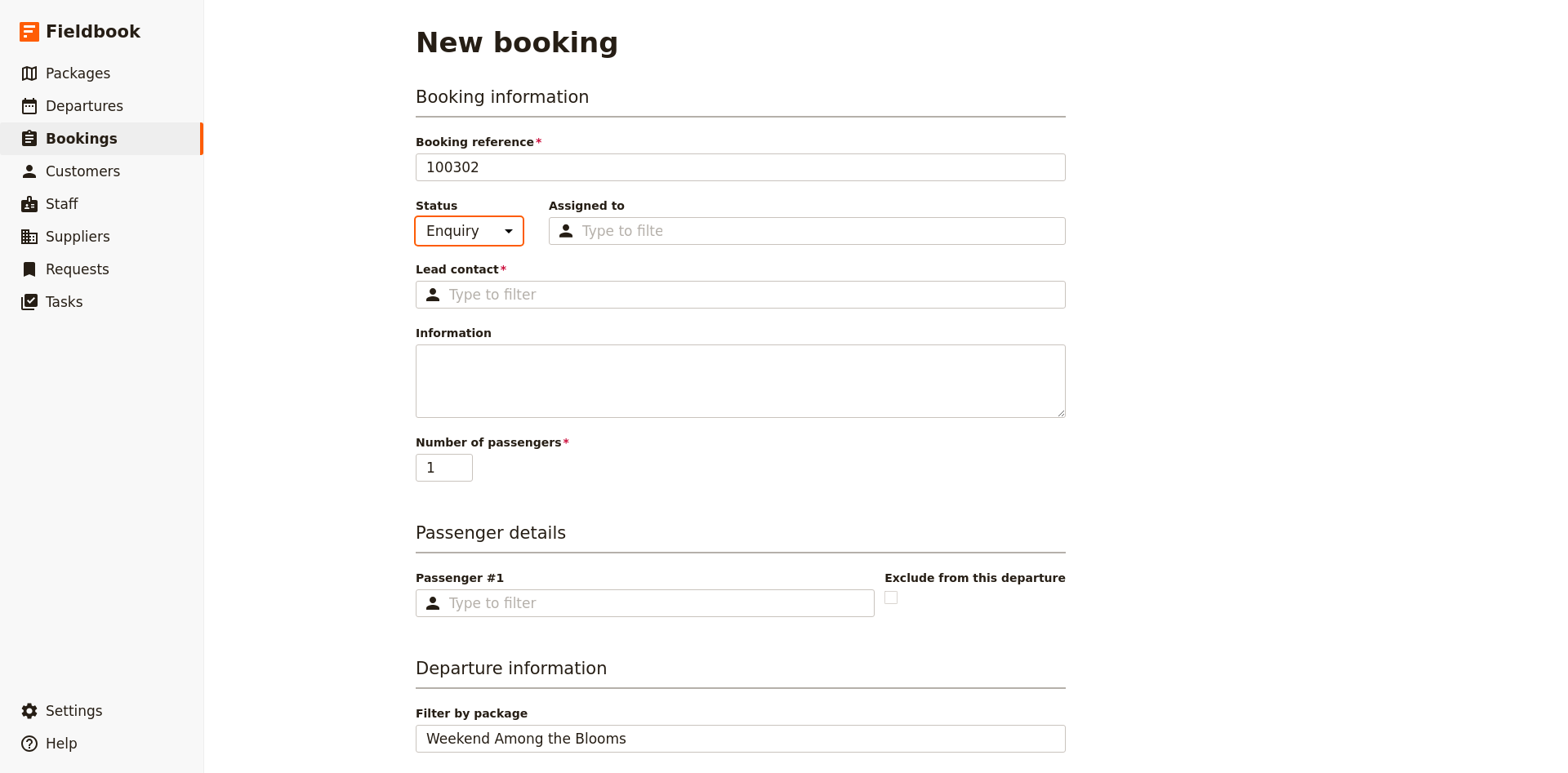
click at [415, 217] on select "Enquiry On hold Confirmed" at bounding box center [469, 231] width 107 height 28
select select "CONFIRMED"
click option "Confirmed" at bounding box center [0, 0] width 0 height 0
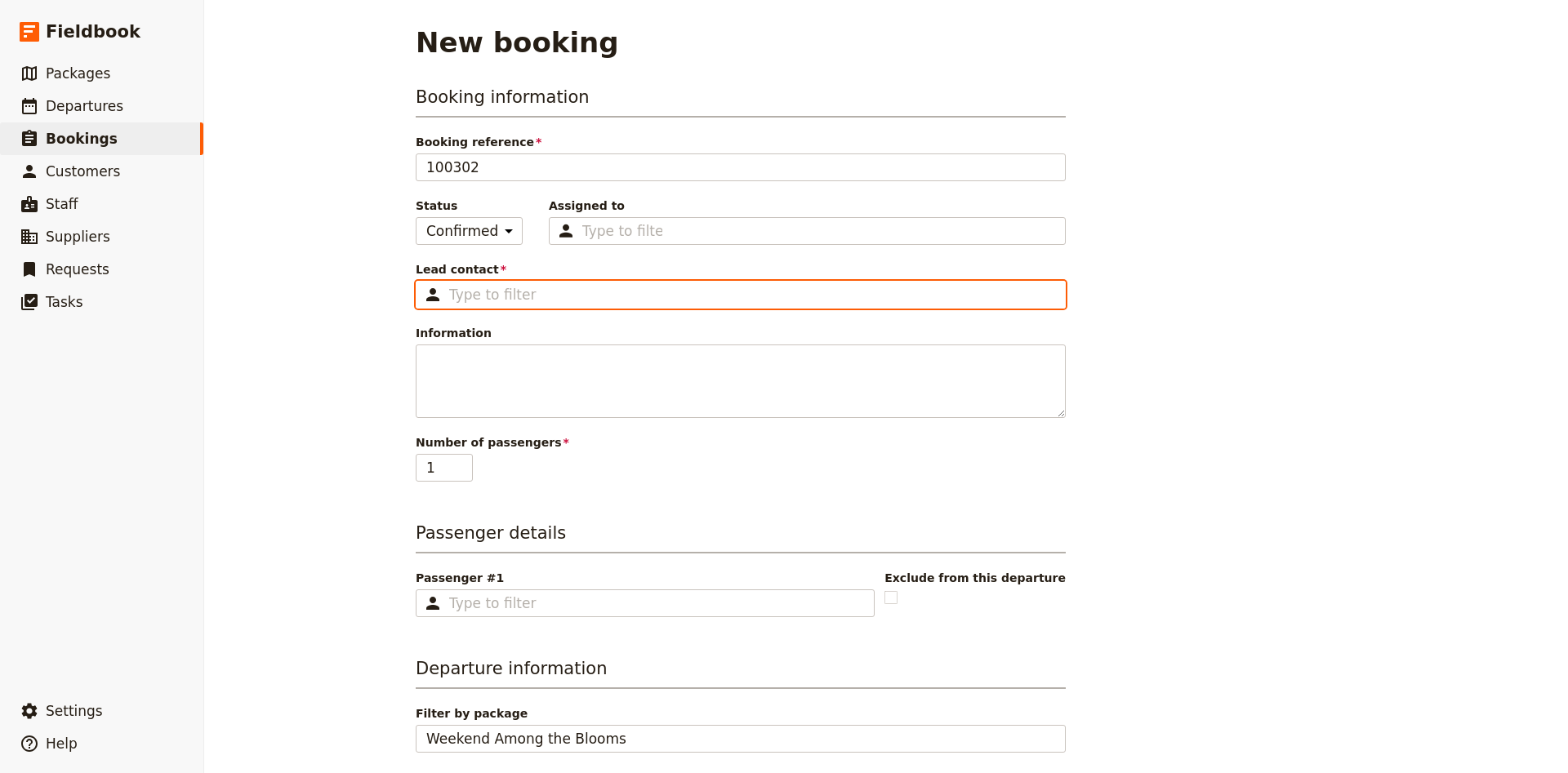
click at [525, 298] on input "Lead contact ​" at bounding box center [752, 295] width 606 height 20
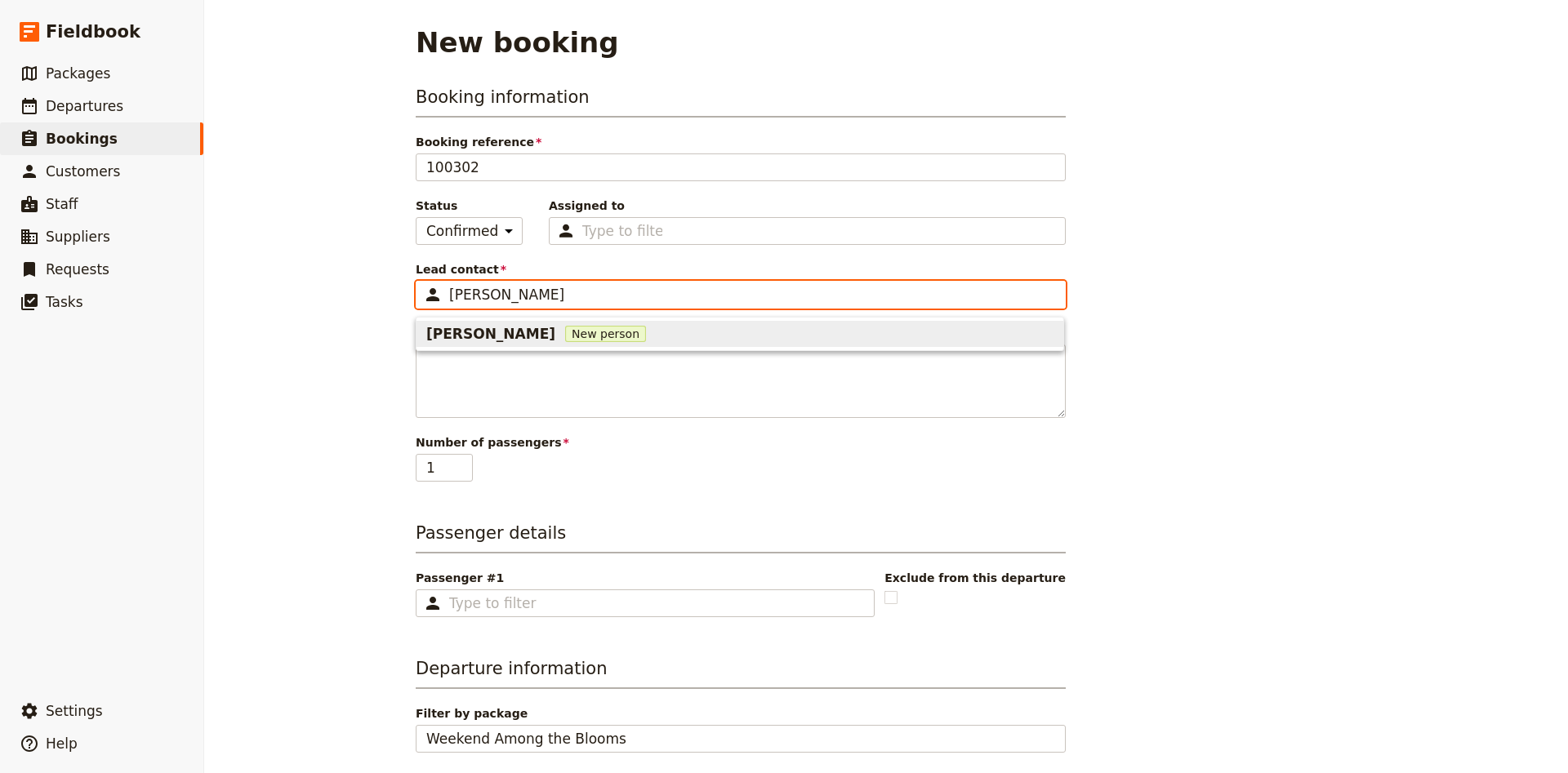
type input "[PERSON_NAME]"
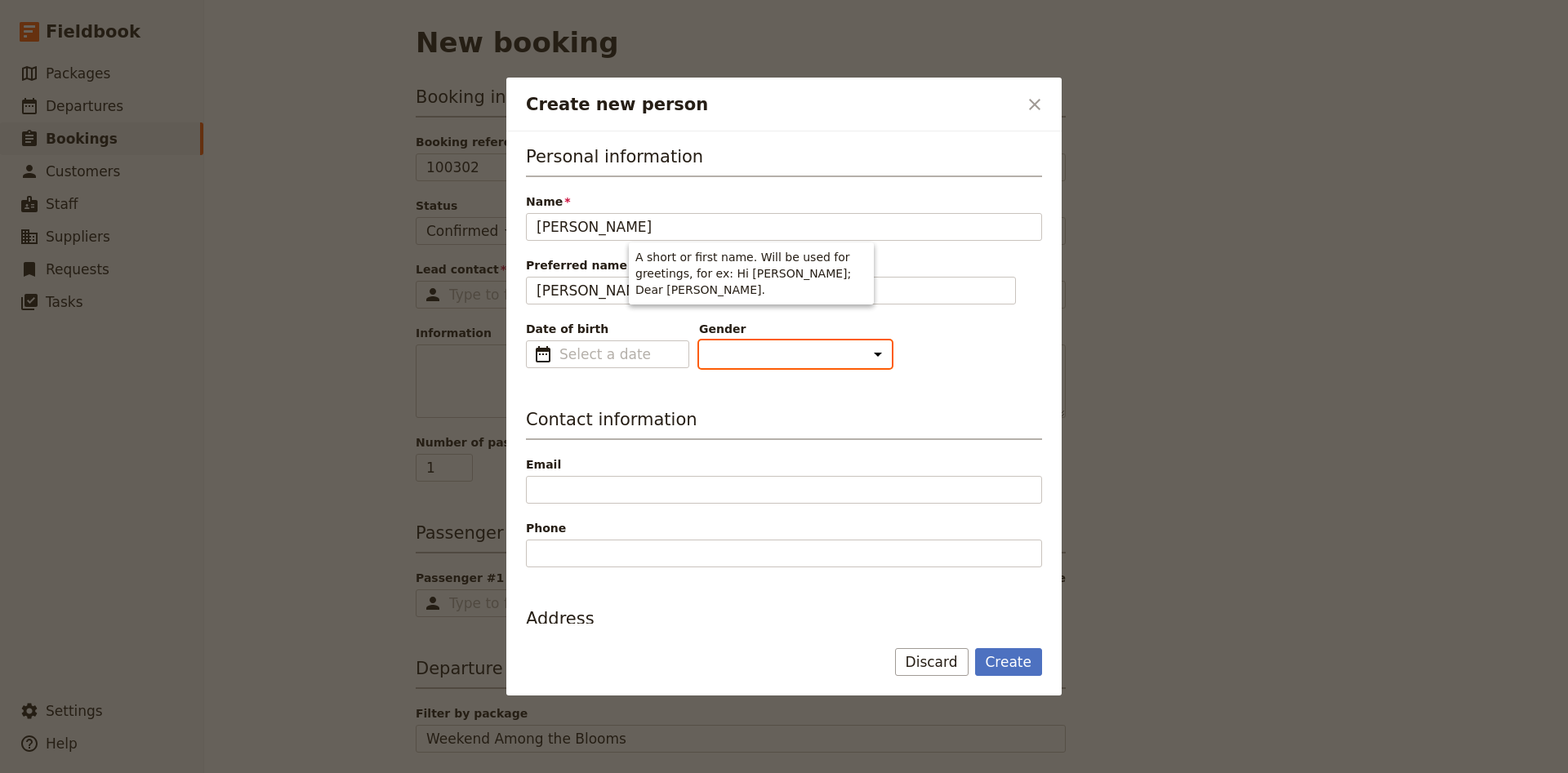
click at [699, 341] on select "[DEMOGRAPHIC_DATA] [DEMOGRAPHIC_DATA] Other" at bounding box center [795, 355] width 193 height 28
select select "[DEMOGRAPHIC_DATA]"
click option "[DEMOGRAPHIC_DATA]" at bounding box center [0, 0] width 0 height 0
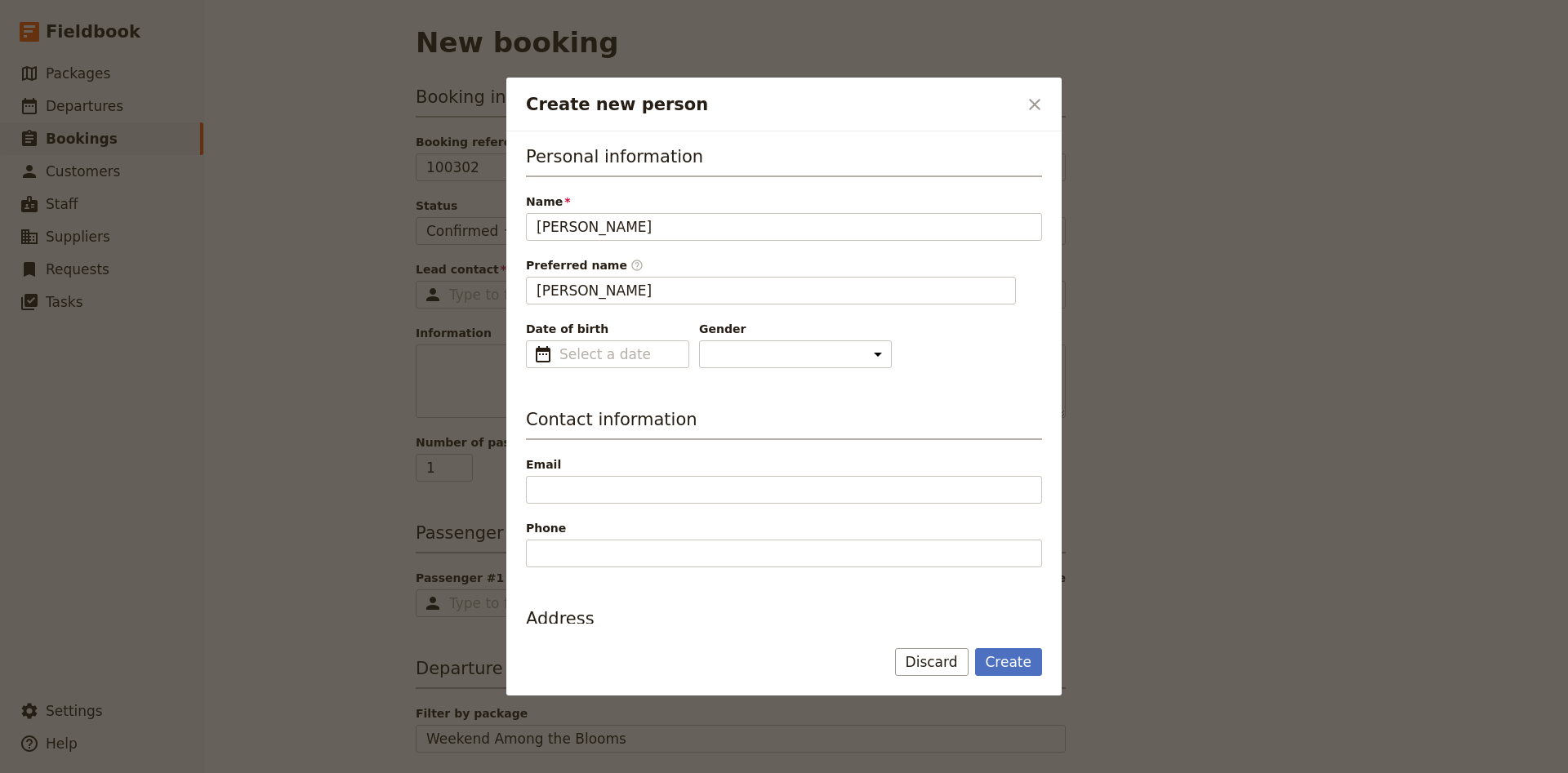
click at [623, 472] on div "Email" at bounding box center [784, 480] width 516 height 47
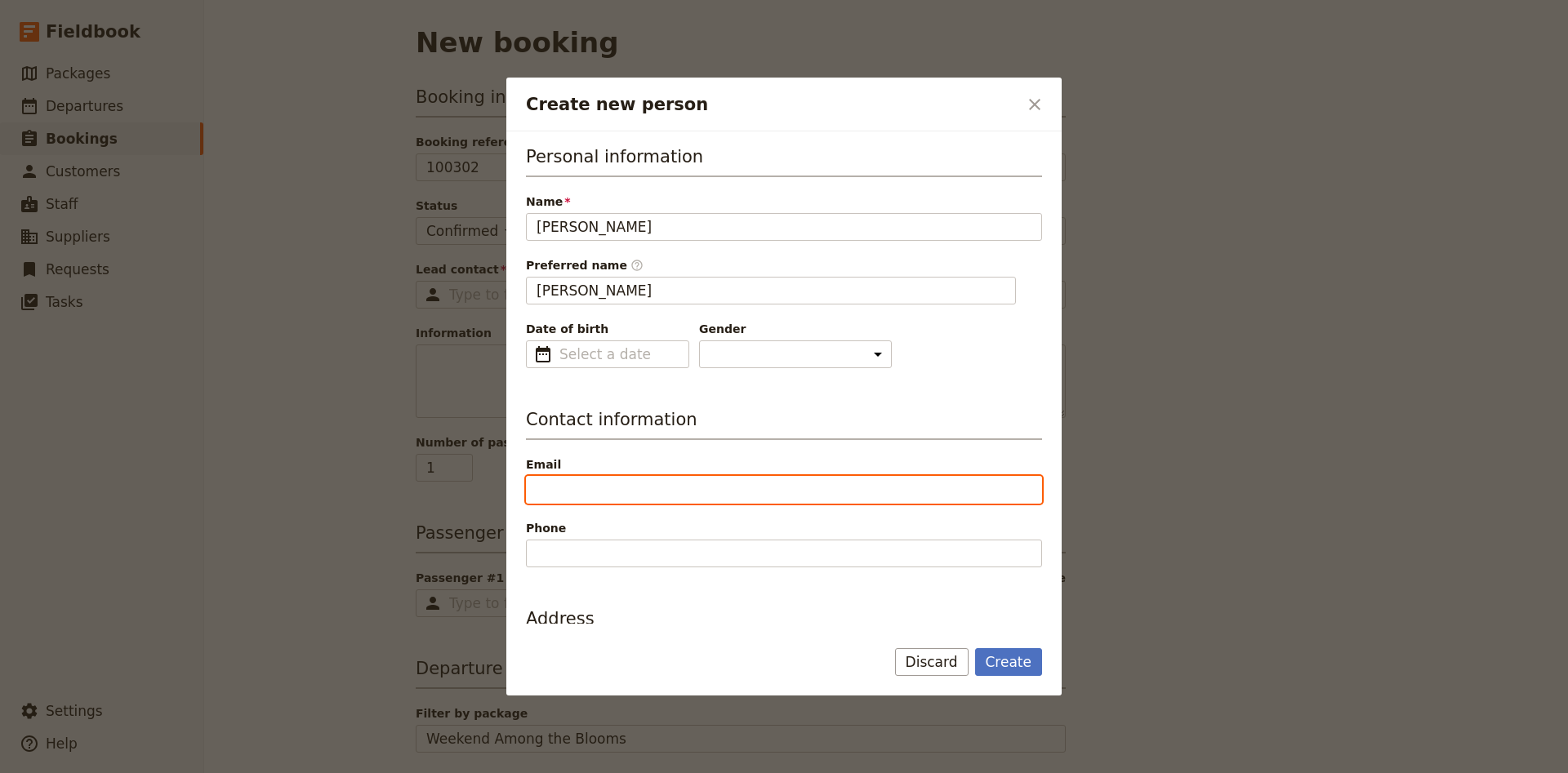
click at [623, 484] on input "Email" at bounding box center [784, 490] width 516 height 28
paste input "[PERSON_NAME][EMAIL_ADDRESS][DOMAIN_NAME]"
type input "[PERSON_NAME][EMAIL_ADDRESS][DOMAIN_NAME]"
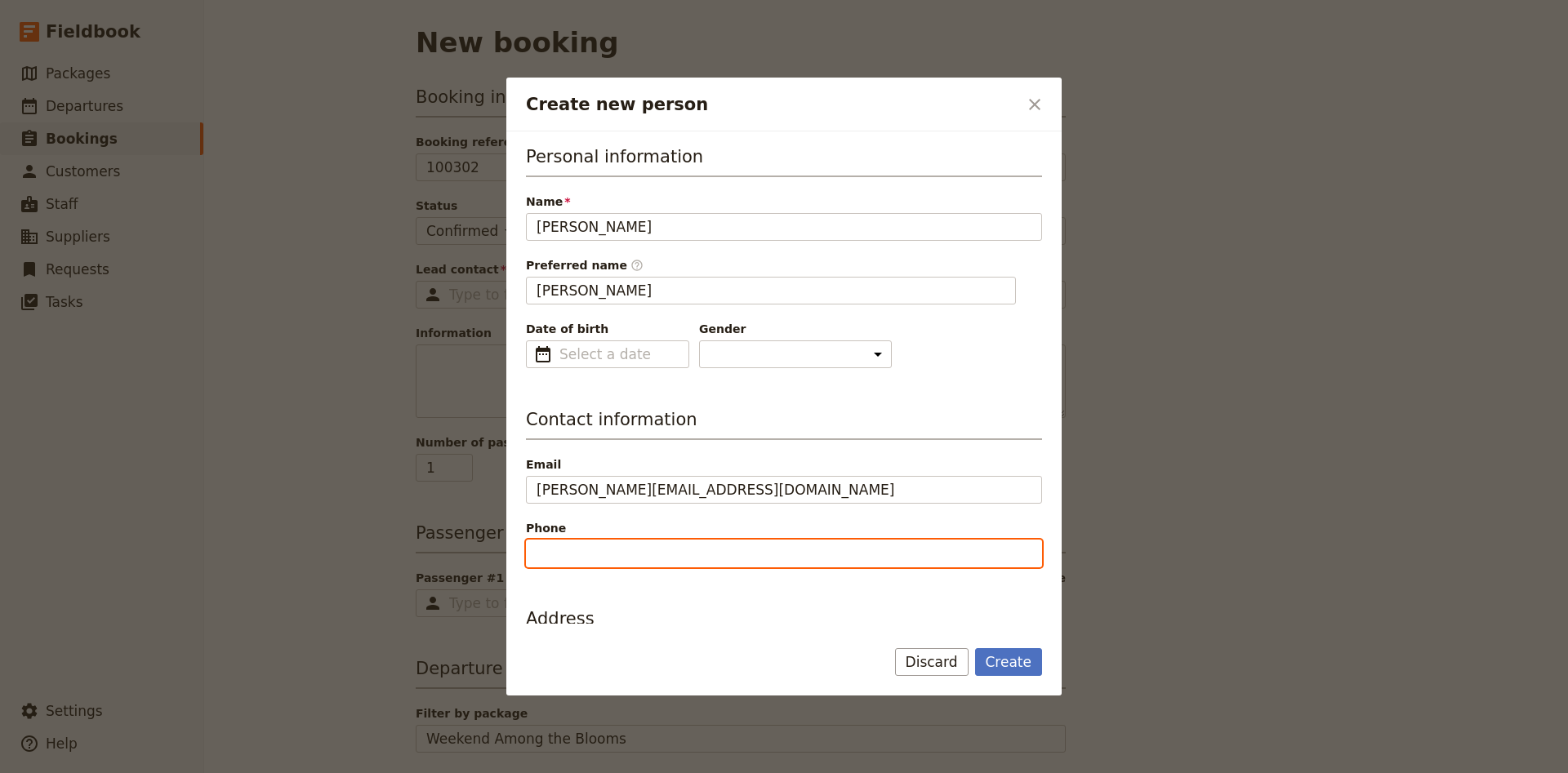
paste input "[PHONE_NUMBER]"
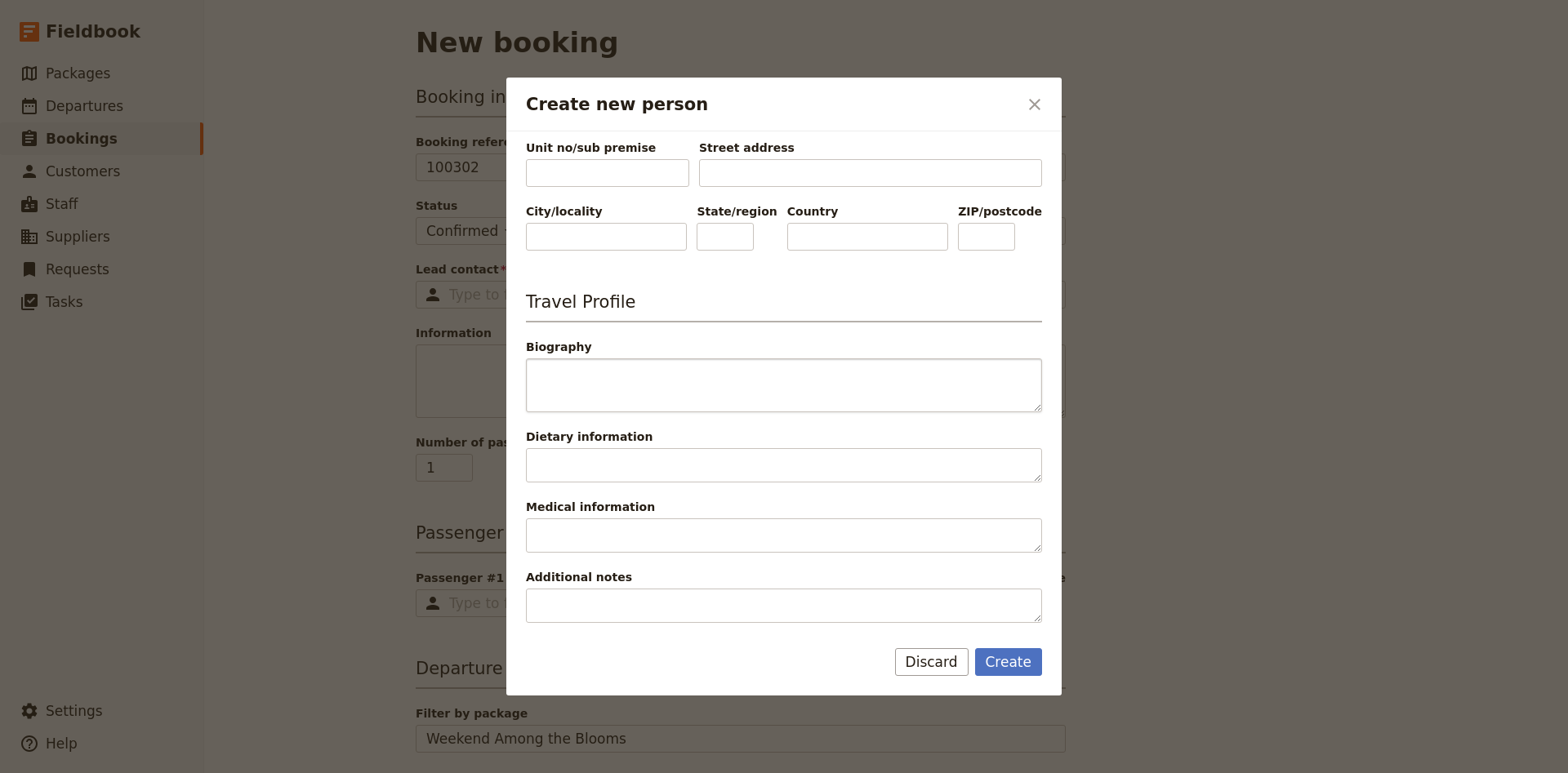
scroll to position [533, 0]
type input "[PHONE_NUMBER]"
click at [1030, 671] on button "Create" at bounding box center [1008, 662] width 68 height 28
type input "[PERSON_NAME]"
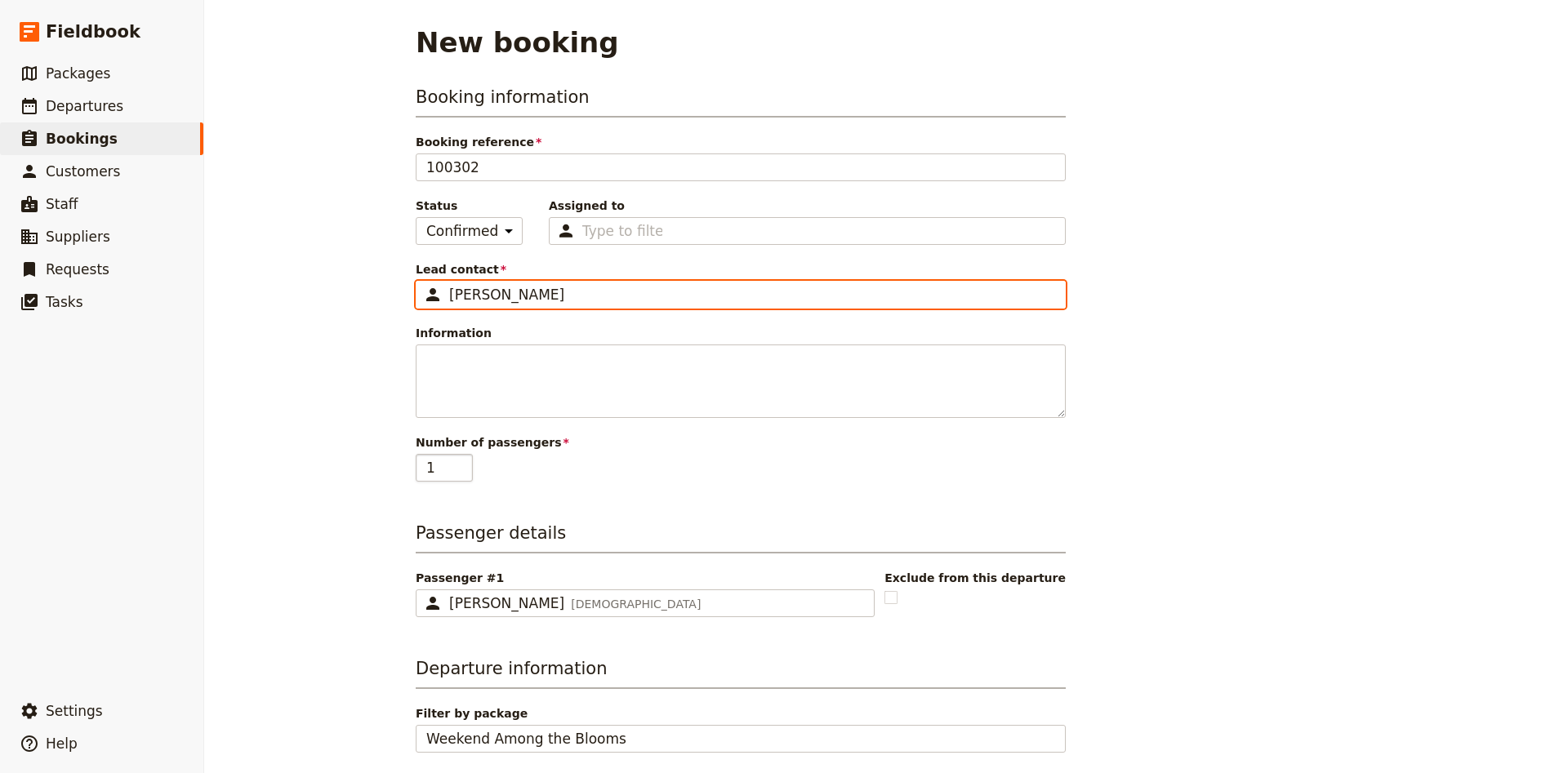
type input "2"
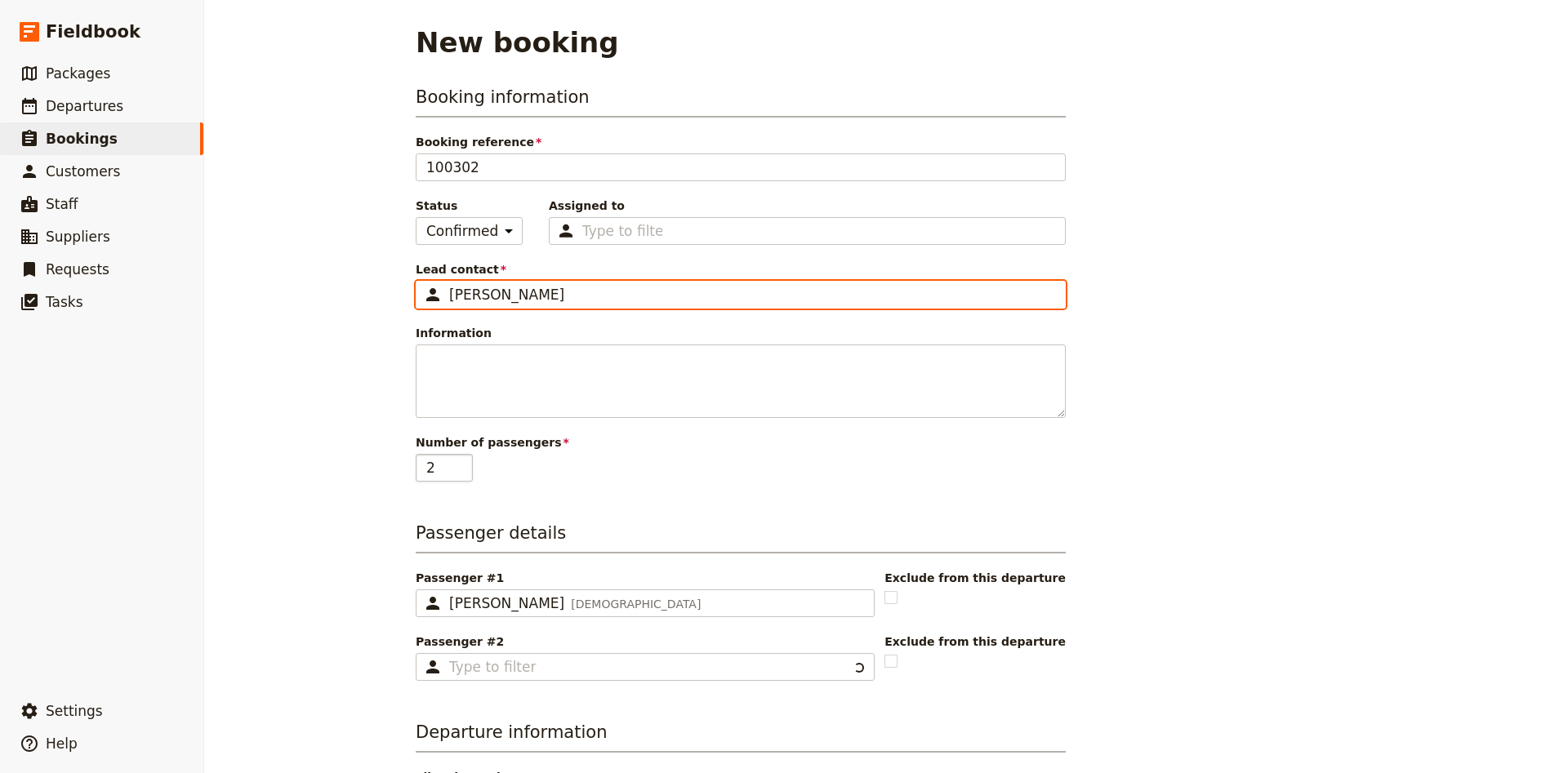
type input "2"
click at [462, 465] on input "2" at bounding box center [444, 468] width 57 height 28
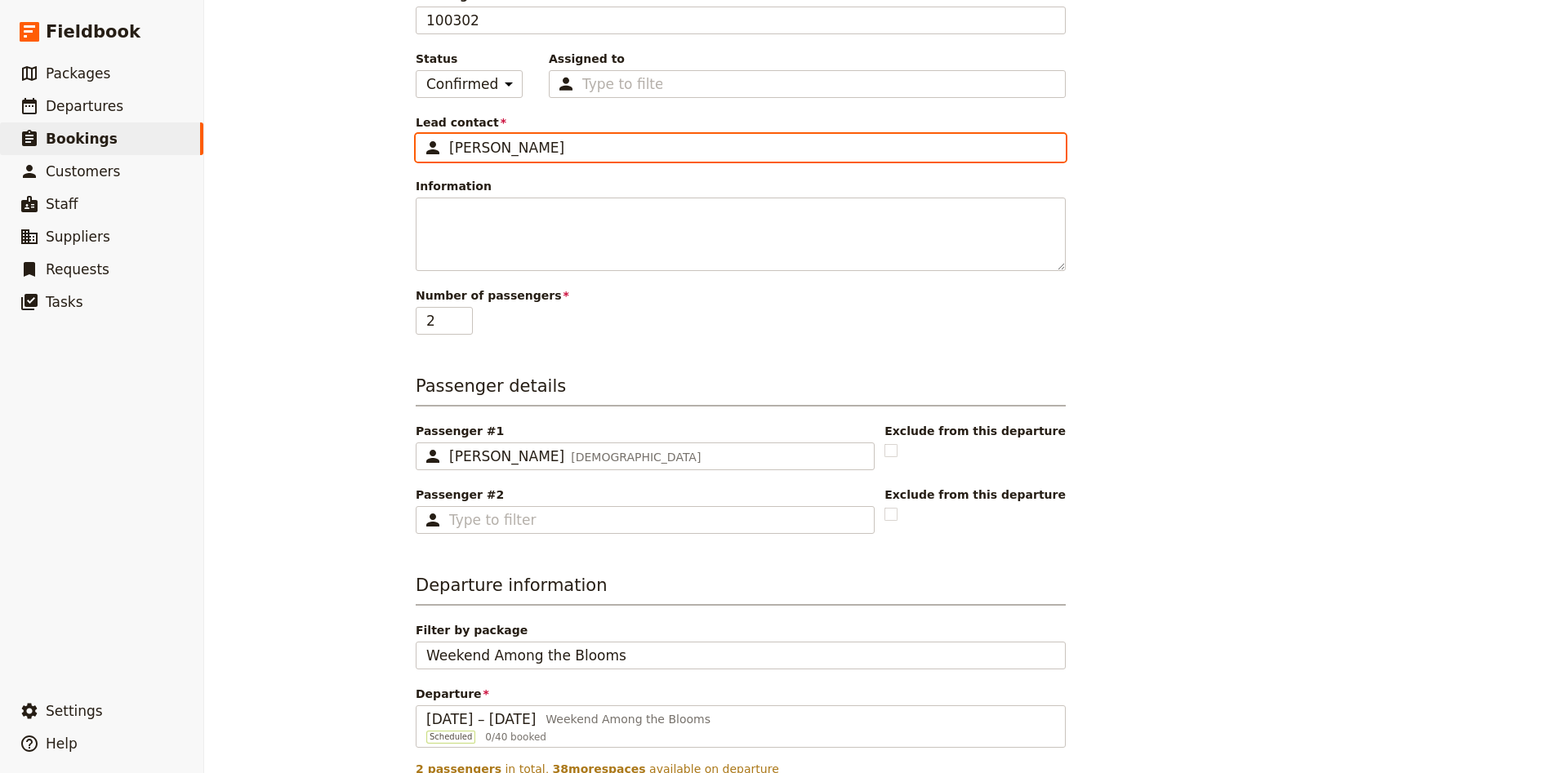
scroll to position [215, 0]
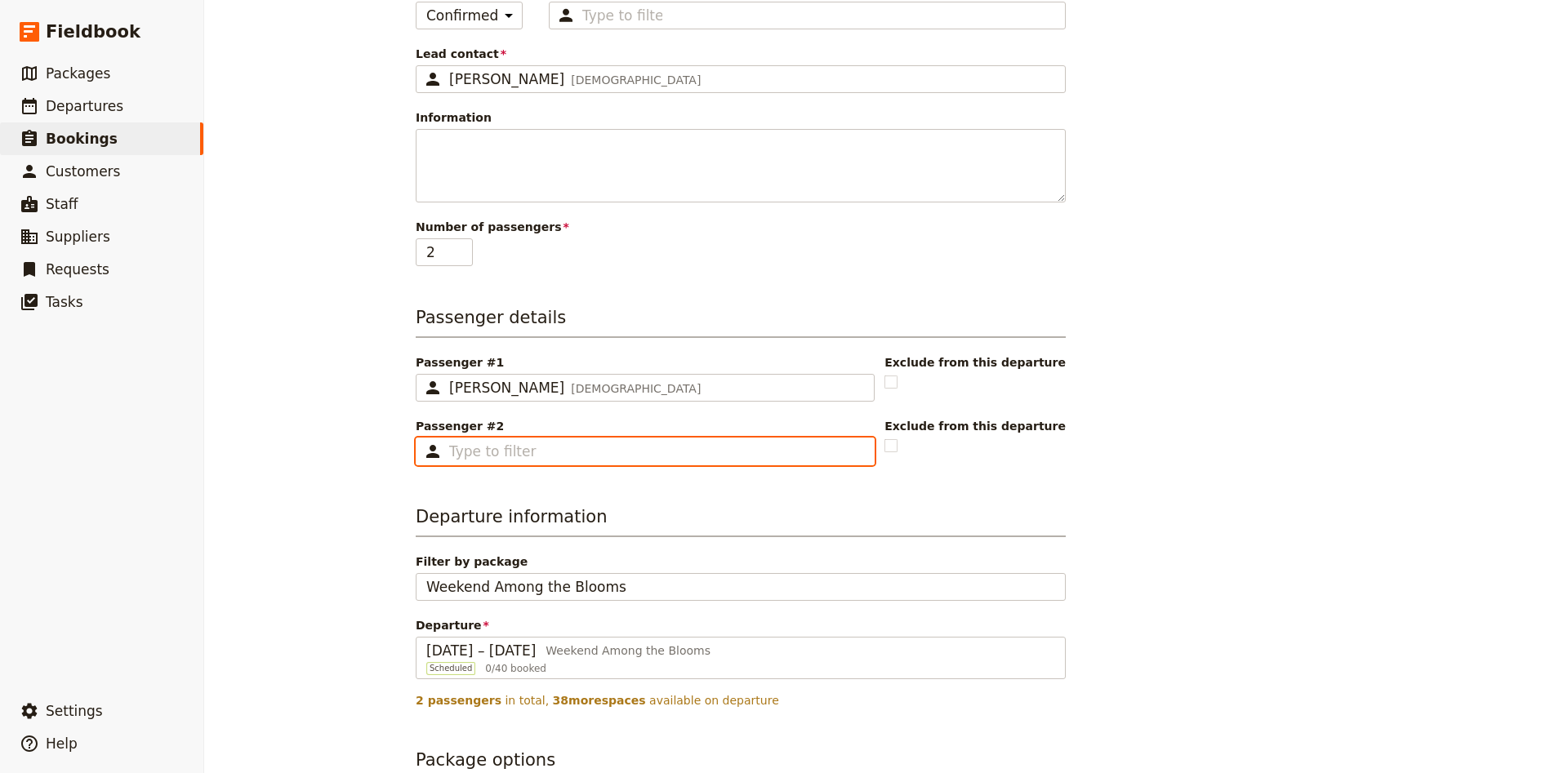
click at [501, 447] on input "Passenger #2 ​" at bounding box center [656, 451] width 415 height 20
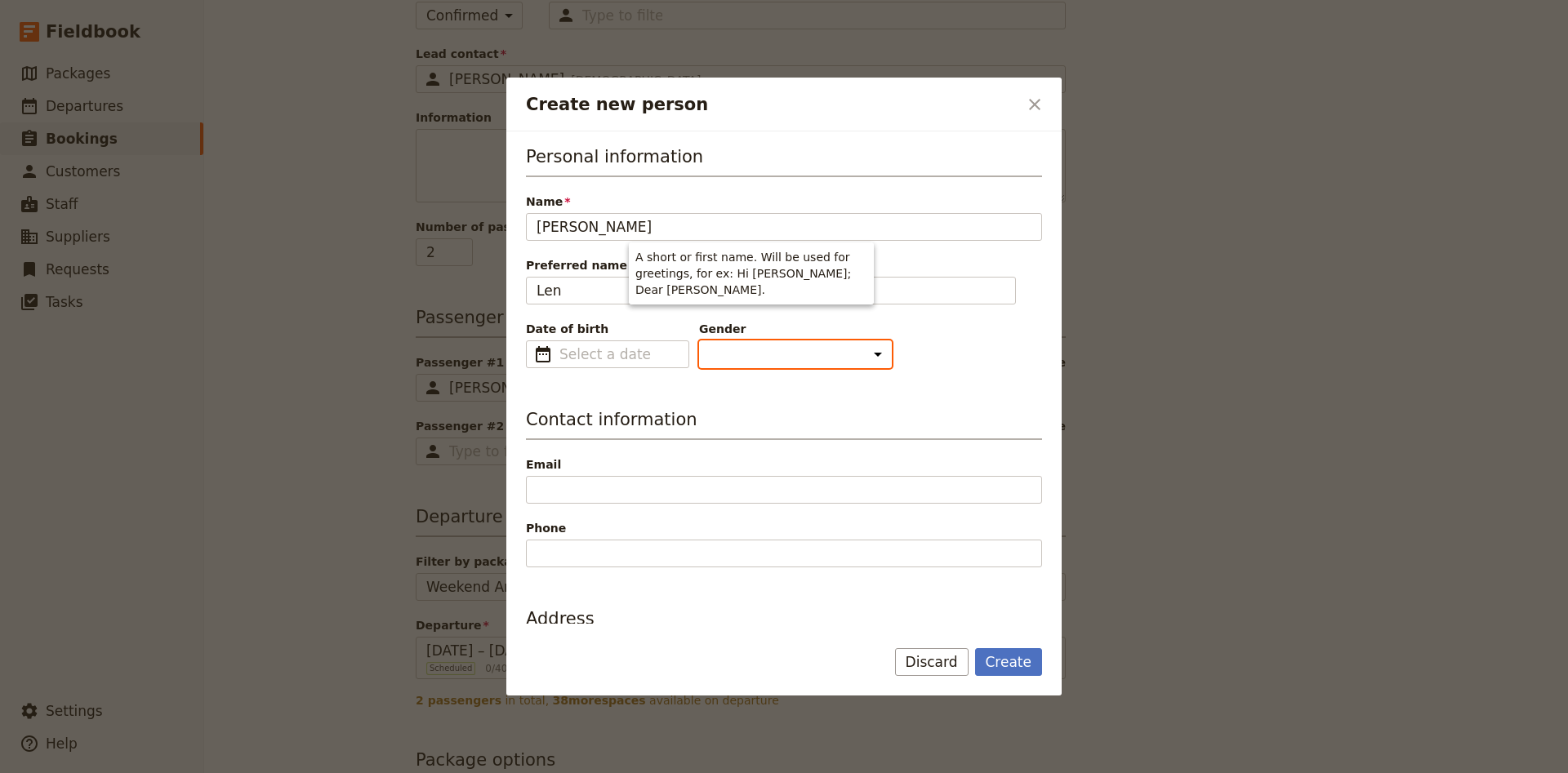
click at [699, 341] on select "[DEMOGRAPHIC_DATA] [DEMOGRAPHIC_DATA] Other" at bounding box center [795, 355] width 193 height 28
click option "[DEMOGRAPHIC_DATA]" at bounding box center [0, 0] width 0 height 0
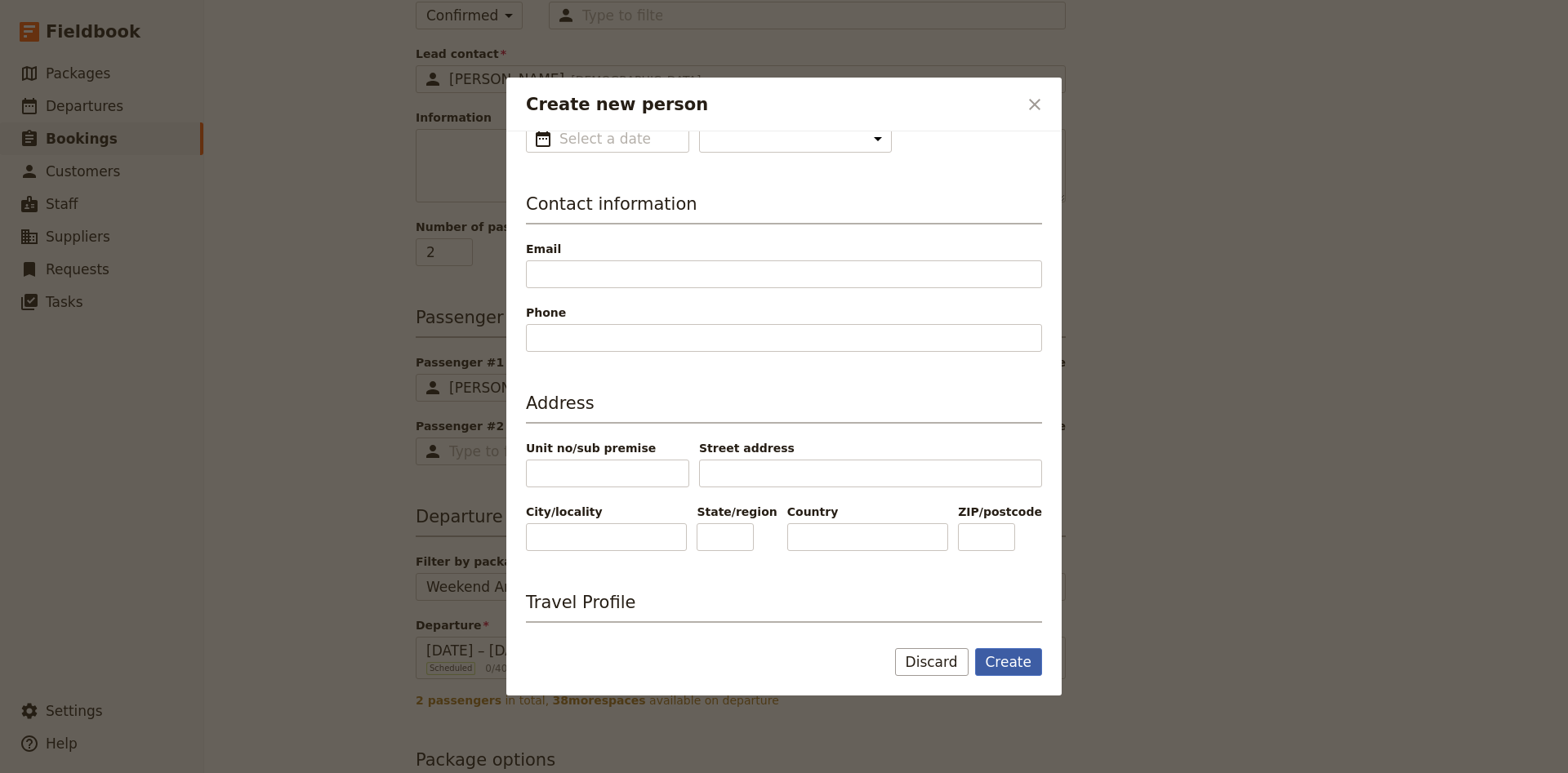
click at [1021, 658] on button "Create" at bounding box center [1008, 662] width 68 height 28
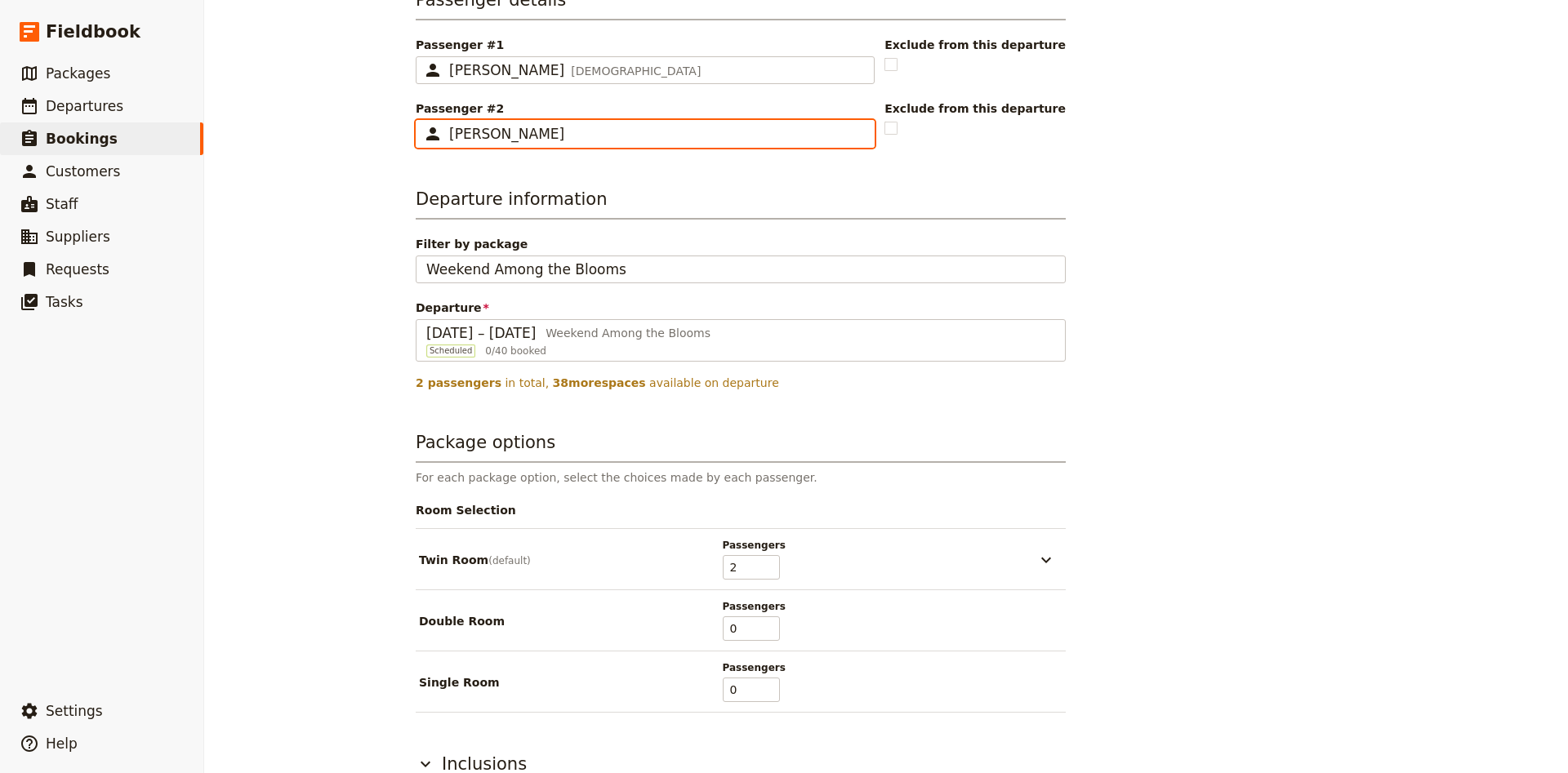
scroll to position [625, 0]
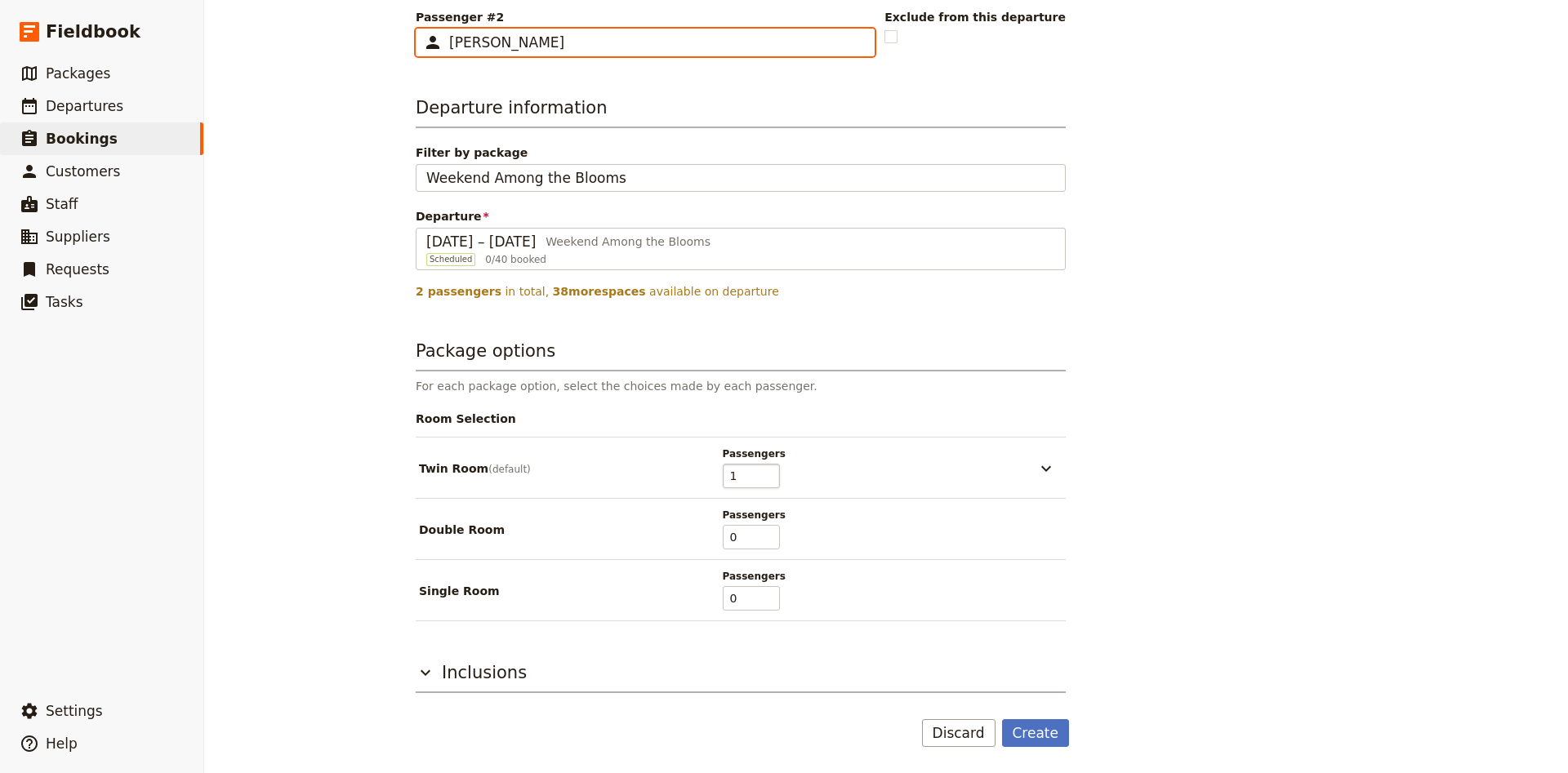
click at [775, 482] on input "1" at bounding box center [751, 476] width 57 height 25
click at [775, 482] on input "0" at bounding box center [751, 476] width 57 height 25
click at [768, 532] on input "1" at bounding box center [751, 537] width 57 height 25
click at [768, 532] on input "2" at bounding box center [751, 537] width 57 height 25
click at [1043, 748] on main "New booking Booking information Booking reference 100302 Status Enquiry On hold…" at bounding box center [886, 74] width 980 height 1397
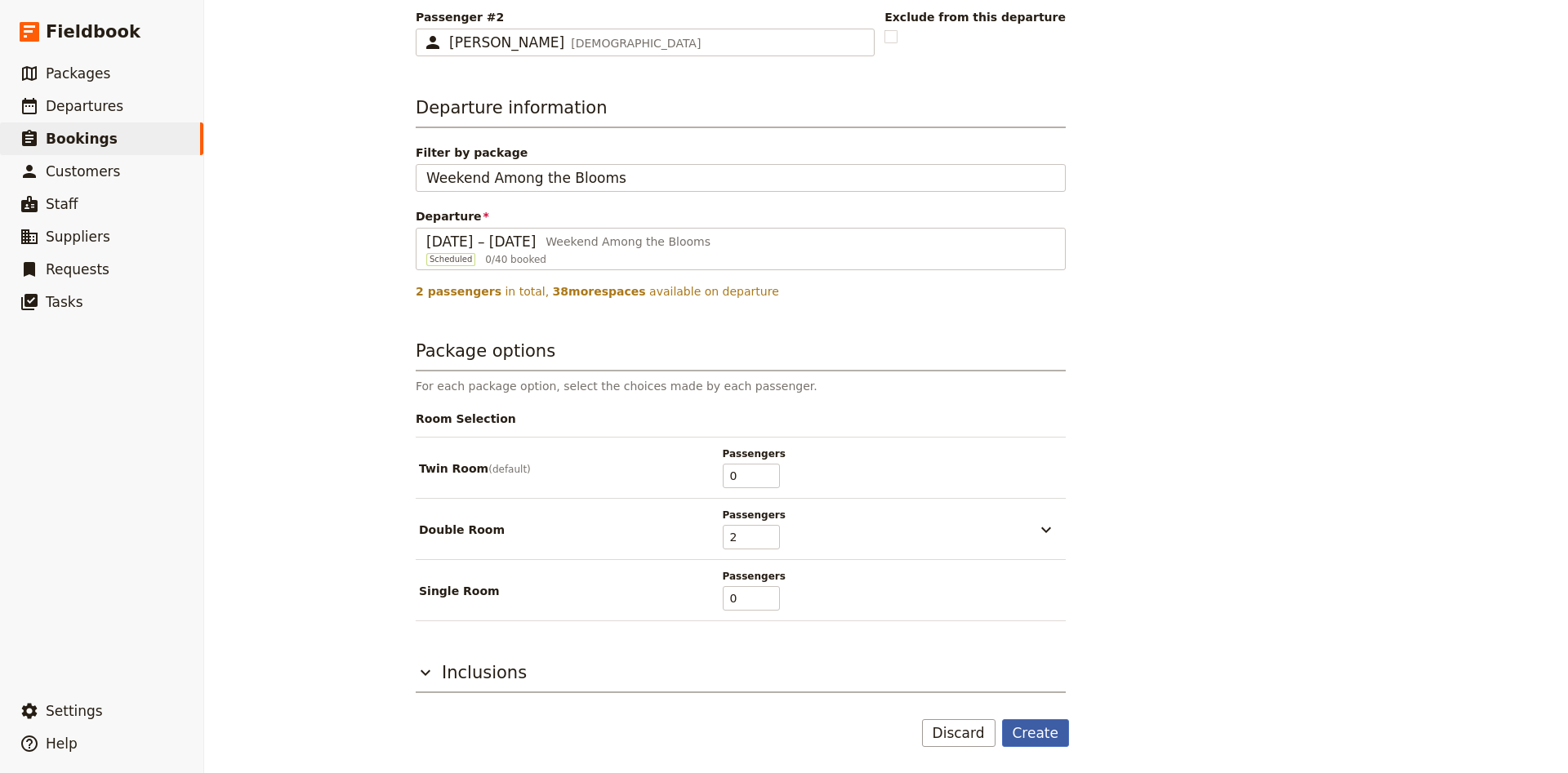
click at [1046, 738] on button "Create" at bounding box center [1036, 733] width 68 height 28
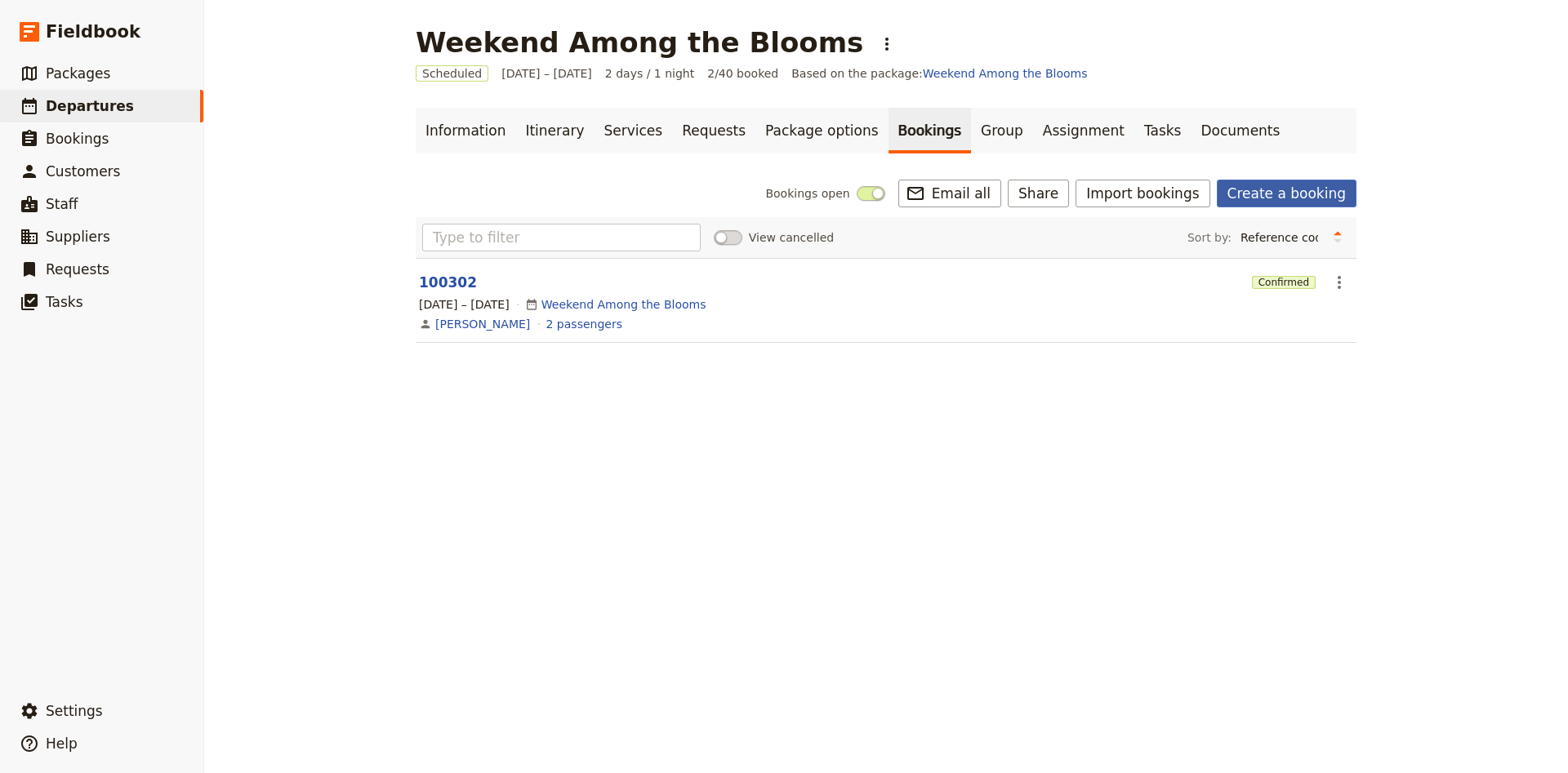
click at [1269, 196] on link "Create a booking" at bounding box center [1286, 193] width 139 height 28
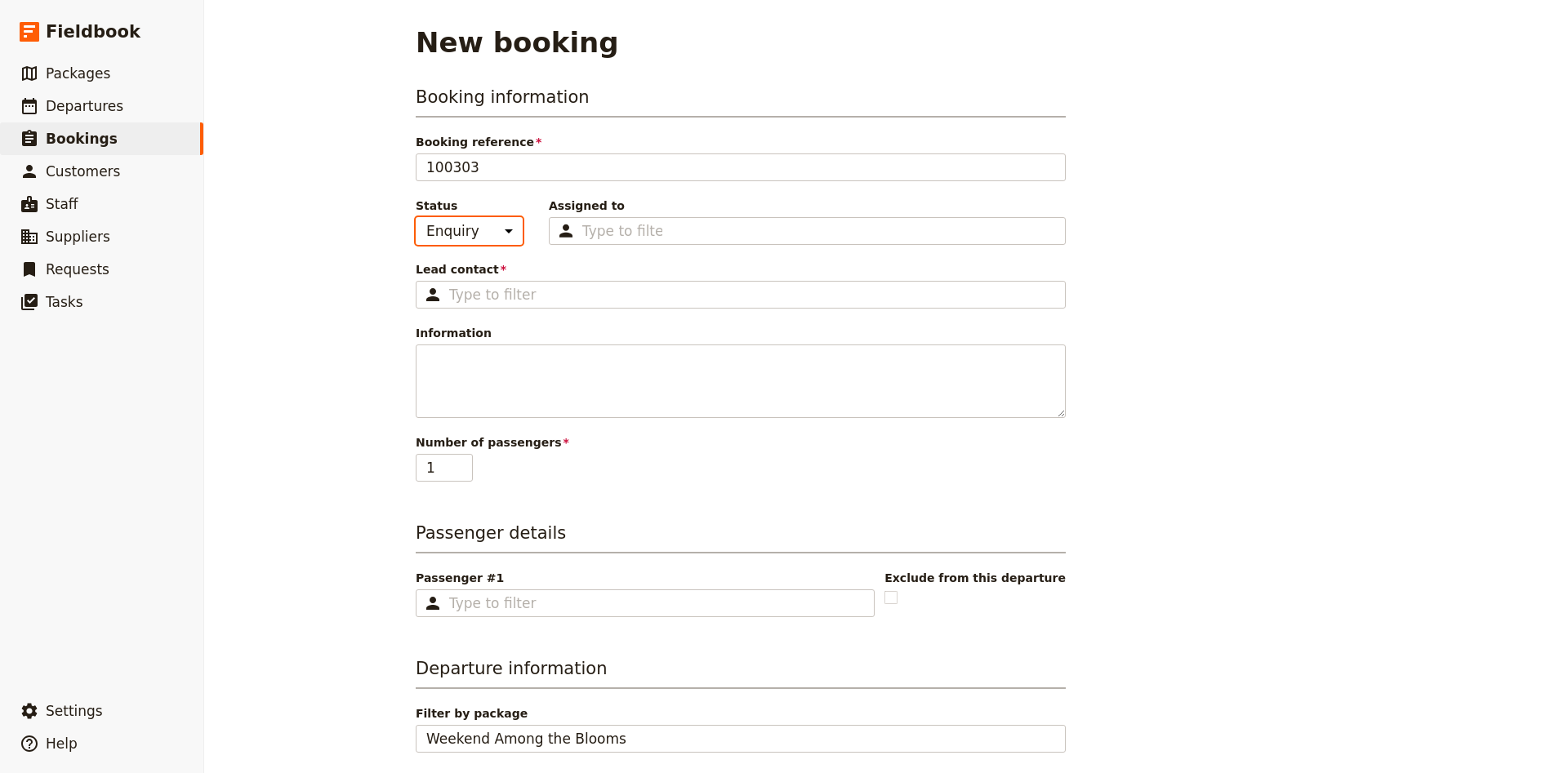
click at [415, 217] on select "Enquiry On hold Confirmed" at bounding box center [469, 231] width 107 height 28
click option "Confirmed" at bounding box center [0, 0] width 0 height 0
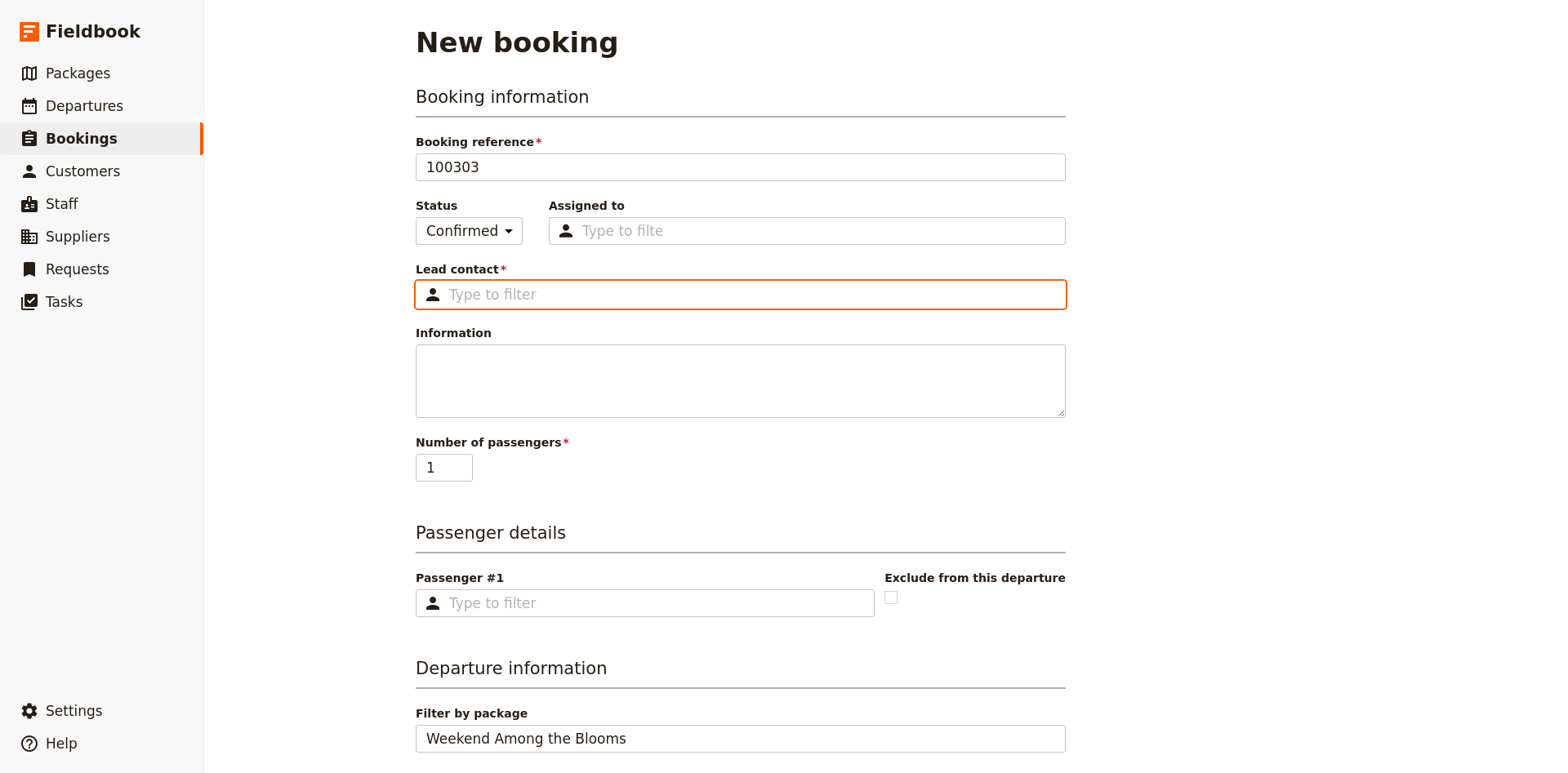
click at [499, 301] on input "Lead contact ​" at bounding box center [752, 295] width 606 height 20
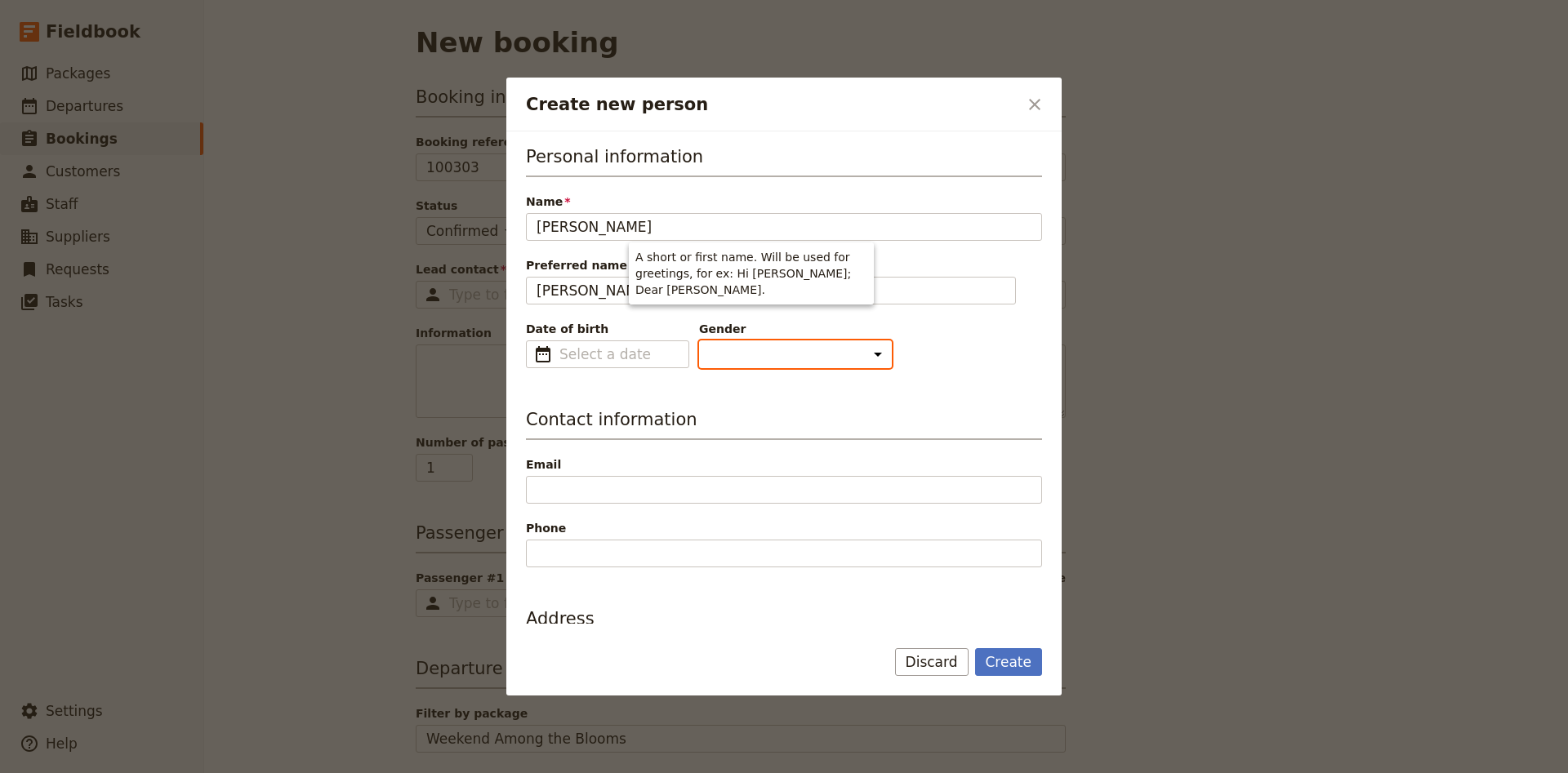
click at [699, 341] on select "[DEMOGRAPHIC_DATA] [DEMOGRAPHIC_DATA] Other" at bounding box center [795, 355] width 193 height 28
click option "[DEMOGRAPHIC_DATA]" at bounding box center [0, 0] width 0 height 0
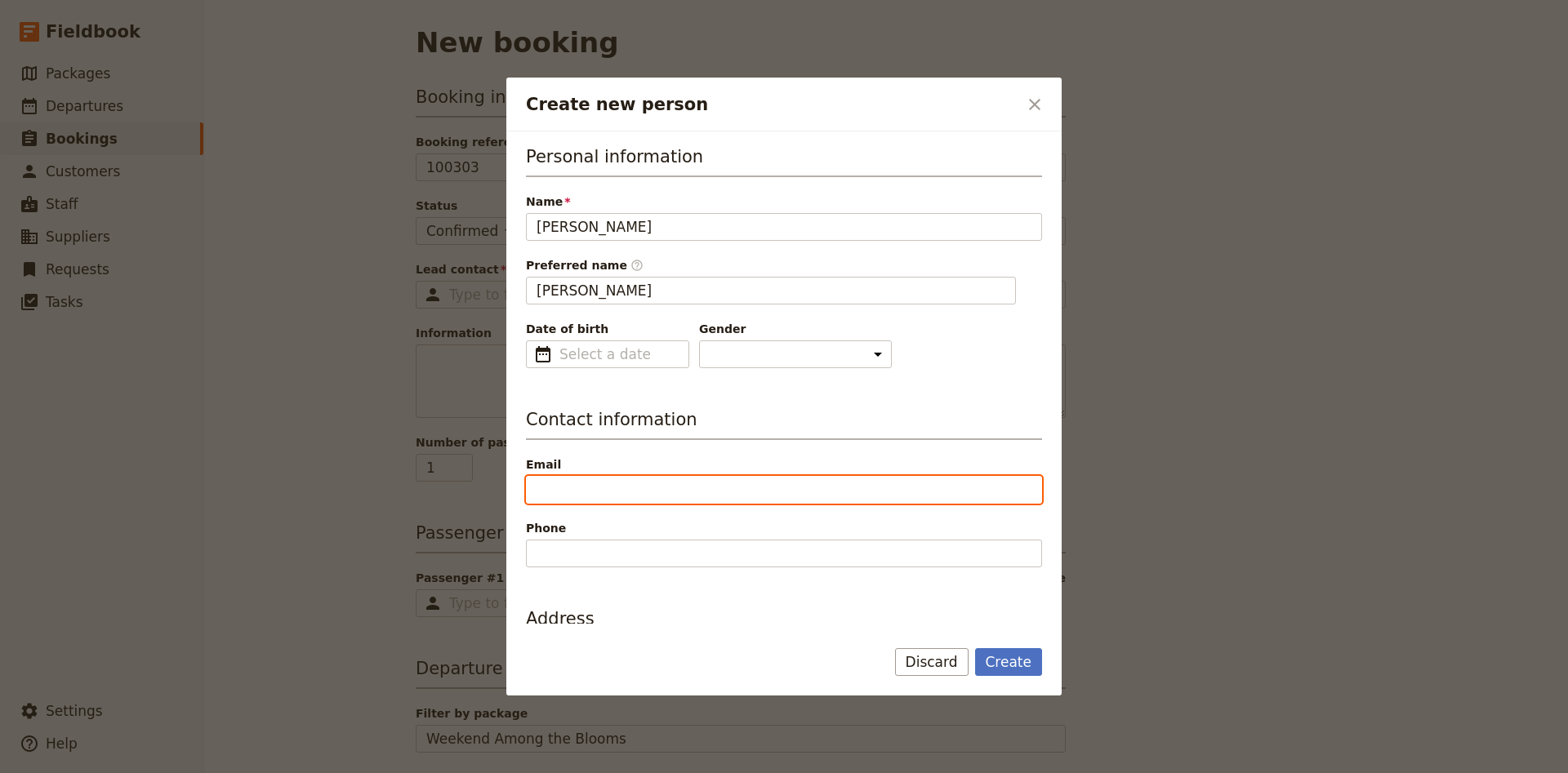
click at [610, 478] on input "Email" at bounding box center [784, 490] width 516 height 28
paste input "[EMAIL_ADDRESS][DOMAIN_NAME]"
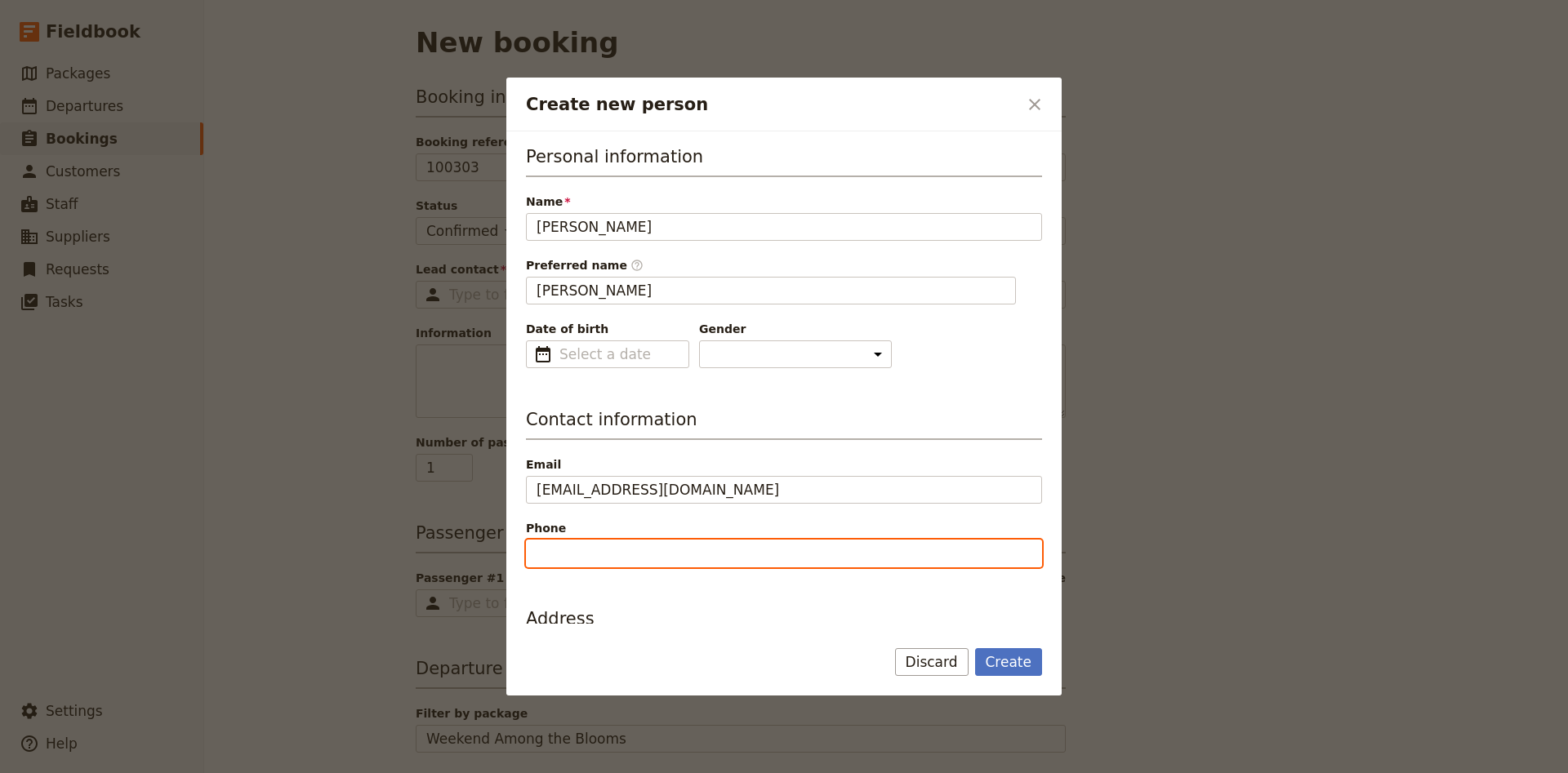
paste input "0427 289 236"
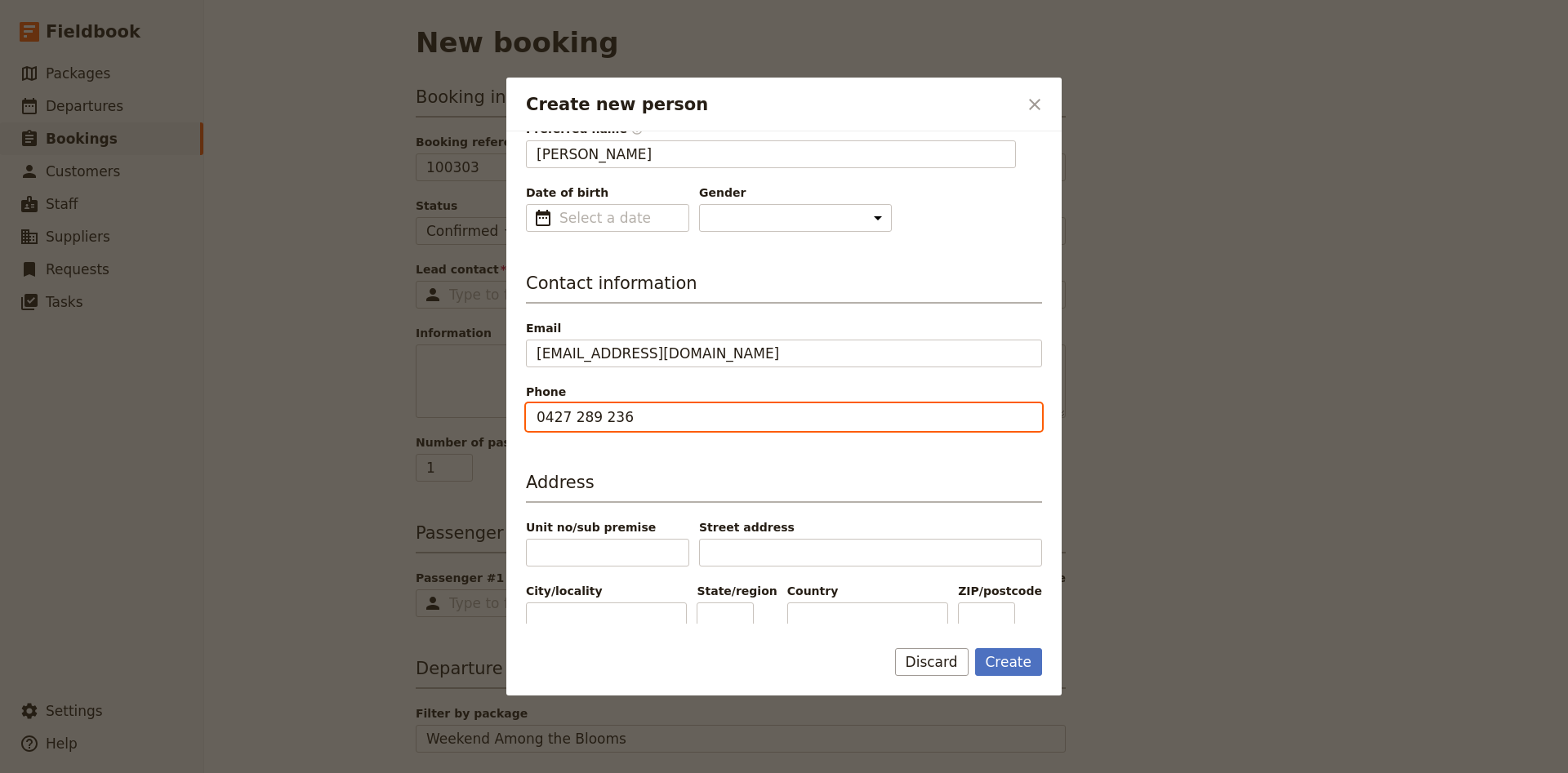
scroll to position [215, 0]
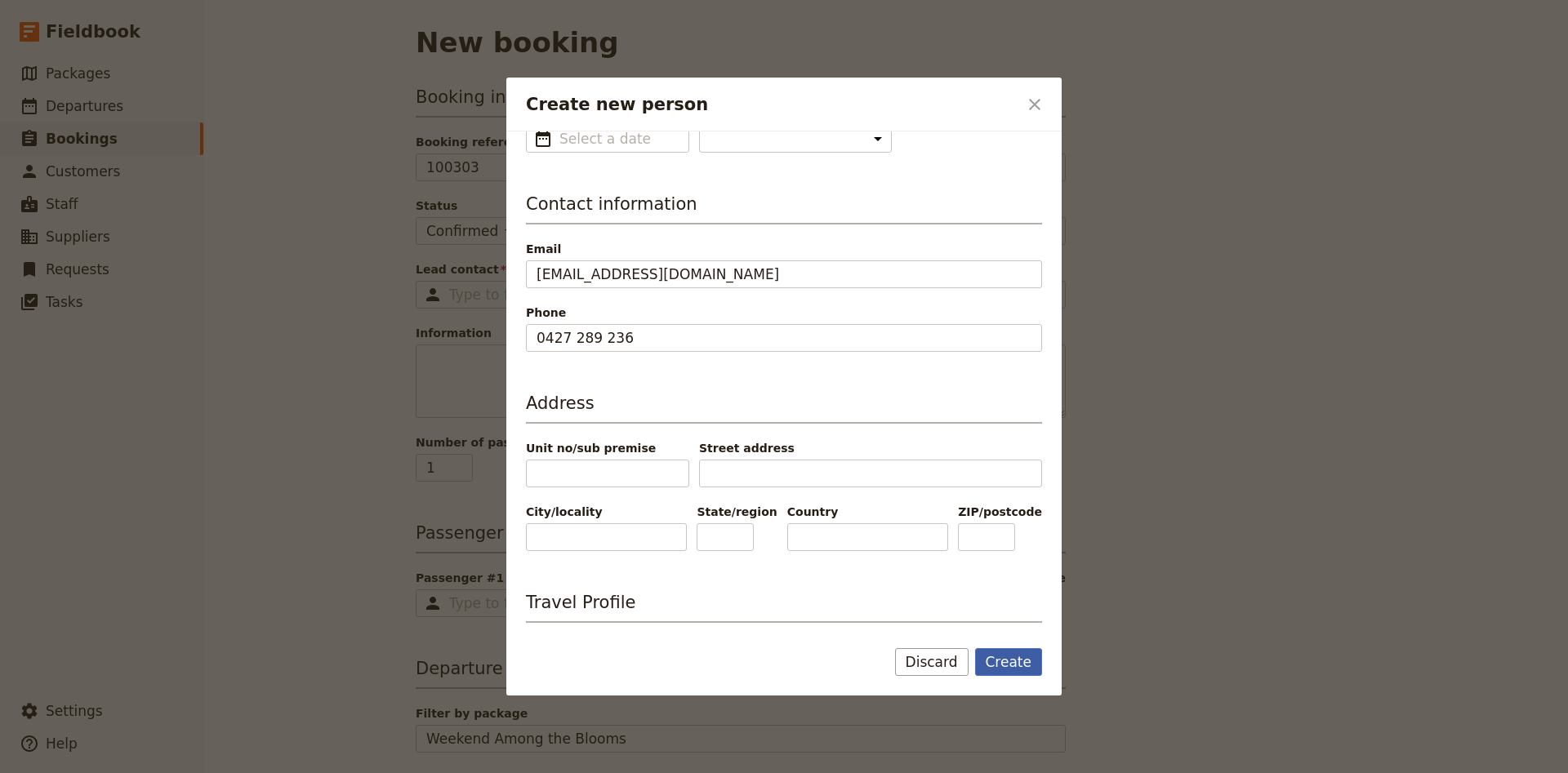
click at [1002, 659] on button "Create" at bounding box center [1008, 662] width 68 height 28
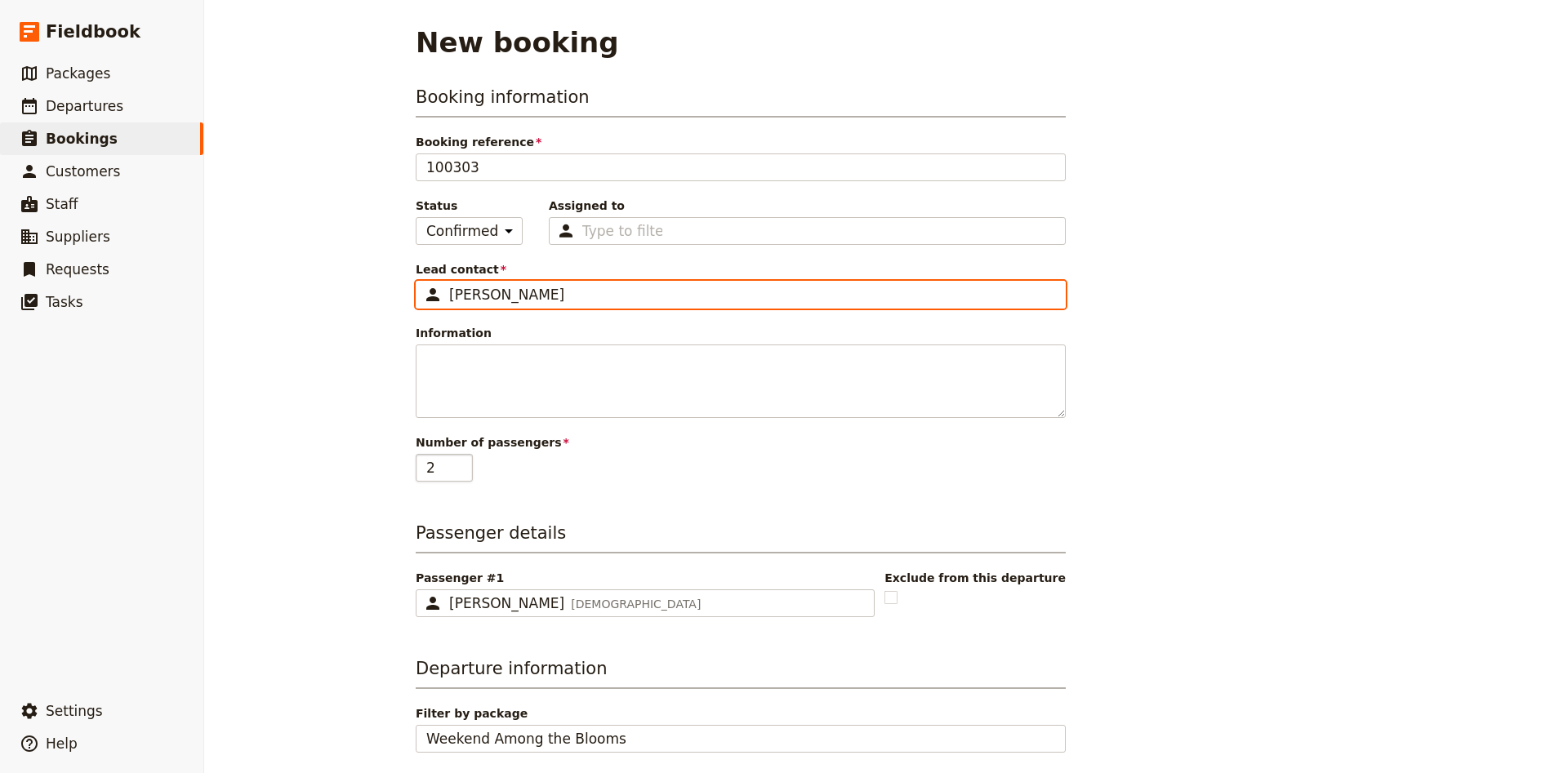
click at [465, 465] on input "2" at bounding box center [444, 468] width 57 height 28
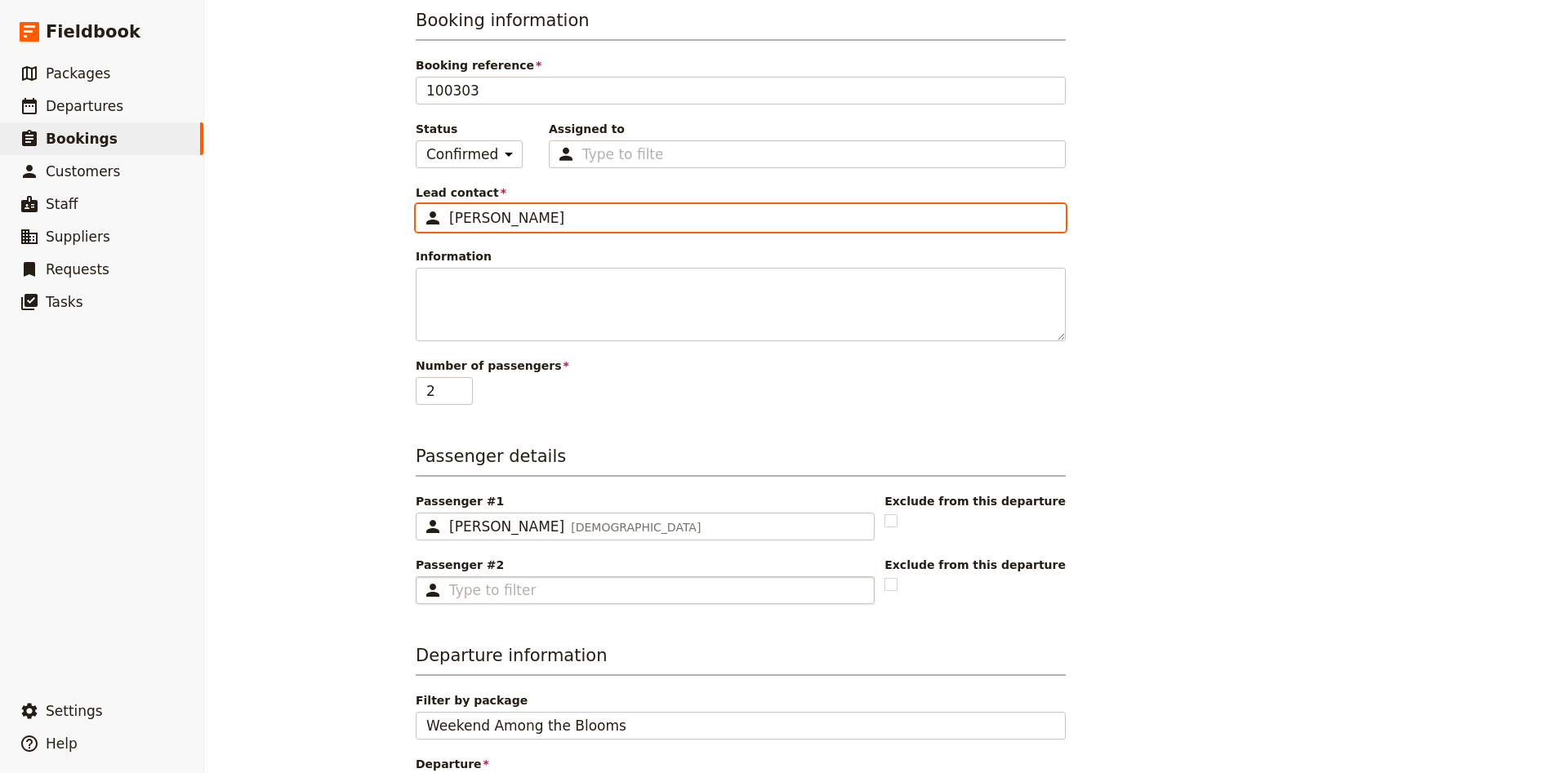
scroll to position [108, 0]
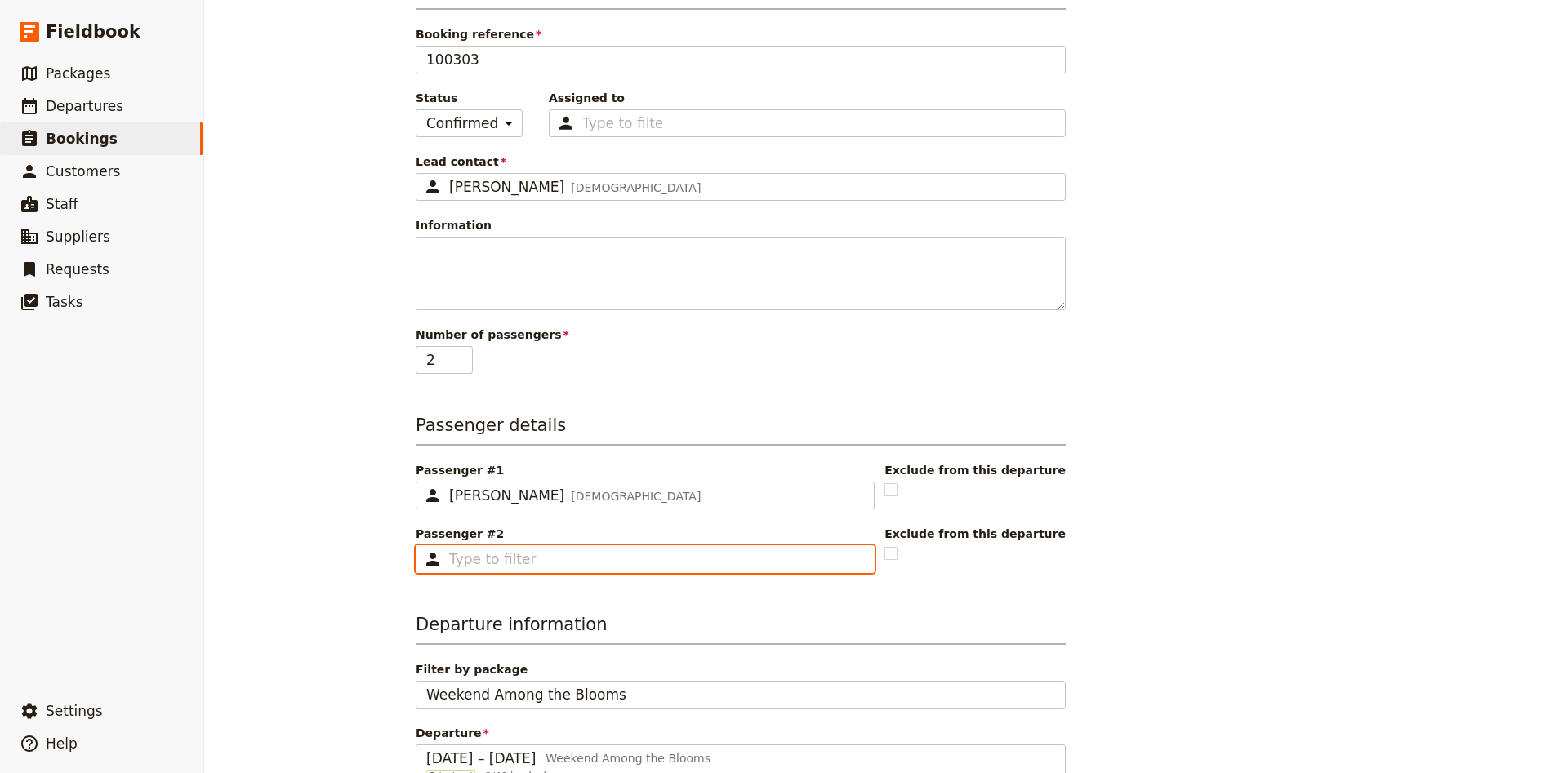
click at [479, 558] on input "Passenger #2 ​" at bounding box center [656, 559] width 415 height 20
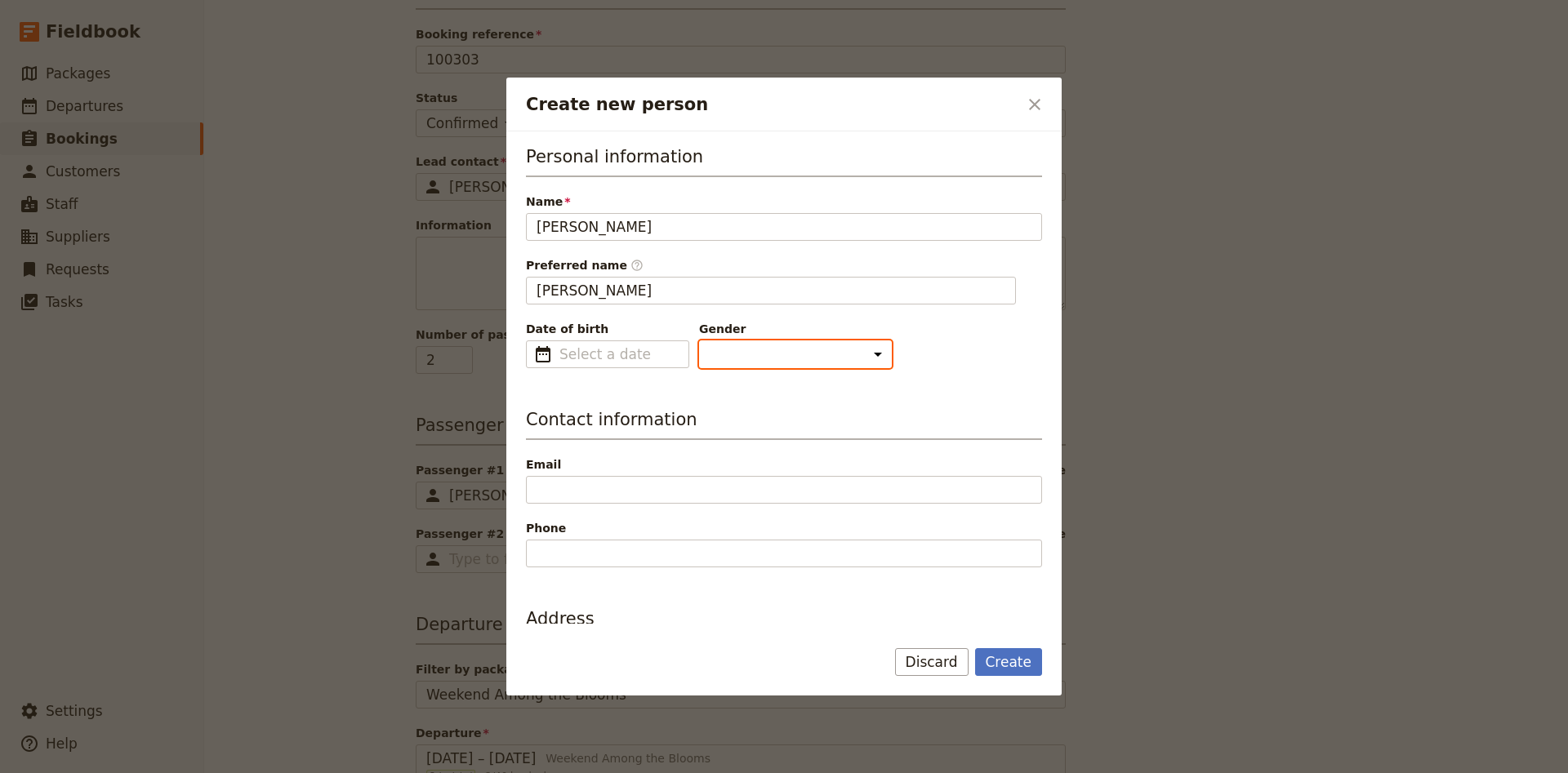
click at [699, 341] on select "[DEMOGRAPHIC_DATA] [DEMOGRAPHIC_DATA] Other" at bounding box center [795, 355] width 193 height 28
click option "[DEMOGRAPHIC_DATA]" at bounding box center [0, 0] width 0 height 0
click at [1004, 665] on button "Create" at bounding box center [1008, 662] width 68 height 28
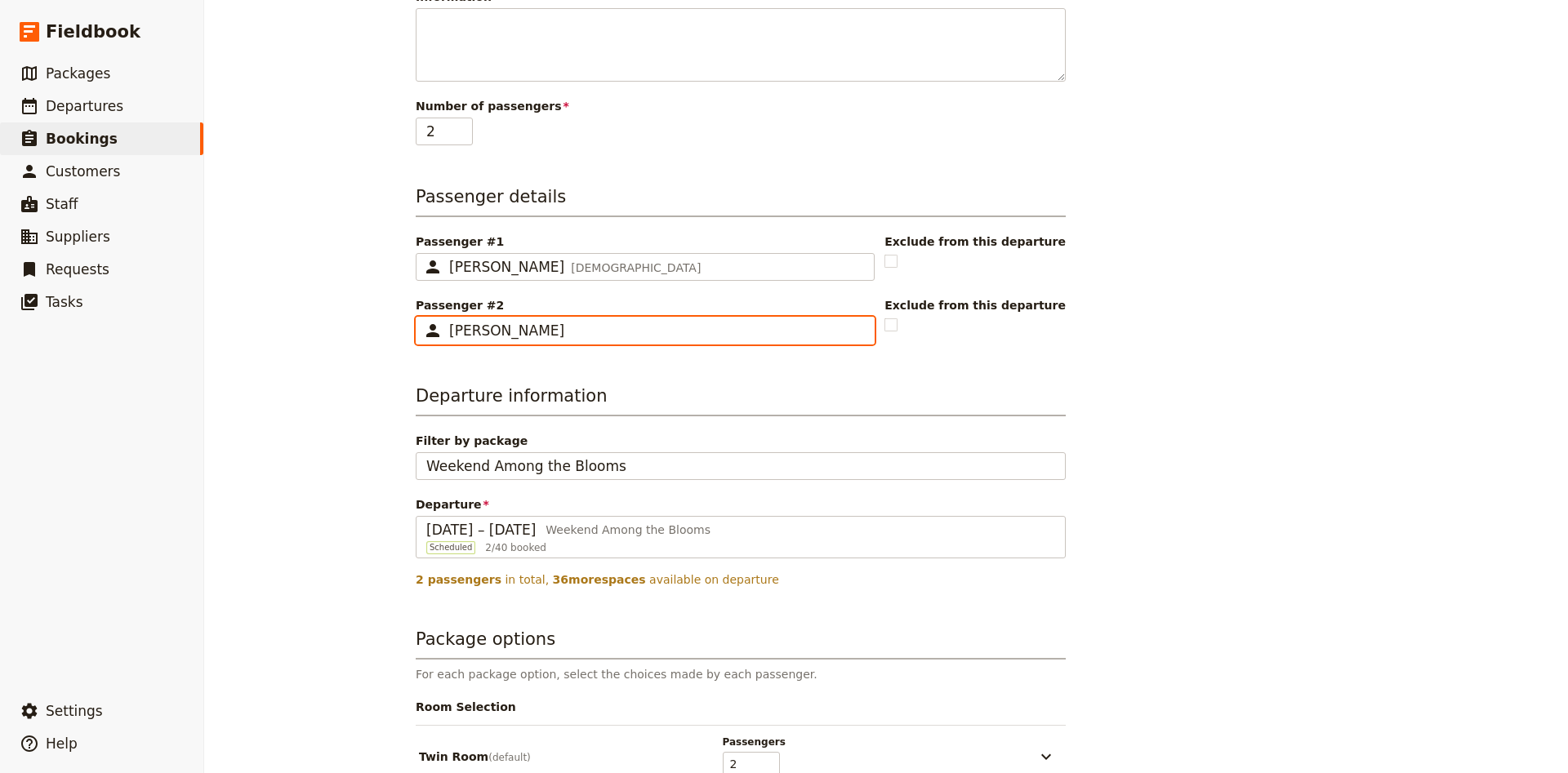
scroll to position [431, 0]
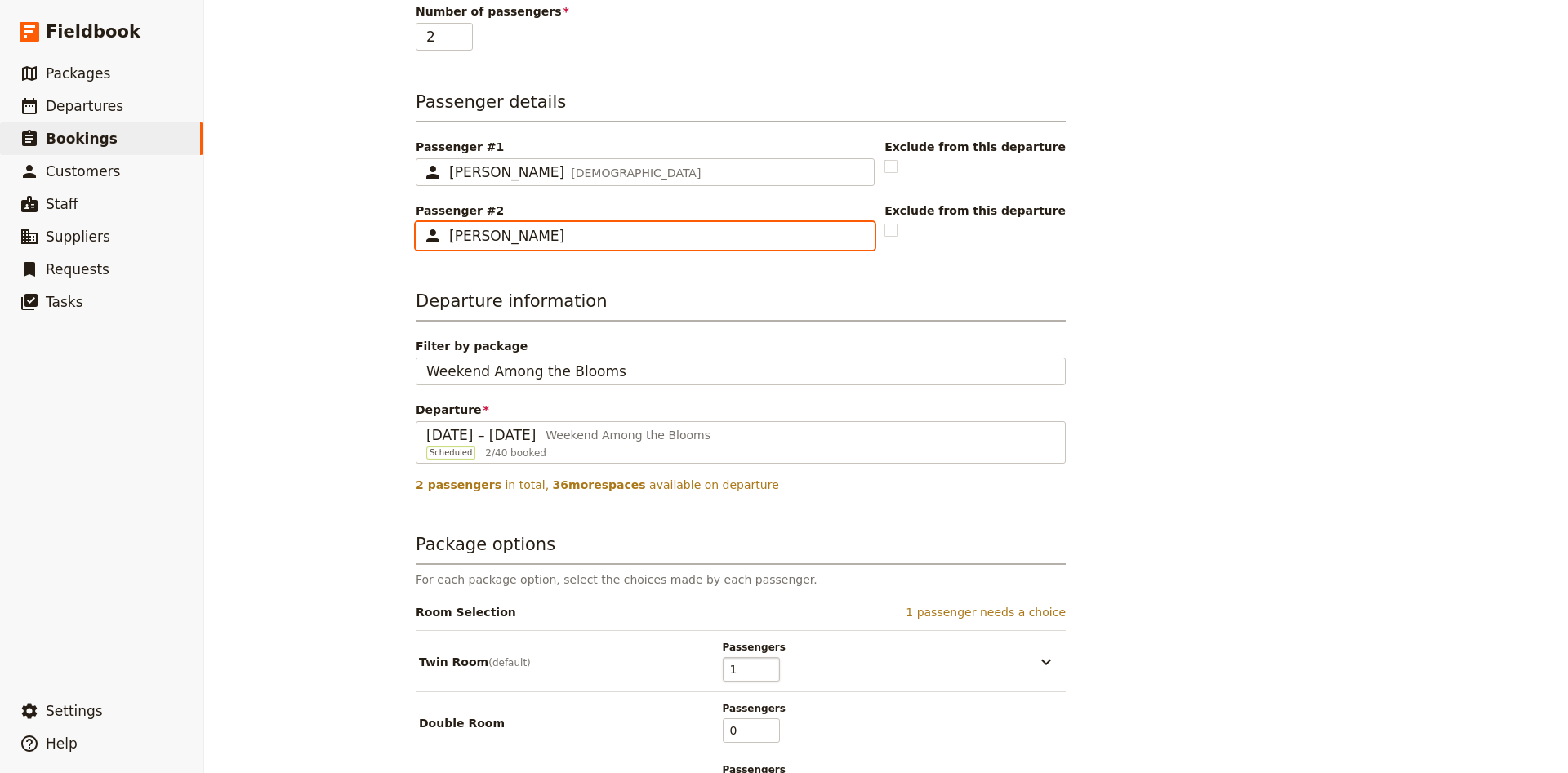
click at [767, 670] on input "1" at bounding box center [751, 669] width 57 height 25
click at [767, 670] on input "0" at bounding box center [751, 669] width 57 height 25
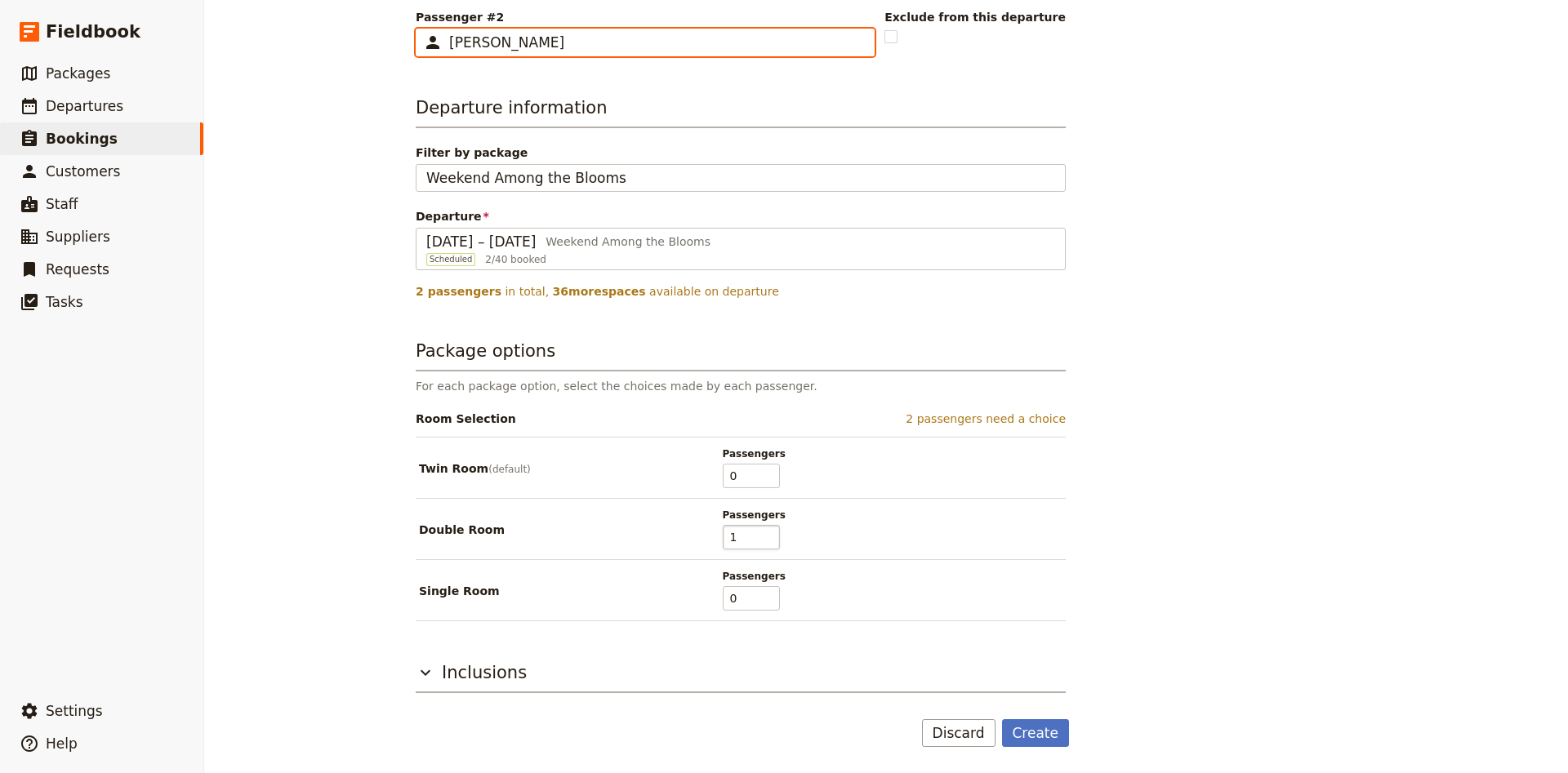
click at [773, 533] on input "1" at bounding box center [751, 537] width 57 height 25
click at [773, 533] on input "2" at bounding box center [751, 537] width 57 height 25
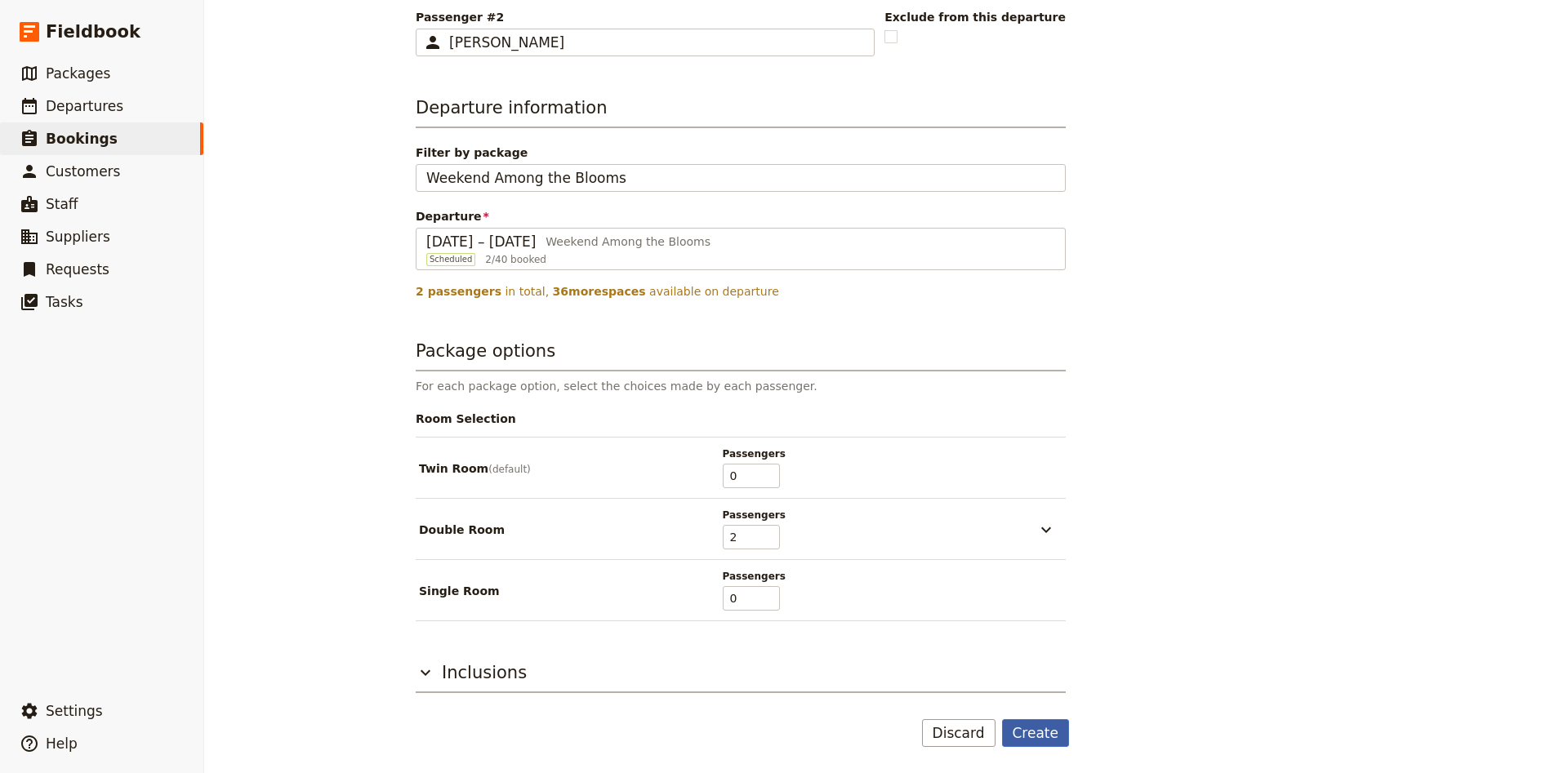
click at [1043, 742] on button "Create" at bounding box center [1036, 733] width 68 height 28
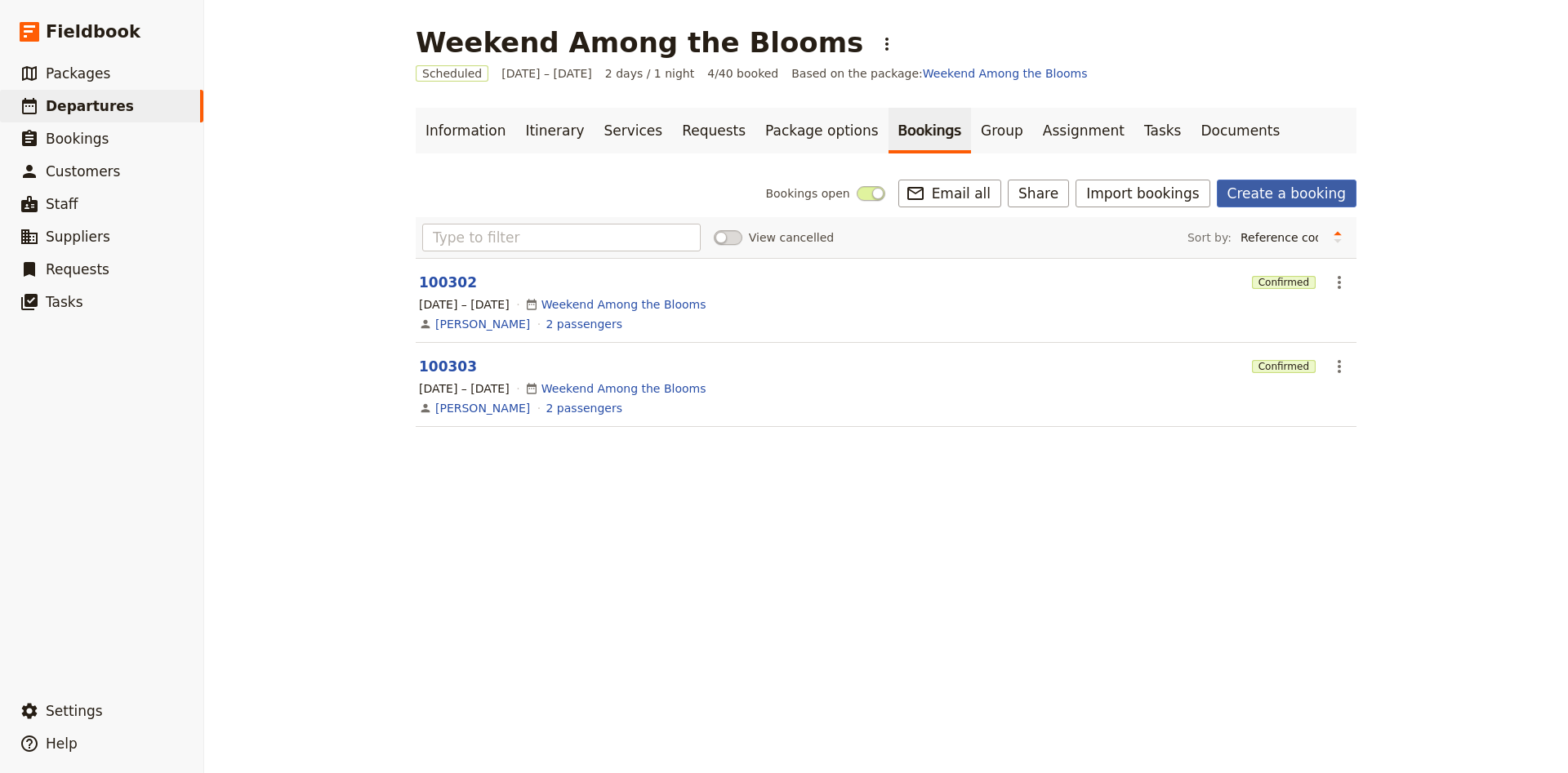
click at [1277, 190] on link "Create a booking" at bounding box center [1286, 193] width 139 height 28
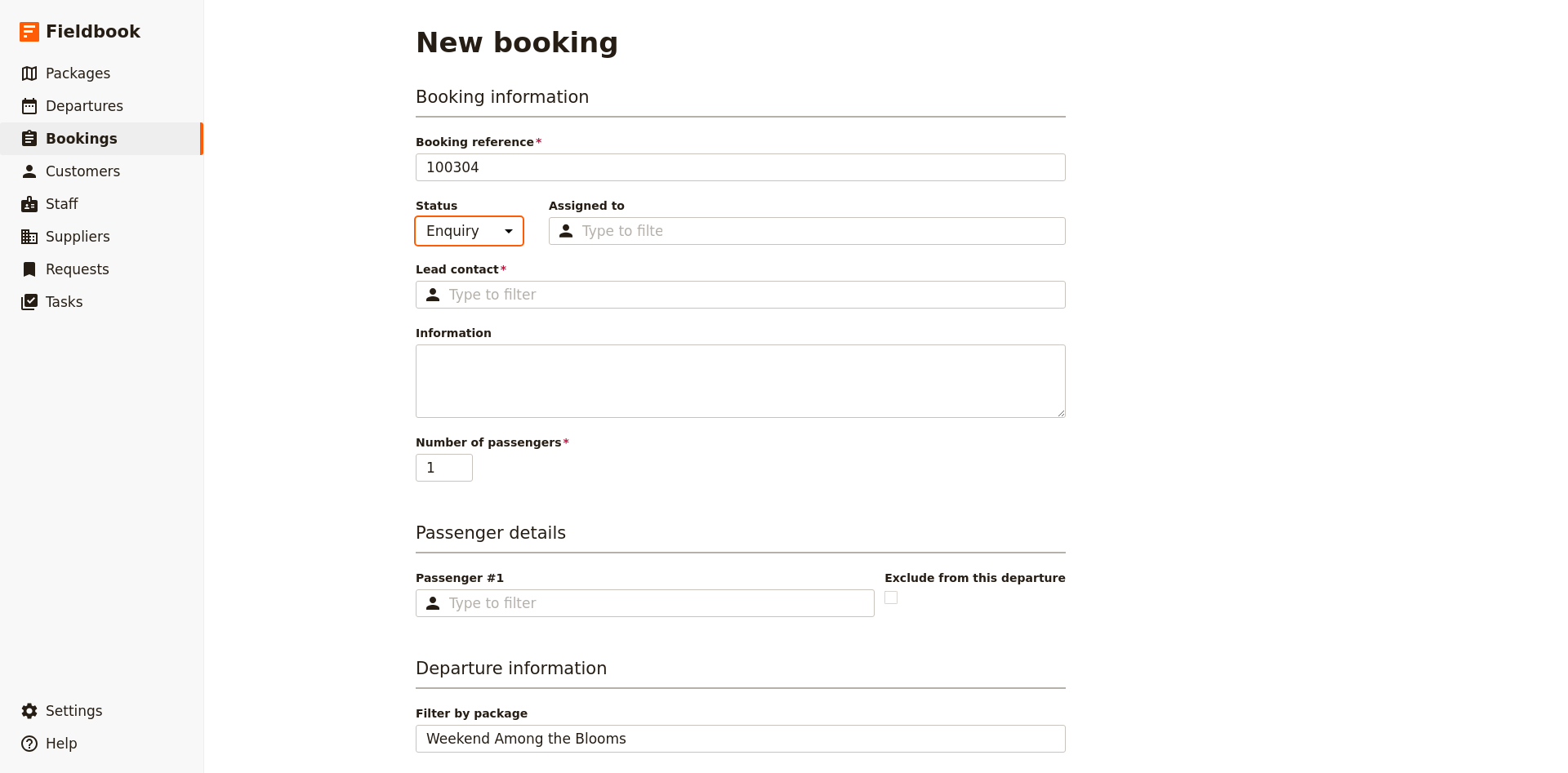
click at [415, 217] on select "Enquiry On hold Confirmed" at bounding box center [469, 231] width 107 height 28
click option "Confirmed" at bounding box center [0, 0] width 0 height 0
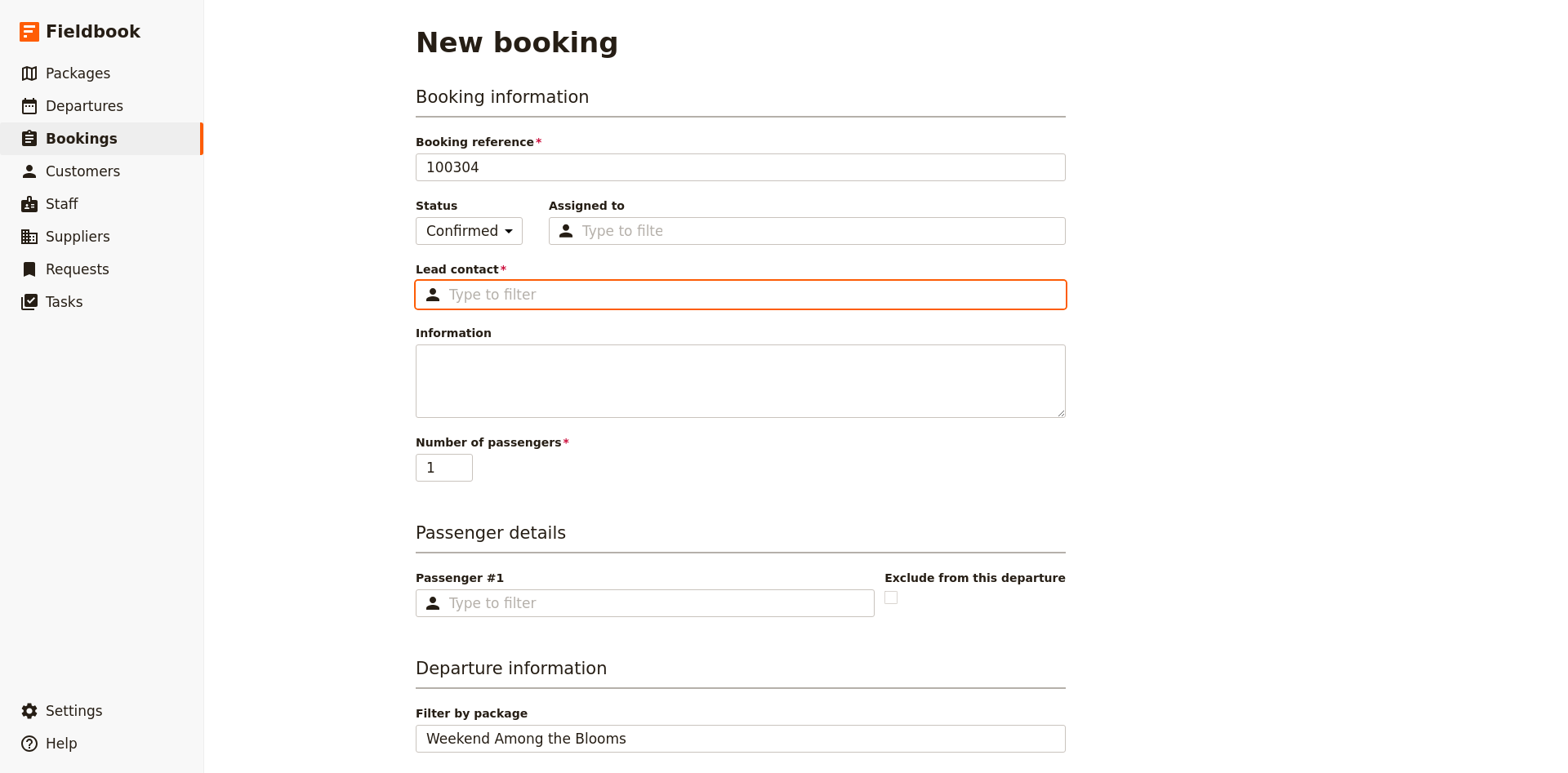
click at [551, 290] on input "Lead contact ​" at bounding box center [752, 295] width 606 height 20
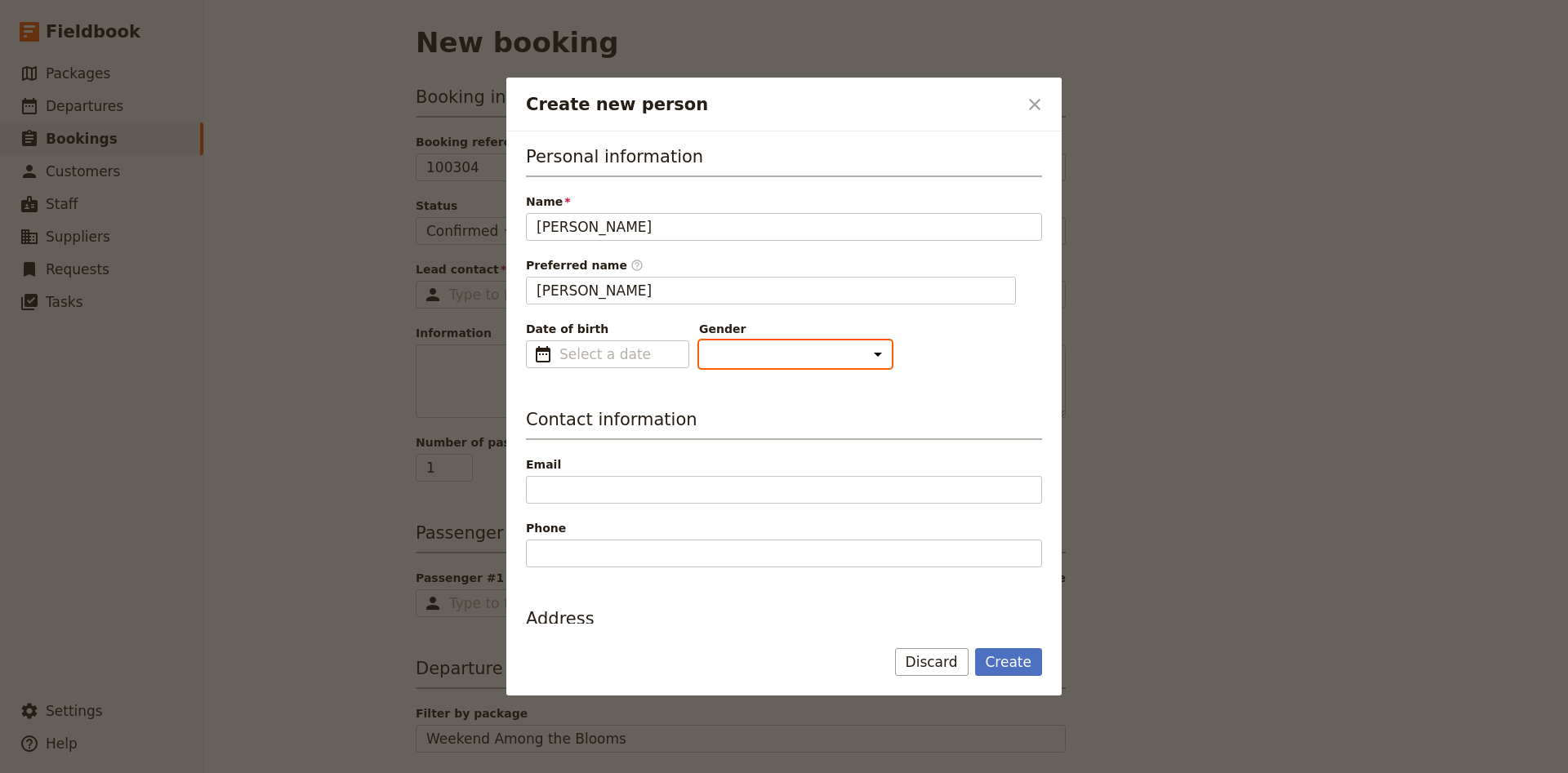
click at [699, 341] on select "[DEMOGRAPHIC_DATA] [DEMOGRAPHIC_DATA] Other" at bounding box center [795, 355] width 193 height 28
click option "[DEMOGRAPHIC_DATA]" at bounding box center [0, 0] width 0 height 0
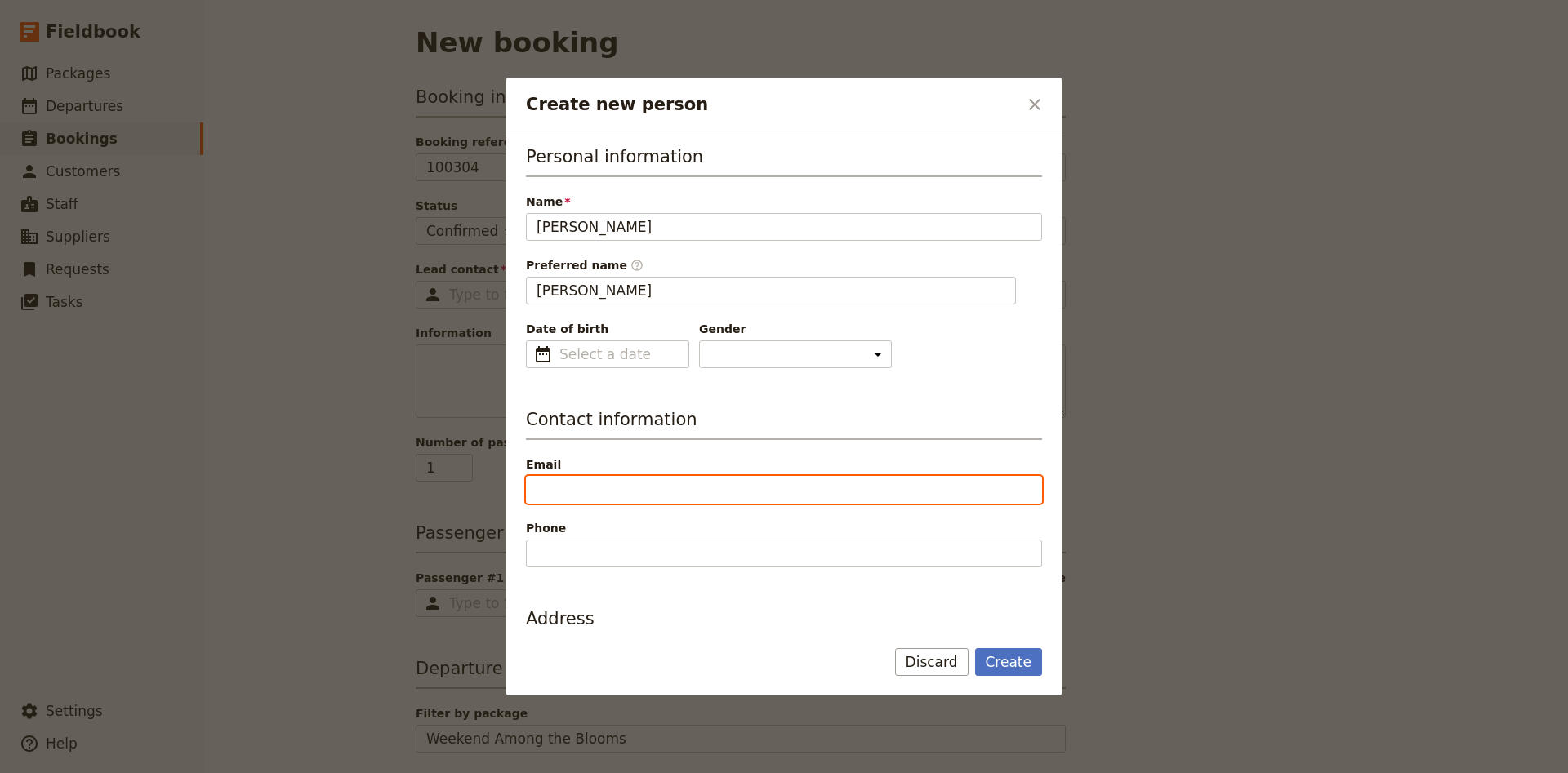
click at [599, 481] on input "Email" at bounding box center [784, 490] width 516 height 28
paste input "[EMAIL_ADDRESS][DOMAIN_NAME]"
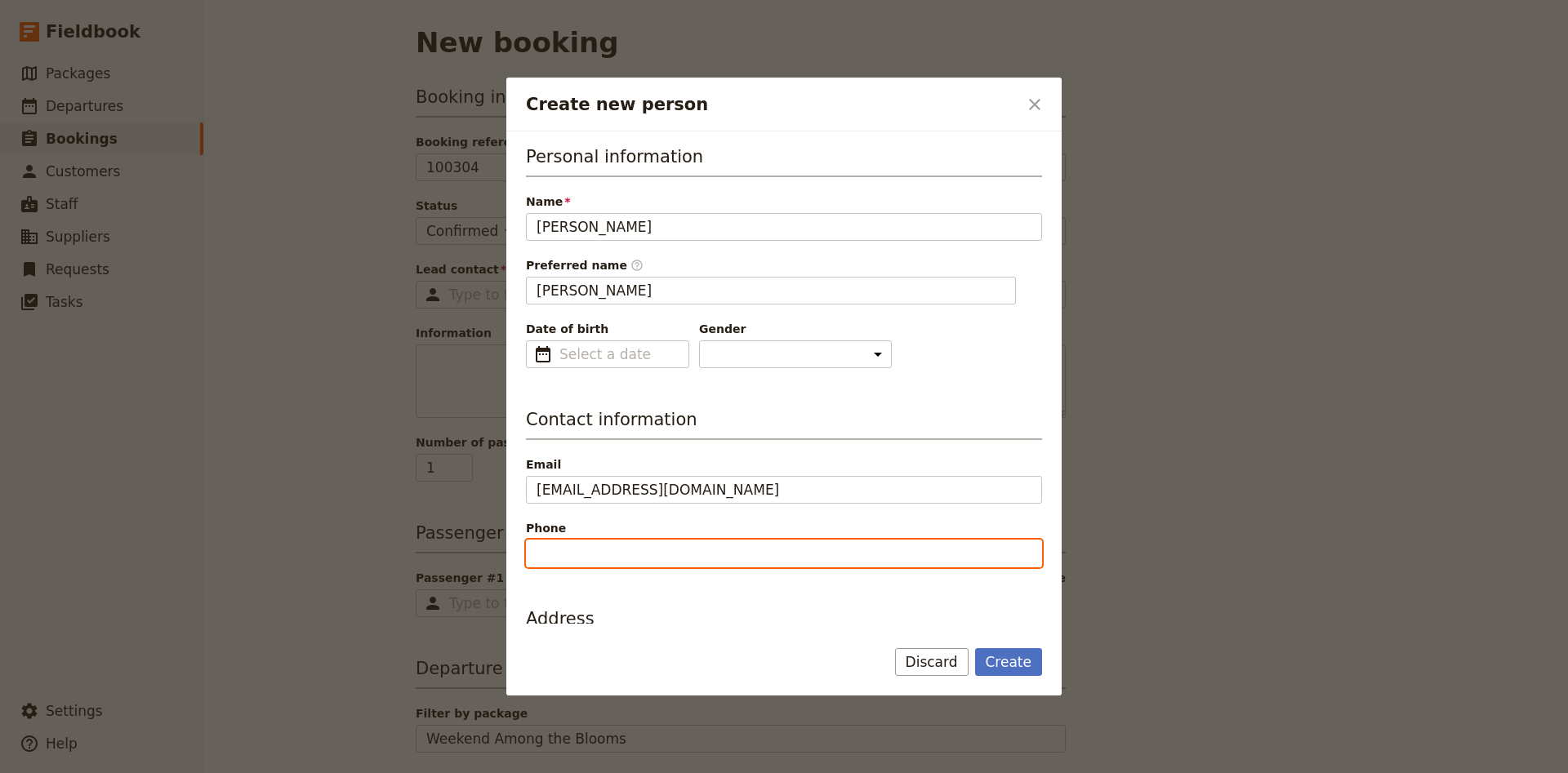
paste input "0435 022 089"
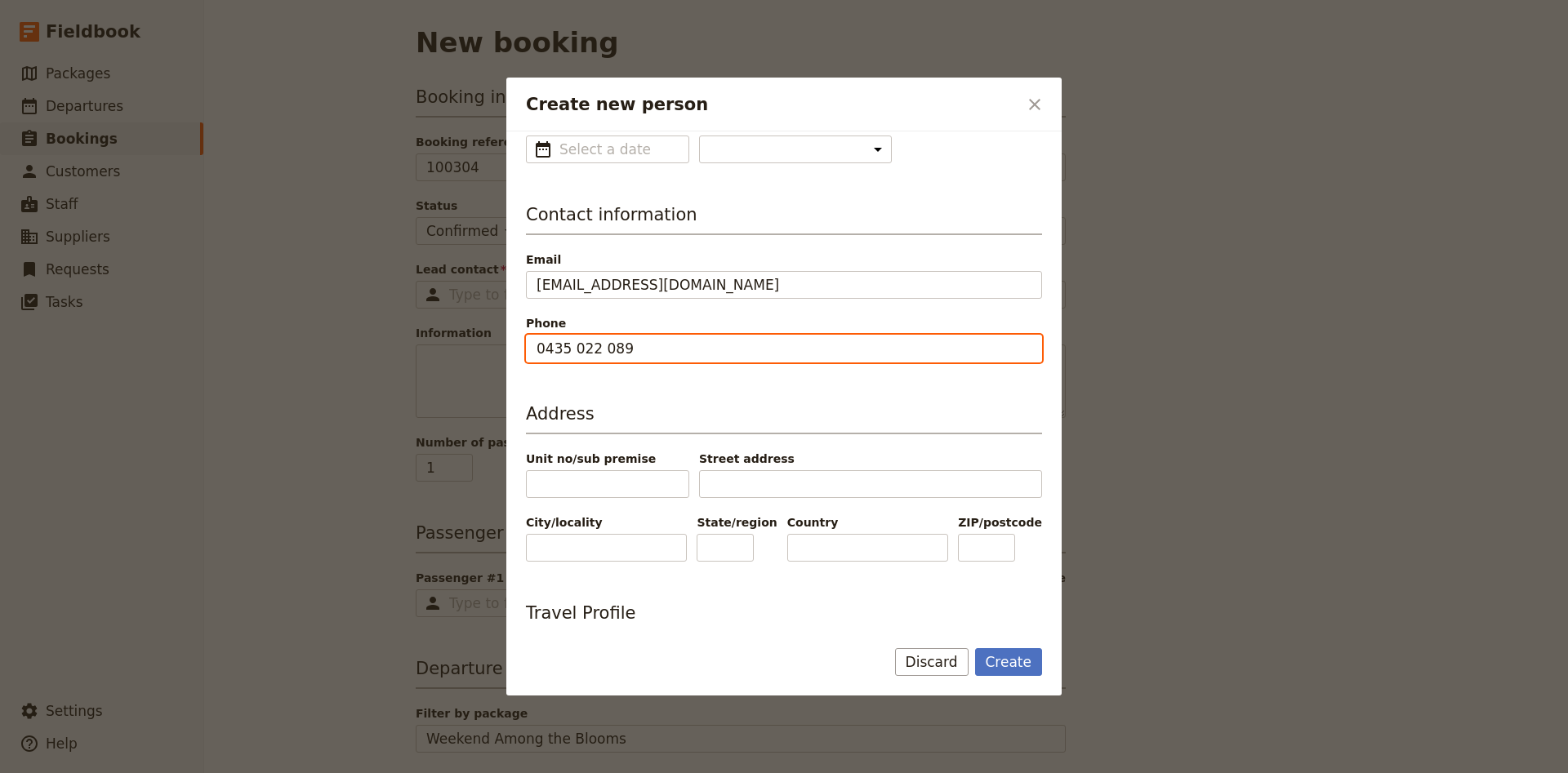
scroll to position [323, 0]
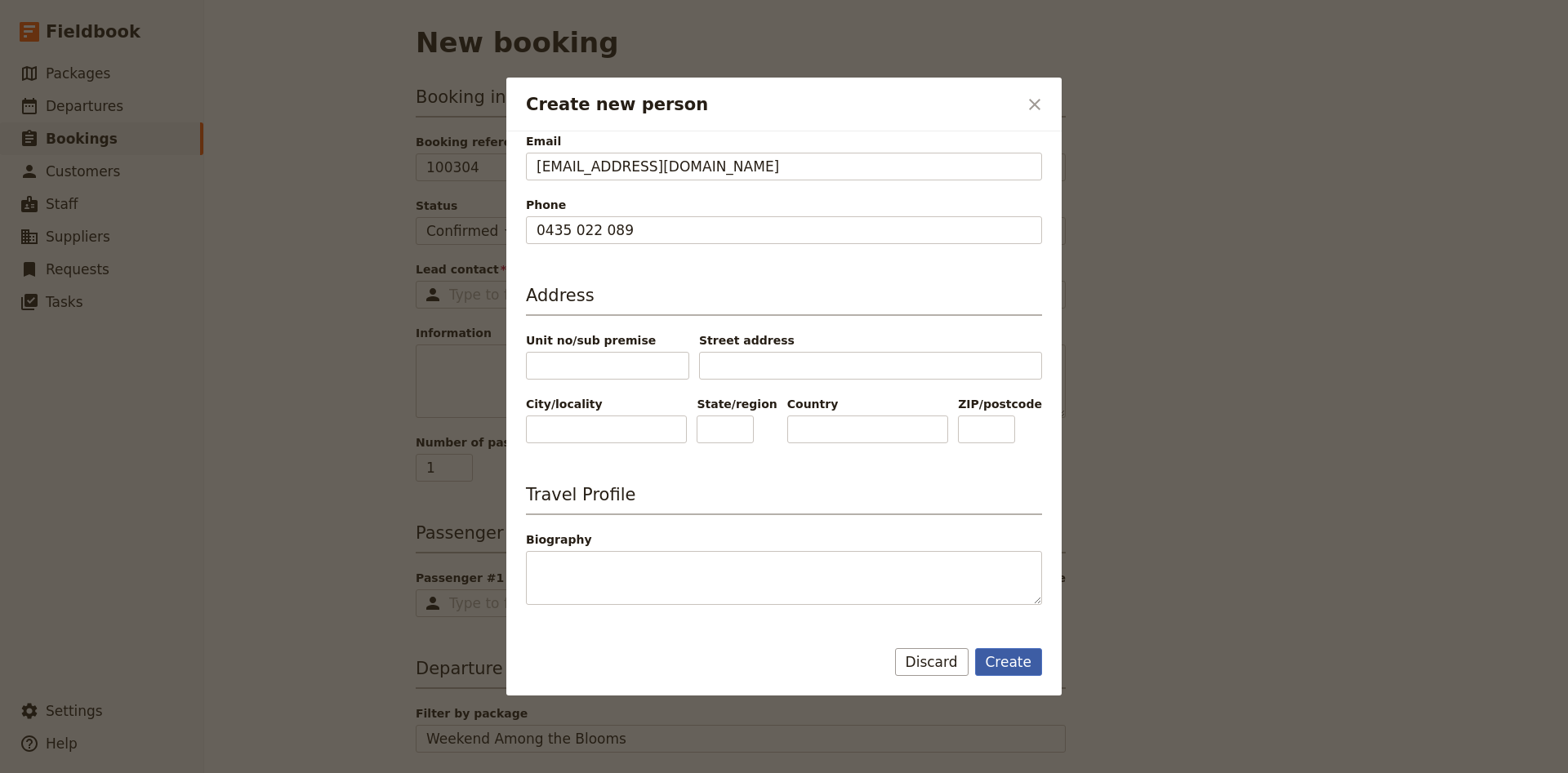
click at [1018, 667] on button "Create" at bounding box center [1008, 662] width 68 height 28
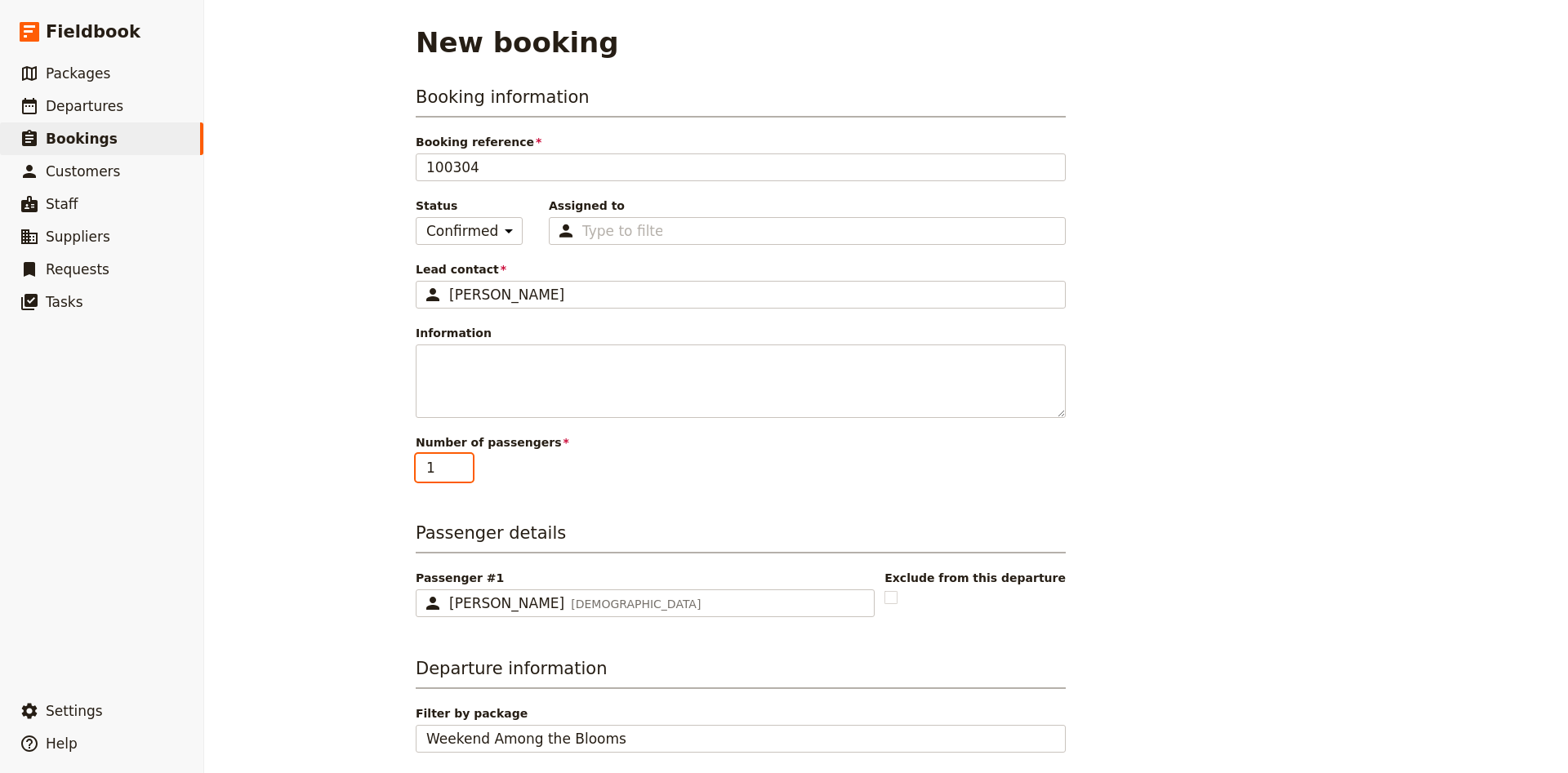
click at [468, 459] on input "1" at bounding box center [444, 468] width 57 height 28
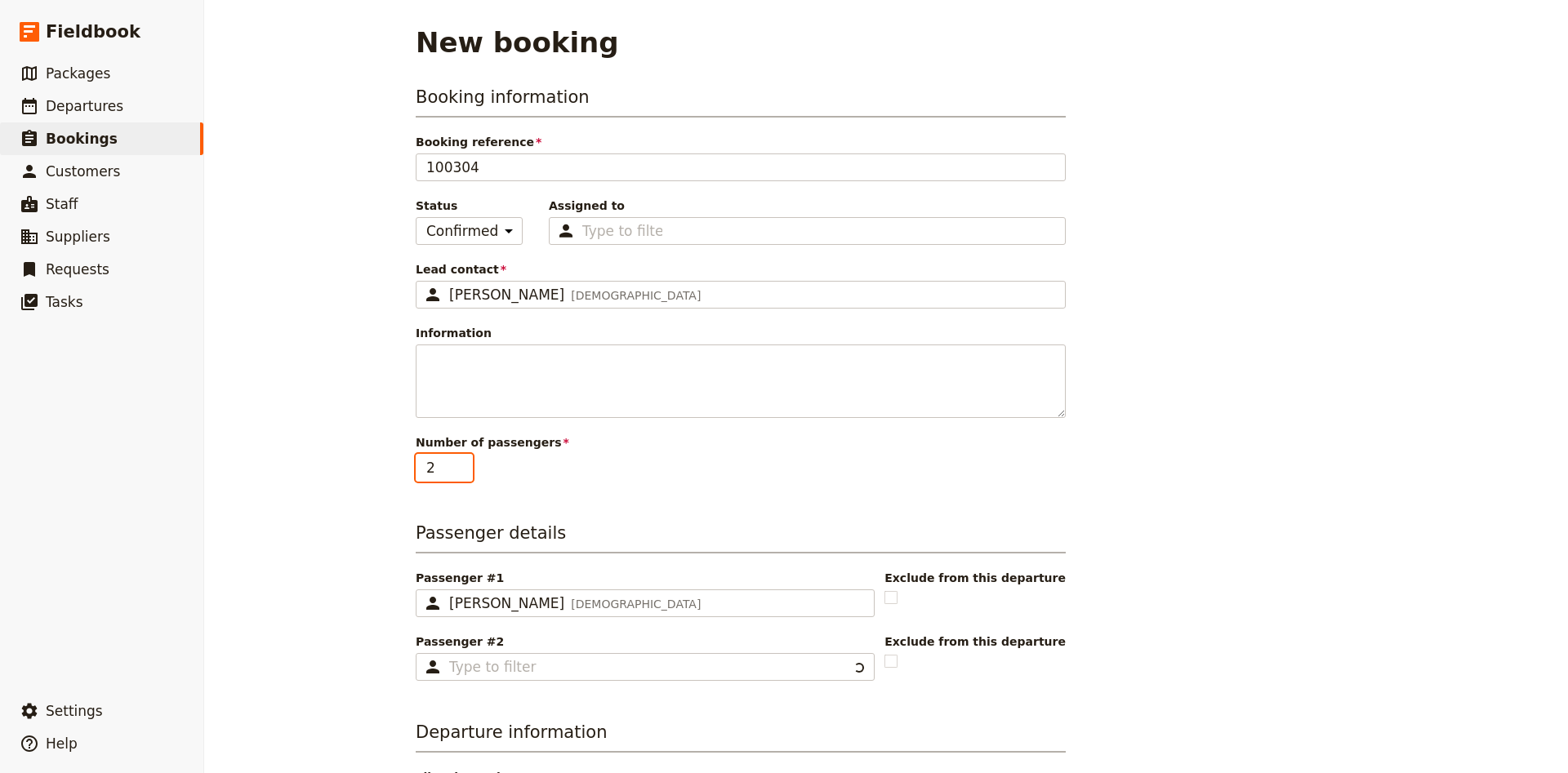
click at [464, 466] on input "2" at bounding box center [444, 468] width 57 height 28
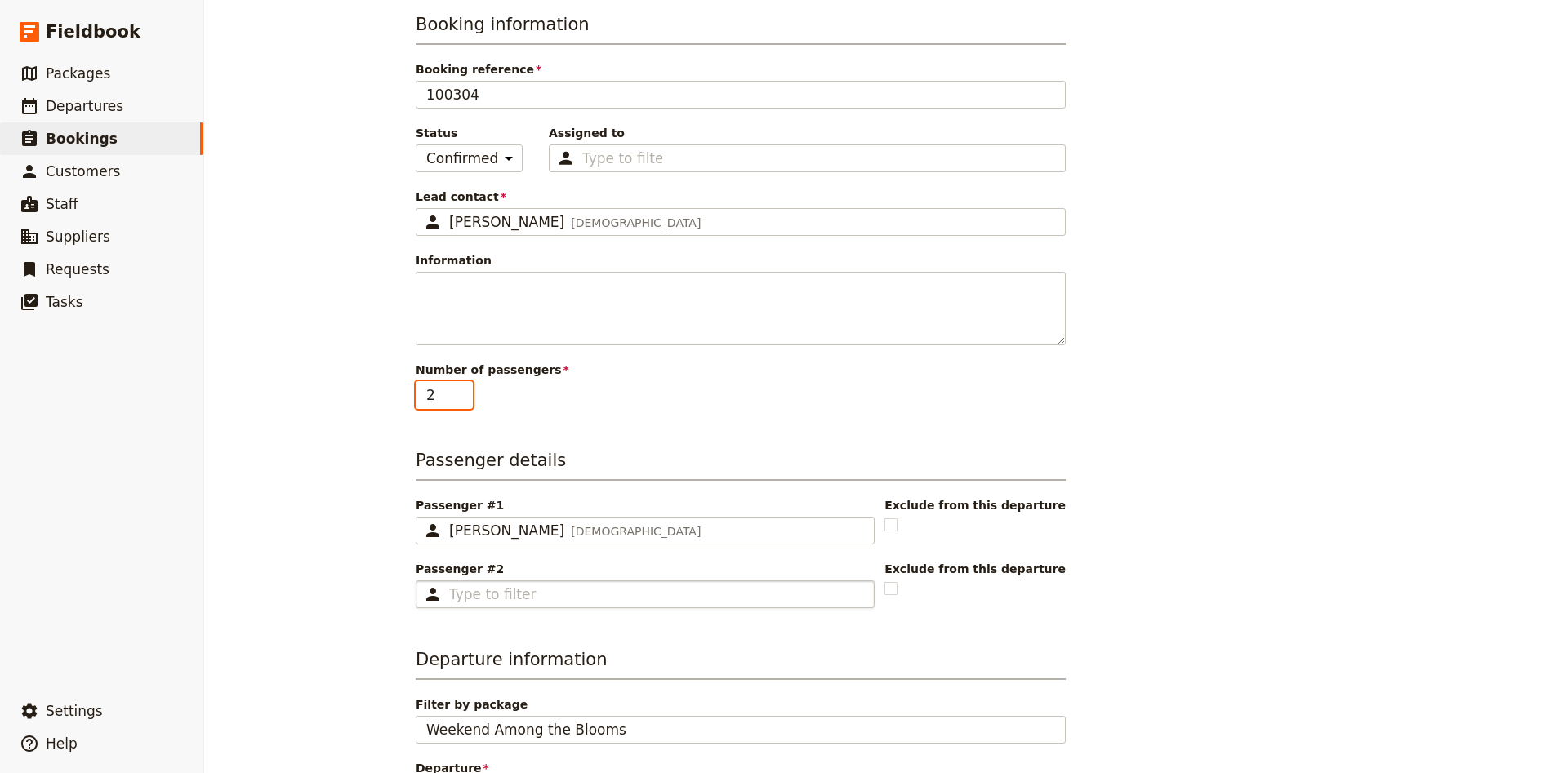
scroll to position [108, 0]
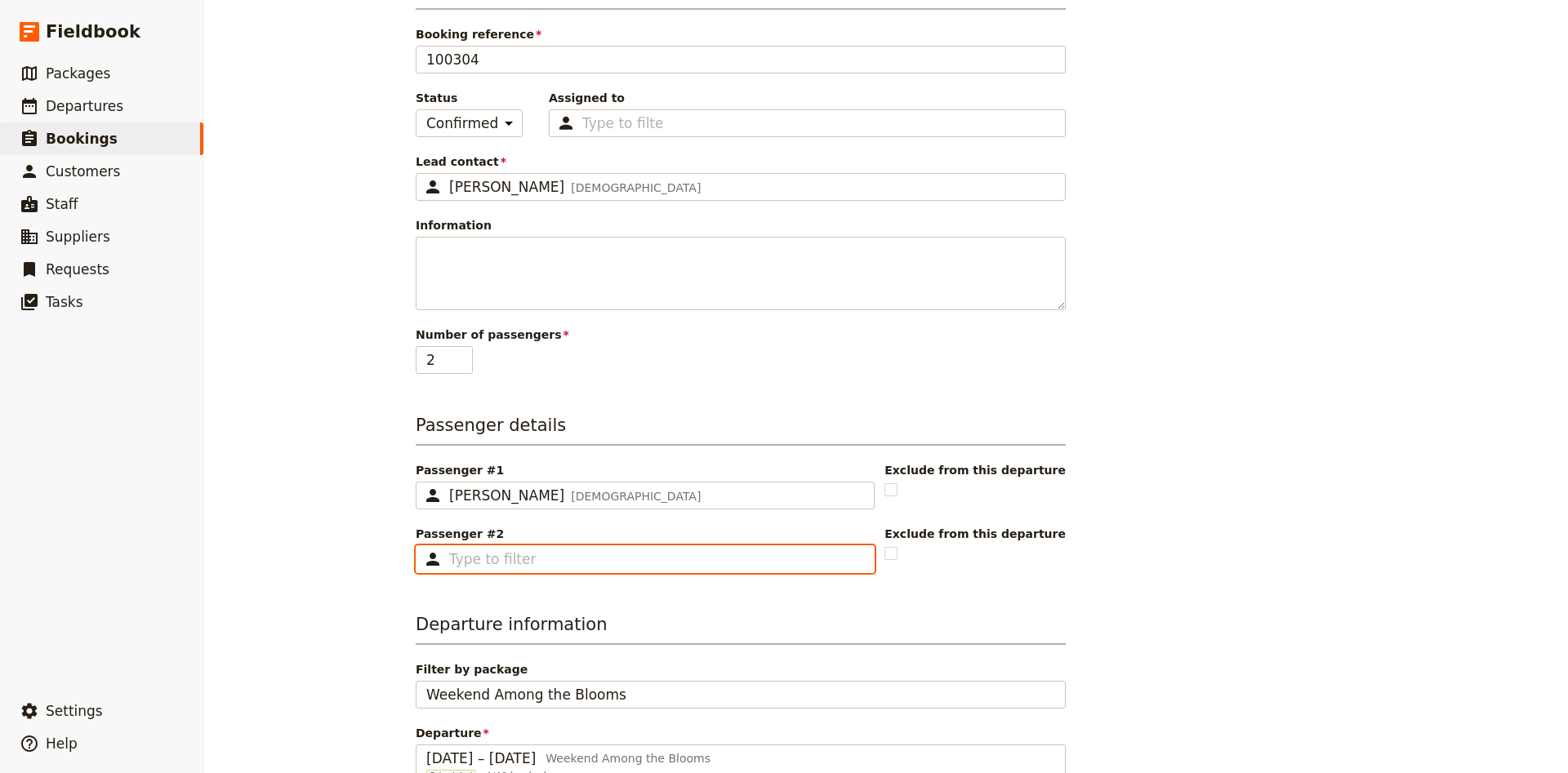
click at [485, 567] on input "Passenger #2 ​" at bounding box center [656, 559] width 415 height 20
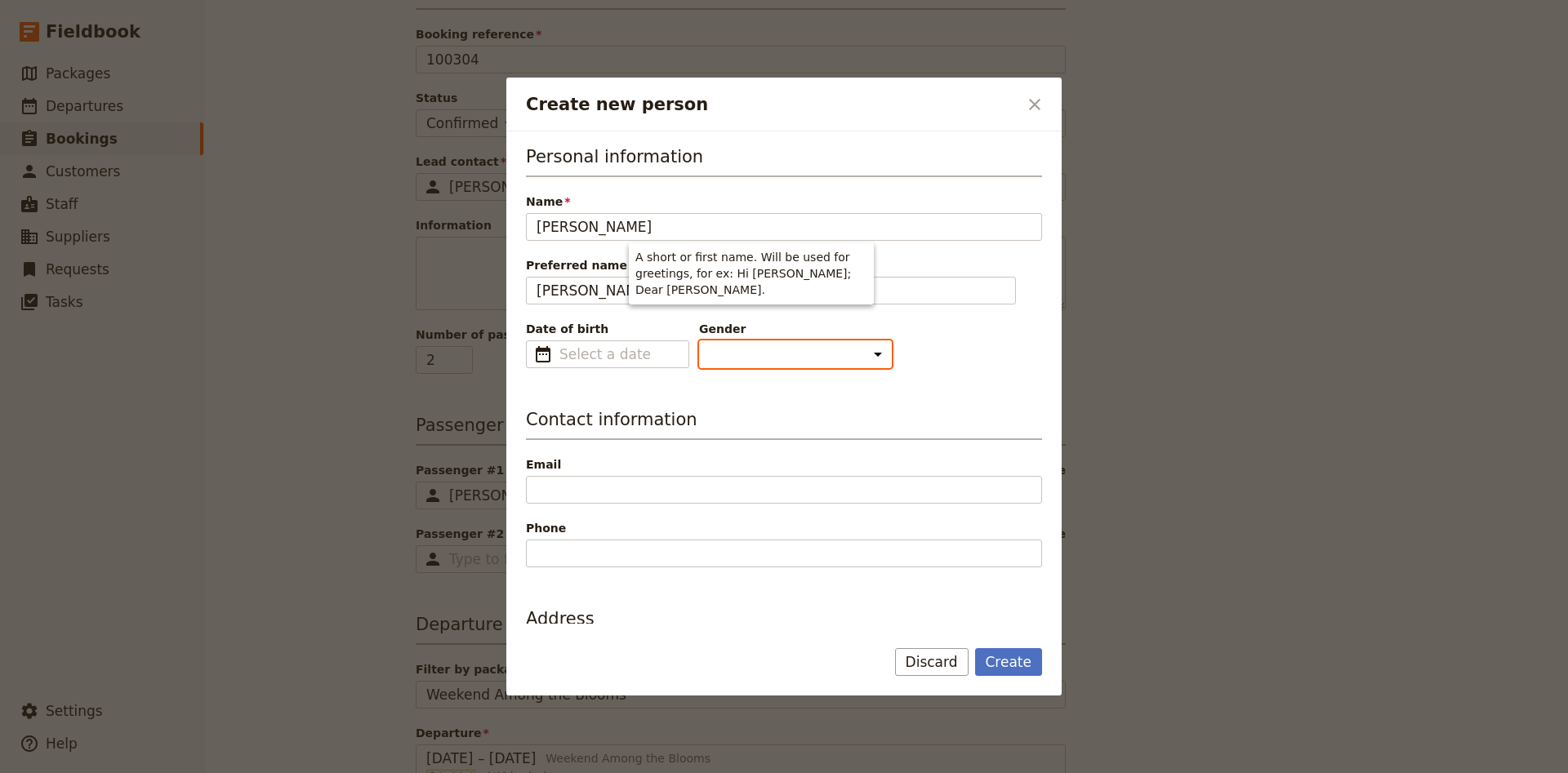
click at [699, 341] on select "[DEMOGRAPHIC_DATA] [DEMOGRAPHIC_DATA] Other" at bounding box center [795, 355] width 193 height 28
click option "[DEMOGRAPHIC_DATA]" at bounding box center [0, 0] width 0 height 0
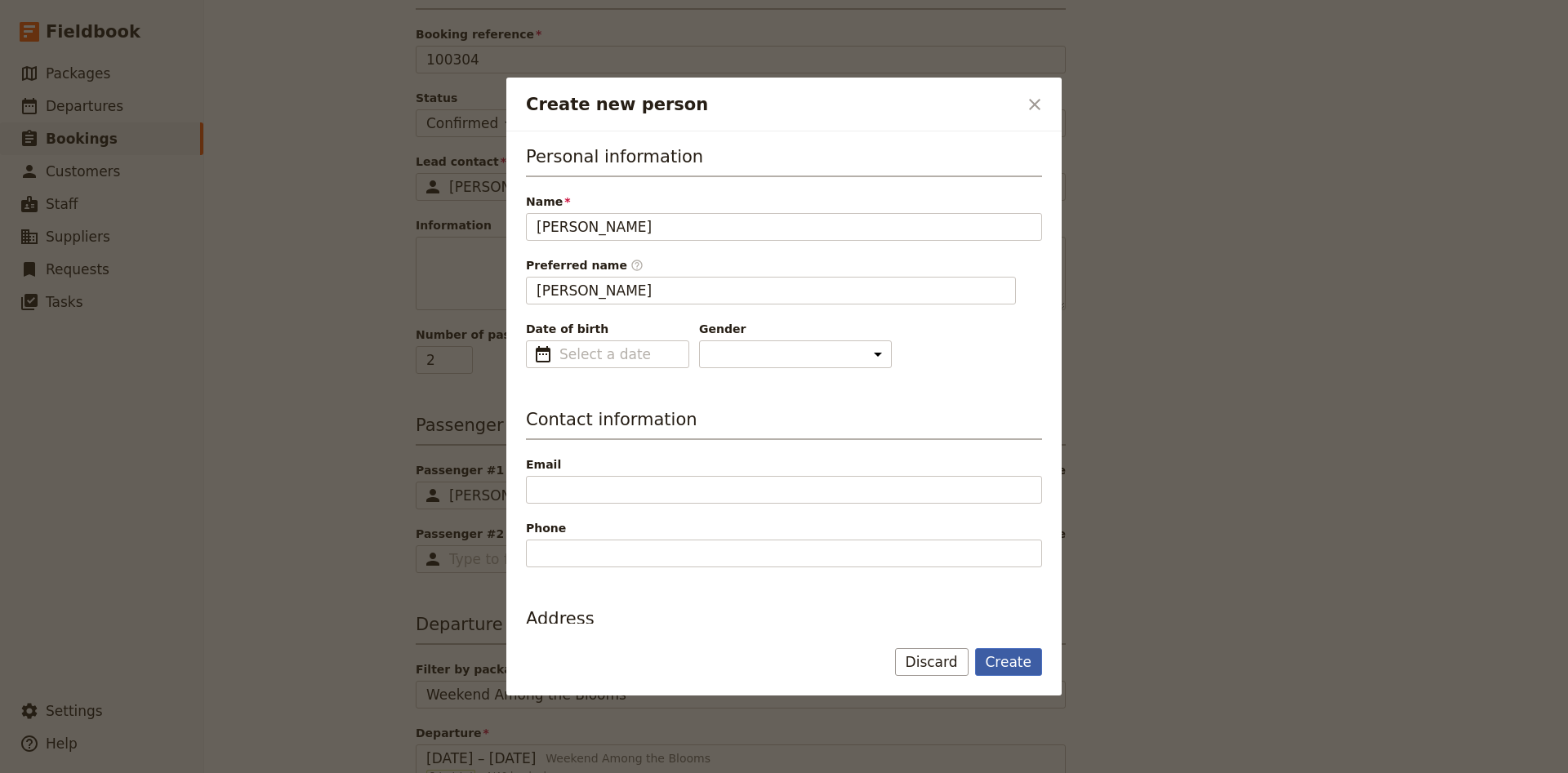
click at [1017, 668] on button "Create" at bounding box center [1008, 662] width 68 height 28
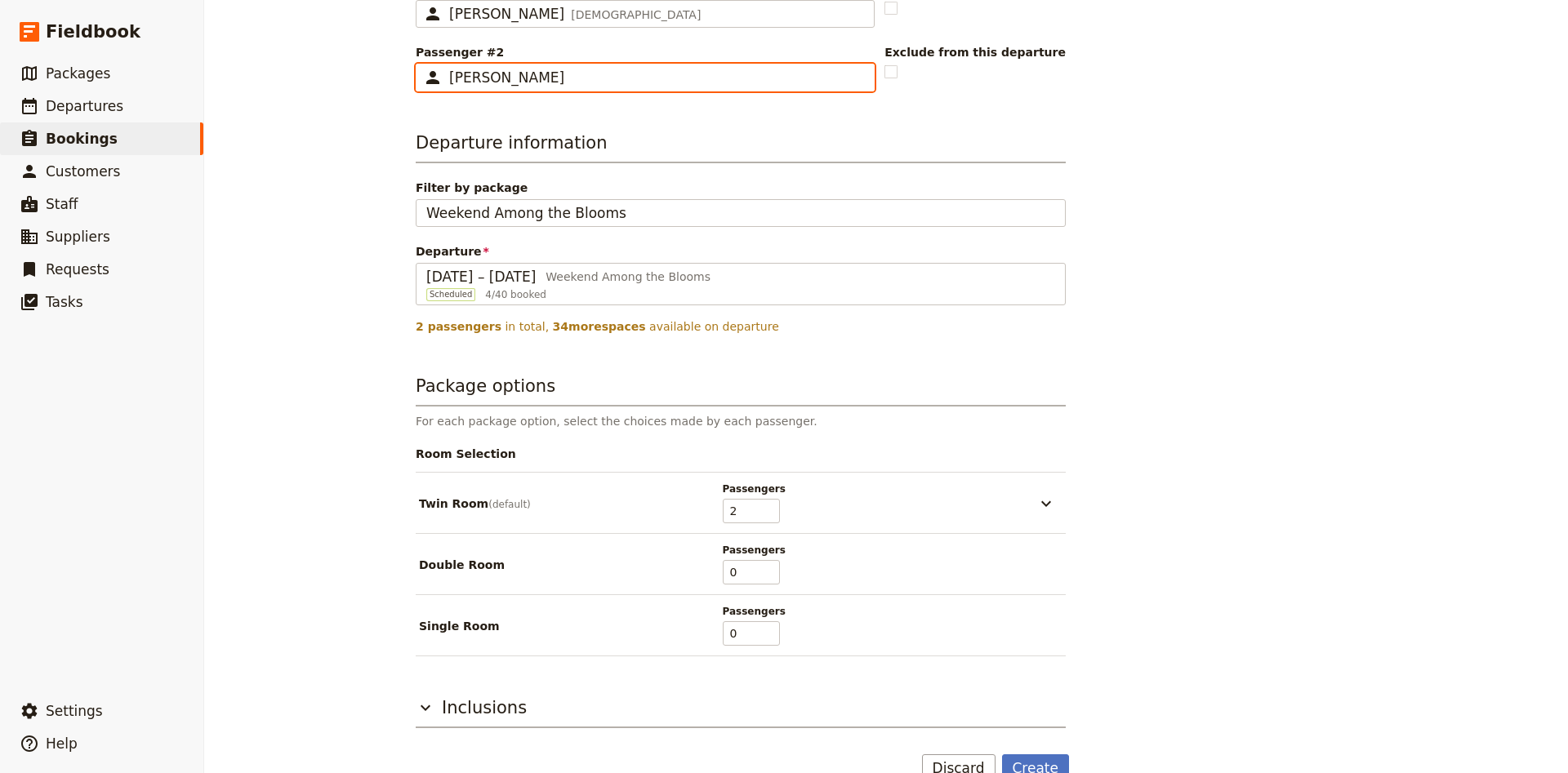
scroll to position [625, 0]
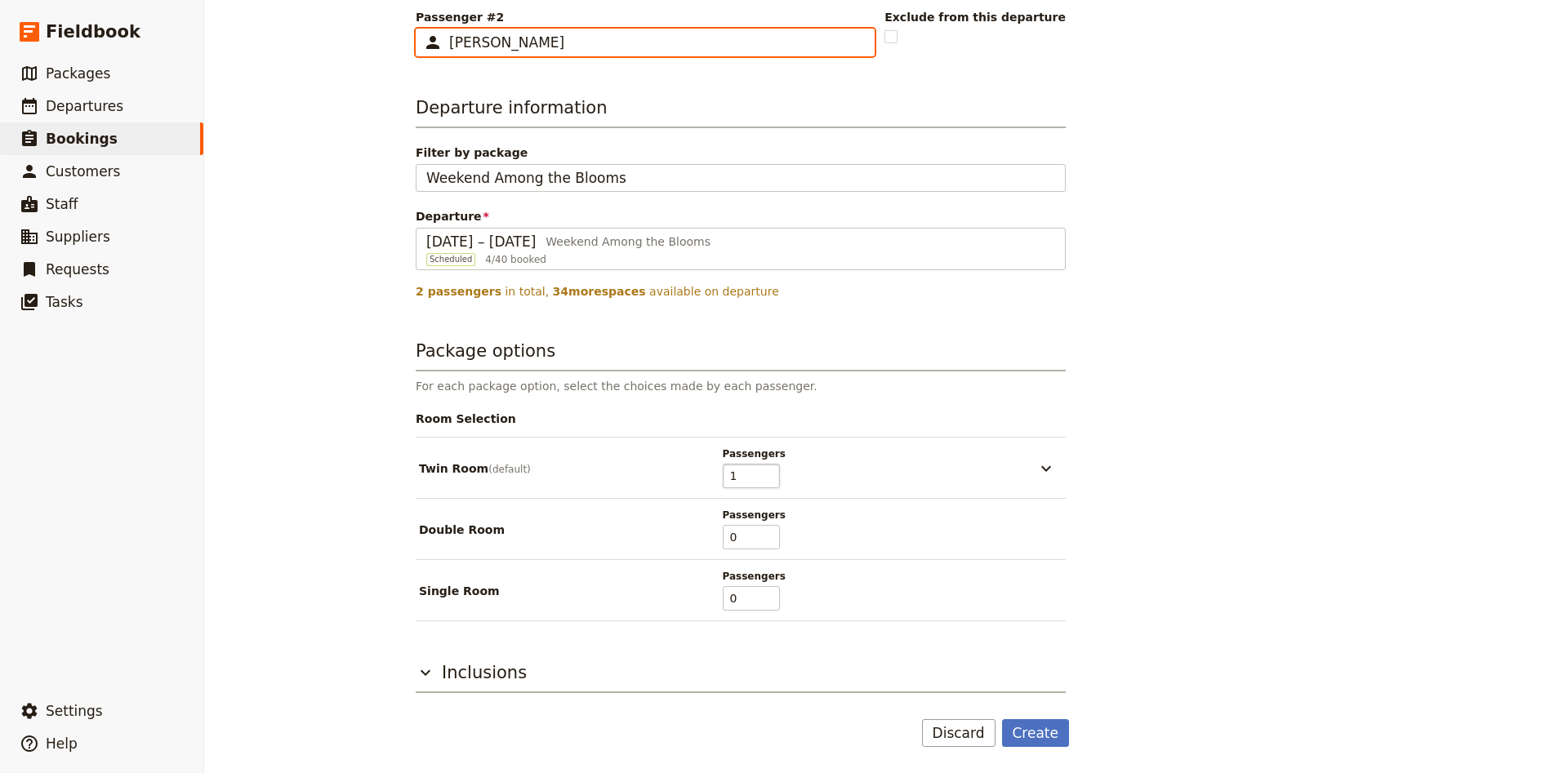
click at [769, 478] on input "1" at bounding box center [751, 476] width 57 height 25
click at [769, 478] on input "0" at bounding box center [751, 476] width 57 height 25
click at [768, 530] on input "1" at bounding box center [751, 537] width 57 height 25
click at [768, 530] on input "2" at bounding box center [751, 537] width 57 height 25
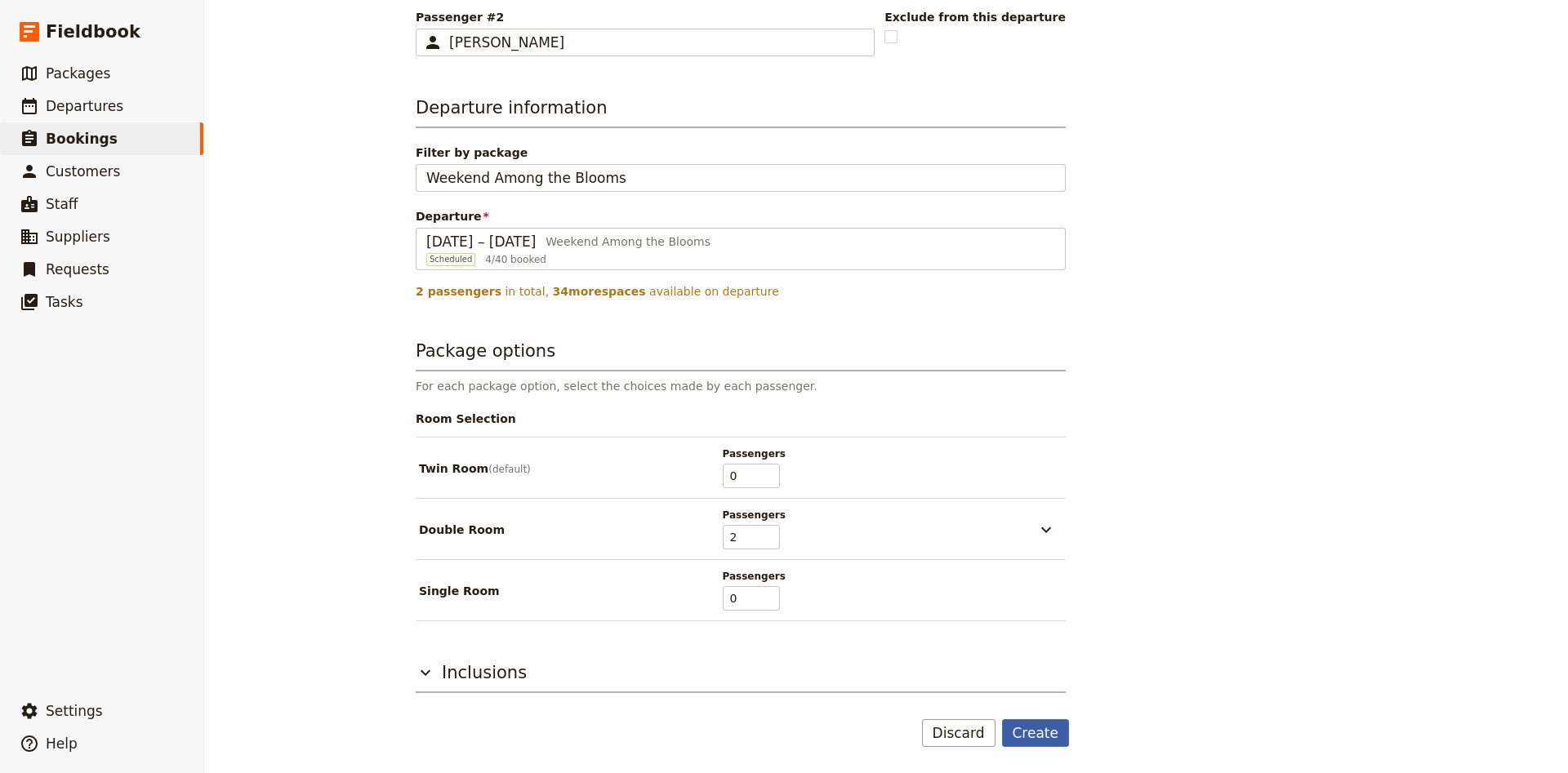
click at [1036, 735] on button "Create" at bounding box center [1036, 733] width 68 height 28
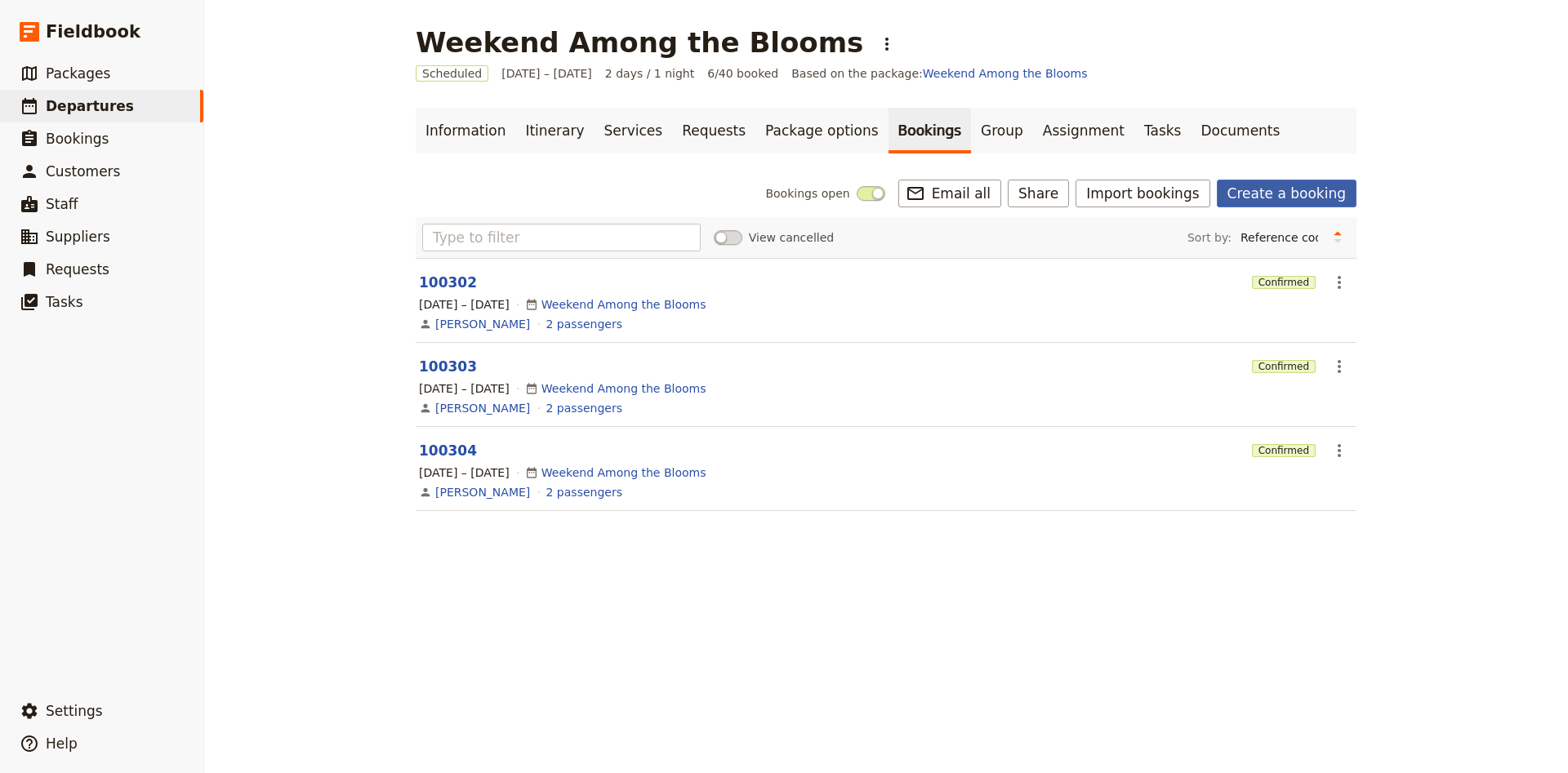
click at [1249, 190] on link "Create a booking" at bounding box center [1286, 193] width 139 height 28
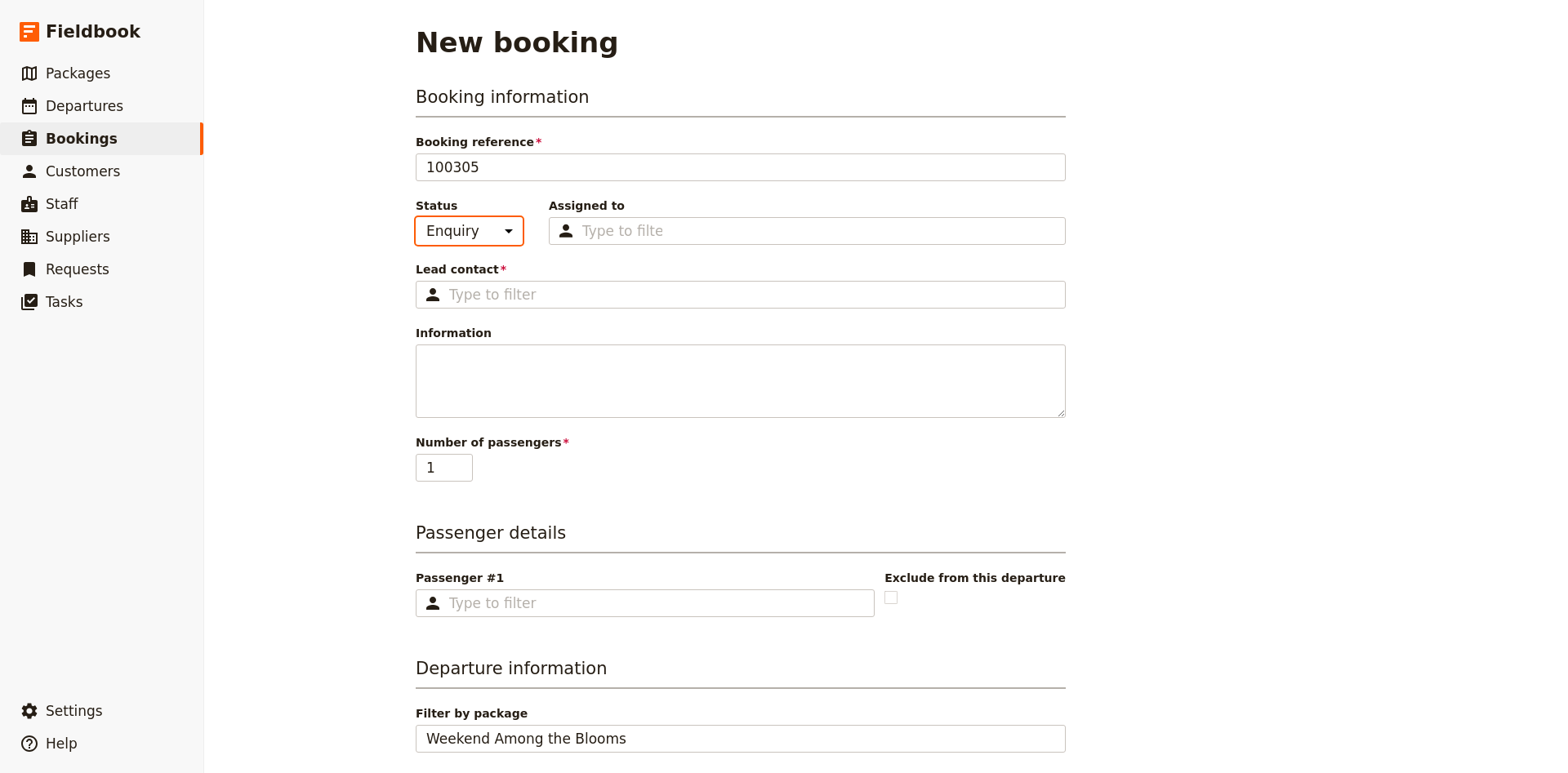
click at [415, 217] on select "Enquiry On hold Confirmed" at bounding box center [469, 231] width 107 height 28
click option "Confirmed" at bounding box center [0, 0] width 0 height 0
click at [478, 280] on div "Lead contact ​ Please fill out this field." at bounding box center [740, 285] width 650 height 47
click at [478, 283] on fieldset "​" at bounding box center [740, 295] width 650 height 28
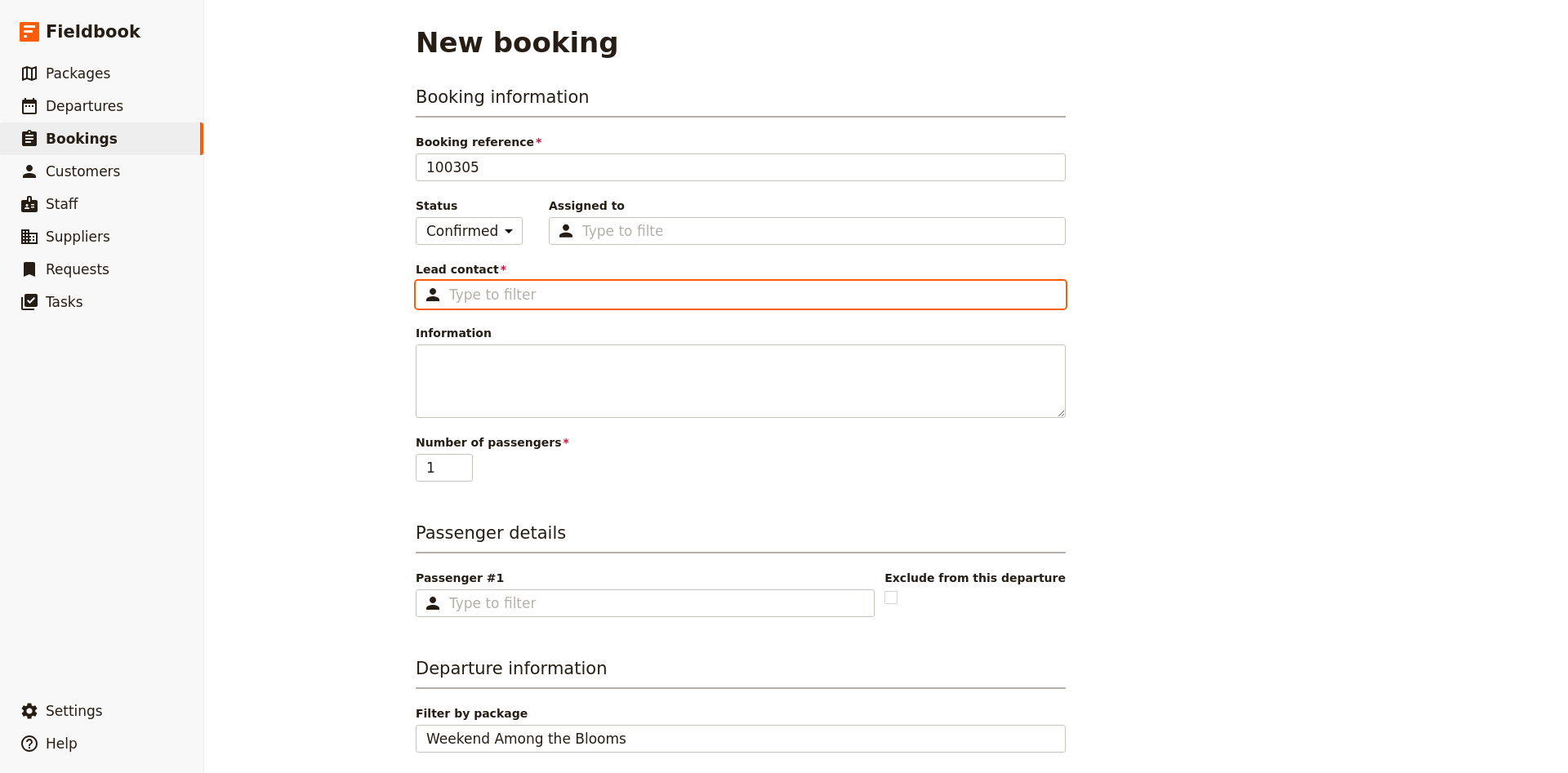
click at [478, 285] on input "Lead contact ​" at bounding box center [752, 295] width 606 height 20
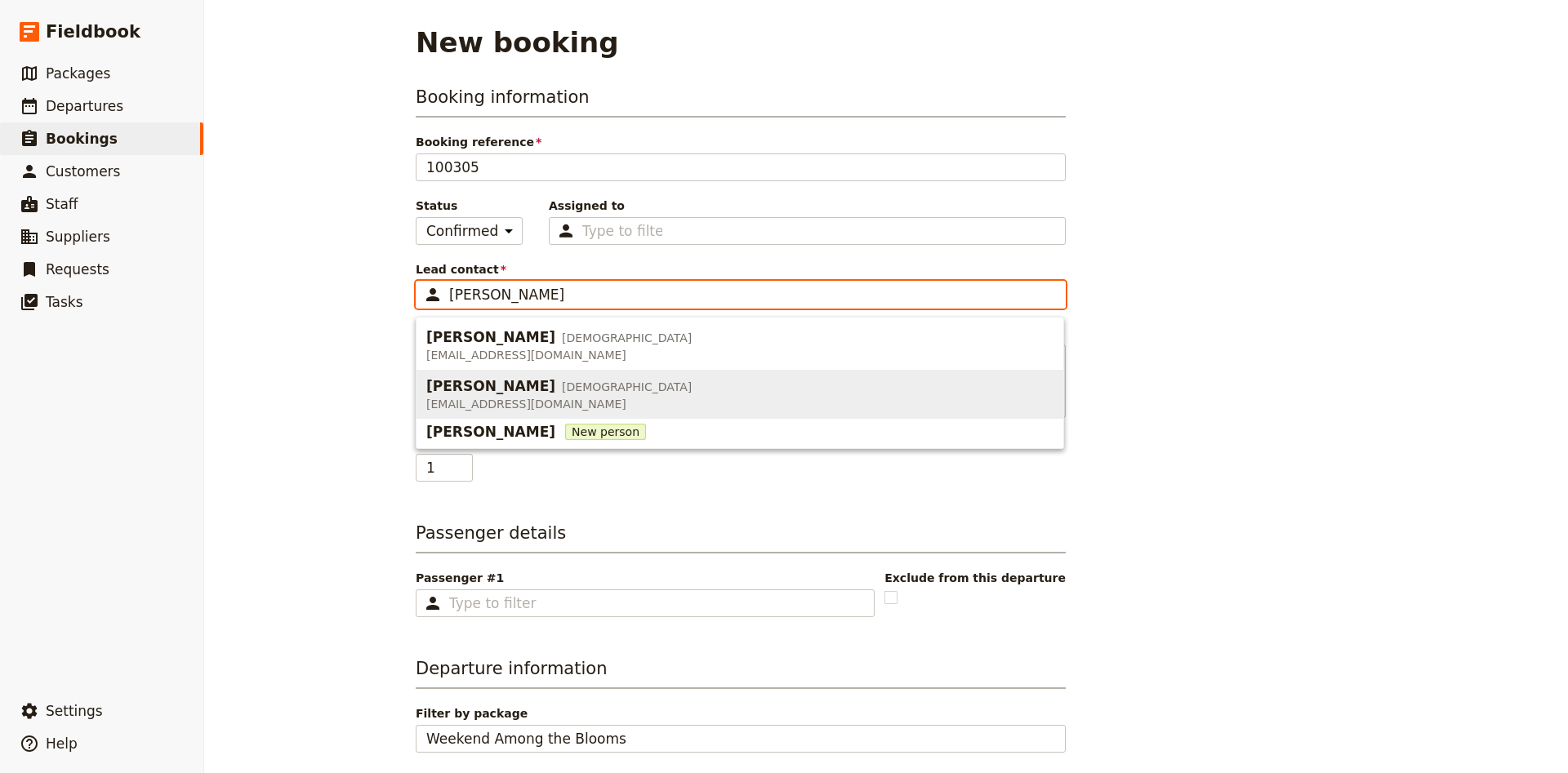
click at [442, 387] on span "[PERSON_NAME]" at bounding box center [490, 386] width 129 height 20
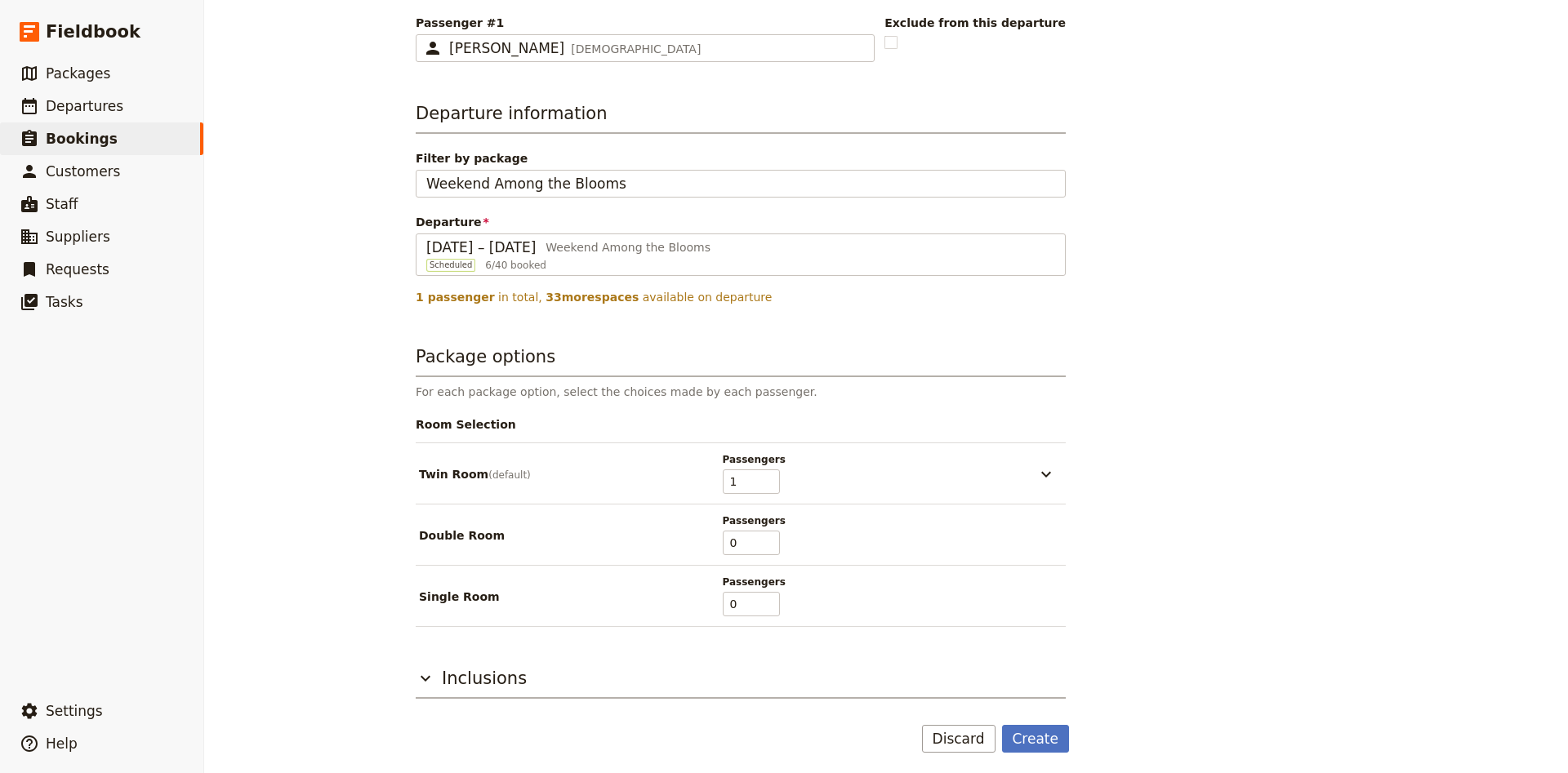
scroll to position [561, 0]
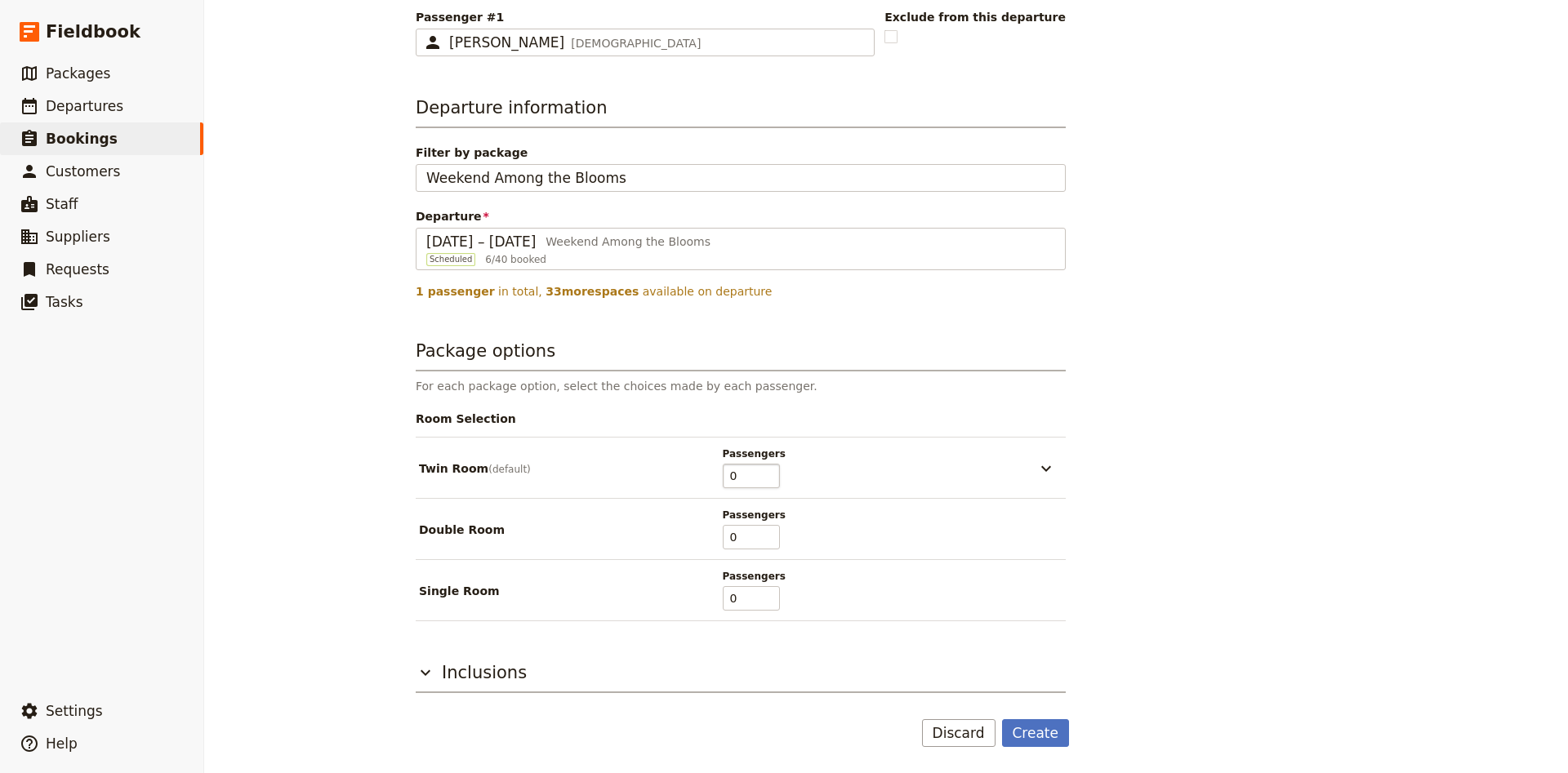
click at [768, 480] on input "0" at bounding box center [751, 476] width 57 height 25
click at [767, 591] on input "1" at bounding box center [751, 599] width 57 height 25
click at [1023, 732] on button "Create" at bounding box center [1036, 733] width 68 height 28
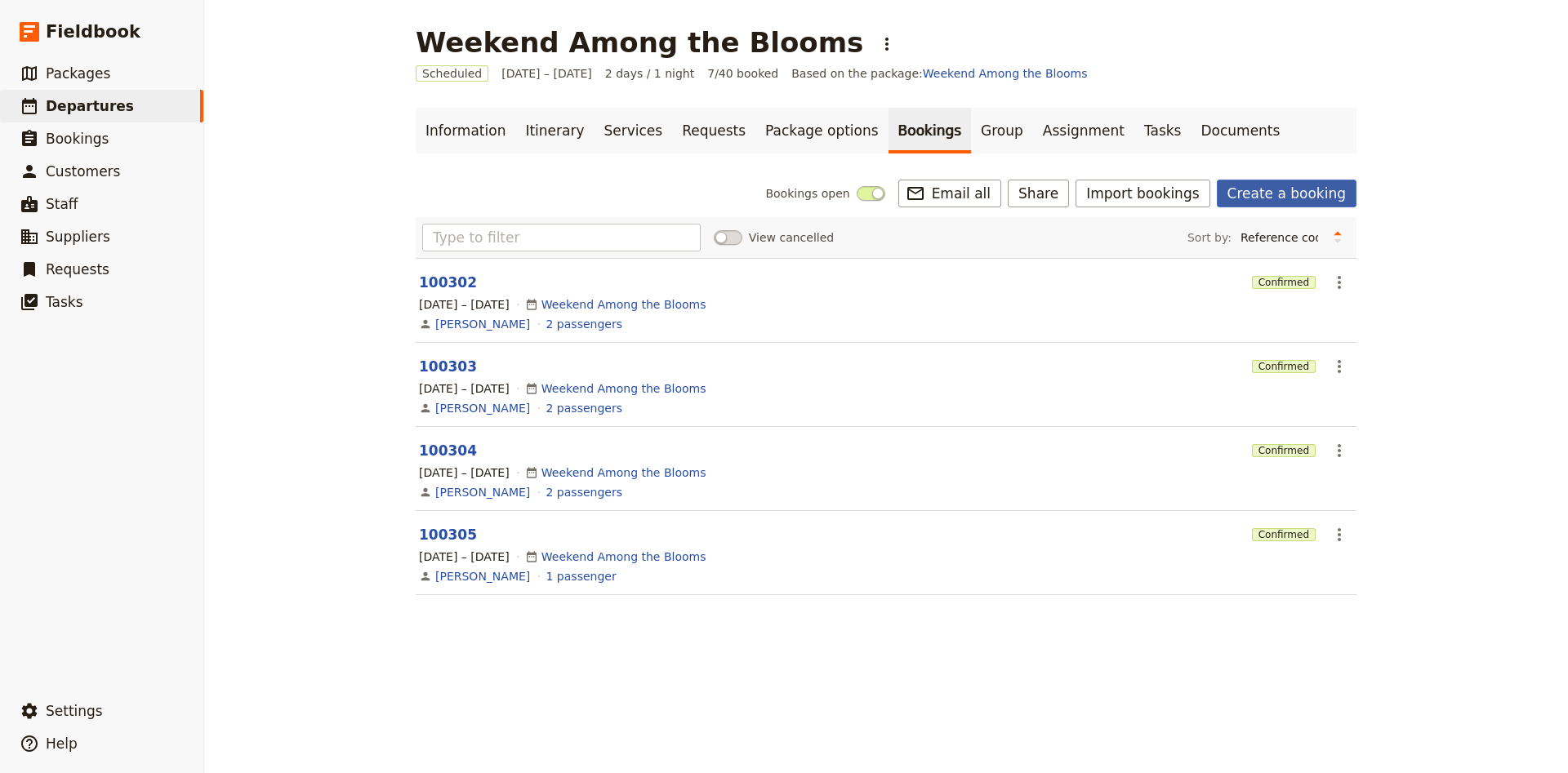
click at [1239, 201] on link "Create a booking" at bounding box center [1286, 193] width 139 height 28
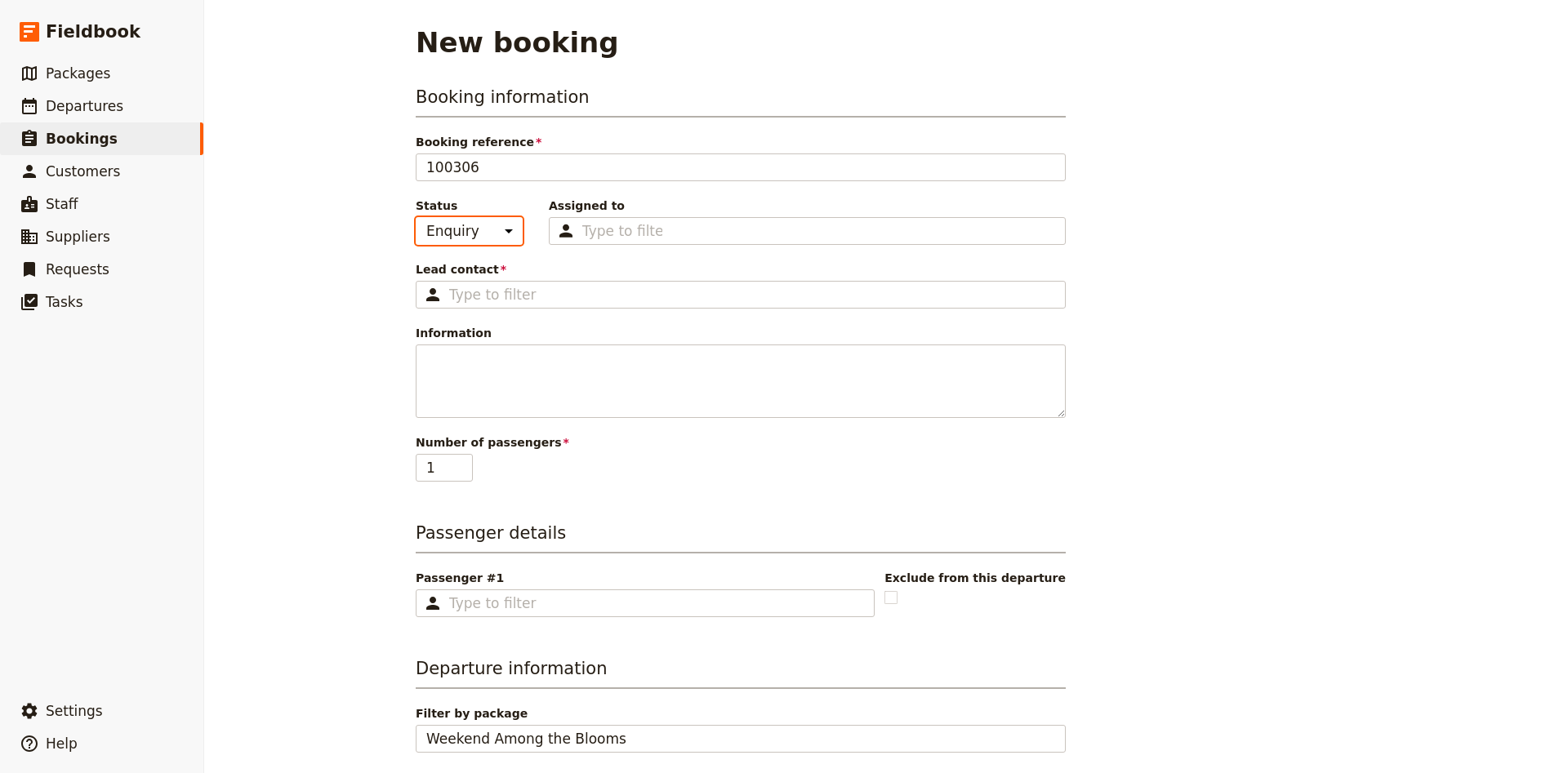
click at [415, 217] on select "Enquiry On hold Confirmed" at bounding box center [469, 231] width 107 height 28
click option "Confirmed" at bounding box center [0, 0] width 0 height 0
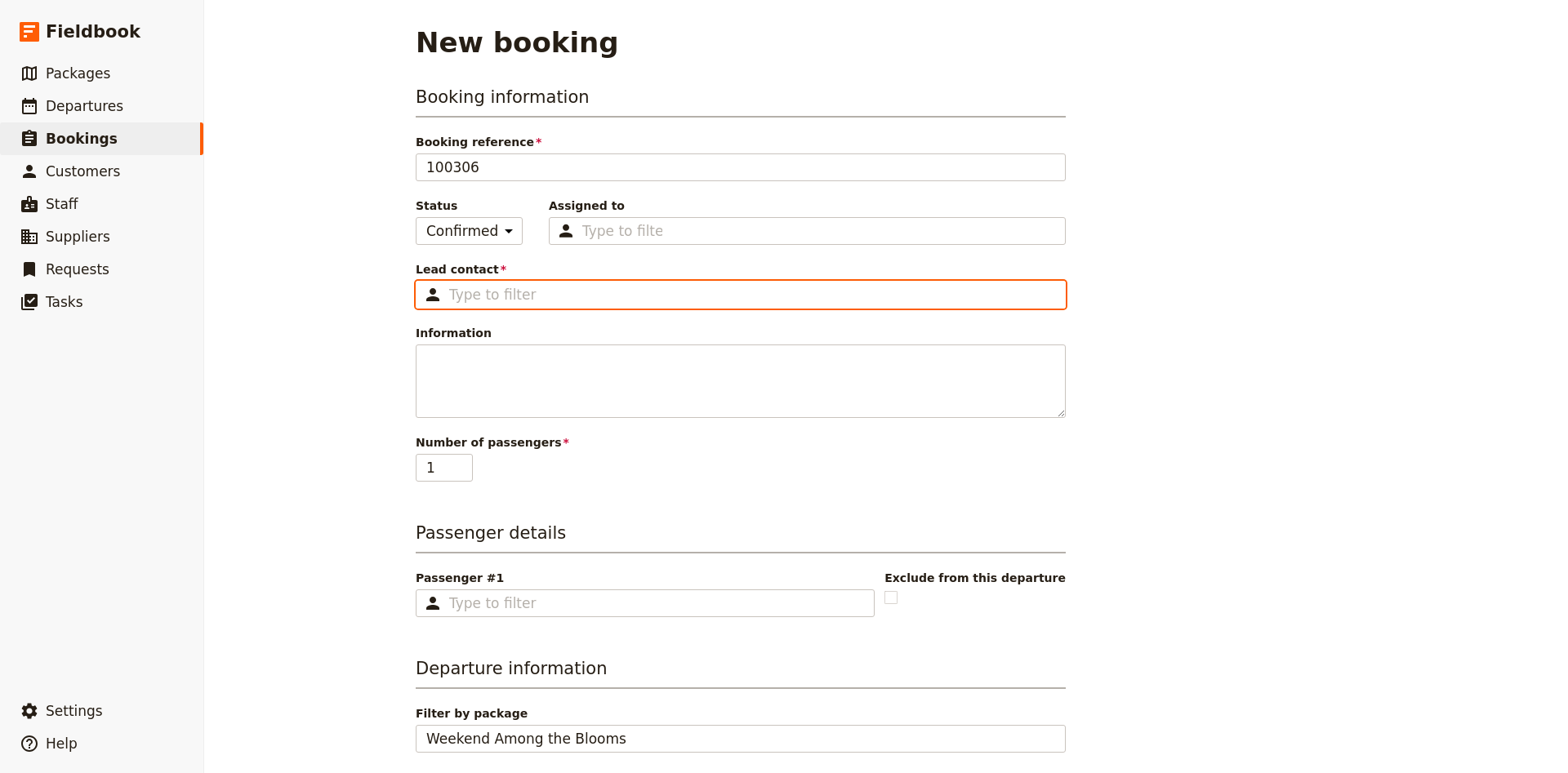
click at [506, 296] on input "Lead contact ​" at bounding box center [752, 295] width 606 height 20
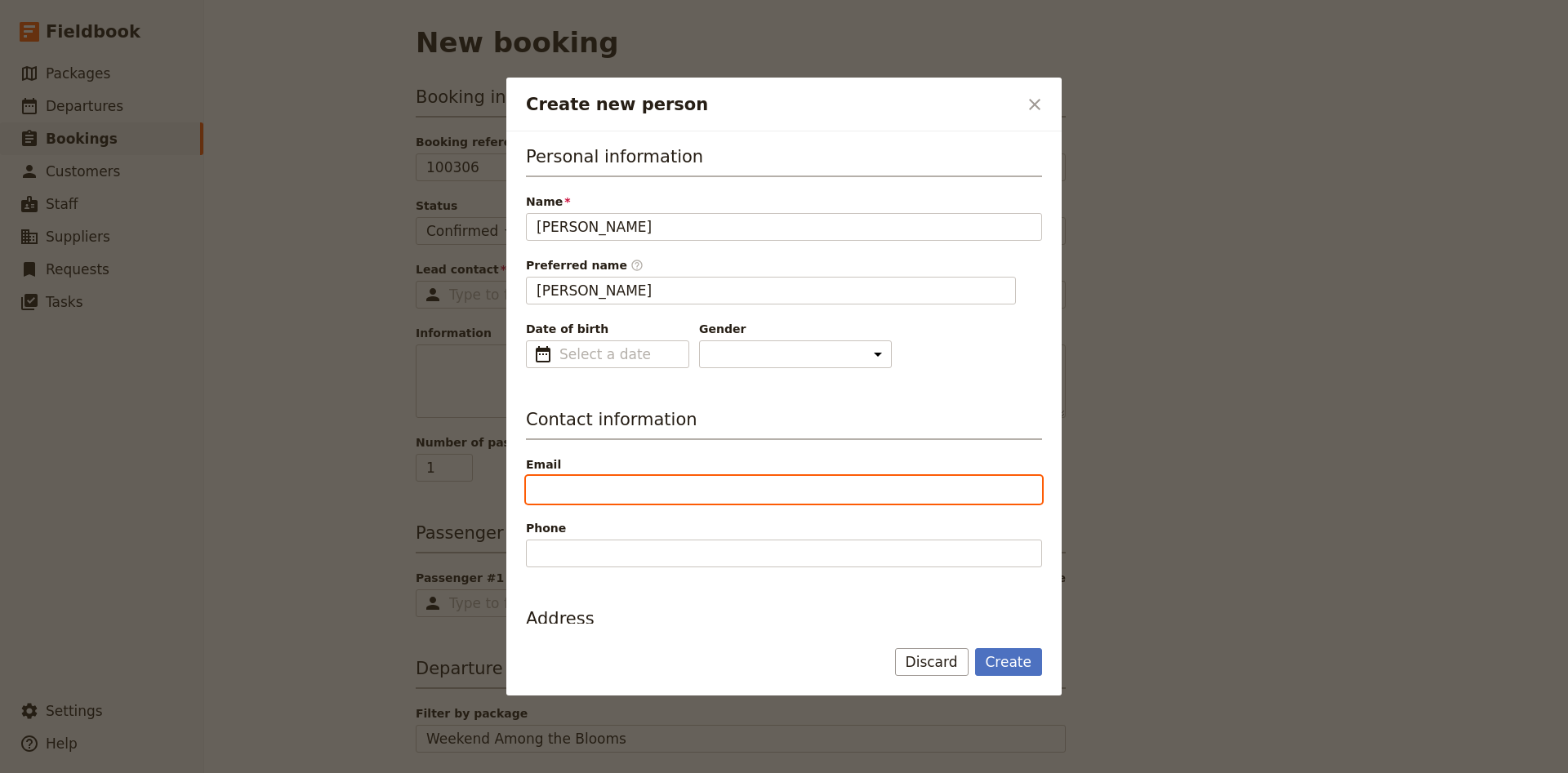
paste input "[PERSON_NAME][EMAIL_ADDRESS][PERSON_NAME][DOMAIN_NAME]"
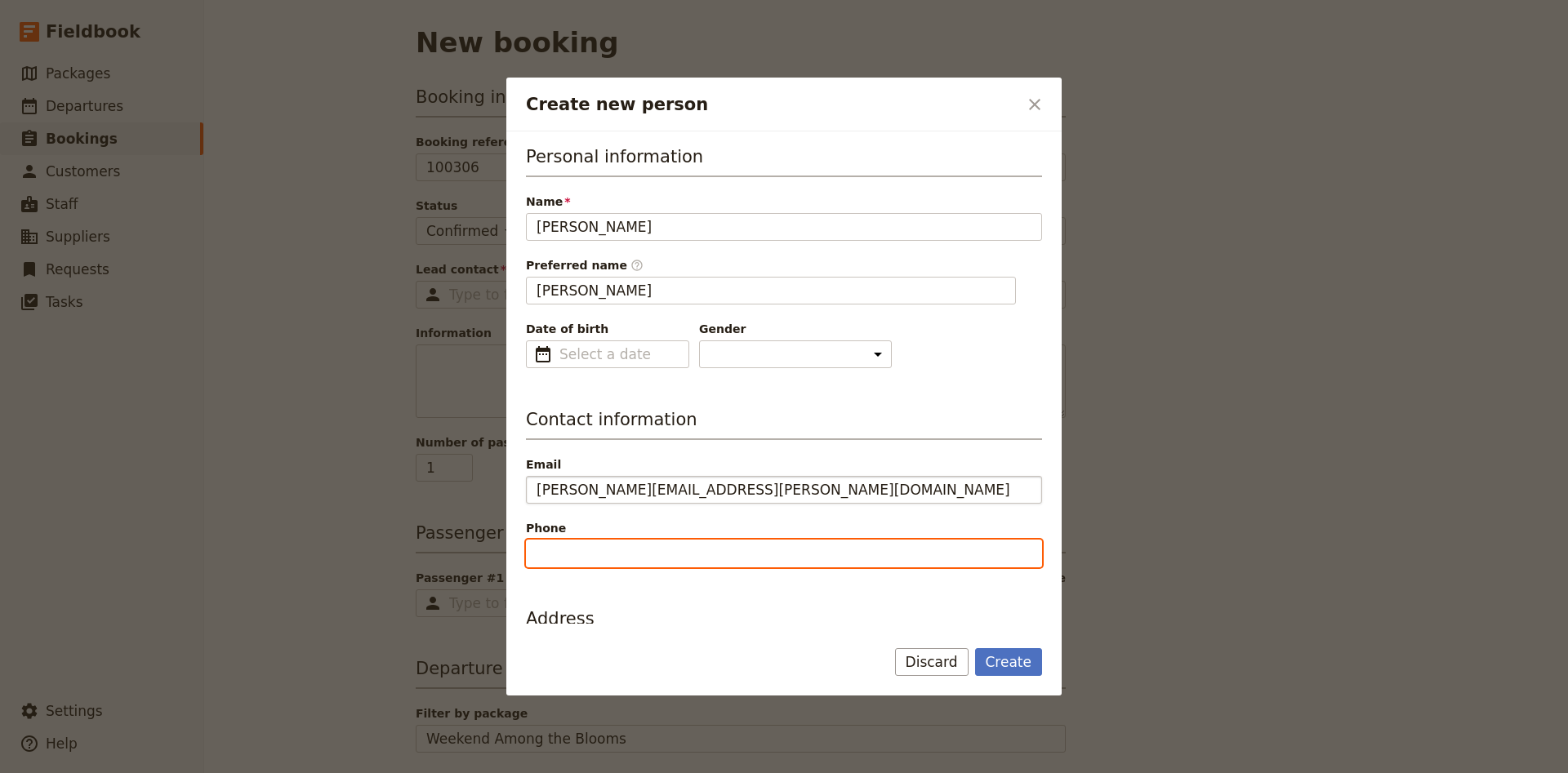
scroll to position [431, 0]
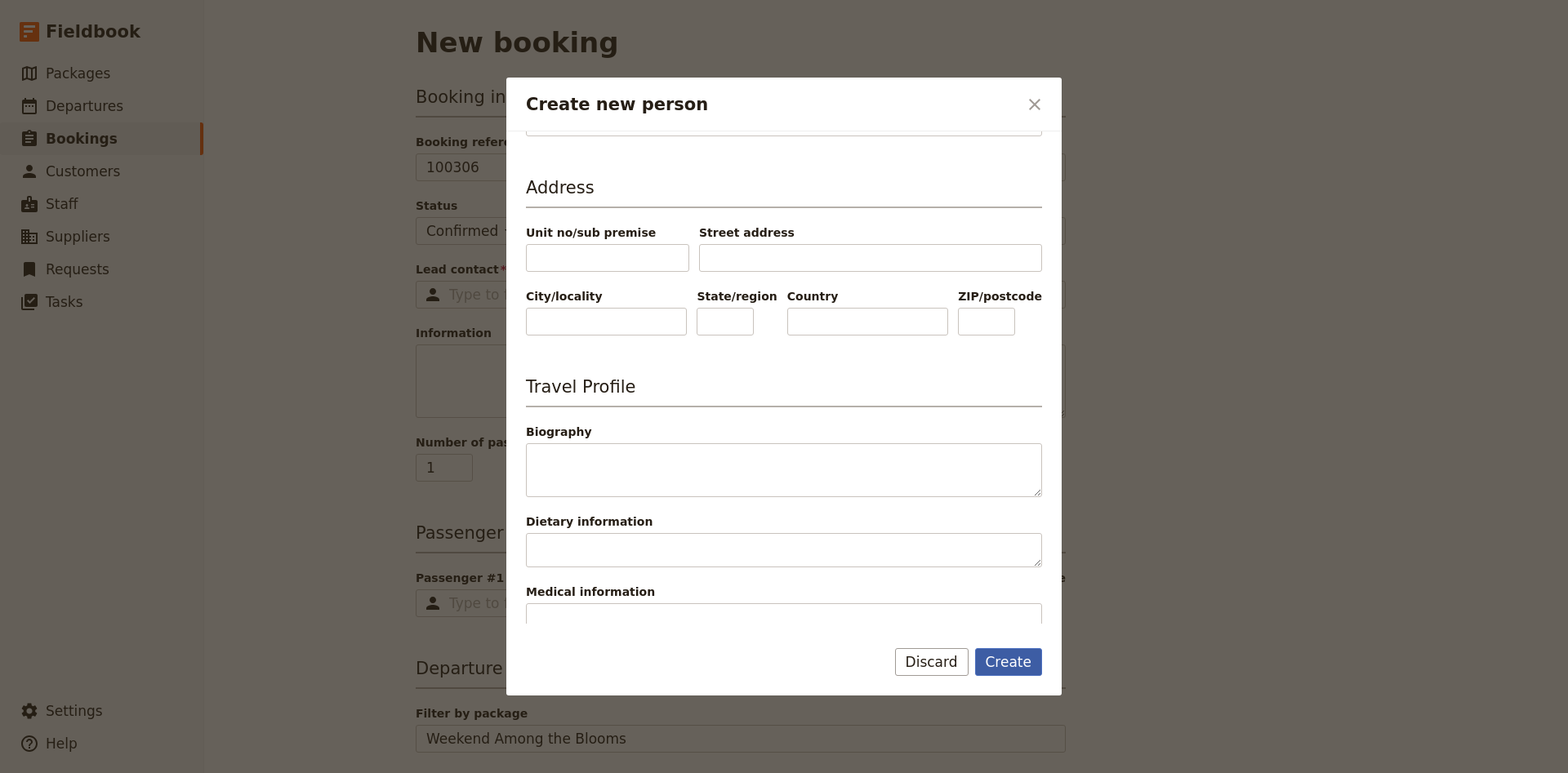
click at [1002, 656] on button "Create" at bounding box center [1008, 662] width 68 height 28
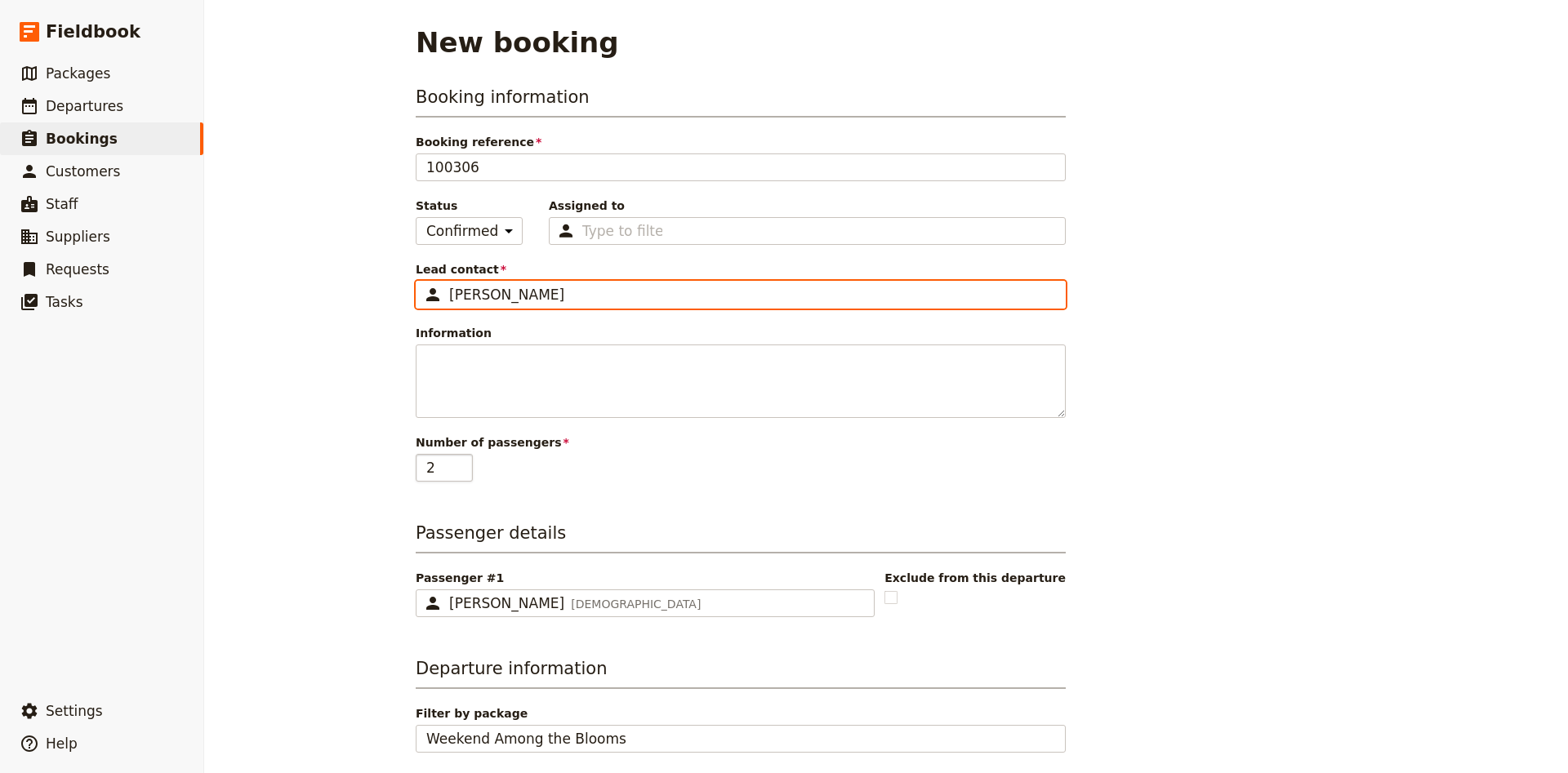
click at [460, 467] on input "2" at bounding box center [444, 468] width 57 height 28
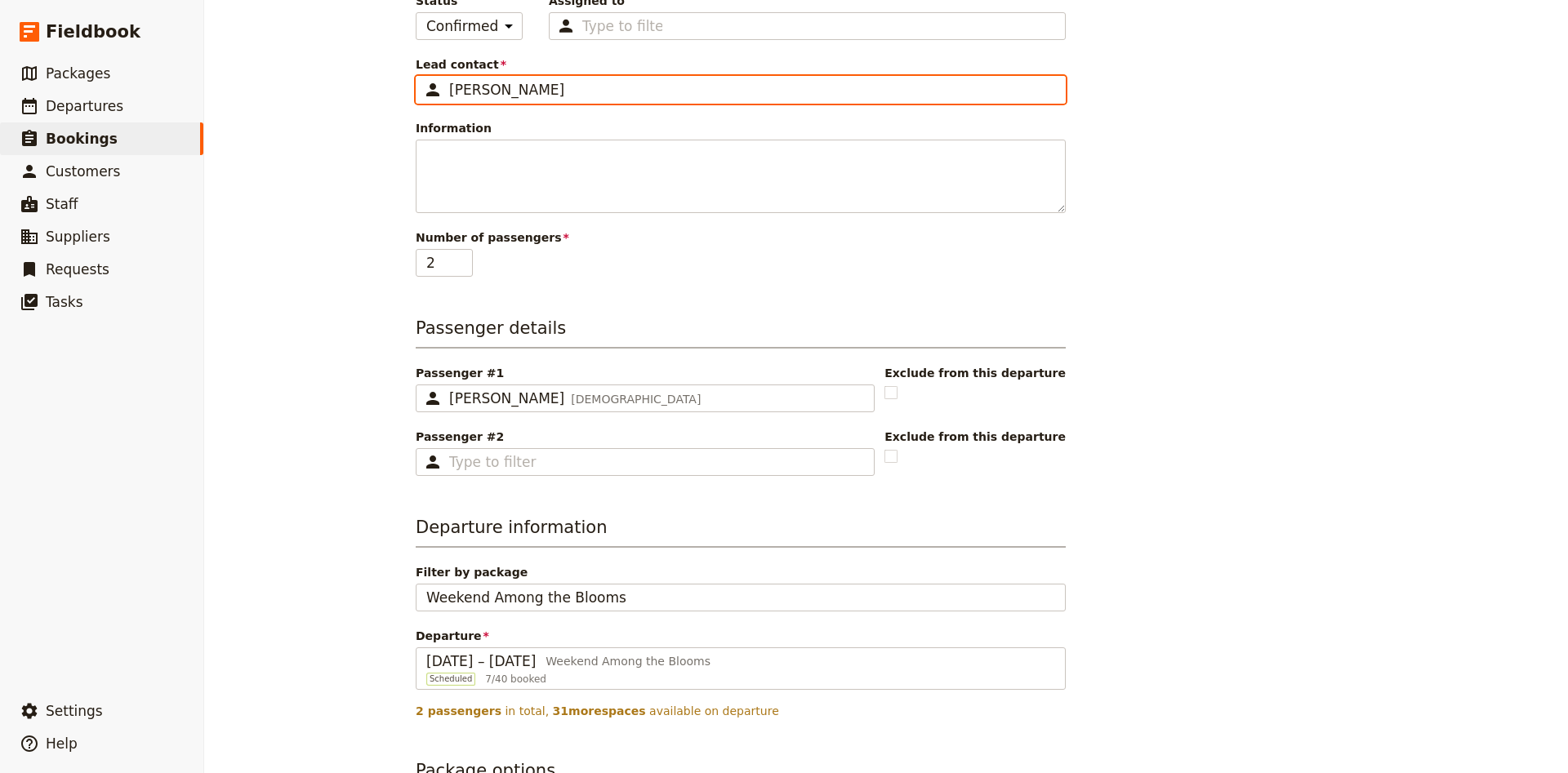
scroll to position [215, 0]
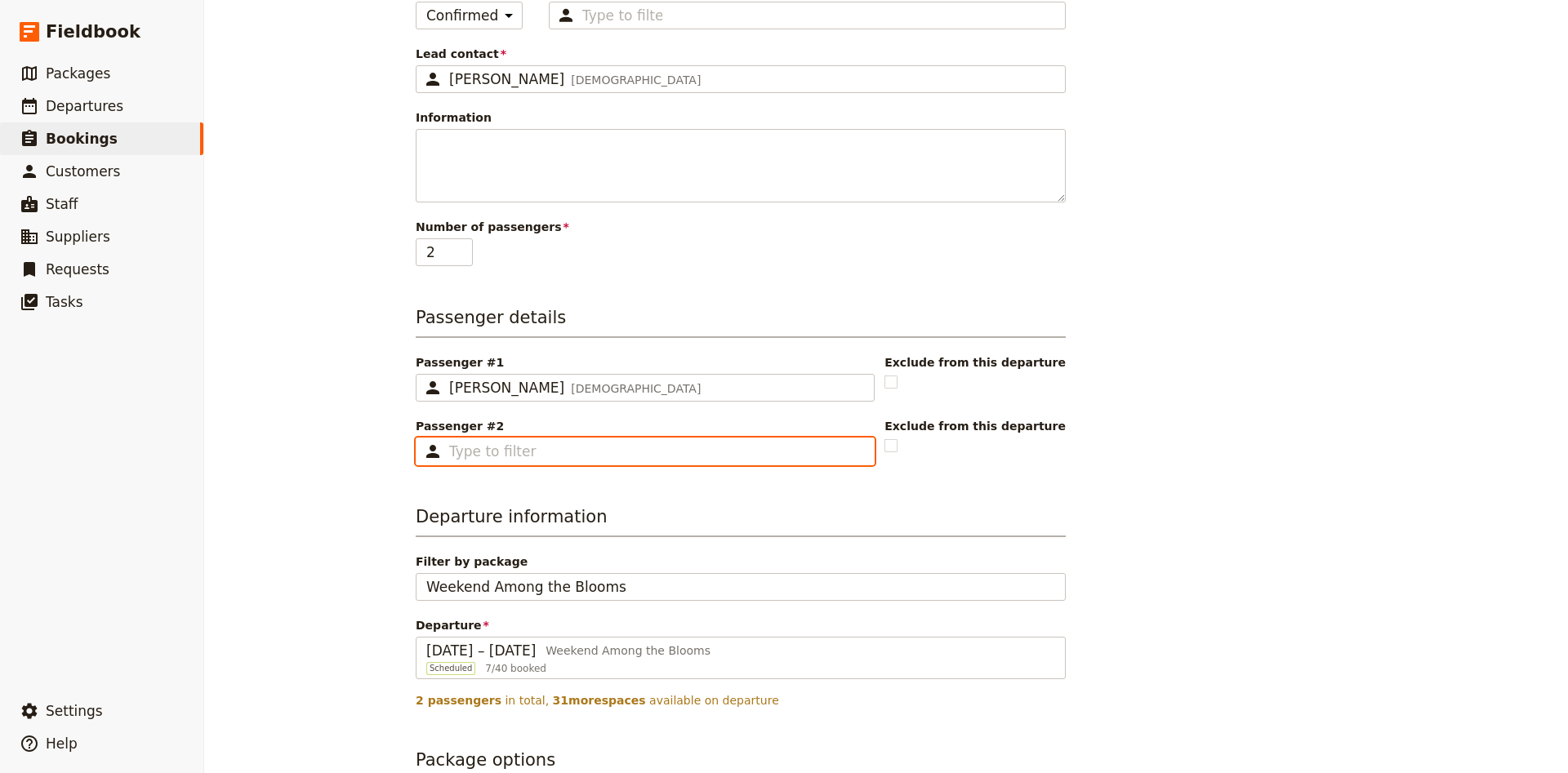
click at [520, 456] on input "Passenger #2 ​" at bounding box center [656, 451] width 415 height 20
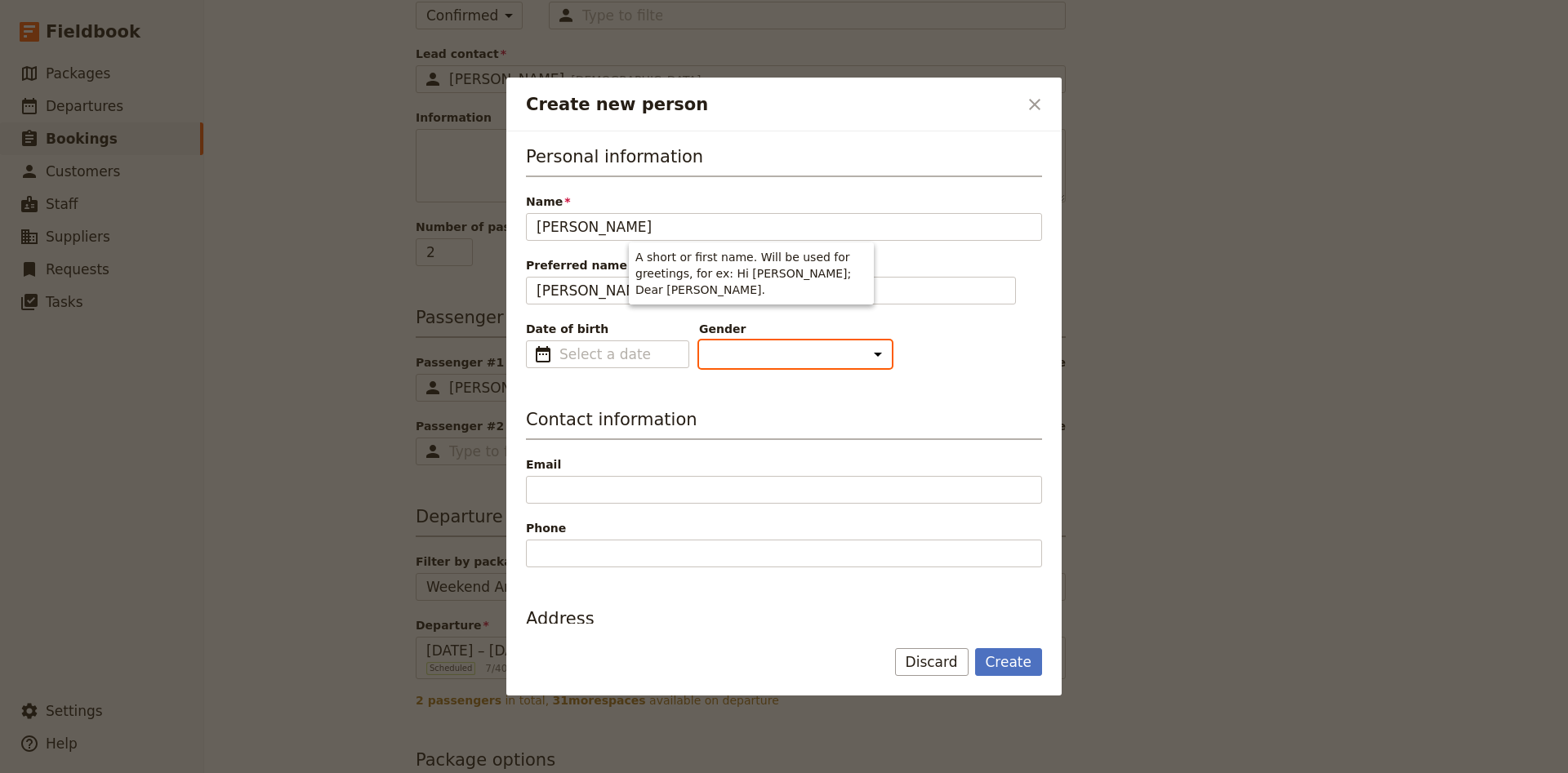
click at [699, 341] on select "[DEMOGRAPHIC_DATA] [DEMOGRAPHIC_DATA] Other" at bounding box center [795, 355] width 193 height 28
click option "[DEMOGRAPHIC_DATA]" at bounding box center [0, 0] width 0 height 0
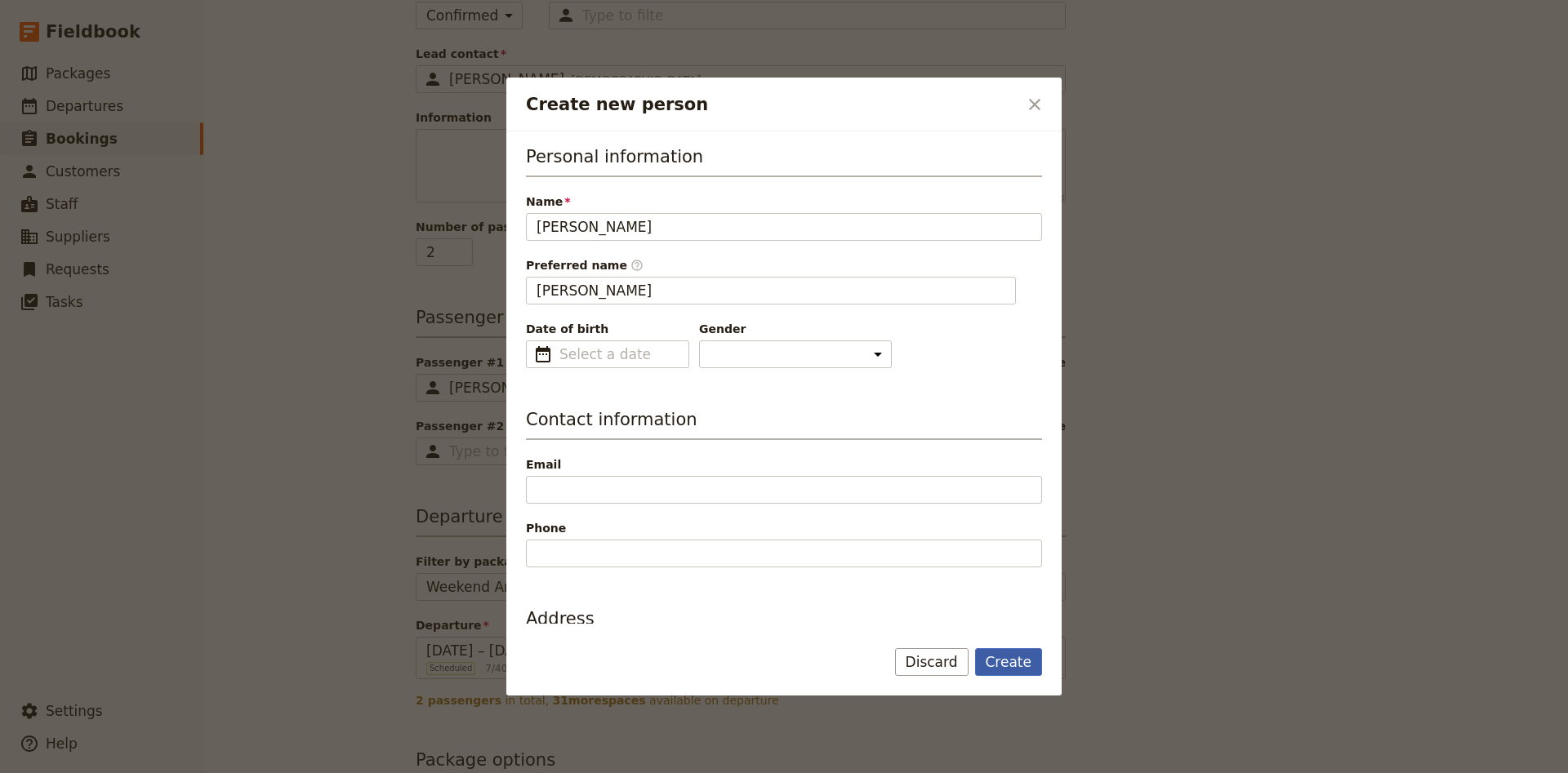
click at [1034, 660] on button "Create" at bounding box center [1008, 662] width 68 height 28
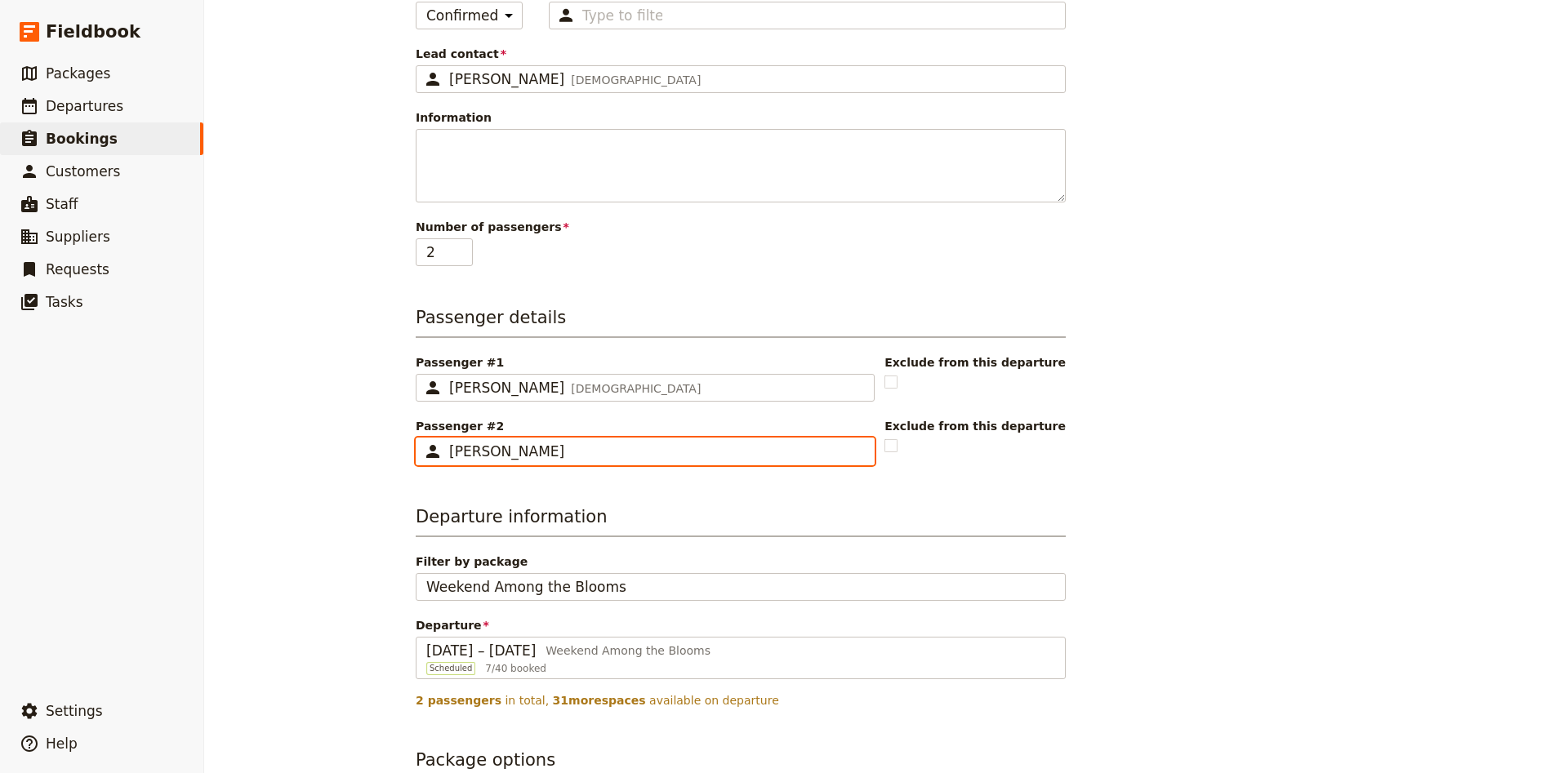
scroll to position [625, 0]
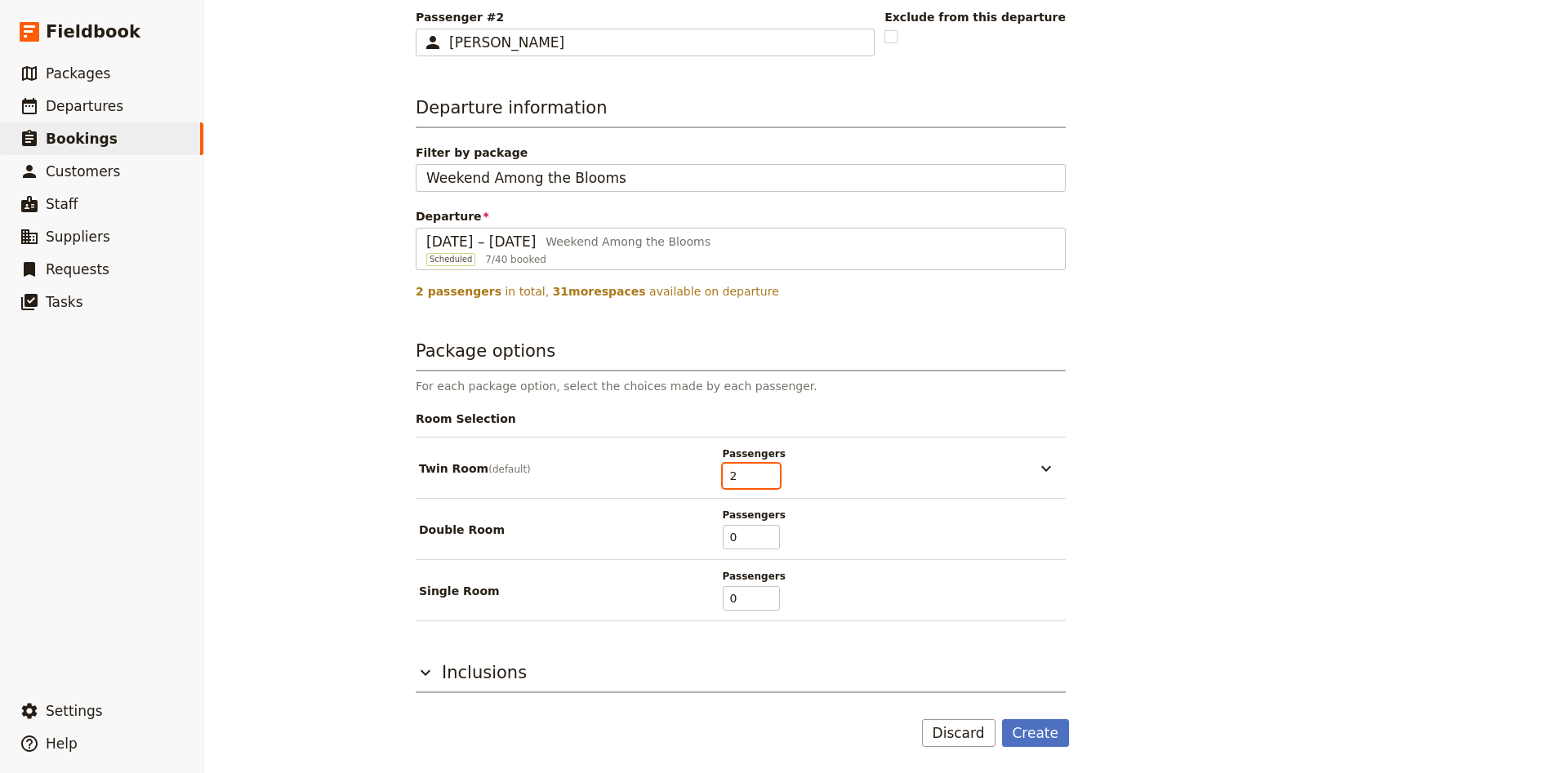
click at [774, 483] on input "2" at bounding box center [751, 476] width 57 height 25
click at [768, 478] on input "1" at bounding box center [751, 476] width 57 height 25
click at [768, 478] on input "0" at bounding box center [751, 476] width 57 height 25
click at [772, 531] on input "1" at bounding box center [751, 537] width 57 height 25
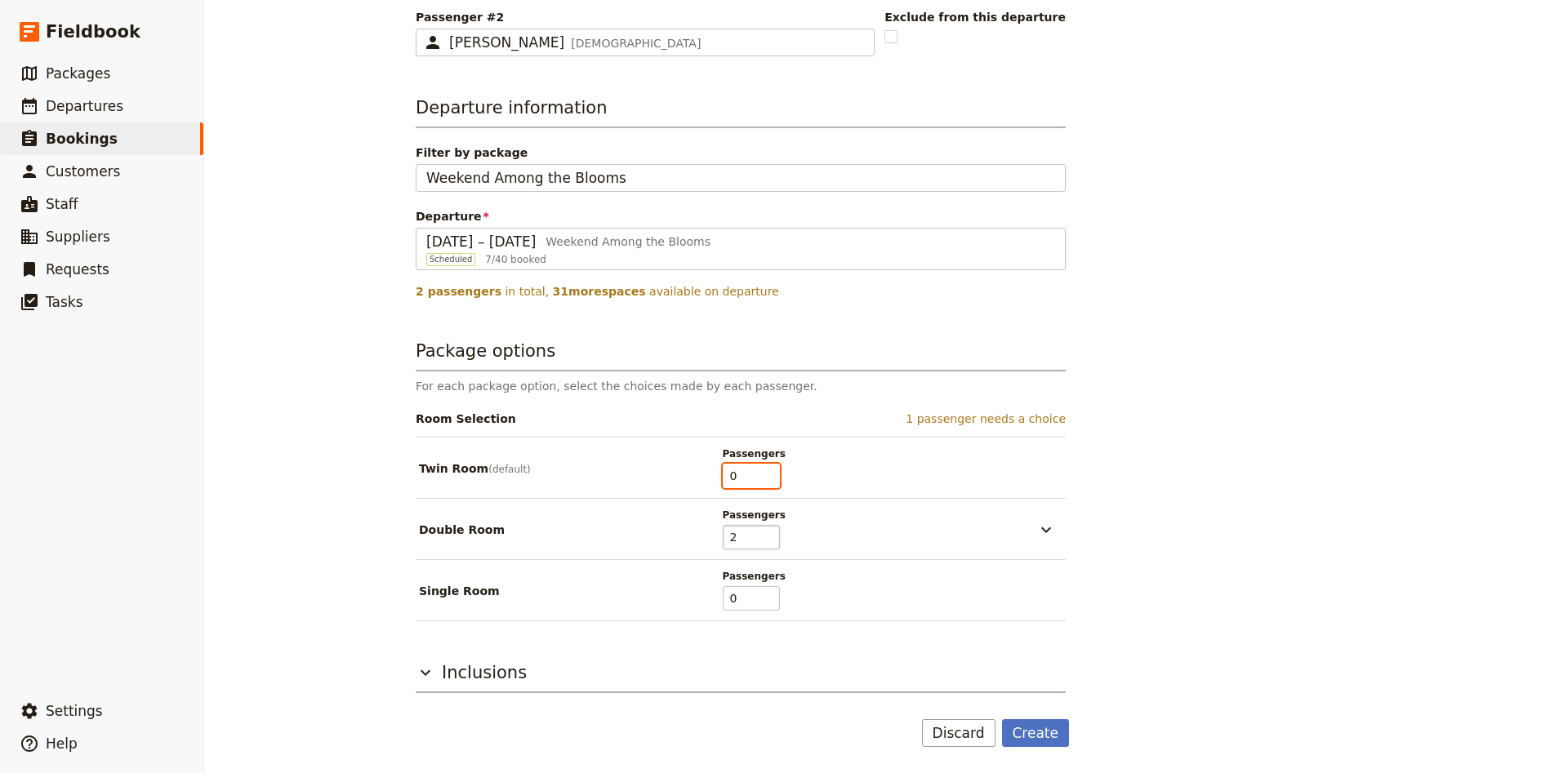
click at [772, 531] on input "2" at bounding box center [751, 537] width 57 height 25
click at [1015, 725] on button "Create" at bounding box center [1036, 733] width 68 height 28
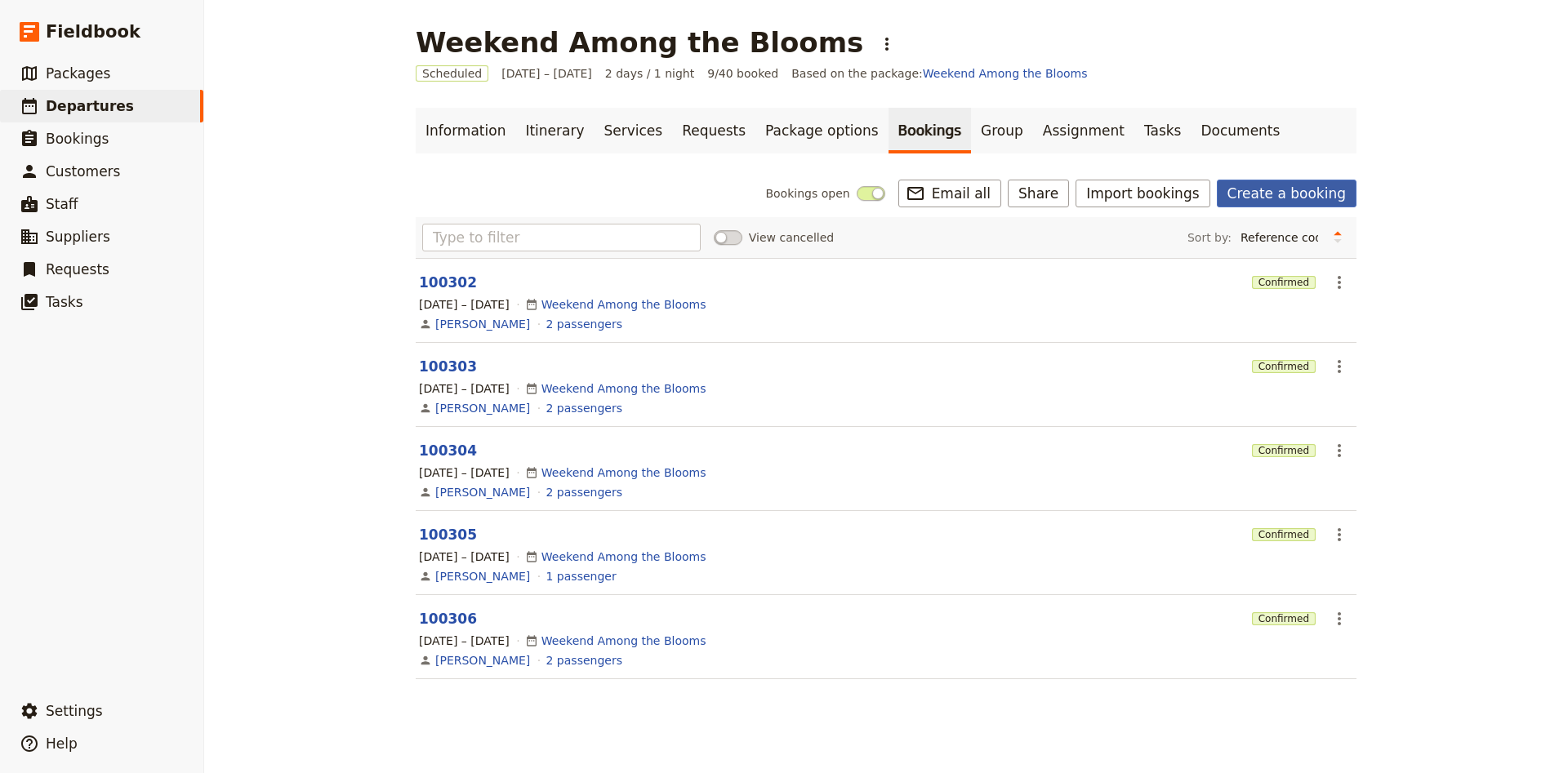
click at [1277, 191] on link "Create a booking" at bounding box center [1286, 193] width 139 height 28
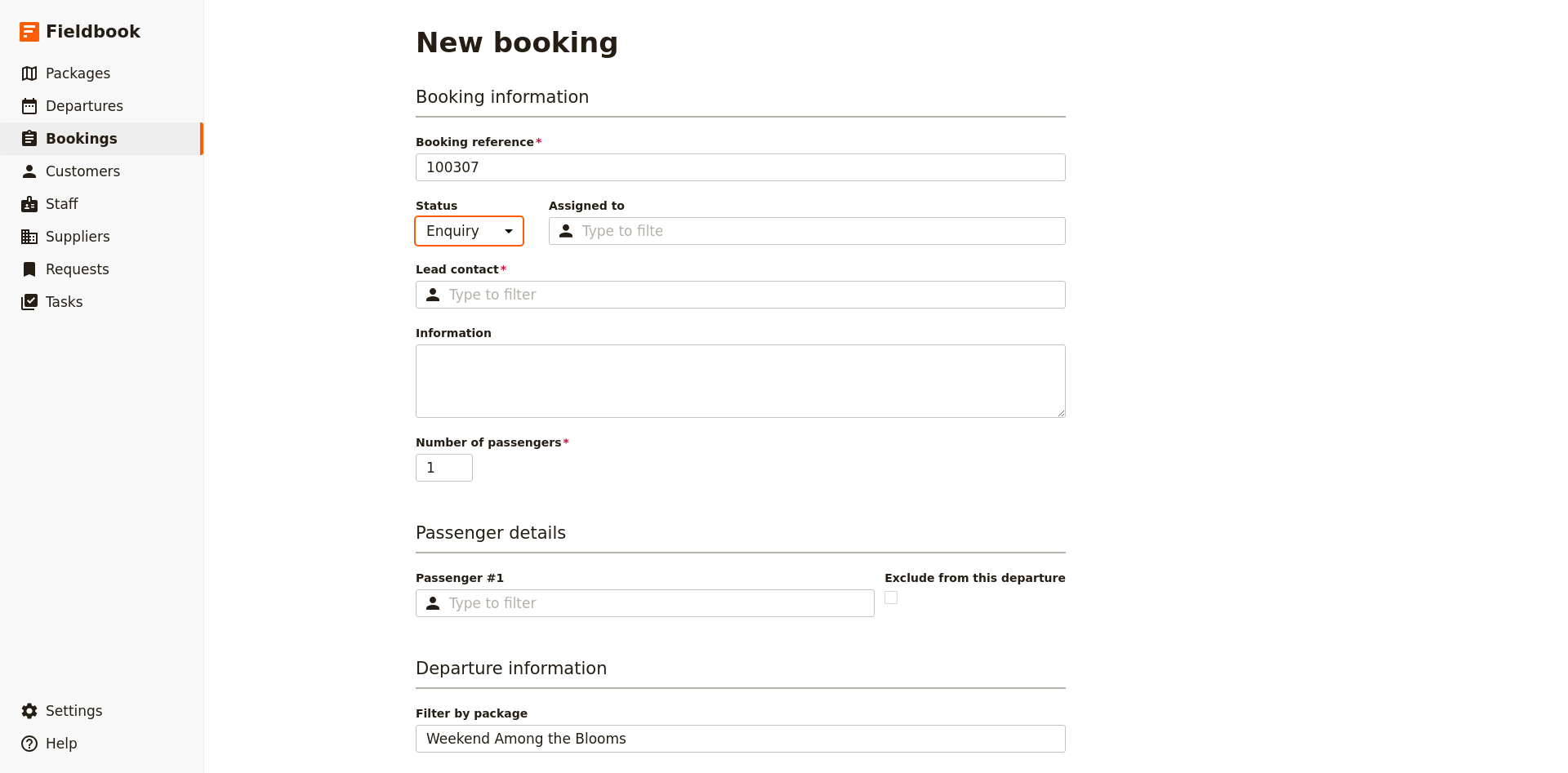
click at [415, 217] on select "Enquiry On hold Confirmed" at bounding box center [469, 231] width 107 height 28
click option "Confirmed" at bounding box center [0, 0] width 0 height 0
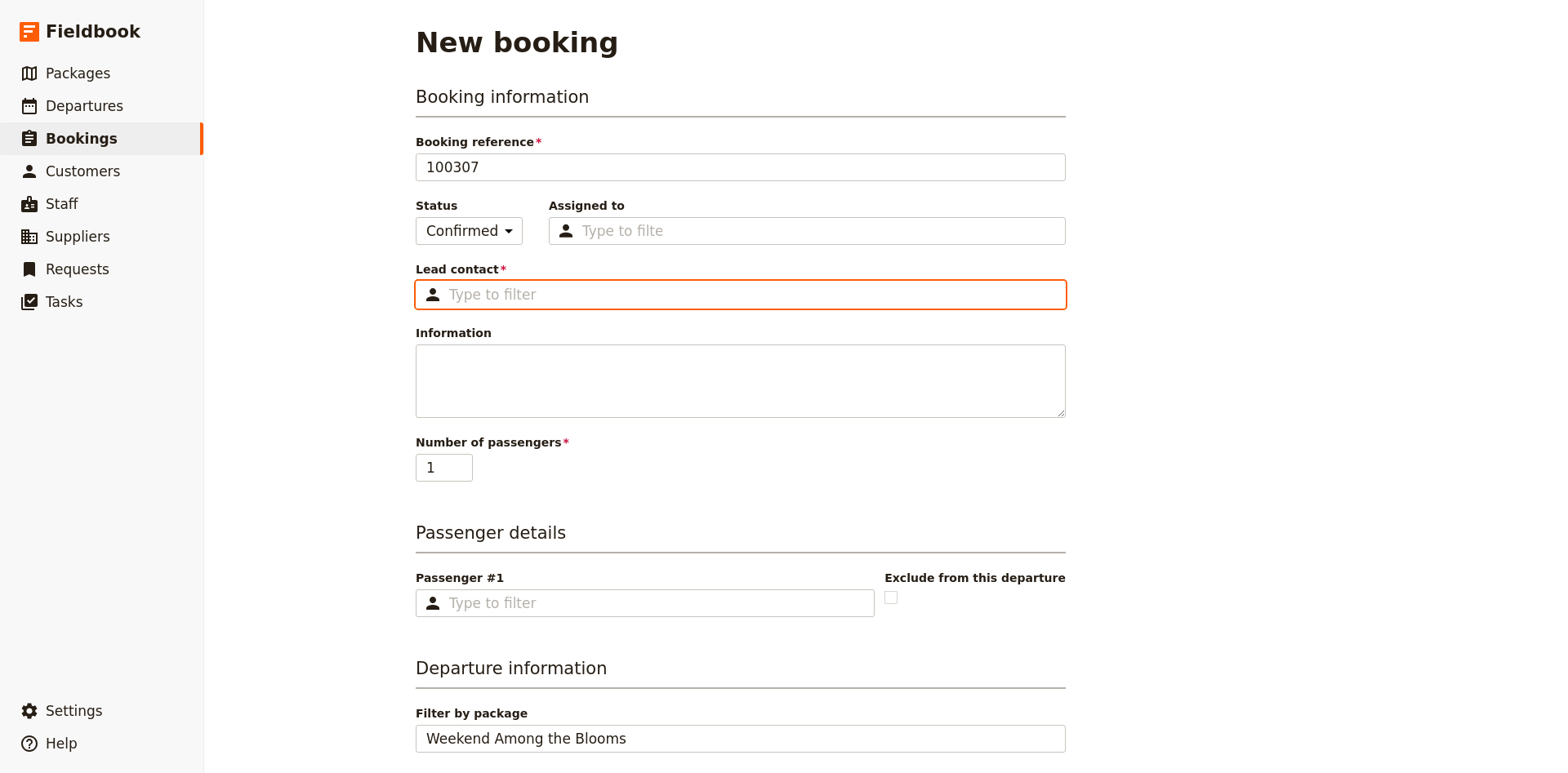
click at [523, 301] on input "Lead contact ​" at bounding box center [752, 295] width 606 height 20
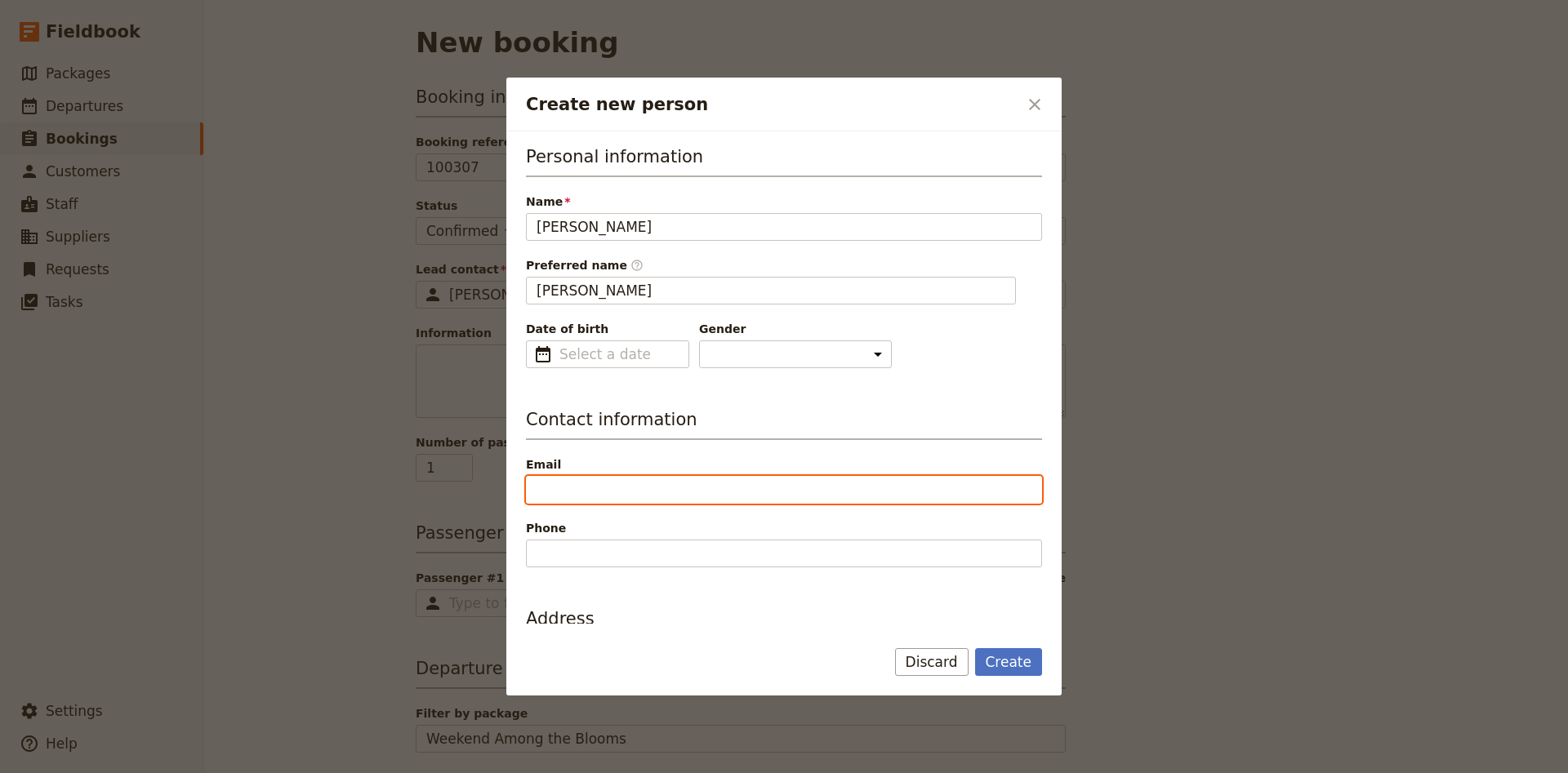
paste input "[EMAIL_ADDRESS][DOMAIN_NAME]"
paste input "0408 694 404"
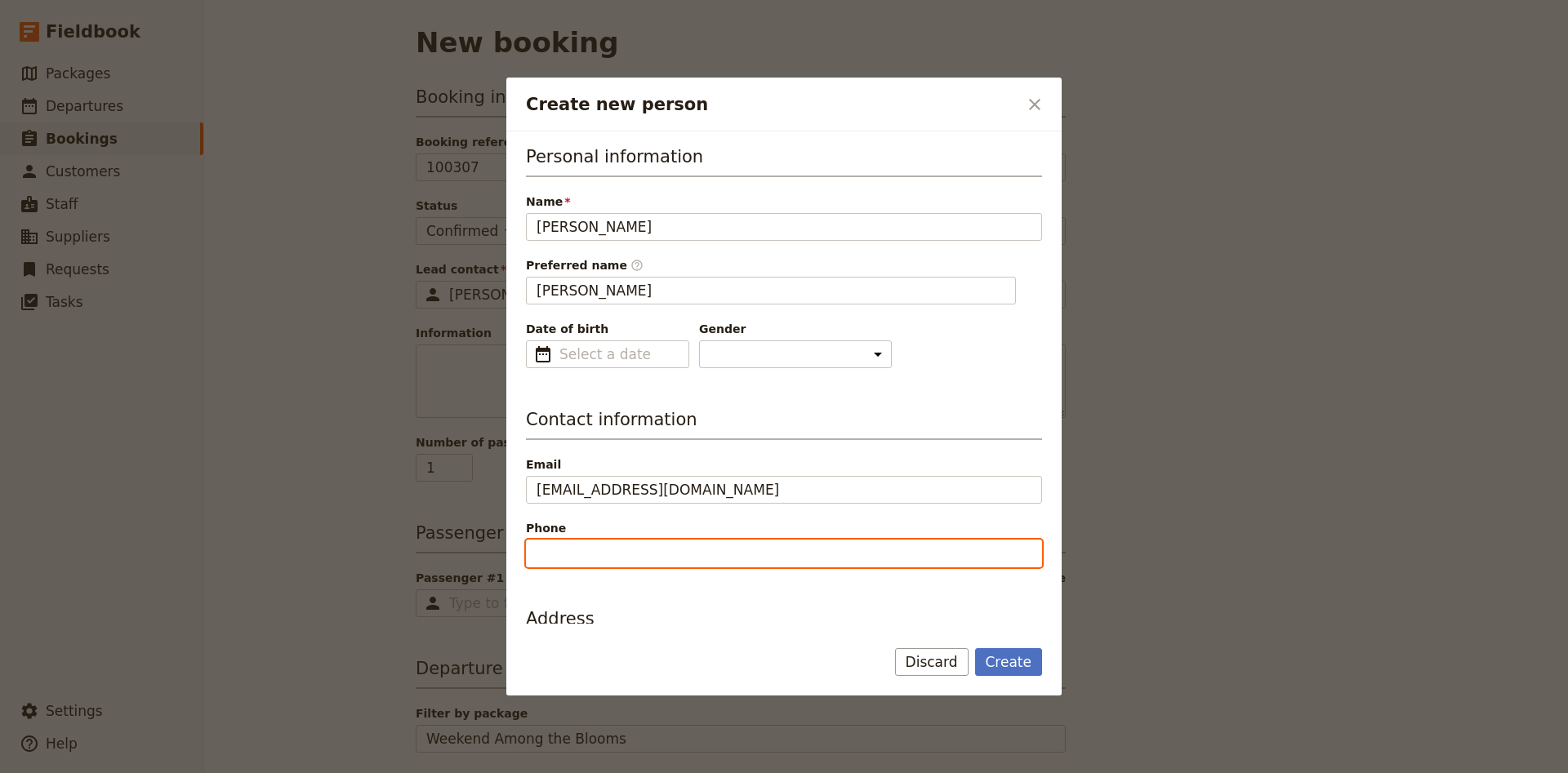
paste input "0408 694 404"
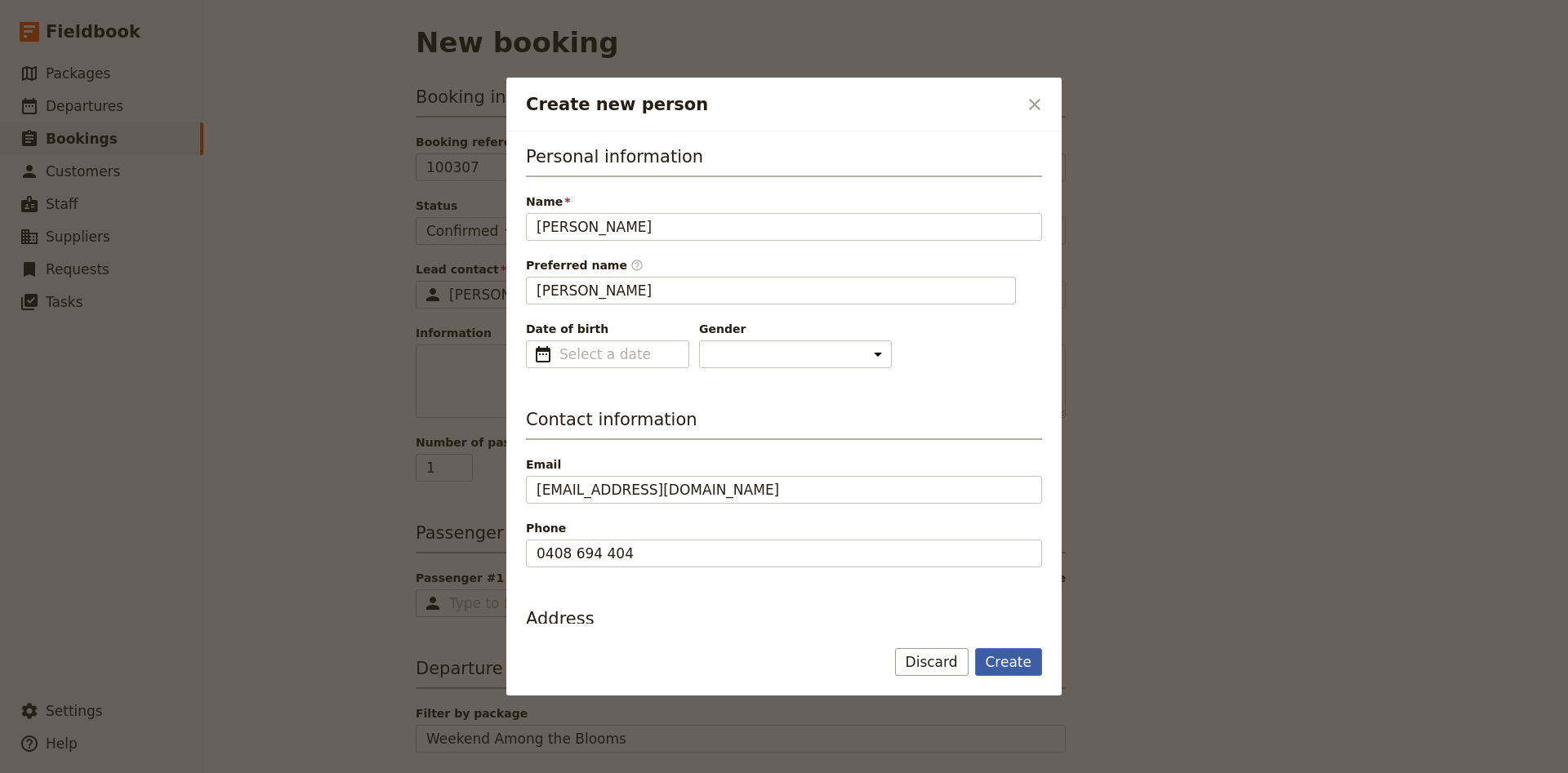
click at [1028, 652] on button "Create" at bounding box center [1008, 662] width 68 height 28
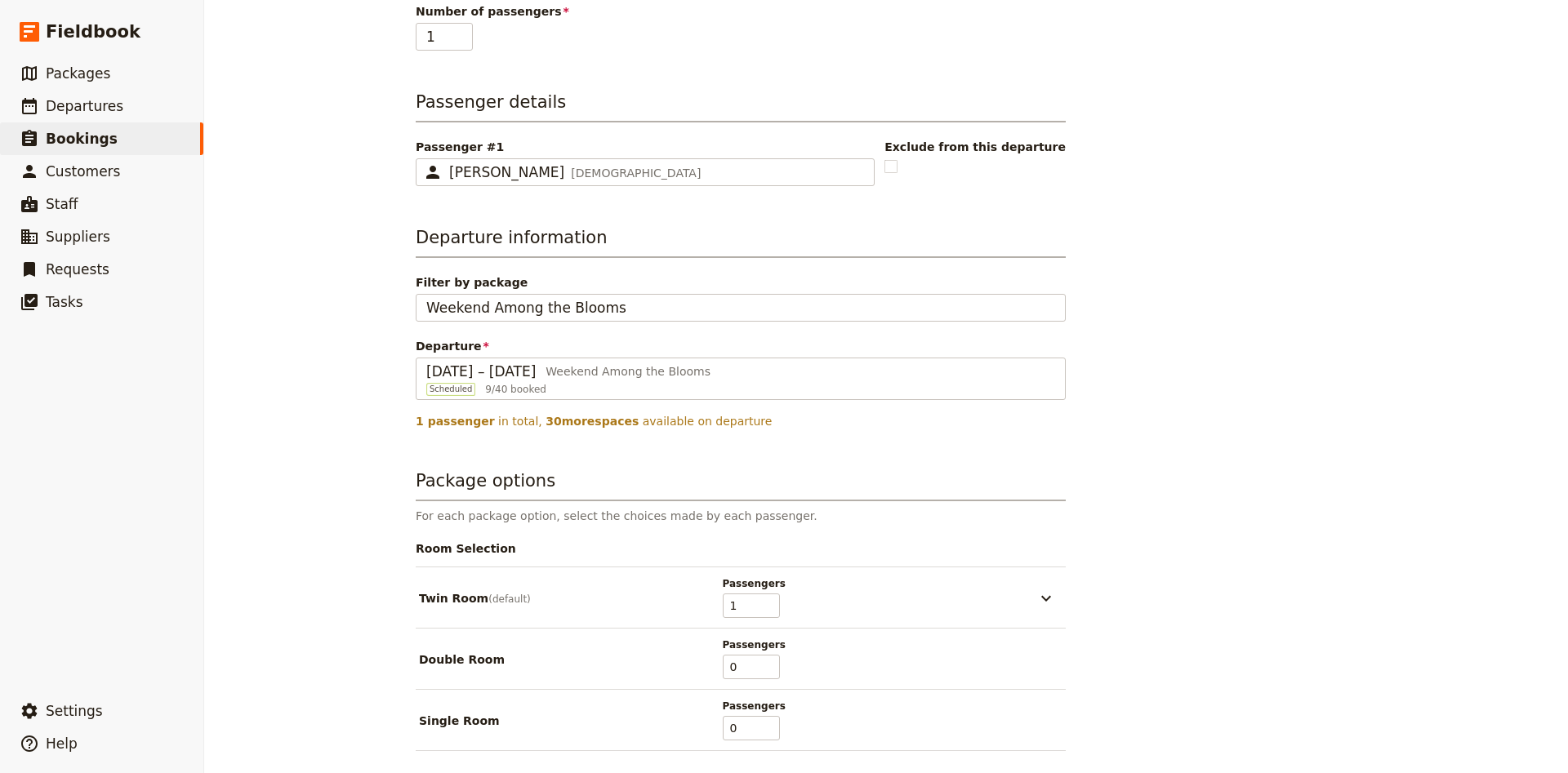
scroll to position [215, 0]
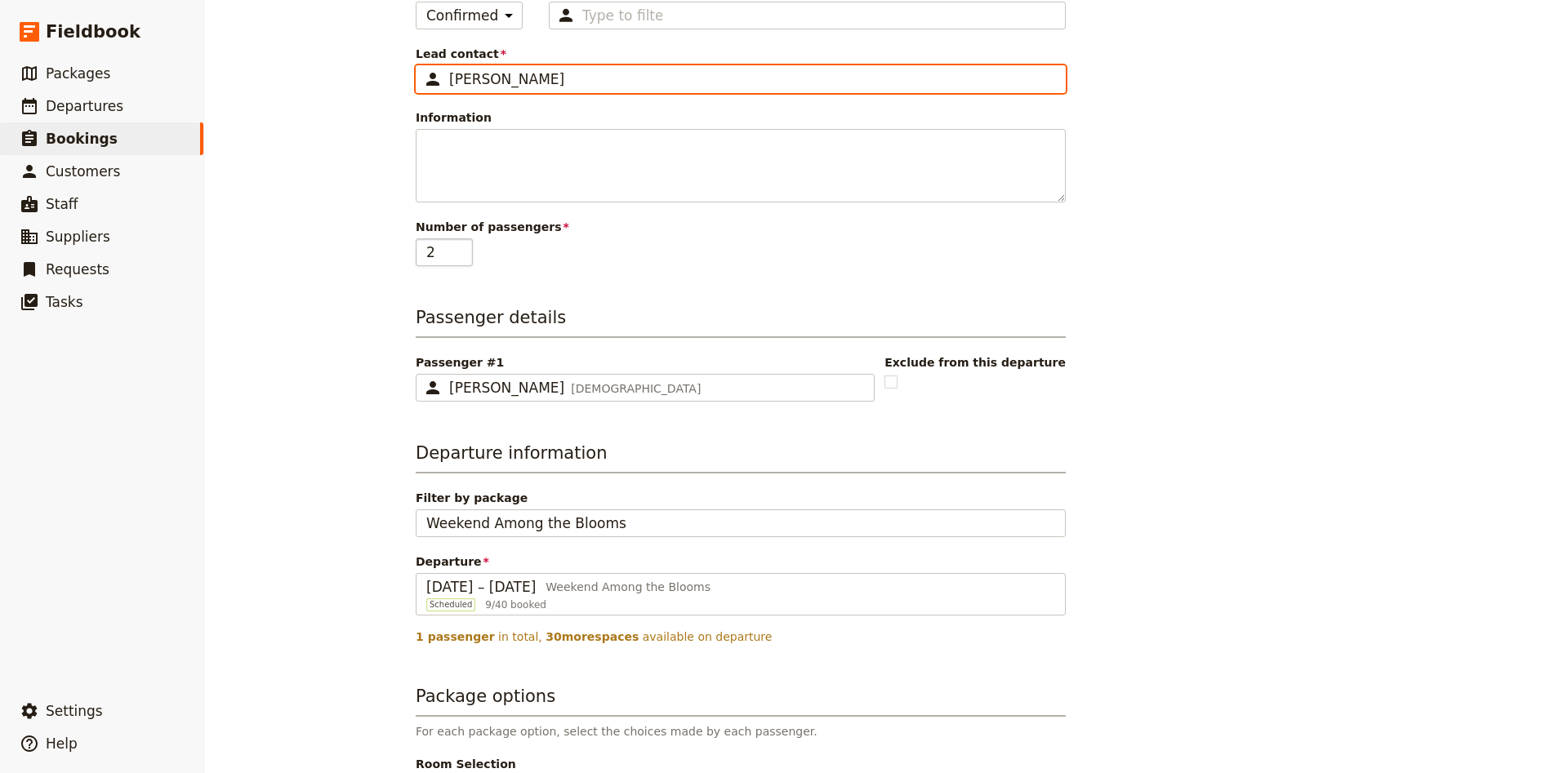
click at [461, 248] on input "2" at bounding box center [444, 252] width 57 height 28
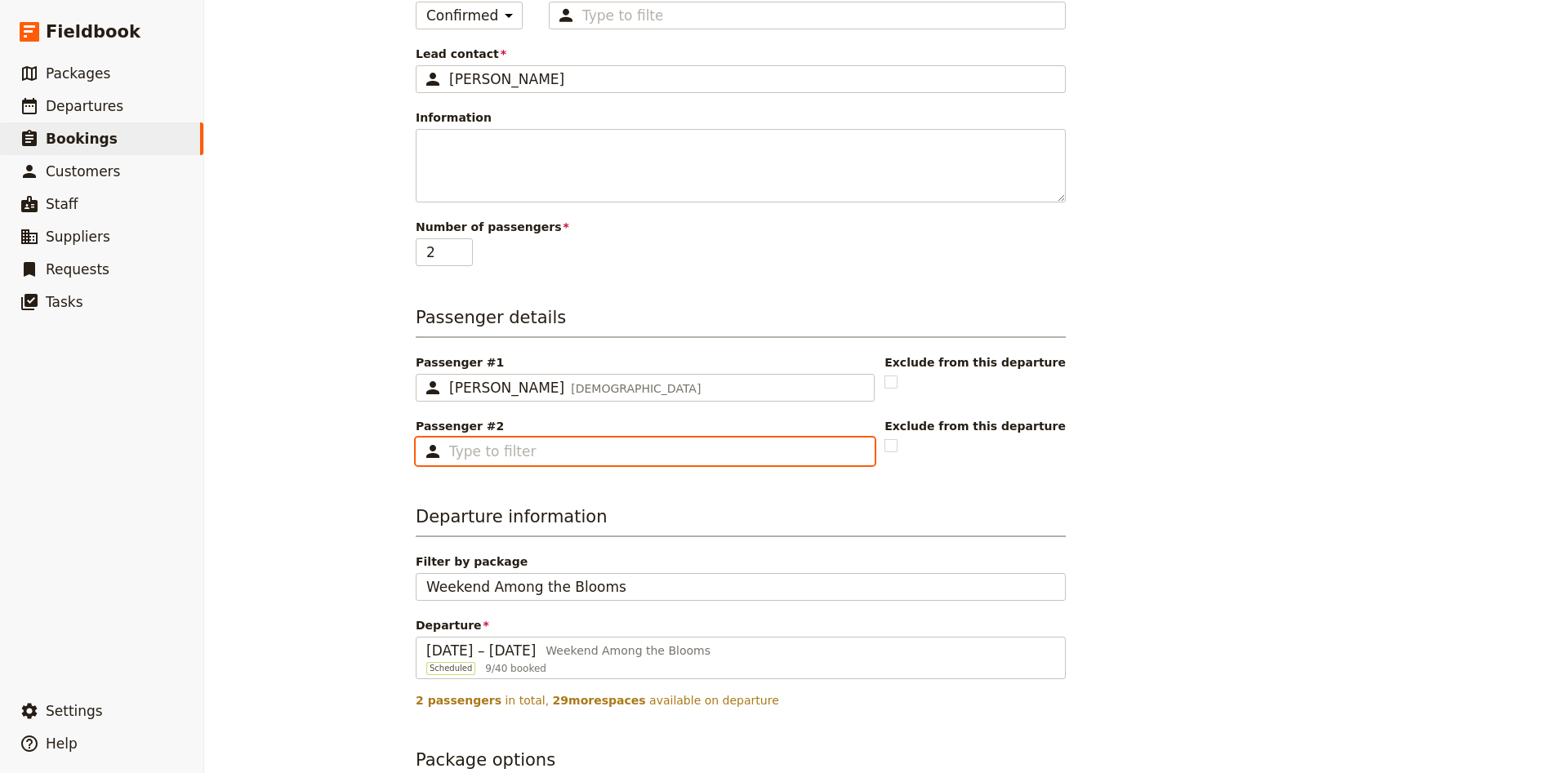
click at [480, 453] on input "Passenger #2 ​" at bounding box center [656, 451] width 415 height 20
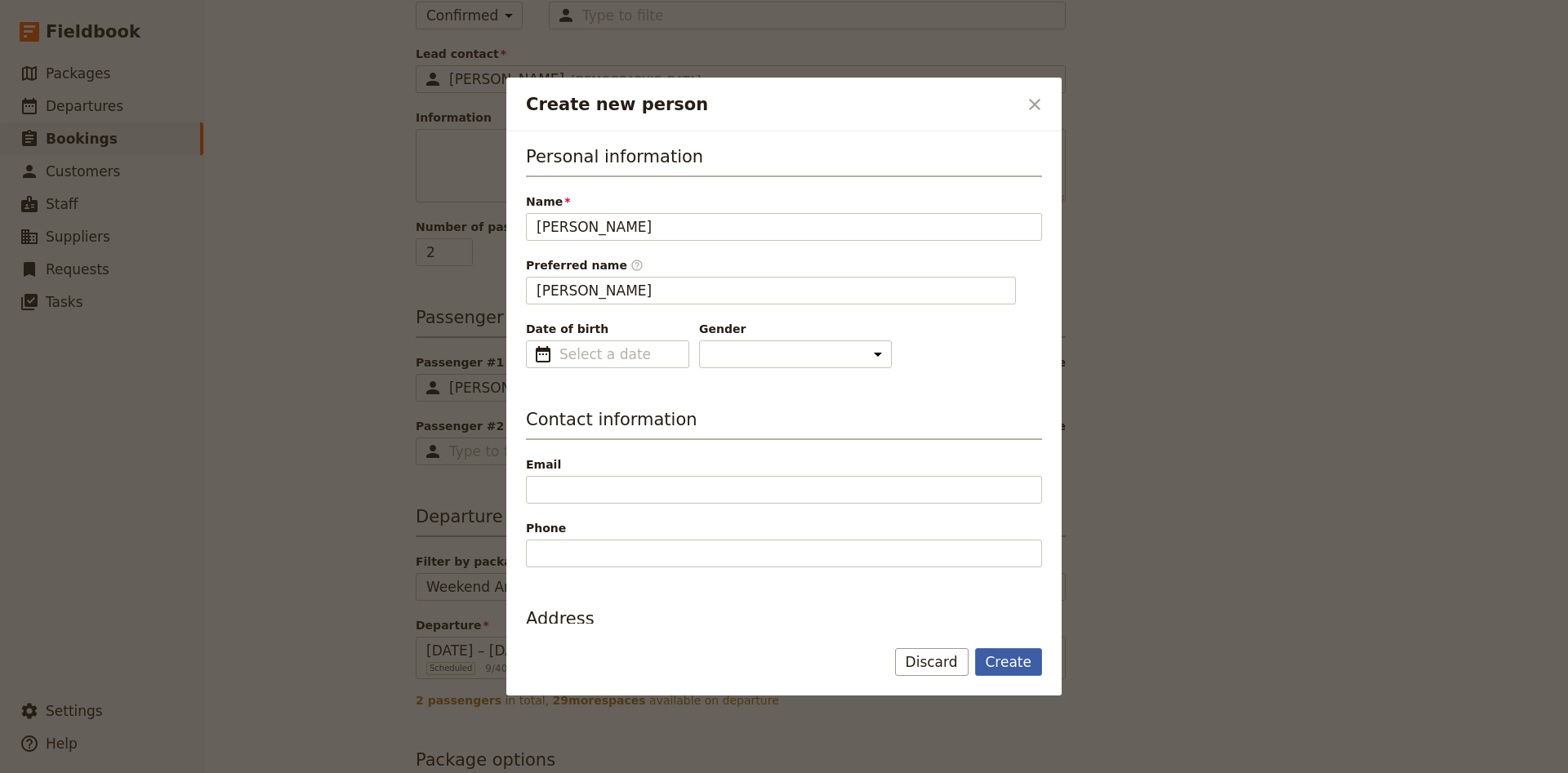
click at [994, 655] on button "Create" at bounding box center [1008, 662] width 68 height 28
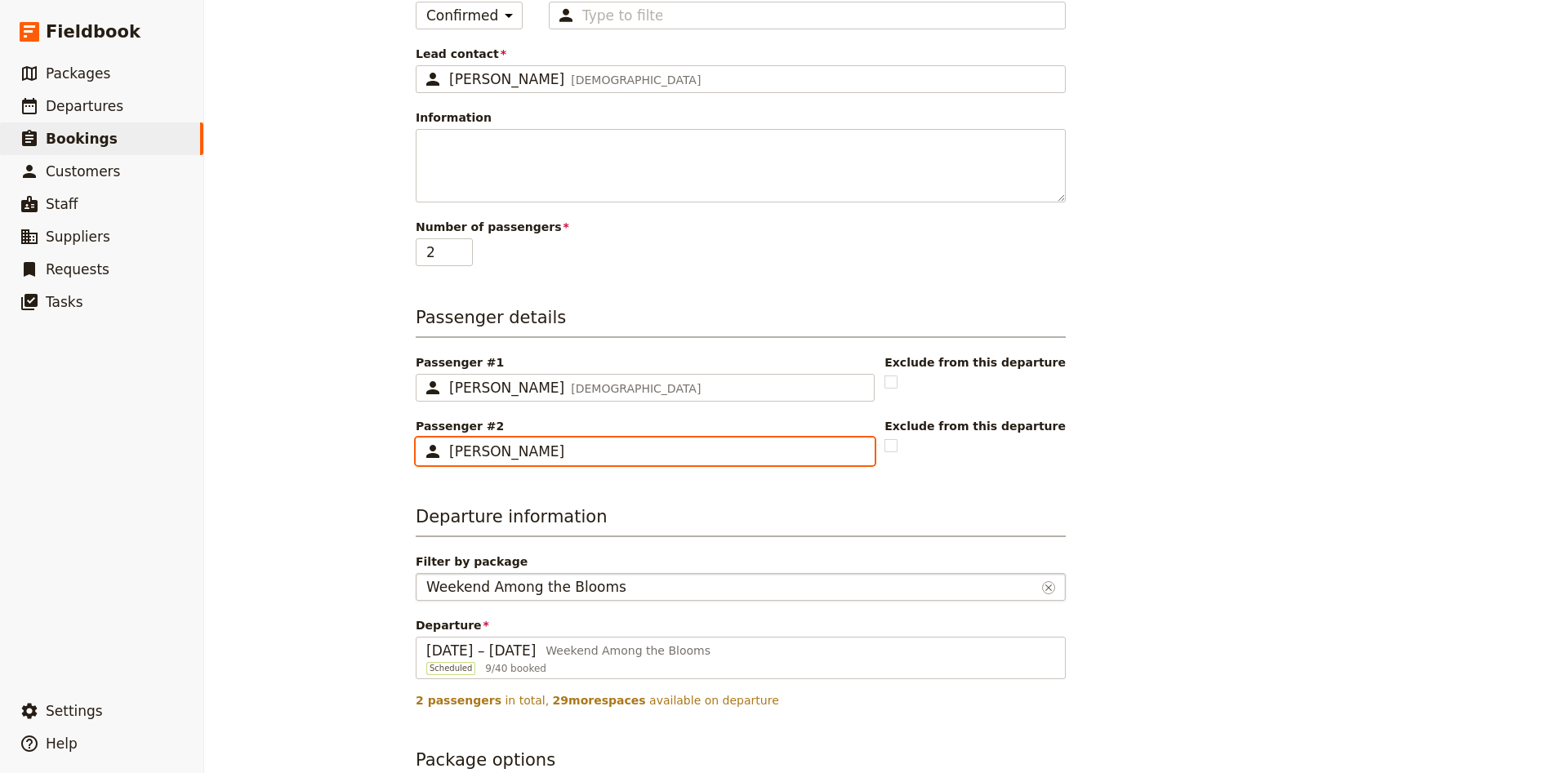
scroll to position [625, 0]
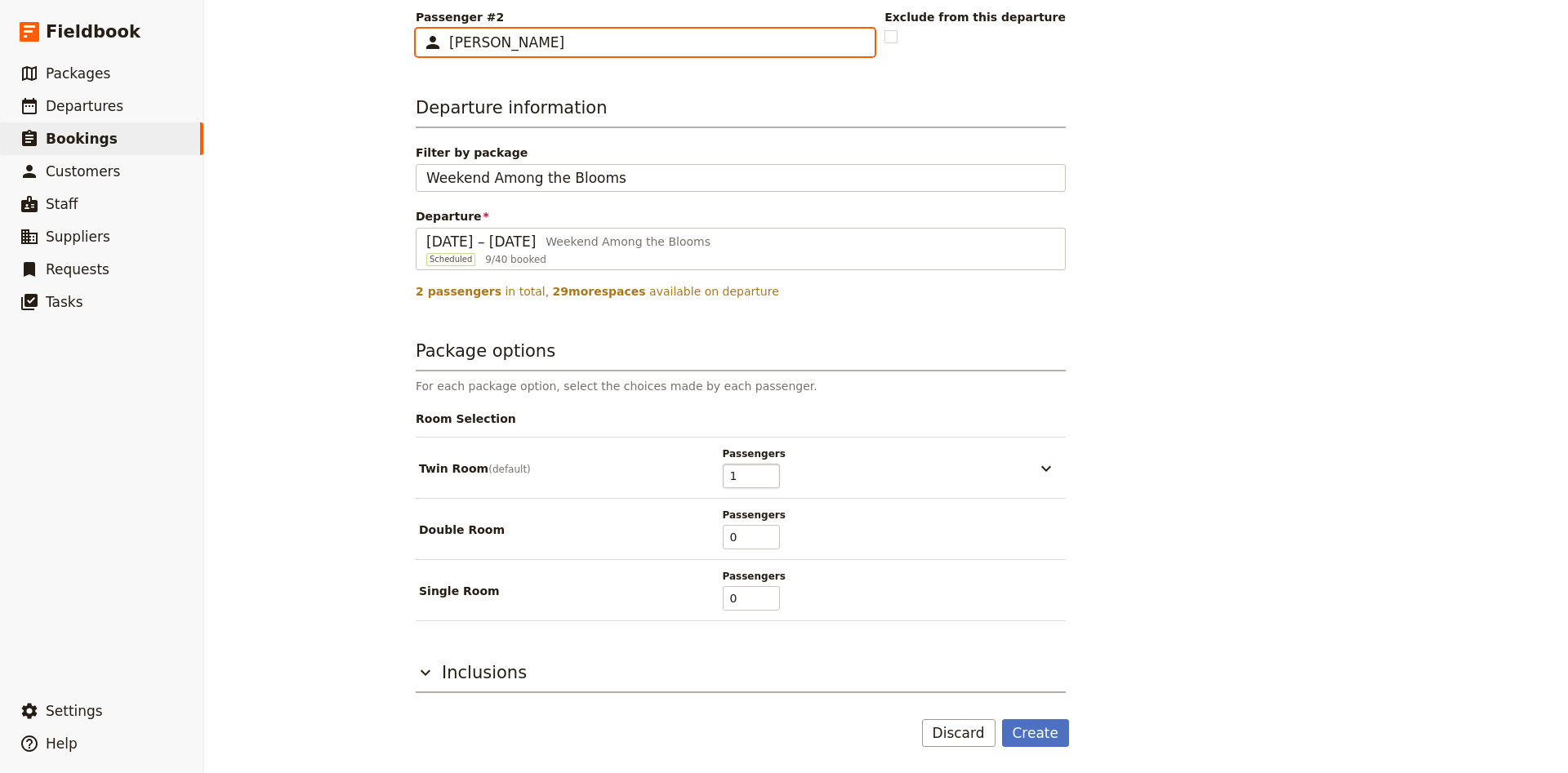
click at [772, 481] on input "1" at bounding box center [751, 476] width 57 height 25
click at [772, 481] on input "0" at bounding box center [751, 476] width 57 height 25
click at [768, 530] on input "1" at bounding box center [751, 537] width 57 height 25
click at [768, 530] on input "2" at bounding box center [751, 537] width 57 height 25
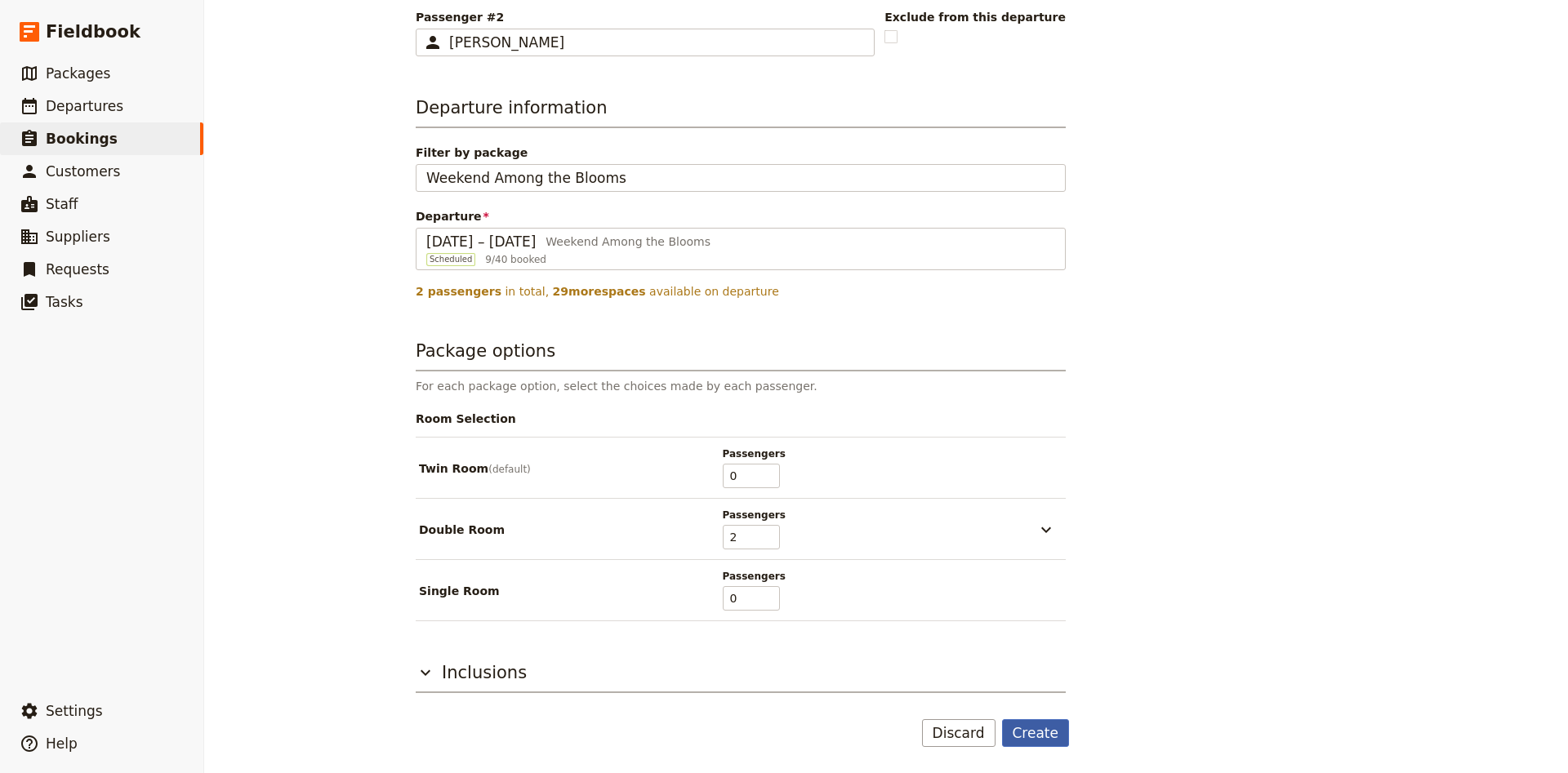
click at [1045, 734] on button "Create" at bounding box center [1036, 733] width 68 height 28
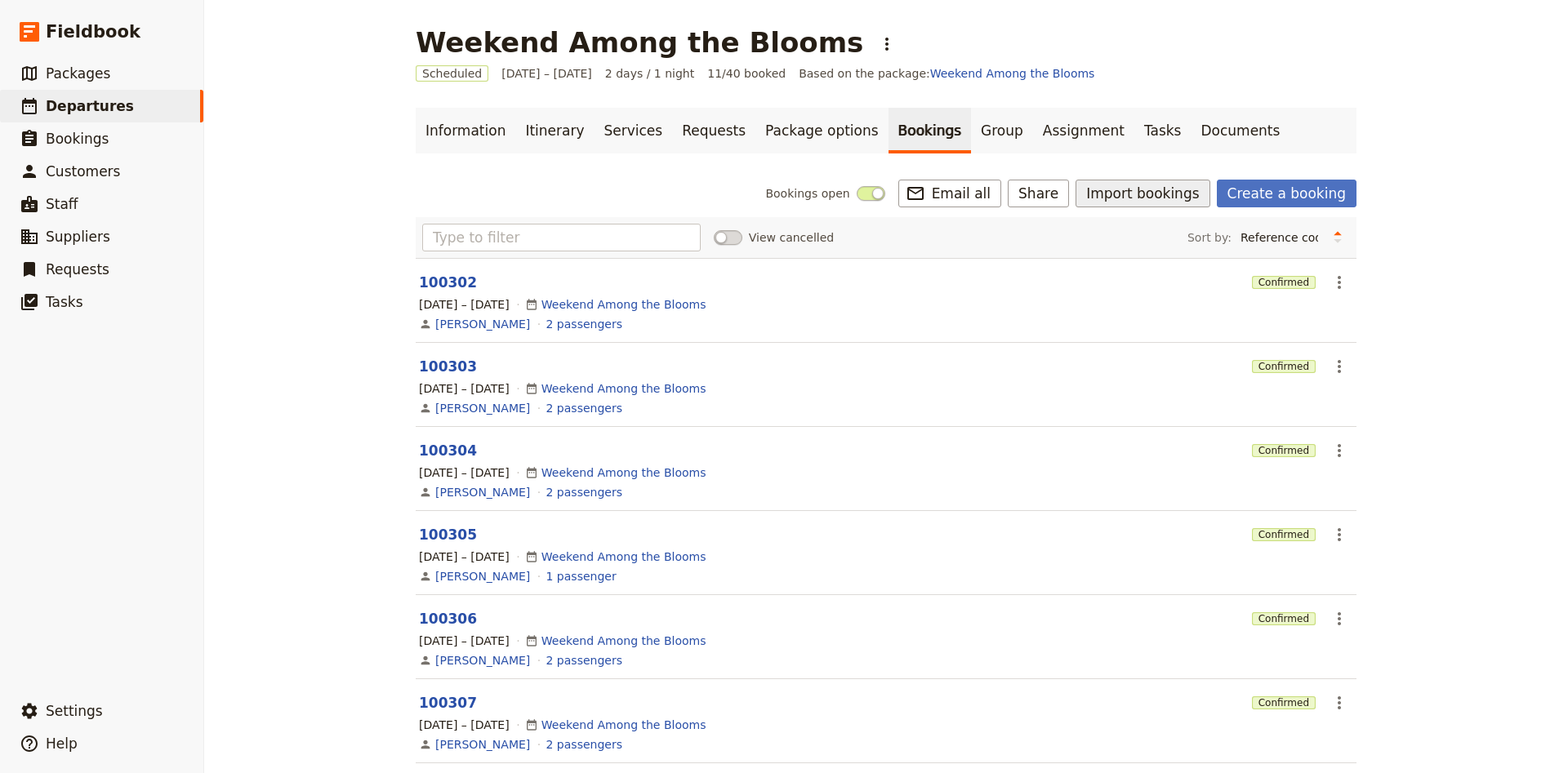
click at [1209, 188] on button "Import bookings" at bounding box center [1142, 193] width 134 height 28
click at [1191, 191] on button "Import bookings" at bounding box center [1142, 193] width 134 height 28
click at [1249, 186] on link "Create a booking" at bounding box center [1286, 193] width 139 height 28
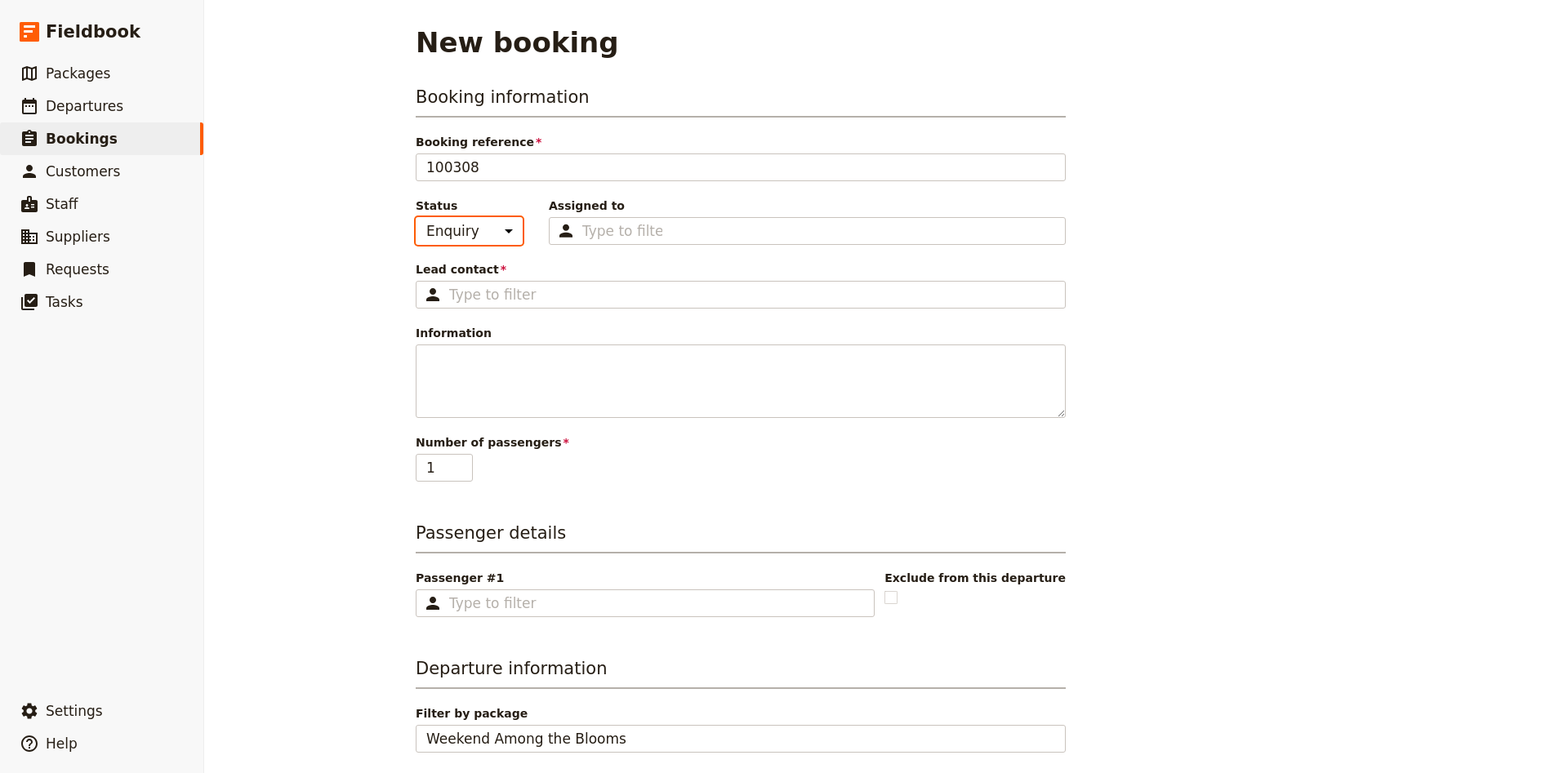
click at [415, 217] on select "Enquiry On hold Confirmed" at bounding box center [469, 231] width 107 height 28
click option "Confirmed" at bounding box center [0, 0] width 0 height 0
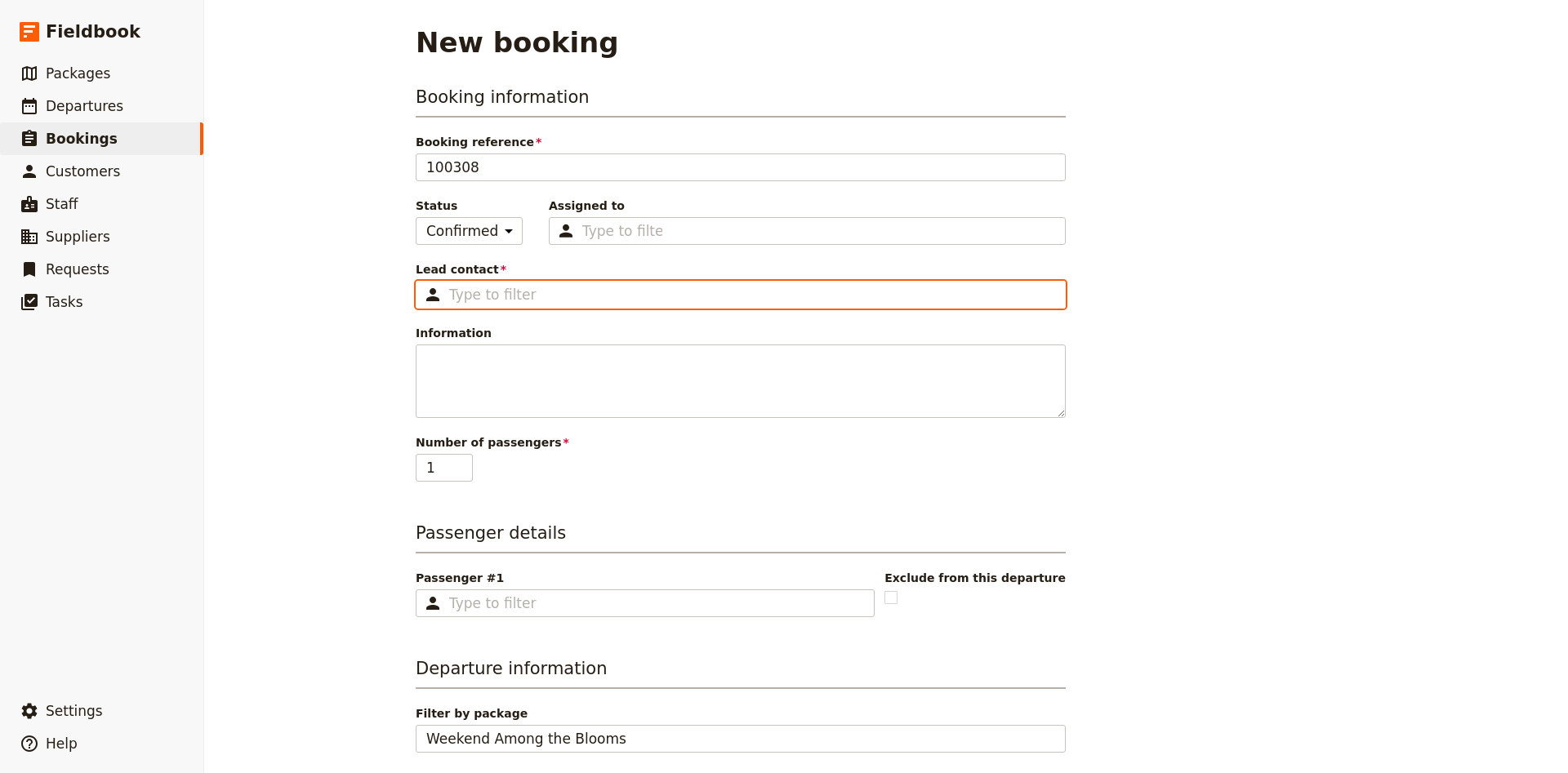
click at [532, 292] on input "Lead contact ​" at bounding box center [752, 295] width 606 height 20
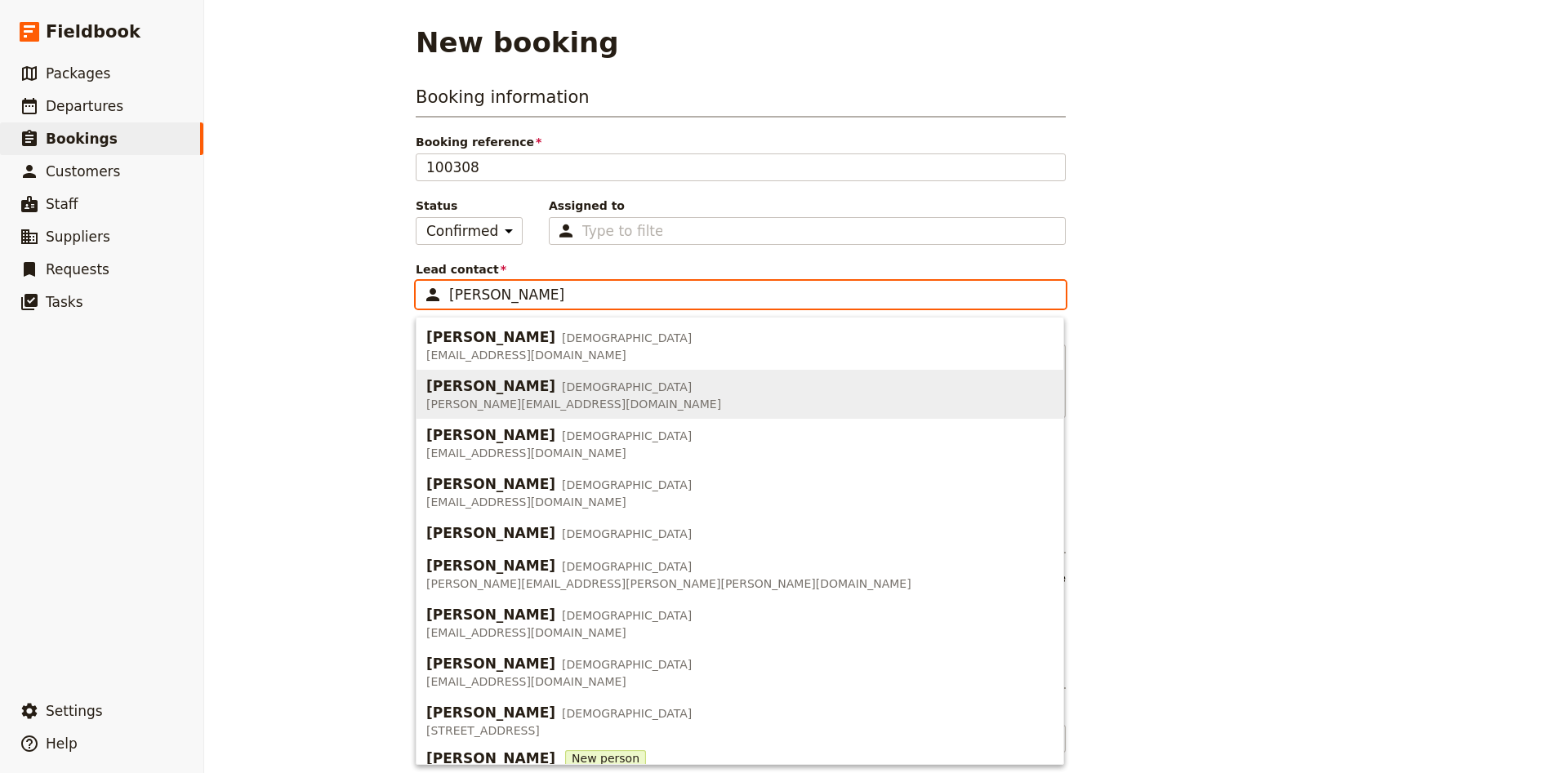
click at [562, 393] on span "[DEMOGRAPHIC_DATA]" at bounding box center [627, 386] width 129 height 16
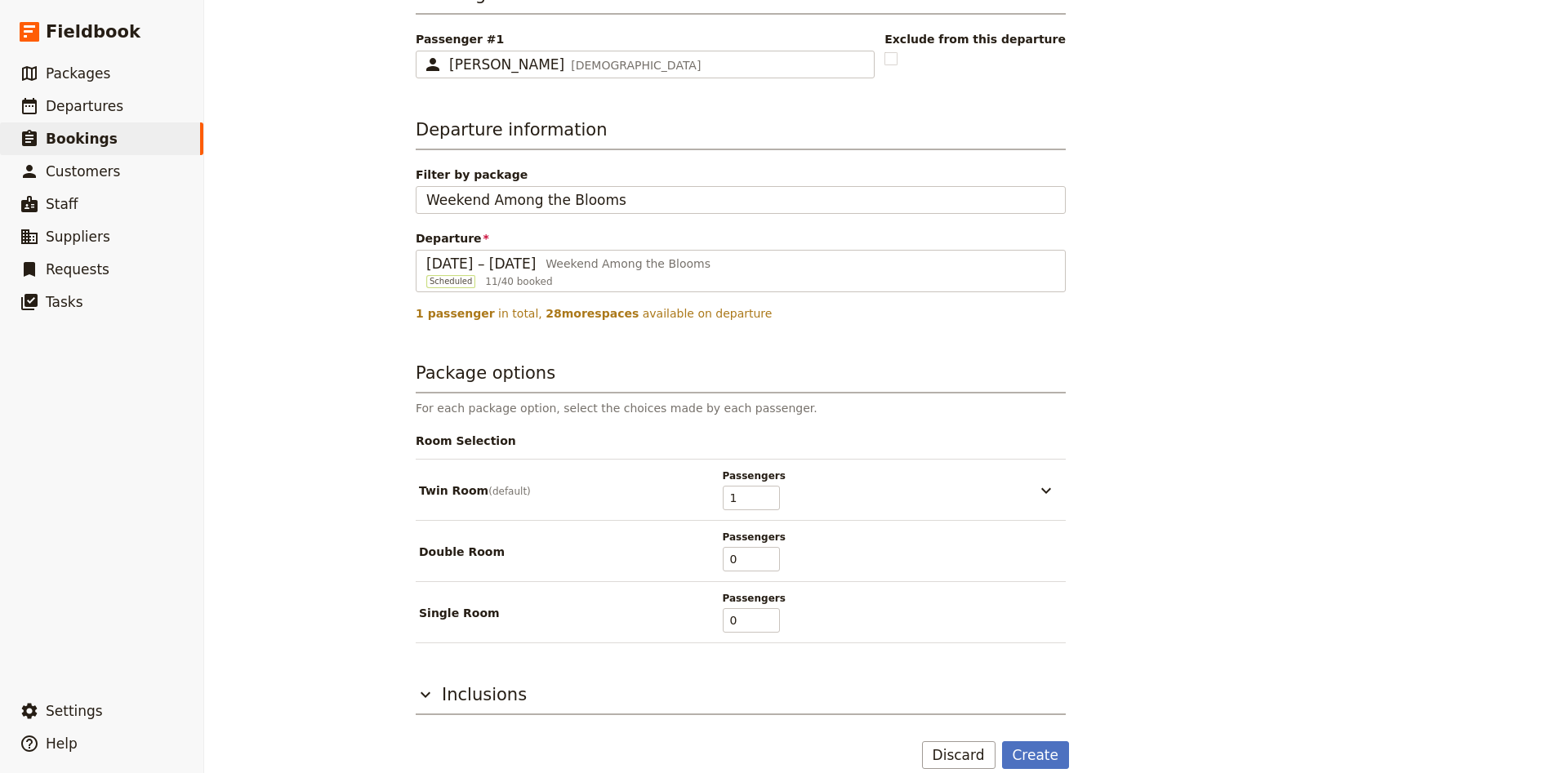
scroll to position [561, 0]
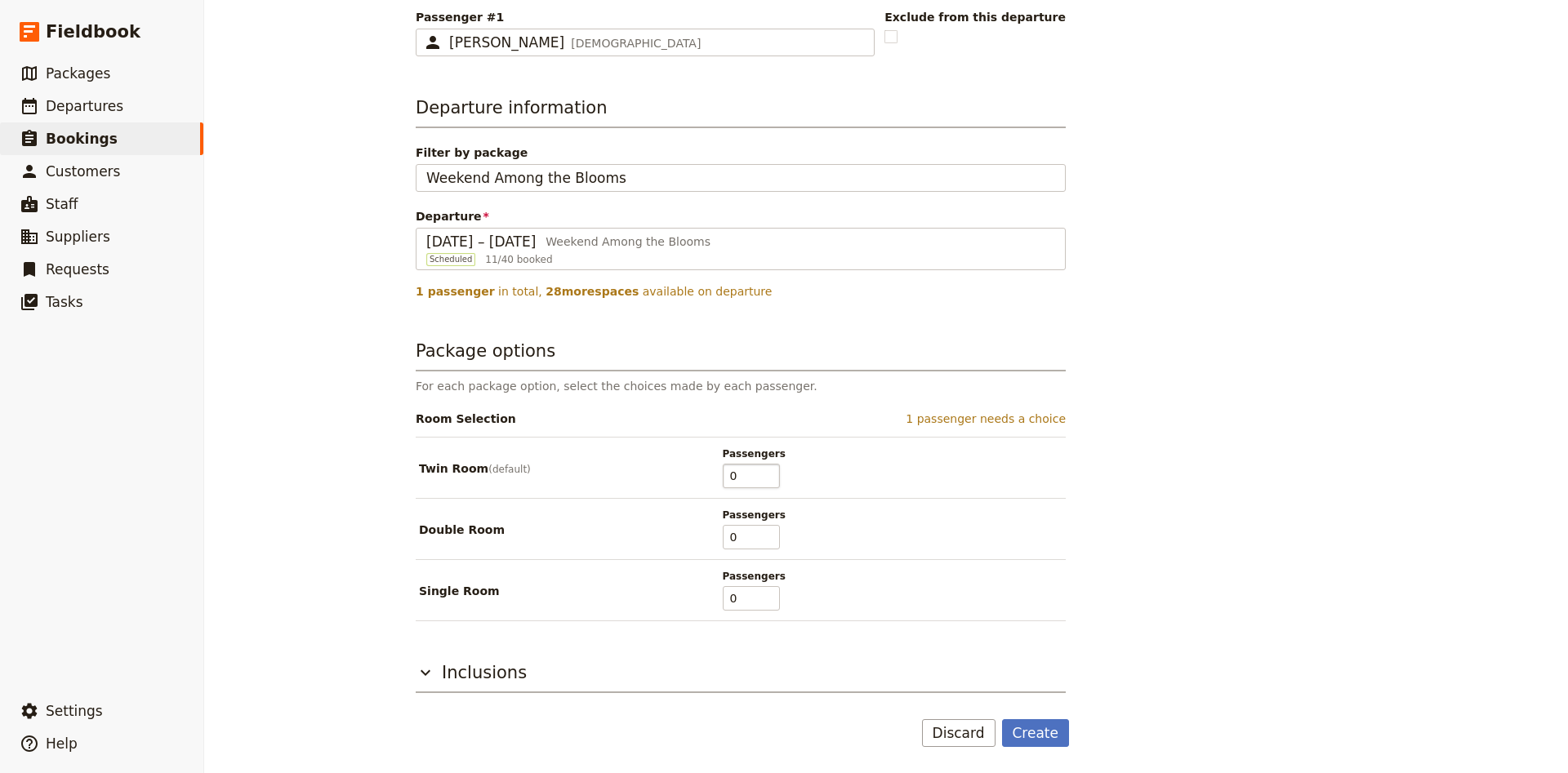
click at [770, 480] on input "0" at bounding box center [751, 476] width 57 height 25
click at [772, 590] on input "0" at bounding box center [751, 599] width 57 height 25
click at [771, 593] on input "1" at bounding box center [751, 599] width 57 height 25
click at [1022, 730] on button "Create" at bounding box center [1036, 733] width 68 height 28
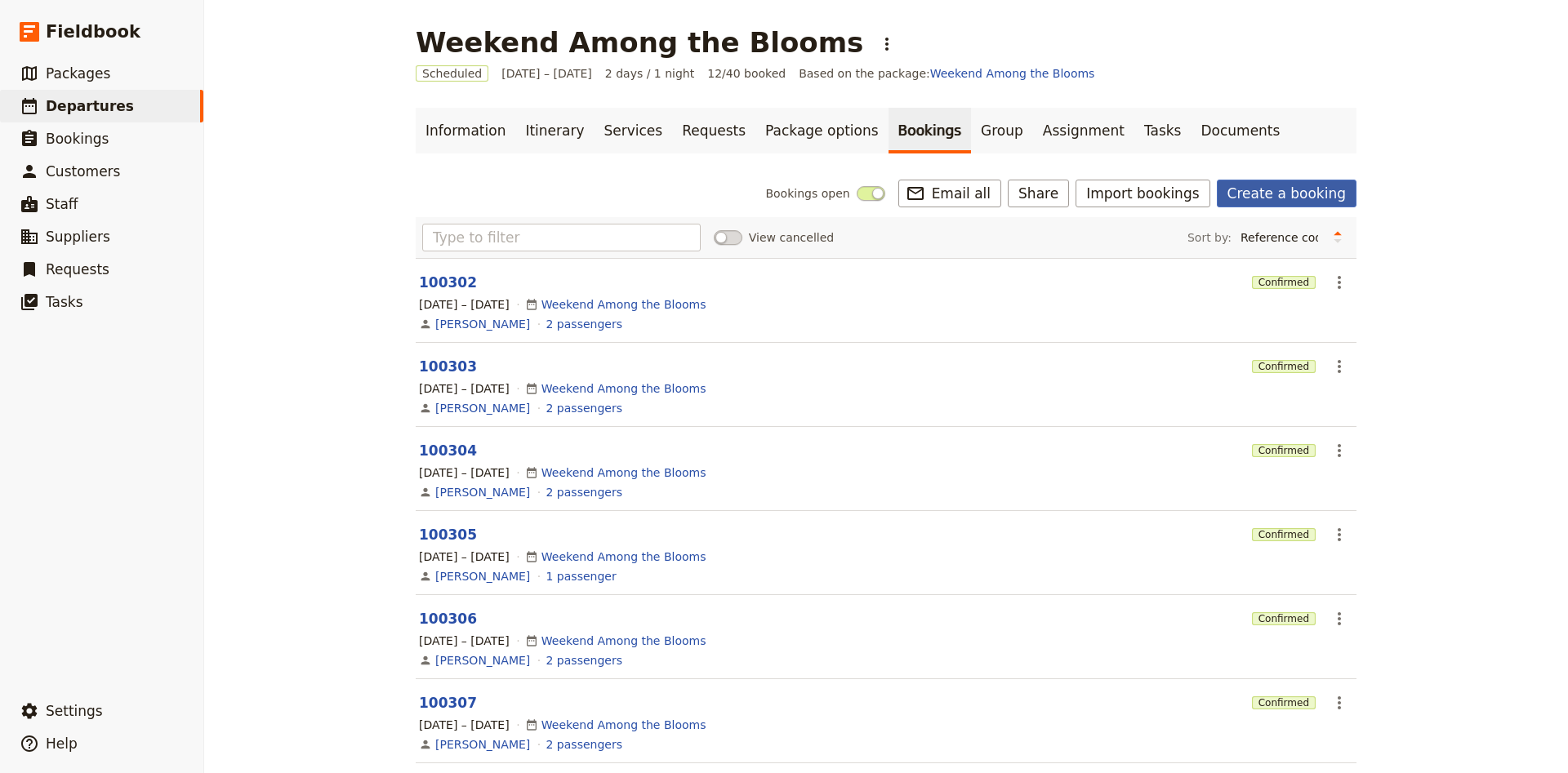
click at [1304, 201] on link "Create a booking" at bounding box center [1286, 193] width 139 height 28
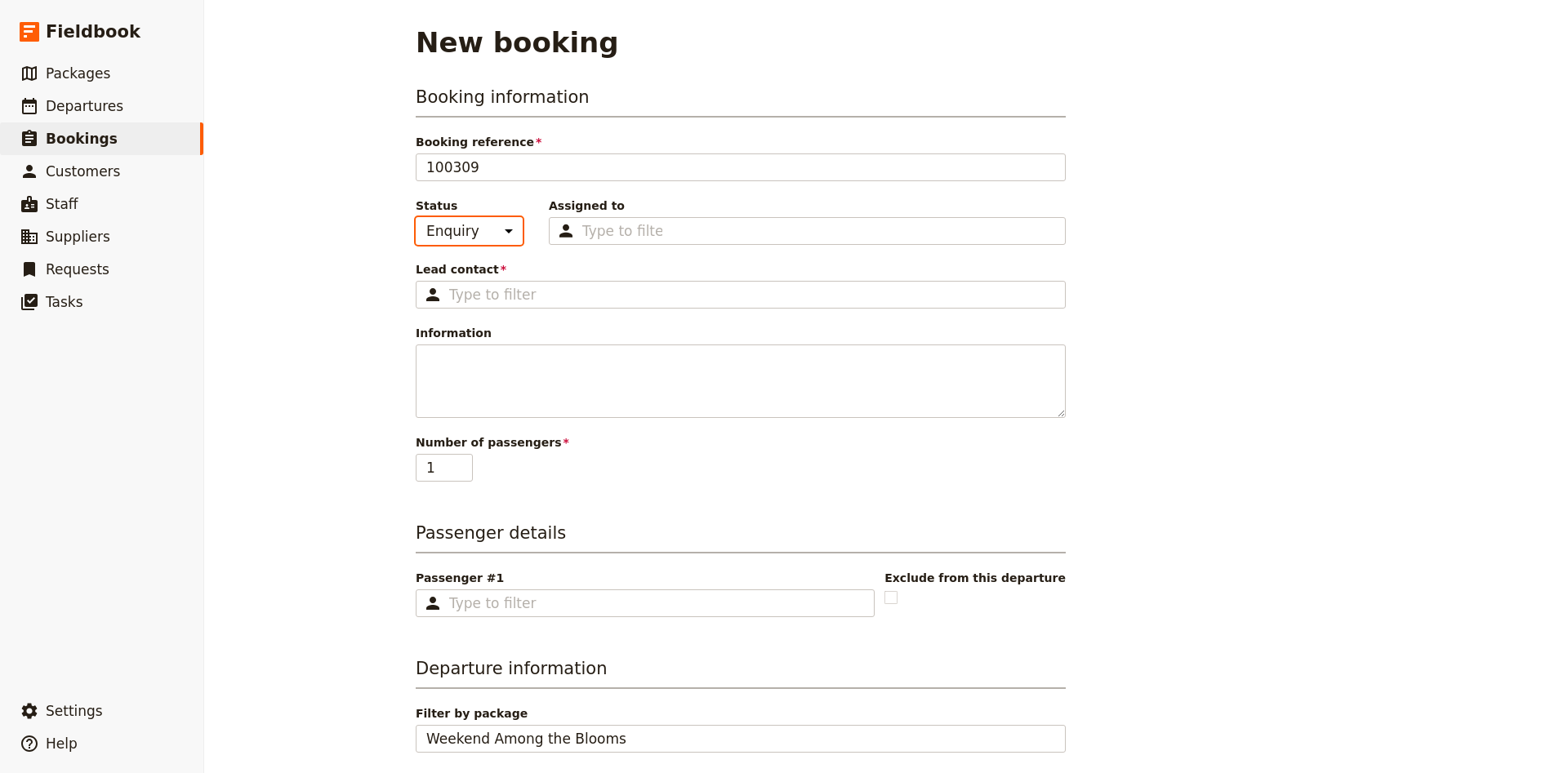
click at [415, 217] on select "Enquiry On hold Confirmed" at bounding box center [469, 231] width 107 height 28
click option "Confirmed" at bounding box center [0, 0] width 0 height 0
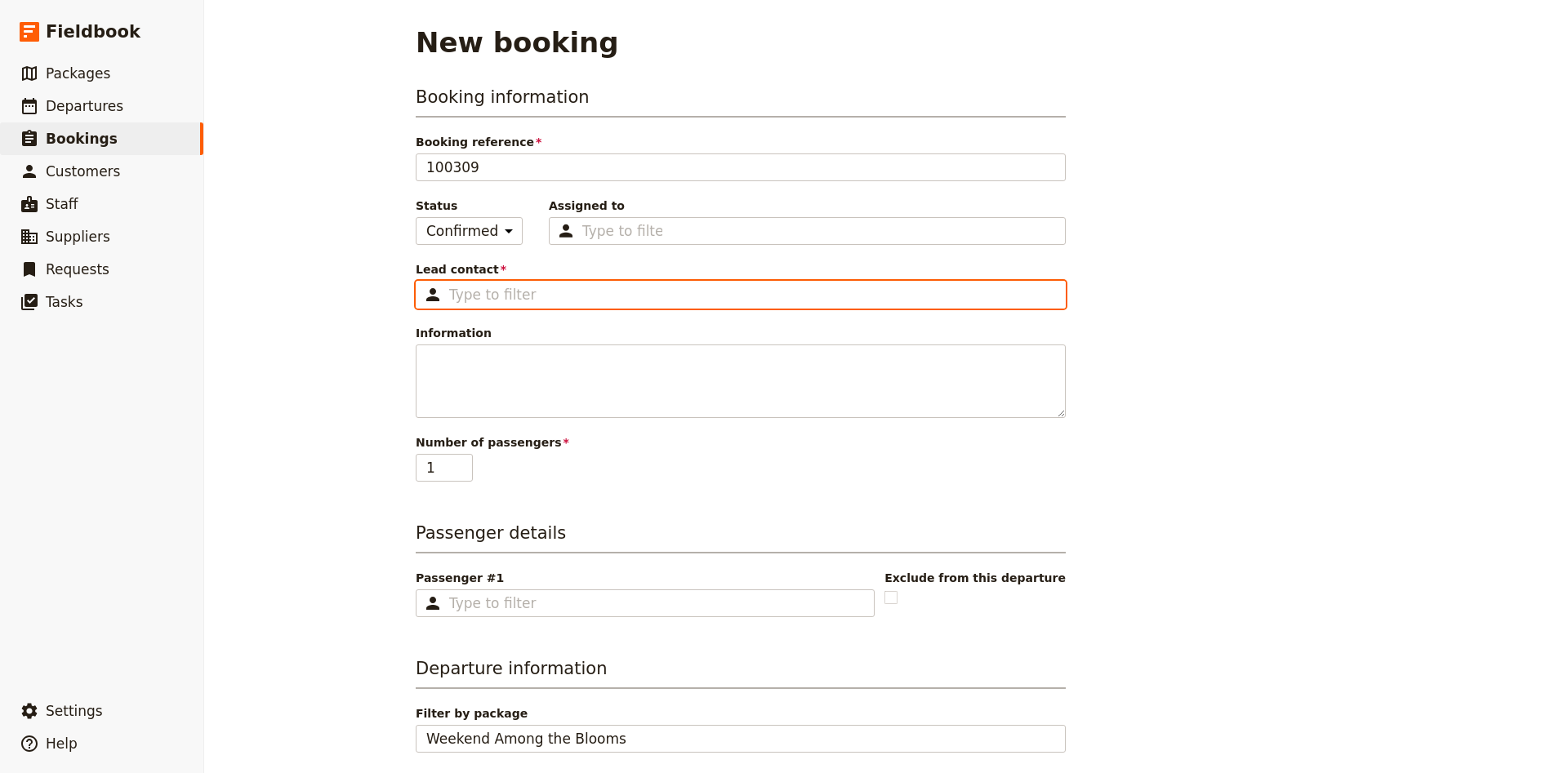
click at [520, 296] on input "Lead contact ​" at bounding box center [752, 295] width 606 height 20
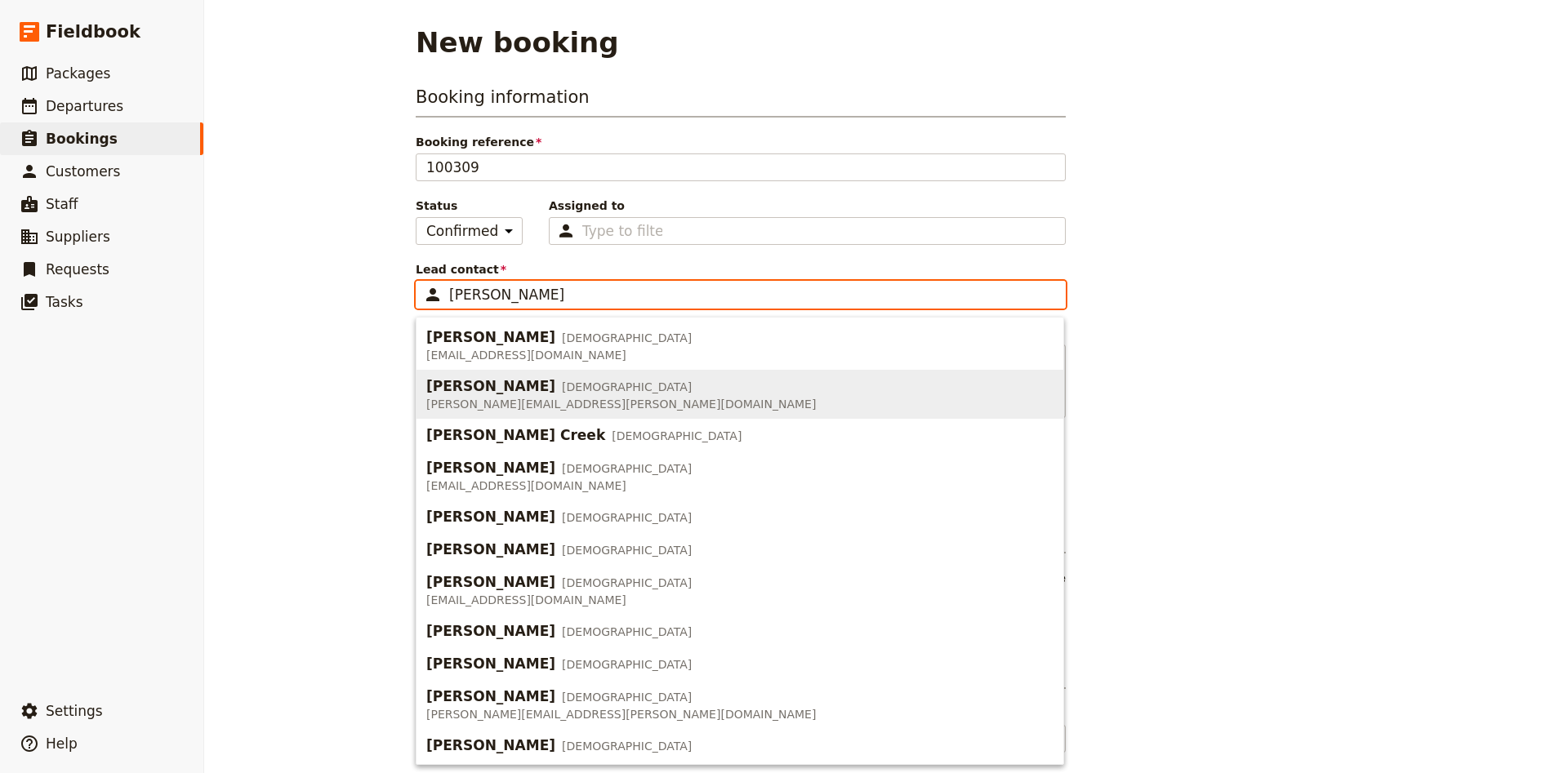
click at [562, 385] on span "[DEMOGRAPHIC_DATA]" at bounding box center [627, 386] width 129 height 16
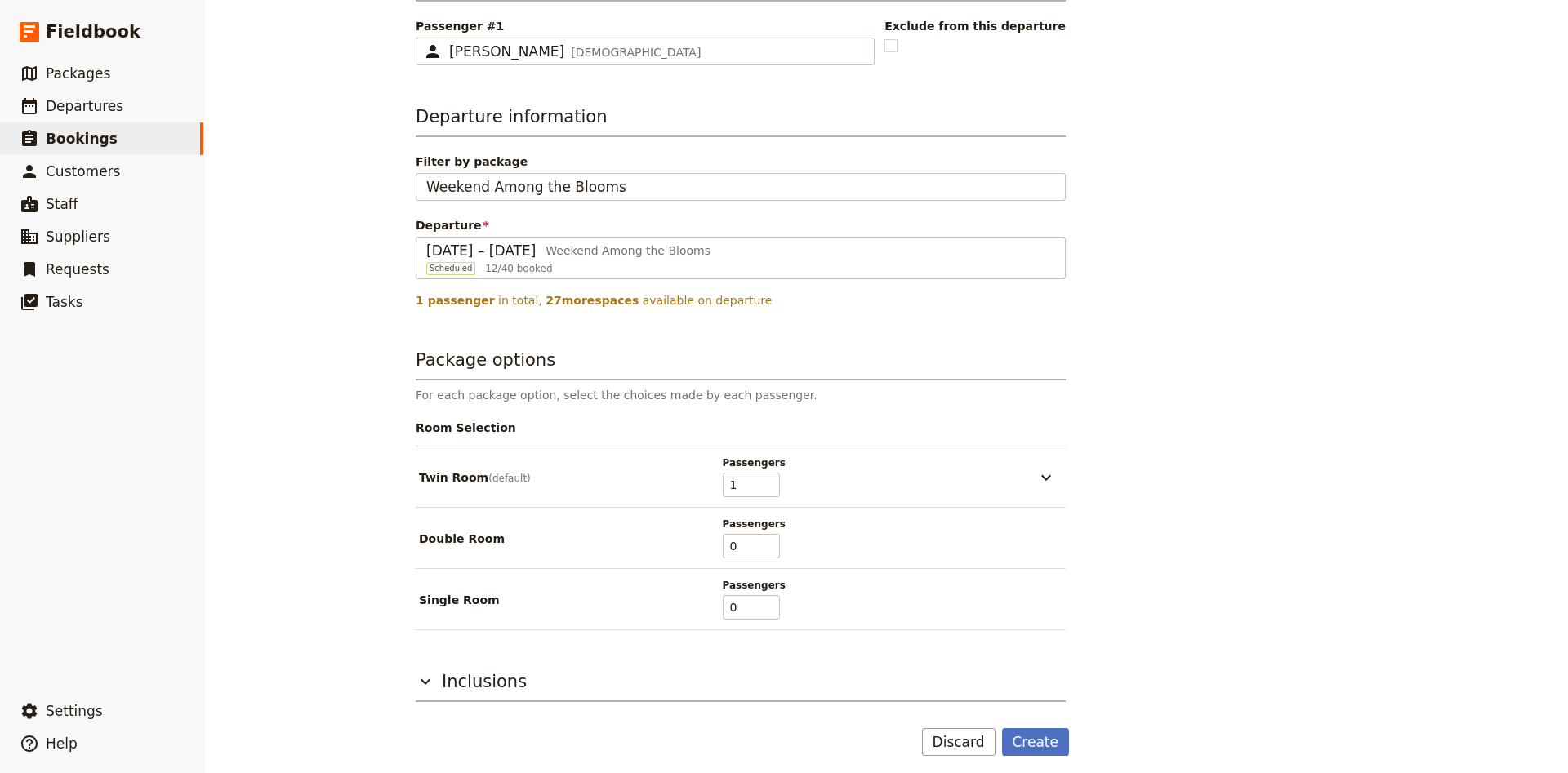
scroll to position [561, 0]
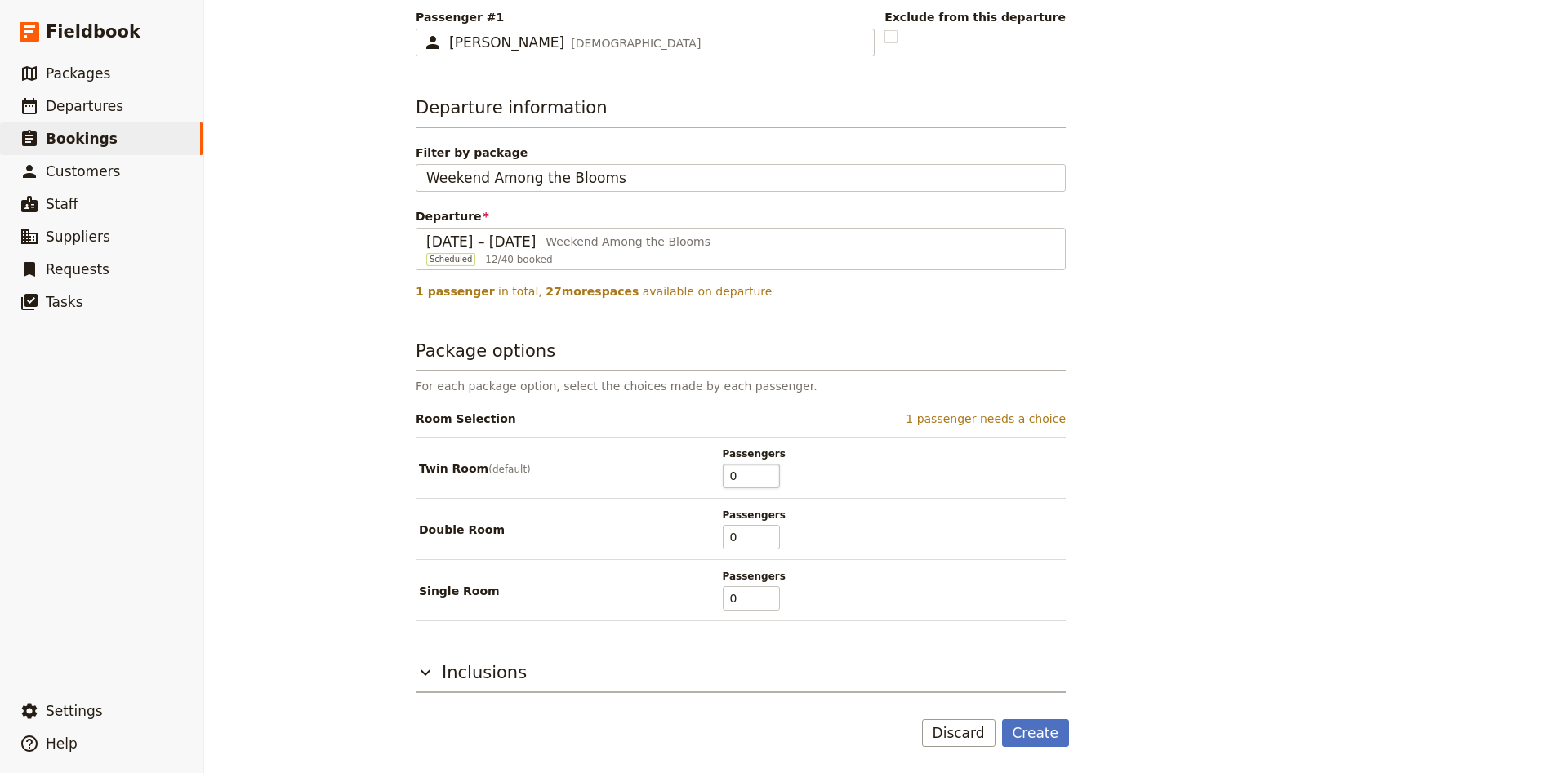
click at [770, 481] on input "0" at bounding box center [751, 476] width 57 height 25
click at [764, 600] on input "0" at bounding box center [751, 599] width 57 height 25
click at [766, 593] on input "1" at bounding box center [751, 599] width 57 height 25
click at [1018, 728] on button "Create" at bounding box center [1036, 733] width 68 height 28
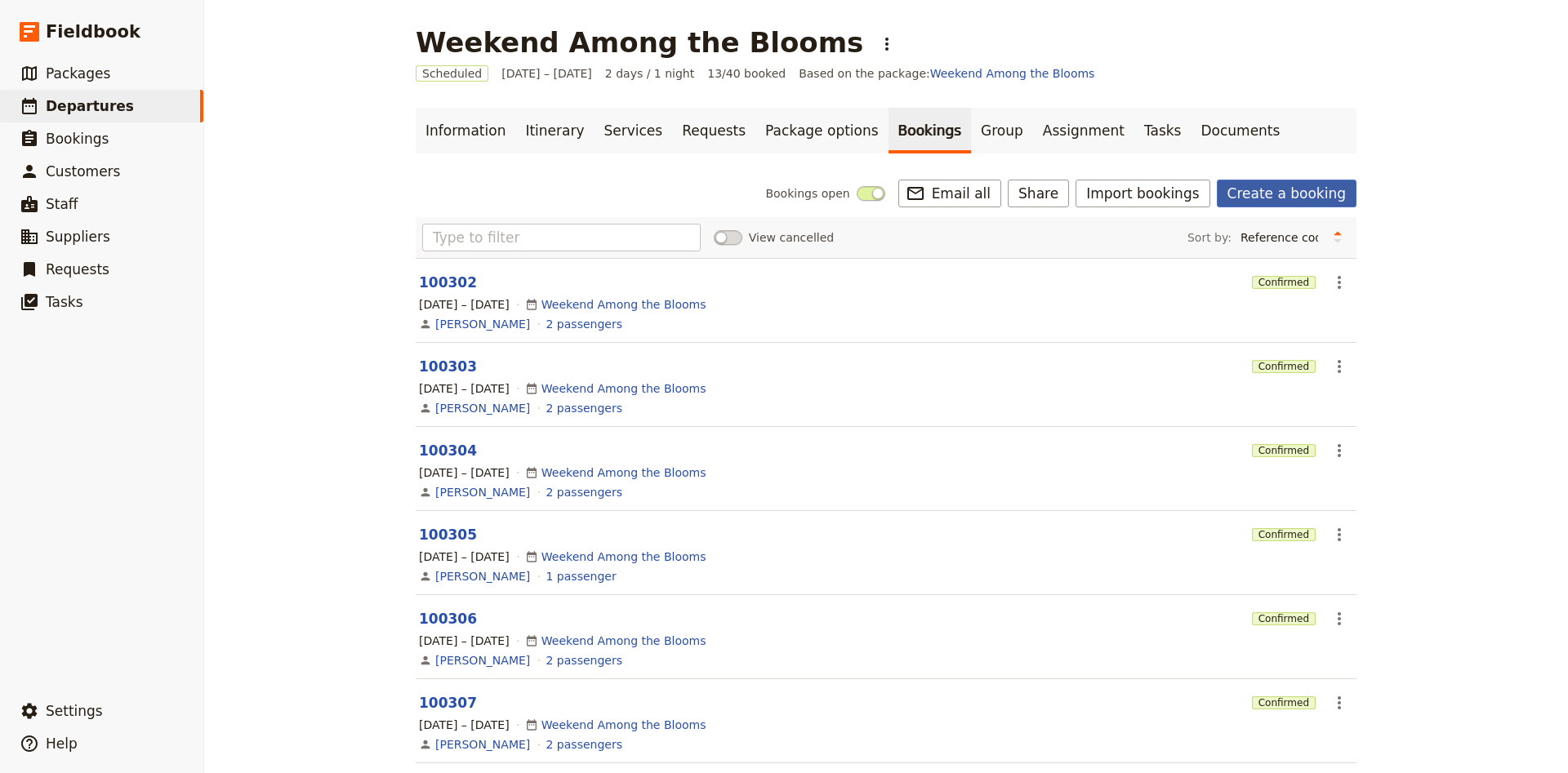
click at [1318, 190] on link "Create a booking" at bounding box center [1286, 193] width 139 height 28
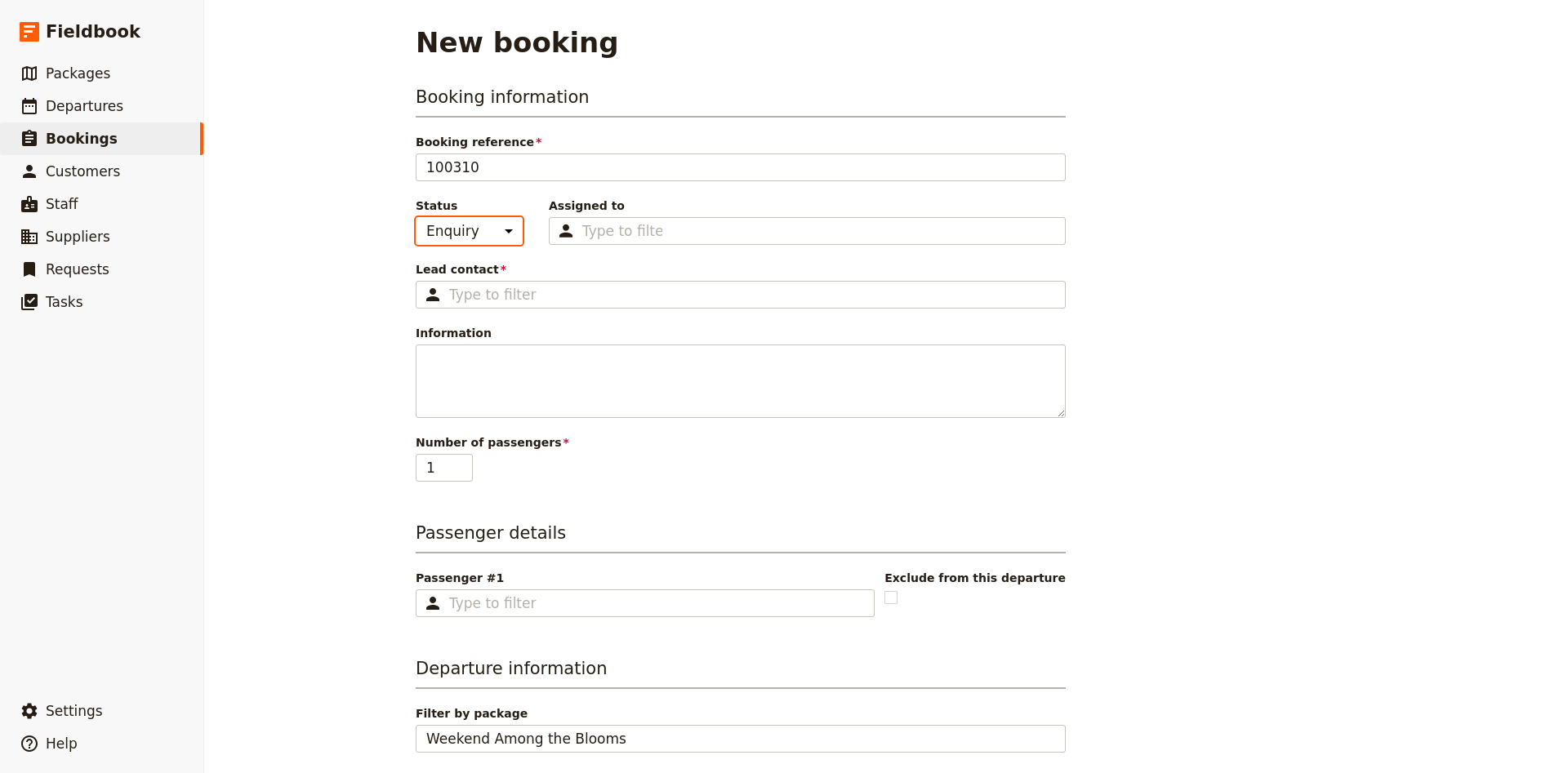
click at [415, 217] on select "Enquiry On hold Confirmed" at bounding box center [469, 231] width 107 height 28
click option "Confirmed" at bounding box center [0, 0] width 0 height 0
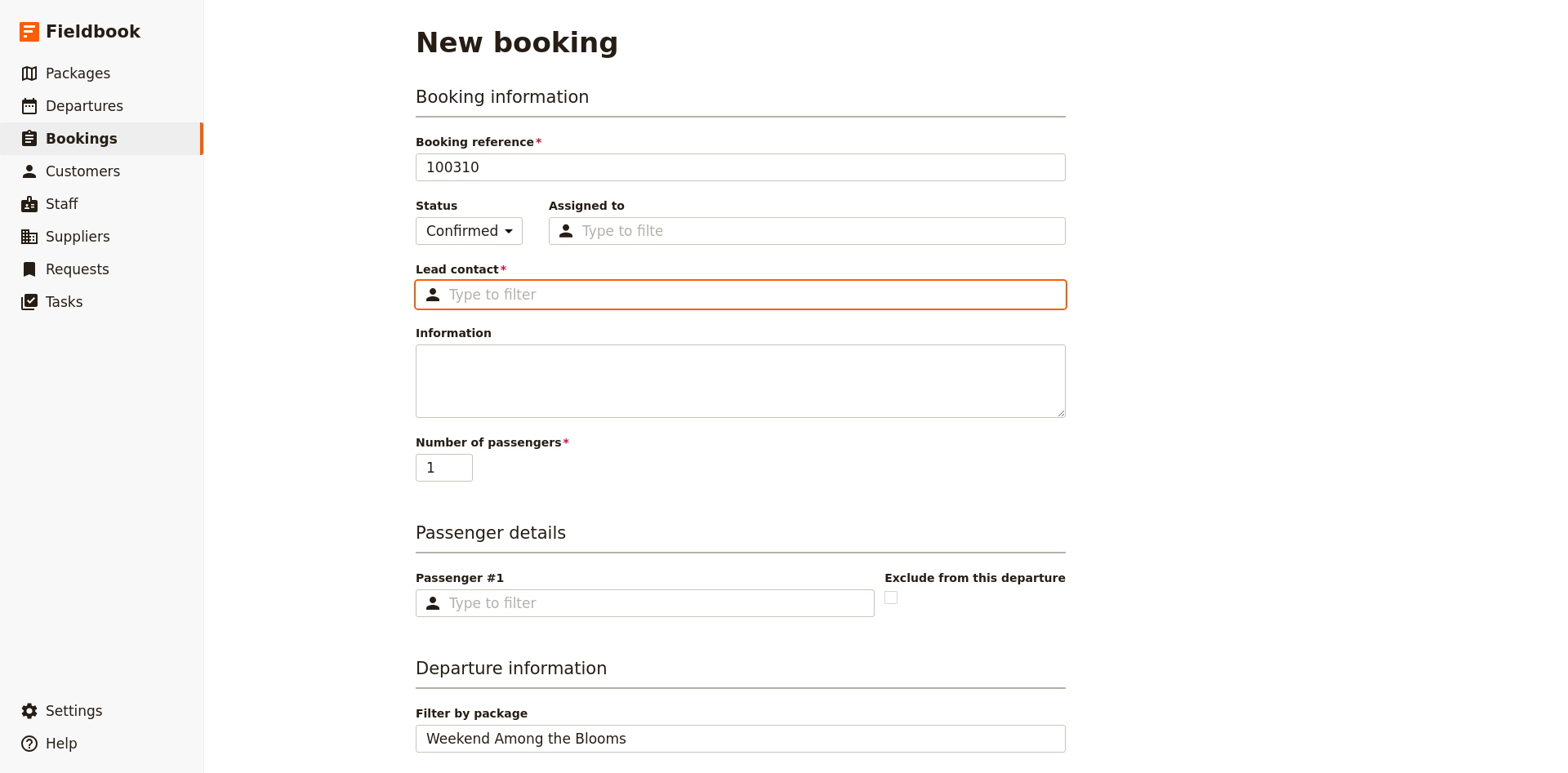
click at [476, 297] on input "Lead contact ​" at bounding box center [752, 295] width 606 height 20
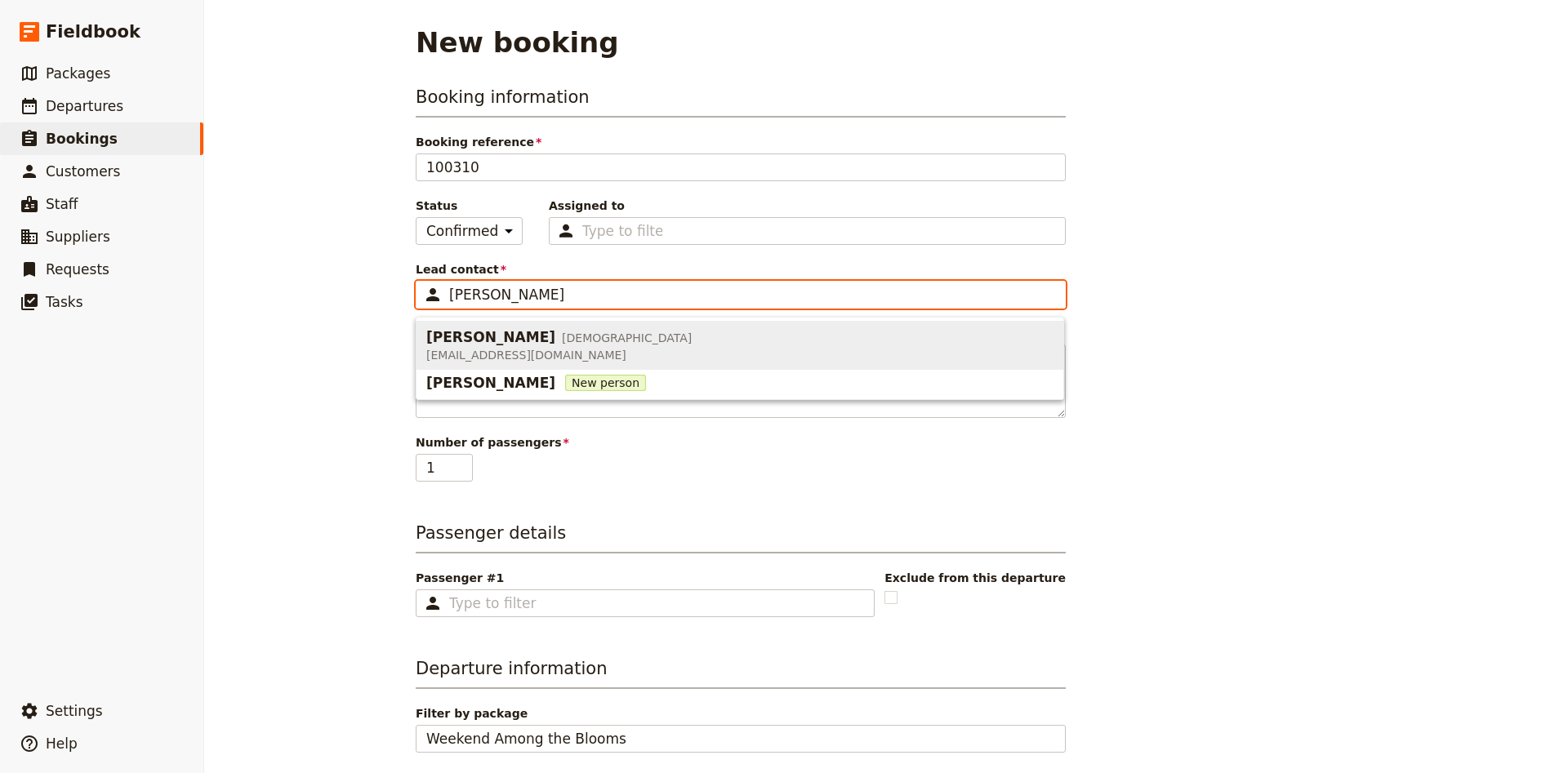
click at [457, 346] on span "[PERSON_NAME]" at bounding box center [490, 337] width 129 height 20
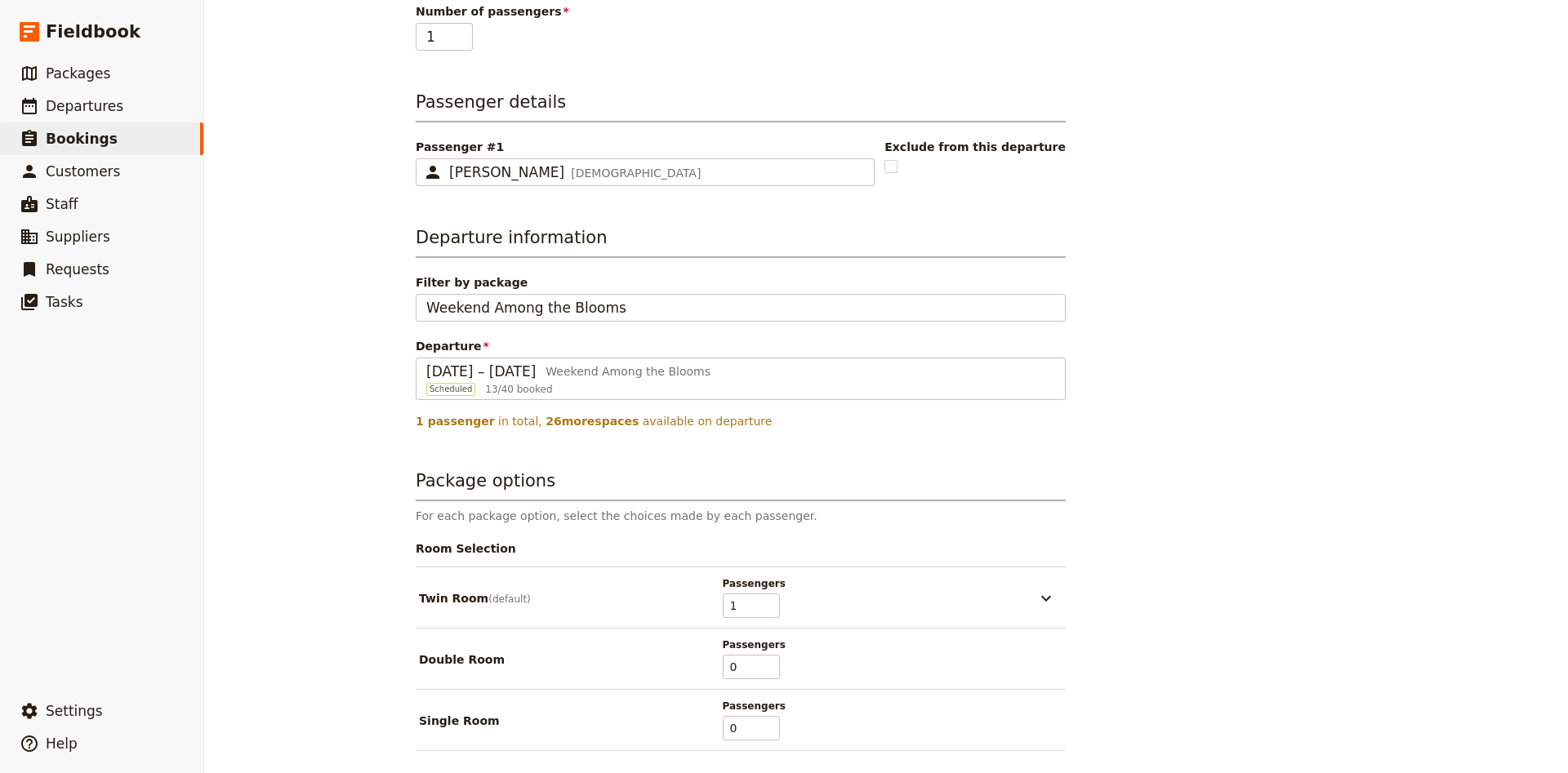
scroll to position [561, 0]
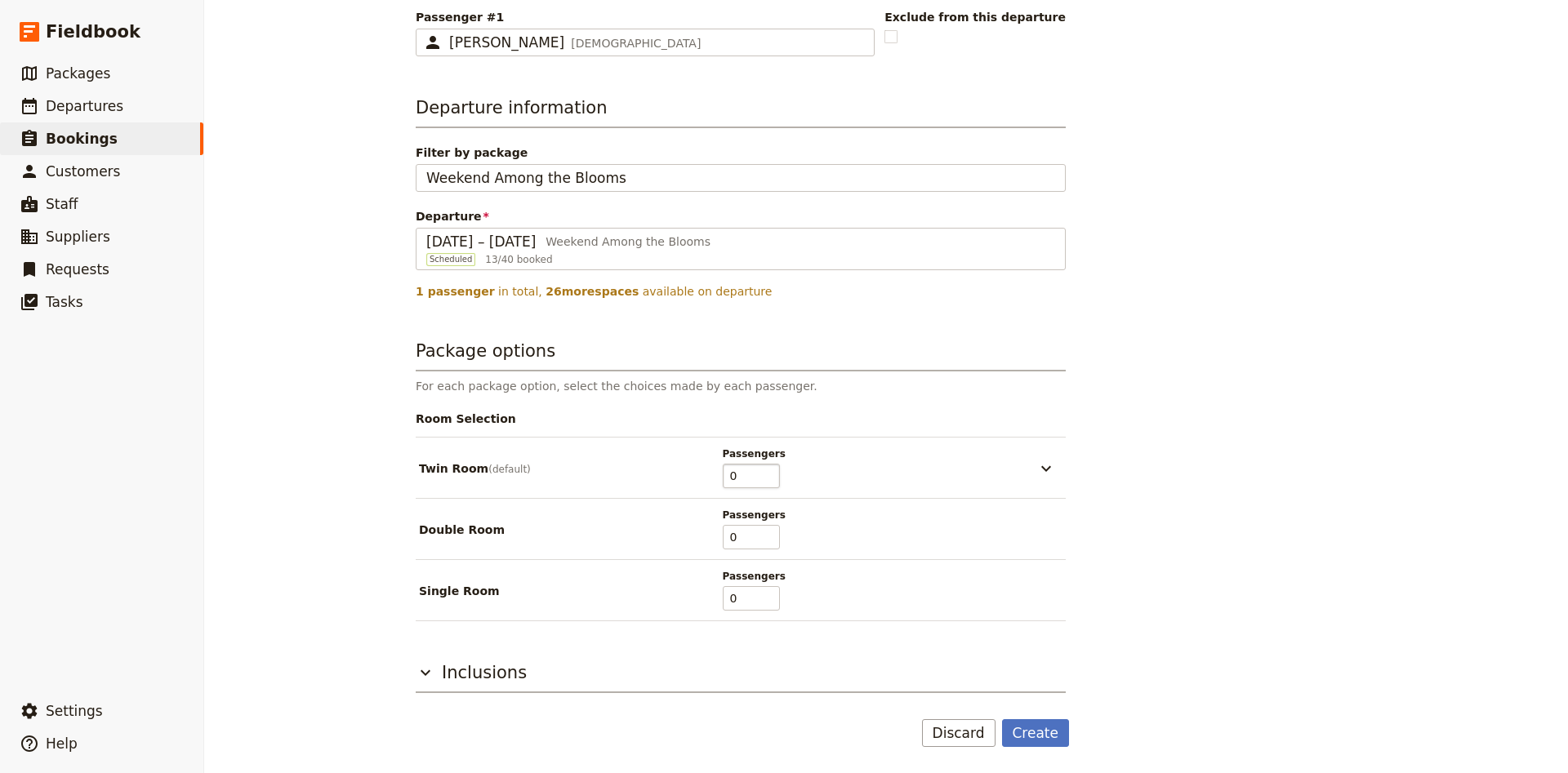
click at [773, 480] on input "0" at bounding box center [751, 476] width 57 height 25
click at [772, 593] on input "1" at bounding box center [751, 599] width 57 height 25
click at [1040, 730] on button "Create" at bounding box center [1036, 733] width 68 height 28
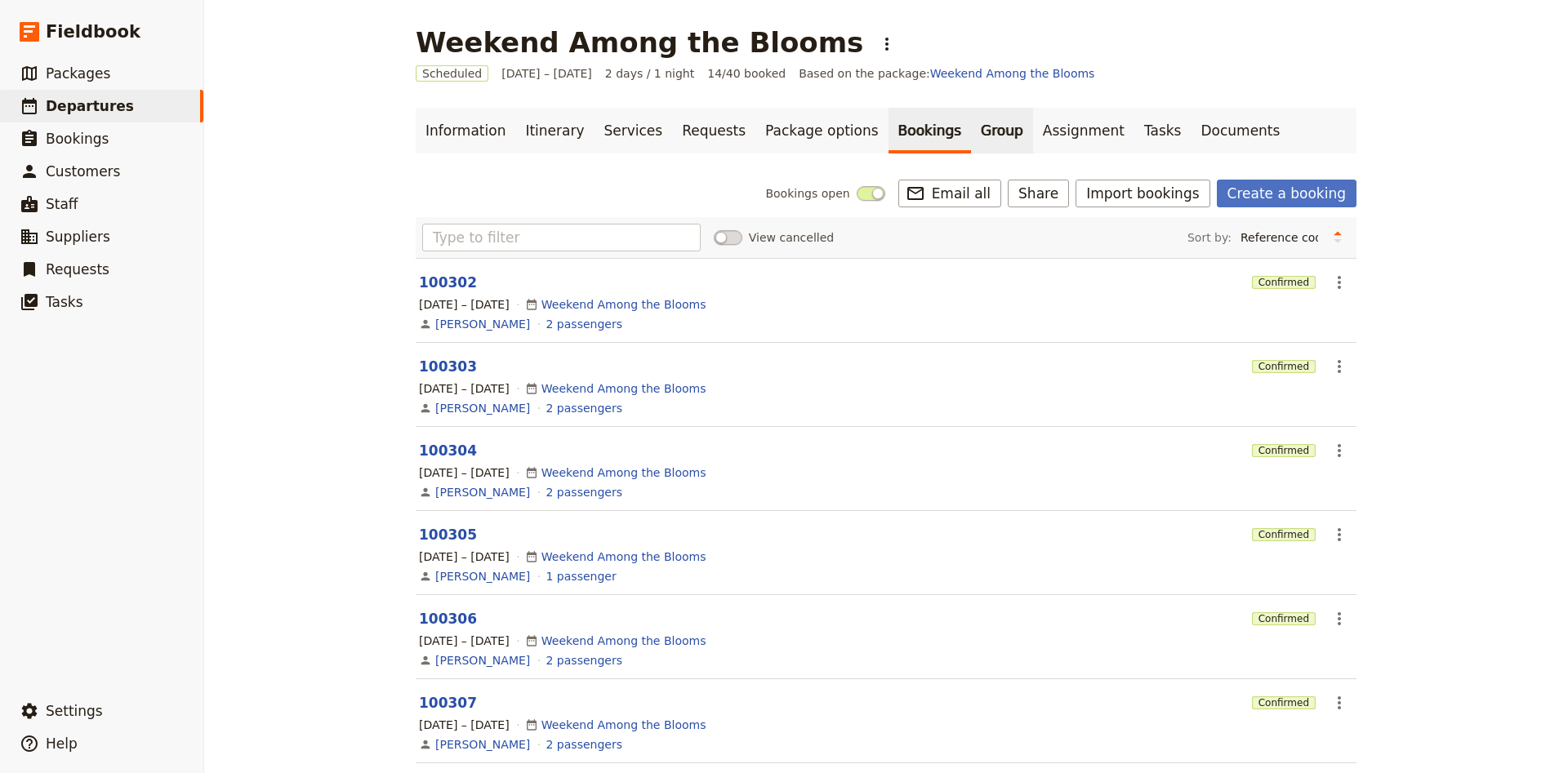
click at [971, 142] on link "Group" at bounding box center [1002, 131] width 62 height 46
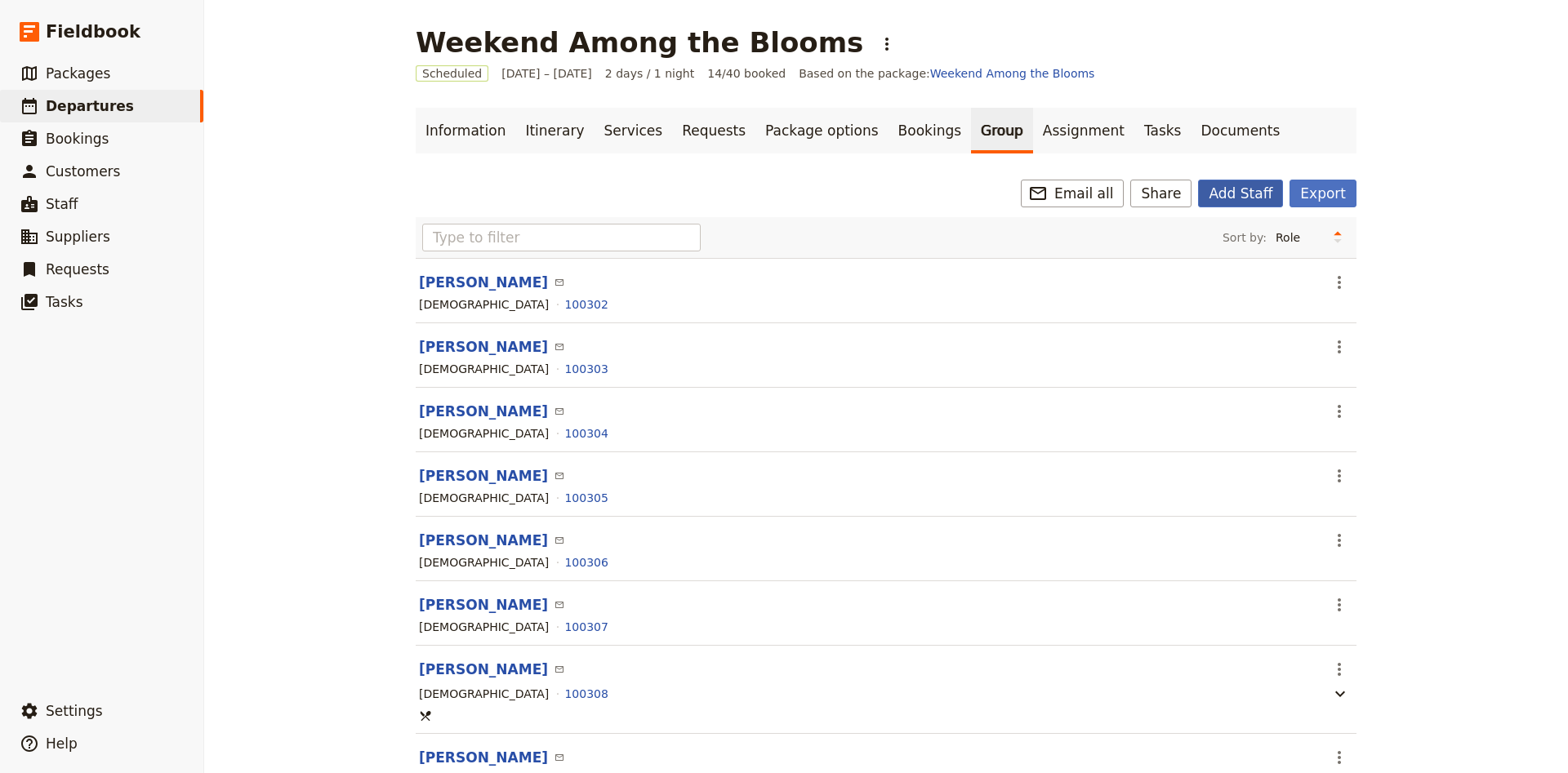
click at [1244, 197] on button "Add Staff" at bounding box center [1240, 193] width 85 height 28
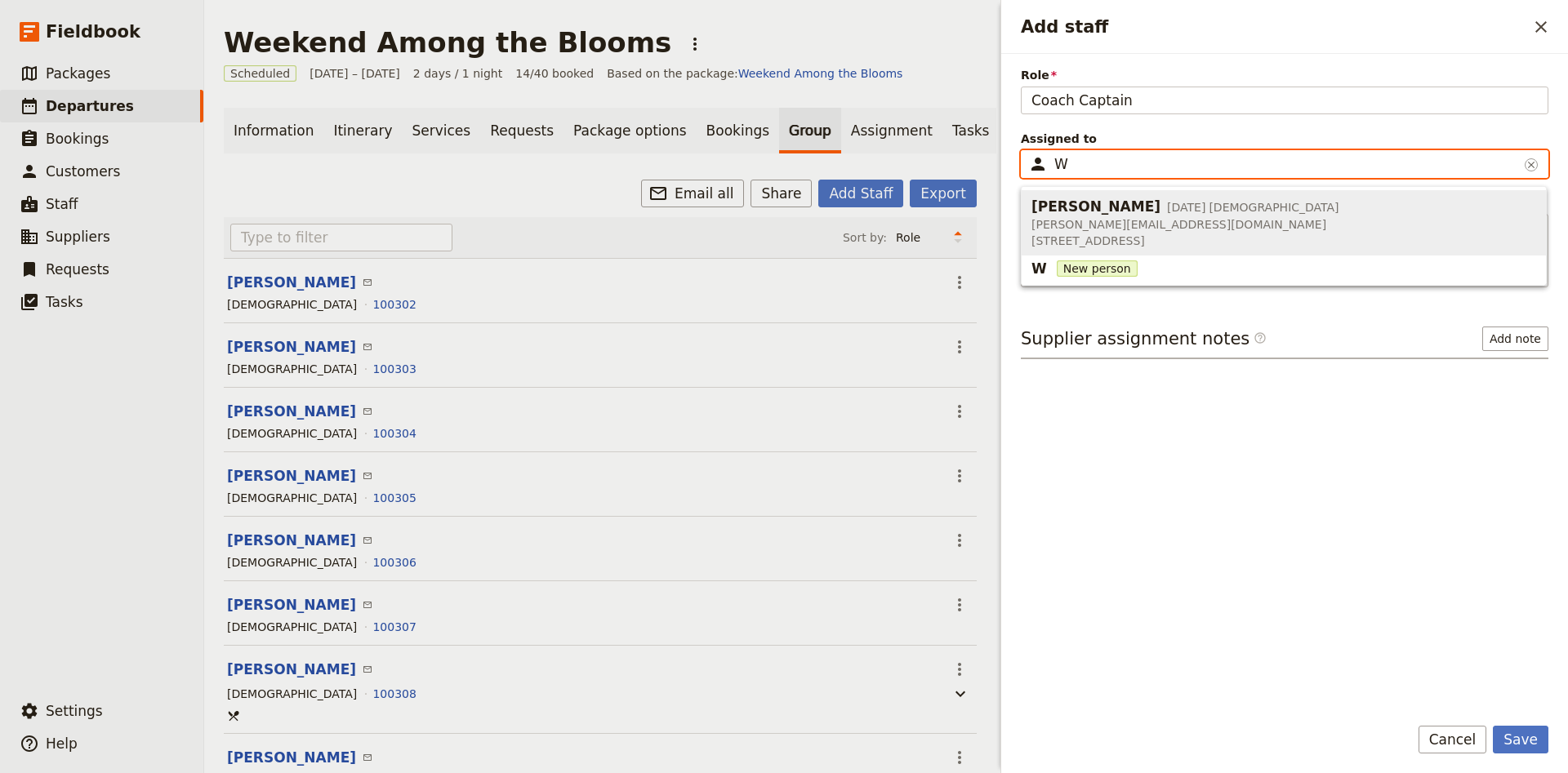
click at [1214, 240] on span "[STREET_ADDRESS]" at bounding box center [1185, 241] width 308 height 16
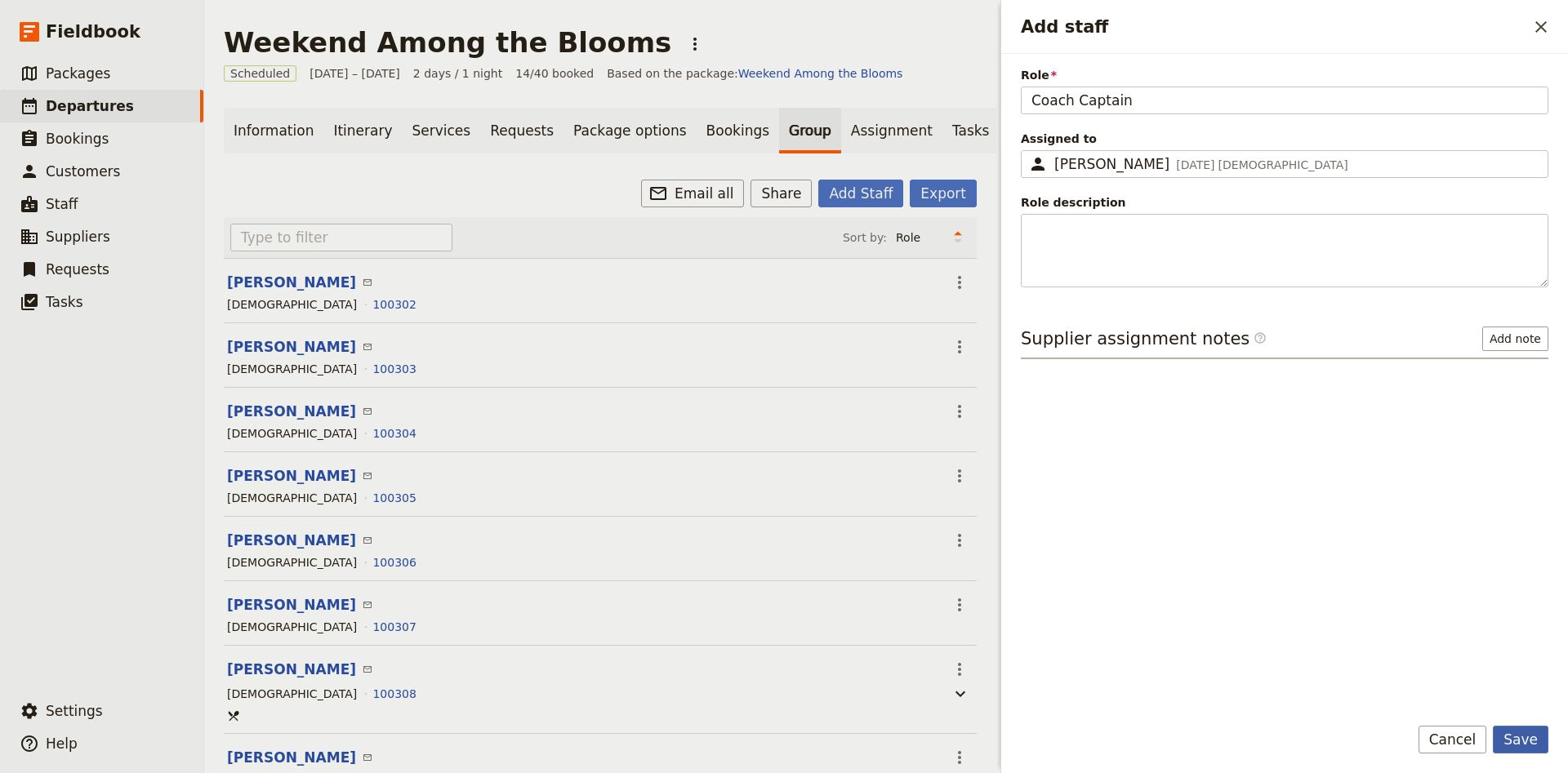
click at [1543, 735] on button "Save" at bounding box center [1520, 739] width 56 height 28
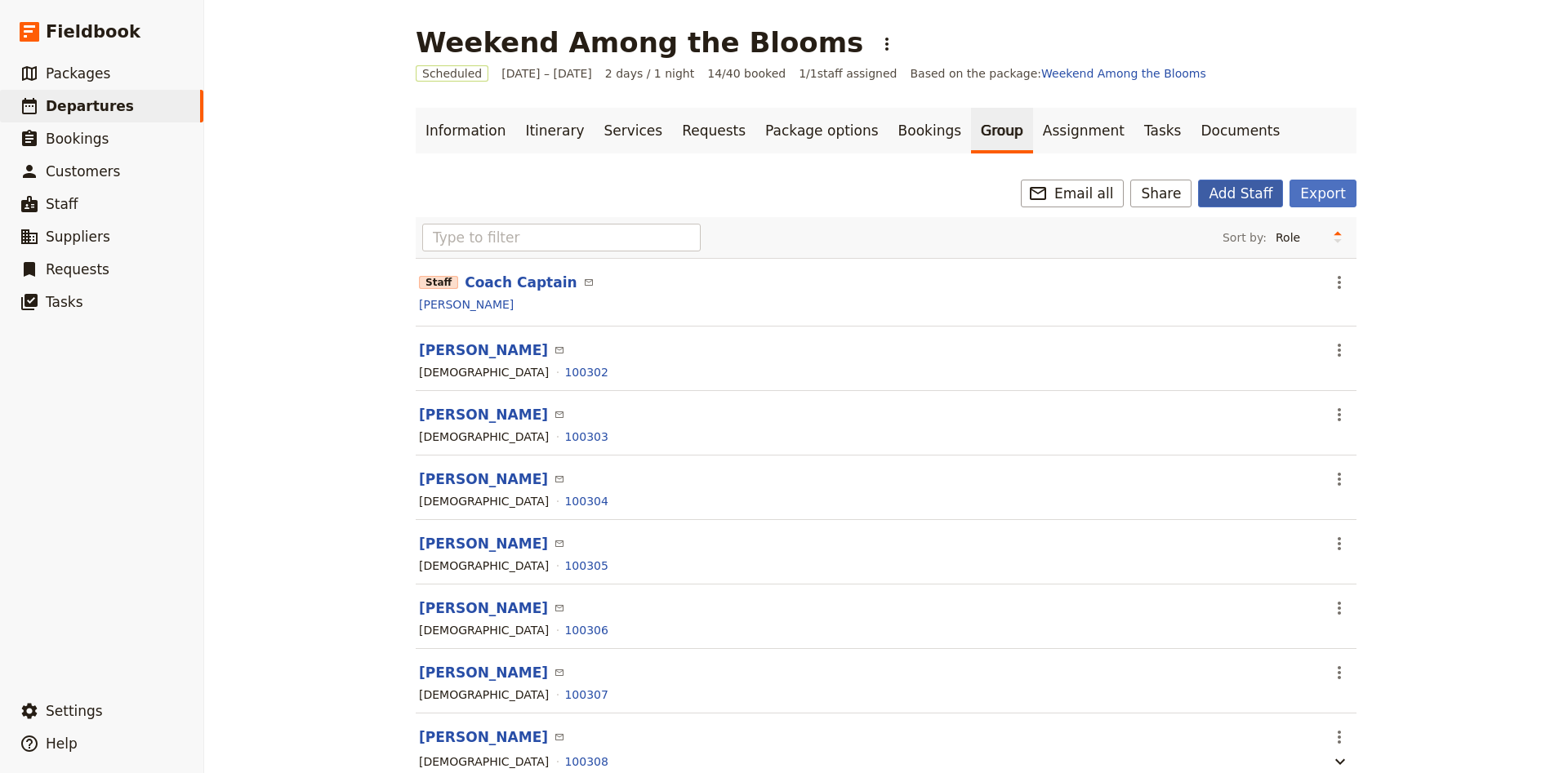
click at [1228, 194] on button "Add Staff" at bounding box center [1240, 193] width 85 height 28
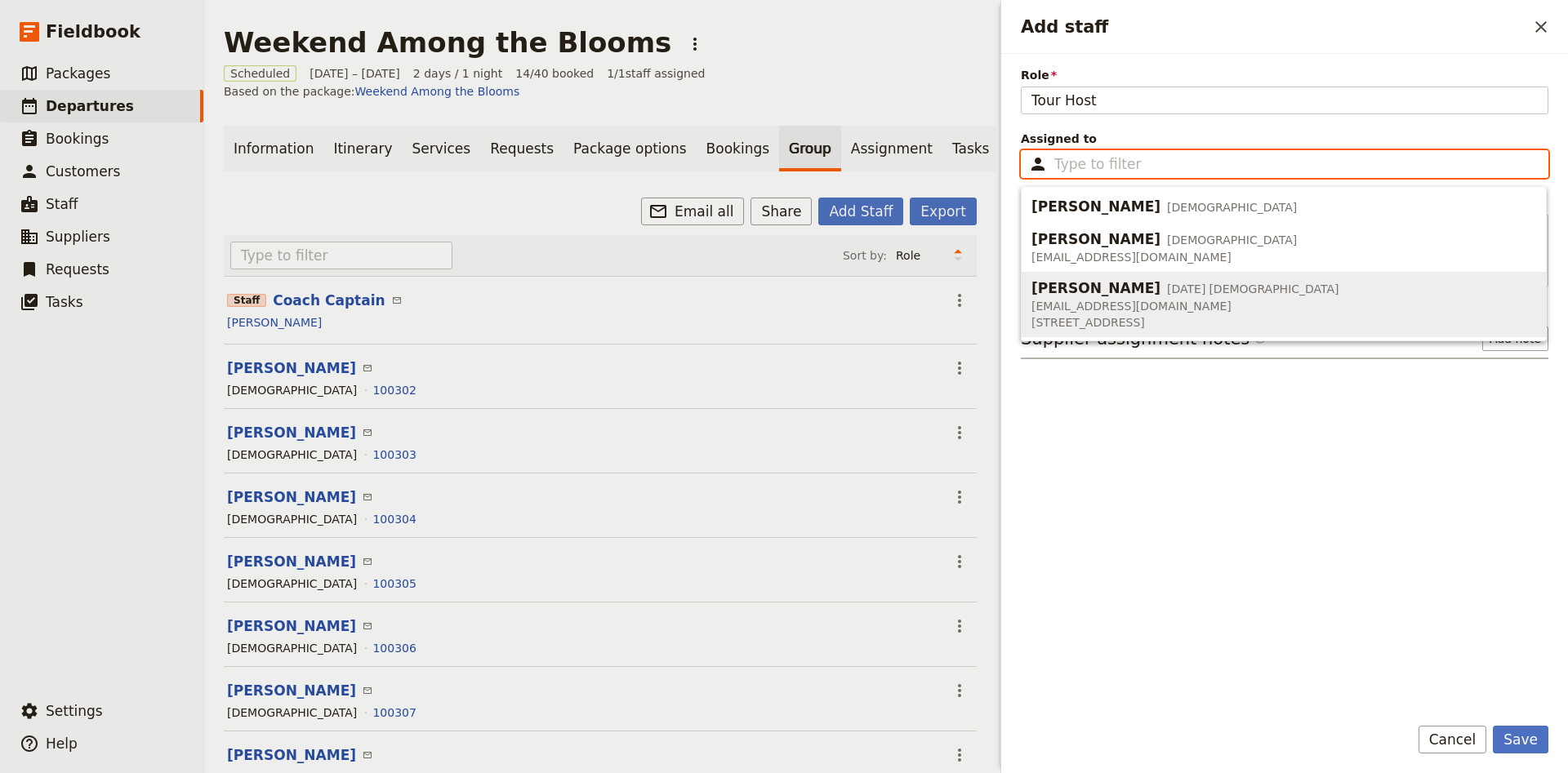
click at [1131, 314] on span "[STREET_ADDRESS]" at bounding box center [1185, 323] width 308 height 16
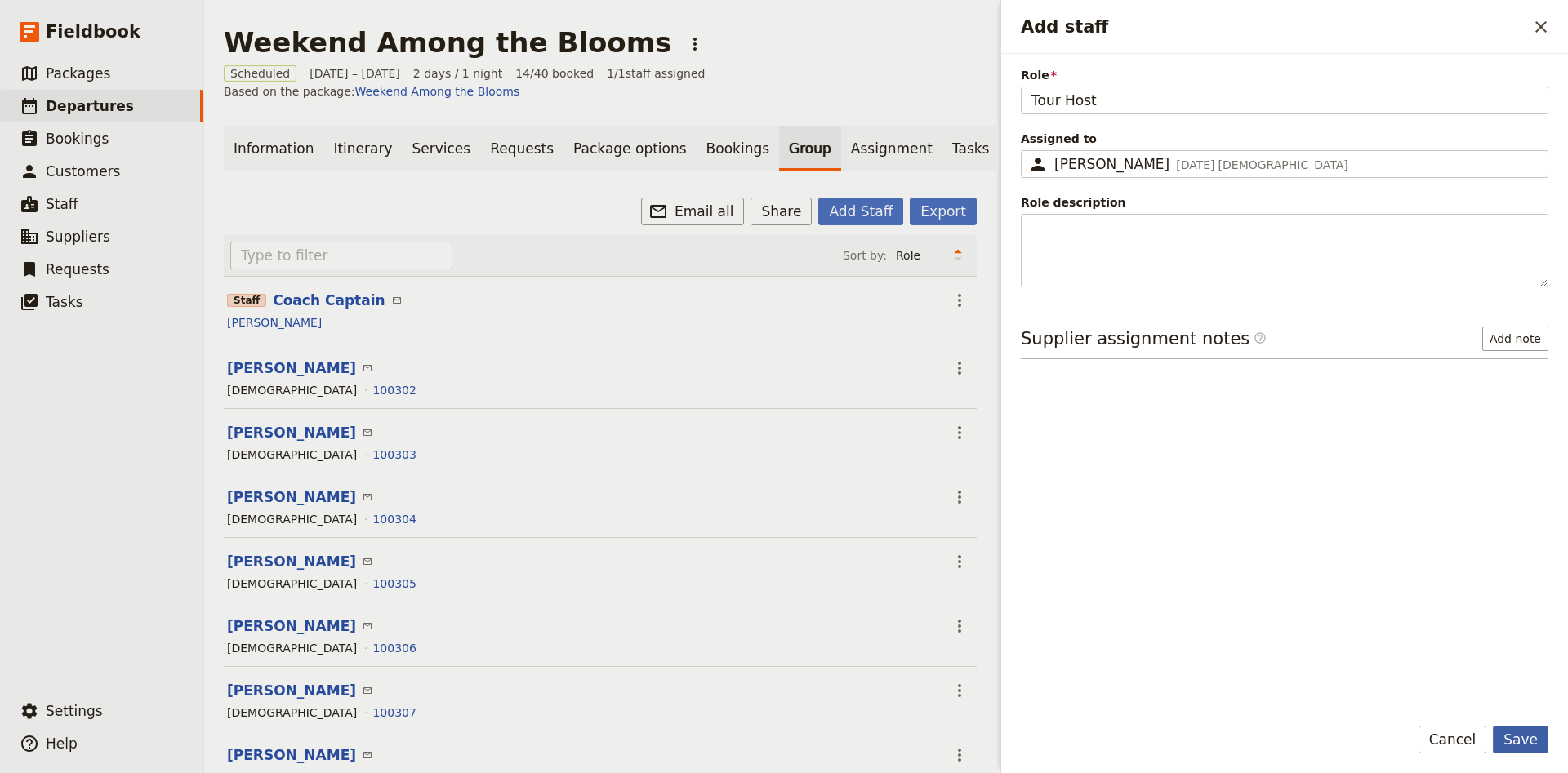
click at [1527, 732] on button "Save" at bounding box center [1520, 739] width 56 height 28
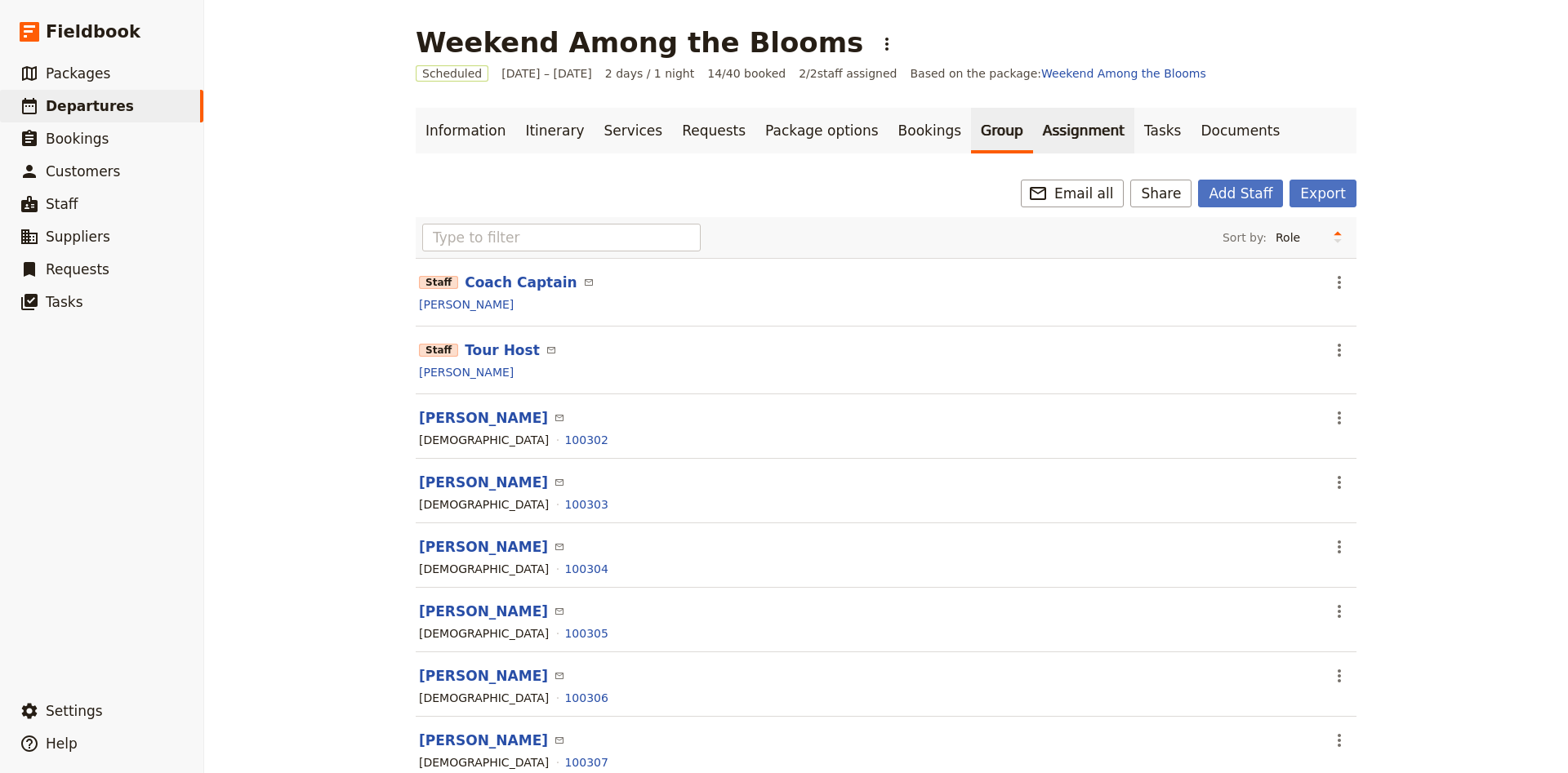
click at [1033, 146] on link "Assignment" at bounding box center [1084, 131] width 102 height 46
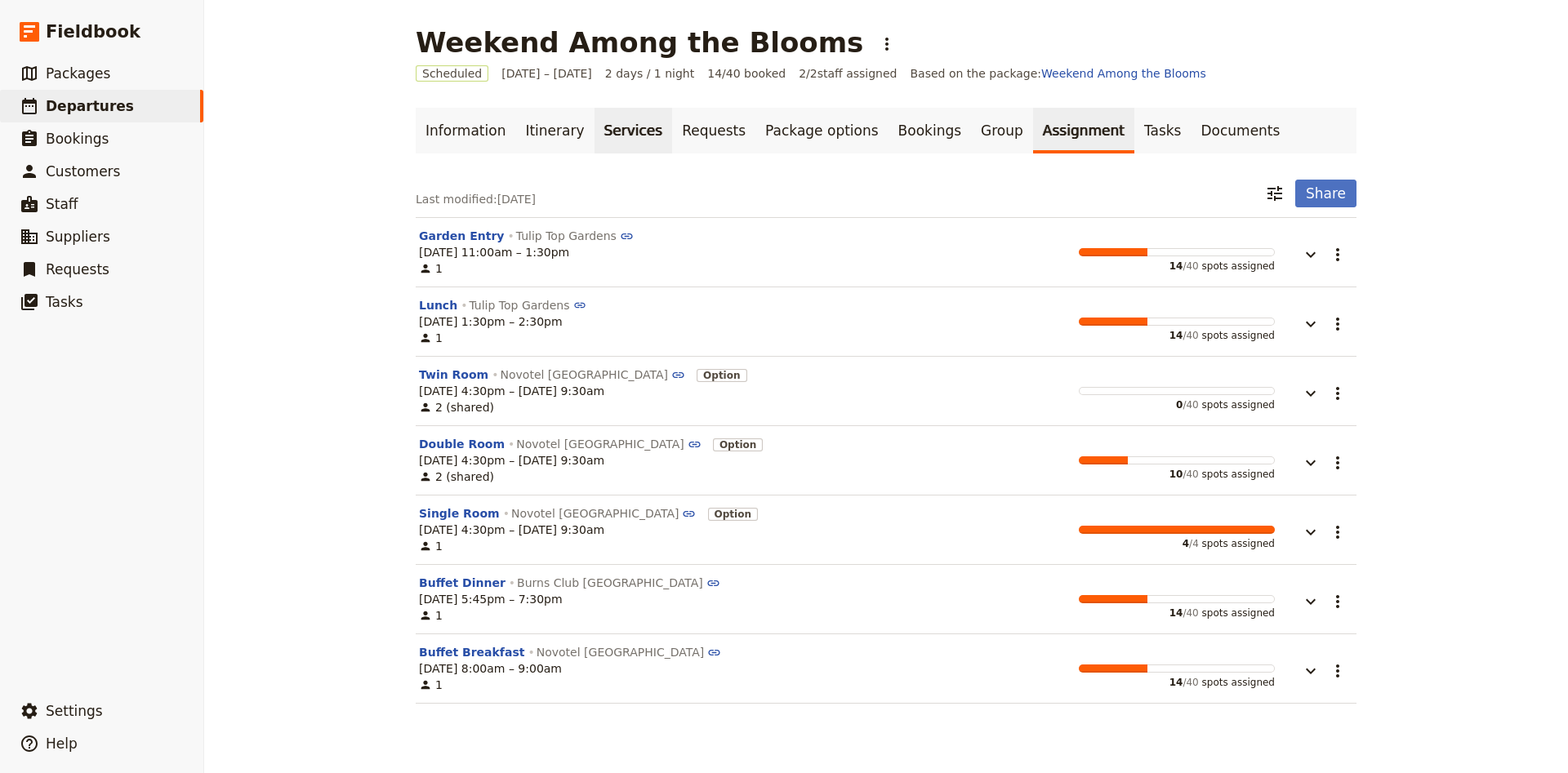
click at [614, 134] on link "Services" at bounding box center [634, 131] width 79 height 46
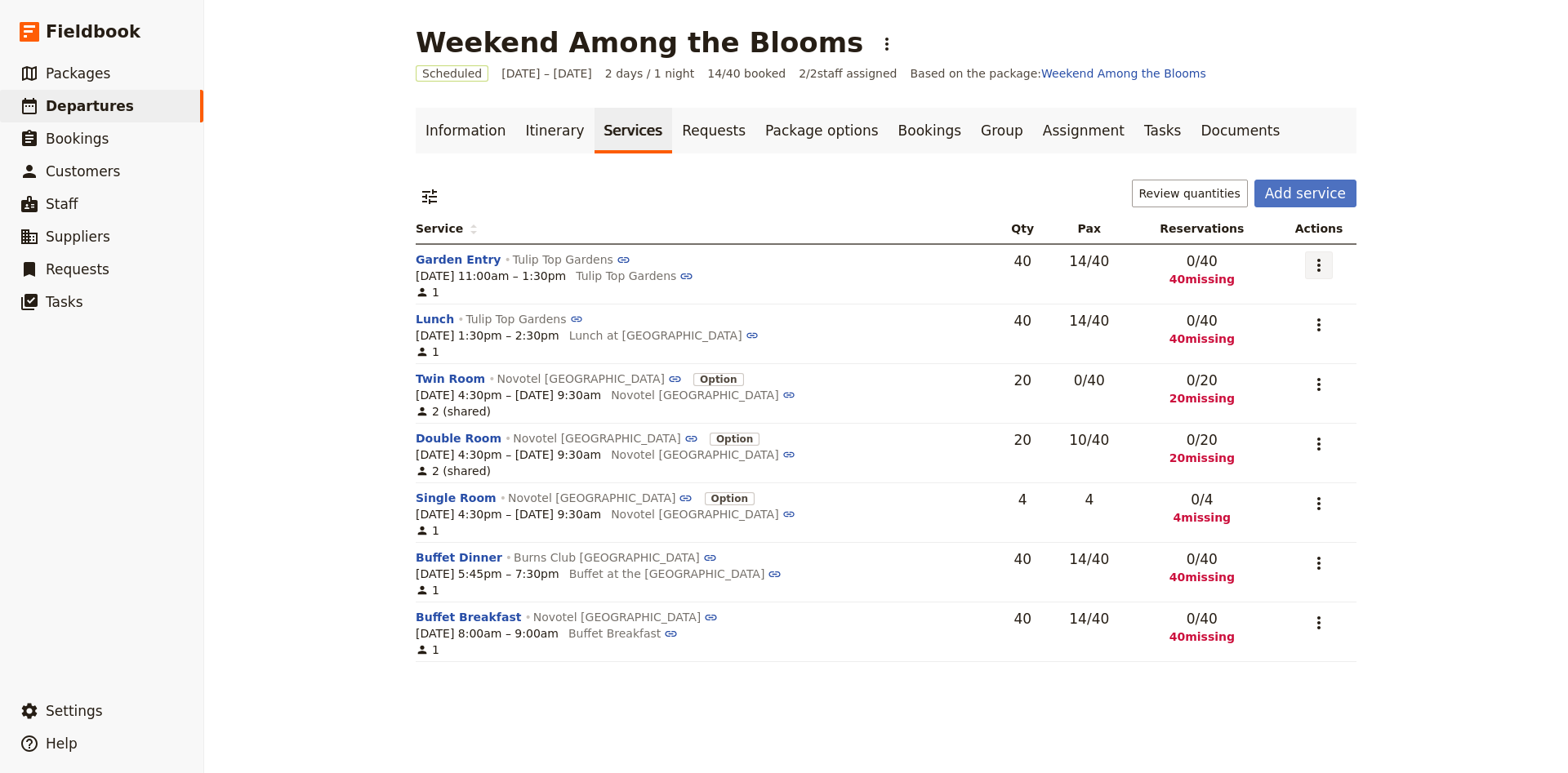
click at [1313, 263] on icon "Actions" at bounding box center [1319, 265] width 20 height 20
click at [1281, 296] on span "Edit service" at bounding box center [1255, 301] width 134 height 16
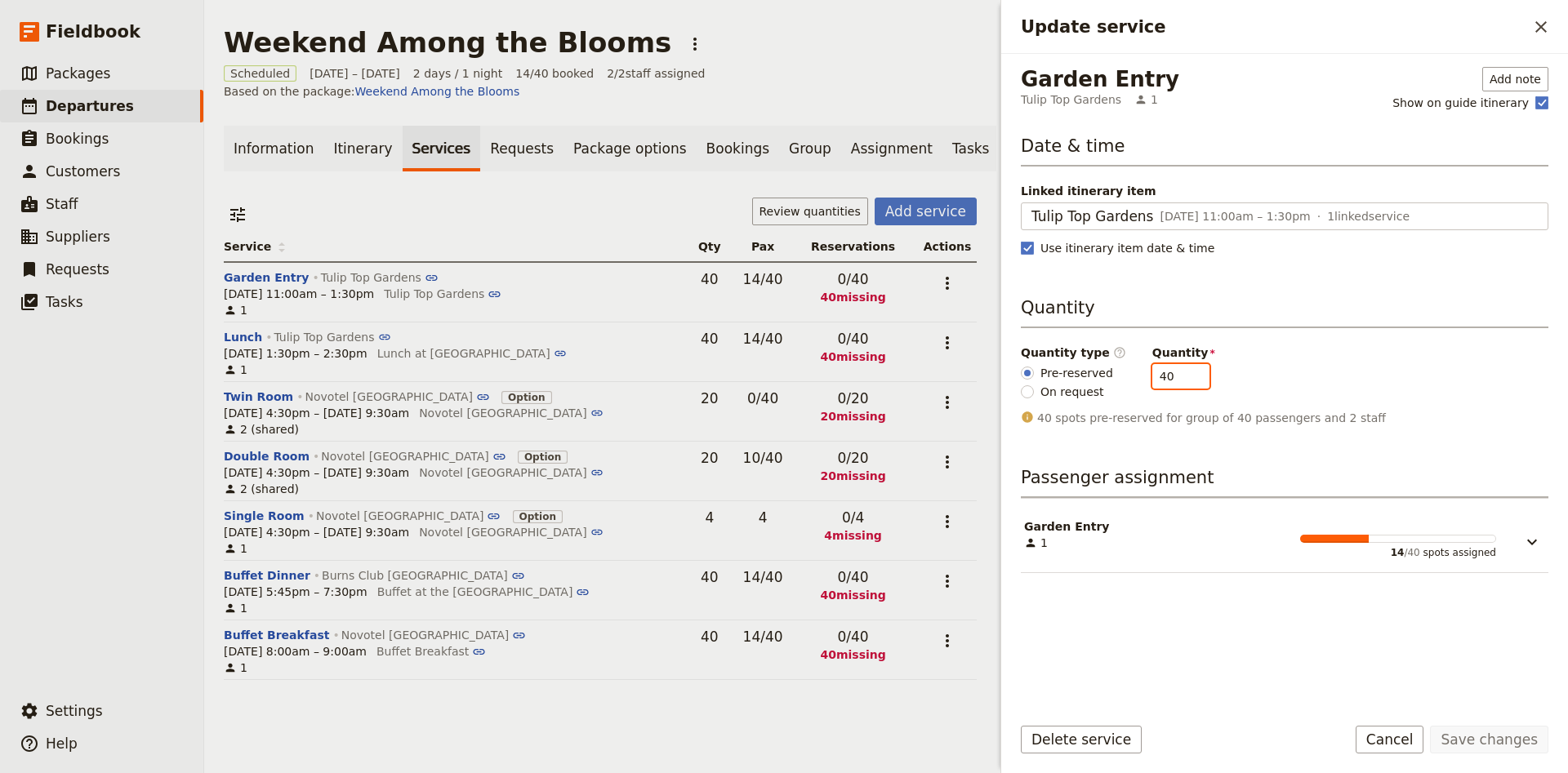
click at [1162, 382] on input "40" at bounding box center [1181, 377] width 57 height 25
click at [1487, 733] on button "Save changes" at bounding box center [1489, 739] width 119 height 28
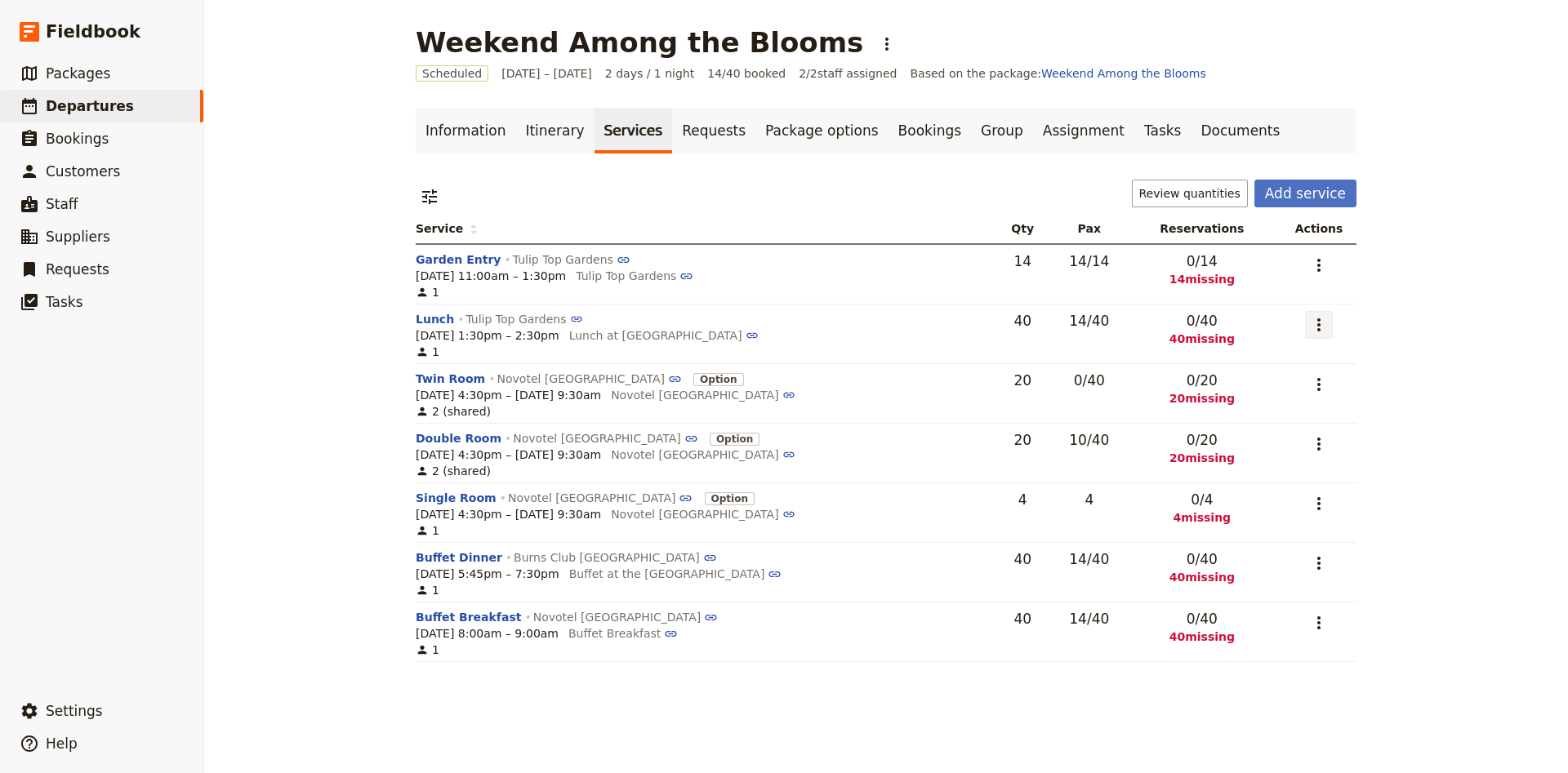
click at [1326, 336] on button "​" at bounding box center [1319, 325] width 28 height 28
click at [1294, 369] on span "Edit service" at bounding box center [1255, 362] width 134 height 16
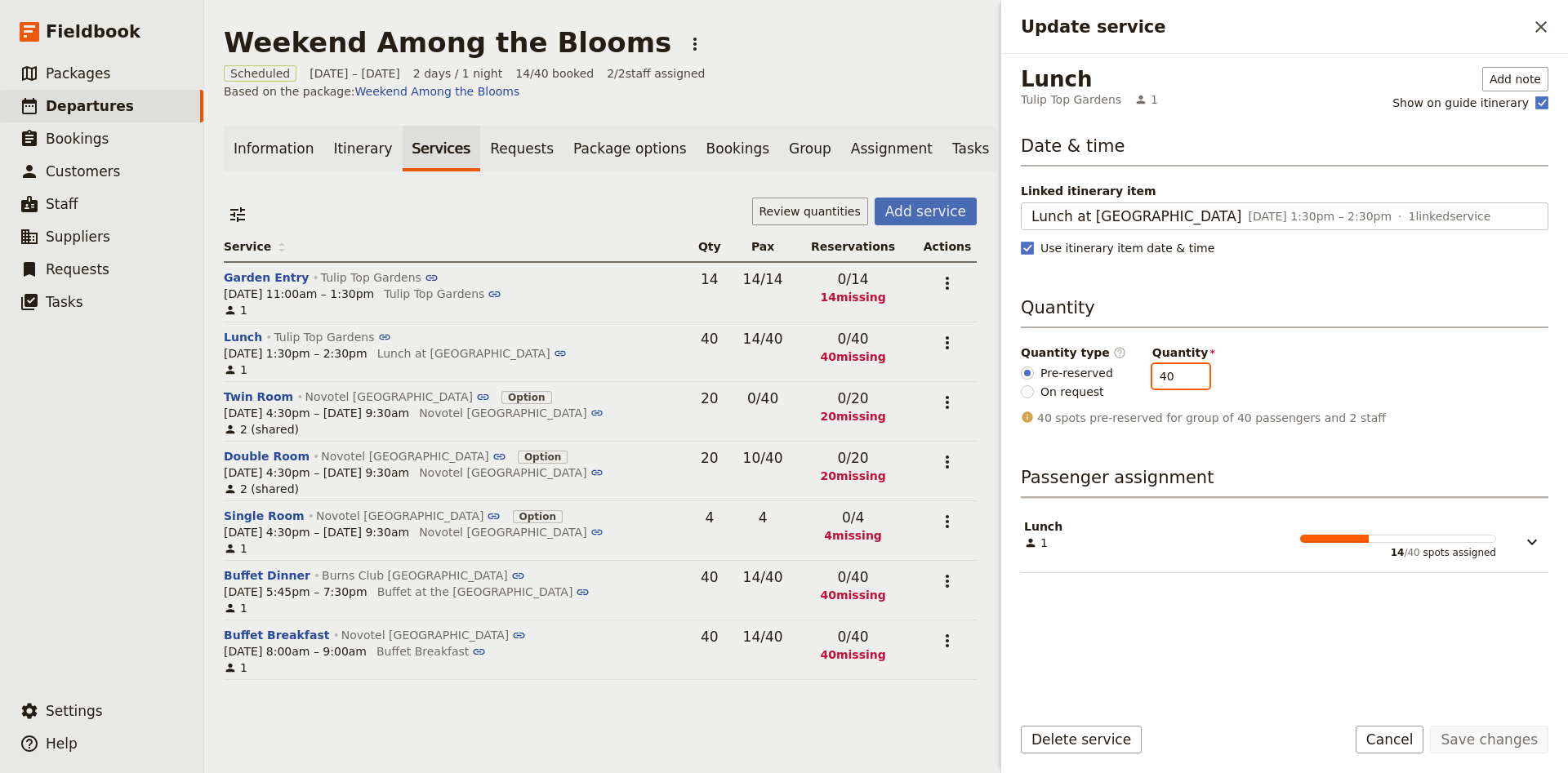
click at [1155, 383] on input "40" at bounding box center [1181, 377] width 57 height 25
click at [1466, 733] on button "Save changes" at bounding box center [1489, 739] width 119 height 28
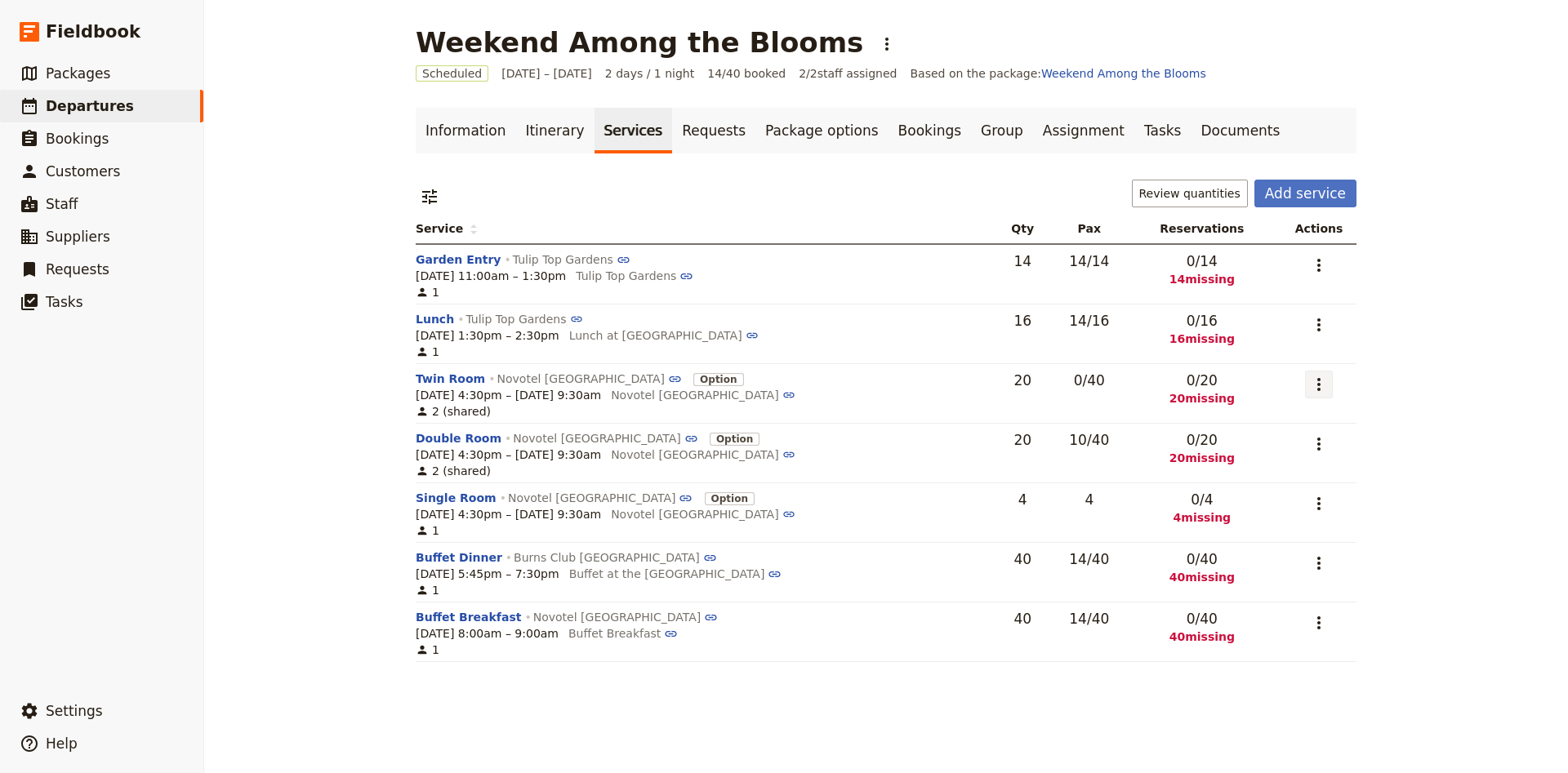
click at [1318, 391] on icon "Actions" at bounding box center [1319, 384] width 3 height 13
click at [1289, 422] on span "Edit service" at bounding box center [1255, 422] width 134 height 16
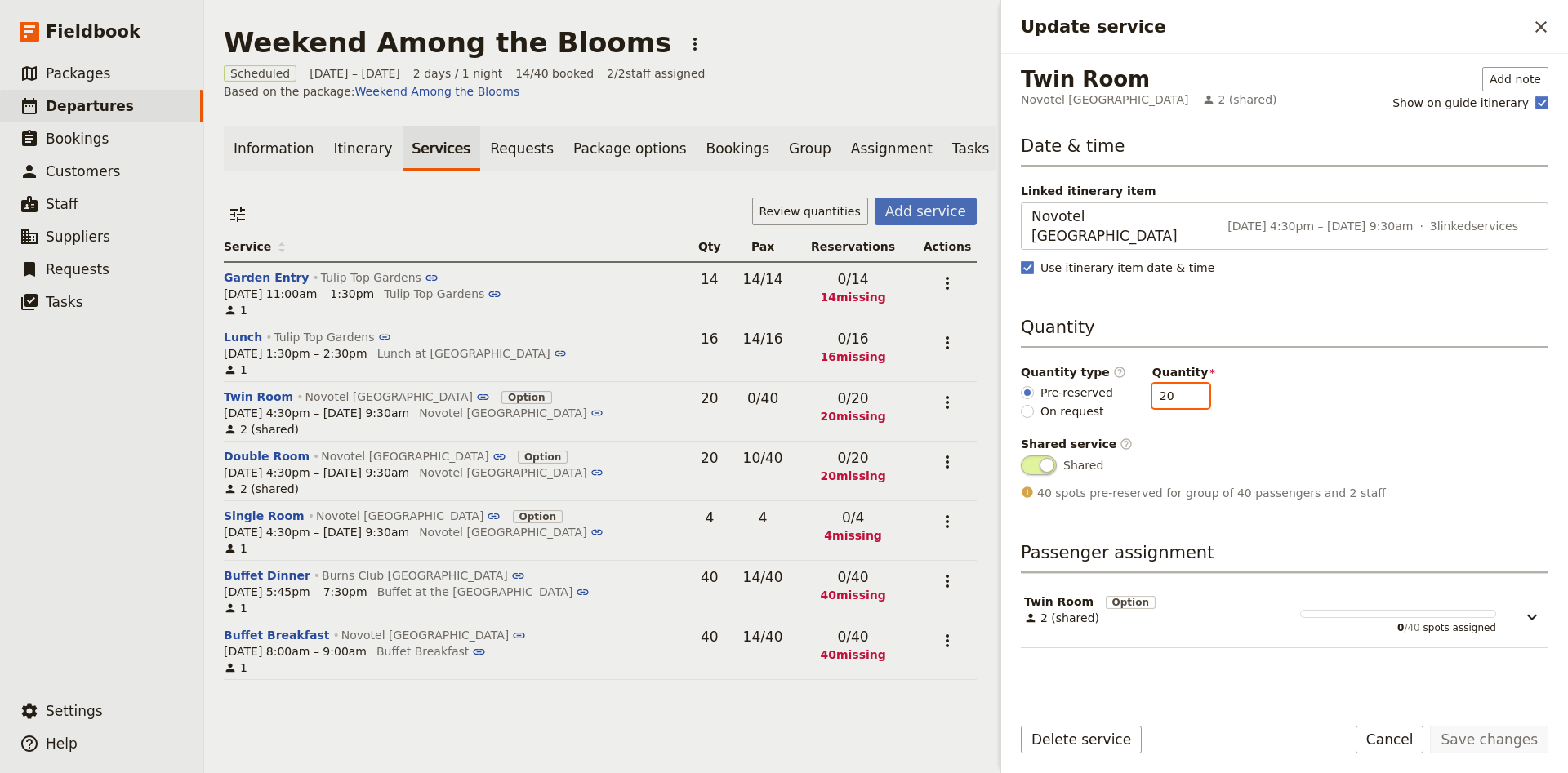
click at [1166, 383] on input "20" at bounding box center [1181, 396] width 57 height 25
click at [1484, 732] on button "Save changes" at bounding box center [1489, 739] width 119 height 28
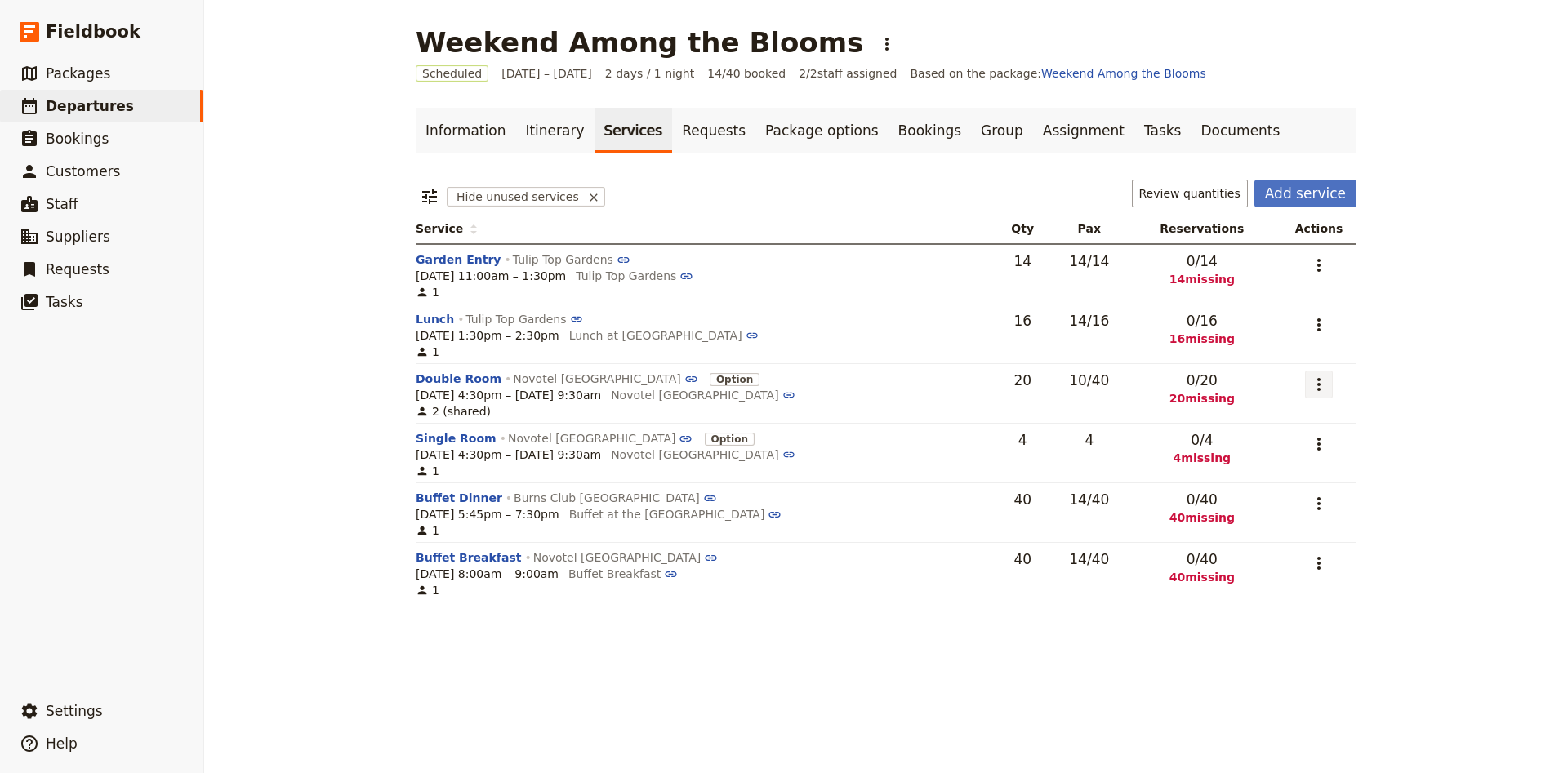
click at [1326, 388] on icon "Actions" at bounding box center [1319, 385] width 20 height 20
click at [1308, 419] on span "Edit service" at bounding box center [1255, 422] width 134 height 16
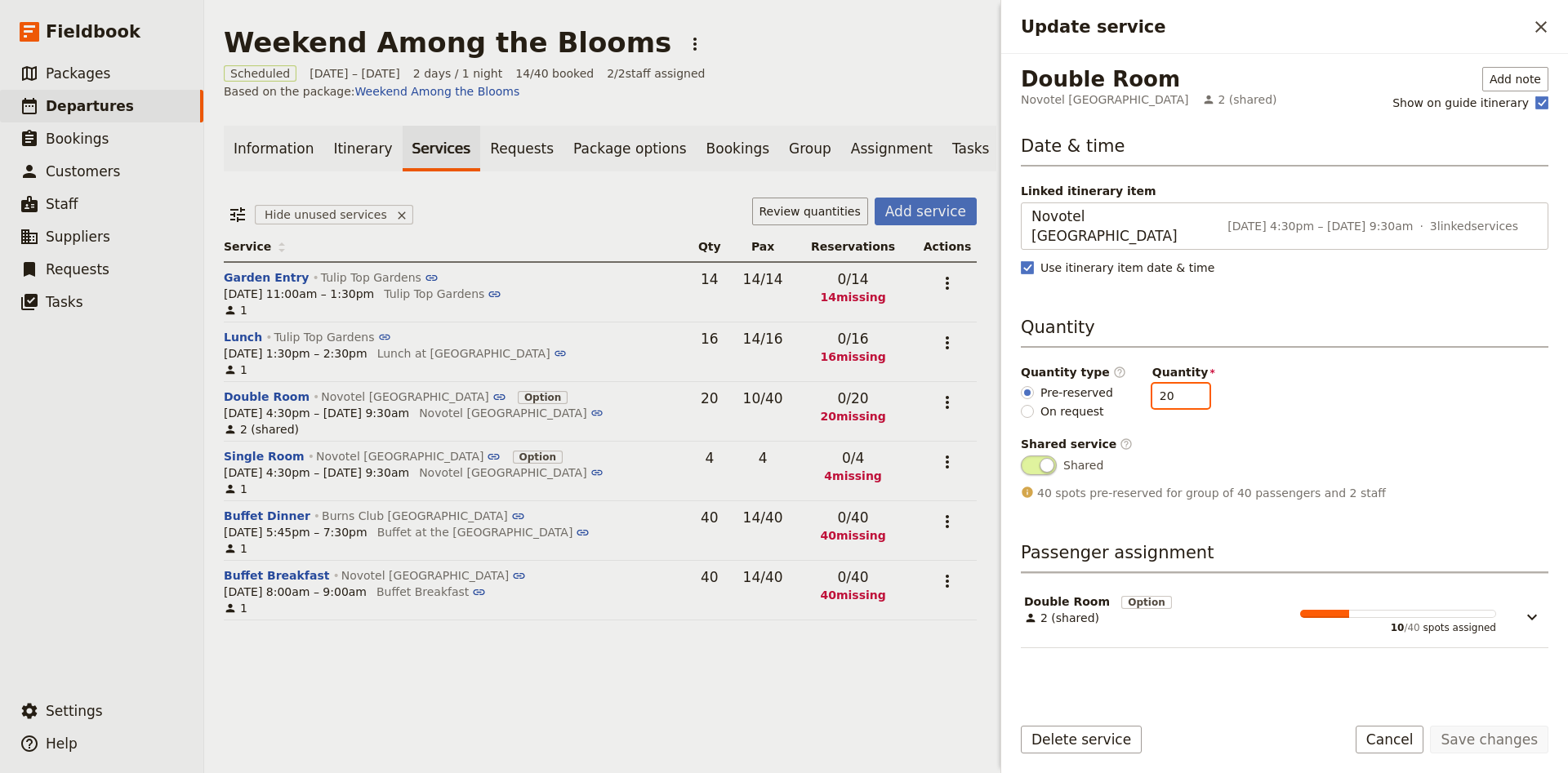
click at [1156, 383] on input "20" at bounding box center [1181, 396] width 57 height 25
click at [1508, 735] on button "Save changes" at bounding box center [1489, 739] width 119 height 28
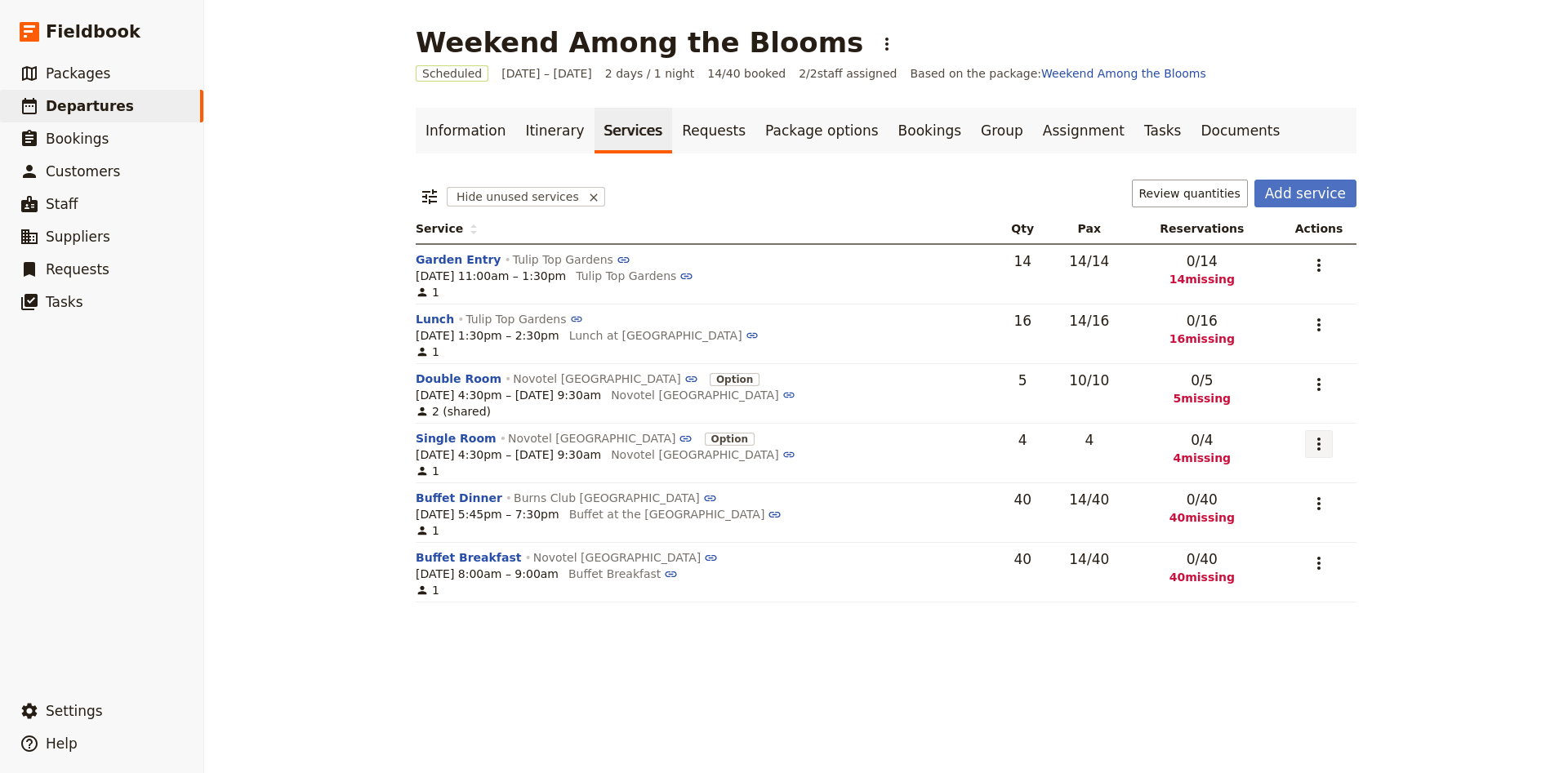
click at [1314, 454] on icon "Actions" at bounding box center [1319, 444] width 20 height 20
click at [1394, 451] on div "Weekend Among the Blooms ​ Scheduled [DATE] – [DATE] 2 days / 1 night 14/40 boo…" at bounding box center [886, 386] width 1364 height 773
click at [1319, 500] on icon "Actions" at bounding box center [1319, 504] width 3 height 13
click at [1293, 544] on span "Edit service" at bounding box center [1255, 542] width 134 height 16
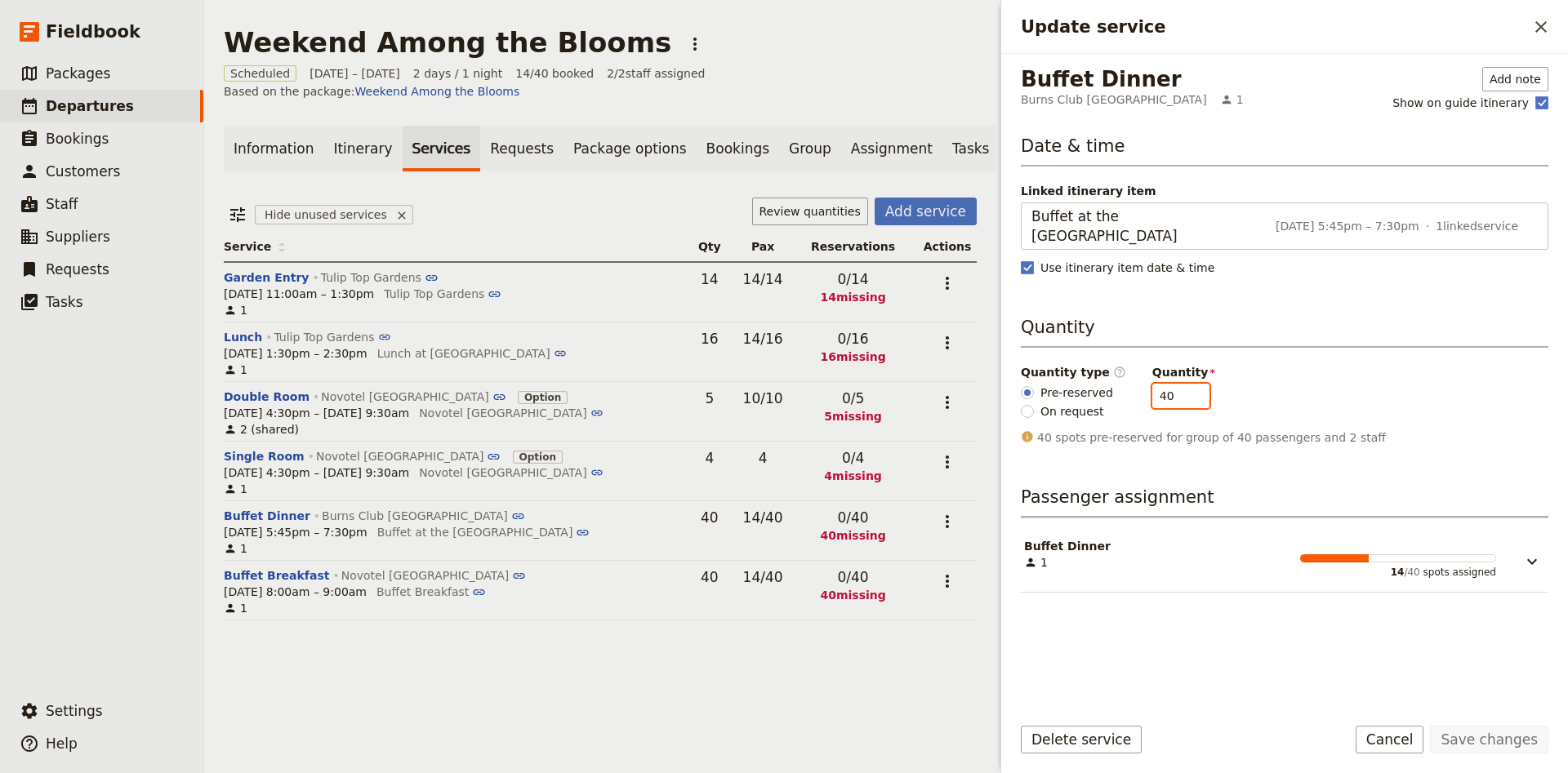
click at [1154, 383] on input "40" at bounding box center [1181, 396] width 57 height 25
click at [1539, 751] on button "Save changes" at bounding box center [1489, 739] width 119 height 28
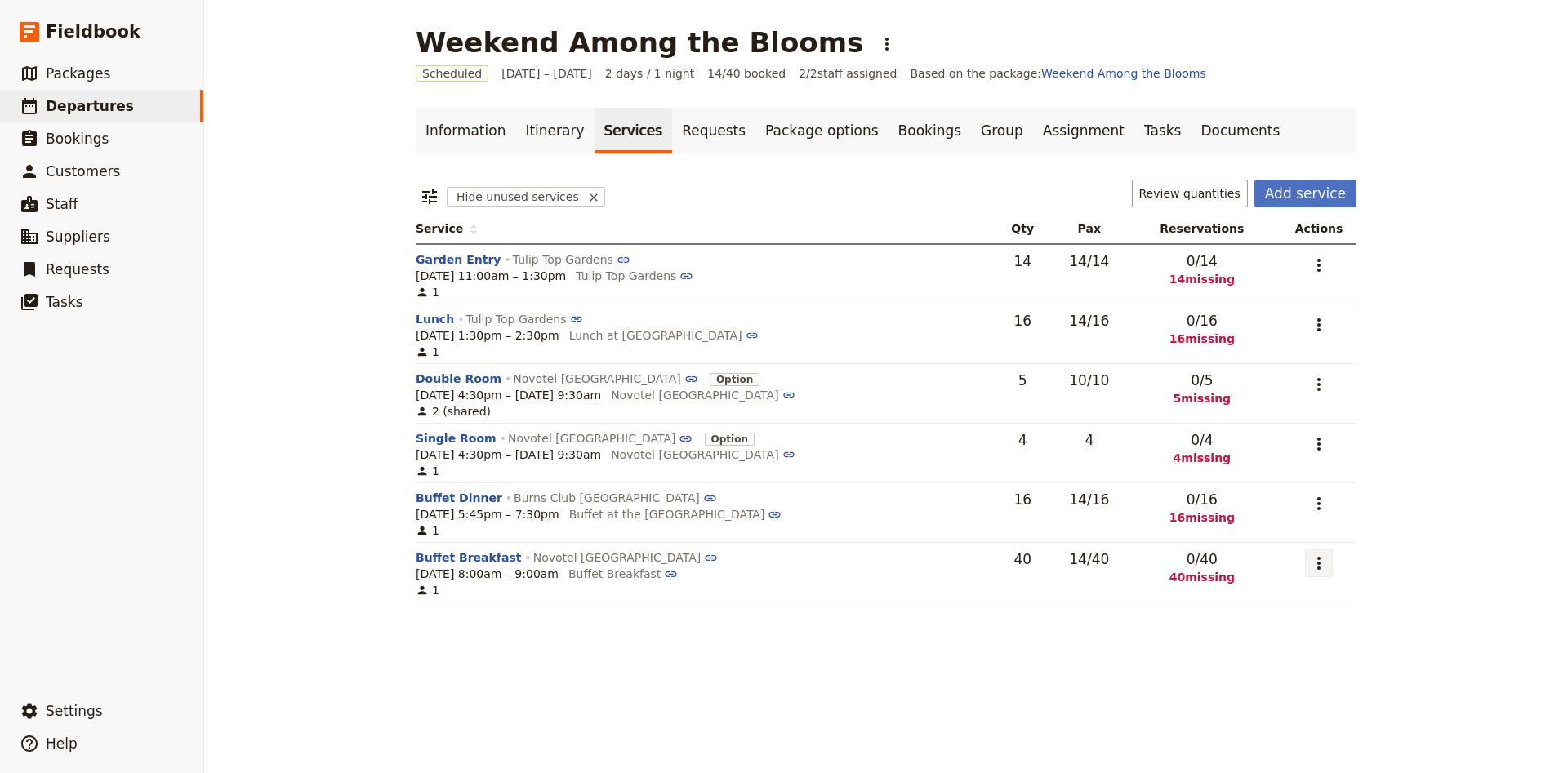
click at [1316, 563] on icon "Actions" at bounding box center [1319, 563] width 20 height 20
click at [1291, 597] on span "Edit service" at bounding box center [1255, 603] width 134 height 16
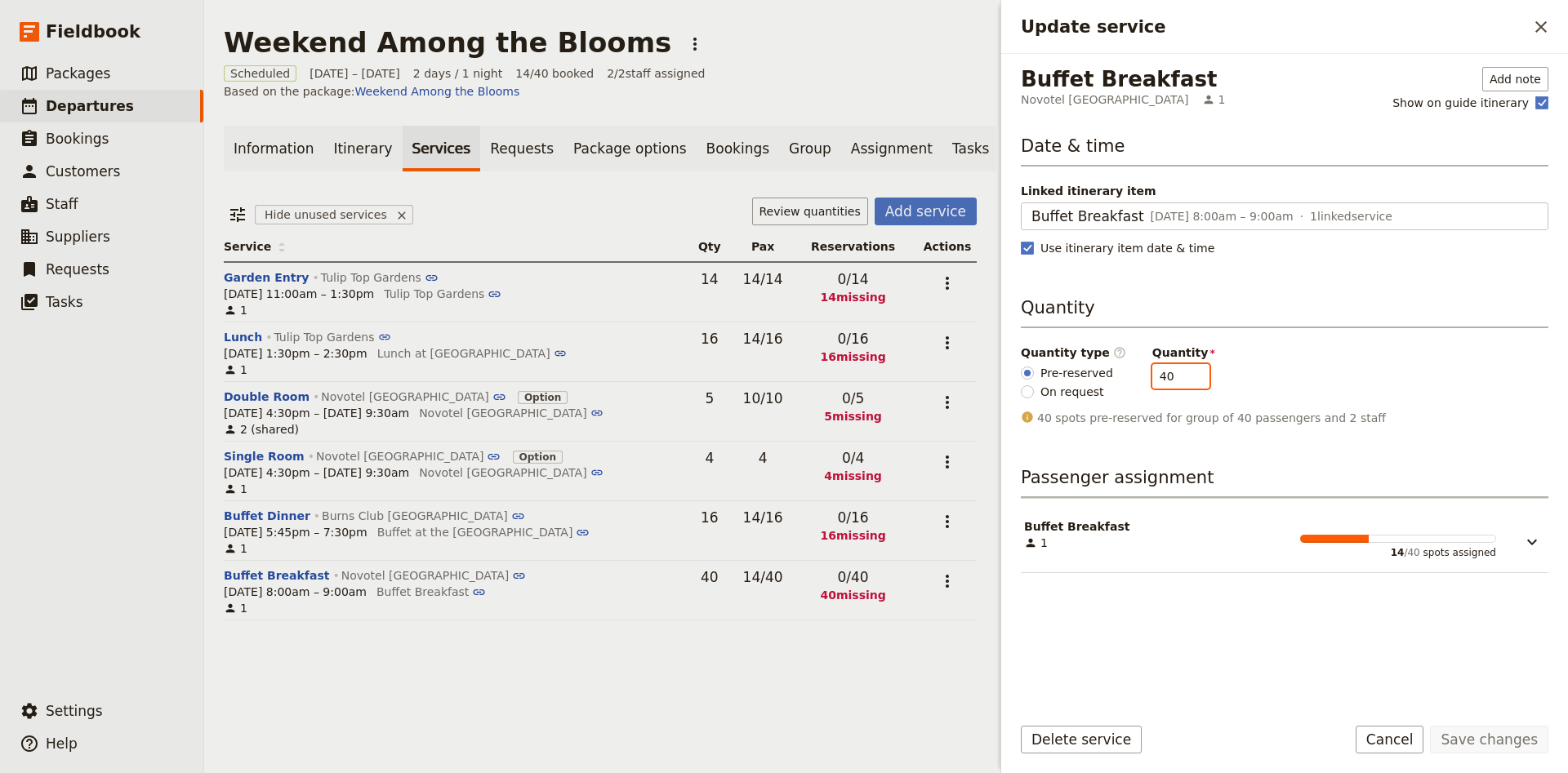
click at [1165, 377] on input "40" at bounding box center [1181, 377] width 57 height 25
click at [1505, 735] on button "Save changes" at bounding box center [1489, 739] width 119 height 28
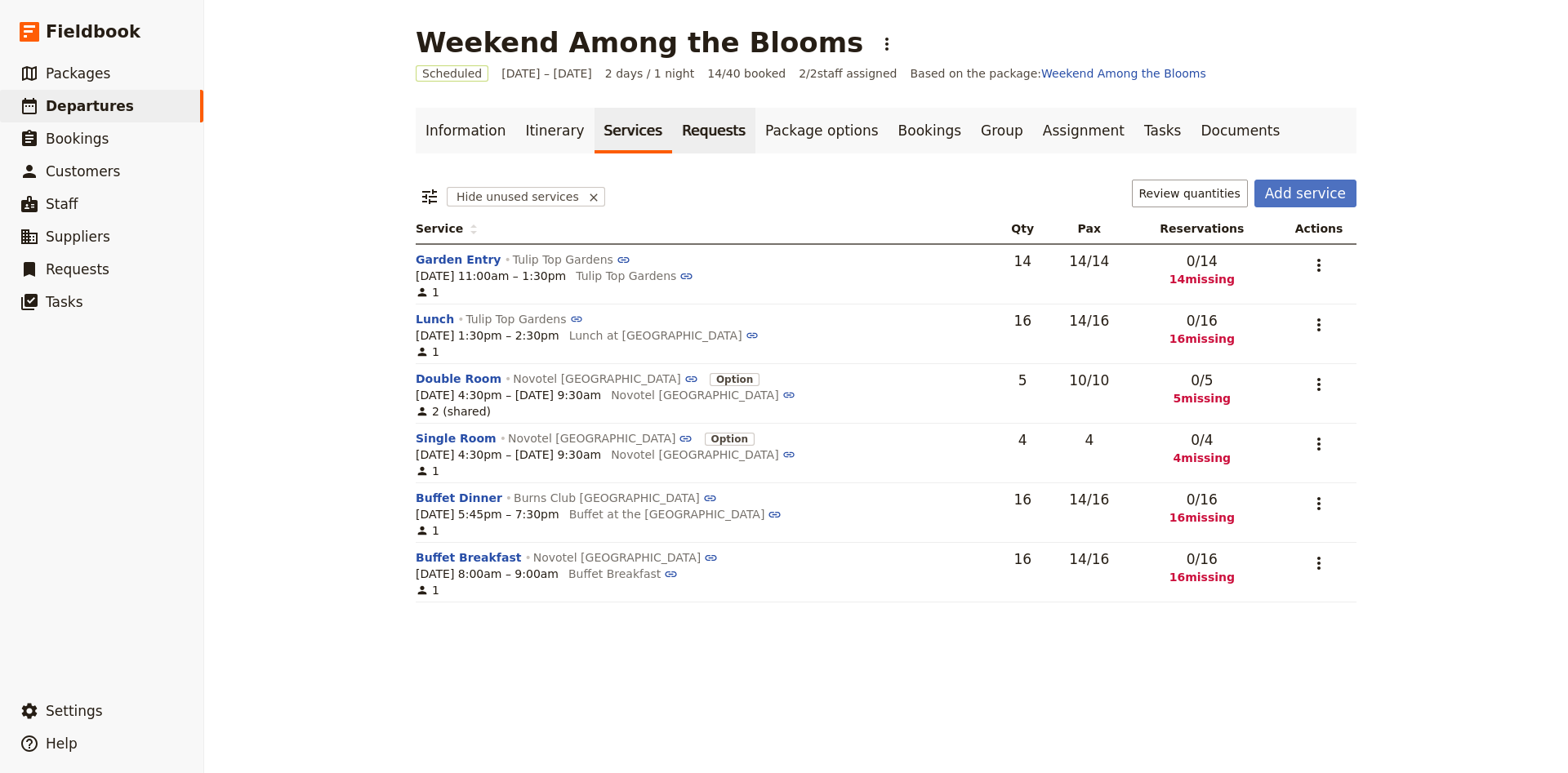
click at [711, 146] on link "Requests" at bounding box center [714, 131] width 84 height 46
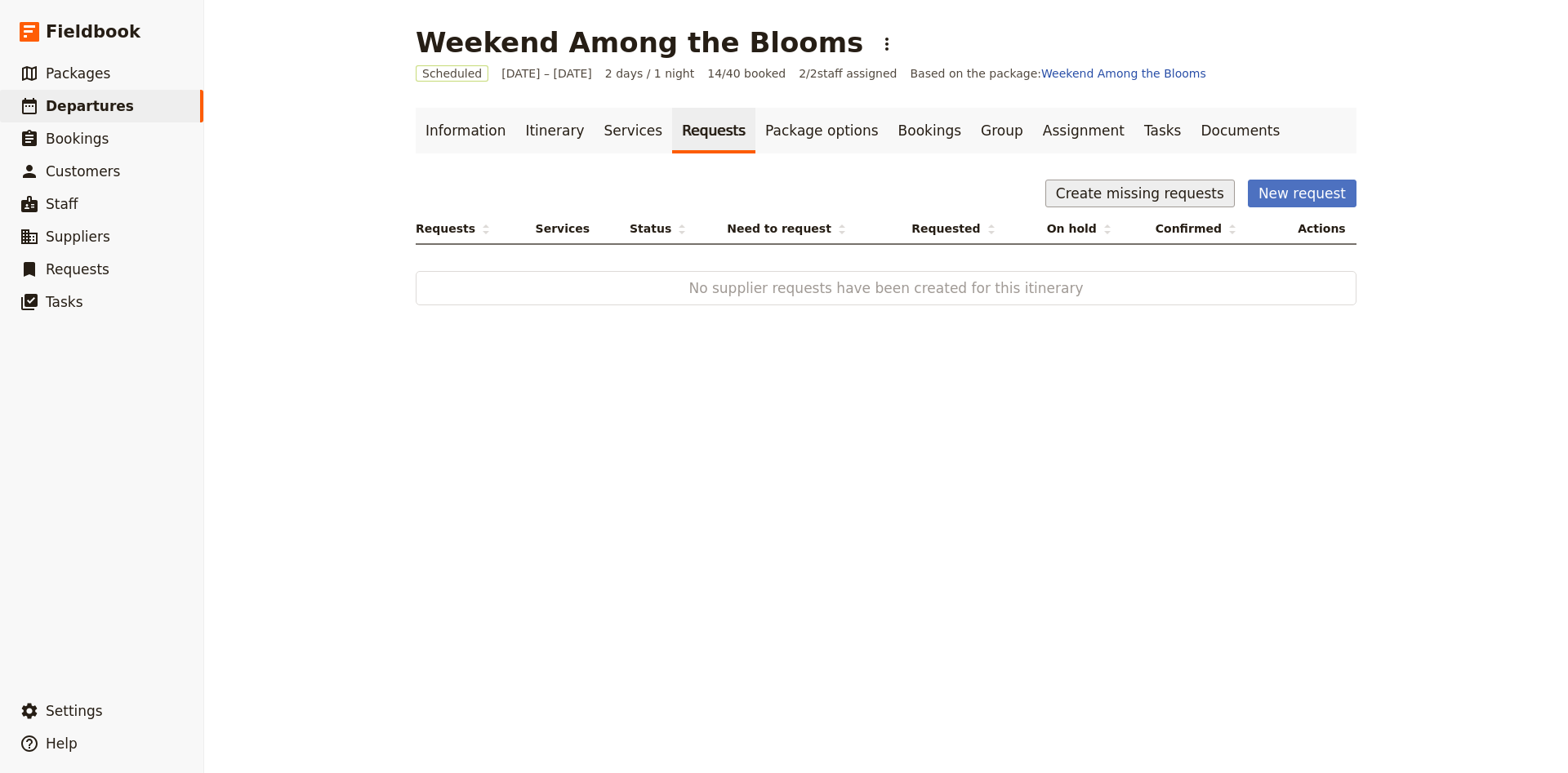
click at [1124, 185] on button "Create missing requests" at bounding box center [1140, 193] width 189 height 28
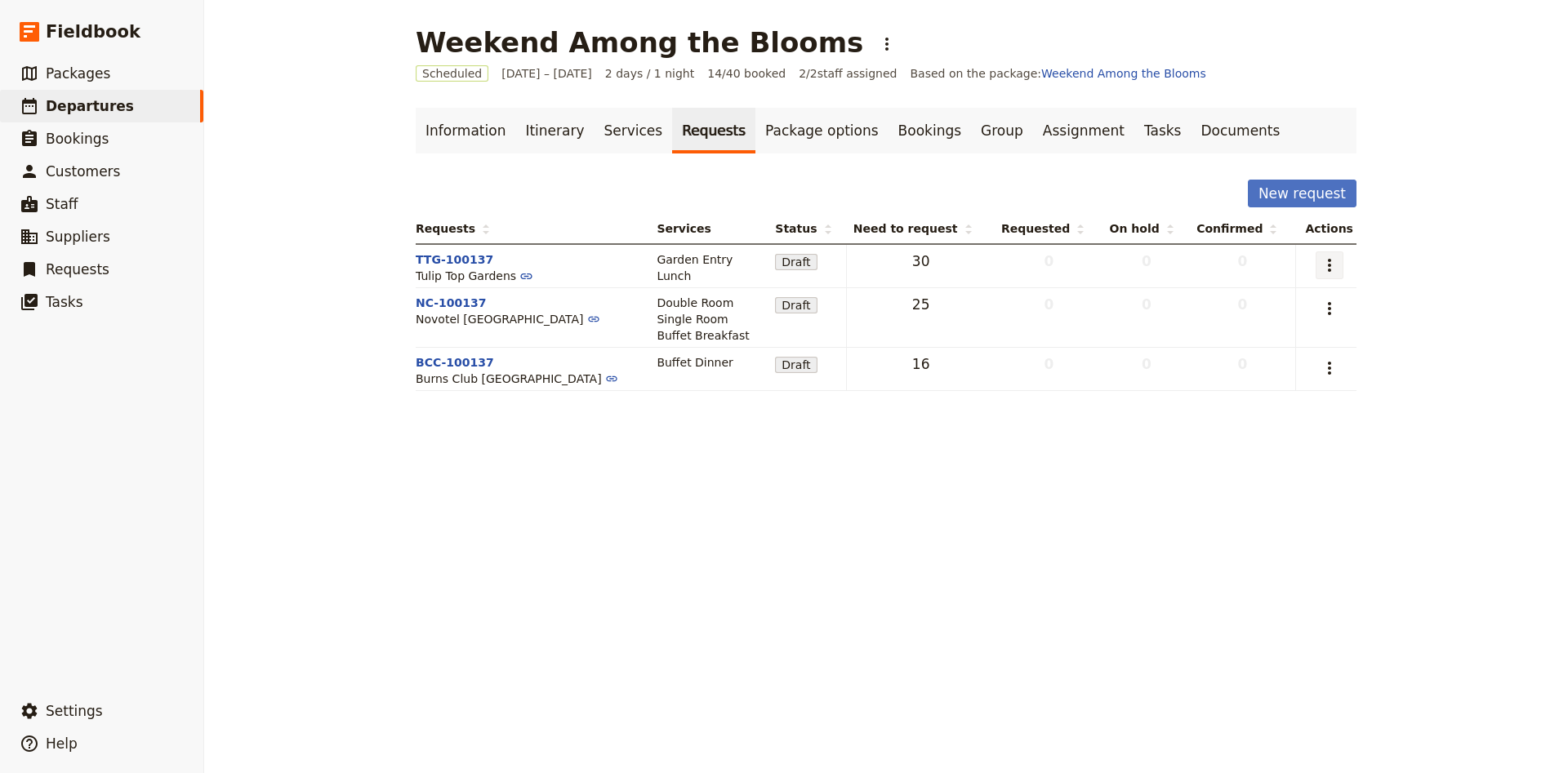
click at [1335, 268] on icon "Actions" at bounding box center [1330, 265] width 20 height 20
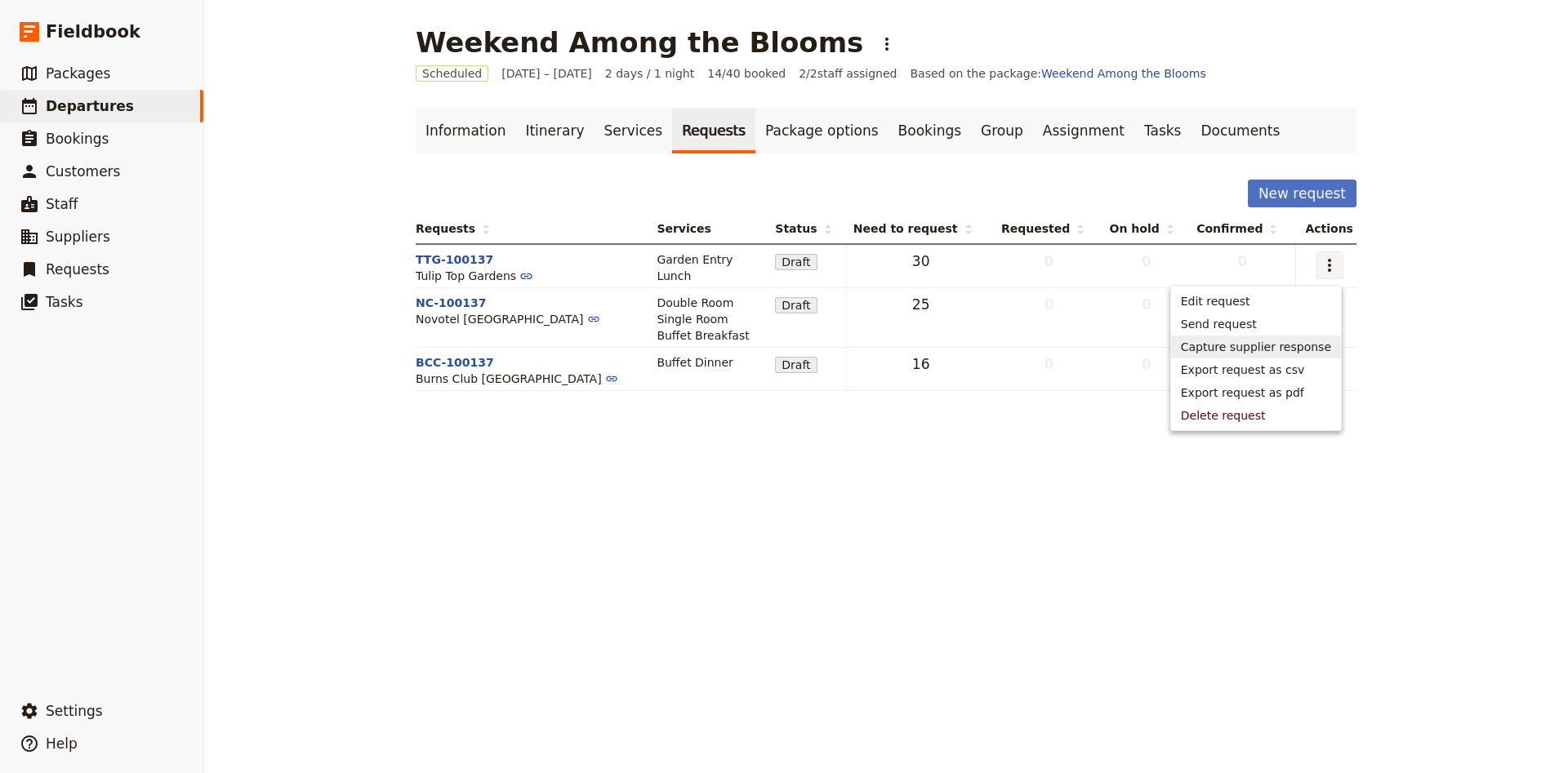
click at [1265, 346] on span "Capture supplier response" at bounding box center [1255, 347] width 150 height 16
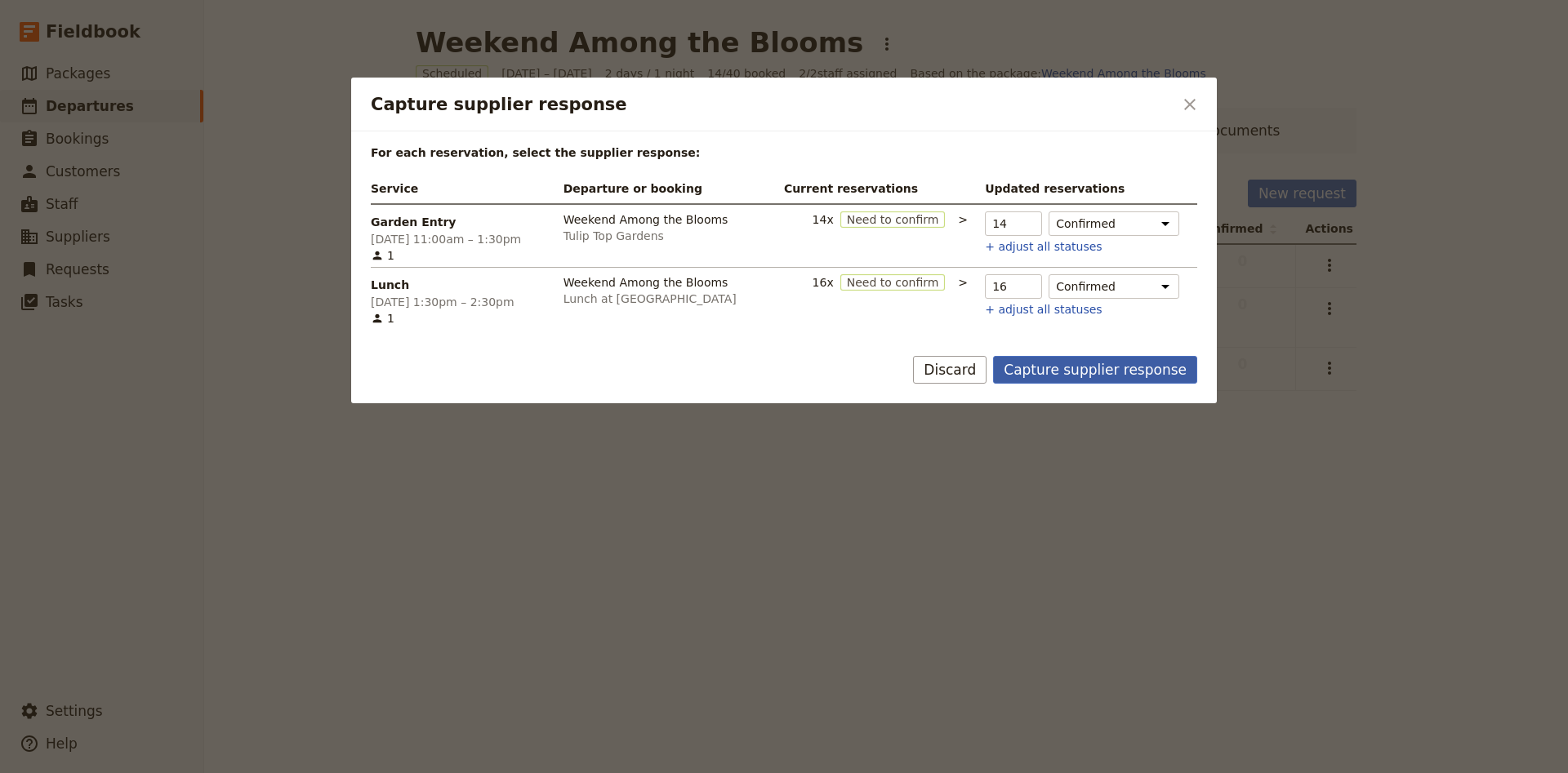
click at [1029, 368] on button "Capture supplier response" at bounding box center [1094, 370] width 204 height 28
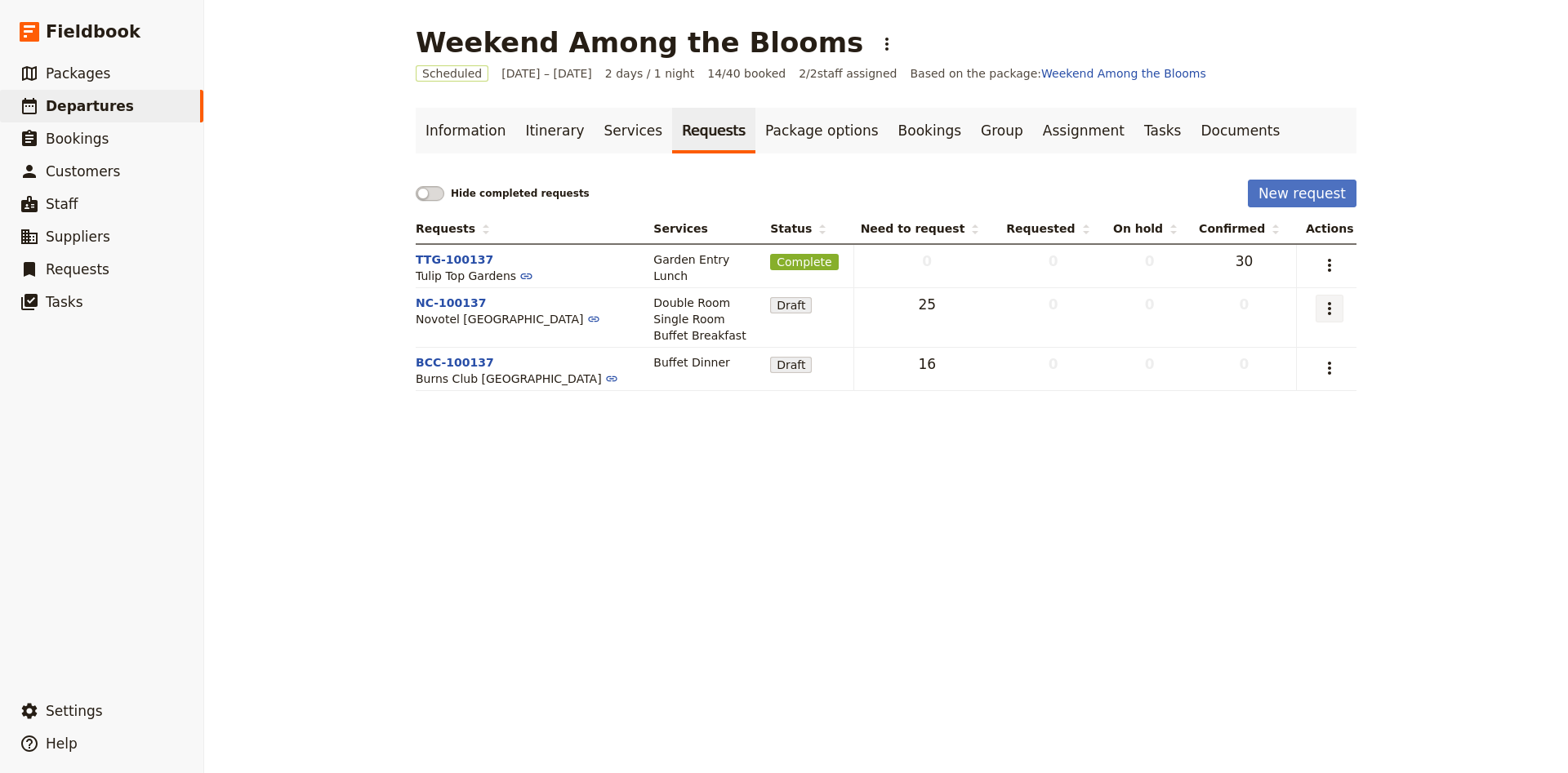
click at [1324, 320] on button "​" at bounding box center [1330, 309] width 28 height 28
click at [1283, 383] on span "Capture supplier response" at bounding box center [1256, 390] width 150 height 16
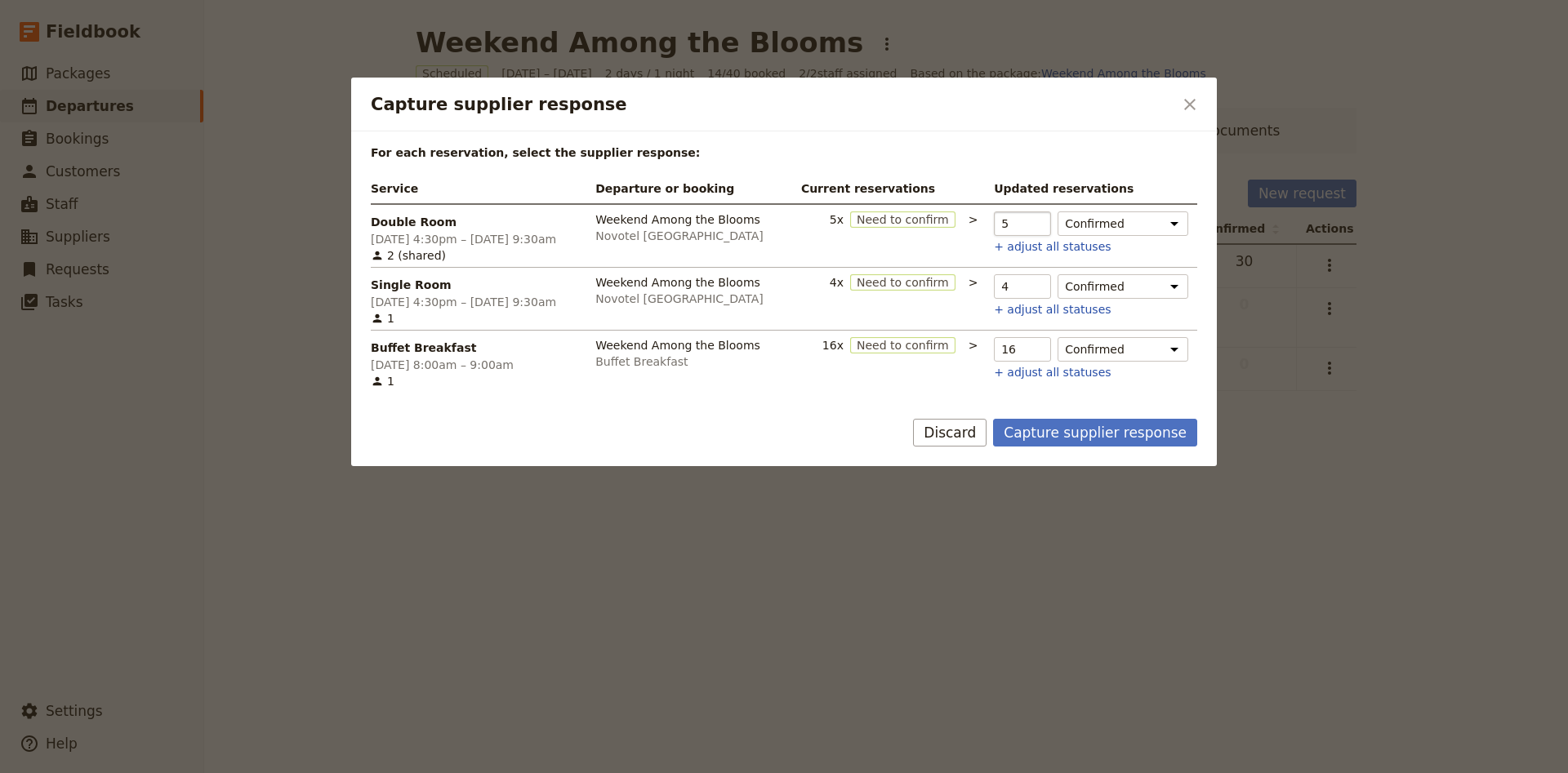
click at [1032, 219] on input "5" at bounding box center [1022, 224] width 57 height 25
click at [1190, 102] on icon "Close dialog" at bounding box center [1190, 105] width 20 height 20
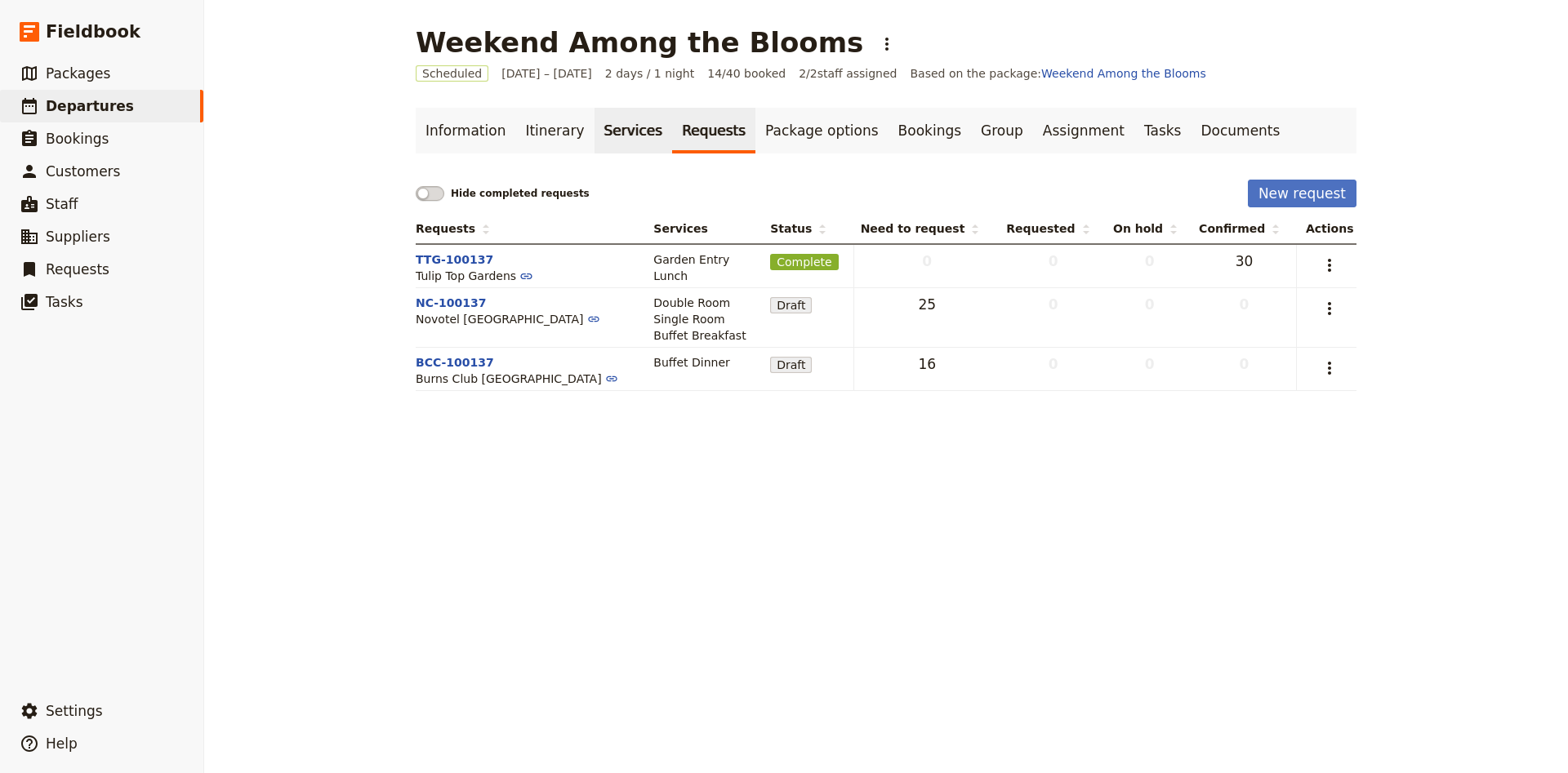
click at [619, 141] on link "Services" at bounding box center [634, 131] width 79 height 46
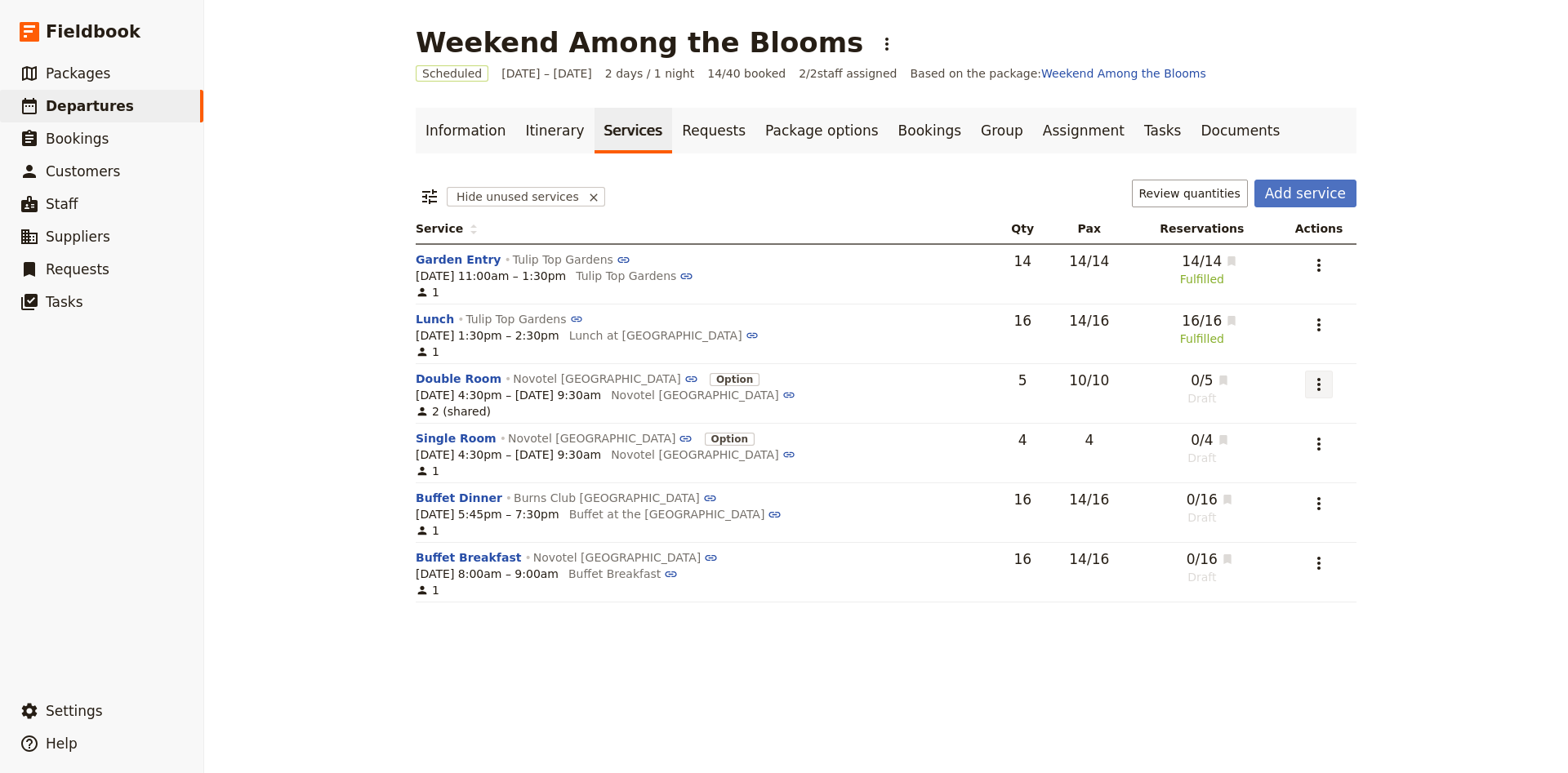
click at [1313, 390] on icon "Actions" at bounding box center [1319, 385] width 20 height 20
click at [1267, 421] on span "Edit service" at bounding box center [1250, 422] width 146 height 16
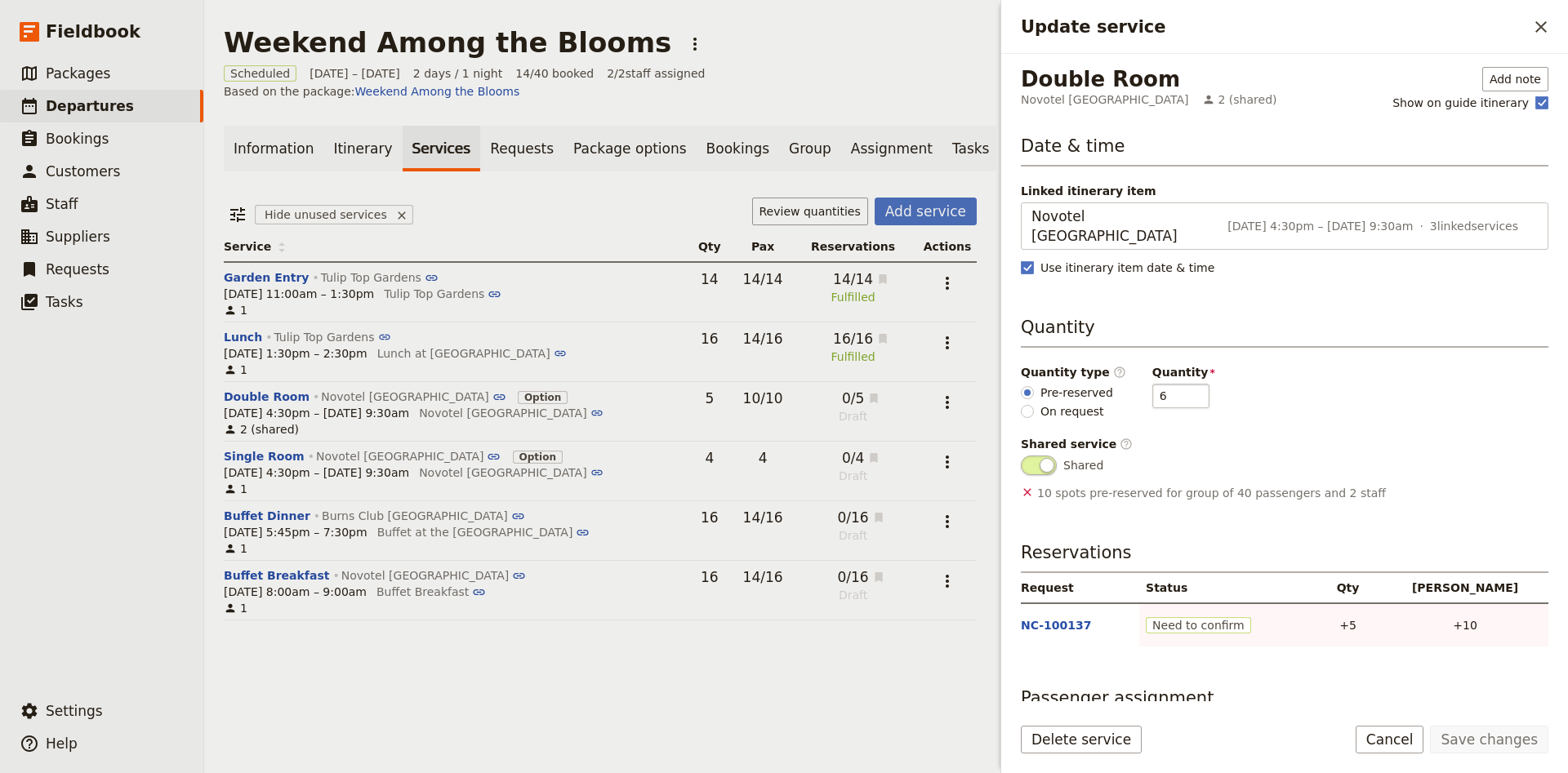
click at [1181, 383] on input "6" at bounding box center [1181, 396] width 57 height 25
click at [1532, 743] on button "Save changes" at bounding box center [1489, 739] width 119 height 28
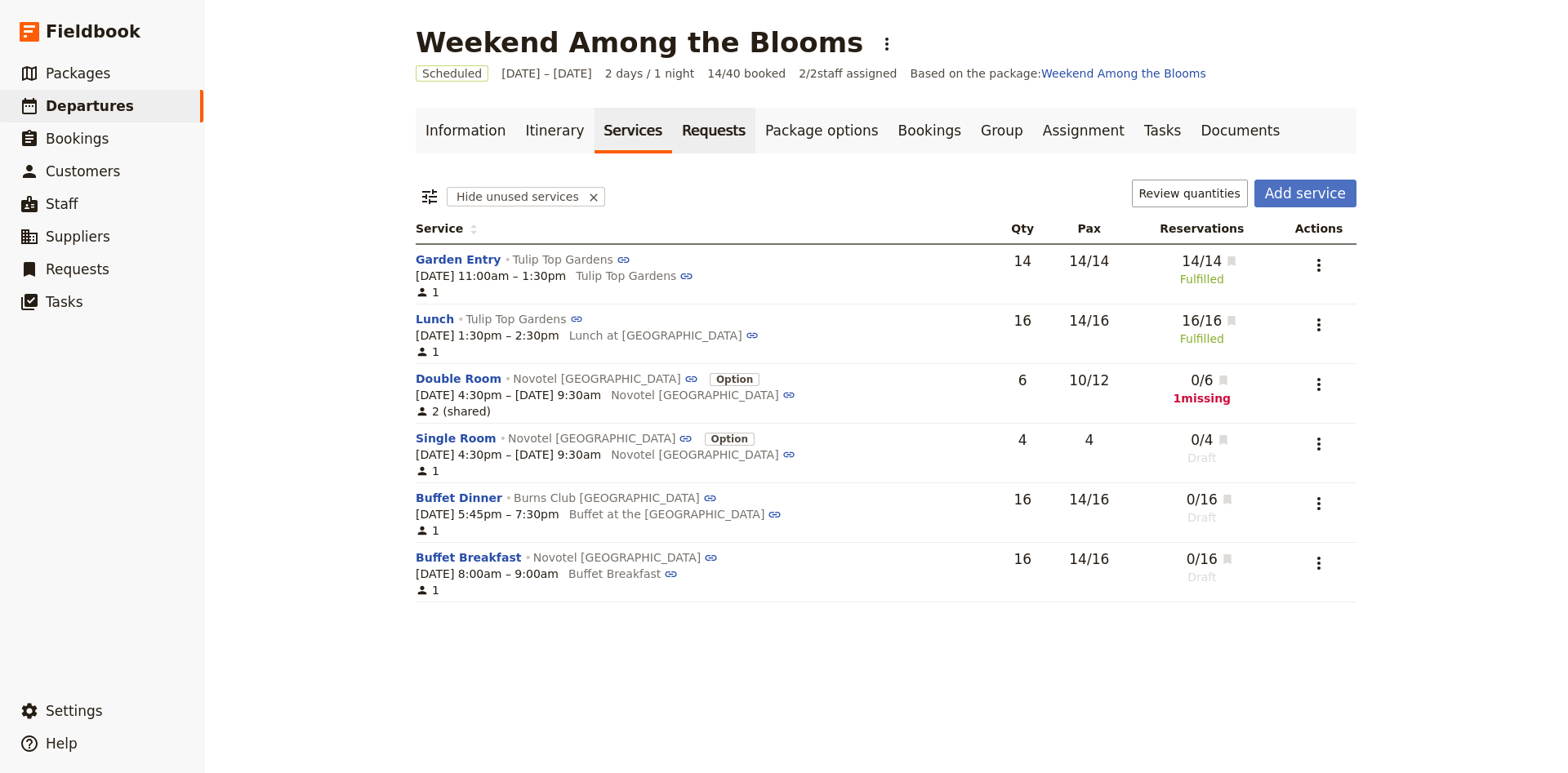
click at [682, 145] on link "Requests" at bounding box center [714, 131] width 84 height 46
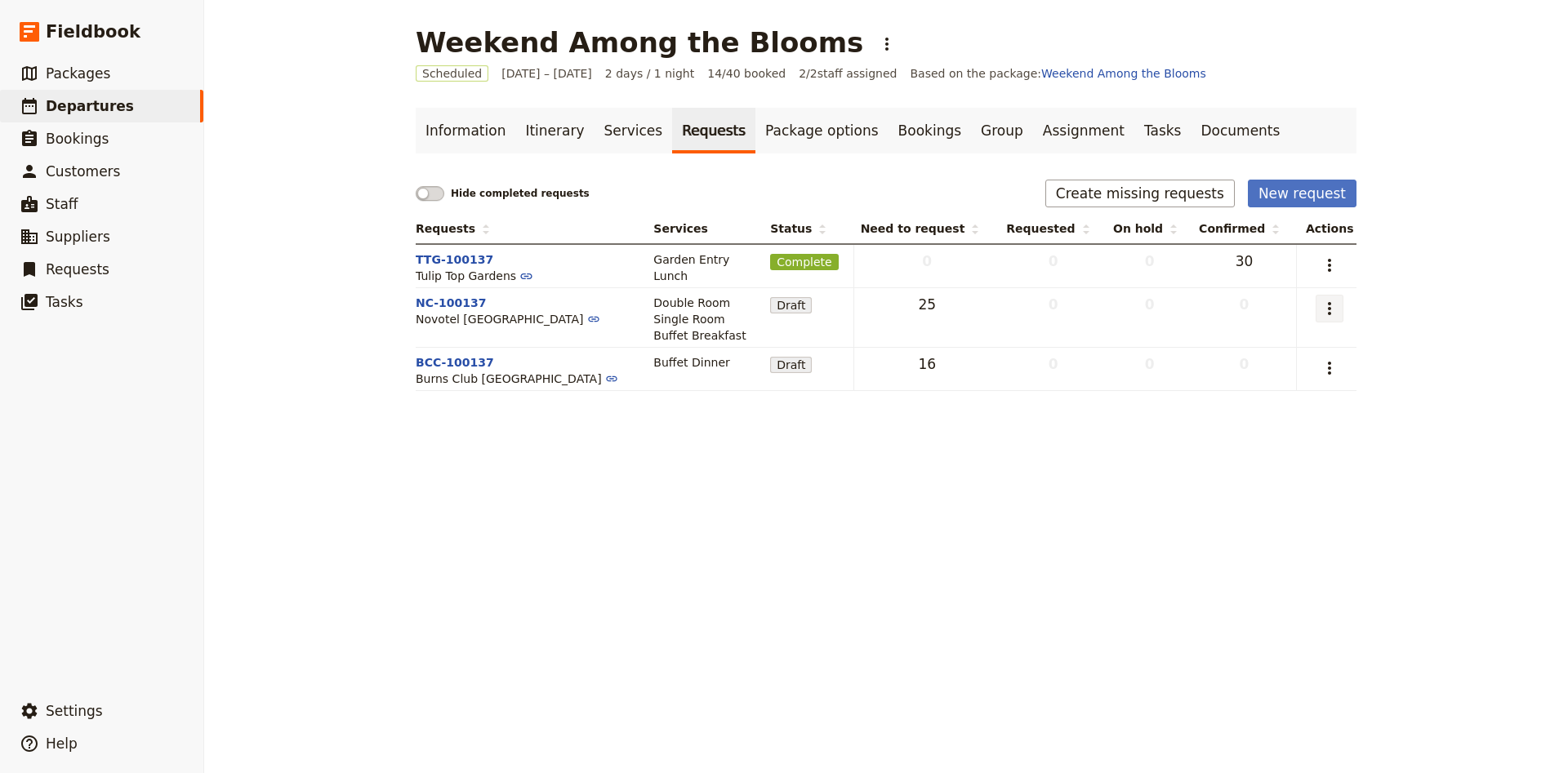
click at [1328, 310] on icon "Actions" at bounding box center [1330, 309] width 3 height 13
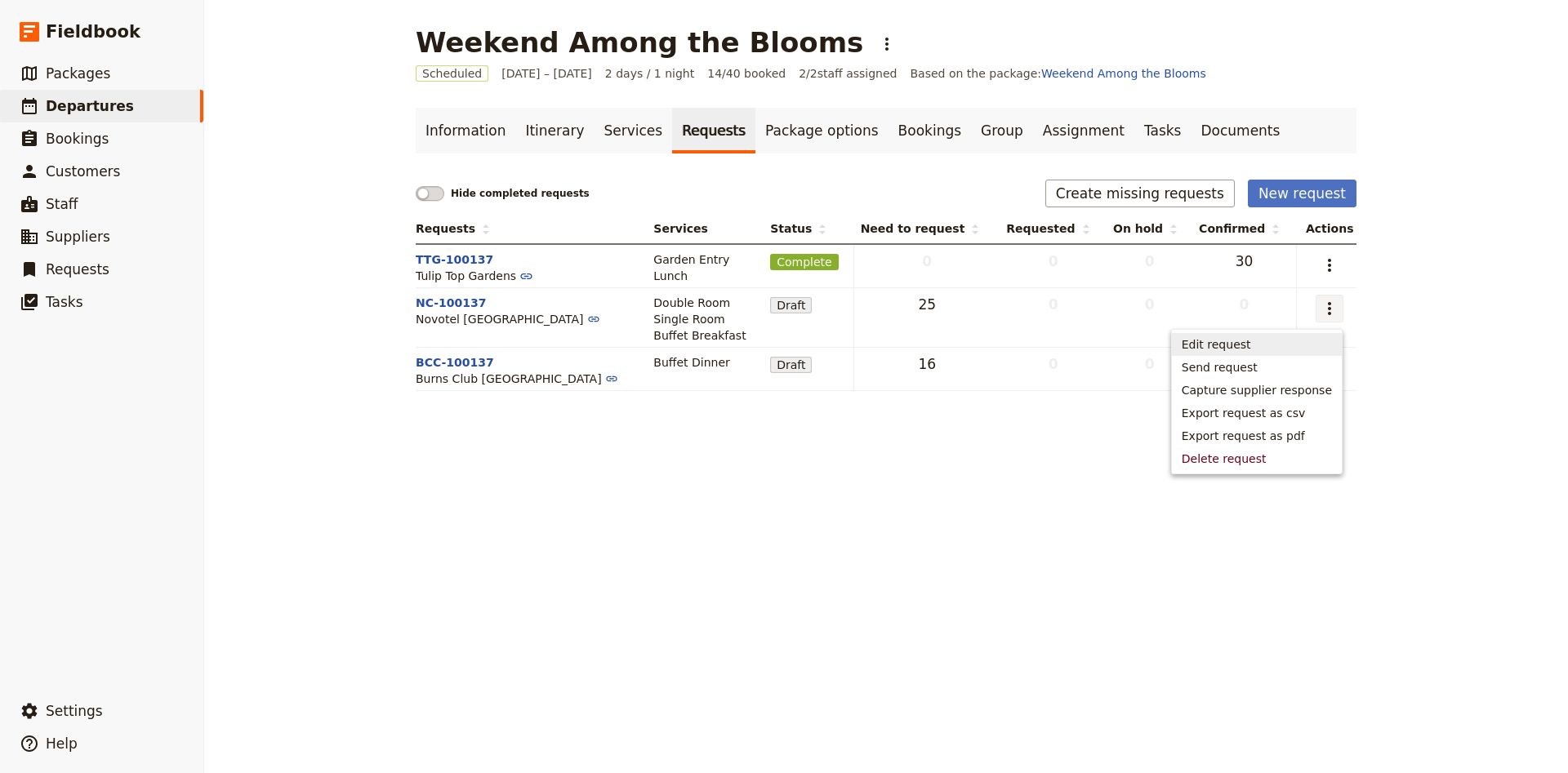
click at [1312, 350] on span "Edit request" at bounding box center [1256, 345] width 150 height 16
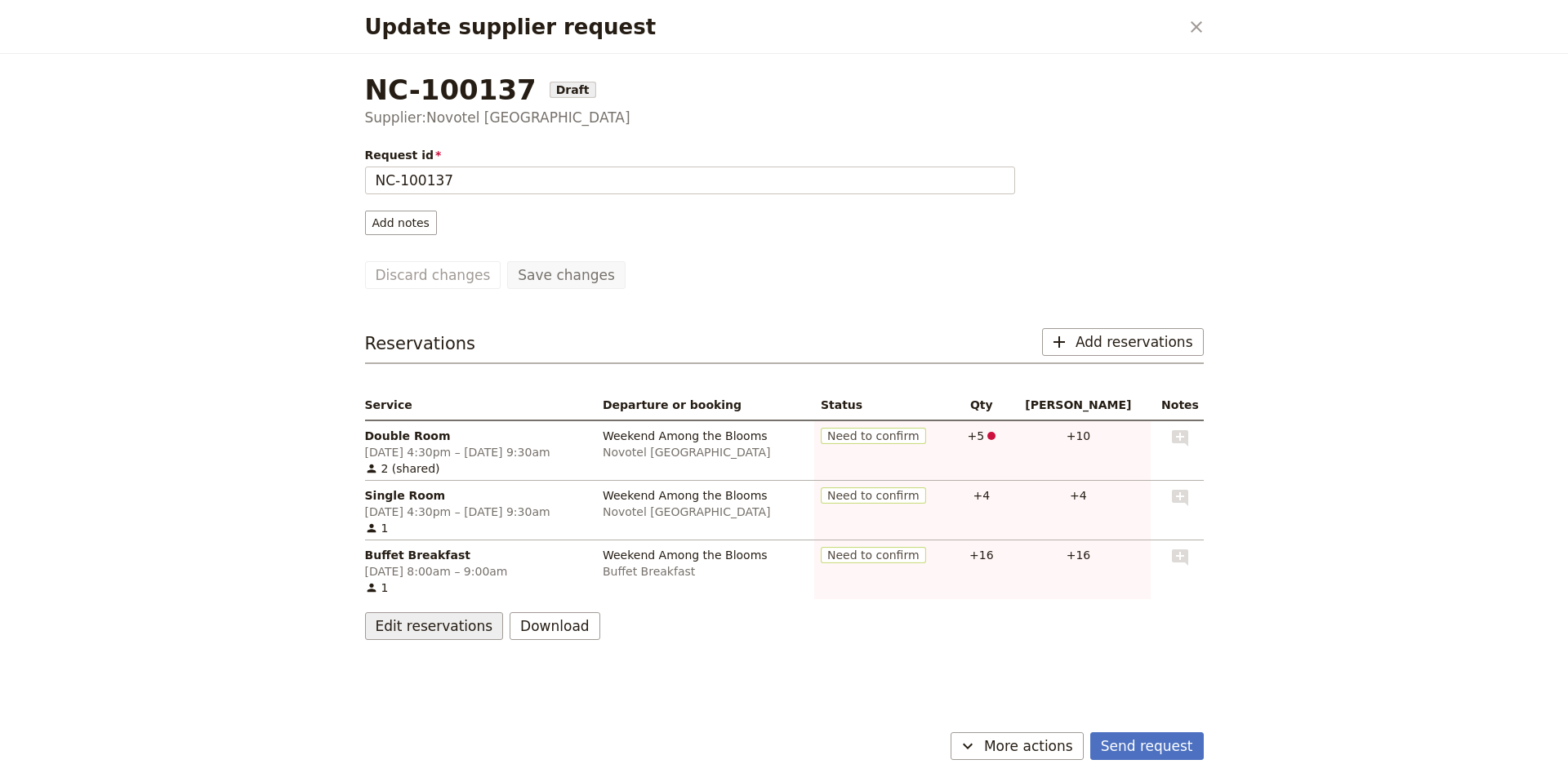
click at [438, 633] on button "Edit reservations" at bounding box center [434, 626] width 138 height 28
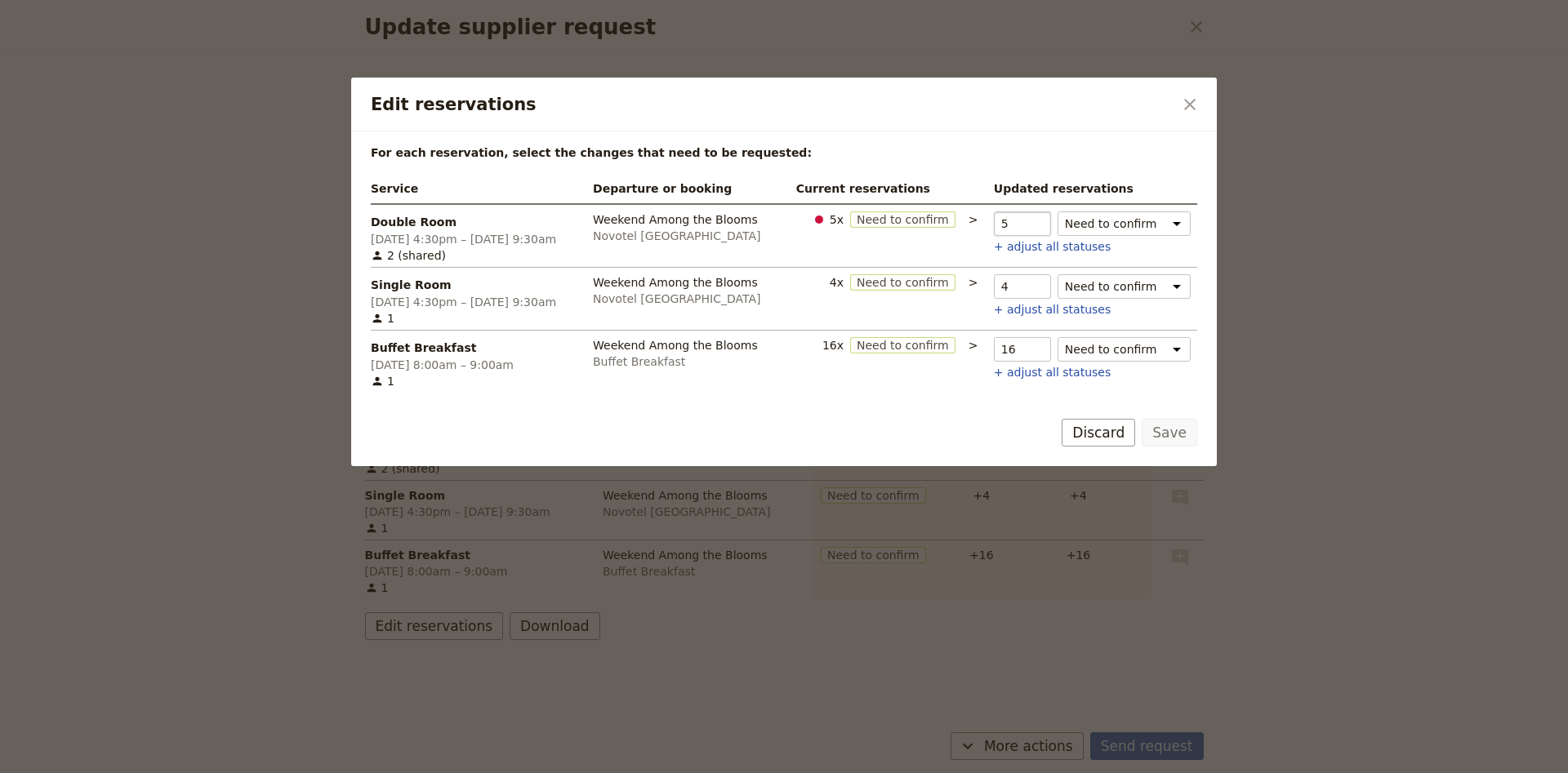
click at [1041, 223] on input "5" at bounding box center [1022, 224] width 57 height 25
click at [1029, 218] on input "5" at bounding box center [1022, 224] width 57 height 25
click at [1033, 249] on button "+ adjust all statuses" at bounding box center [1052, 246] width 117 height 16
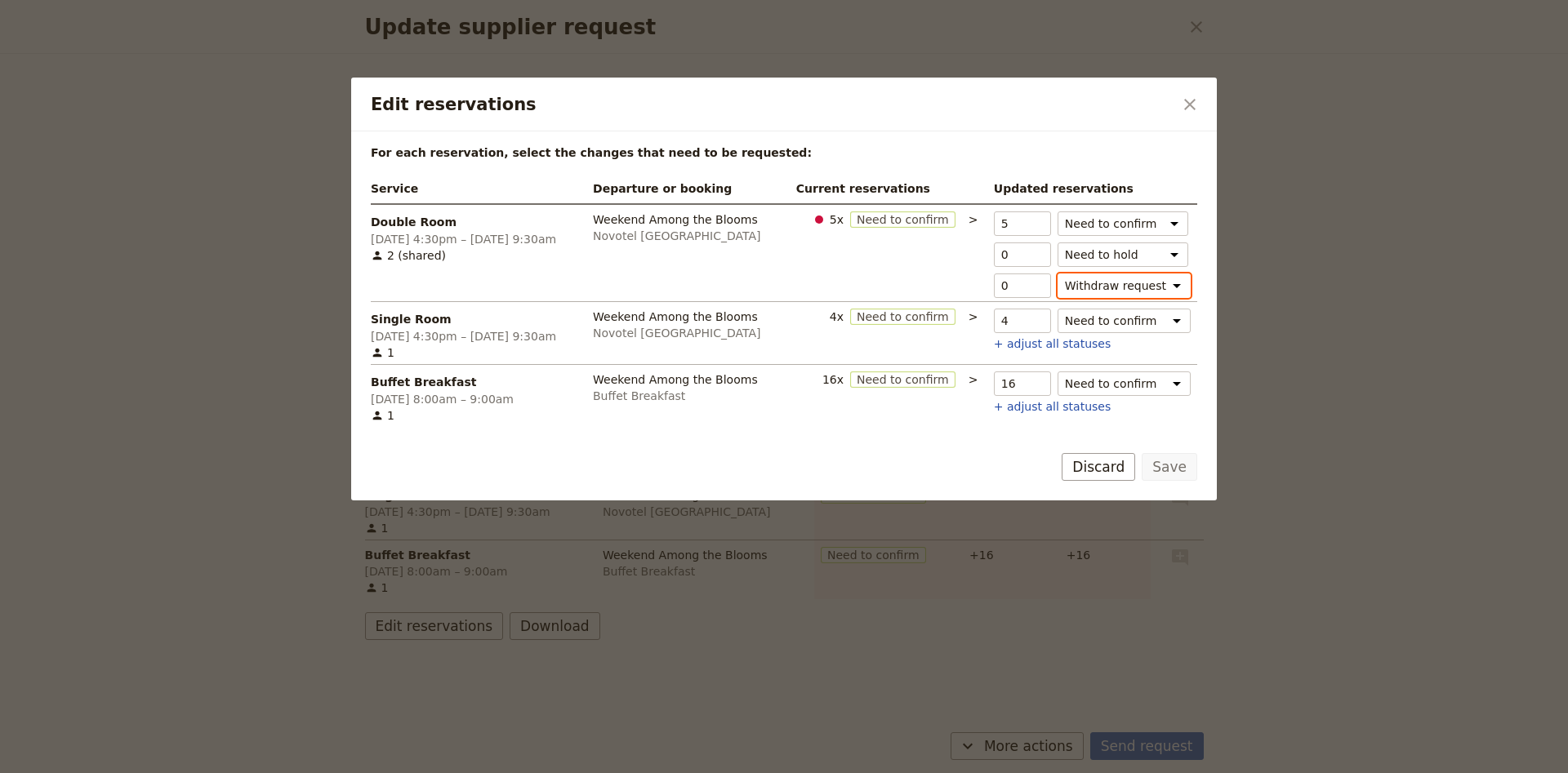
click at [1058, 273] on select "Withdraw request" at bounding box center [1124, 286] width 133 height 25
click at [1058, 242] on select "Need to hold" at bounding box center [1122, 255] width 130 height 25
click at [1107, 256] on select "Need to hold" at bounding box center [1122, 255] width 130 height 25
click at [1039, 252] on input "1" at bounding box center [1022, 255] width 57 height 25
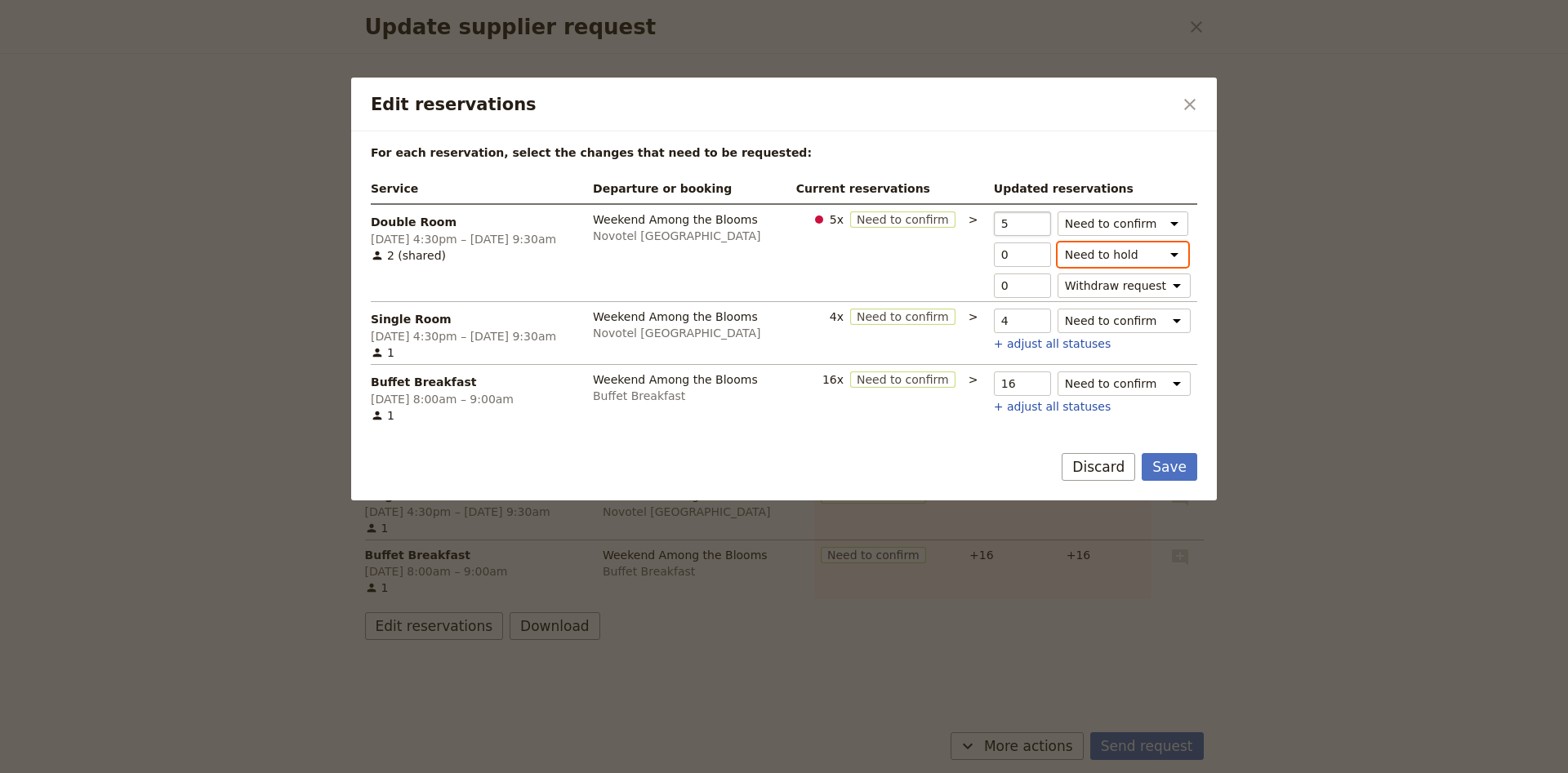
click at [1038, 221] on input "5" at bounding box center [1022, 224] width 57 height 25
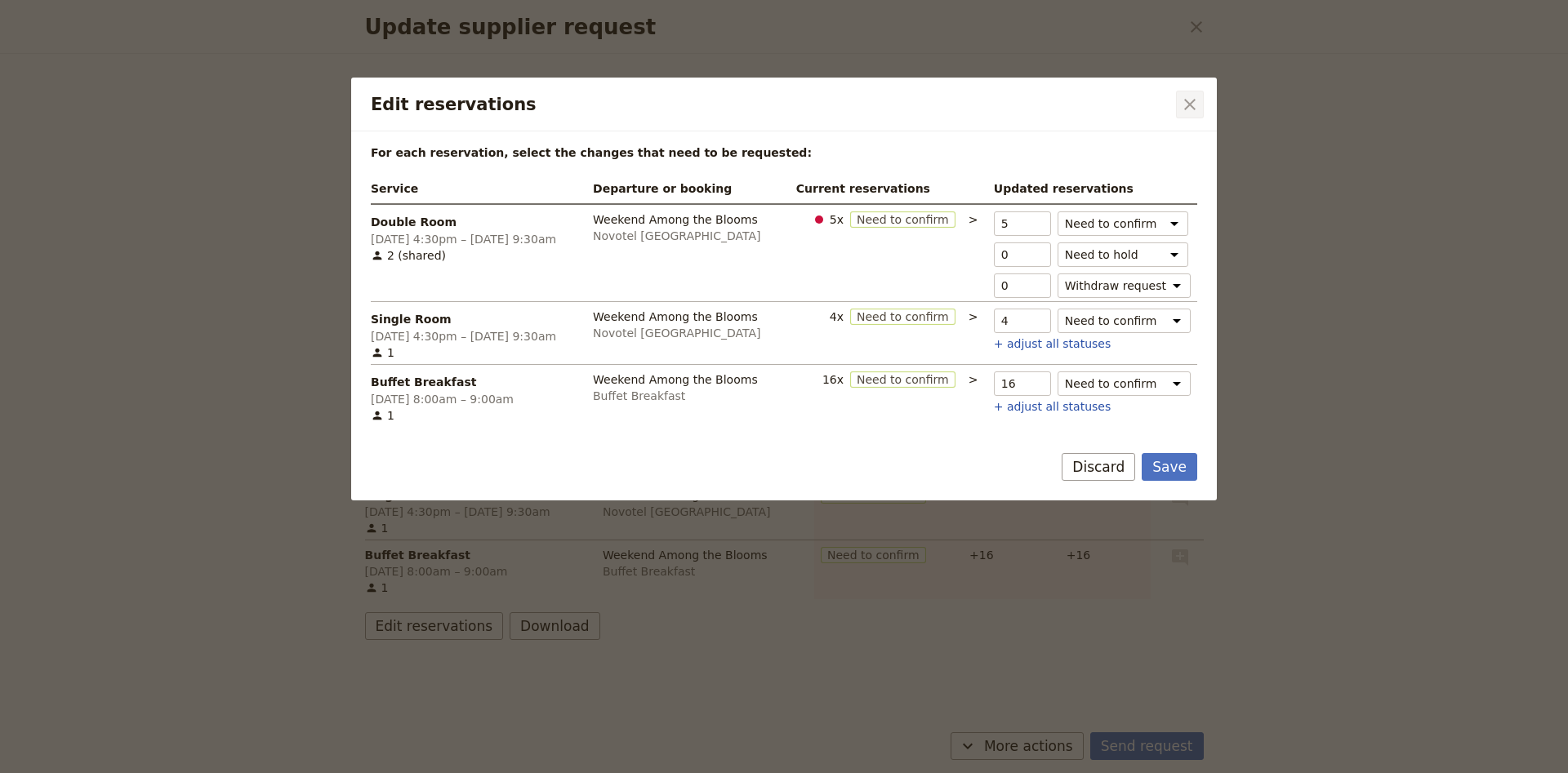
click at [1190, 107] on icon "Close dialog" at bounding box center [1190, 105] width 20 height 20
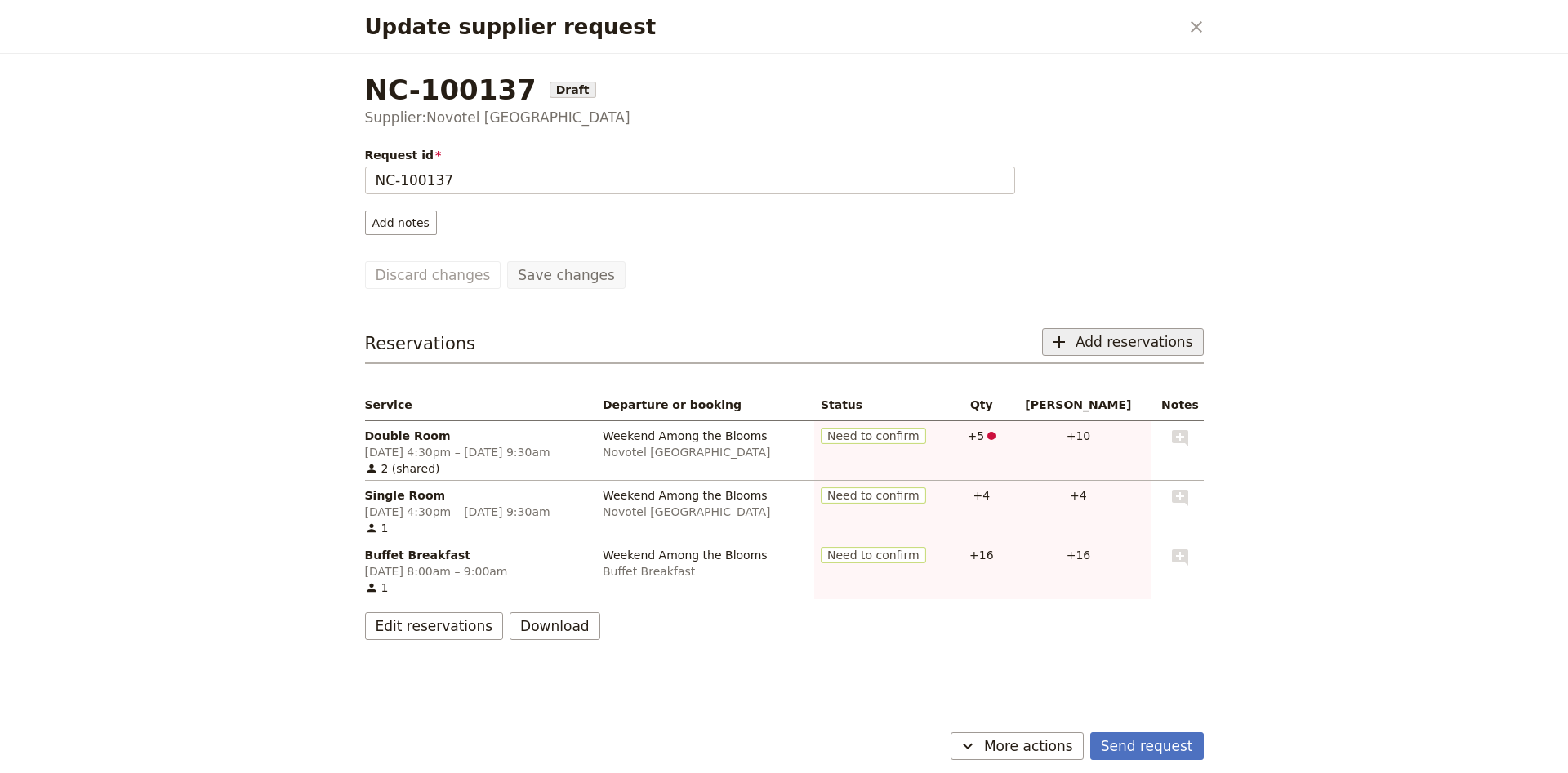
click at [1065, 341] on icon "Update supplier request" at bounding box center [1059, 342] width 11 height 11
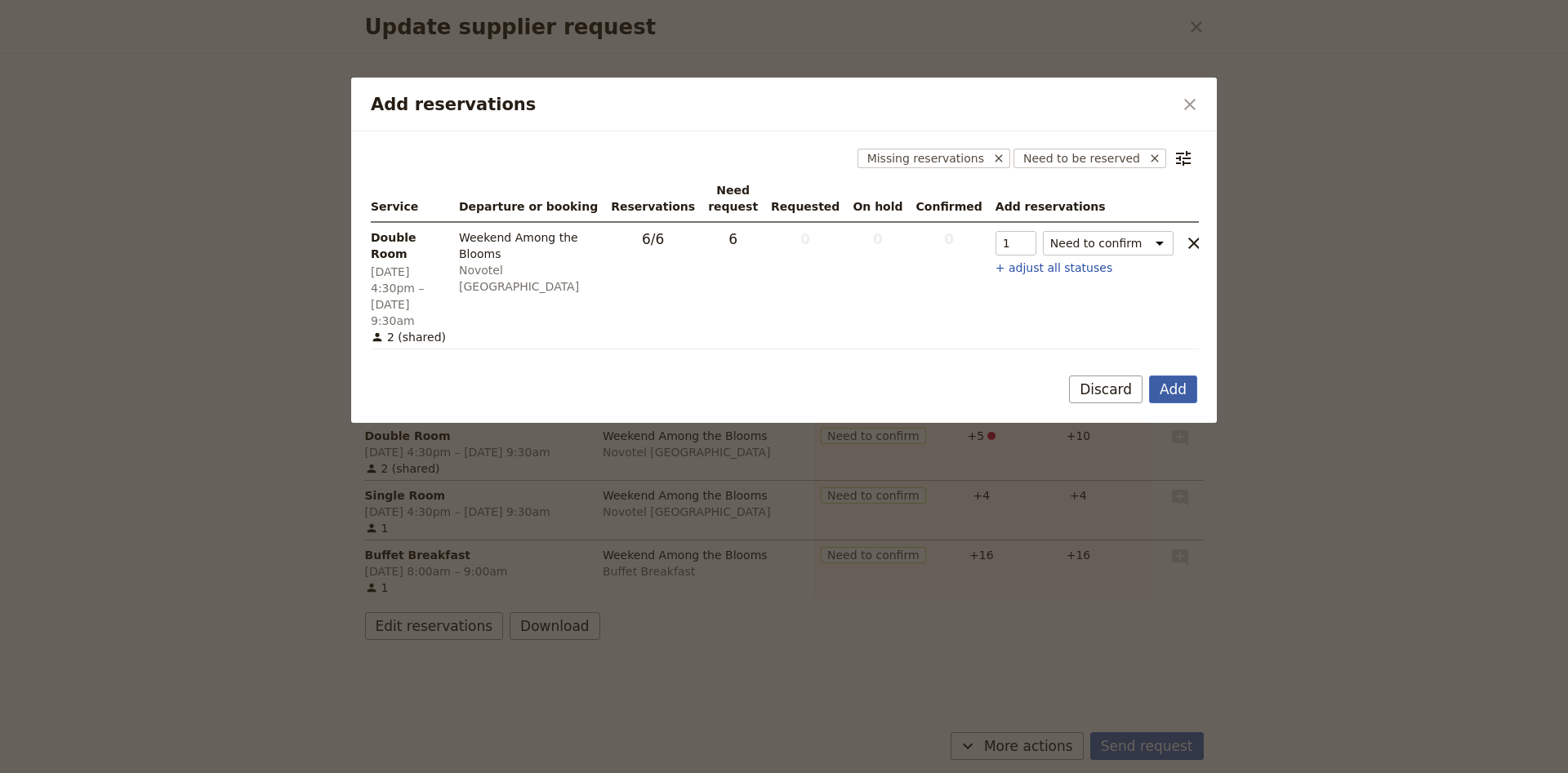
click at [1176, 375] on button "Add" at bounding box center [1172, 389] width 48 height 28
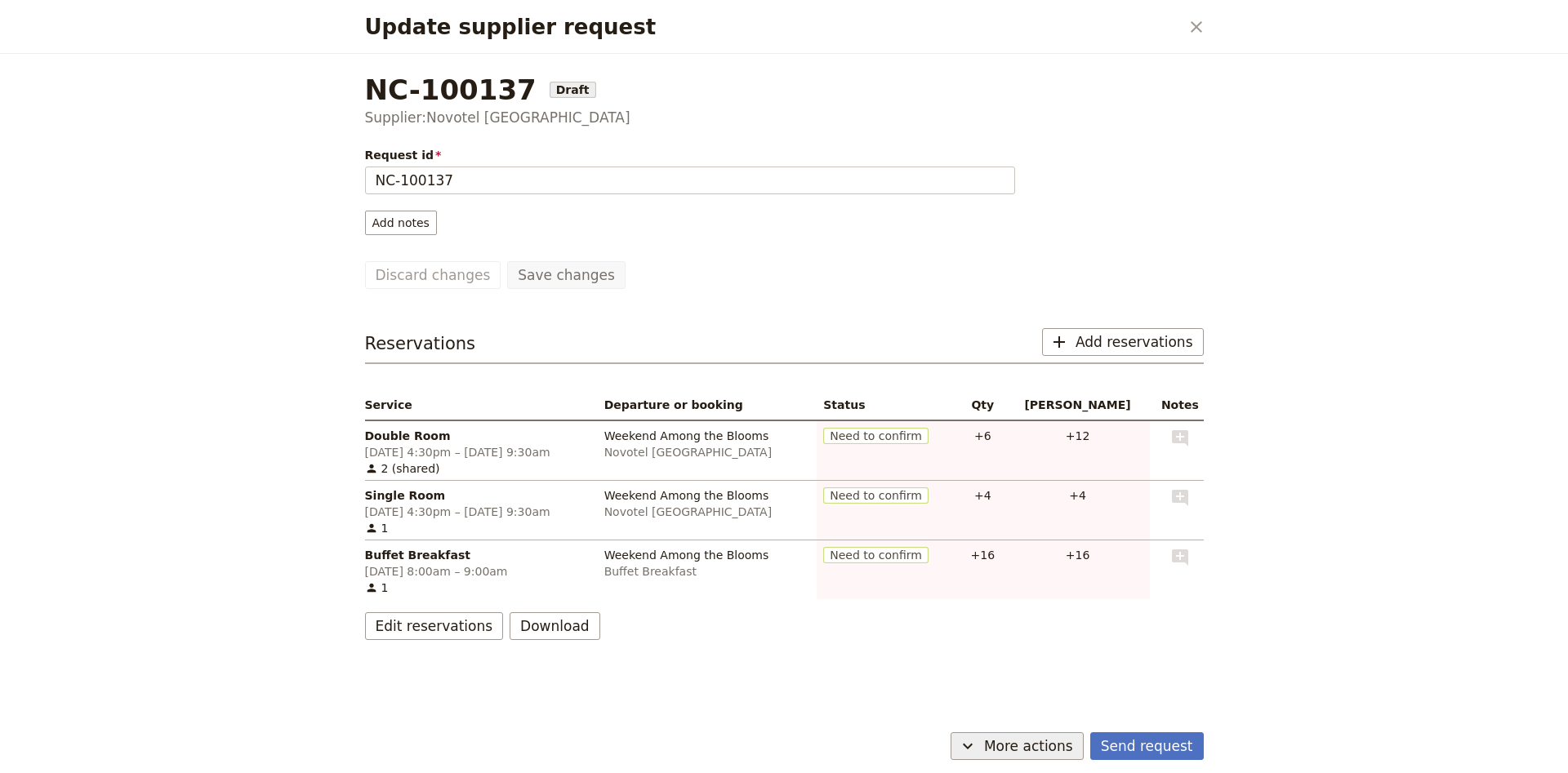
click at [1002, 741] on button "​ More actions" at bounding box center [1017, 746] width 133 height 28
click at [1018, 693] on span "Capture supplier response" at bounding box center [1008, 687] width 150 height 16
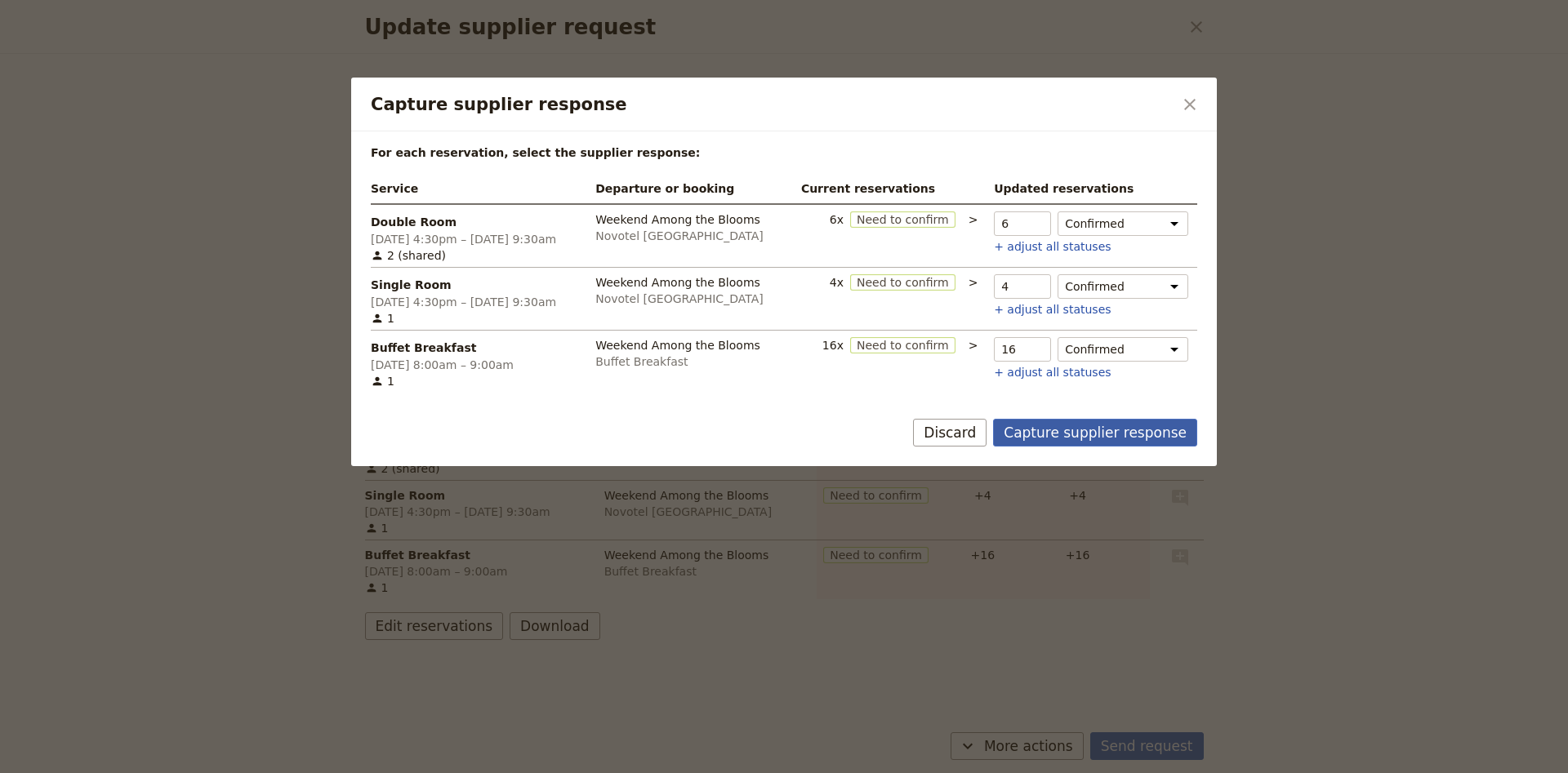
click at [1063, 430] on button "Capture supplier response" at bounding box center [1094, 432] width 204 height 28
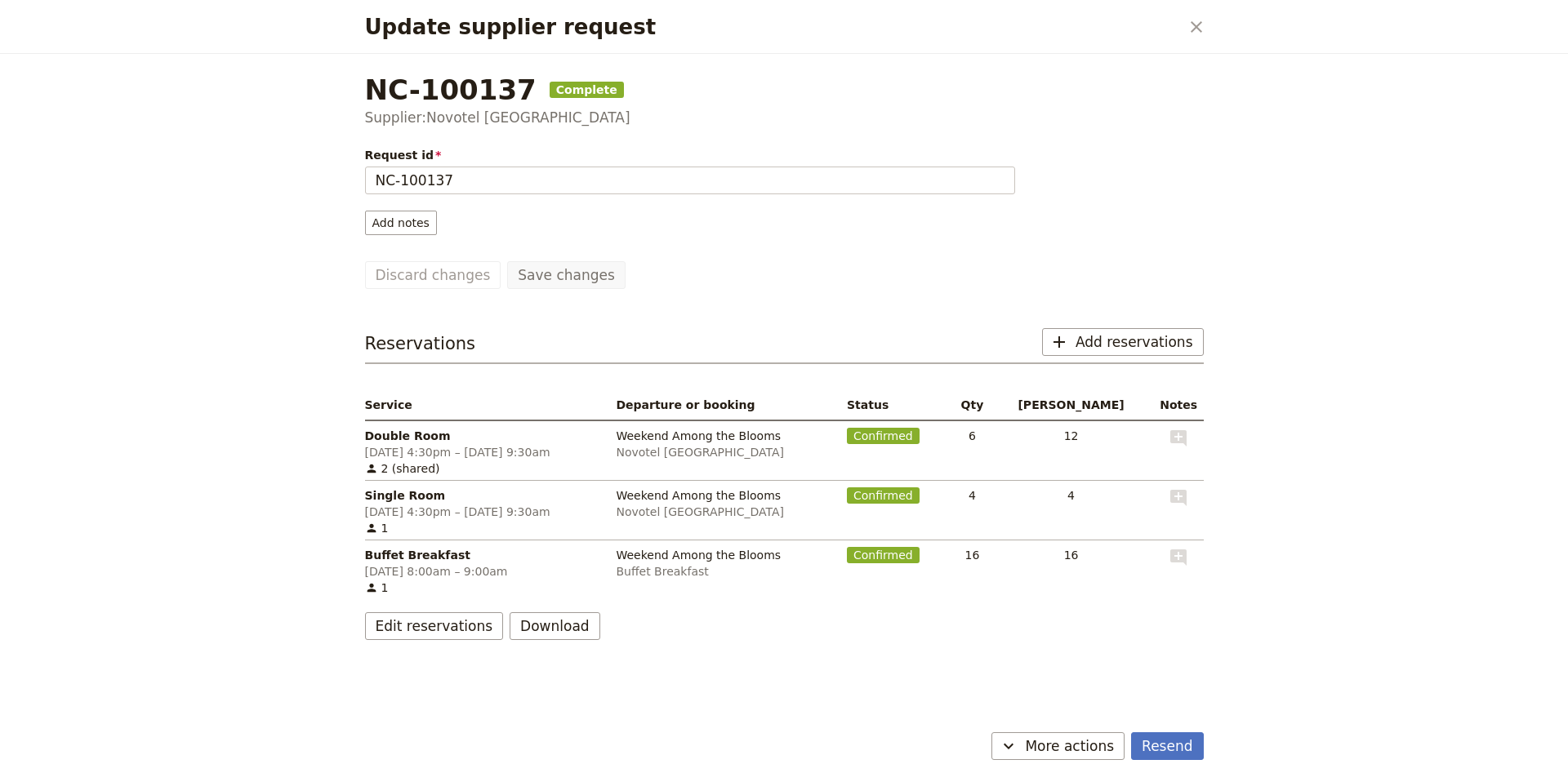
click at [1181, 24] on div "Update supplier request ​" at bounding box center [784, 27] width 877 height 54
click at [1197, 25] on icon "Close dialog" at bounding box center [1196, 27] width 11 height 11
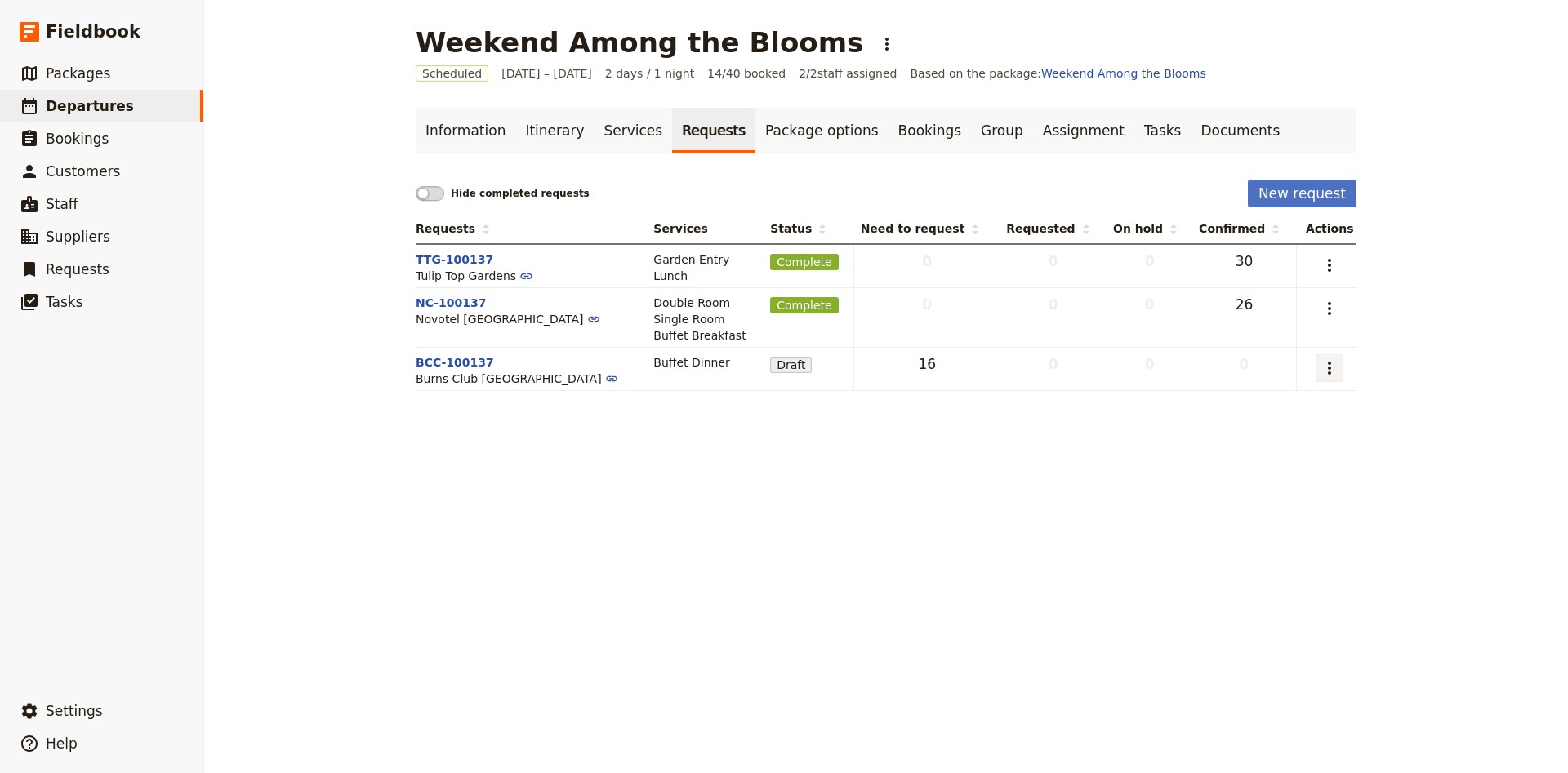
click at [1326, 369] on icon "Actions" at bounding box center [1330, 368] width 20 height 20
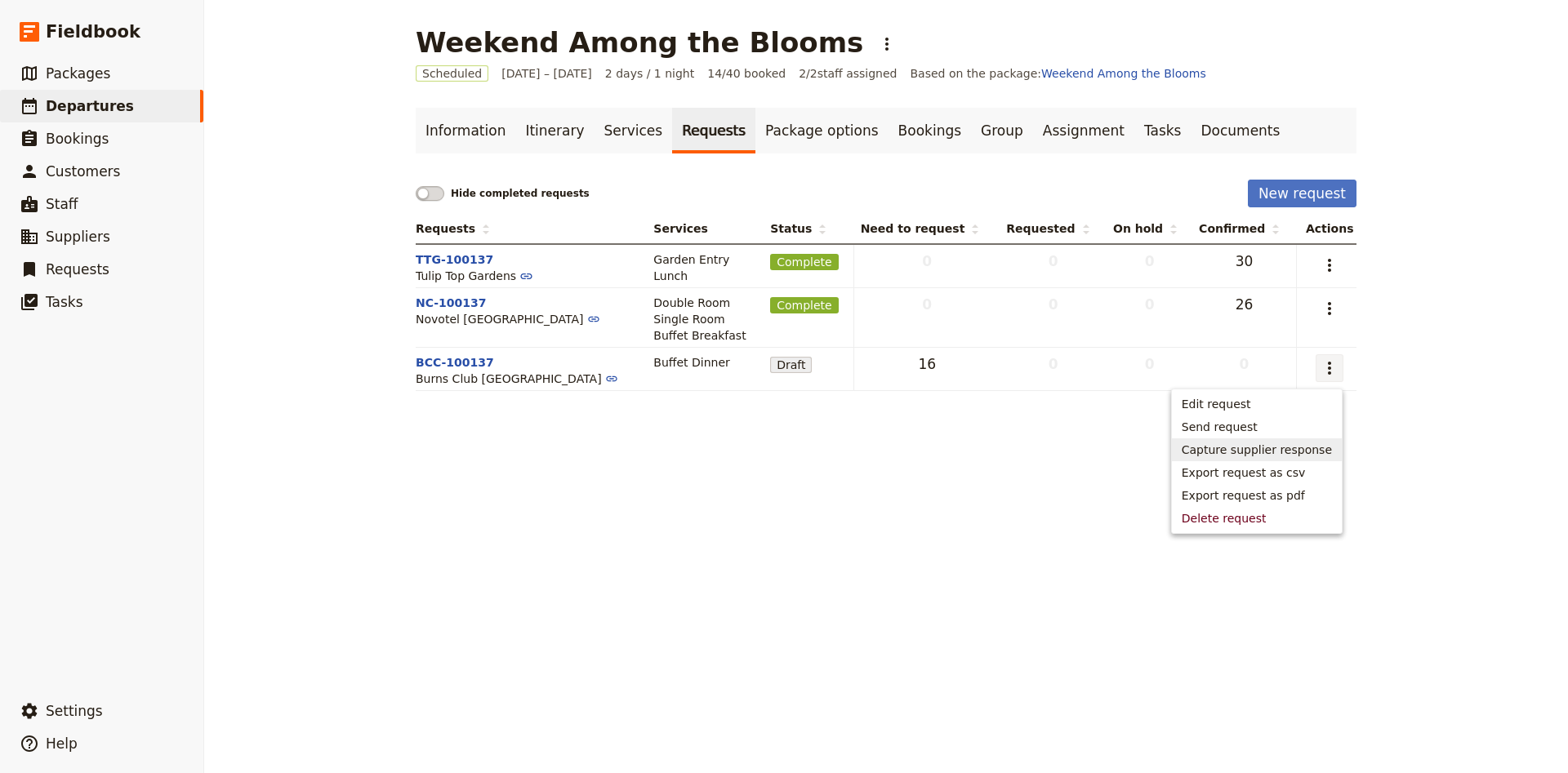
click at [1241, 454] on span "Capture supplier response" at bounding box center [1256, 450] width 150 height 16
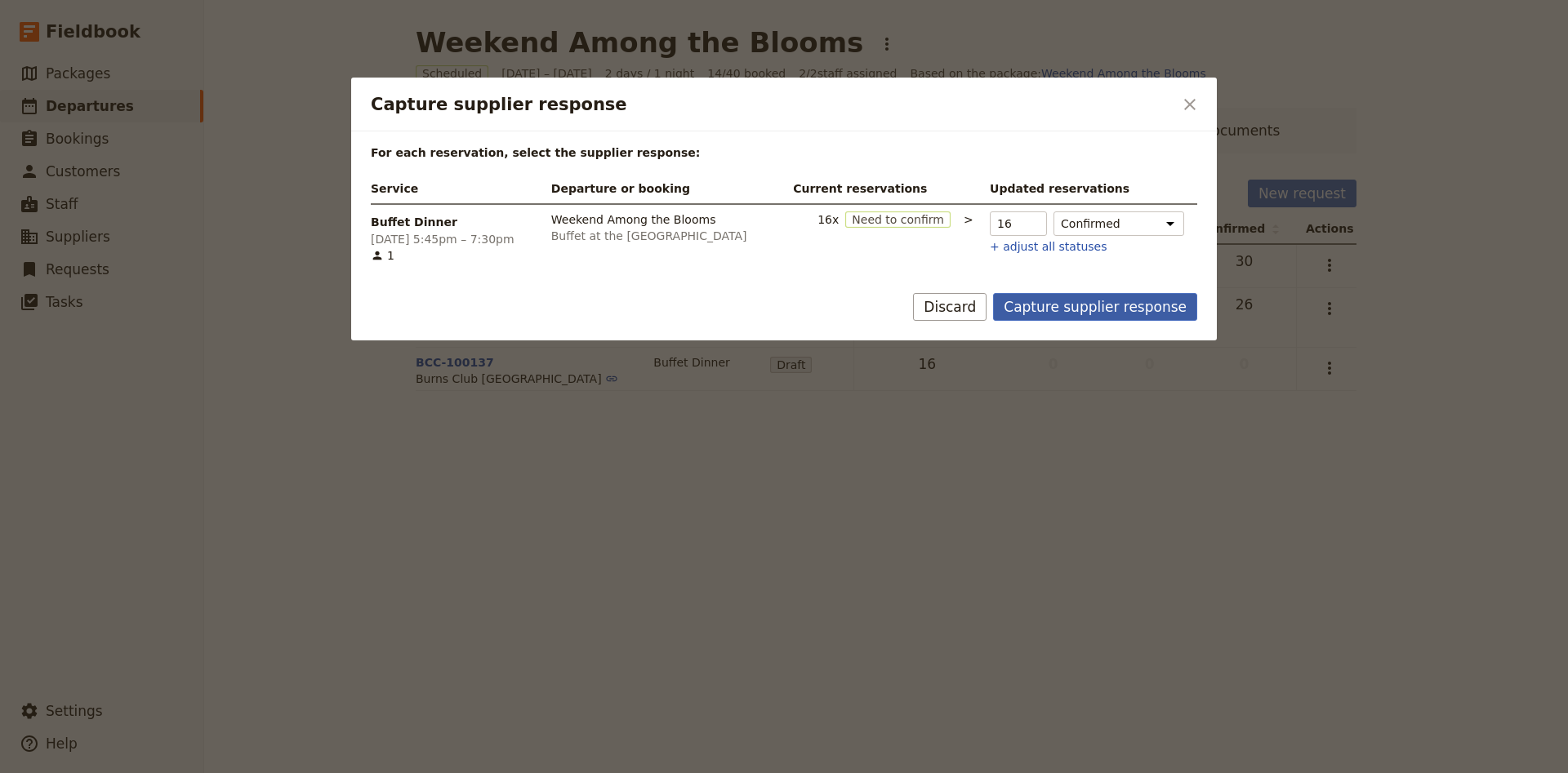
click at [1089, 310] on button "Capture supplier response" at bounding box center [1094, 307] width 204 height 28
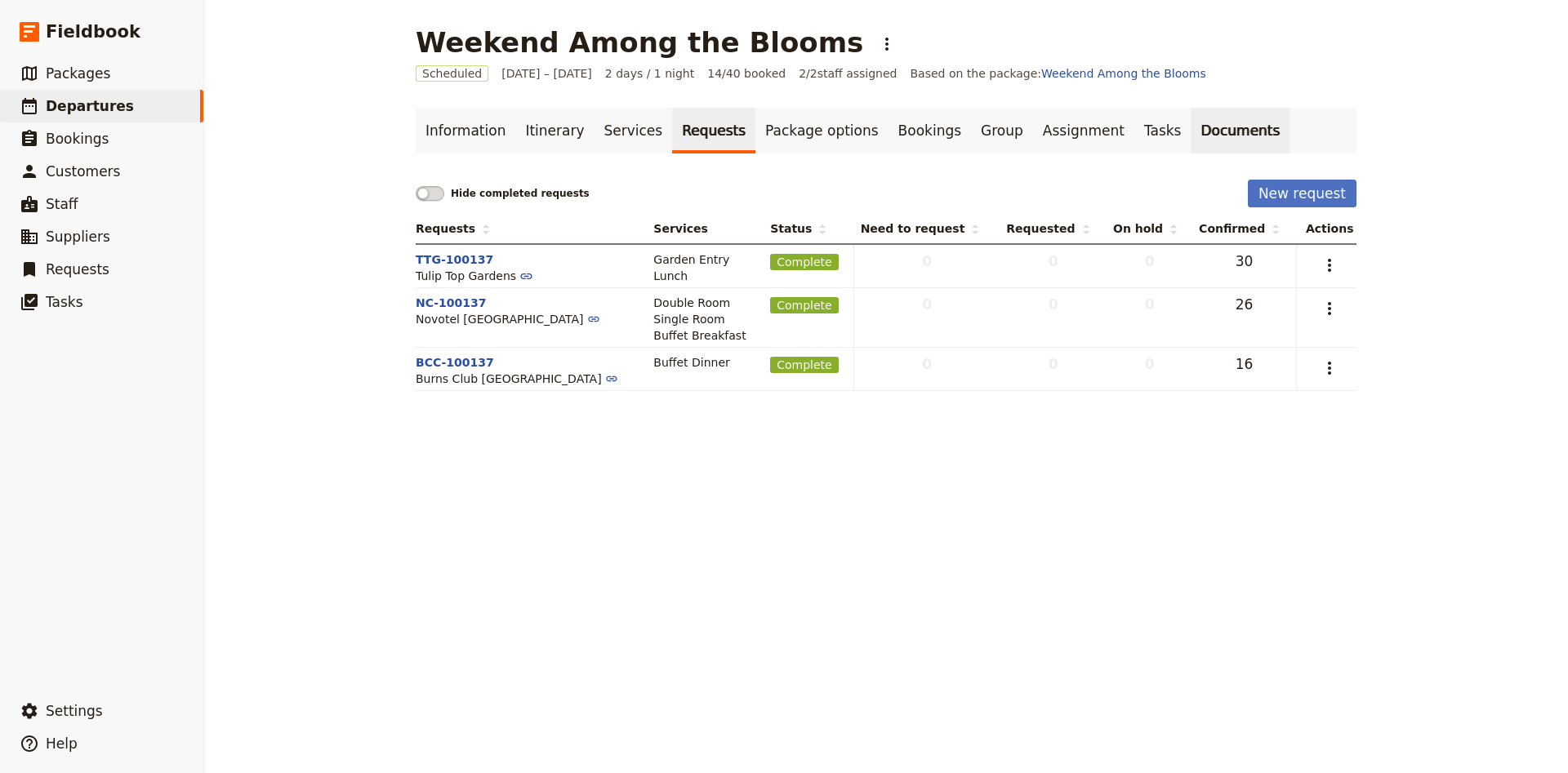
click at [1190, 137] on link "Documents" at bounding box center [1239, 131] width 99 height 46
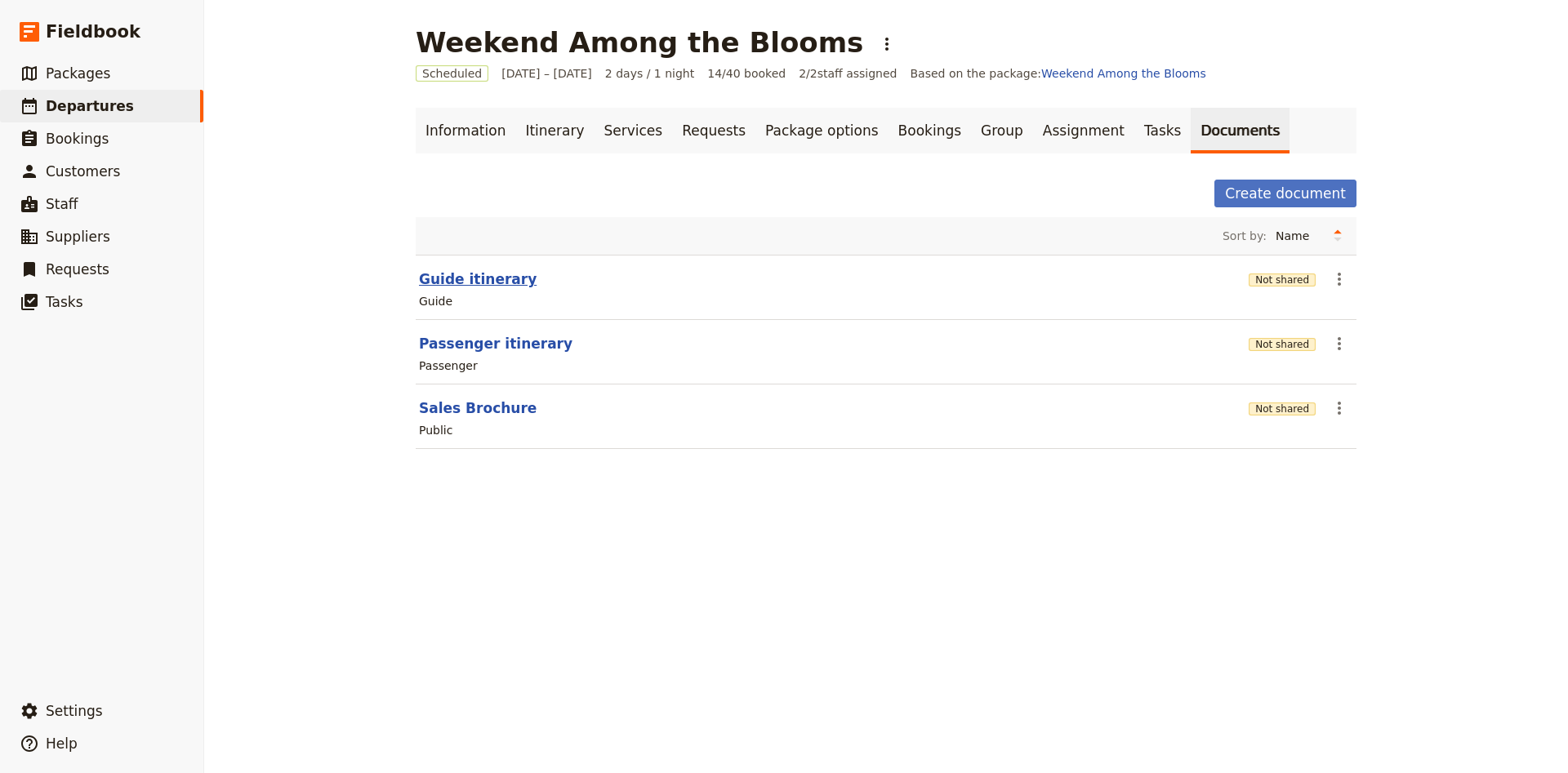
click at [489, 273] on button "Guide itinerary" at bounding box center [478, 279] width 118 height 20
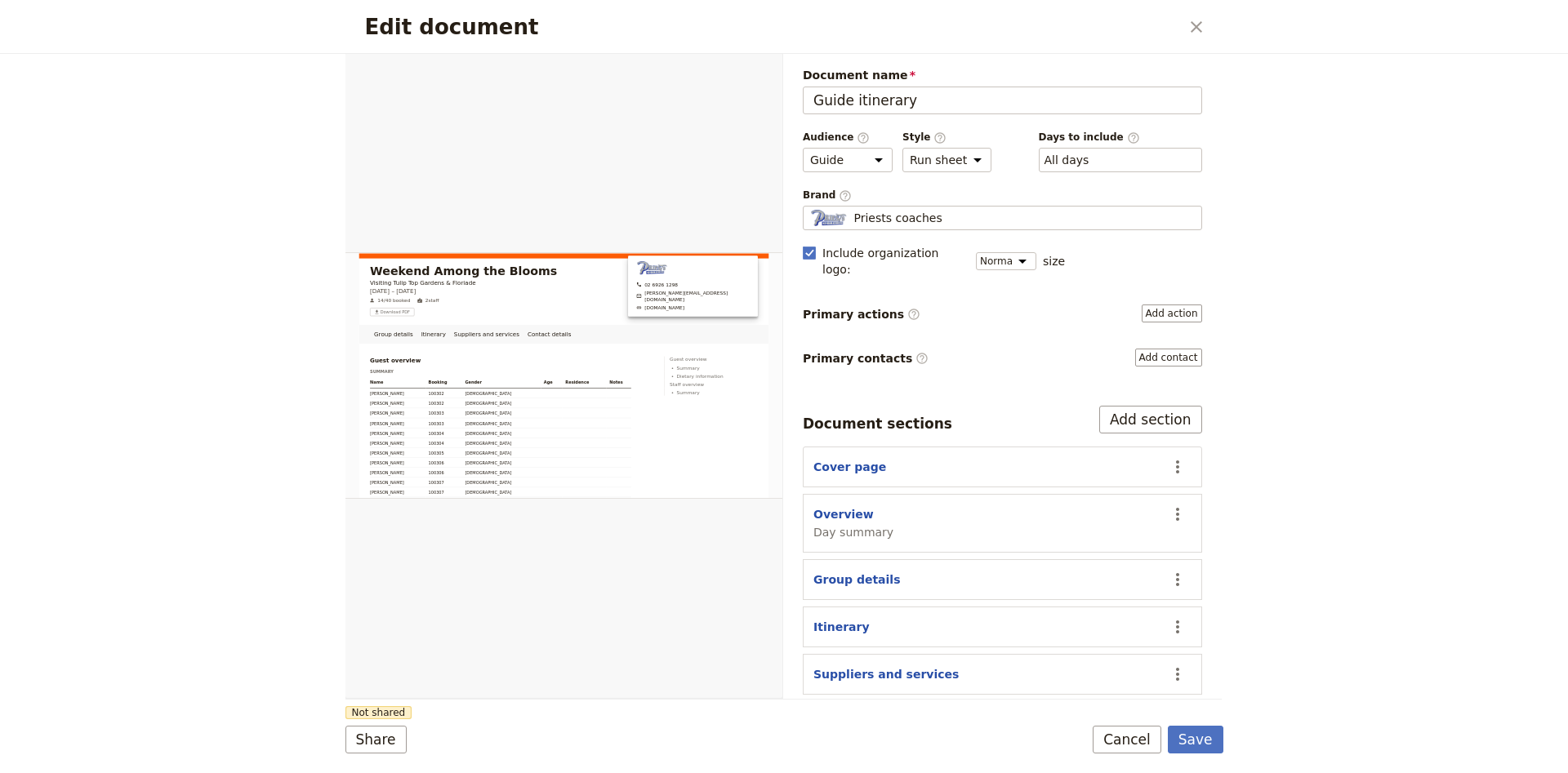
scroll to position [33, 0]
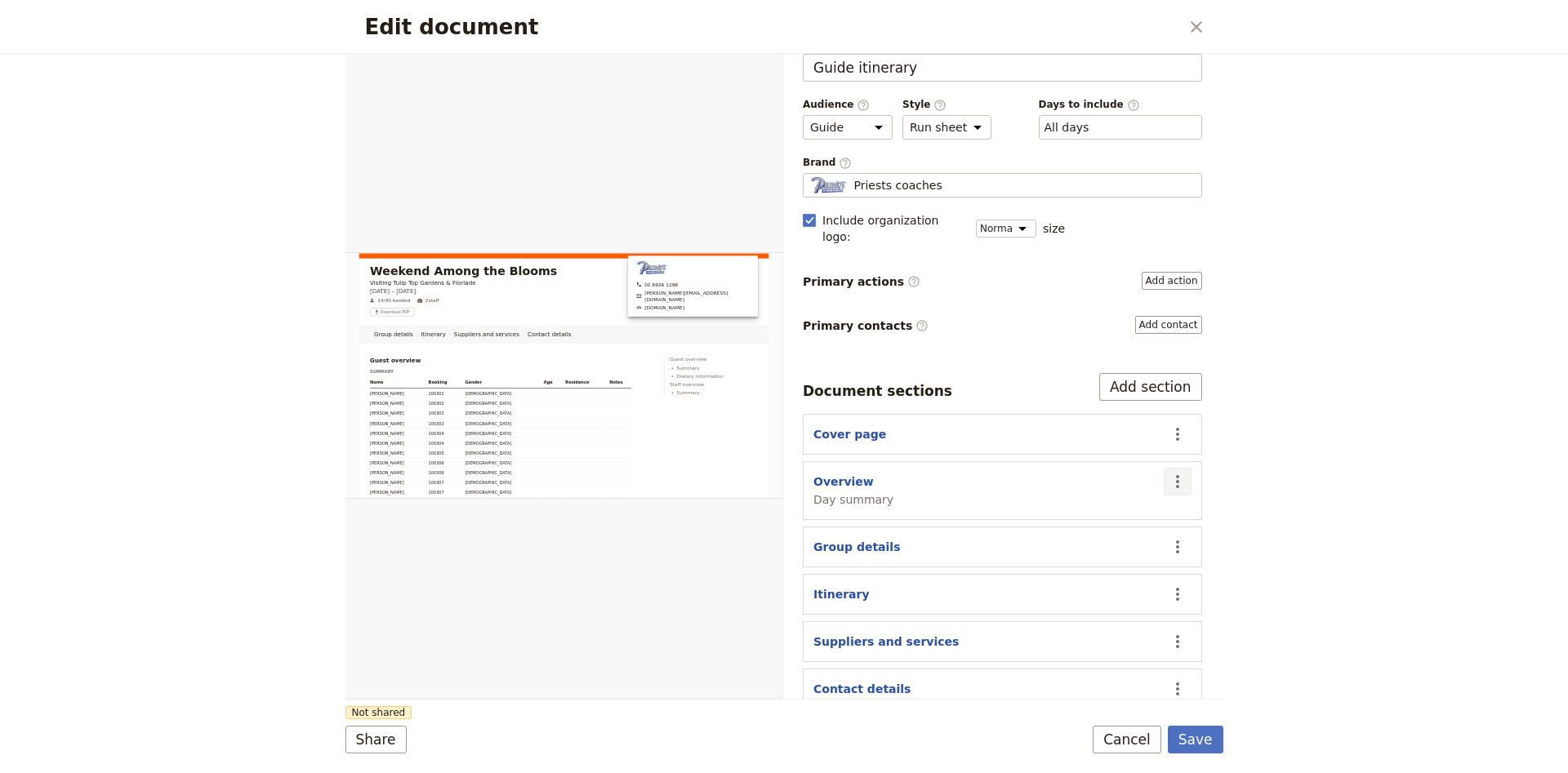
click at [1183, 472] on icon "Actions" at bounding box center [1177, 481] width 20 height 20
click at [1109, 597] on span "Hide section" at bounding box center [1083, 602] width 71 height 16
click at [1176, 631] on icon "Actions" at bounding box center [1177, 641] width 20 height 20
click at [1094, 594] on span "Hide section" at bounding box center [1083, 587] width 71 height 16
click at [1220, 739] on button "Save" at bounding box center [1195, 739] width 56 height 28
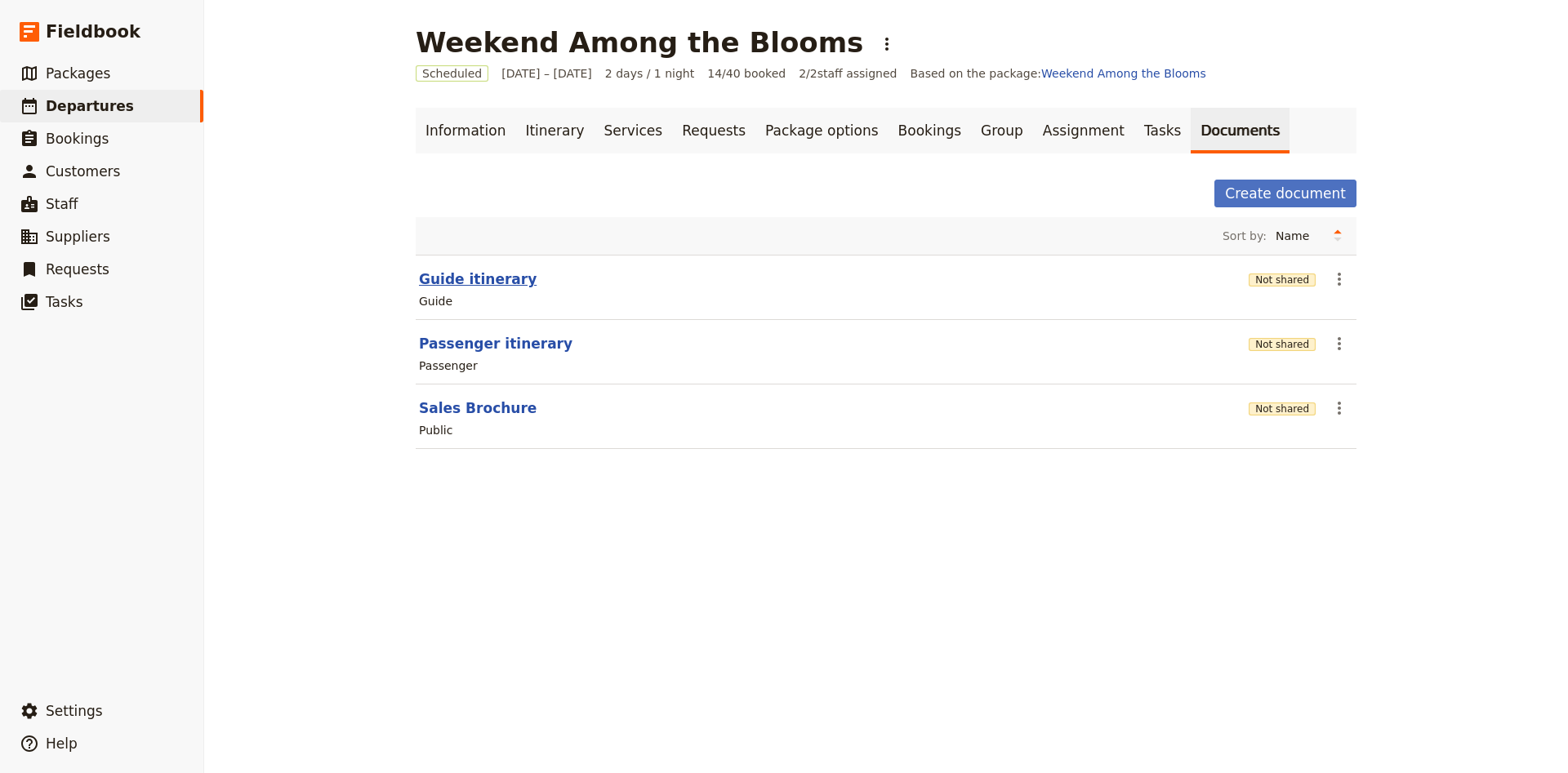
click at [501, 273] on button "Guide itinerary" at bounding box center [478, 279] width 118 height 20
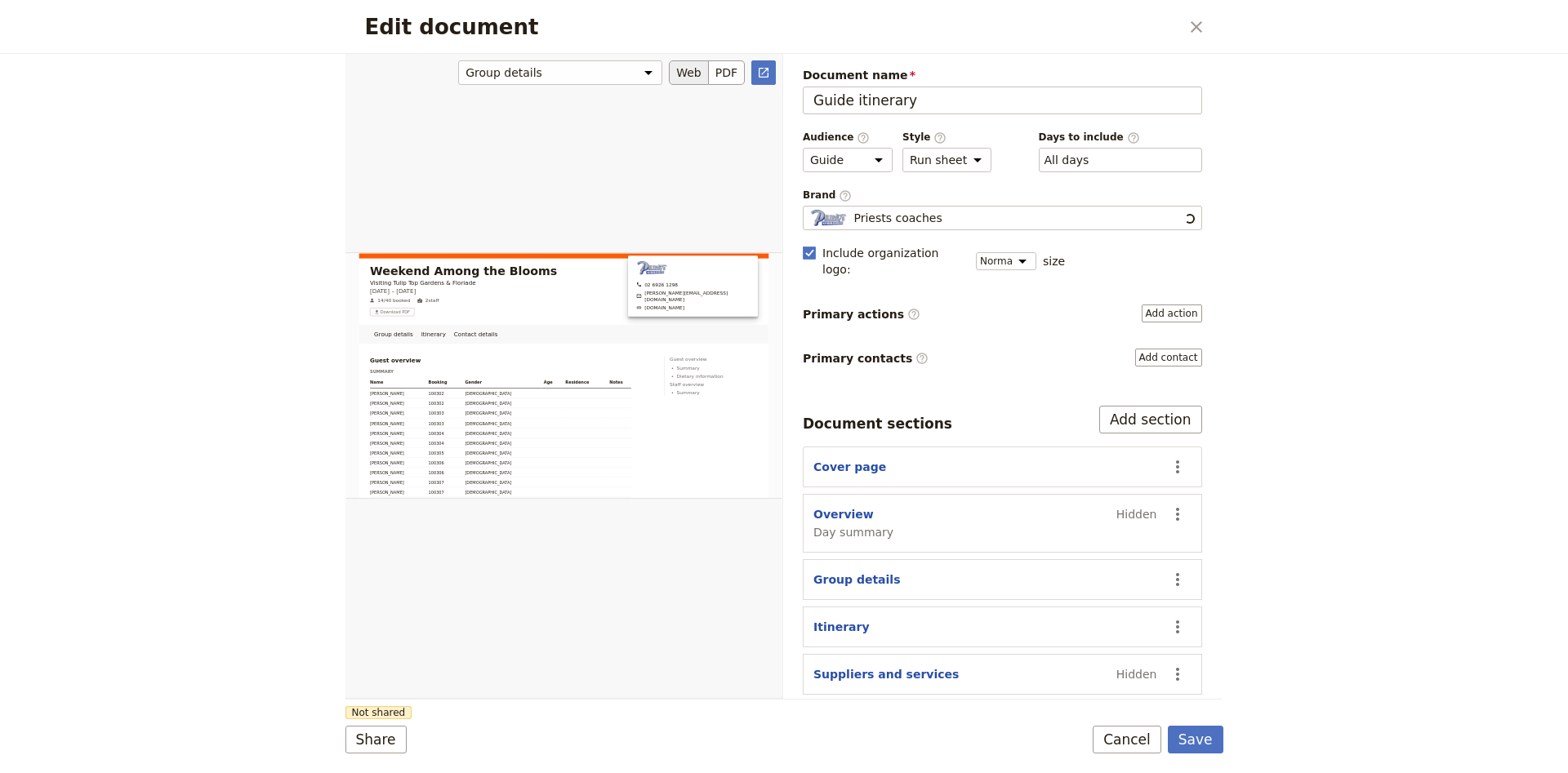
scroll to position [0, 0]
click at [716, 73] on button "PDF" at bounding box center [727, 73] width 36 height 25
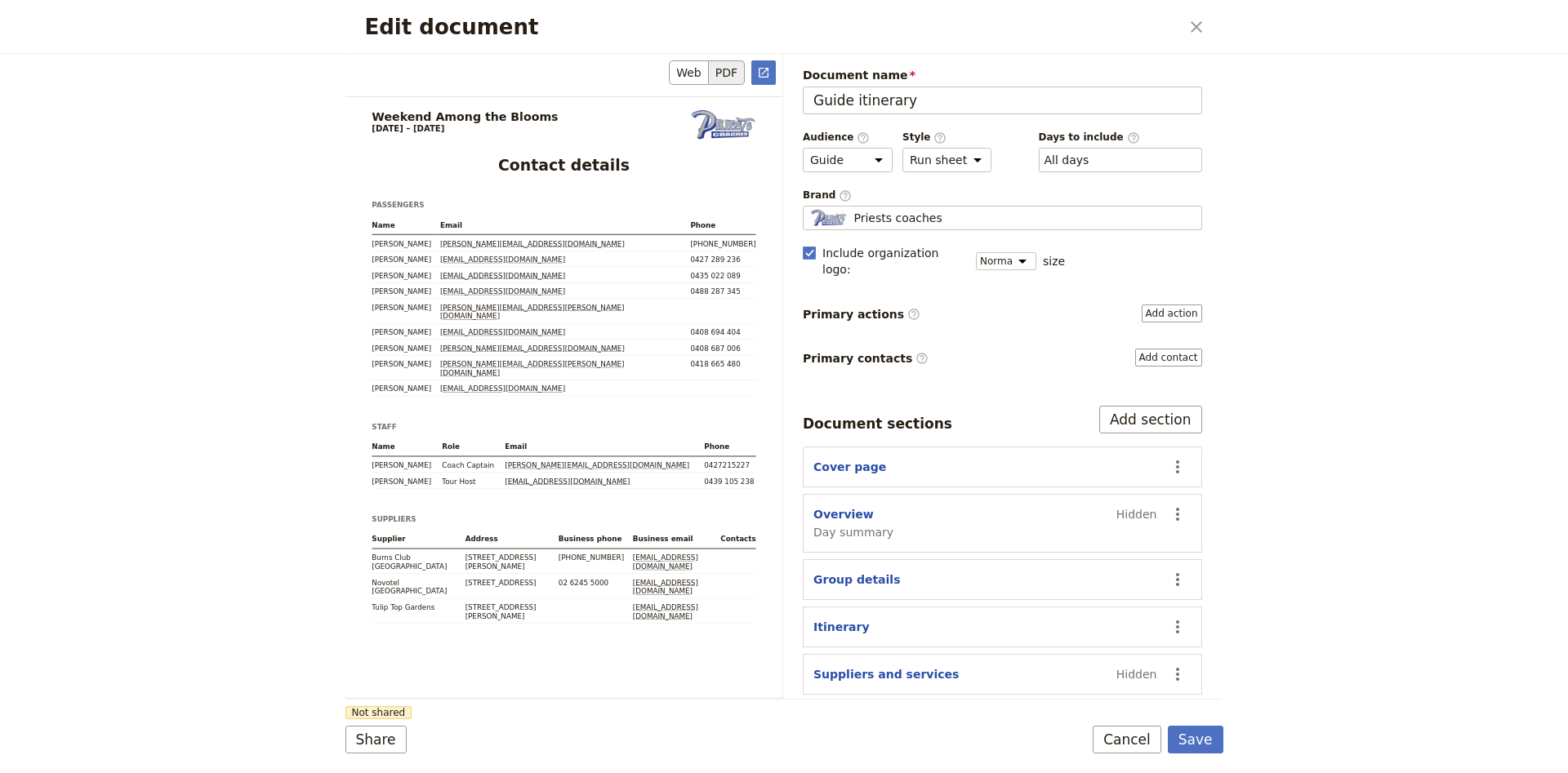
scroll to position [3623, 0]
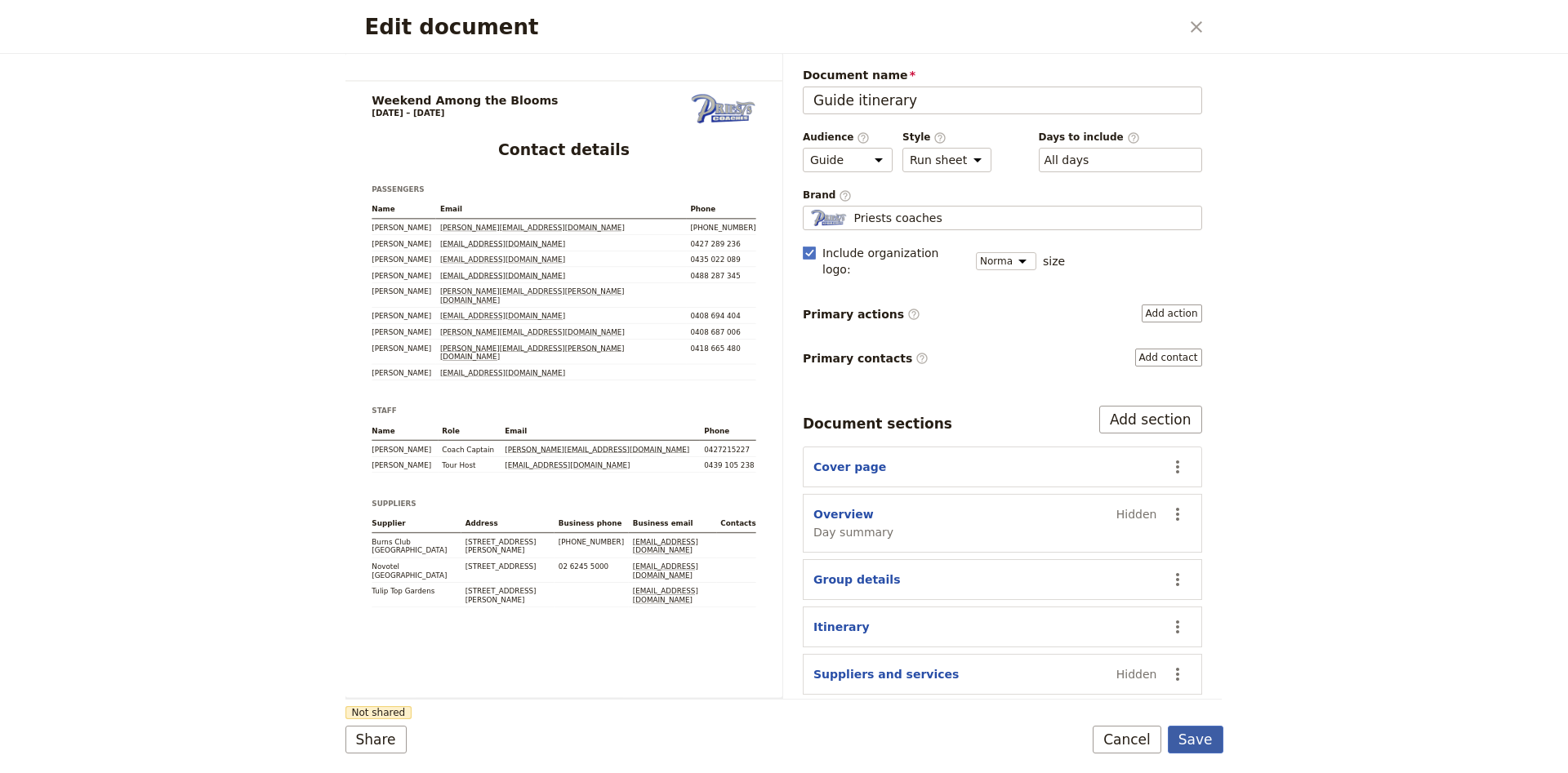
click at [1211, 740] on button "Save" at bounding box center [1195, 739] width 56 height 28
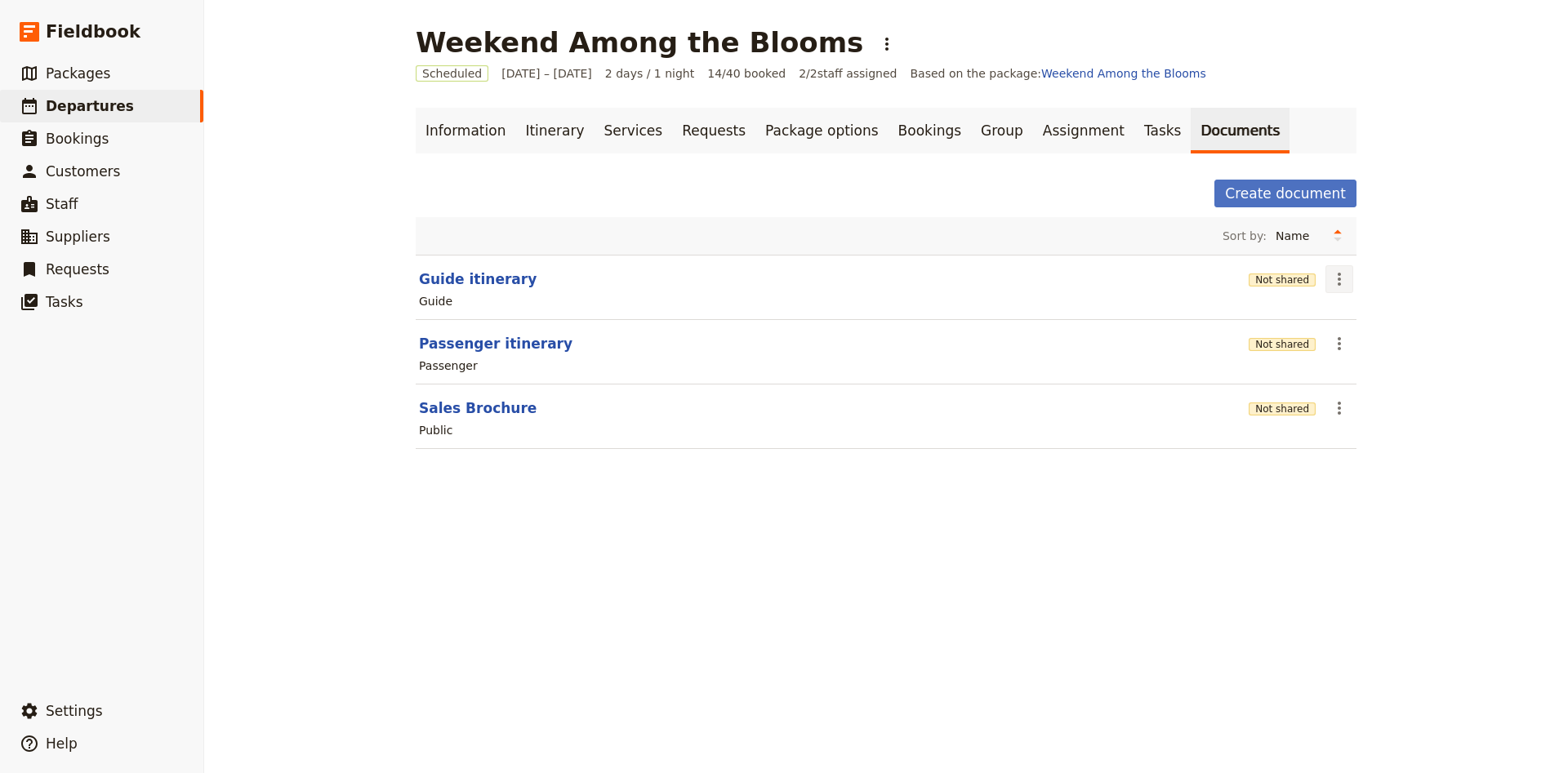
click at [1347, 276] on icon "Actions" at bounding box center [1339, 279] width 20 height 20
click at [1387, 323] on span "Share" at bounding box center [1385, 315] width 99 height 16
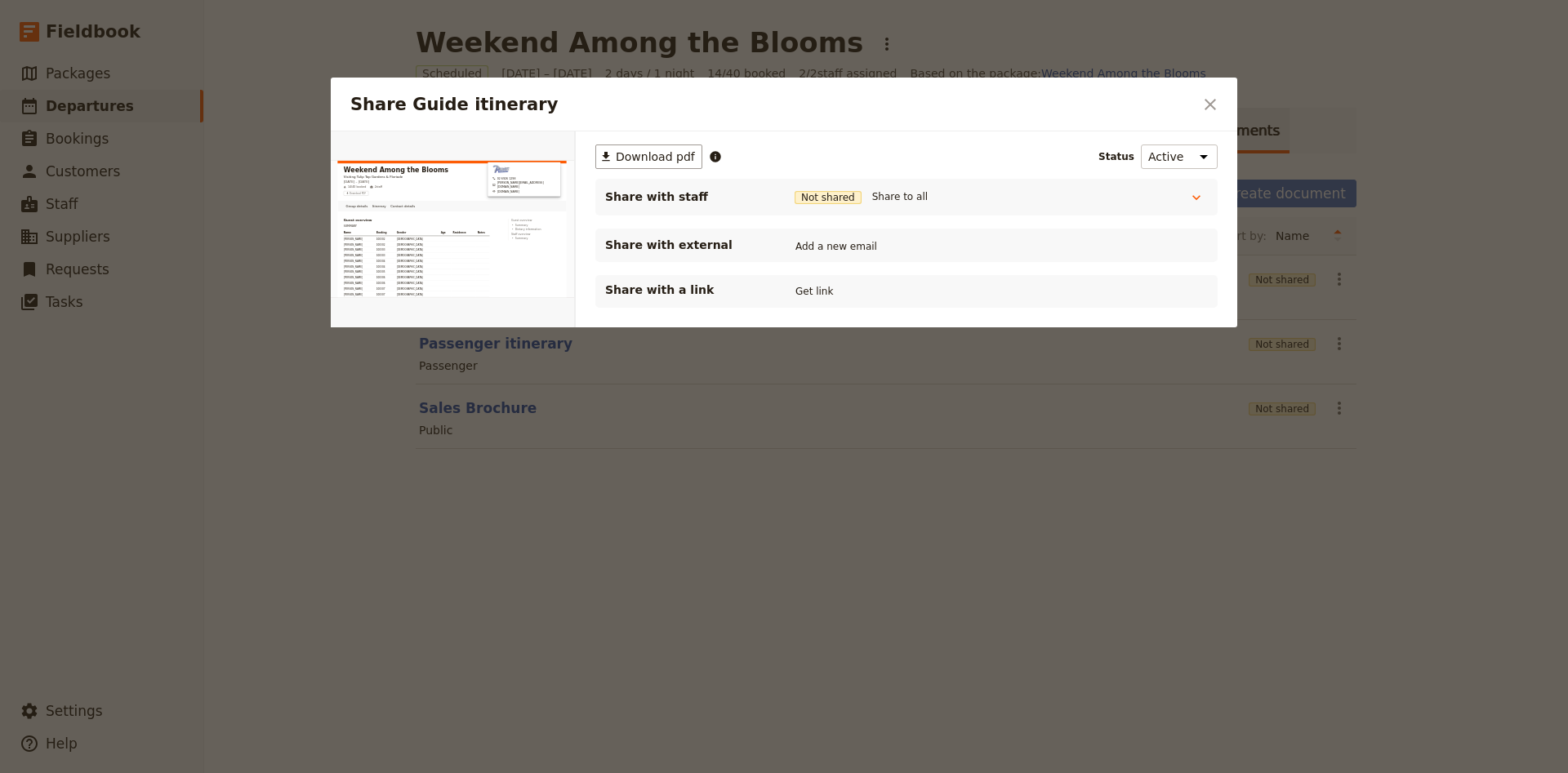
scroll to position [0, 0]
click at [668, 157] on span "Download pdf" at bounding box center [655, 156] width 79 height 16
